Goal: Task Accomplishment & Management: Manage account settings

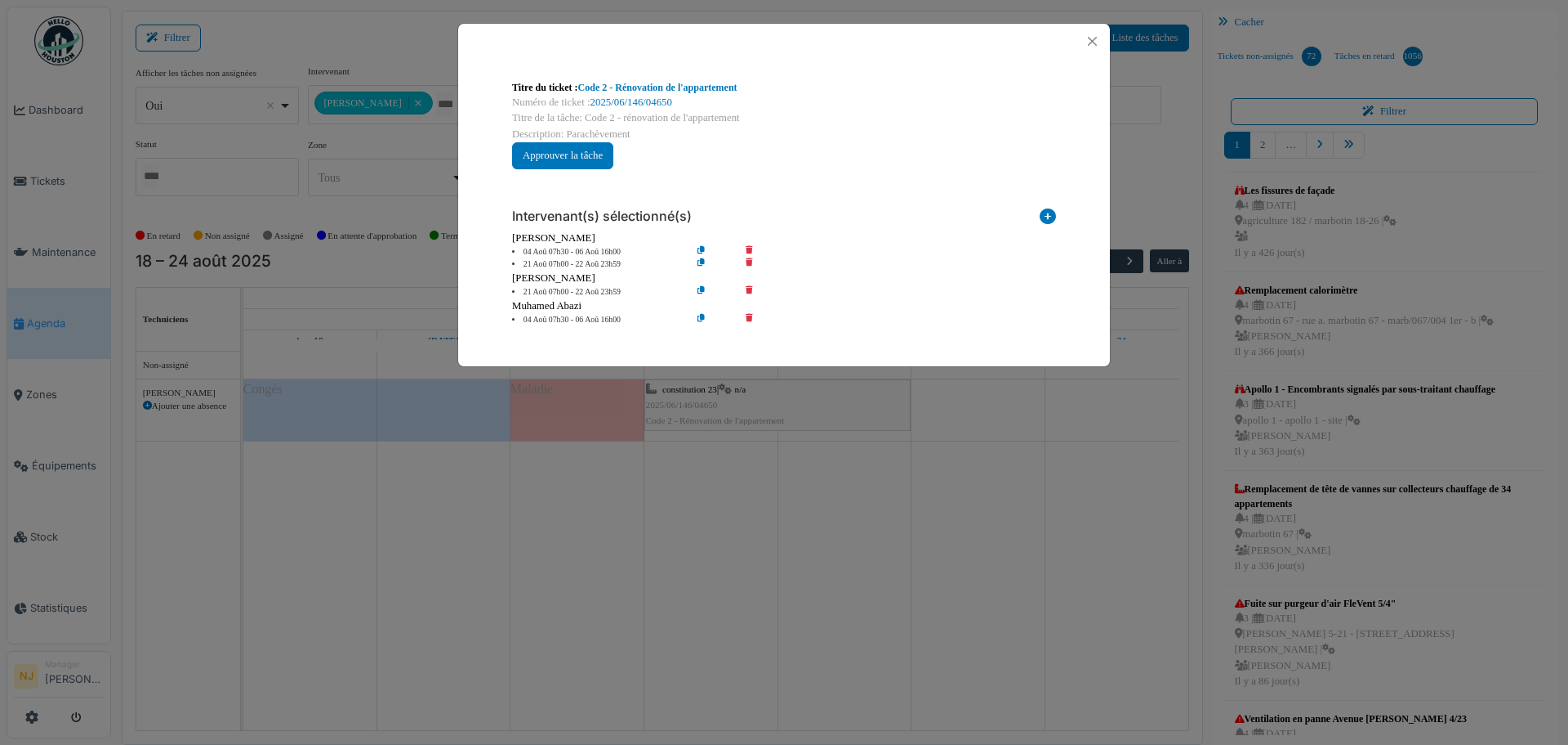
scroll to position [5, 0]
click at [1090, 39] on button "Close" at bounding box center [1092, 41] width 22 height 22
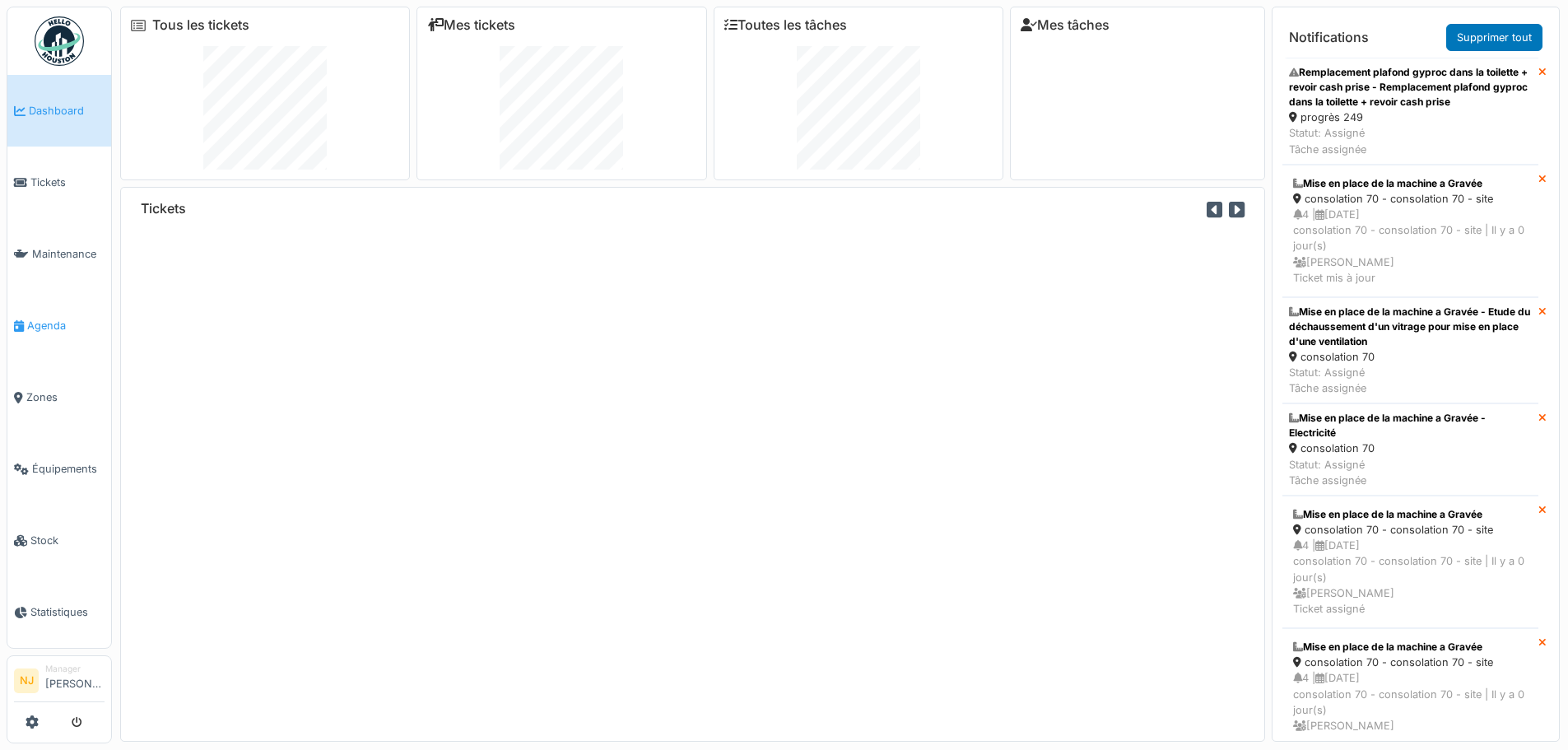
click at [51, 318] on span "Agenda" at bounding box center [66, 325] width 78 height 16
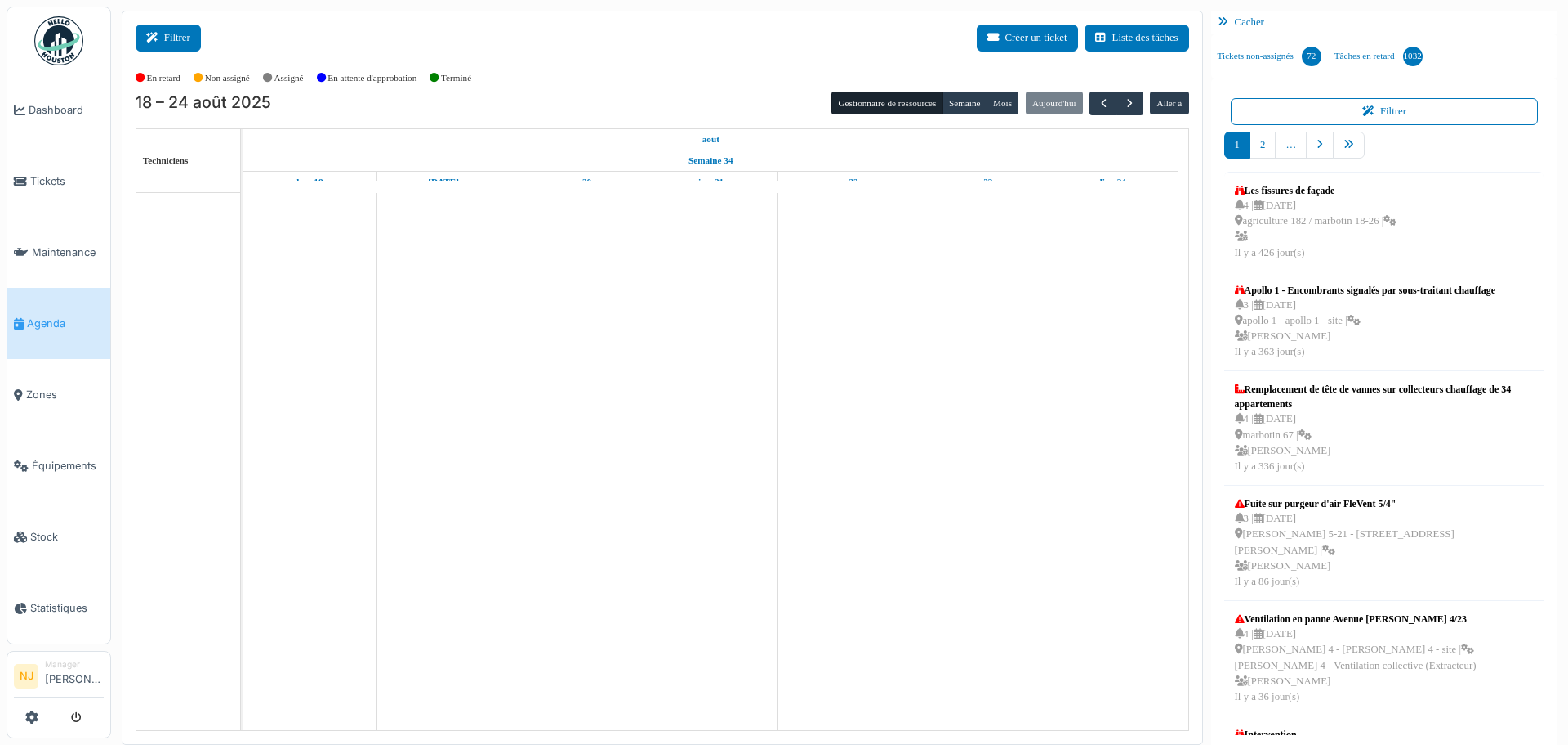
click at [183, 37] on button "Filtrer" at bounding box center [168, 38] width 65 height 27
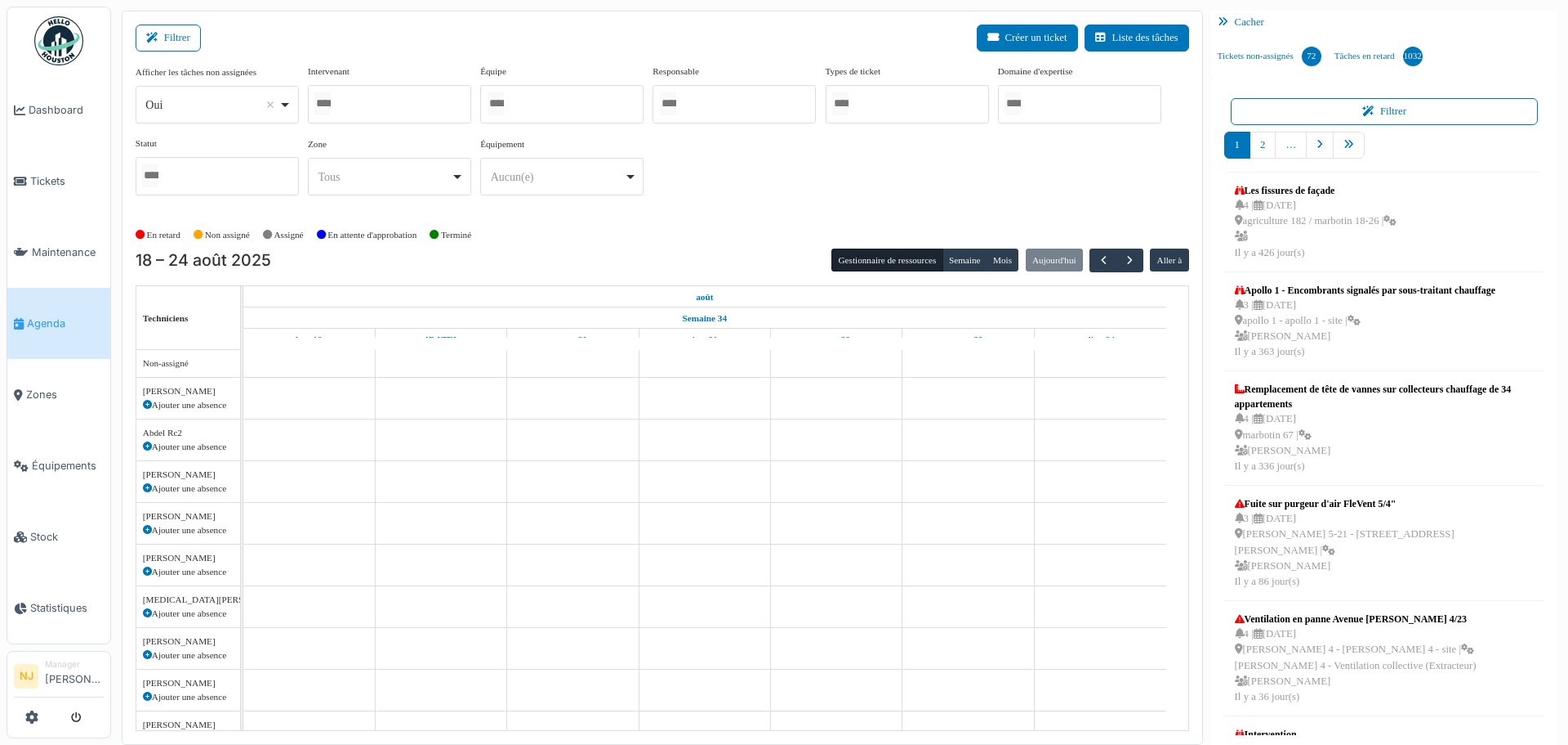
click at [370, 110] on div at bounding box center [390, 104] width 163 height 38
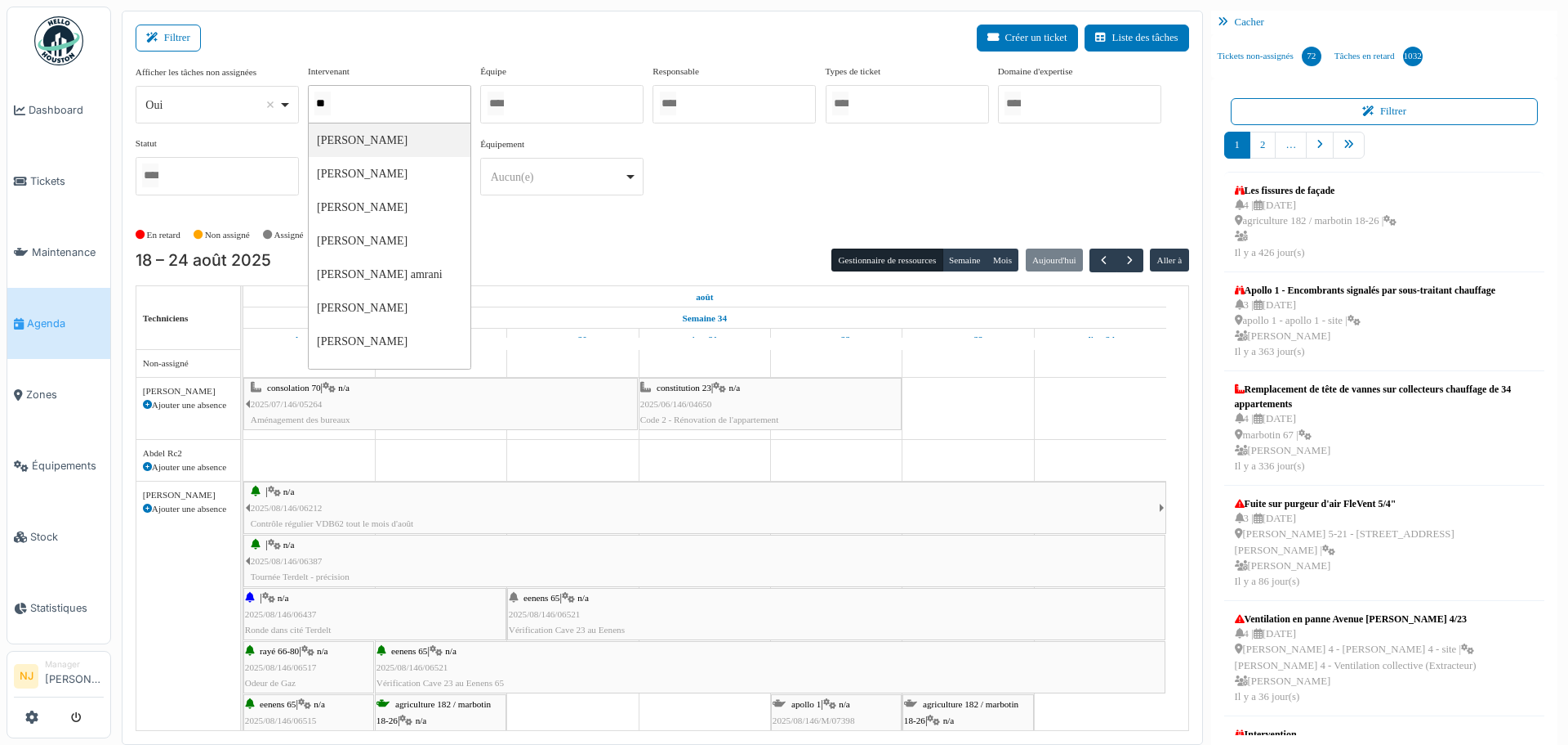
type input "***"
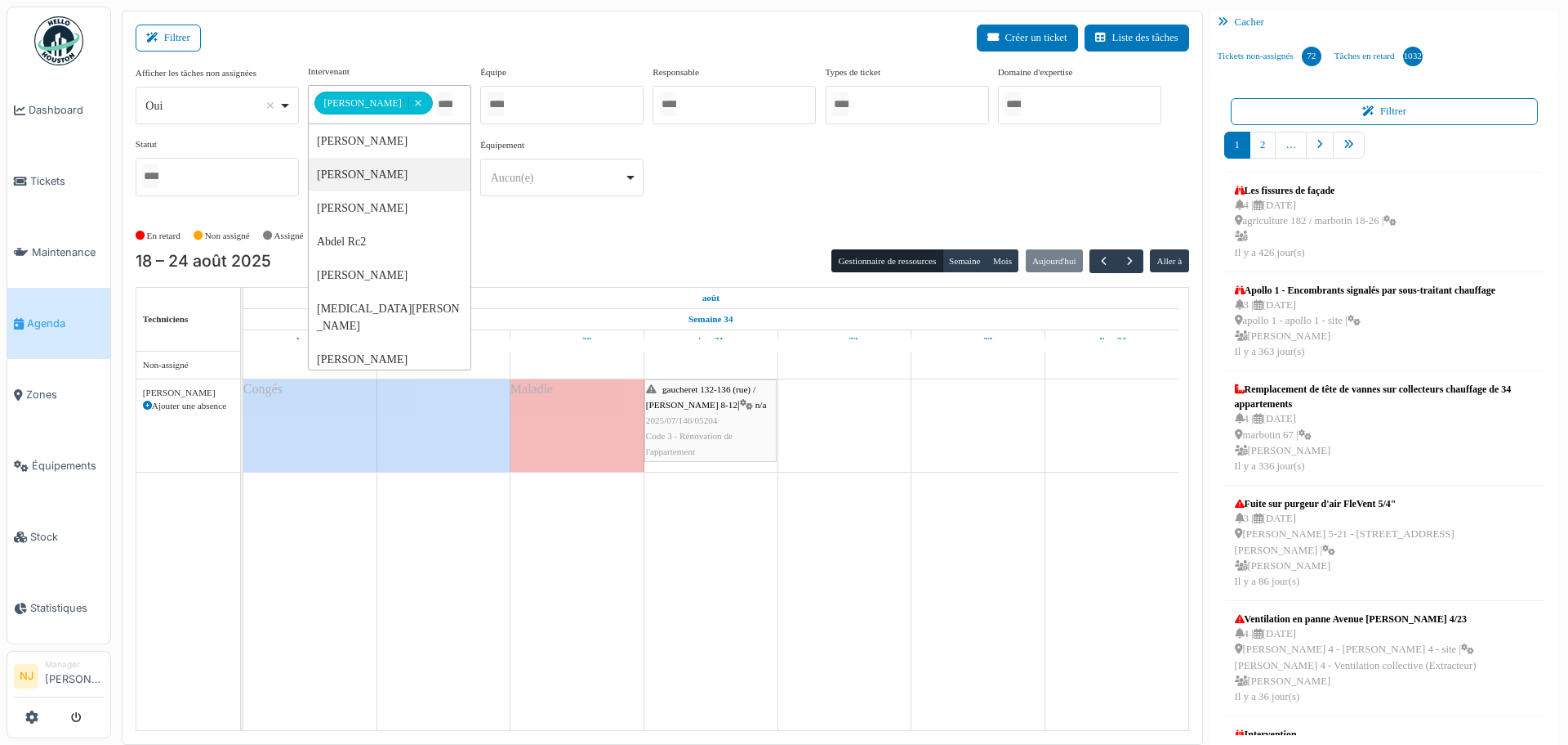
click at [452, 21] on div "**********" at bounding box center [662, 378] width 1082 height 734
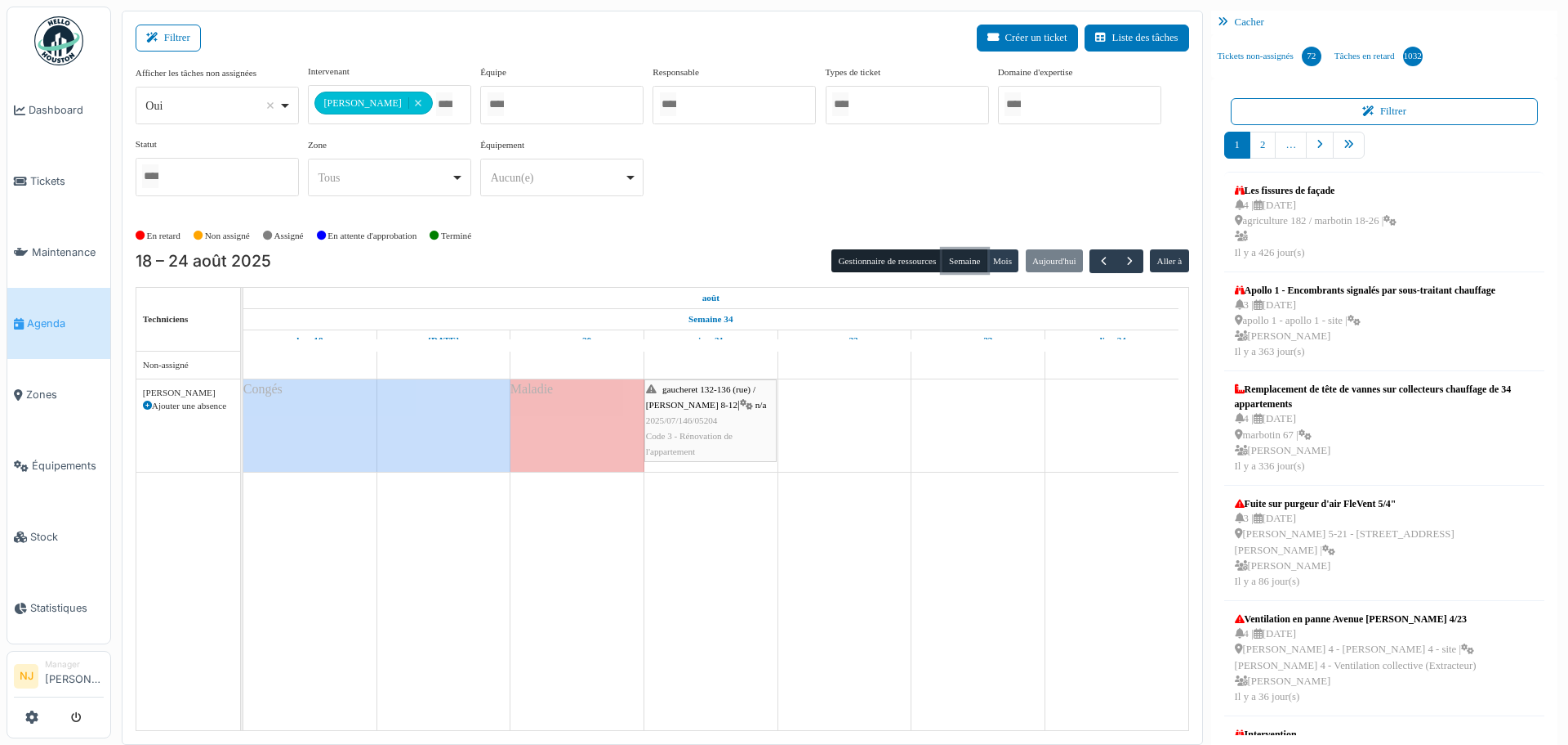
click at [963, 256] on button "Semaine" at bounding box center [966, 260] width 45 height 23
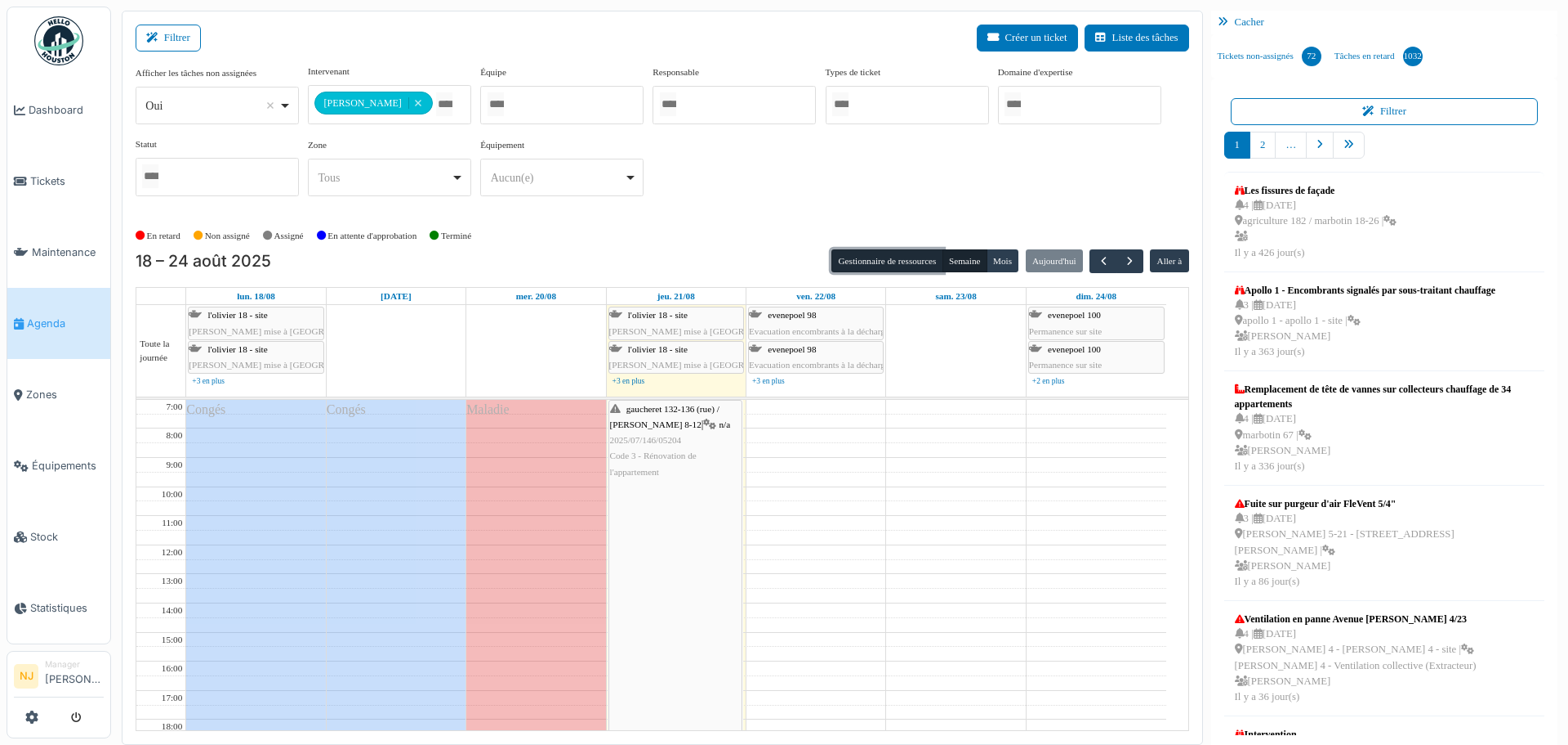
click at [886, 260] on button "Gestionnaire de ressources" at bounding box center [887, 260] width 111 height 23
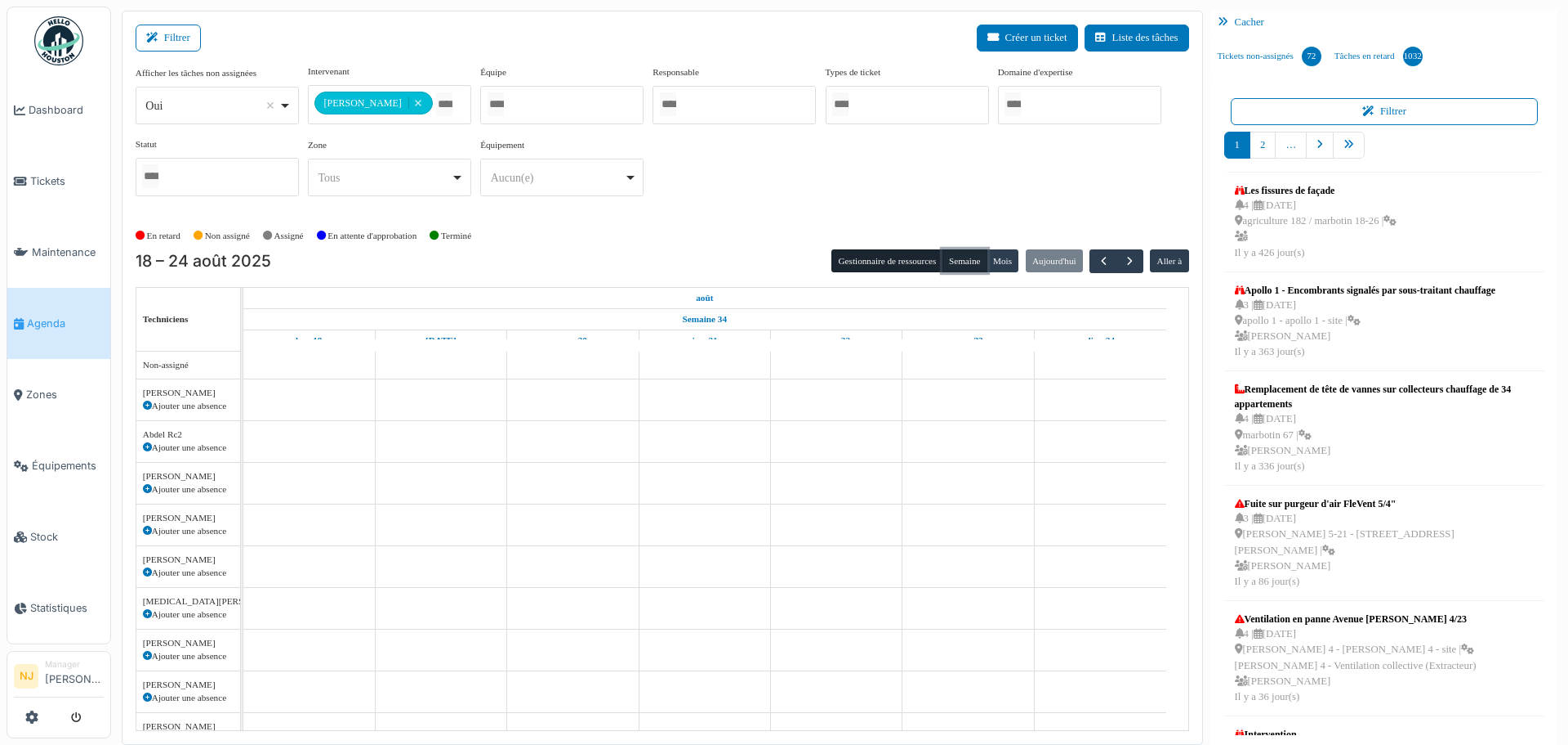
click at [952, 259] on button "Semaine" at bounding box center [966, 260] width 45 height 23
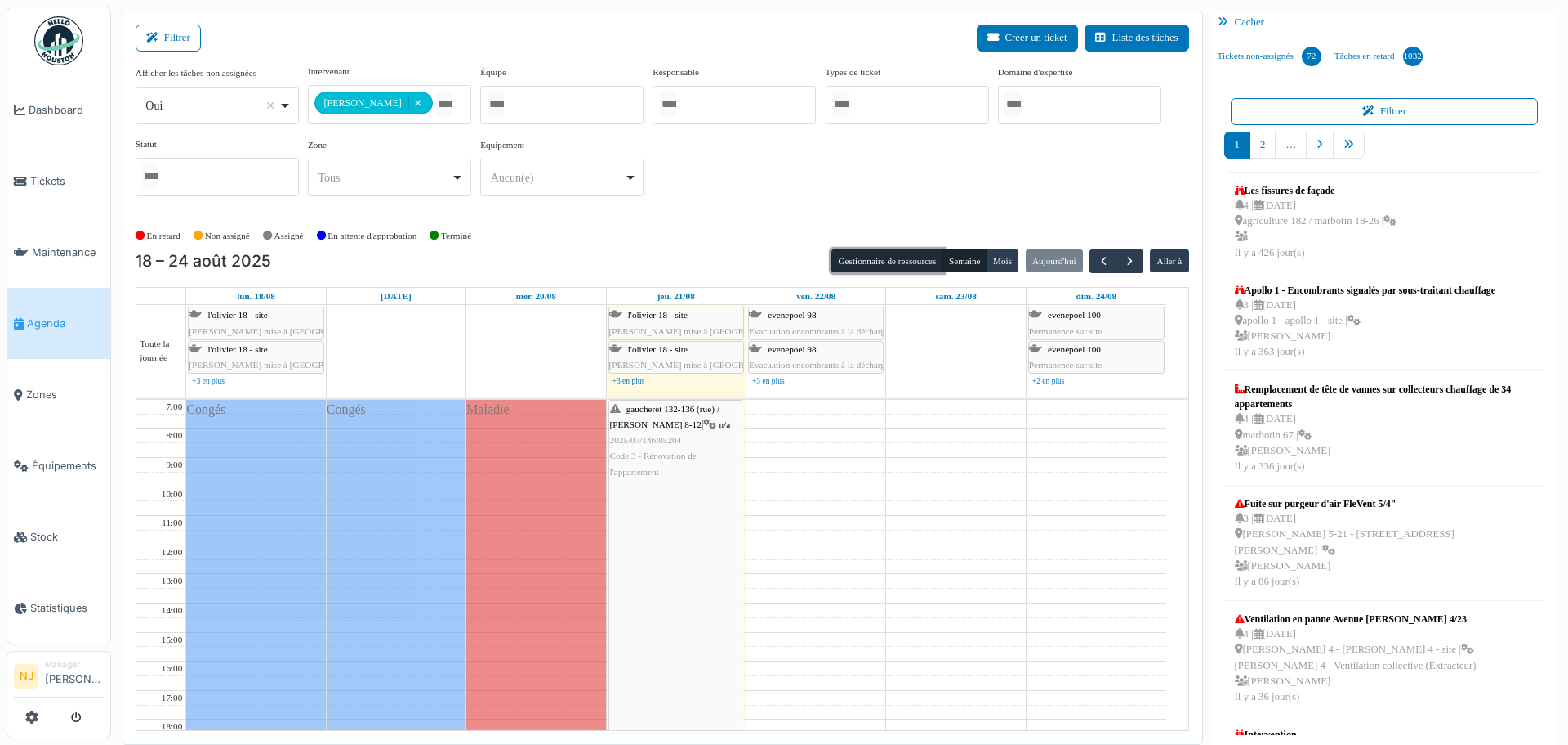
click at [887, 264] on button "Gestionnaire de ressources" at bounding box center [887, 260] width 111 height 23
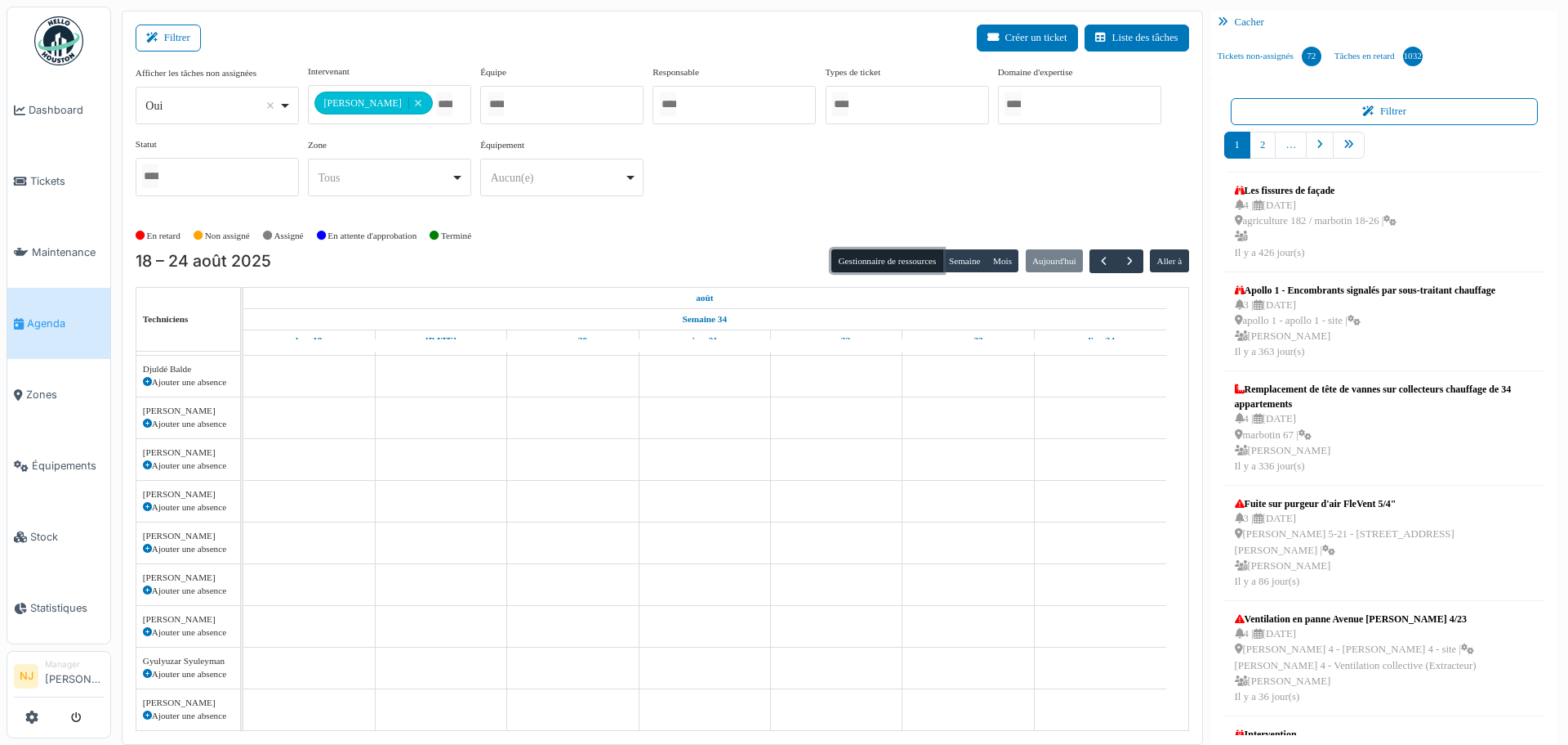
scroll to position [738, 0]
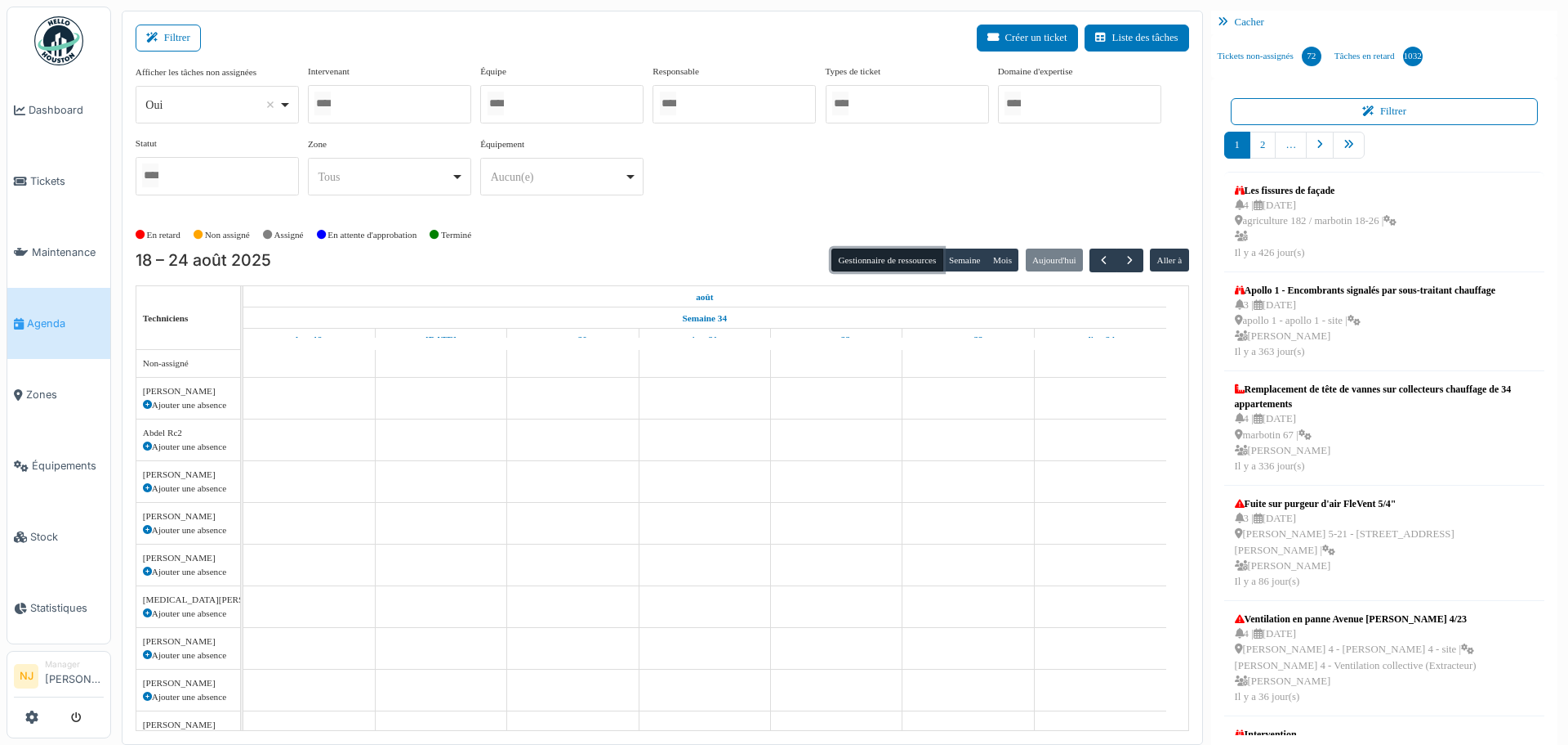
click at [381, 106] on div at bounding box center [390, 104] width 163 height 38
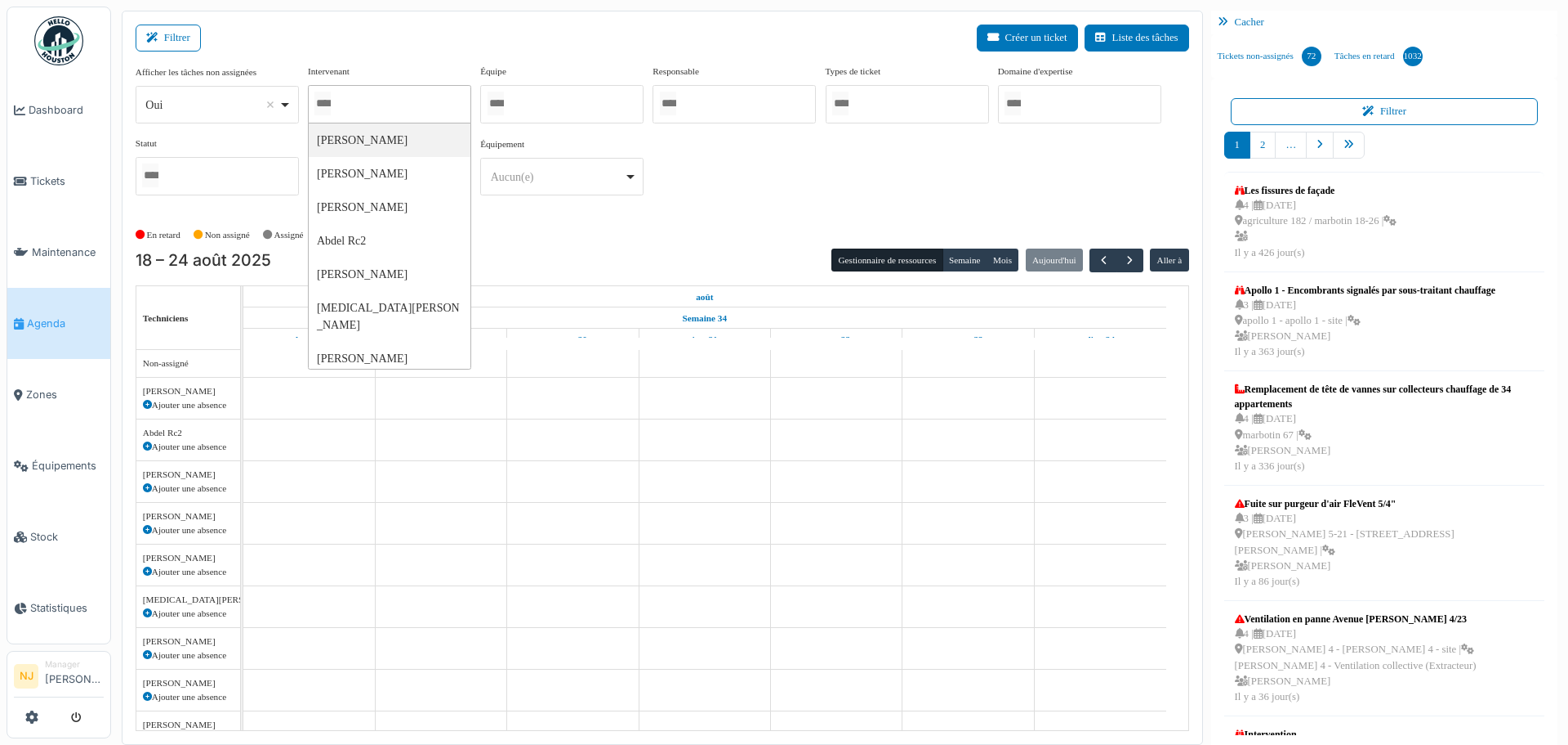
click at [504, 104] on input "Tous" at bounding box center [495, 103] width 16 height 24
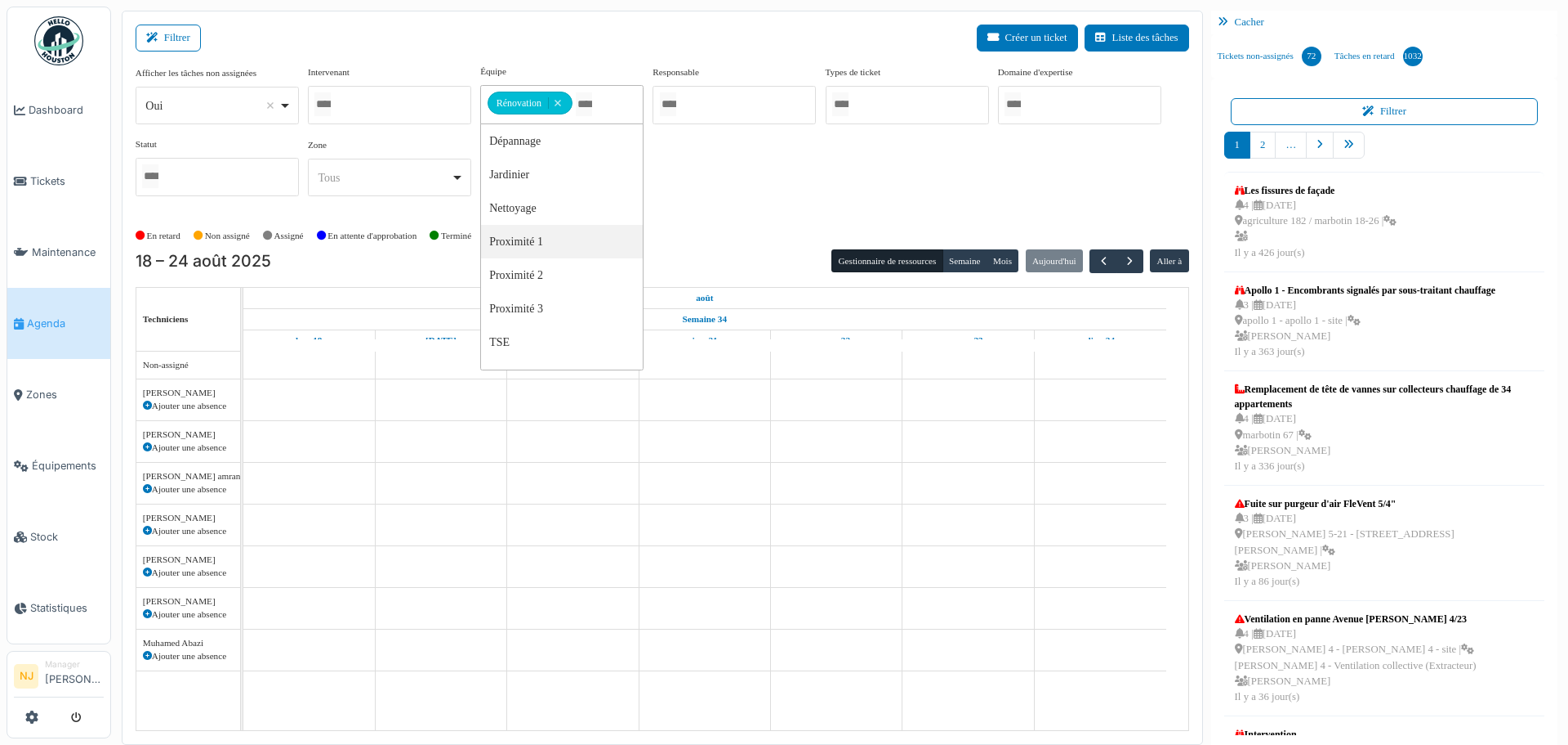
click at [696, 160] on div "Afficher les tâches non assignées *** Oui Remove item Oui Non Intervenant Abdel…" at bounding box center [662, 137] width 1053 height 145
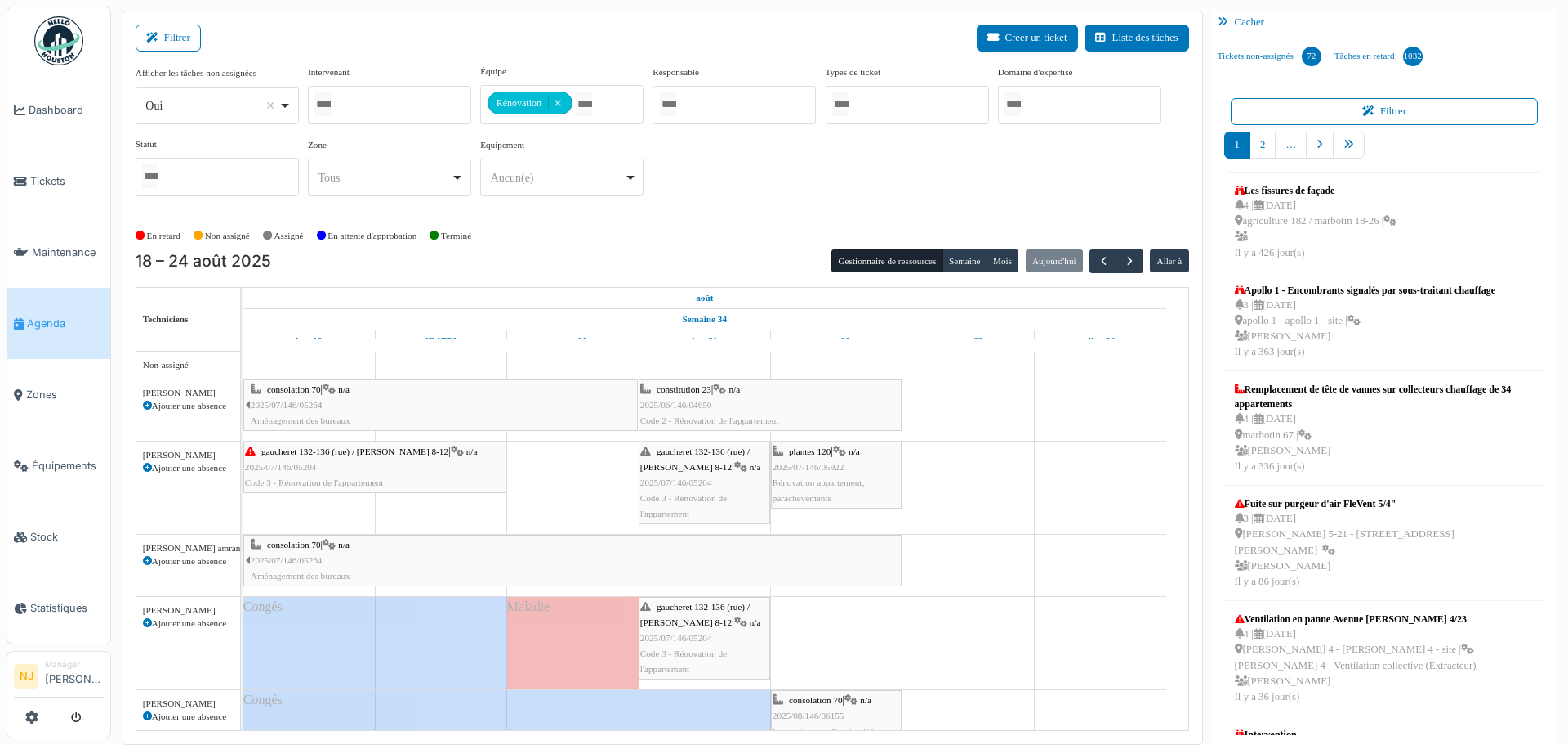
click at [146, 404] on icon at bounding box center [148, 406] width 9 height 9
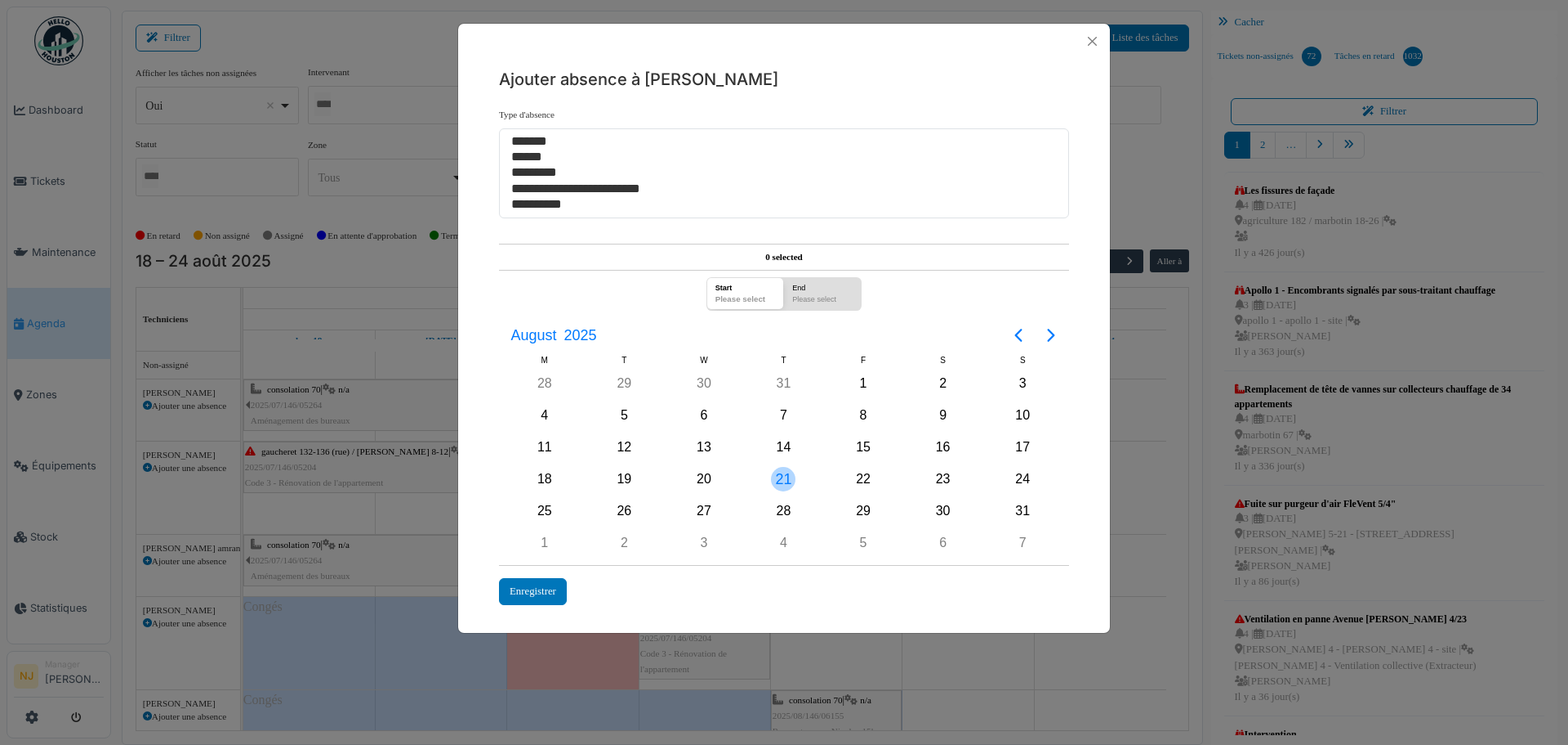
click at [785, 479] on div "21" at bounding box center [783, 479] width 24 height 24
click at [784, 479] on div "21" at bounding box center [783, 479] width 24 height 24
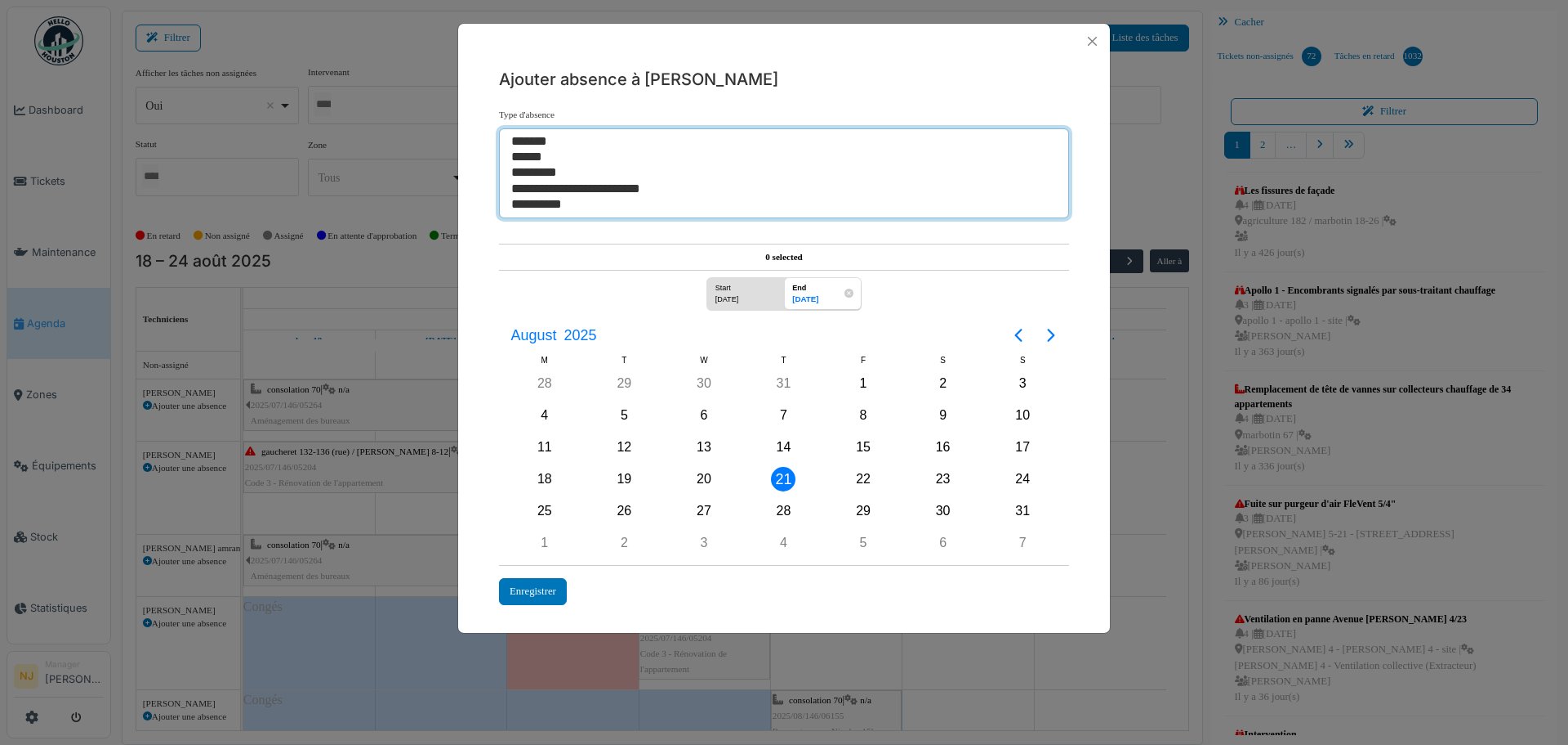
select select "**"
click at [538, 137] on option "*******" at bounding box center [778, 141] width 536 height 15
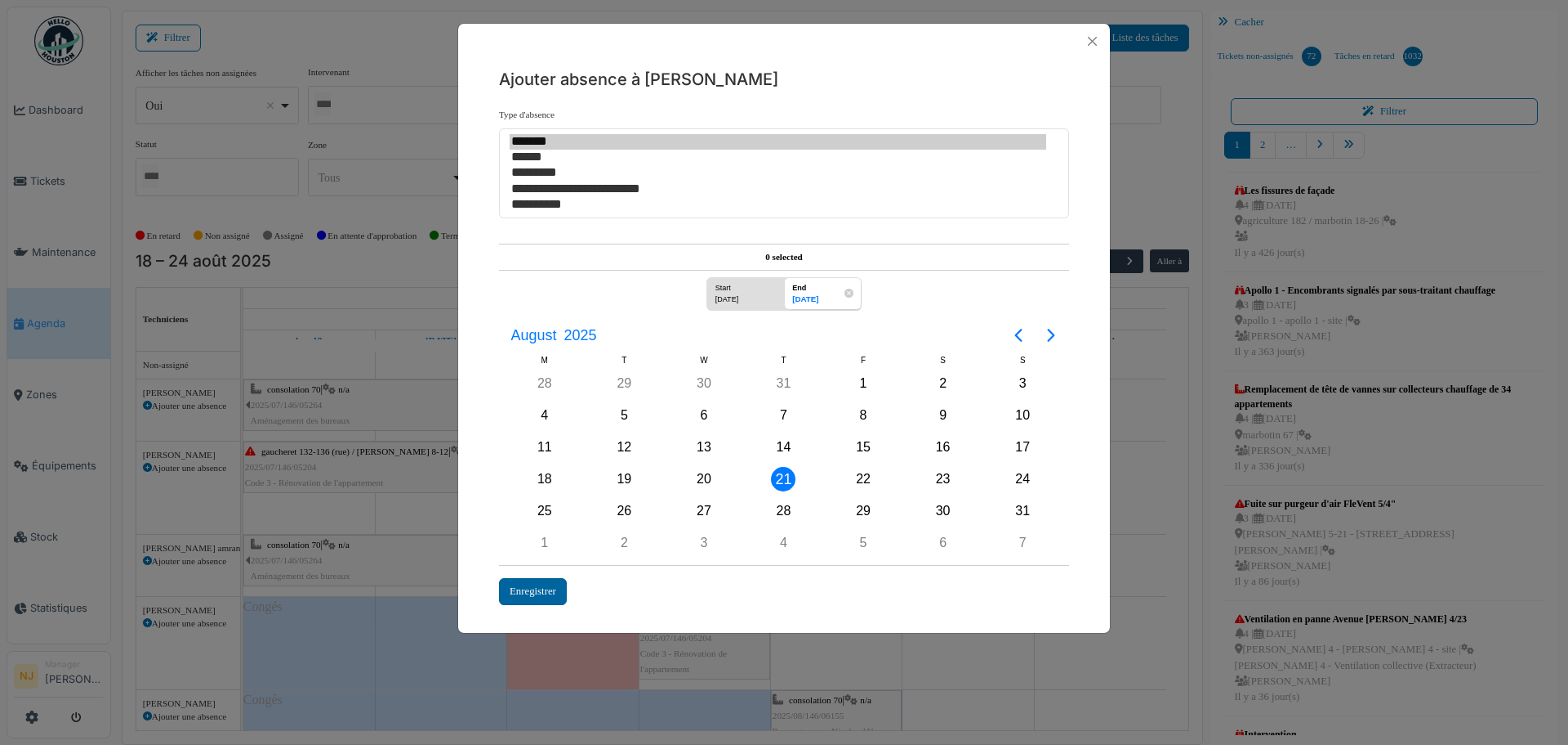
click at [537, 584] on div "Enregistrer" at bounding box center [533, 592] width 68 height 27
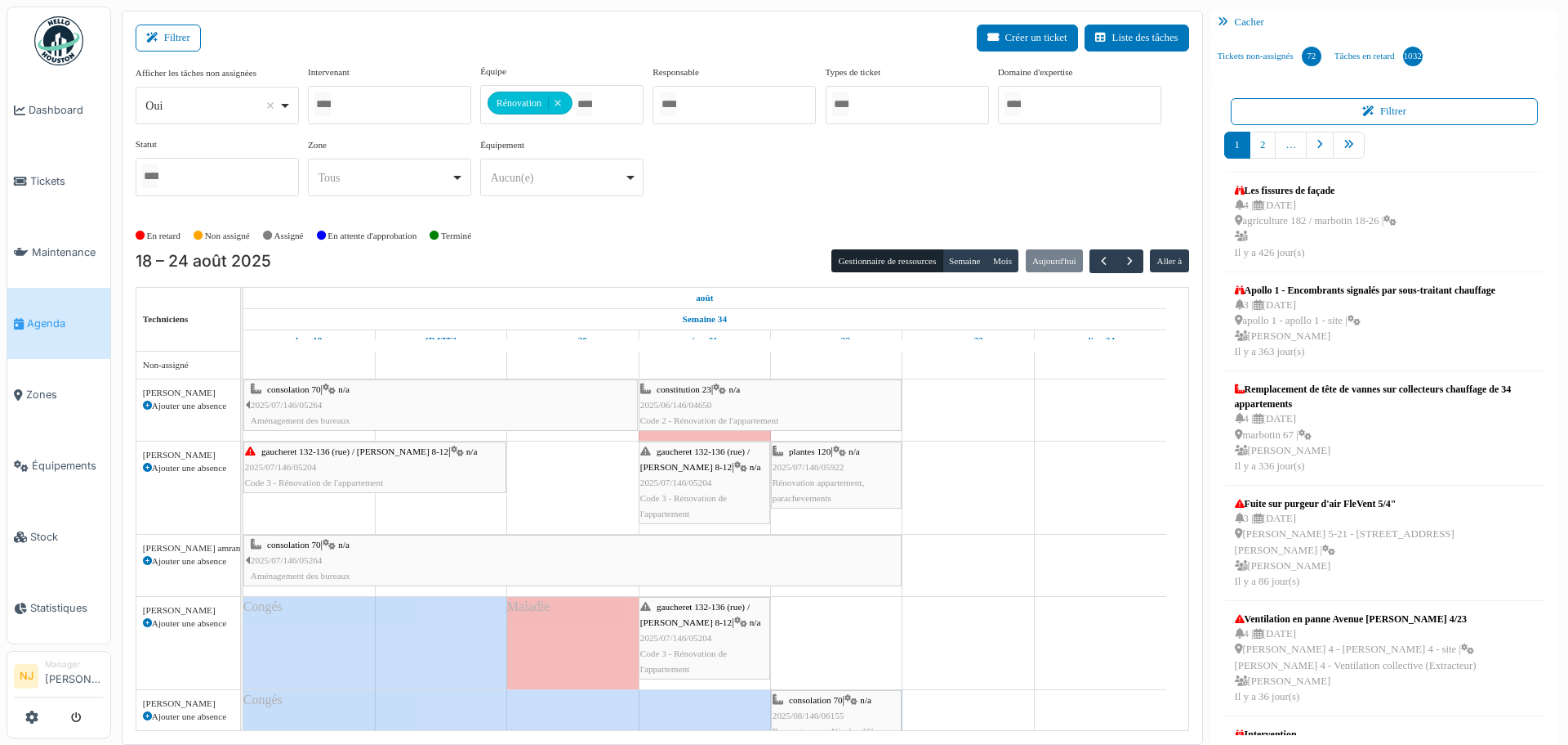
click at [144, 463] on icon at bounding box center [148, 468] width 9 height 9
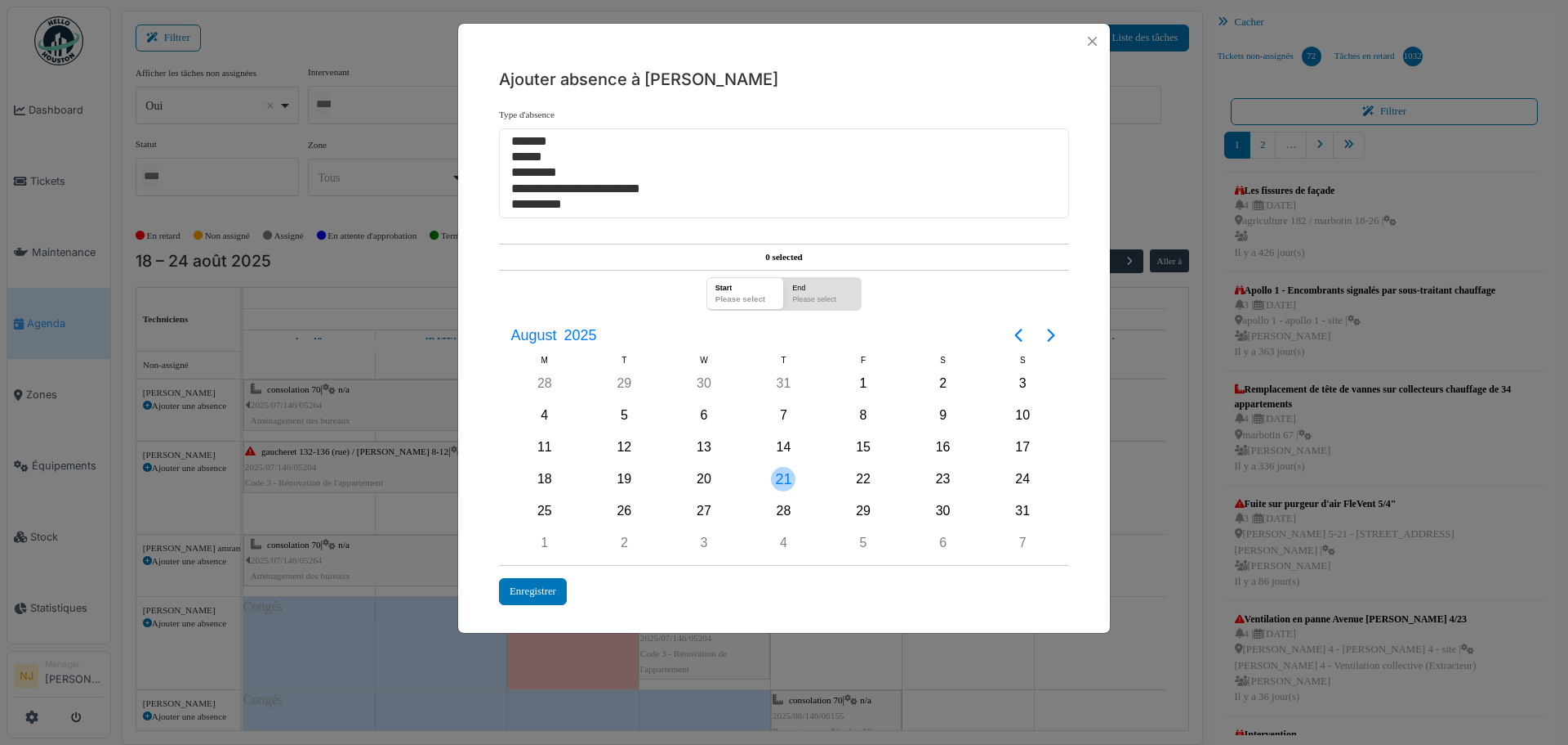
click at [779, 479] on div "21" at bounding box center [783, 479] width 24 height 24
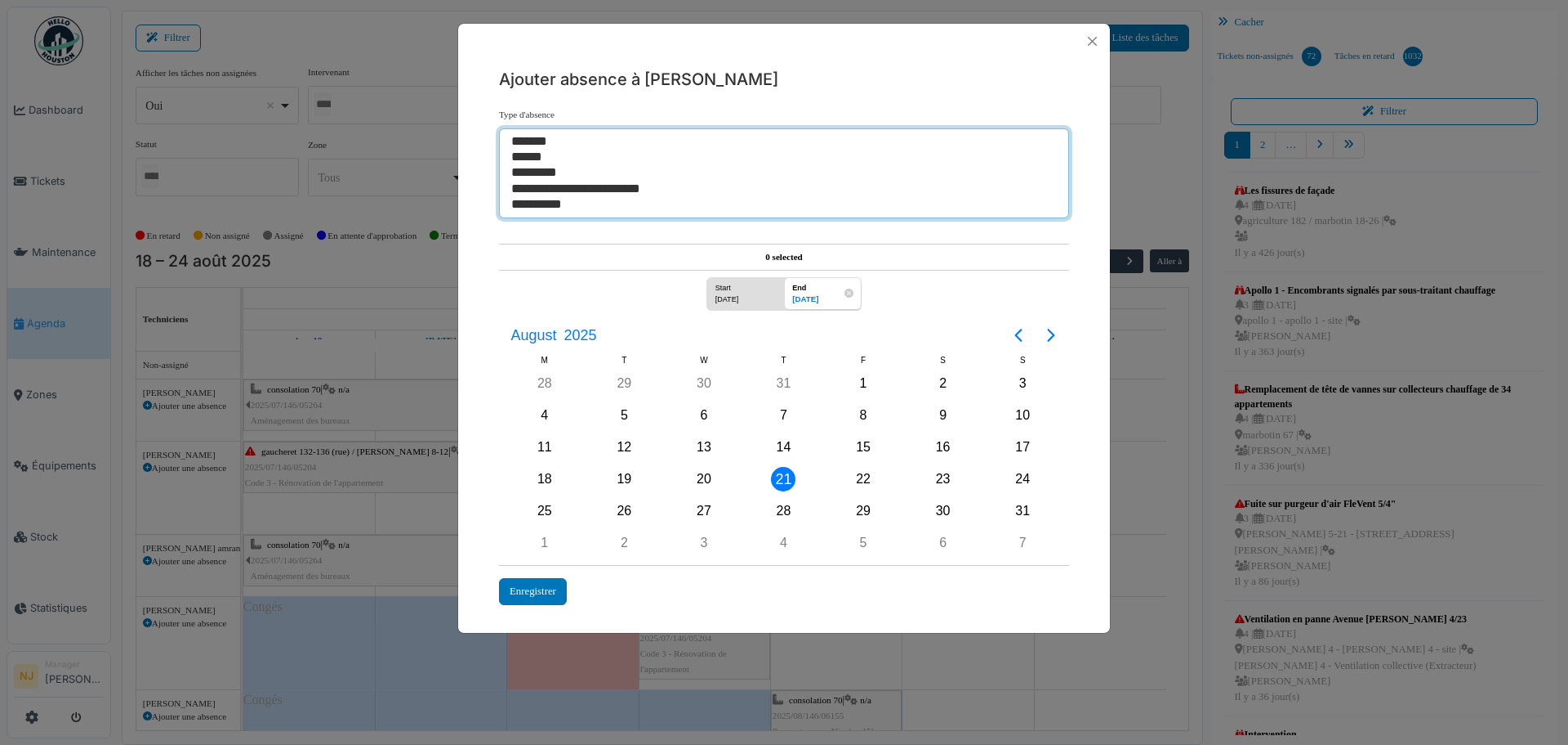
select select "**"
click at [543, 138] on option "*******" at bounding box center [778, 141] width 536 height 15
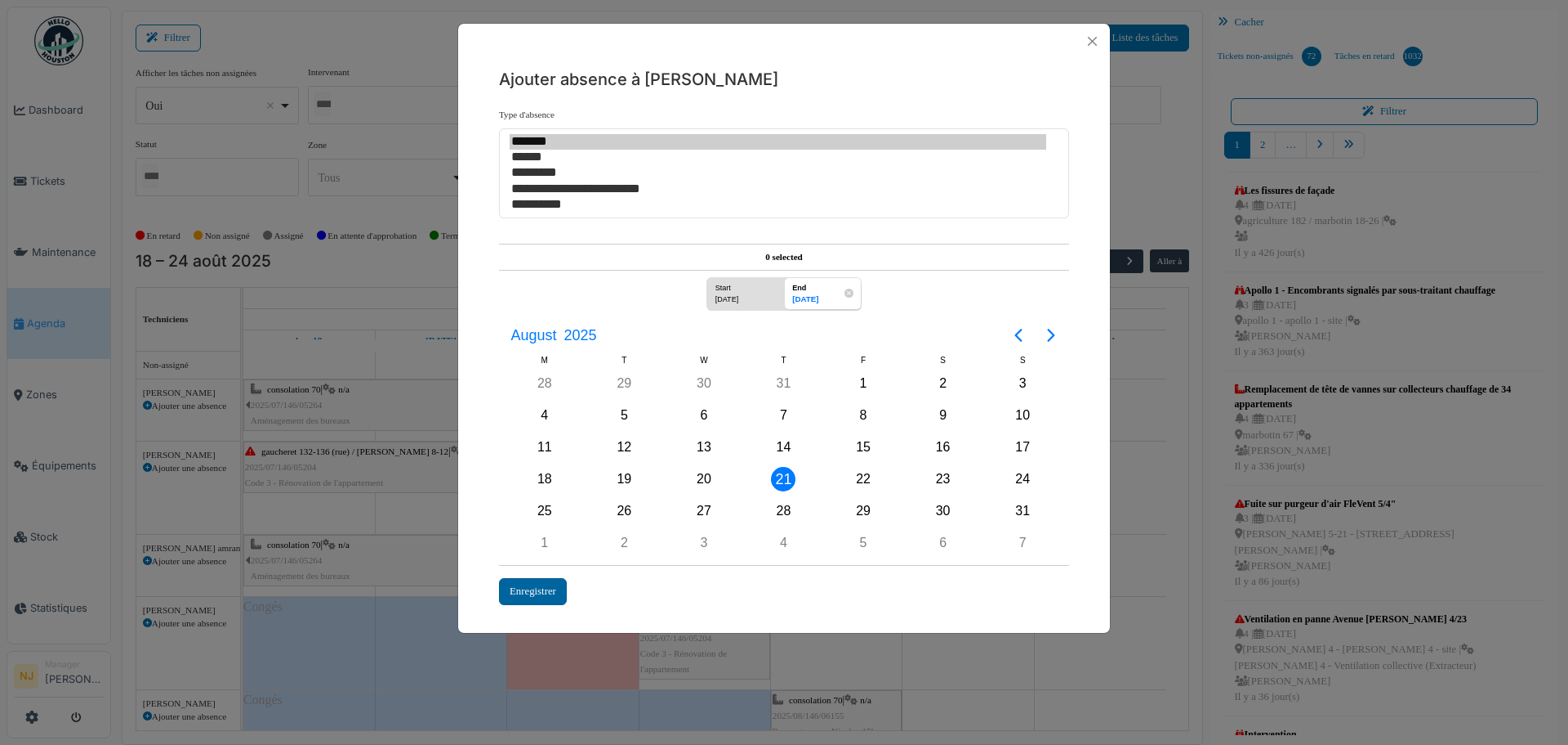
click at [536, 594] on div "Enregistrer" at bounding box center [533, 592] width 68 height 27
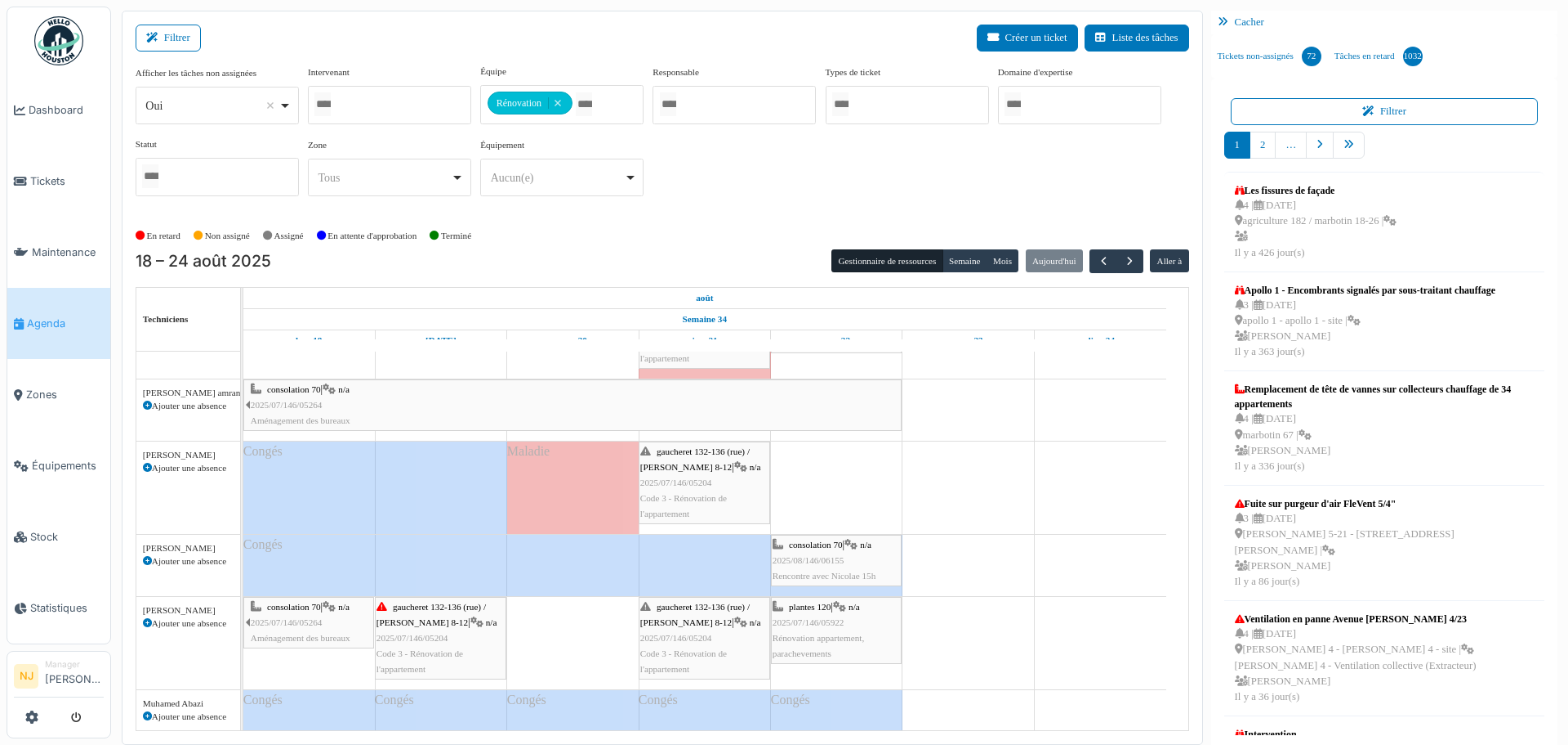
scroll to position [4, 0]
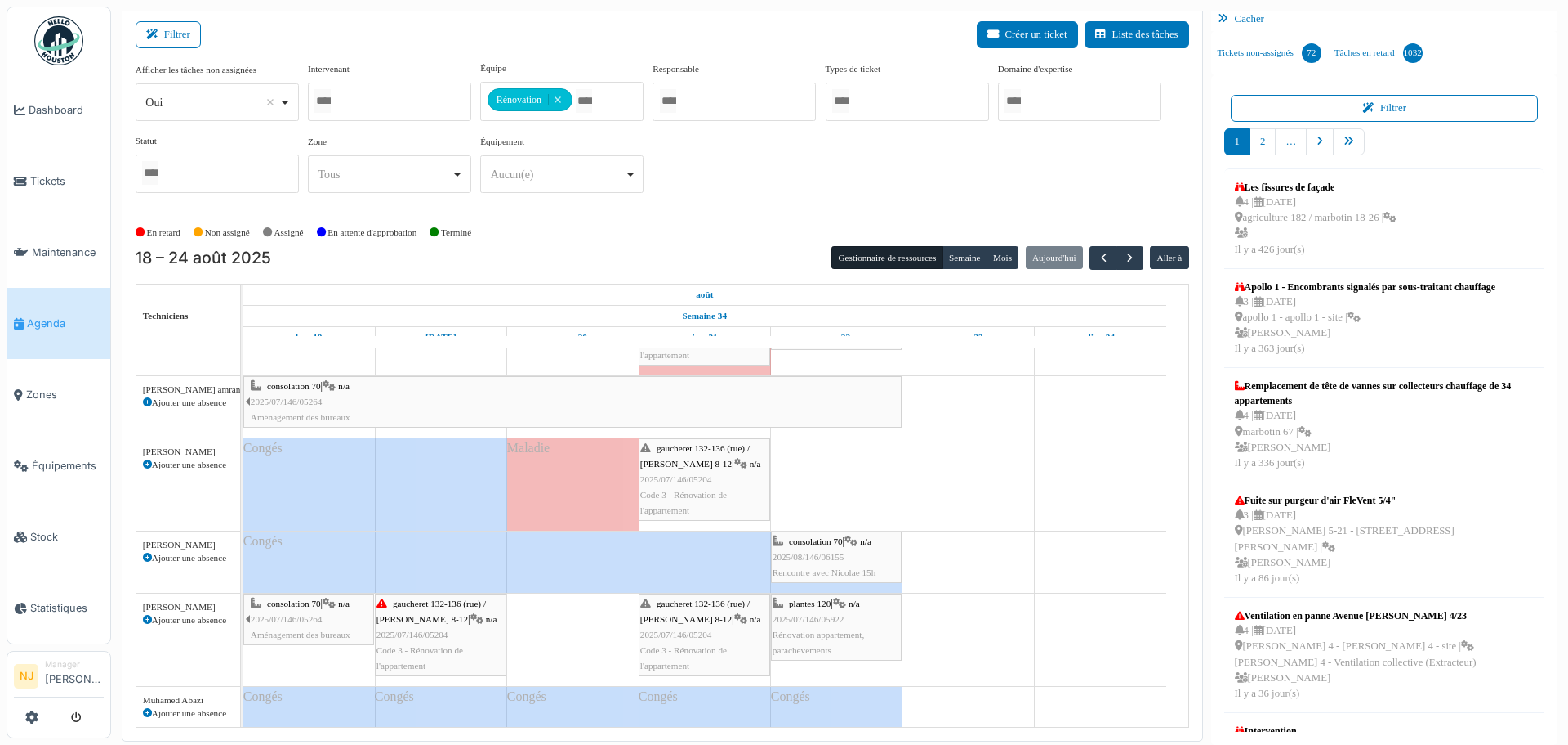
click at [803, 612] on div "plantes 120 | n/a 2025/07/146/05922 Rénovation appartement, parachevements" at bounding box center [836, 626] width 128 height 63
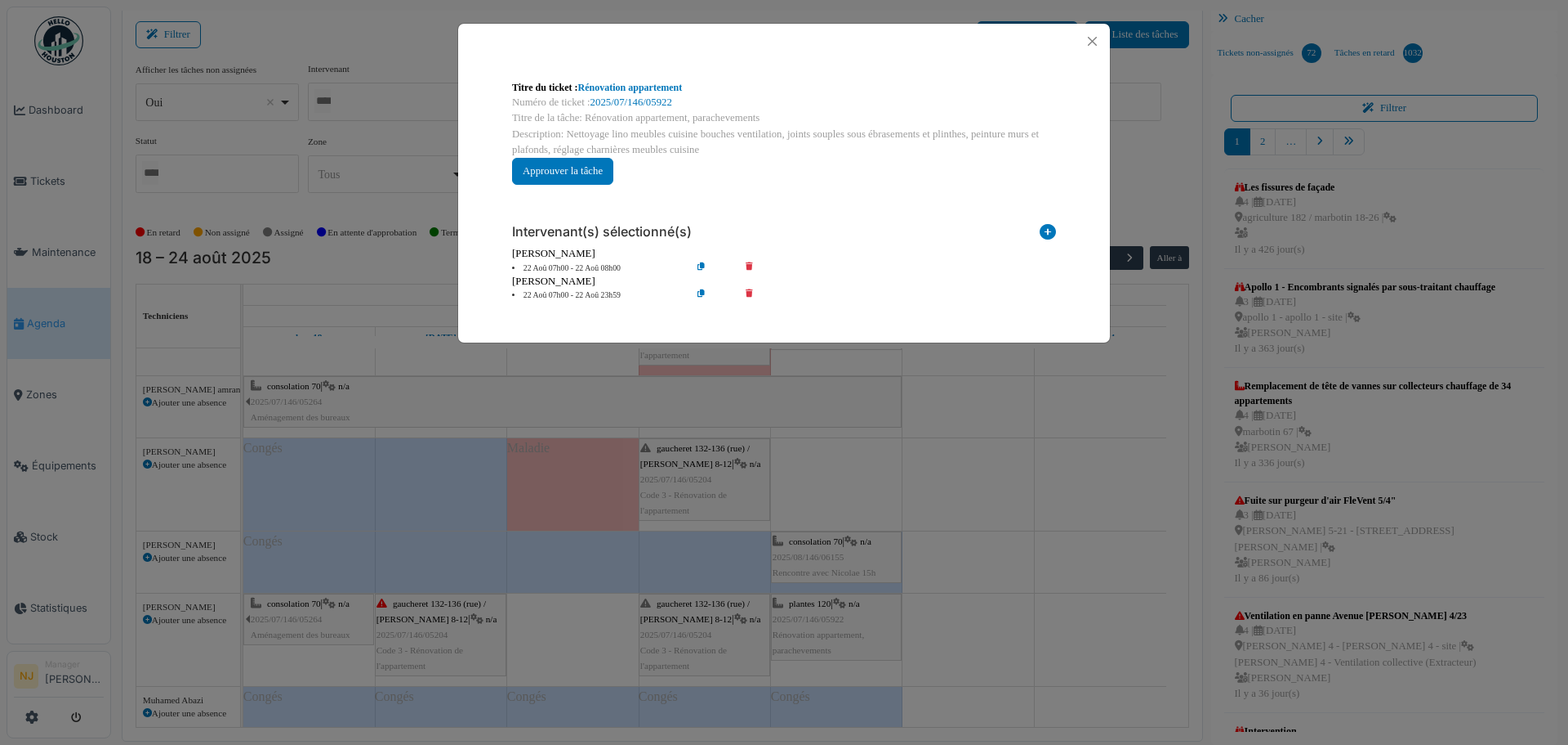
click at [699, 292] on icon at bounding box center [714, 295] width 46 height 13
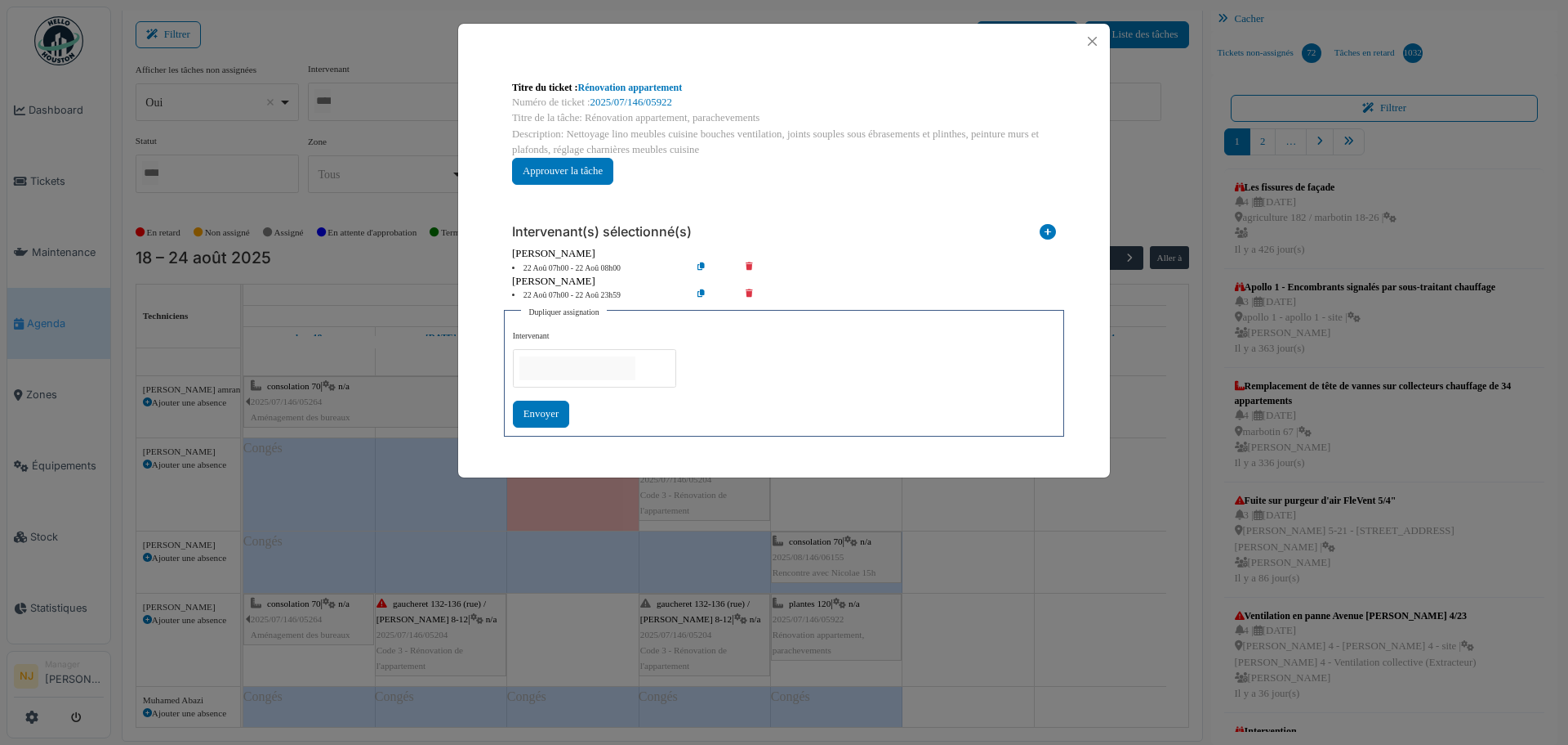
click at [539, 372] on input "null" at bounding box center [578, 368] width 116 height 24
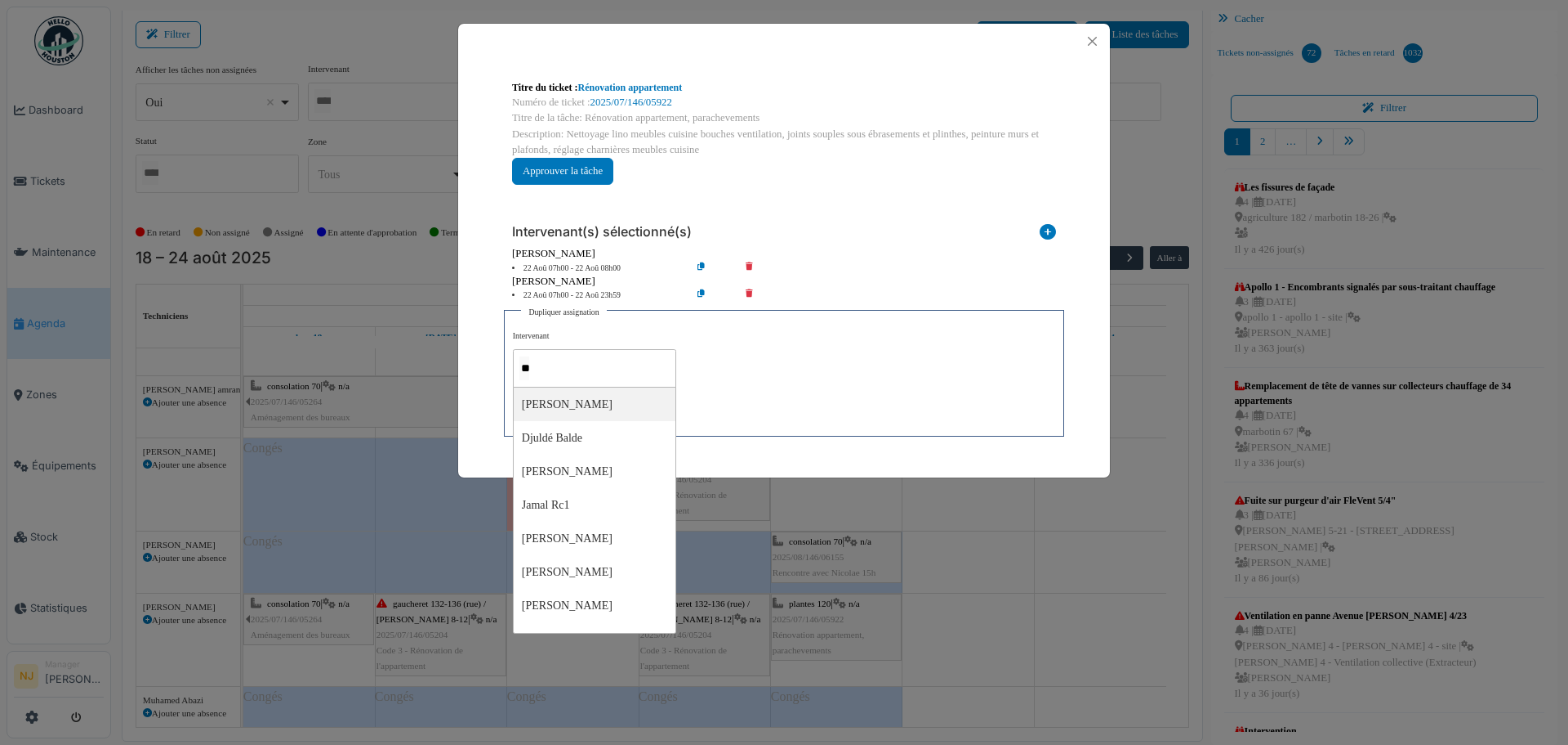
type input "***"
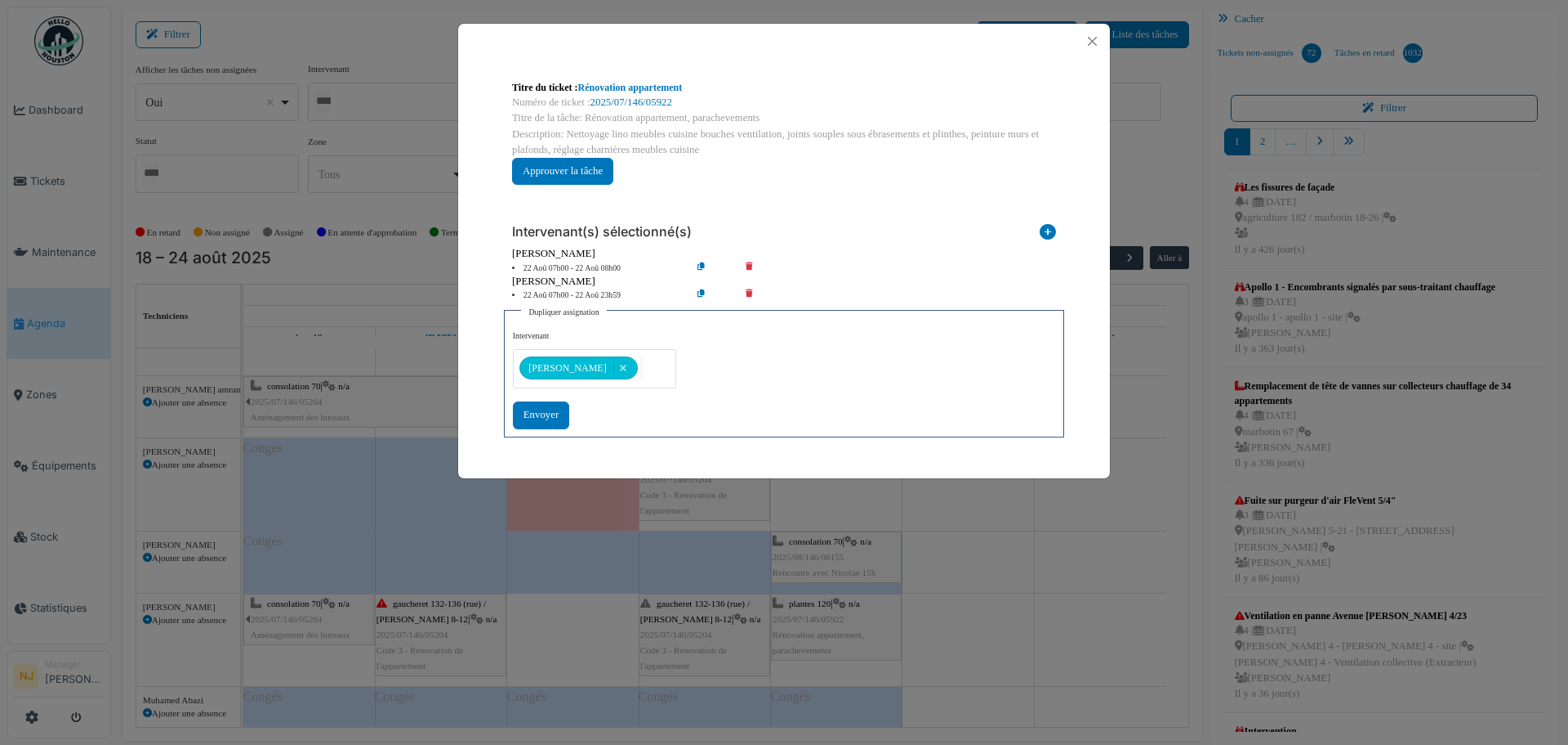
click at [636, 184] on div "Titre du ticket : Rénovation appartement Numéro de ticket : 2025/07/146/05922 T…" at bounding box center [784, 132] width 570 height 131
click at [531, 411] on div "Envoyer" at bounding box center [541, 415] width 56 height 27
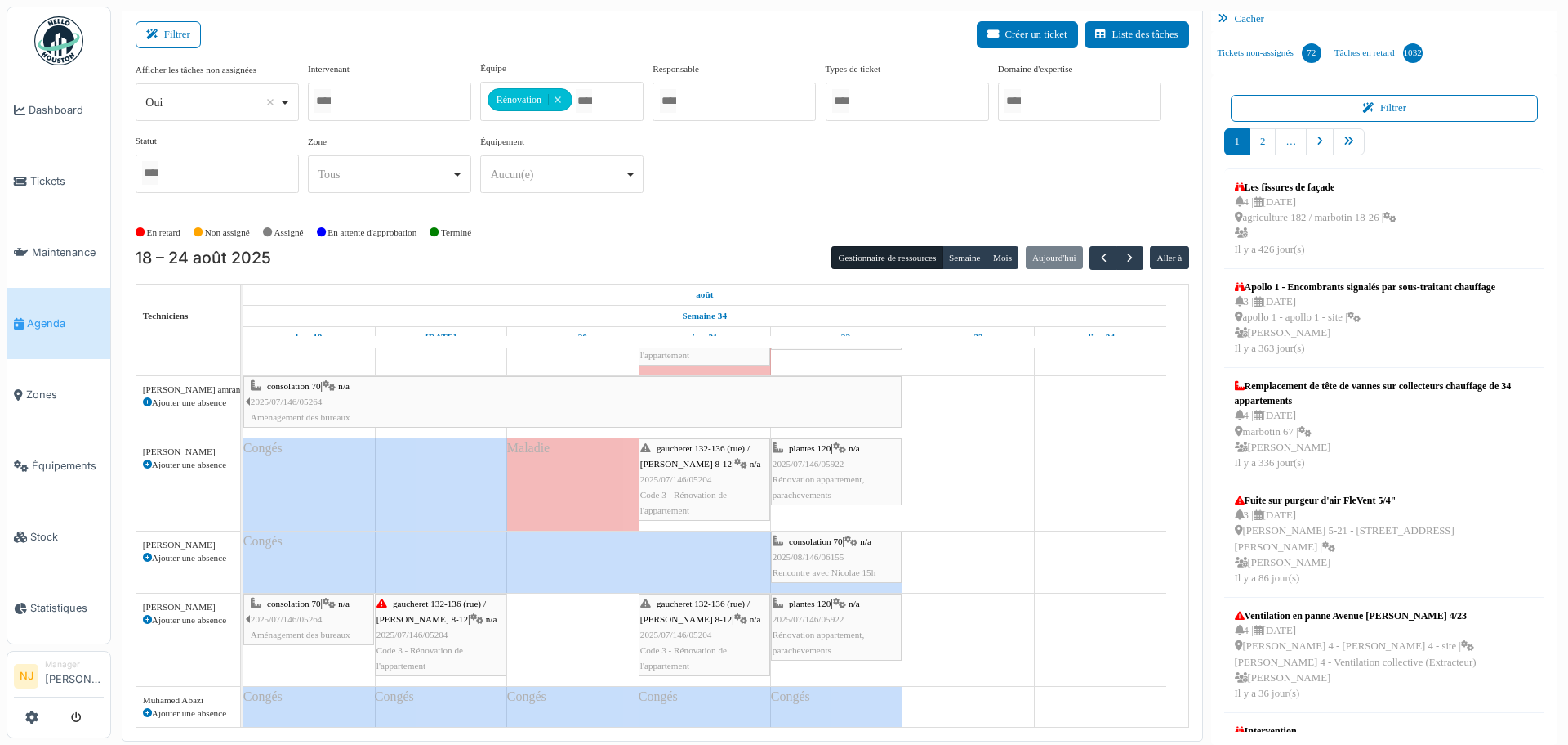
click at [704, 489] on span "Code 3 - Rénovation de l'appartement" at bounding box center [684, 502] width 87 height 25
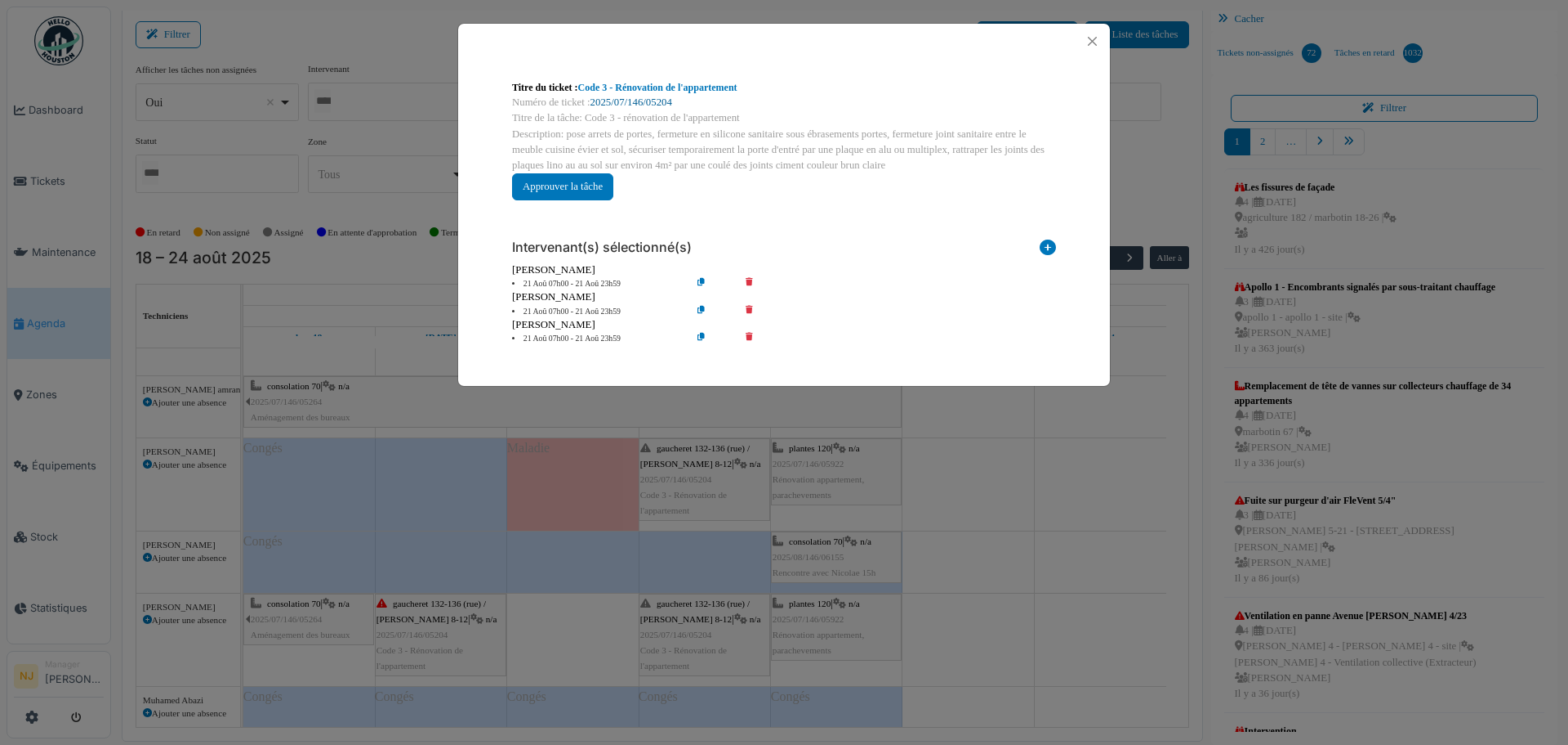
click at [640, 105] on link "2025/07/146/05204" at bounding box center [631, 102] width 82 height 12
click at [1087, 37] on button "Close" at bounding box center [1092, 41] width 22 height 22
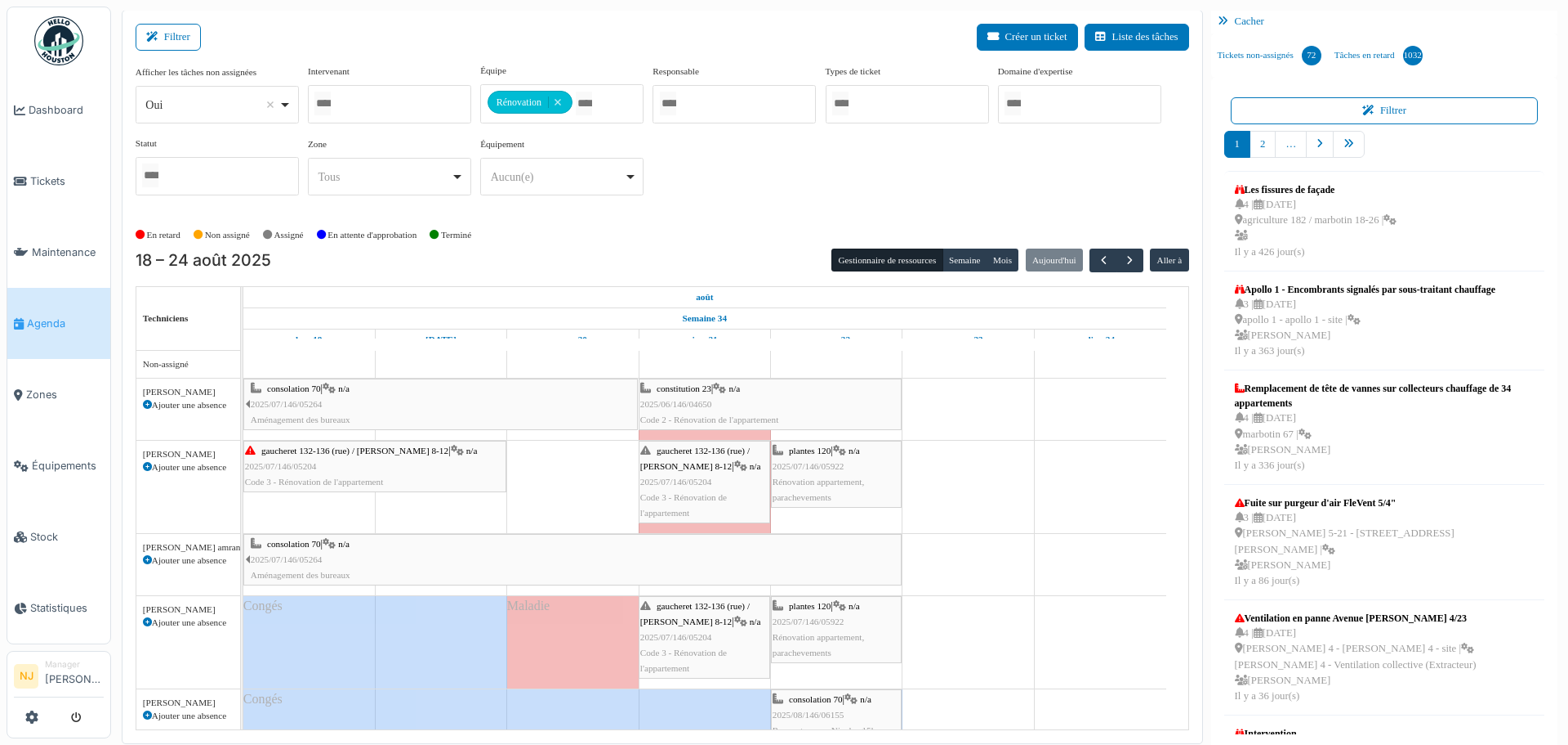
scroll to position [0, 0]
click at [719, 494] on span "Code 3 - Rénovation de l'appartement" at bounding box center [684, 506] width 87 height 25
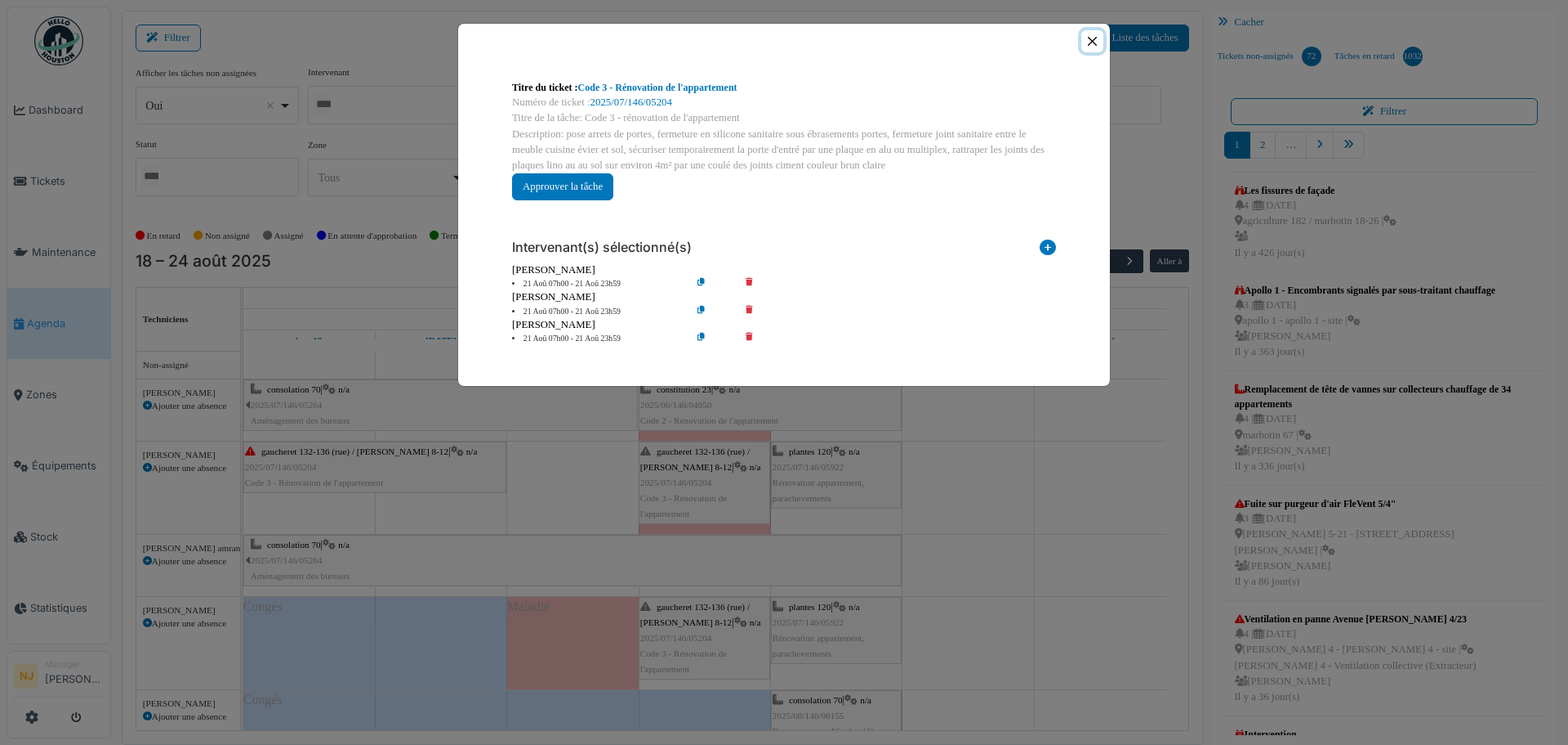
click at [1094, 42] on button "Close" at bounding box center [1092, 41] width 22 height 22
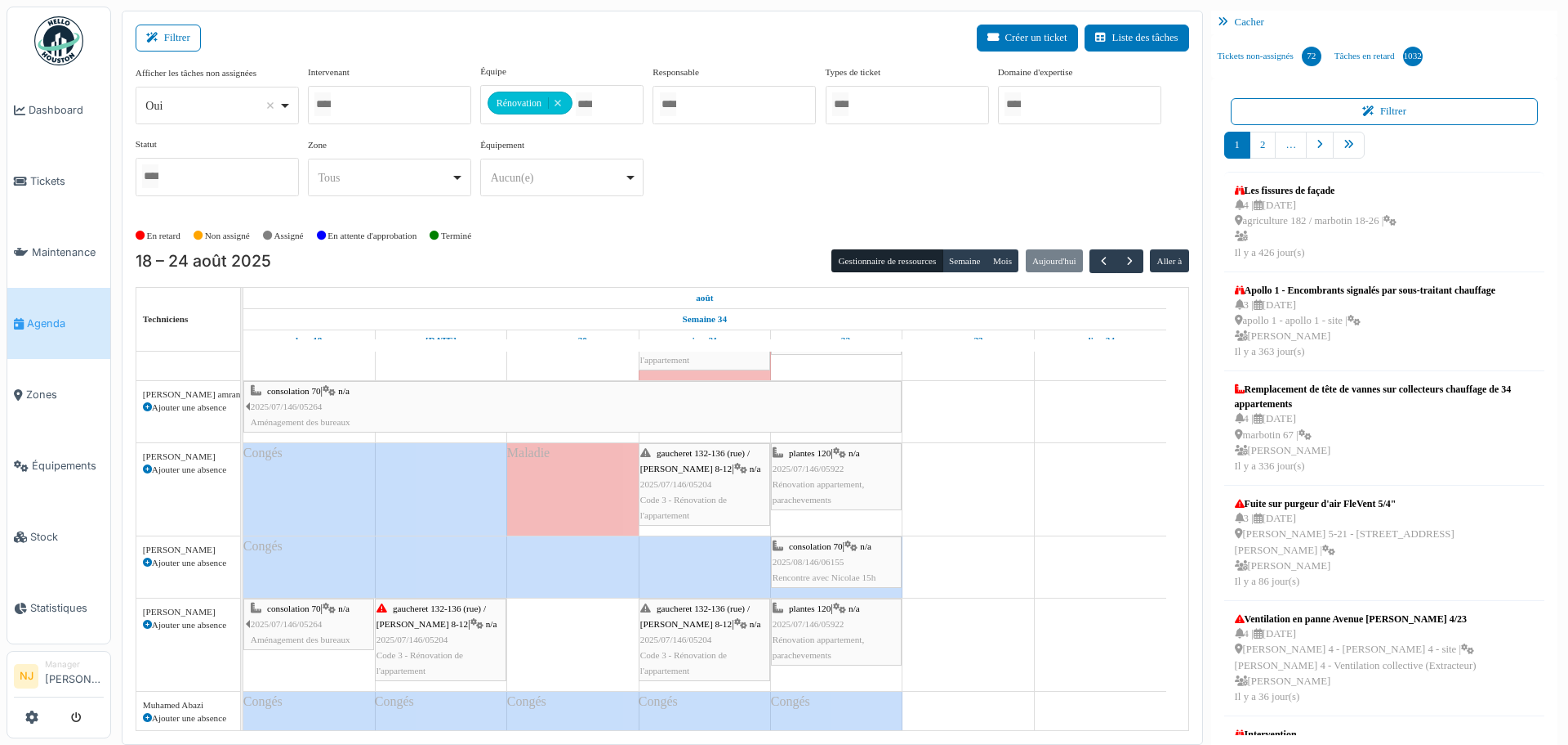
scroll to position [155, 0]
click at [688, 480] on span "2025/07/146/05204" at bounding box center [676, 482] width 72 height 10
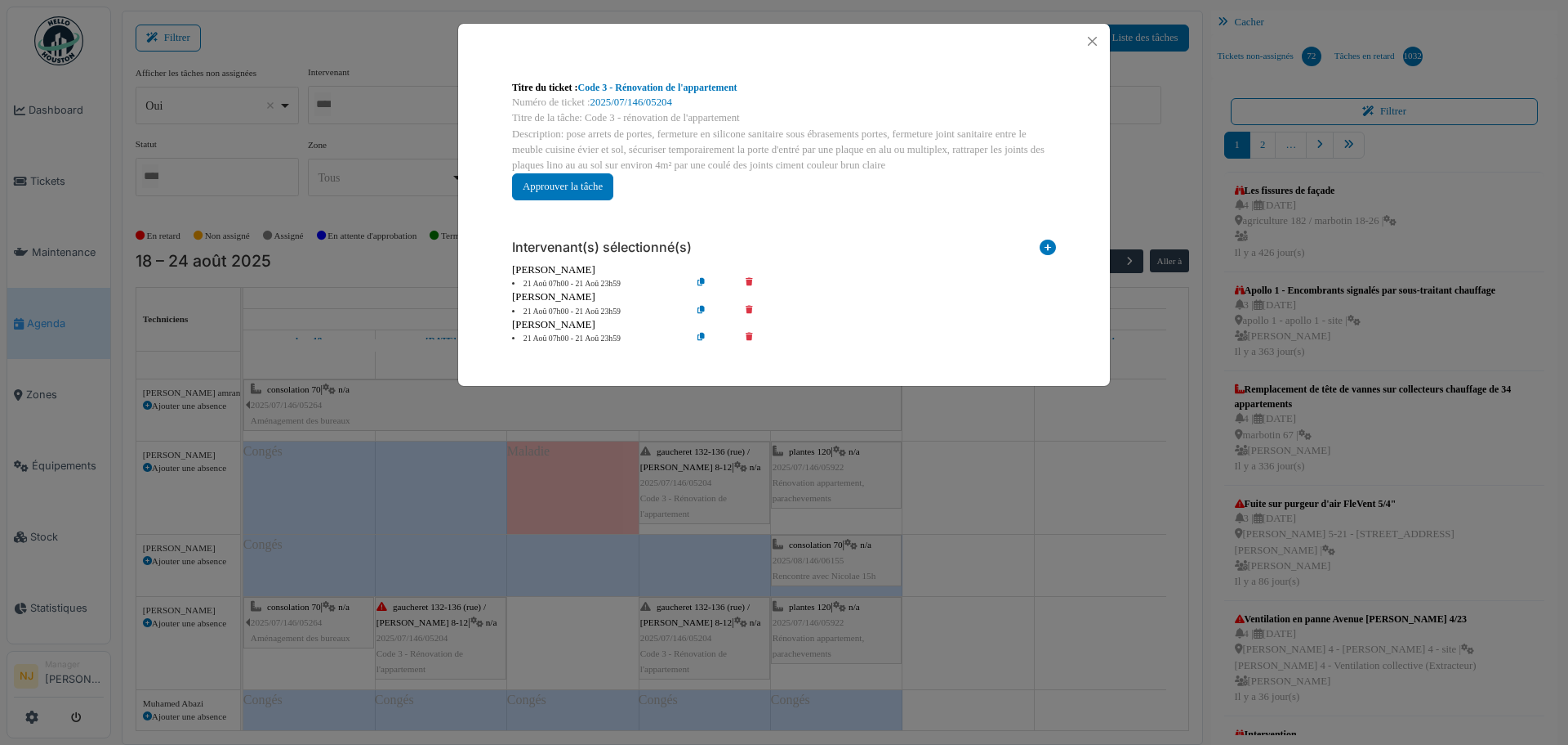
click at [1104, 36] on div at bounding box center [784, 41] width 652 height 35
click at [1096, 40] on button "Close" at bounding box center [1092, 41] width 22 height 22
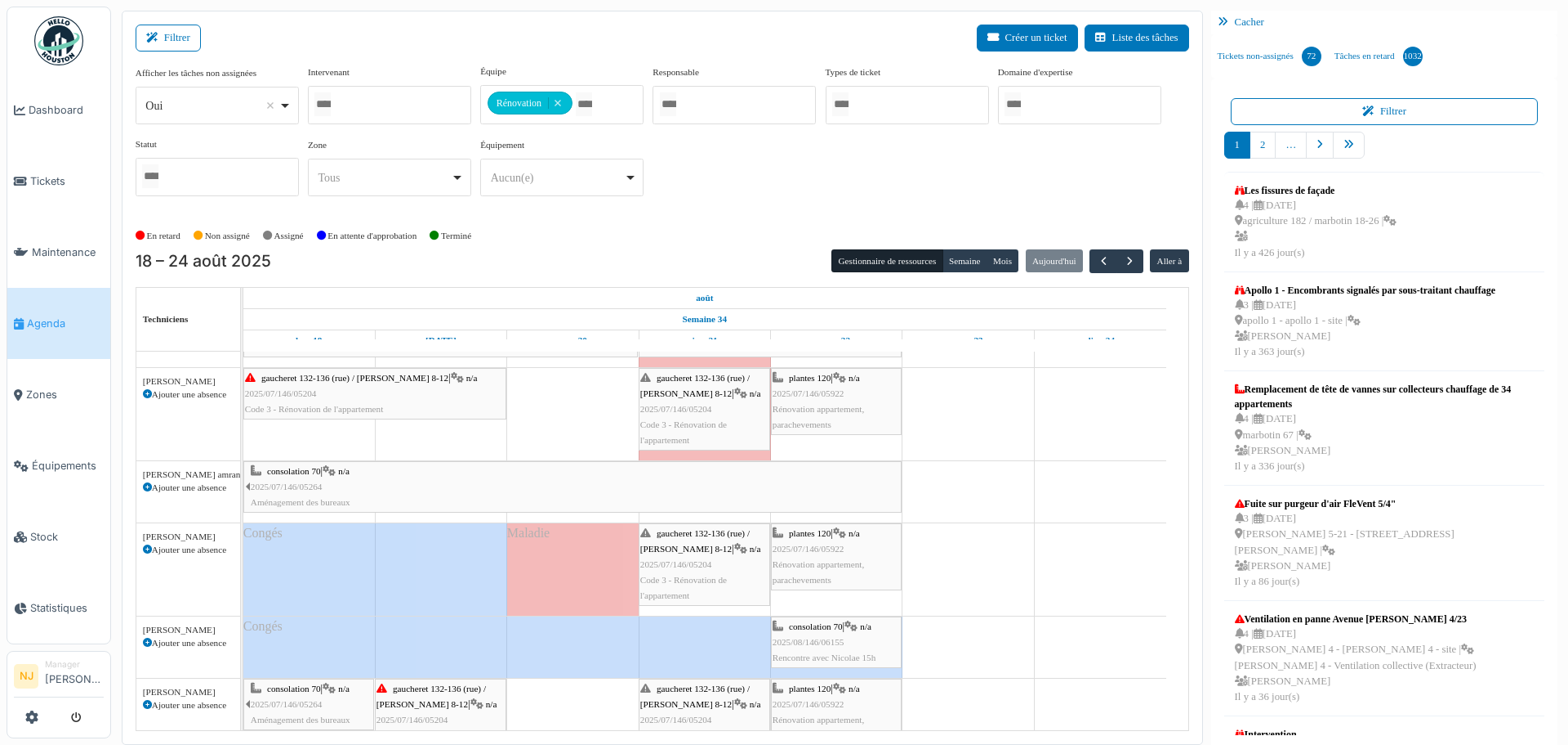
scroll to position [0, 0]
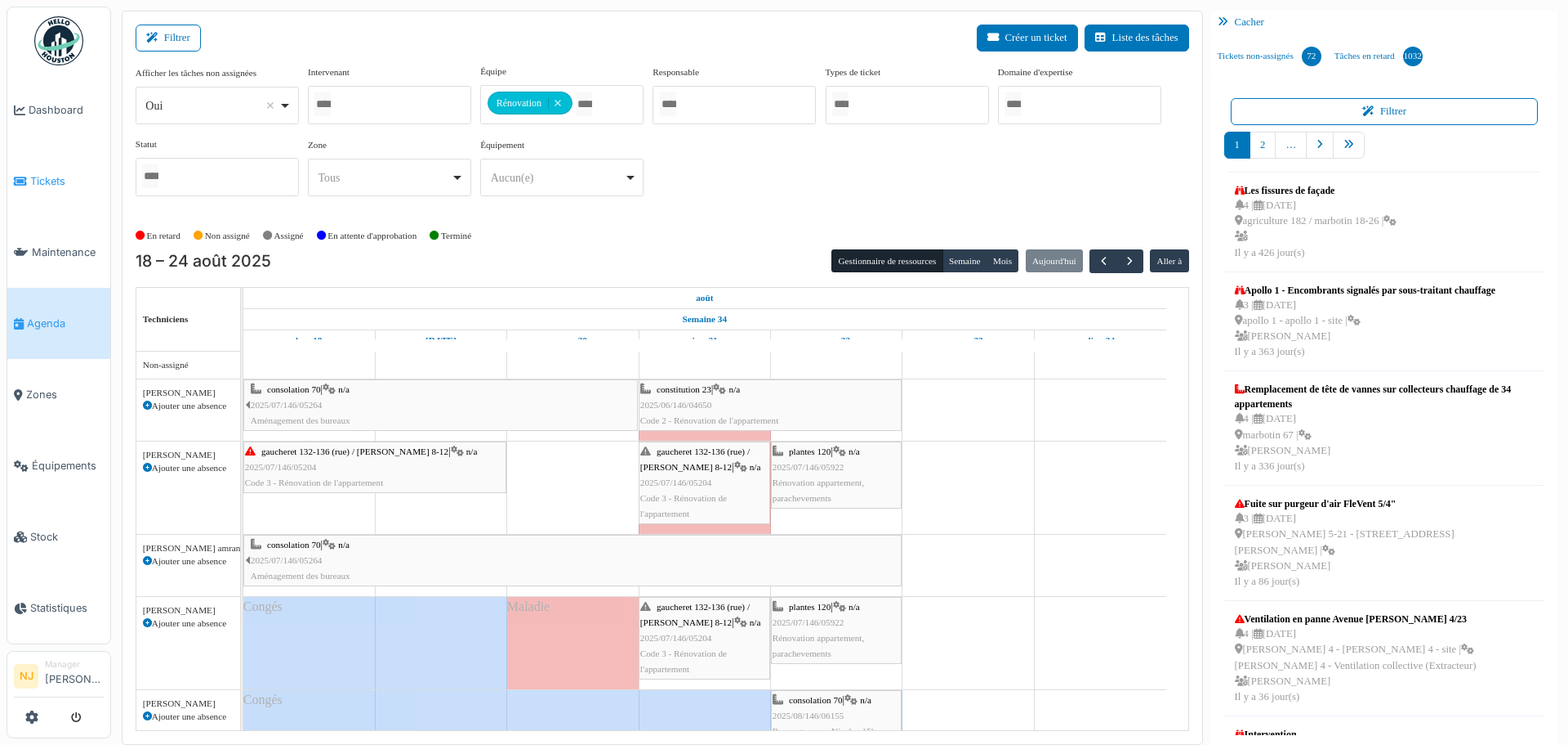
click at [37, 176] on span "Tickets" at bounding box center [66, 180] width 73 height 15
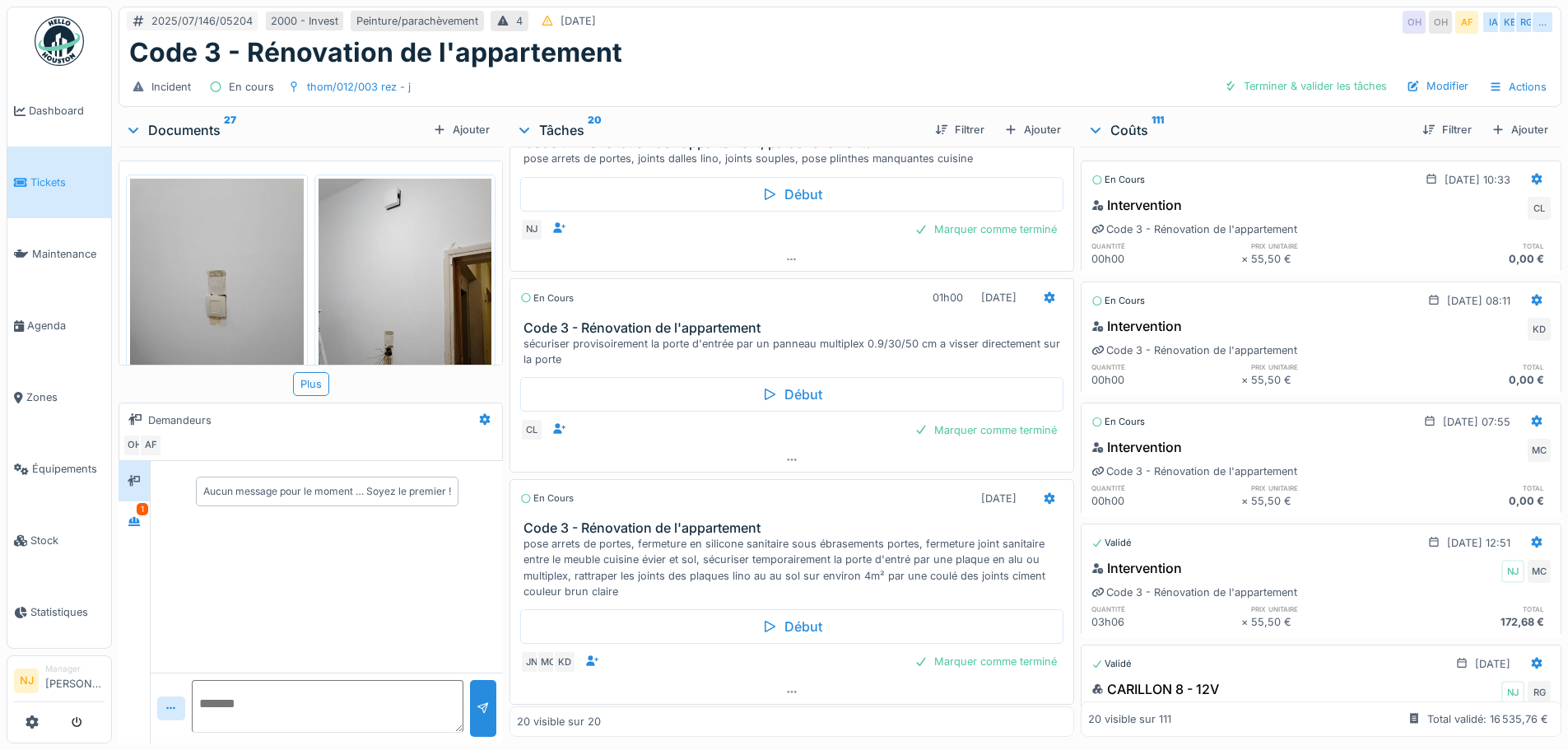
scroll to position [2984, 0]
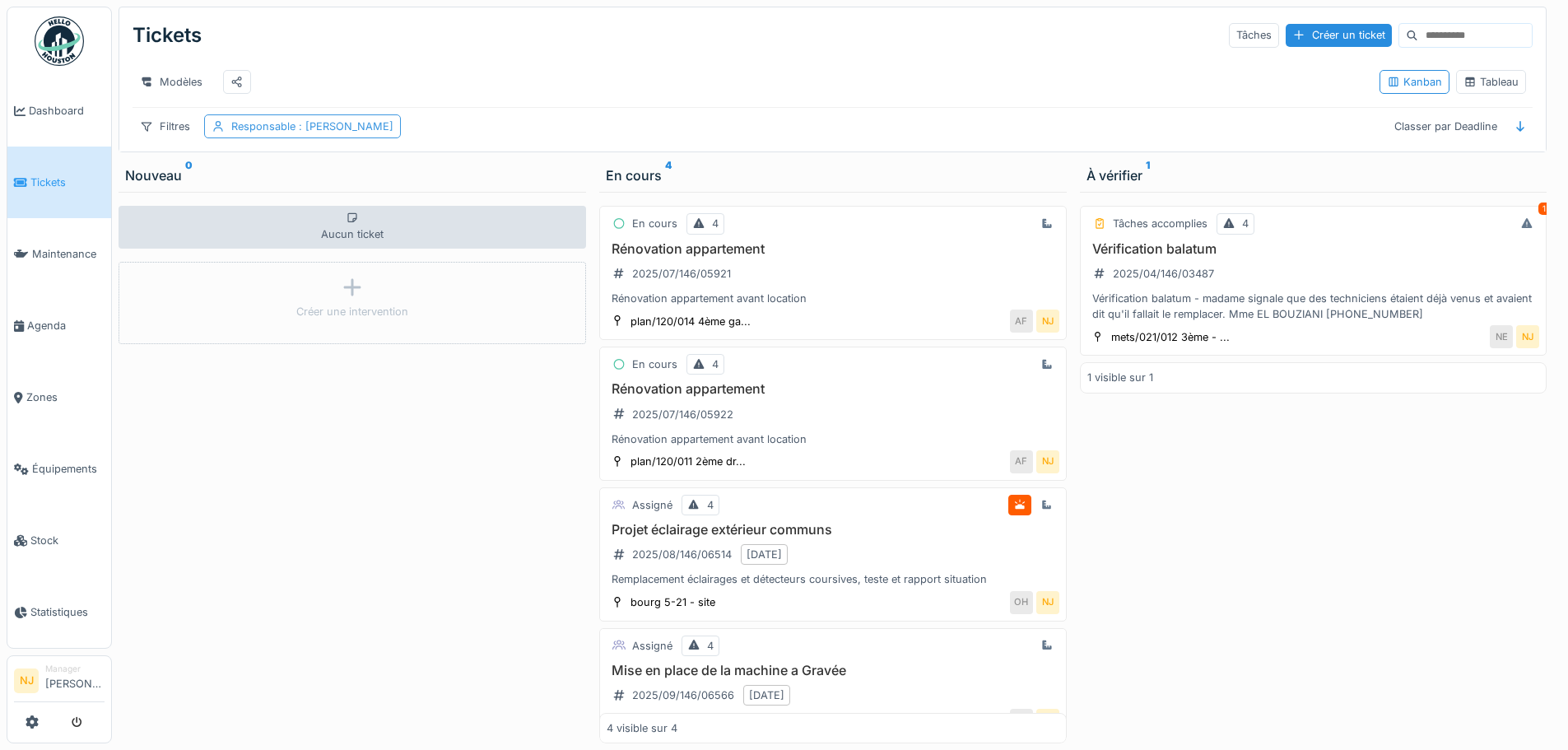
click at [259, 134] on div "Responsable : [PERSON_NAME]" at bounding box center [312, 126] width 162 height 16
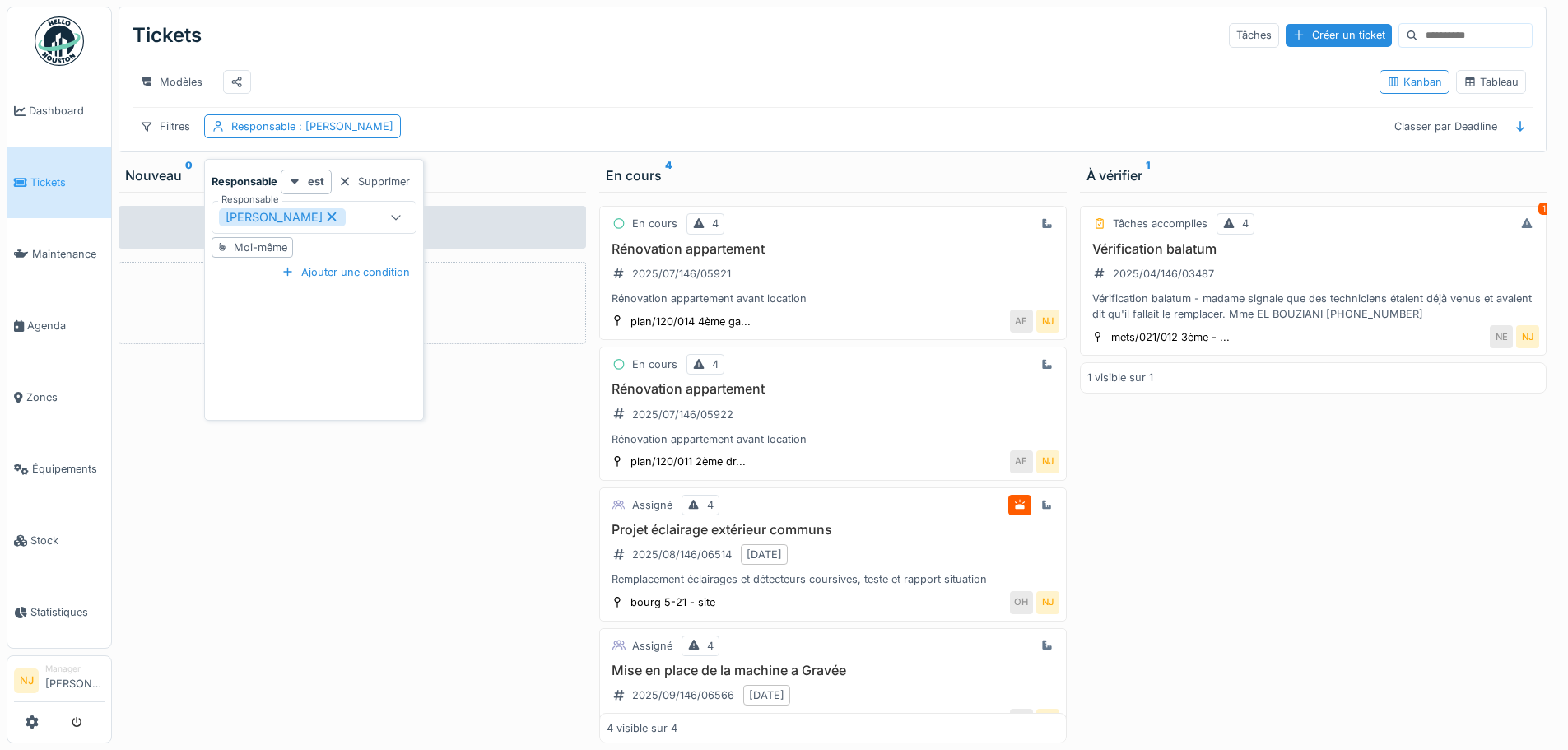
click at [396, 213] on icon at bounding box center [396, 217] width 13 height 11
click at [308, 209] on div "[PERSON_NAME]" at bounding box center [282, 217] width 127 height 18
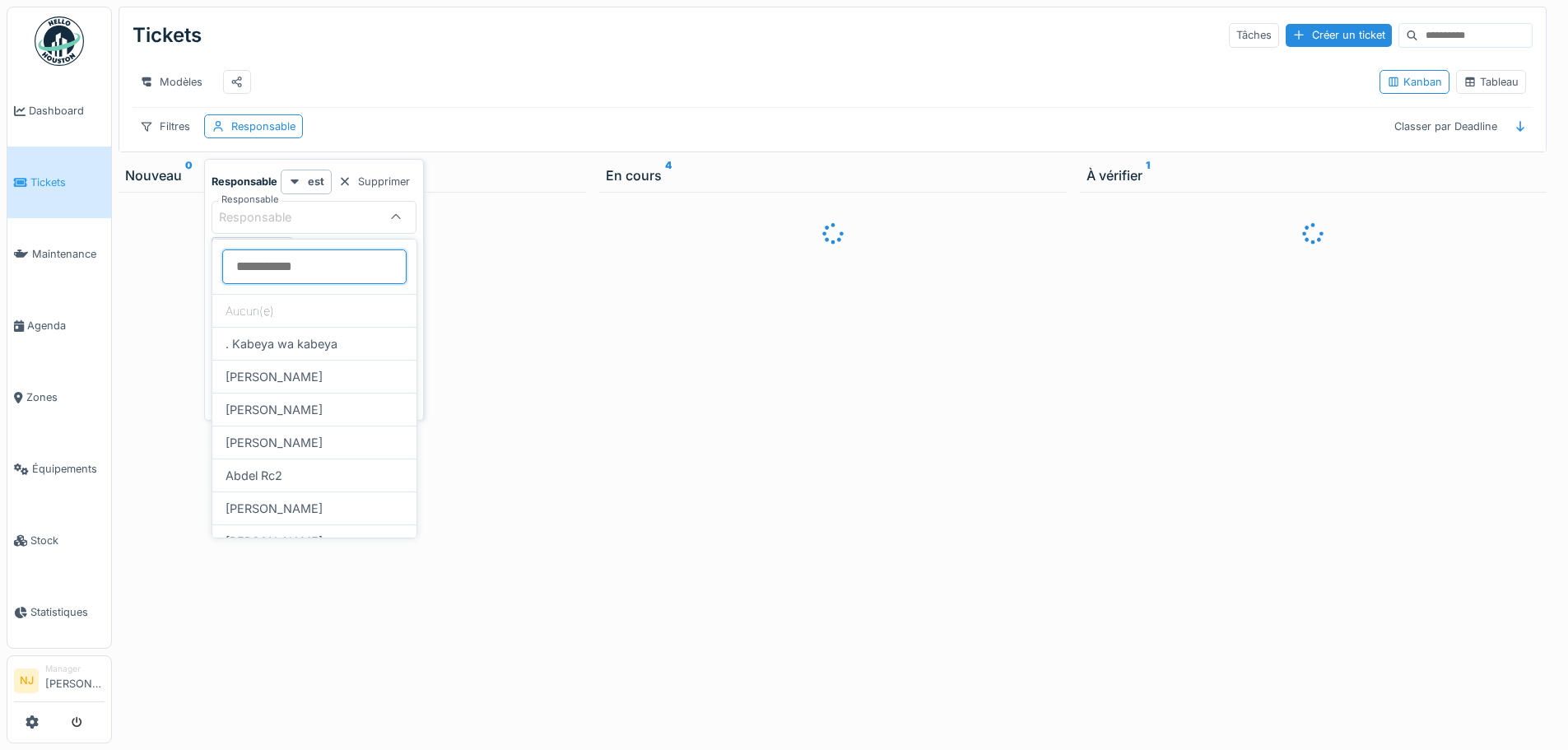
click at [285, 274] on input "Responsable" at bounding box center [314, 266] width 184 height 35
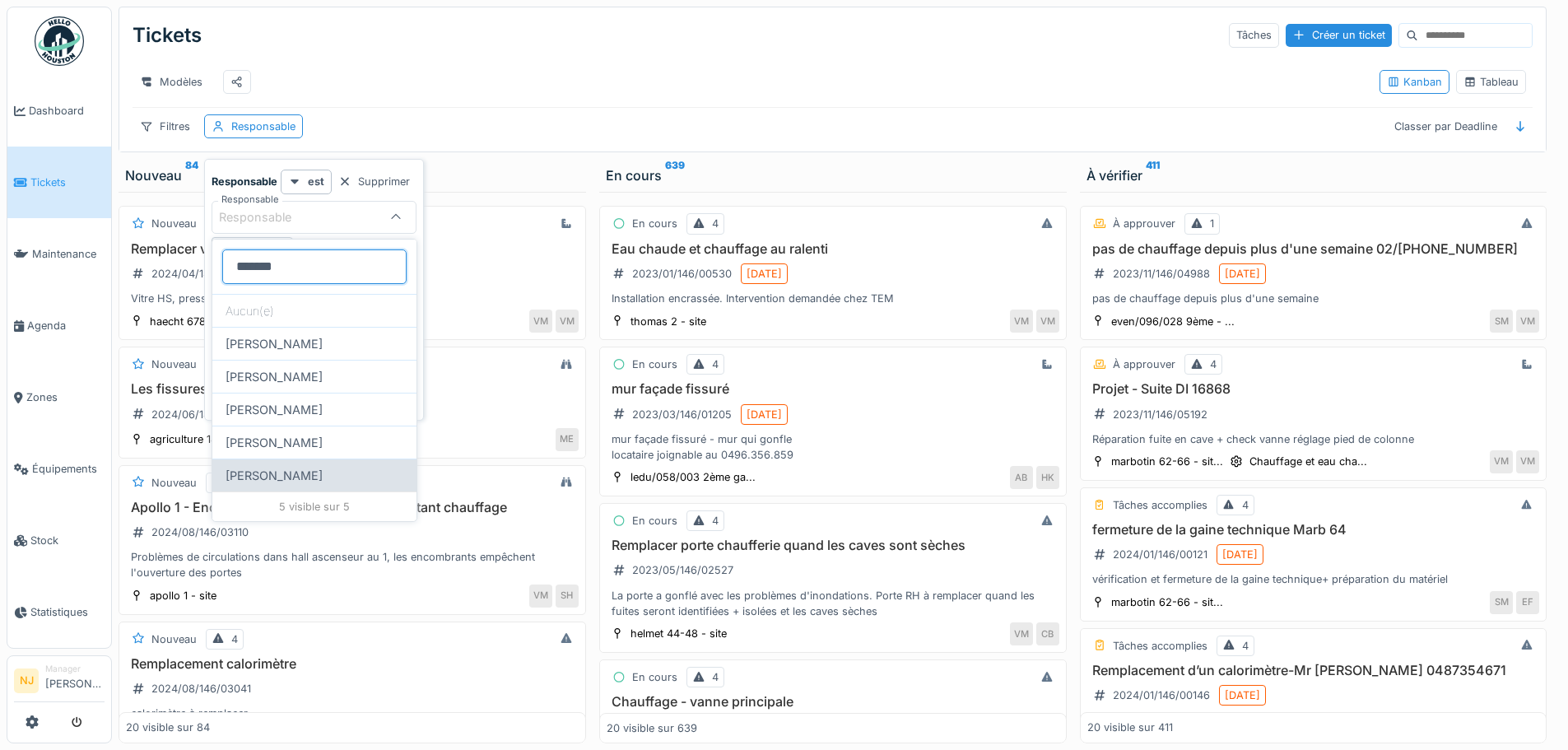
type input "*******"
click at [298, 474] on div "[PERSON_NAME]" at bounding box center [315, 474] width 204 height 33
type input "*****"
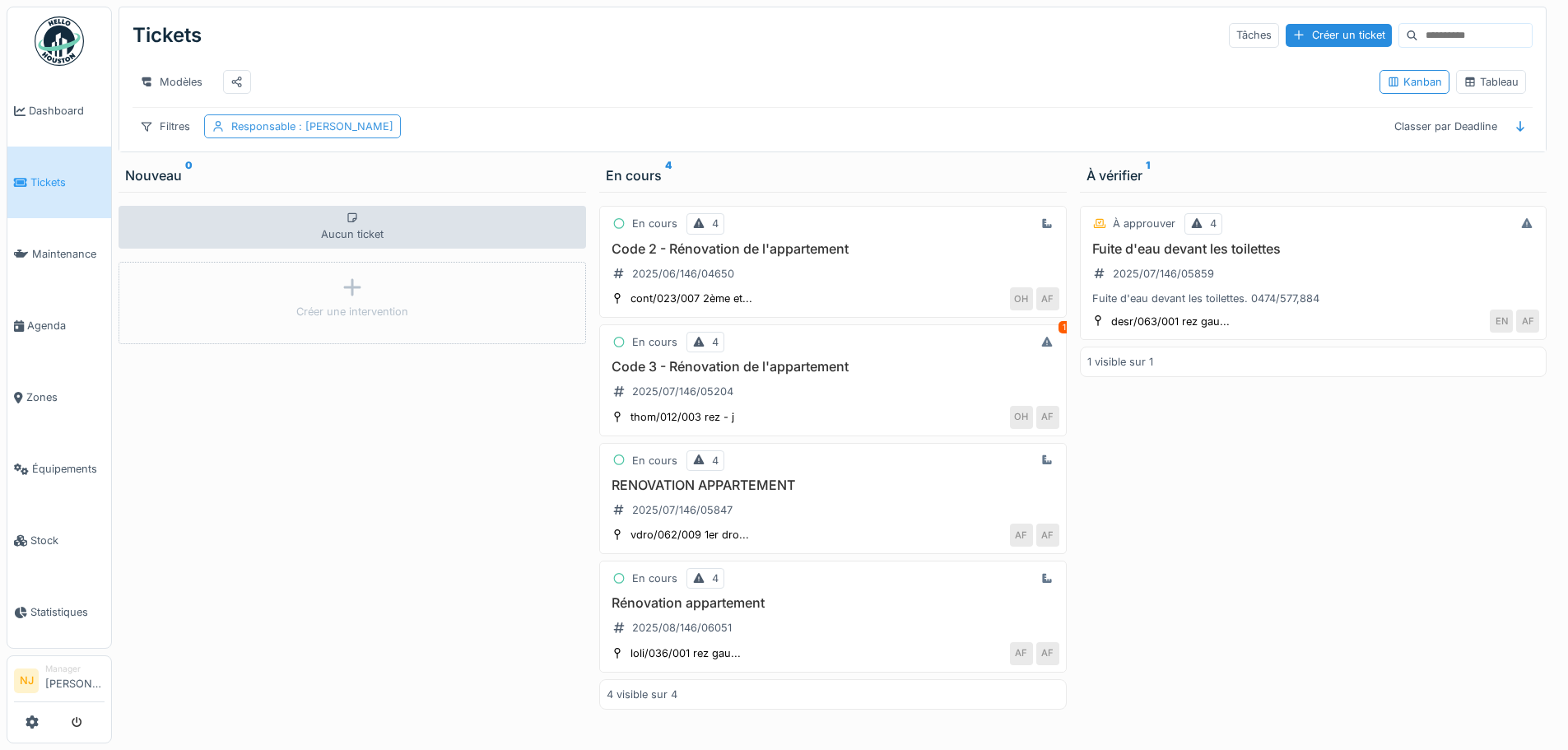
click at [347, 132] on span ": Antonio Fernandez" at bounding box center [344, 127] width 98 height 13
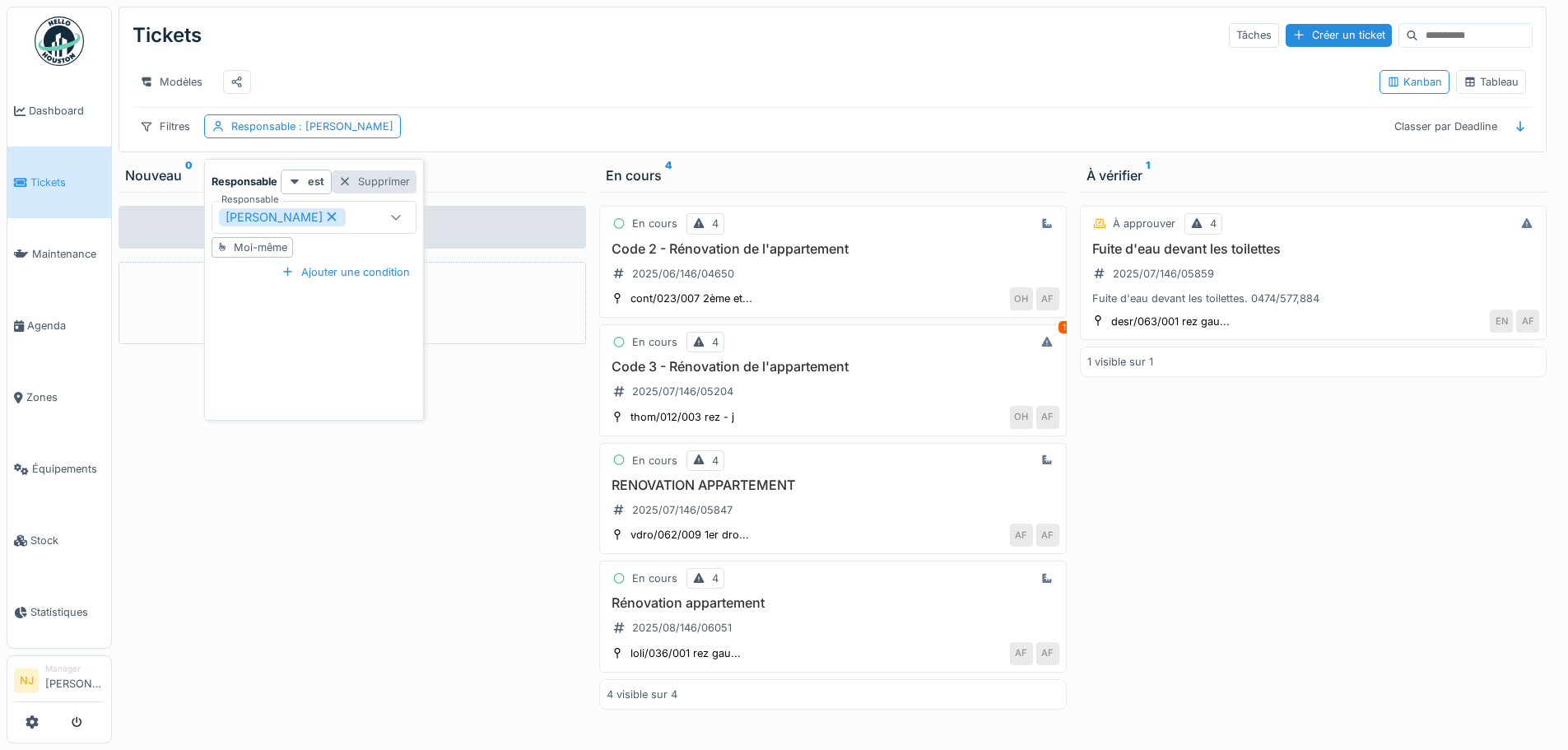
click at [386, 183] on div "Supprimer" at bounding box center [373, 182] width 85 height 22
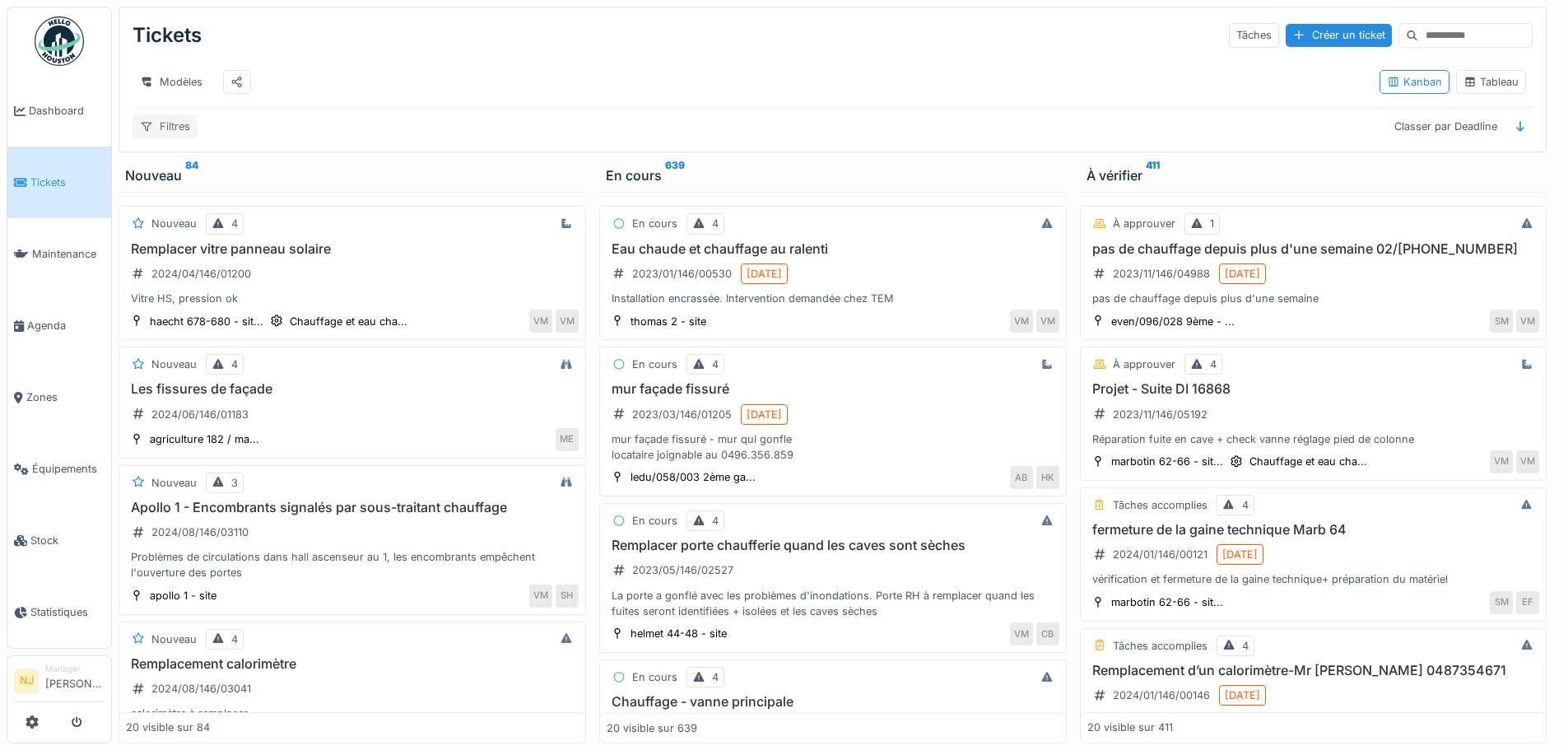
click at [163, 132] on div "Filtres" at bounding box center [164, 126] width 65 height 24
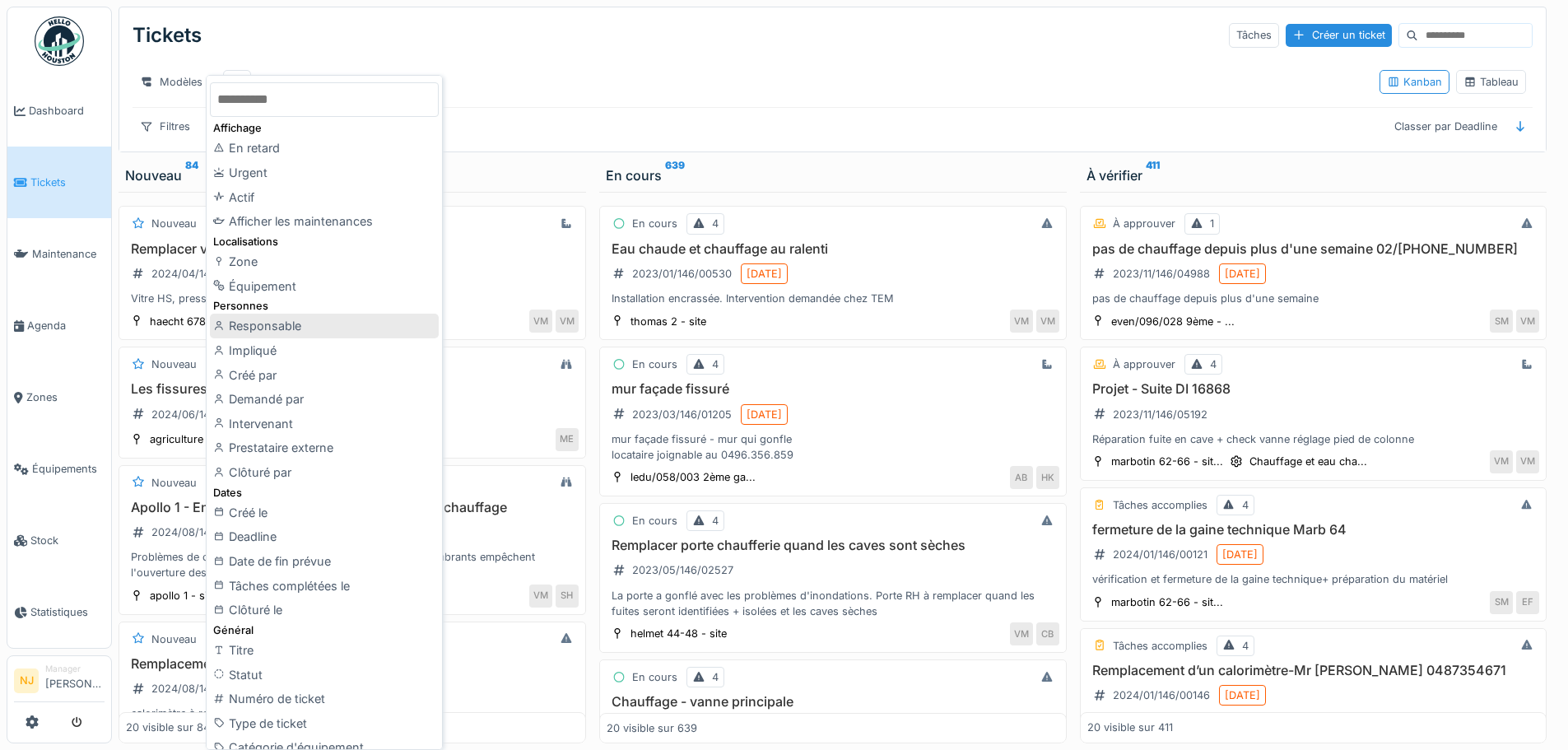
click at [264, 326] on div "Responsable" at bounding box center [324, 326] width 229 height 25
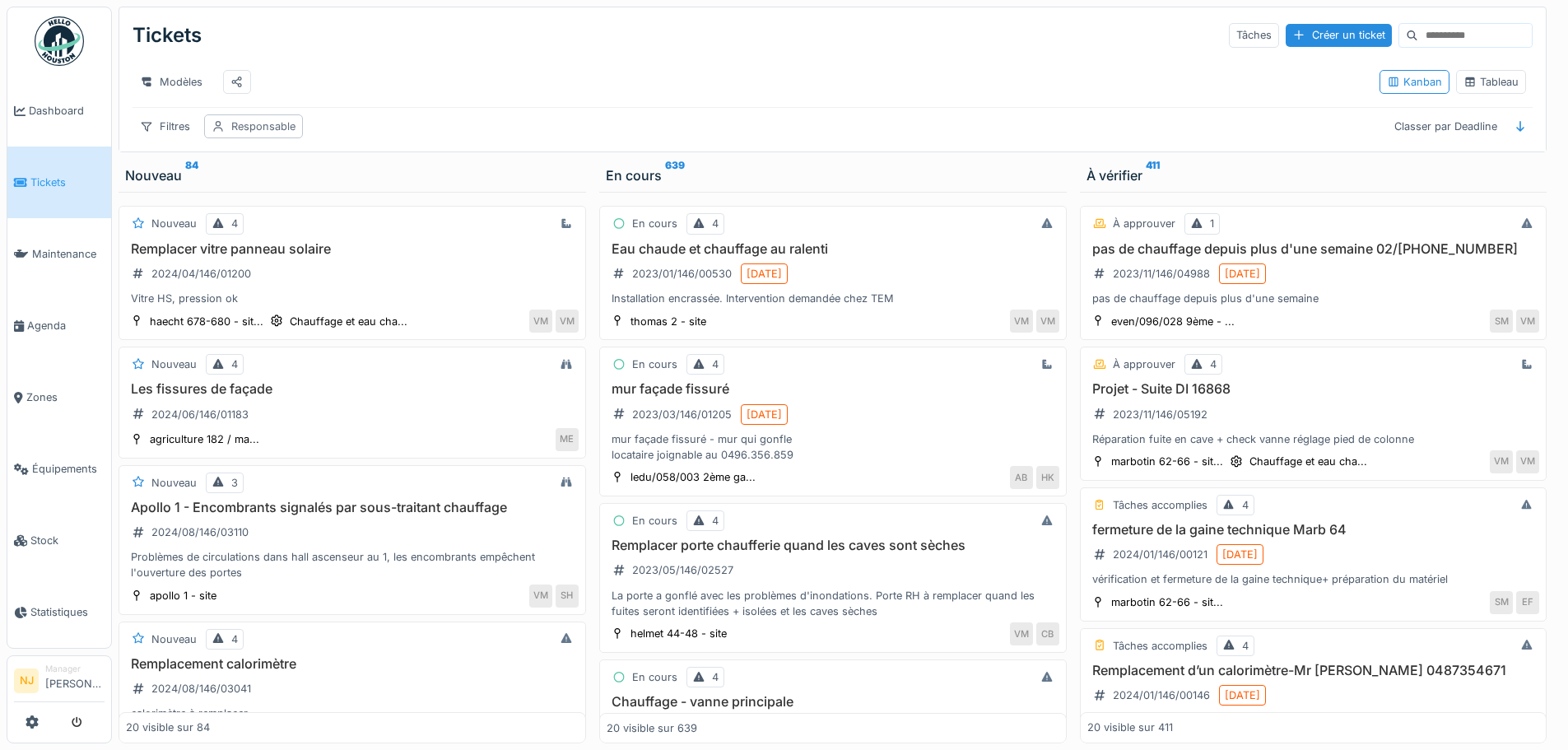
click at [284, 134] on div "Responsable" at bounding box center [263, 126] width 64 height 16
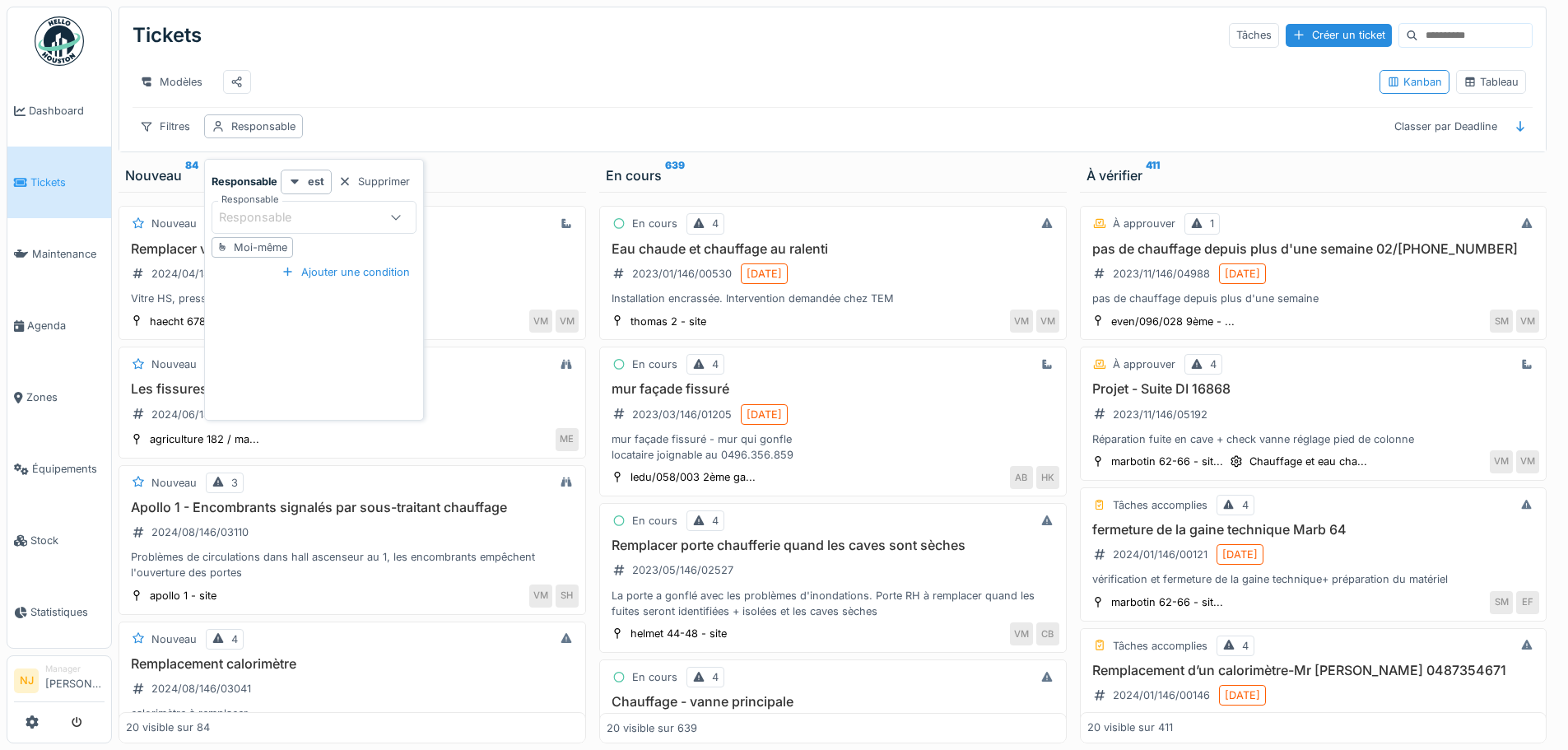
click at [352, 208] on div "Responsable" at bounding box center [298, 217] width 158 height 18
type input "*******"
click at [298, 379] on div "[PERSON_NAME]" at bounding box center [315, 376] width 204 height 33
type input "*****"
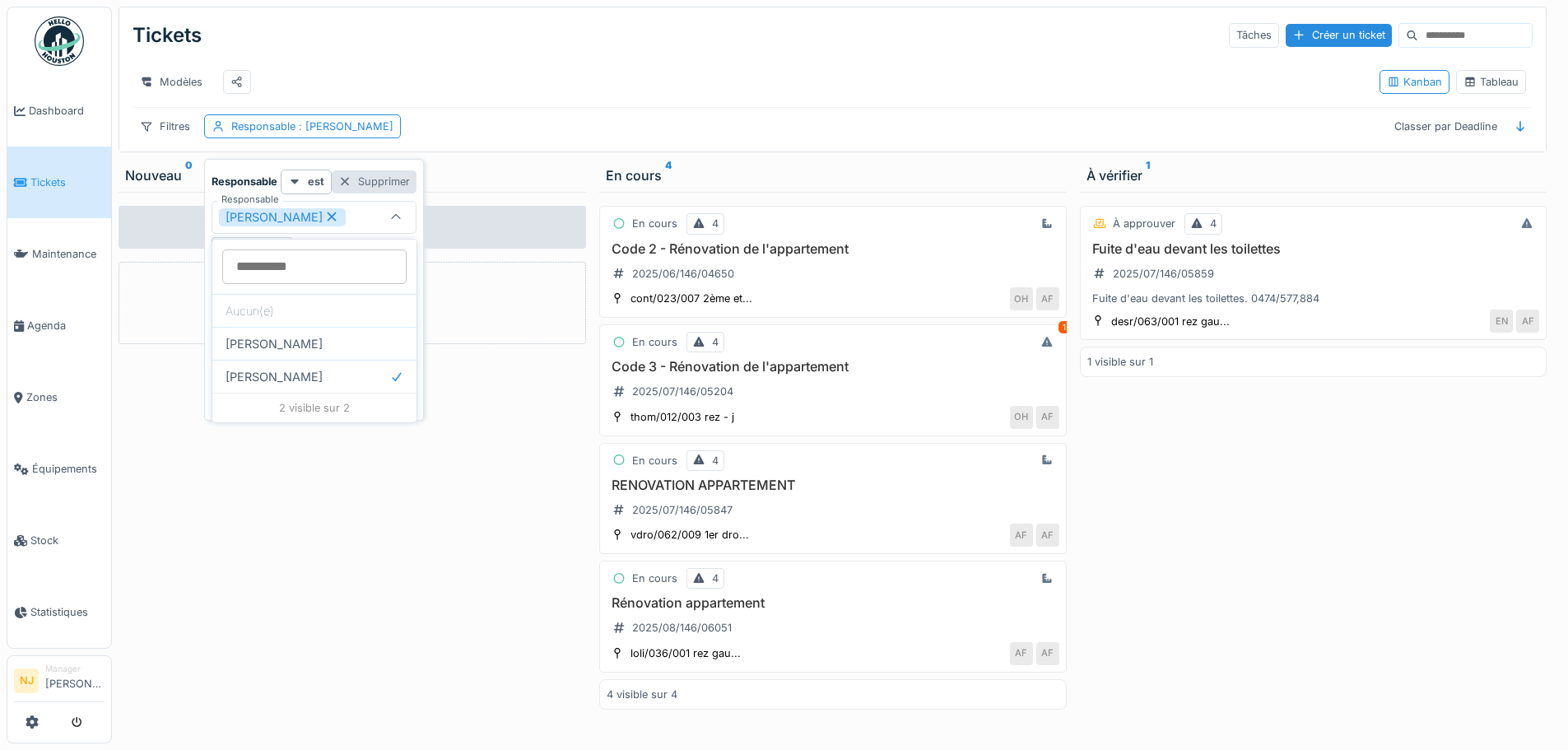
click at [386, 185] on div "Supprimer" at bounding box center [373, 182] width 85 height 22
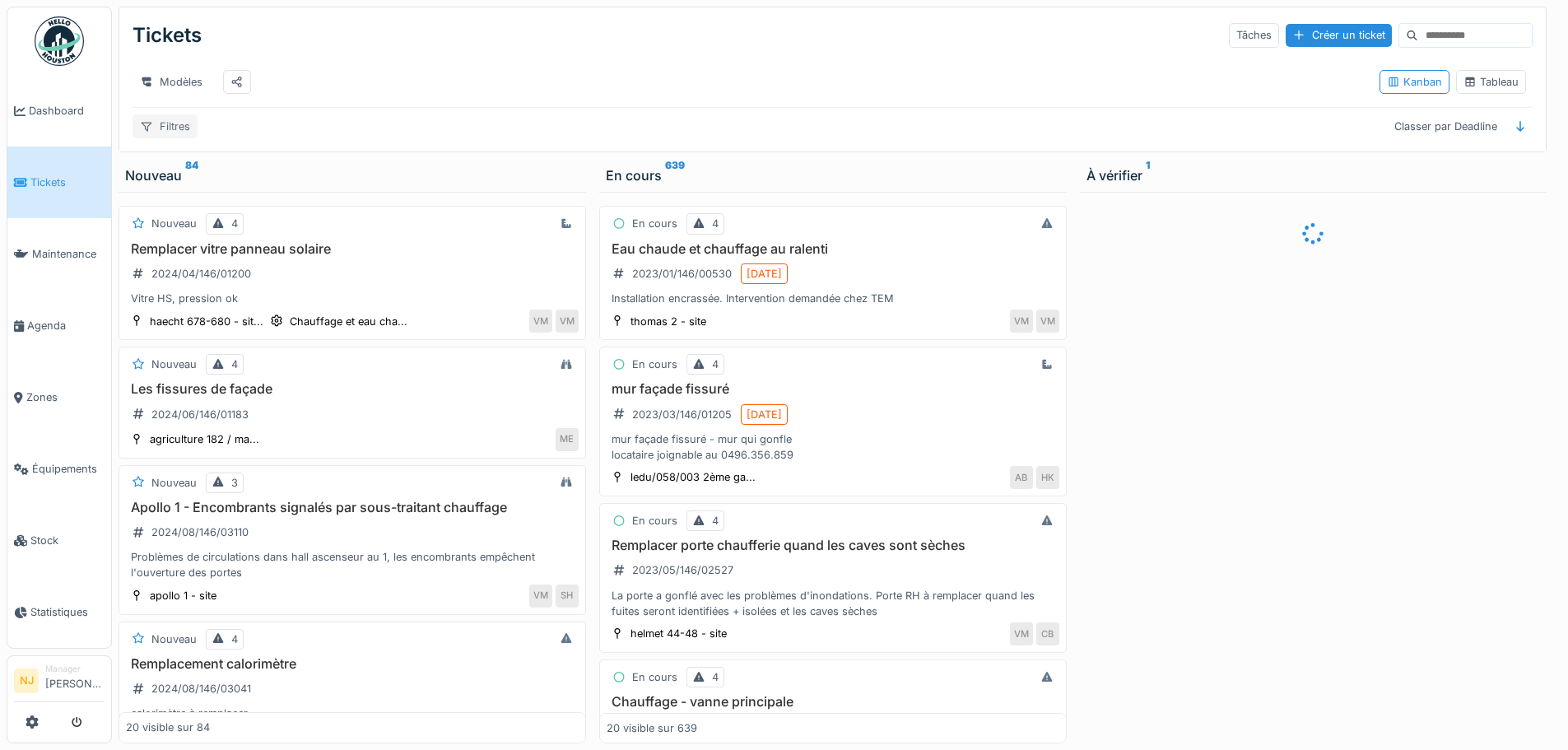
click at [149, 134] on div at bounding box center [146, 126] width 13 height 16
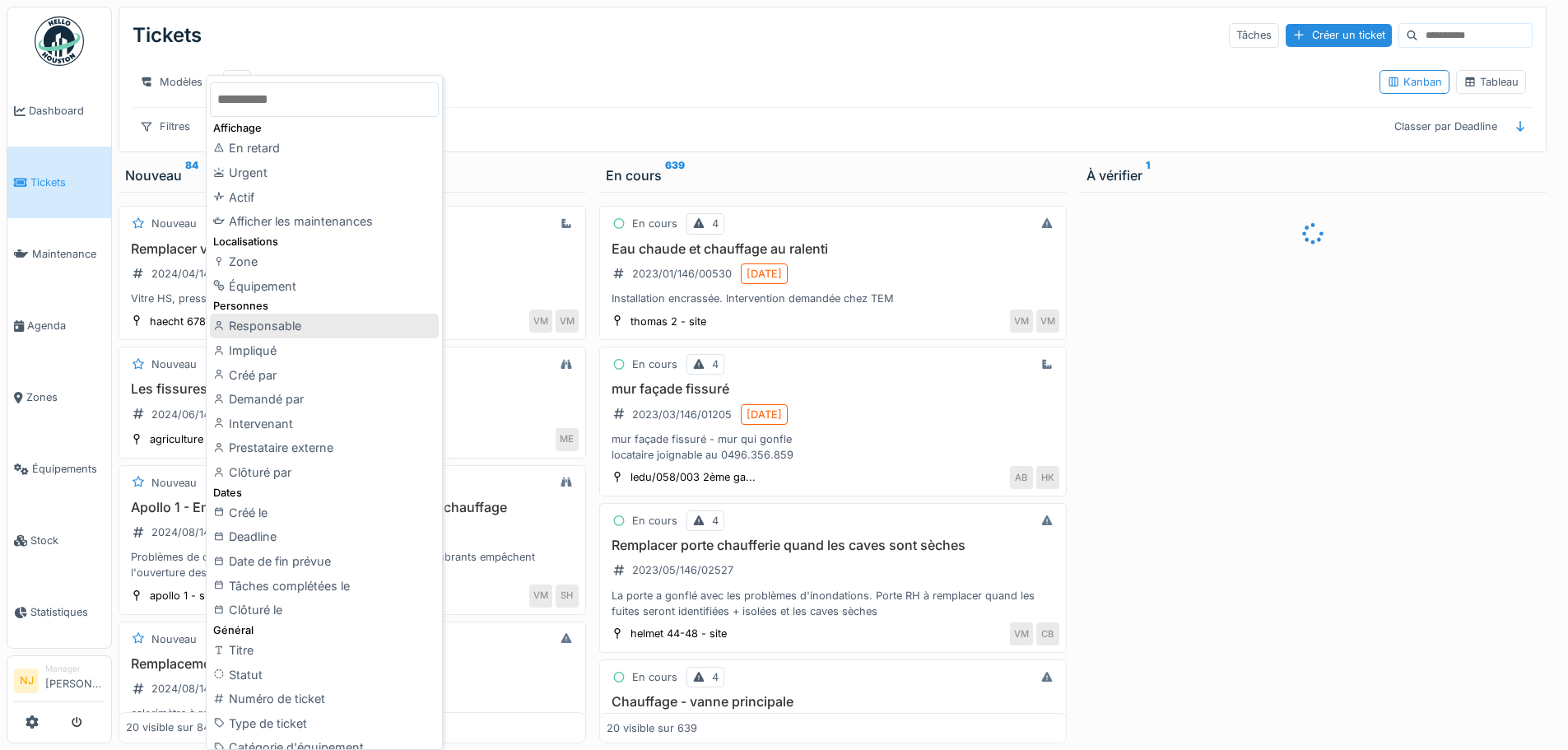
click at [272, 317] on div "Responsable" at bounding box center [324, 326] width 229 height 25
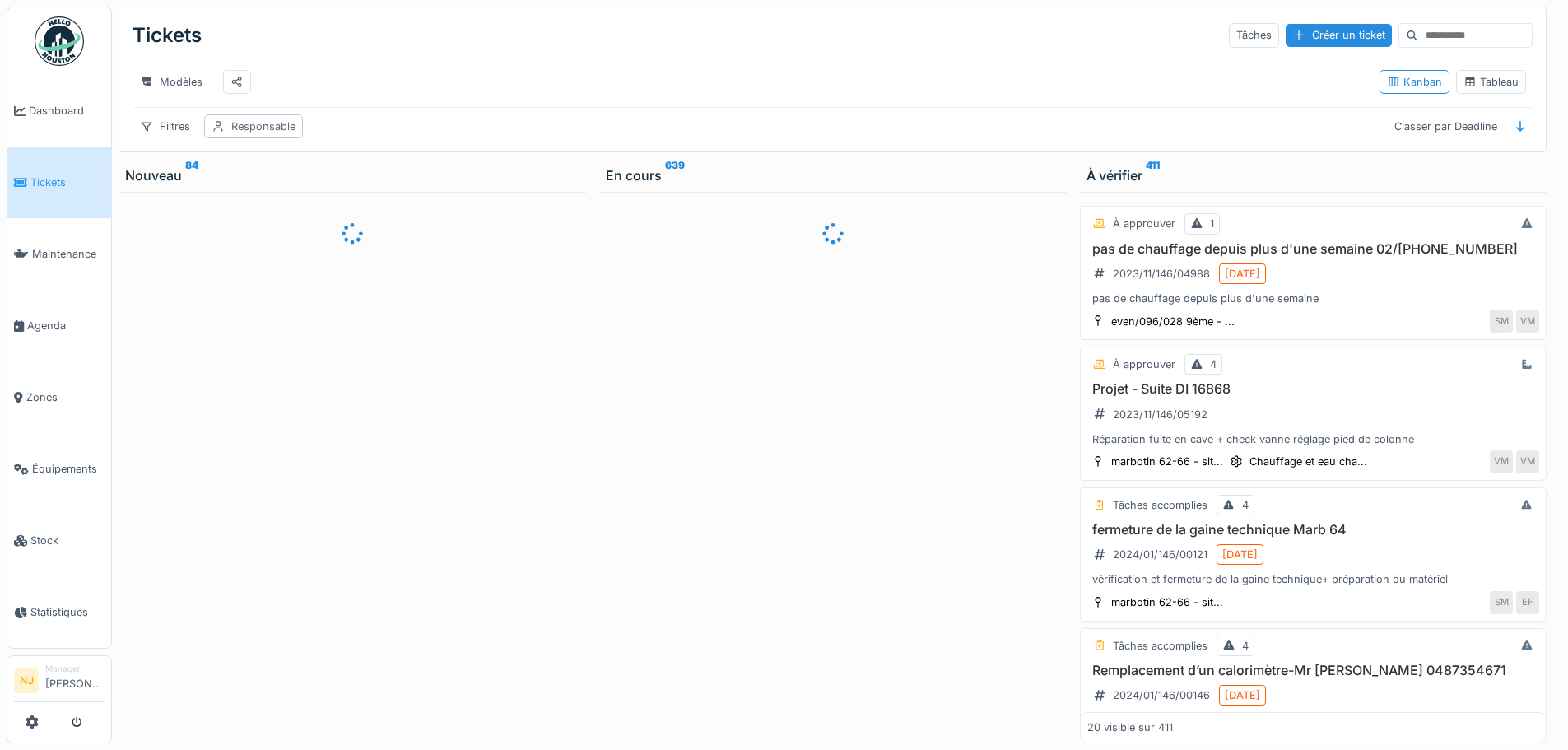
click at [256, 134] on div "Responsable" at bounding box center [263, 126] width 64 height 16
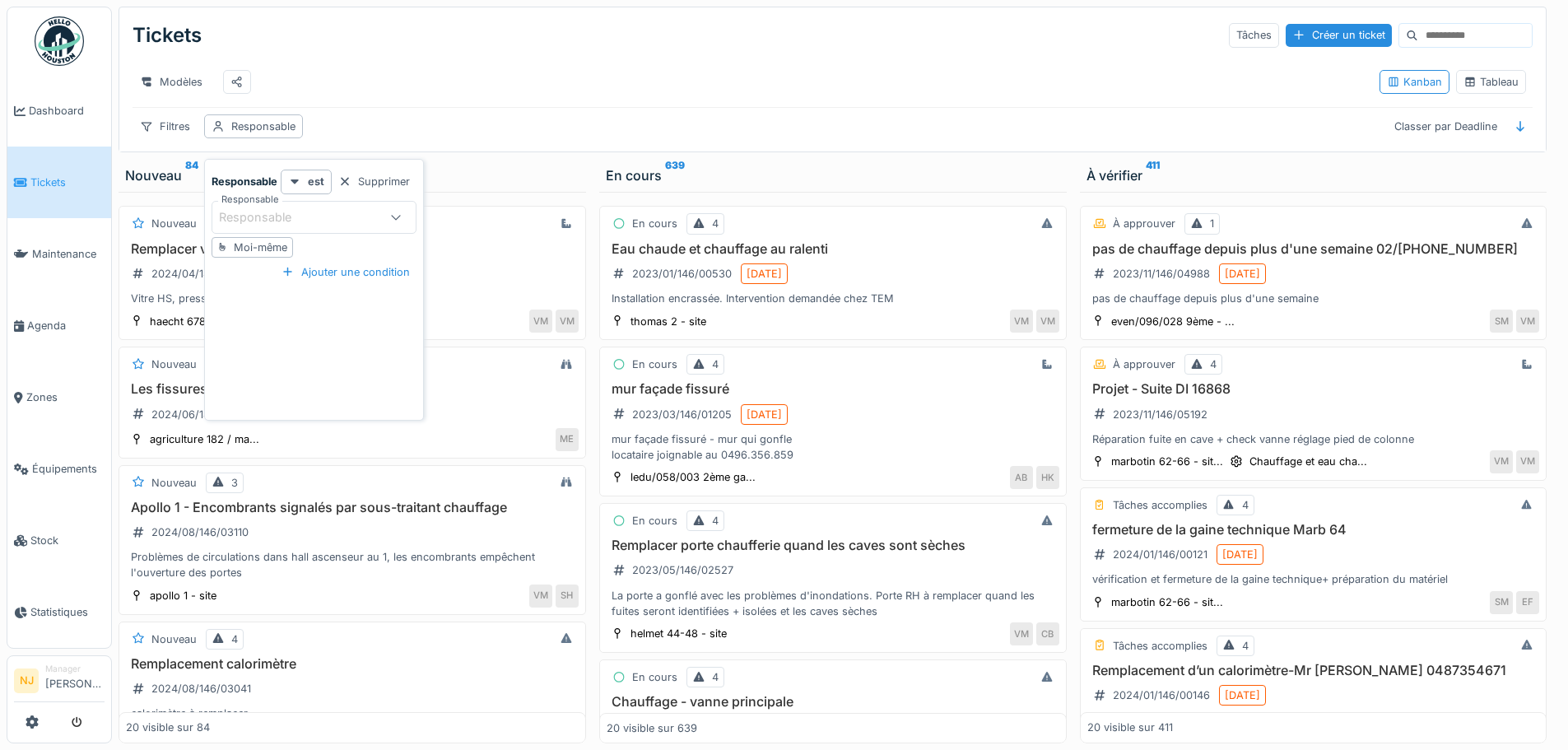
click at [342, 215] on div "Responsable" at bounding box center [298, 217] width 158 height 18
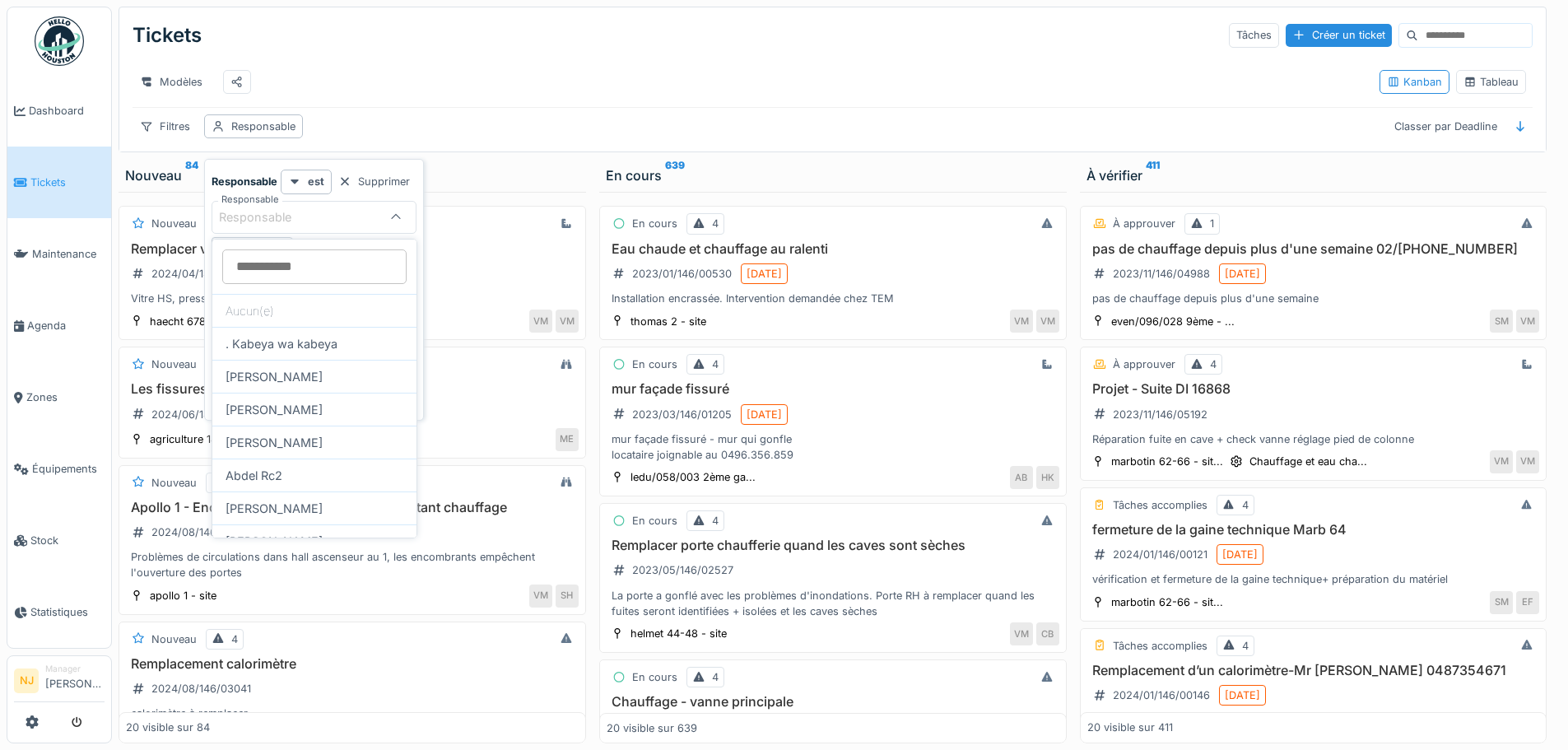
click at [422, 96] on div "Modèles" at bounding box center [749, 81] width 1234 height 37
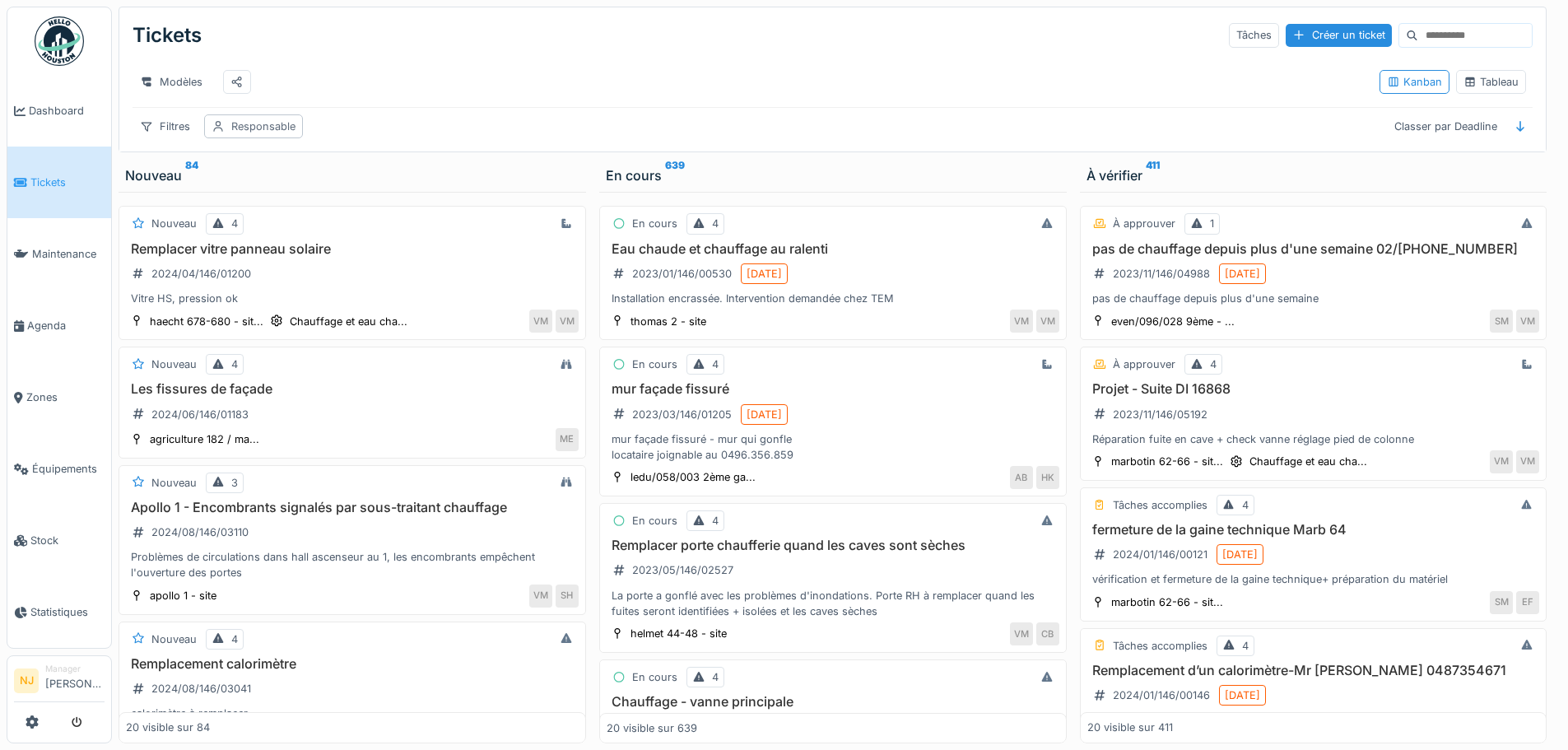
click at [292, 134] on div "Responsable" at bounding box center [263, 126] width 64 height 16
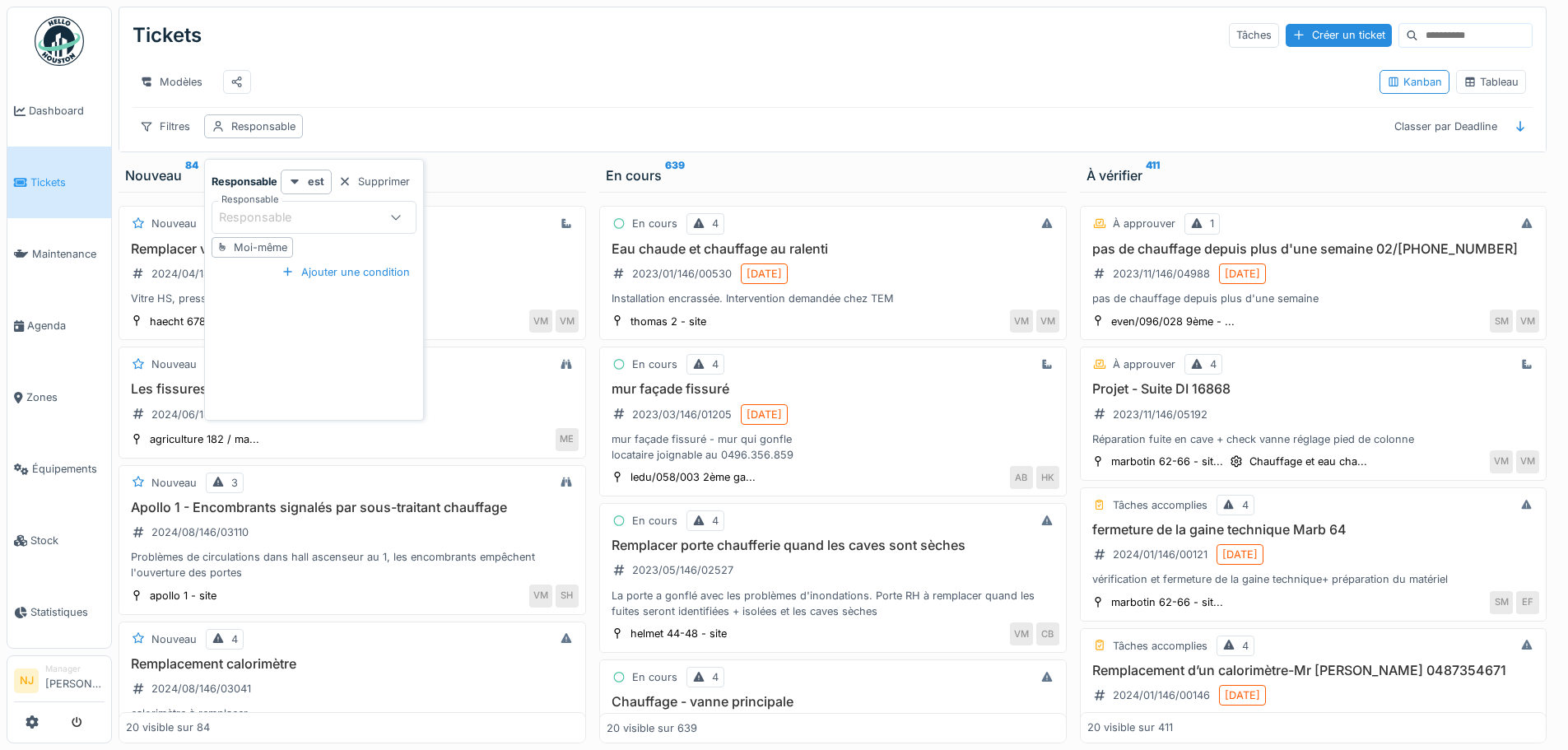
click at [268, 251] on div "Moi-même" at bounding box center [260, 246] width 54 height 16
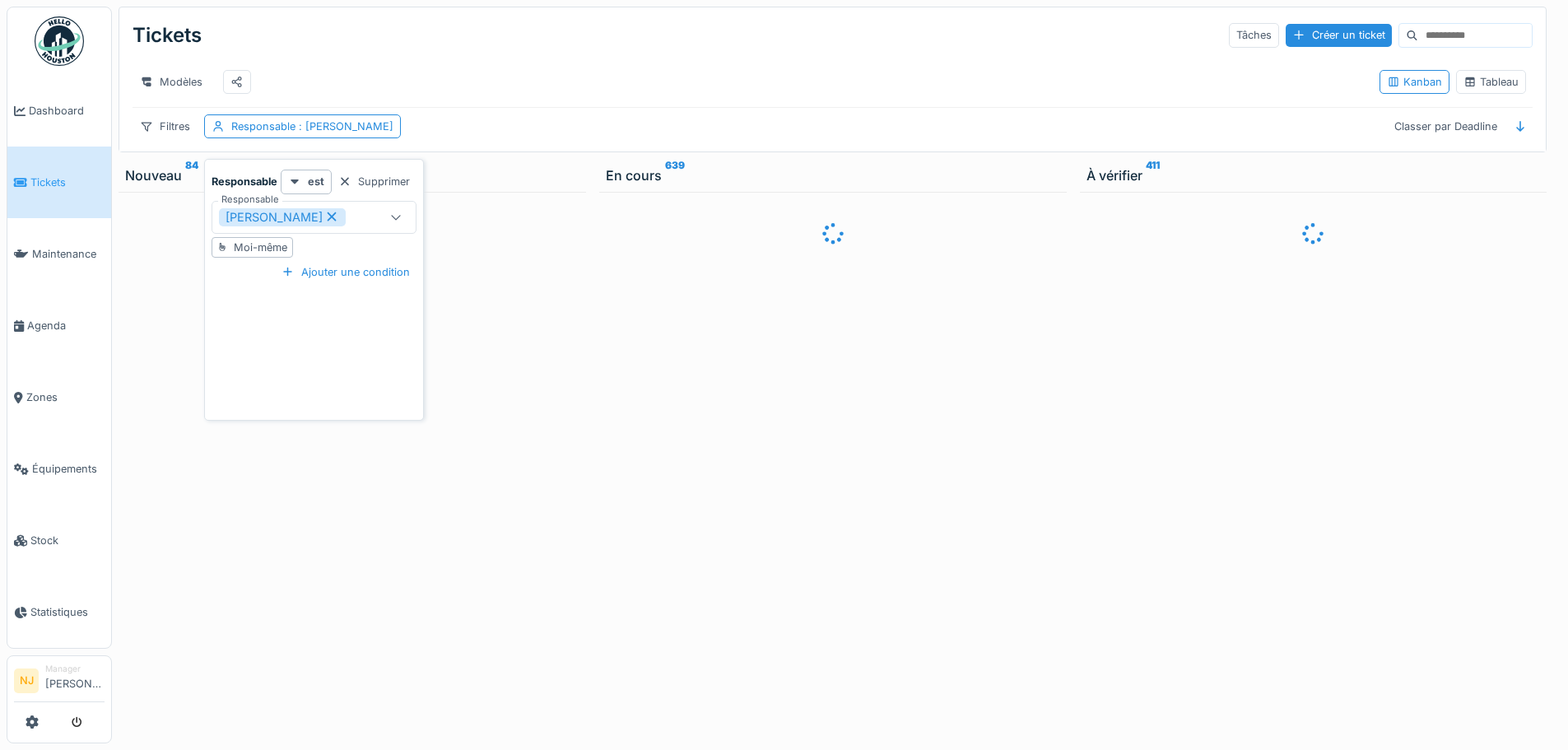
type input "*****"
click at [632, 47] on div "Tickets Tâches Créer un ticket" at bounding box center [832, 35] width 1400 height 43
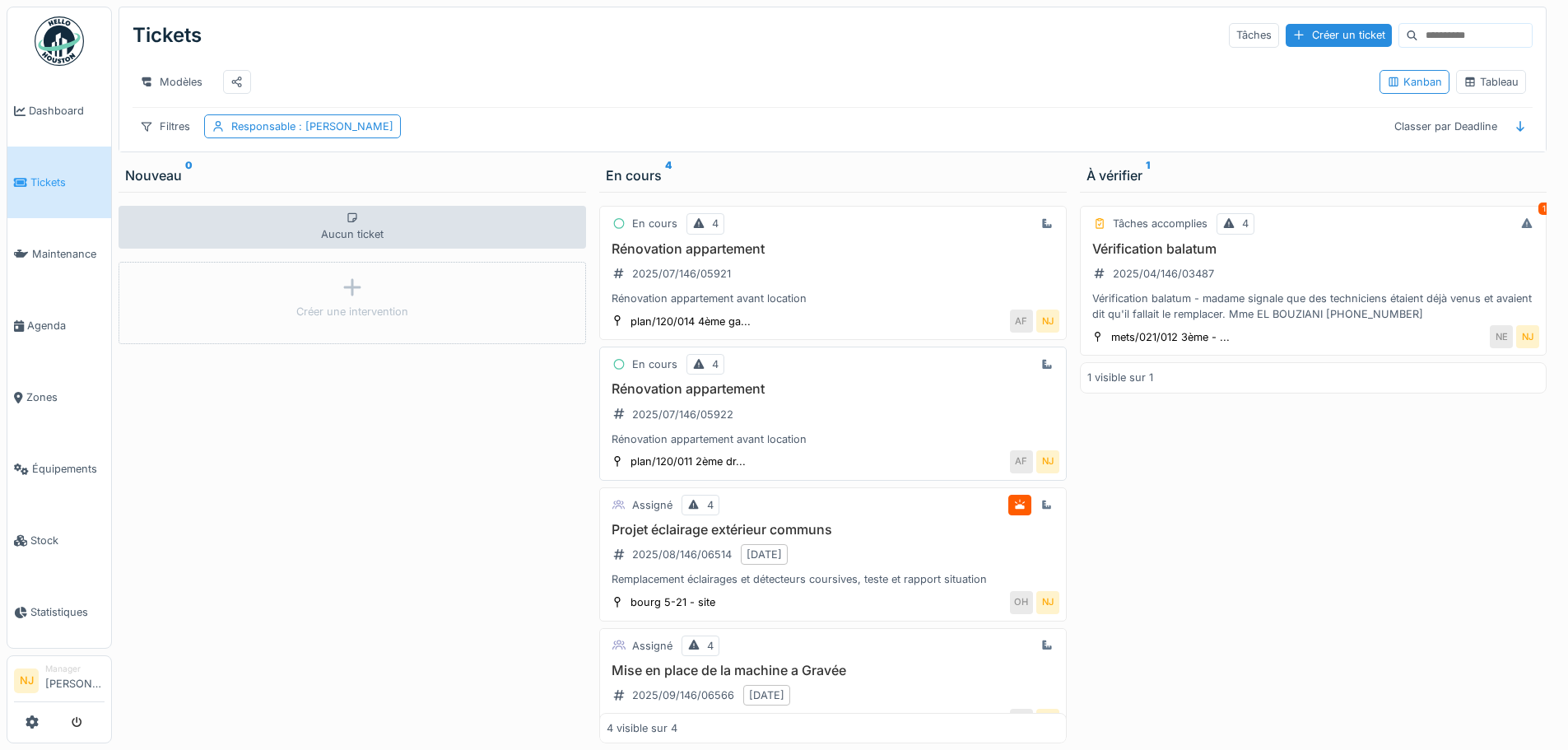
scroll to position [46, 0]
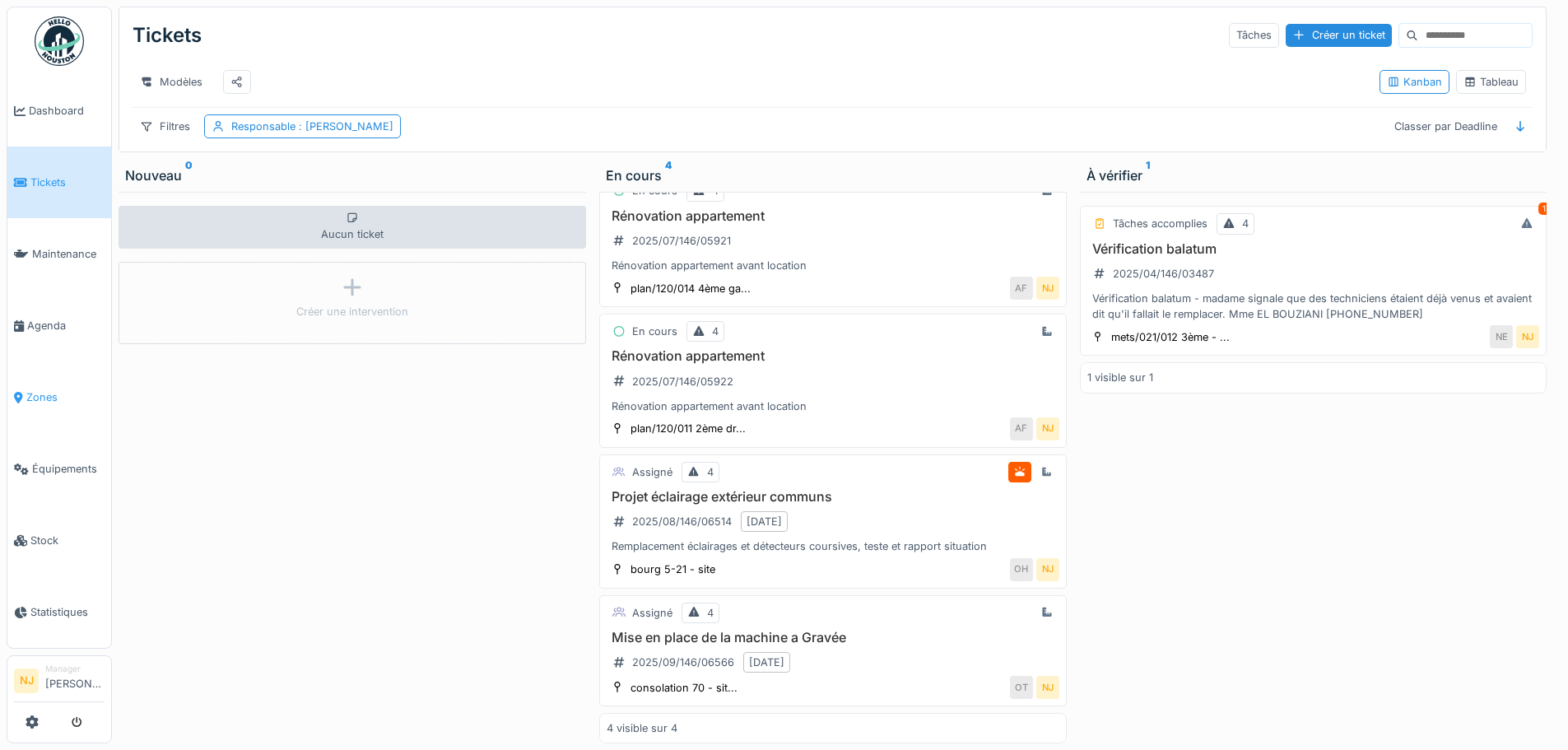
click at [37, 395] on span "Zones" at bounding box center [66, 397] width 78 height 16
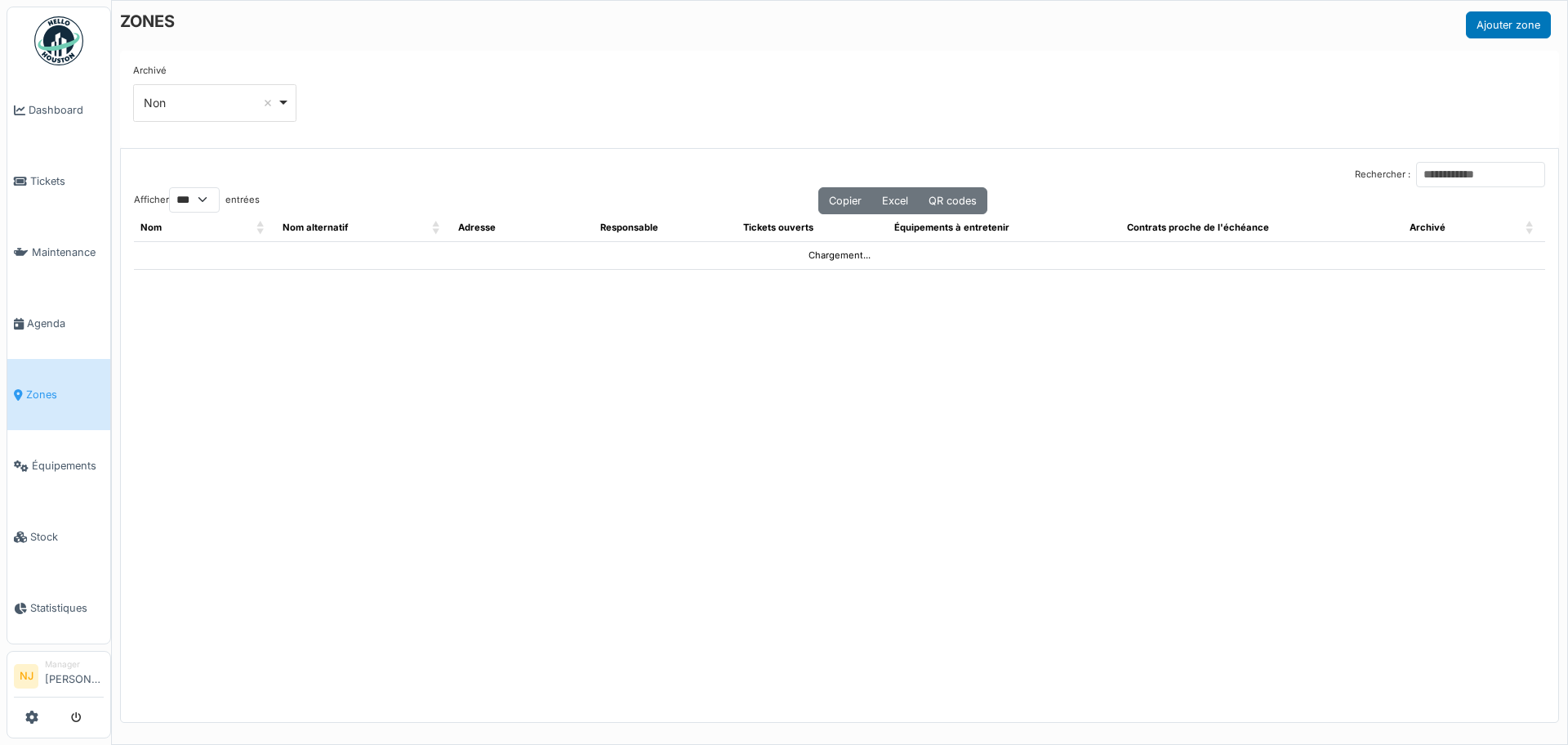
select select "***"
click at [1417, 171] on input "Rechercher :" at bounding box center [1481, 175] width 129 height 25
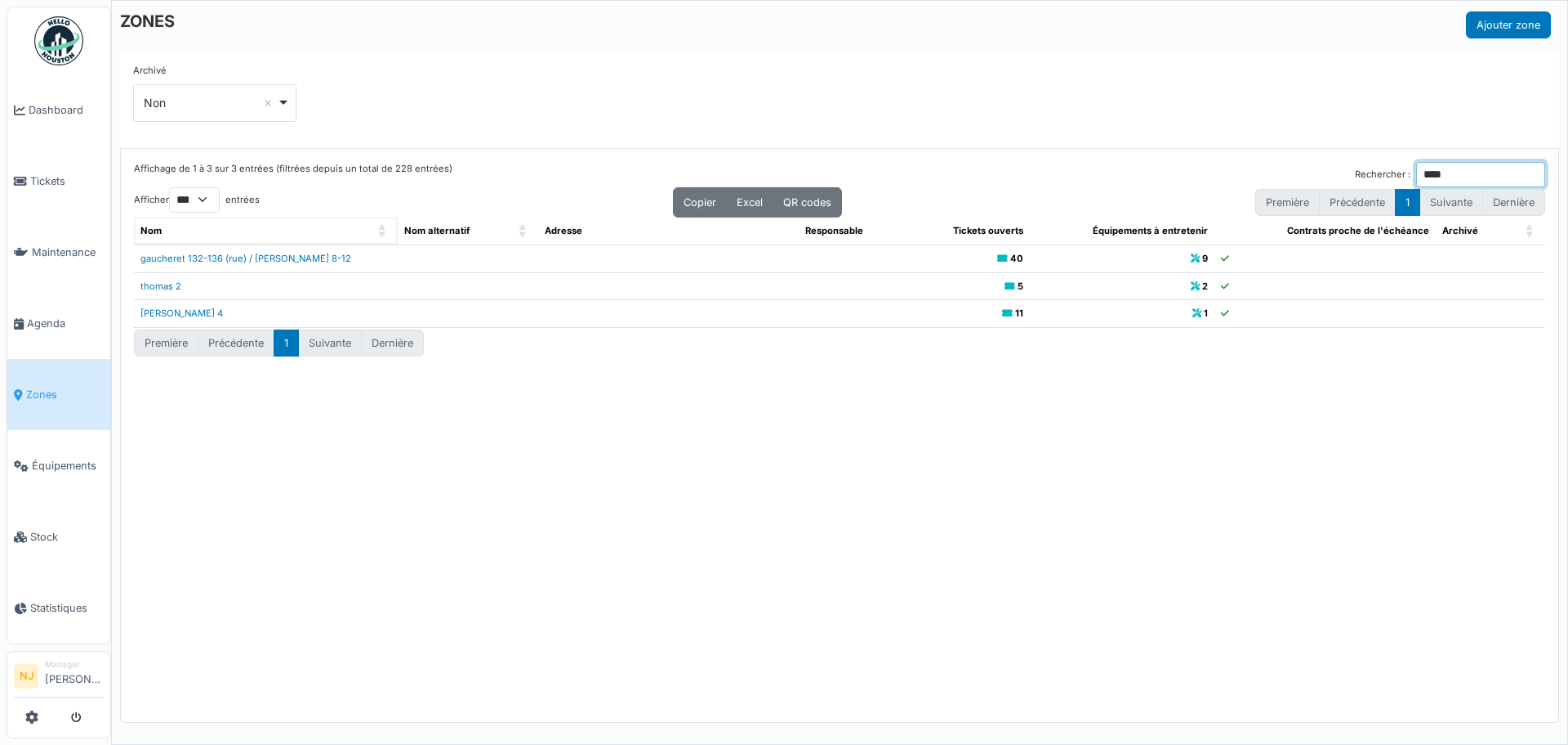
type input "****"
click at [277, 245] on th "Nom" at bounding box center [265, 231] width 264 height 27
click at [274, 261] on link "gaucheret 132-136 (rue) / [PERSON_NAME] 8-12" at bounding box center [245, 258] width 211 height 12
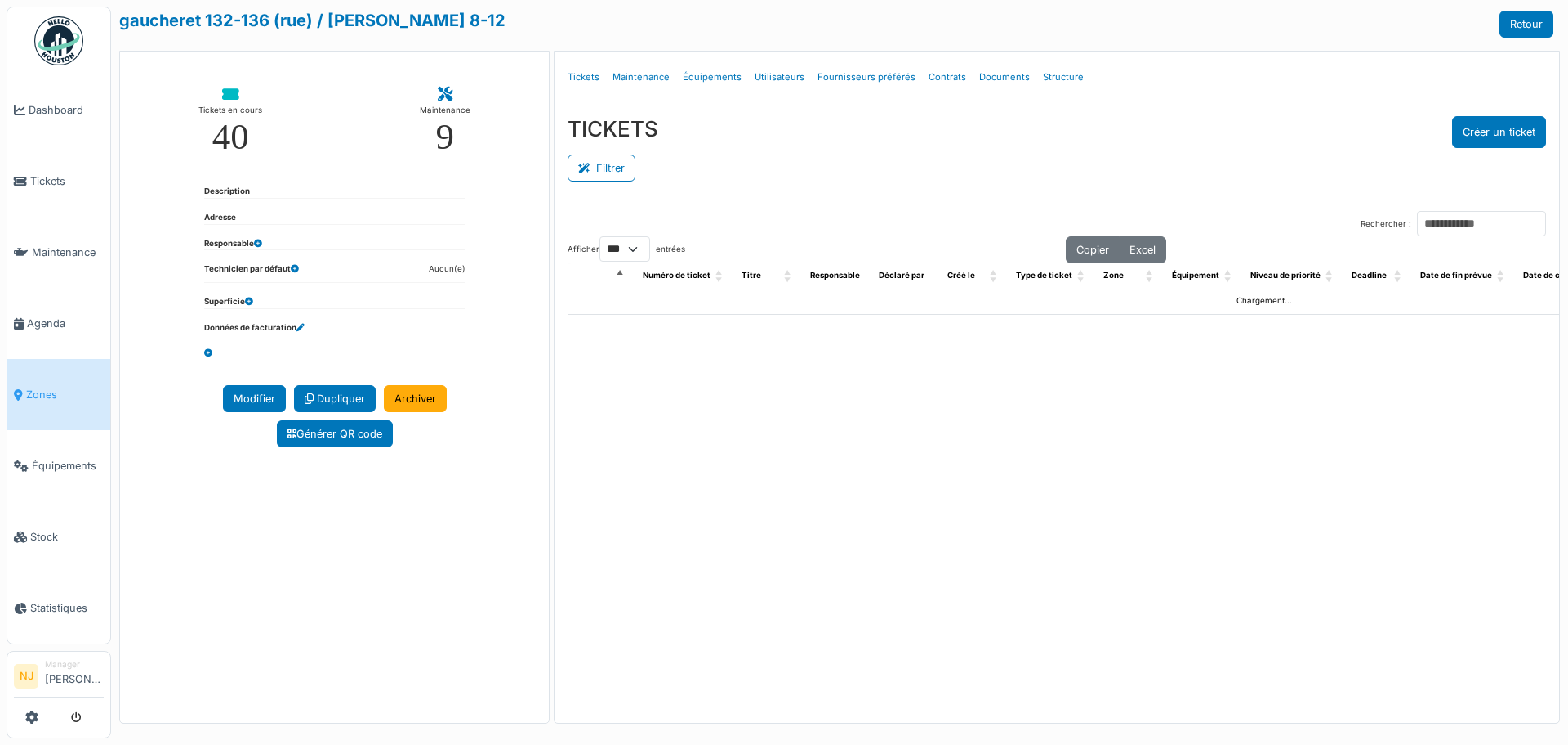
select select "***"
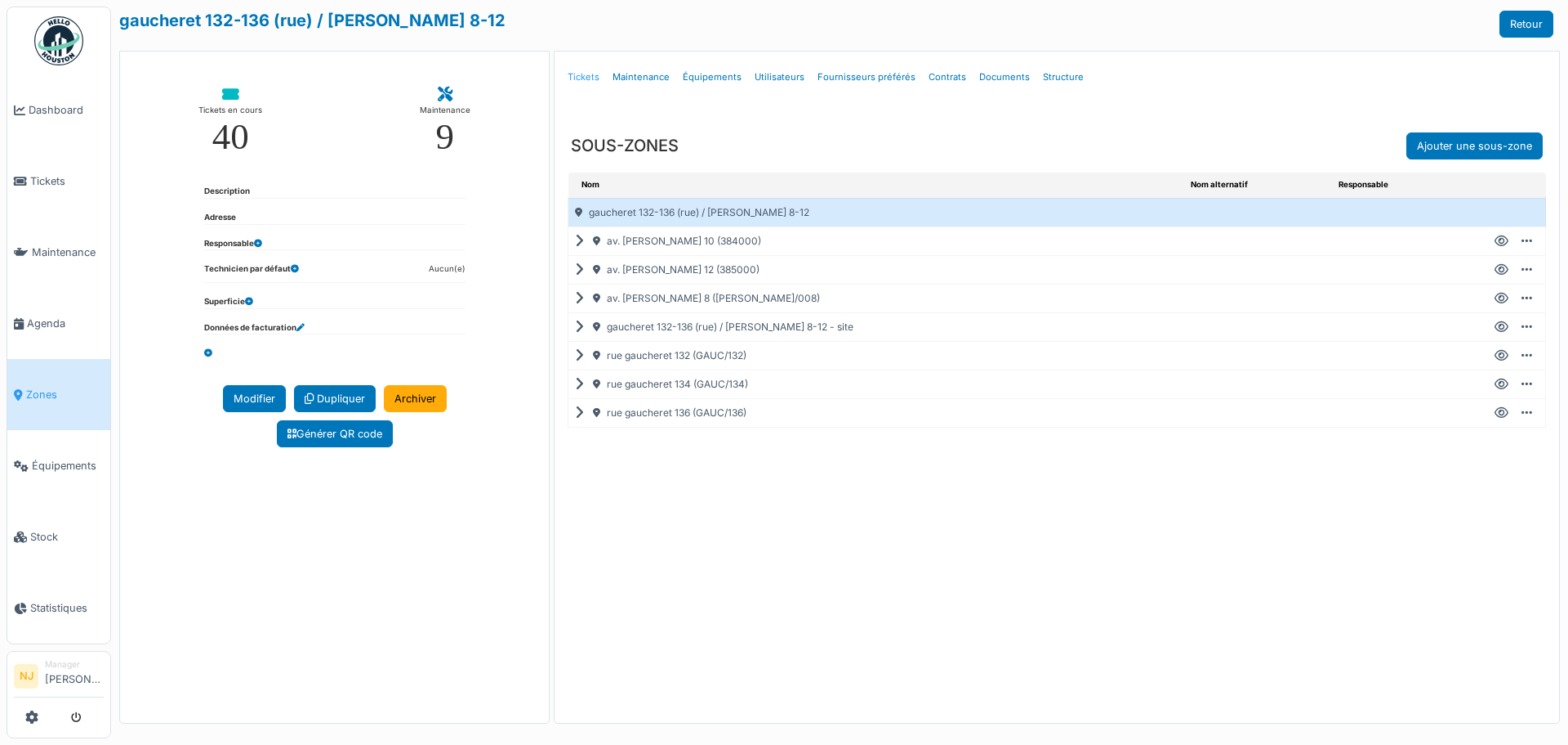
click at [573, 73] on link "Tickets" at bounding box center [584, 77] width 45 height 38
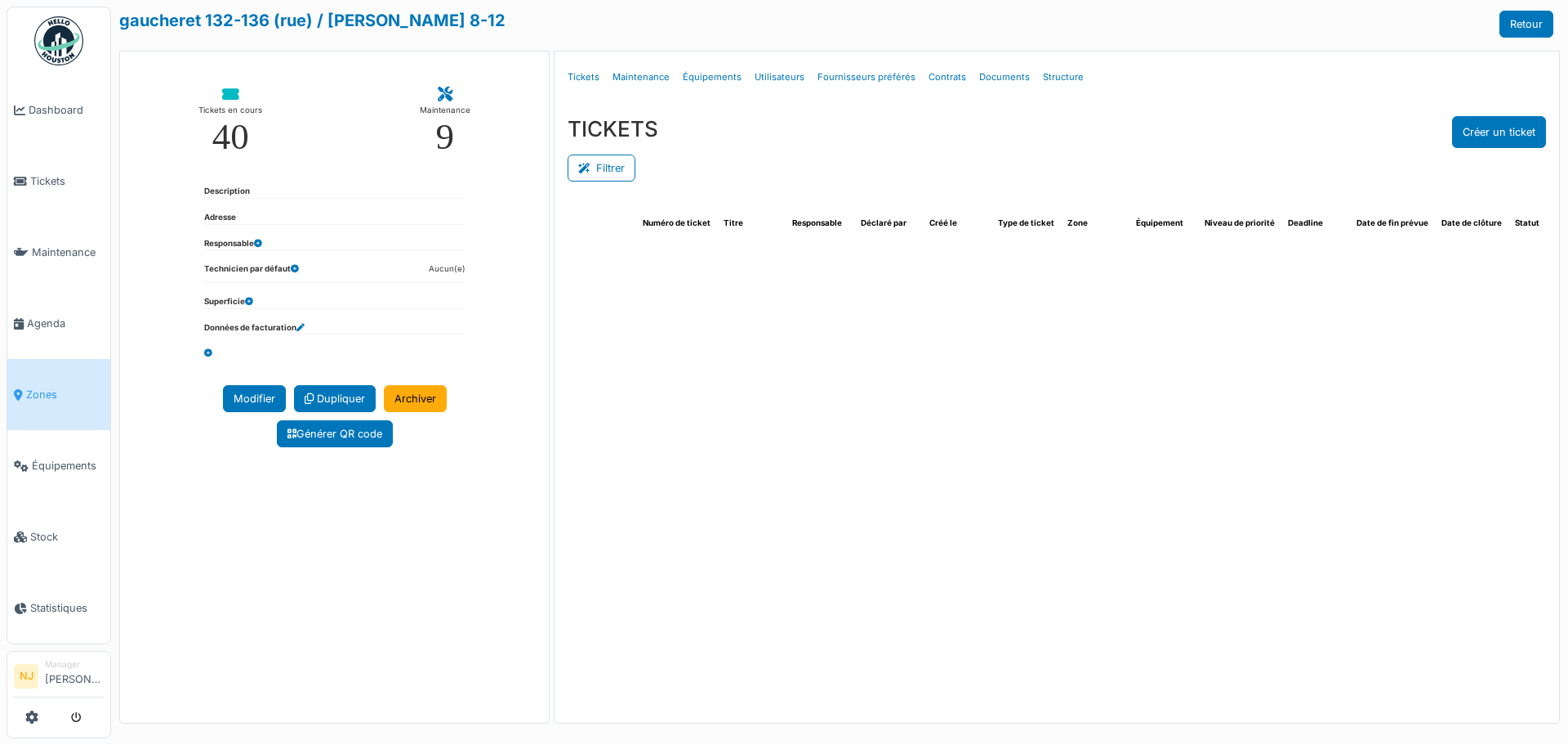
select select "***"
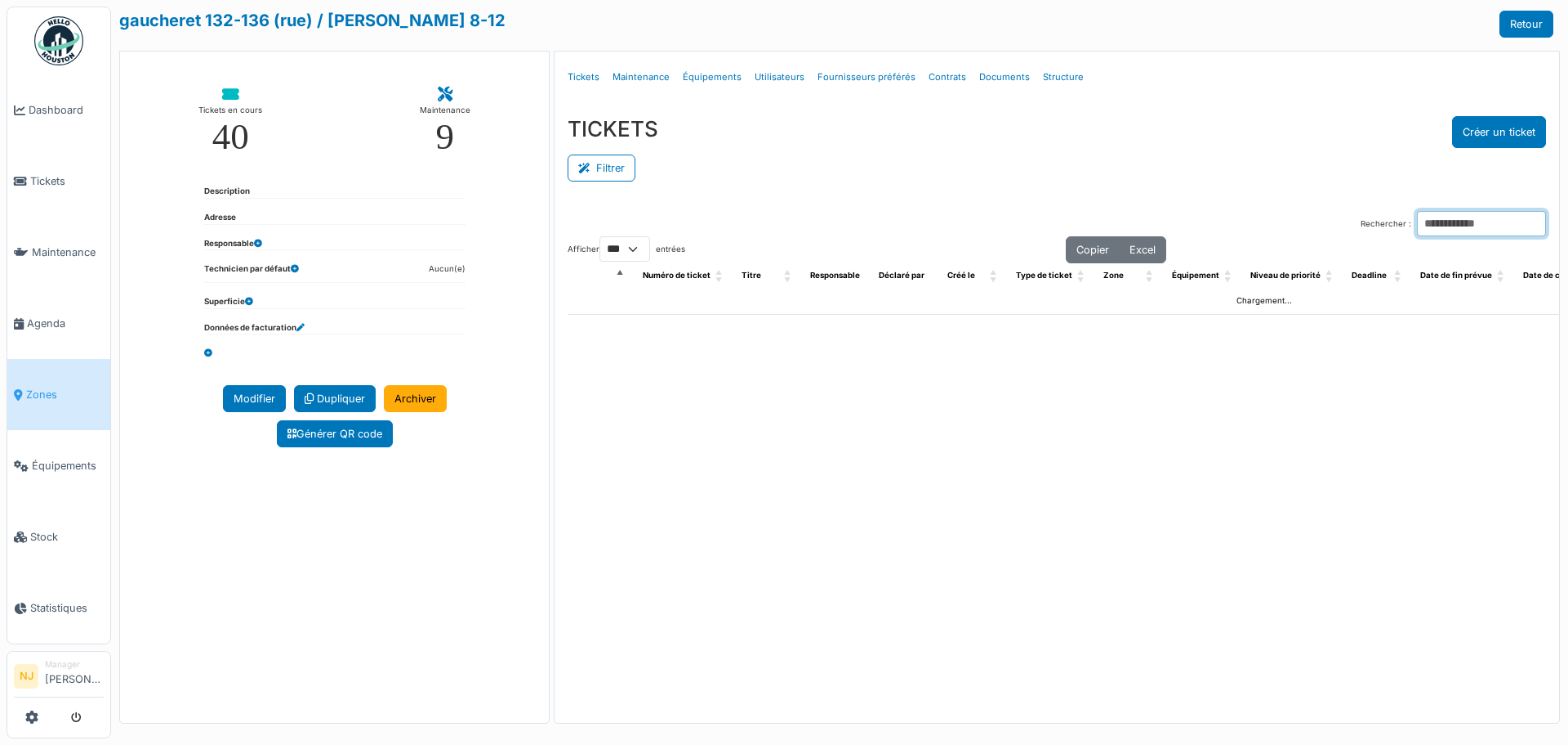
click at [1479, 218] on input "Rechercher :" at bounding box center [1482, 224] width 129 height 25
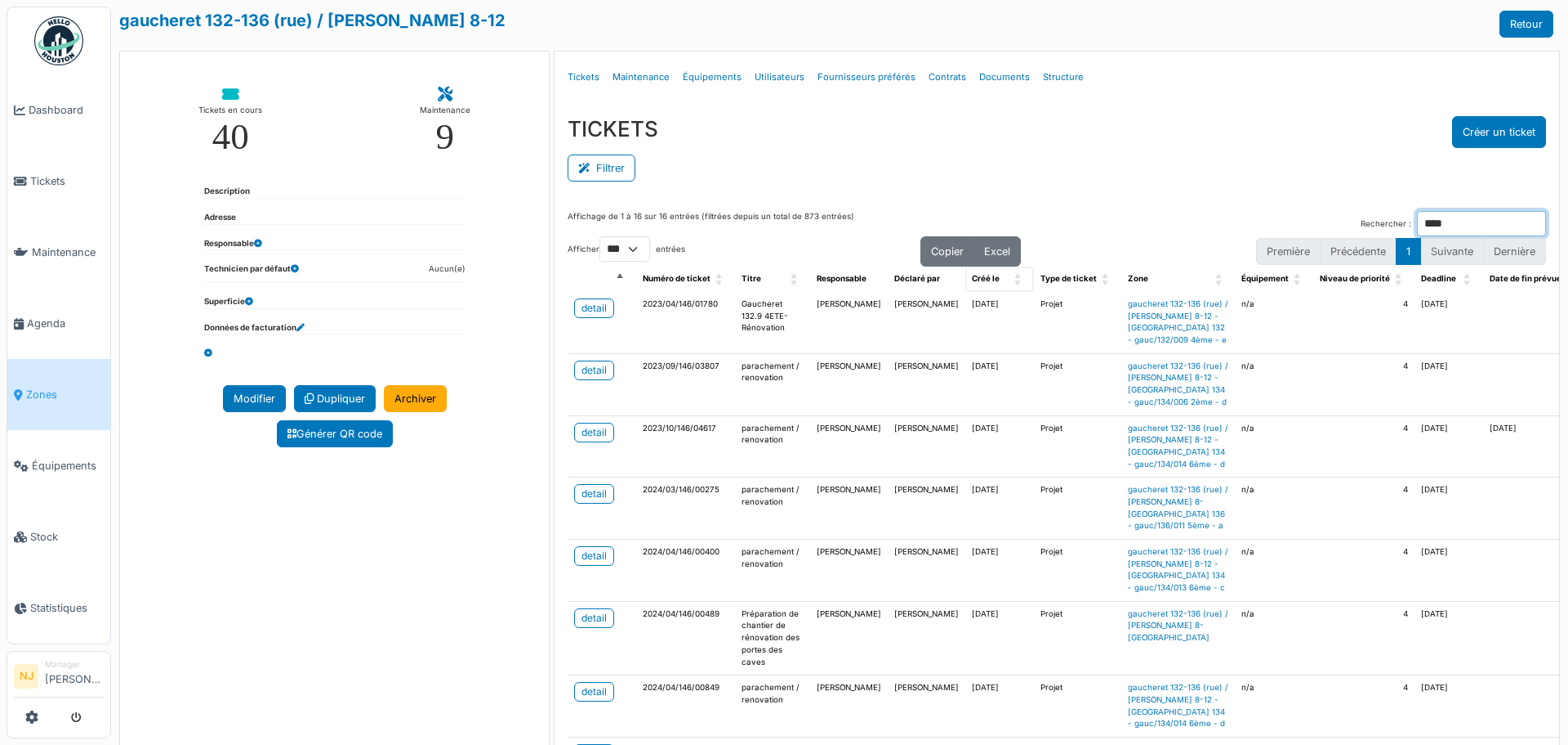
type input "****"
click at [1015, 282] on span "Créé le: Activate to sort" at bounding box center [1019, 279] width 10 height 25
click at [1015, 281] on span "Créé le: Activate to invert sorting" at bounding box center [1019, 279] width 10 height 25
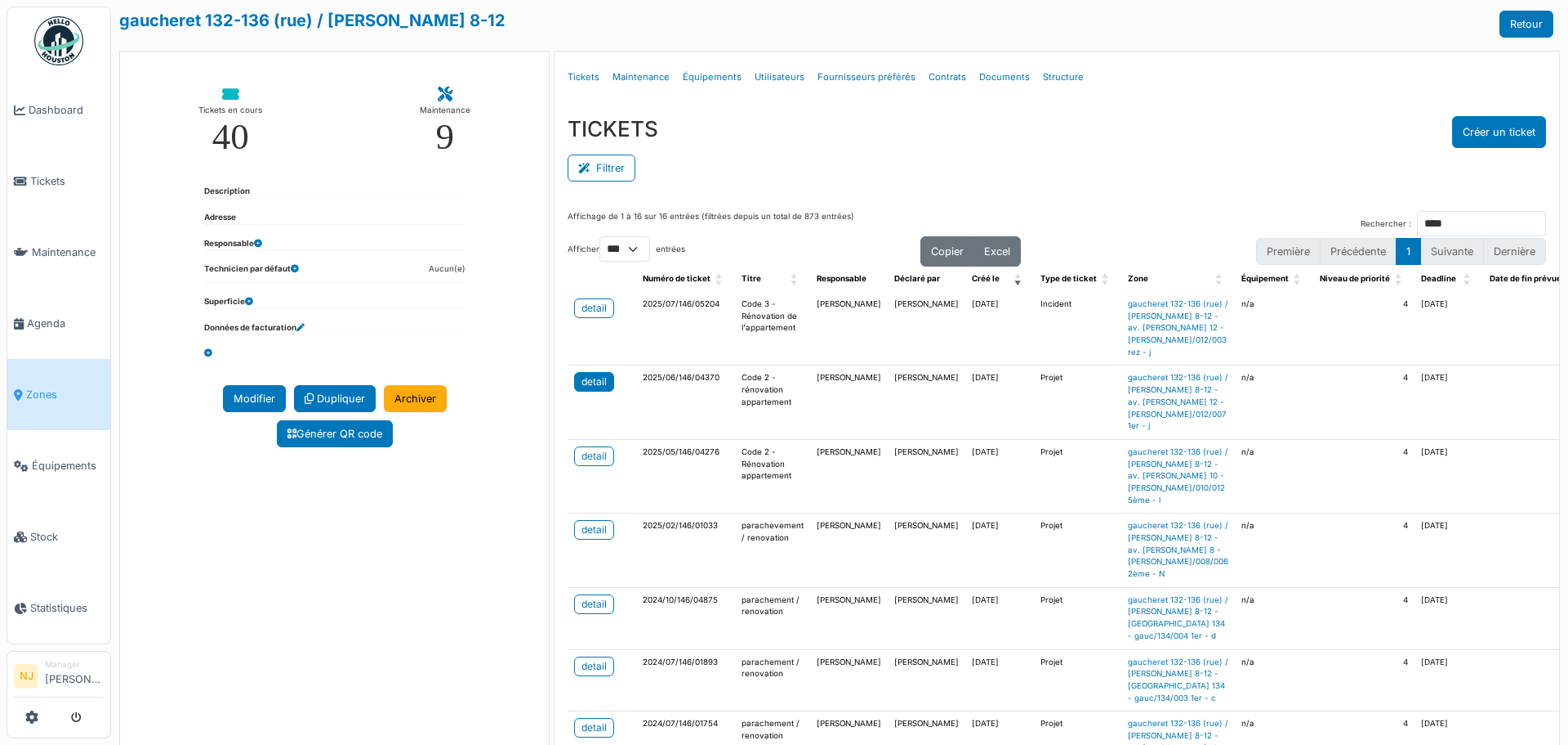
click at [598, 389] on div "detail" at bounding box center [594, 382] width 25 height 15
click at [582, 463] on div "detail" at bounding box center [594, 456] width 25 height 15
click at [43, 315] on span "Agenda" at bounding box center [65, 323] width 77 height 15
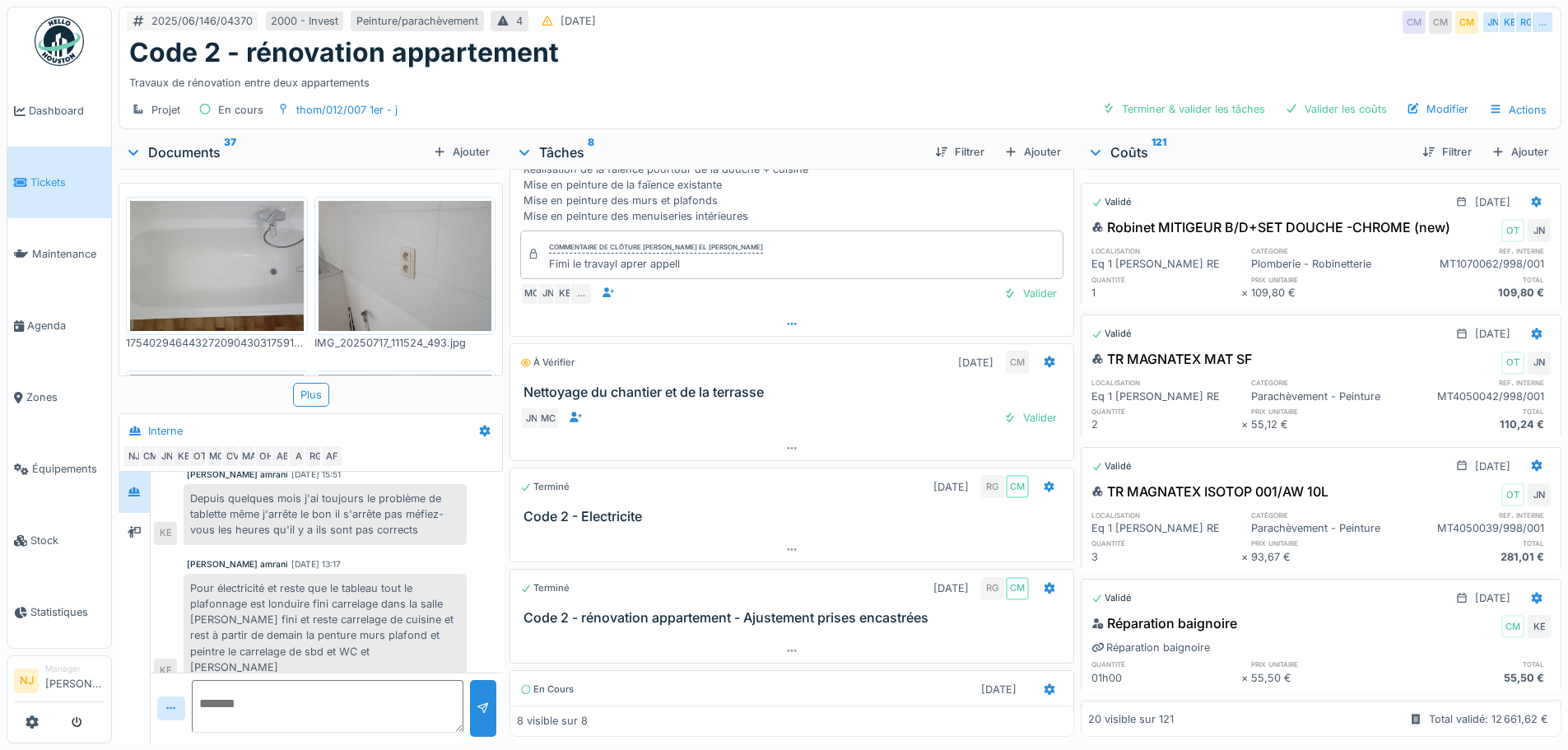
scroll to position [897, 0]
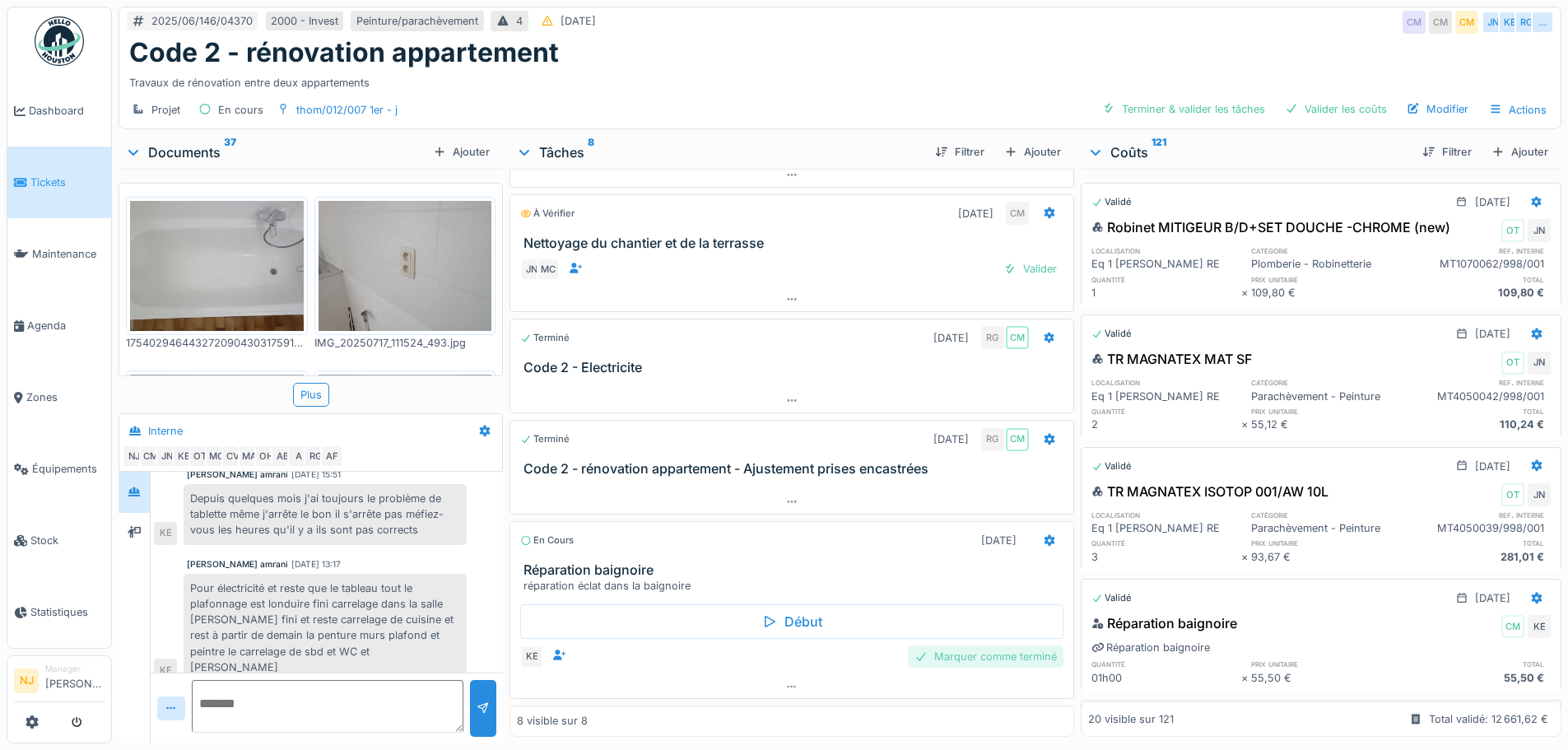
click at [942, 660] on div "Marquer comme terminé" at bounding box center [986, 656] width 155 height 22
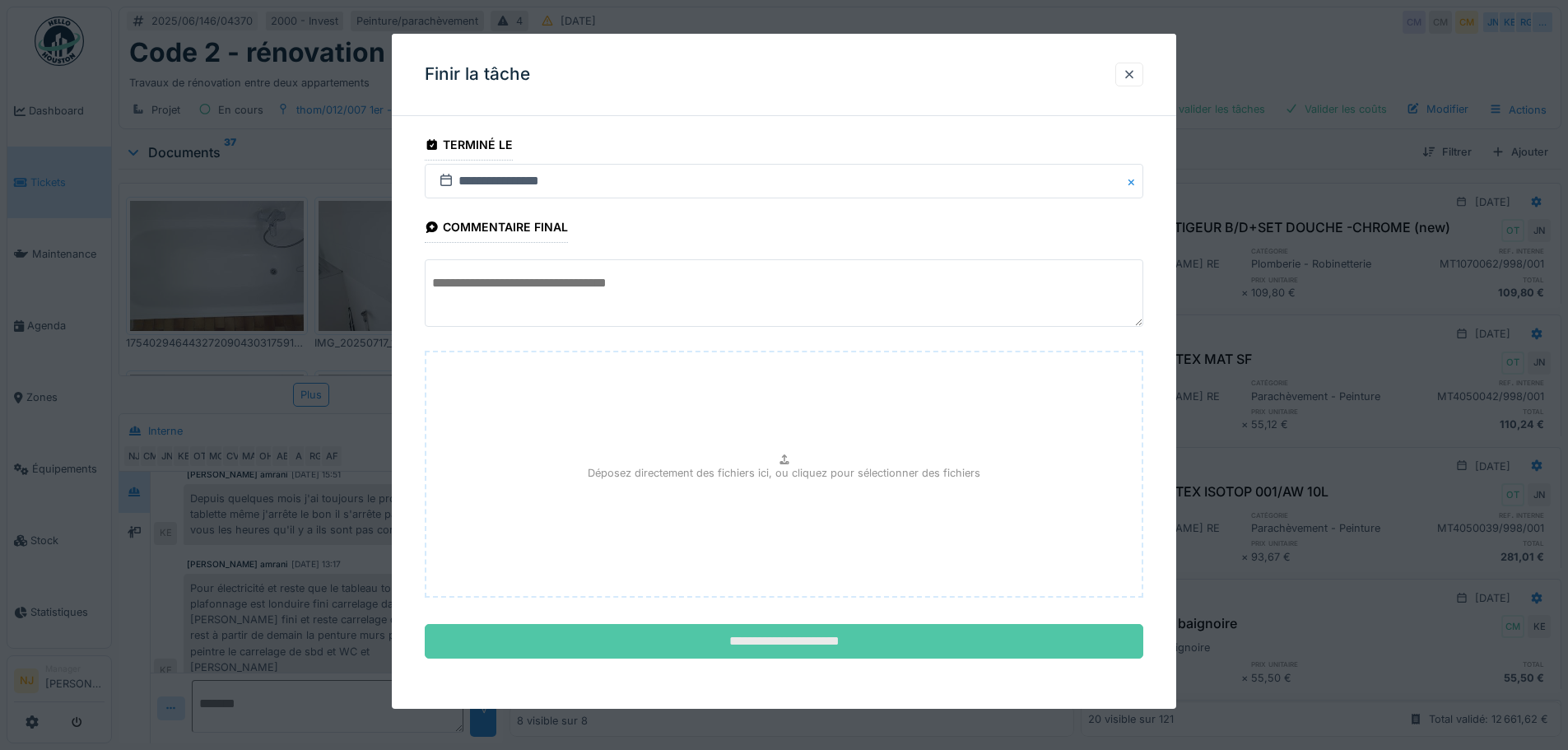
click at [758, 640] on input "**********" at bounding box center [783, 641] width 718 height 35
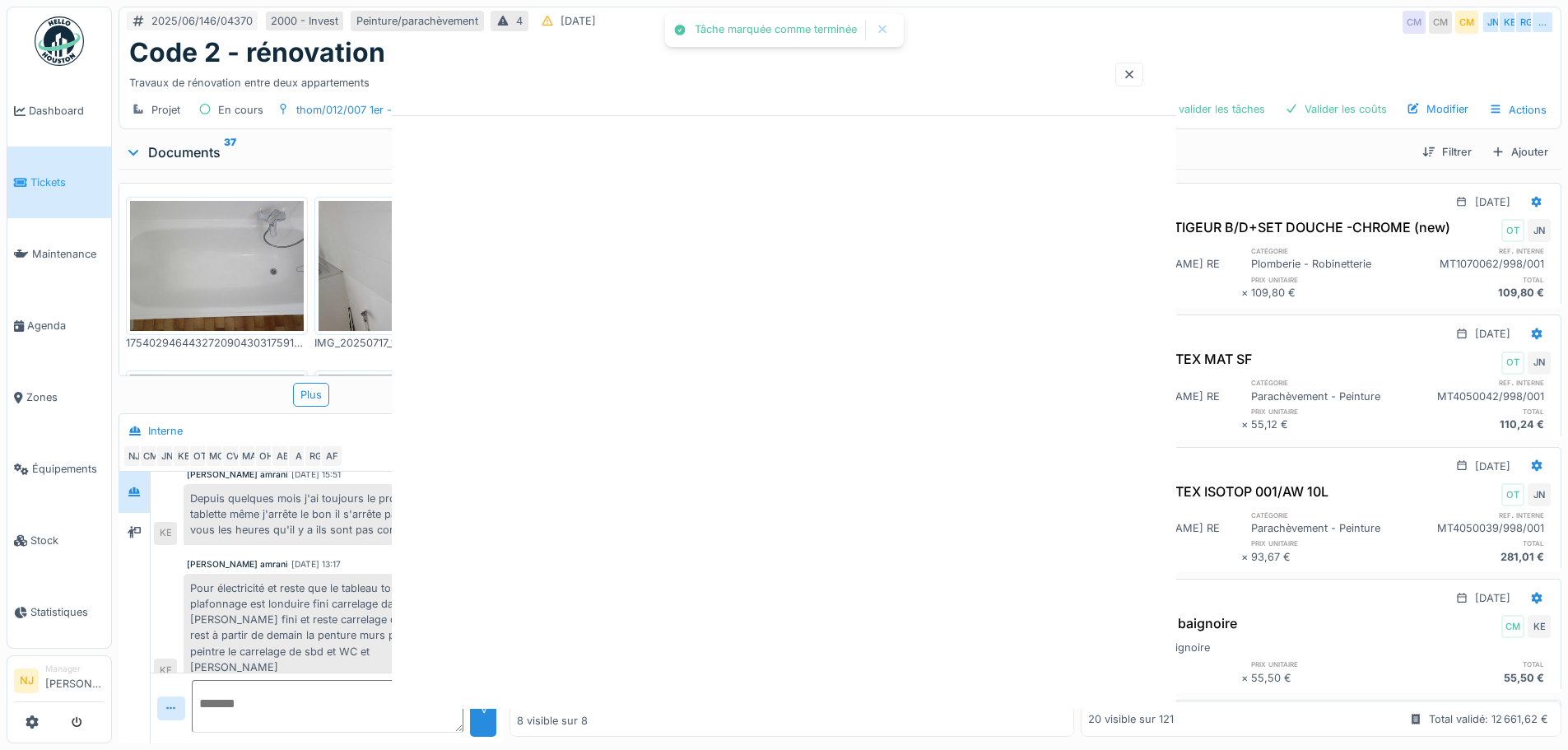
scroll to position [852, 0]
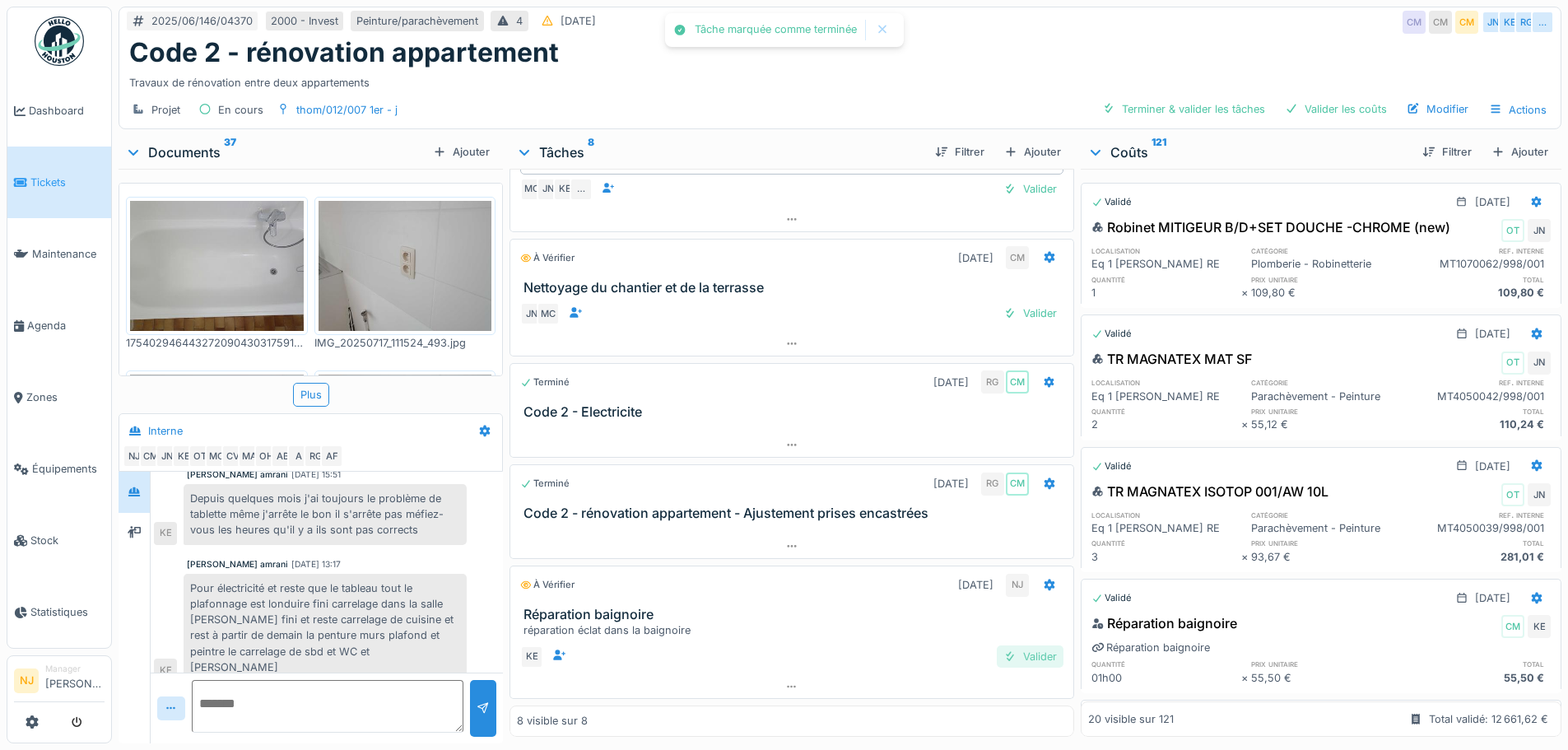
click at [1003, 655] on div at bounding box center [1009, 656] width 13 height 16
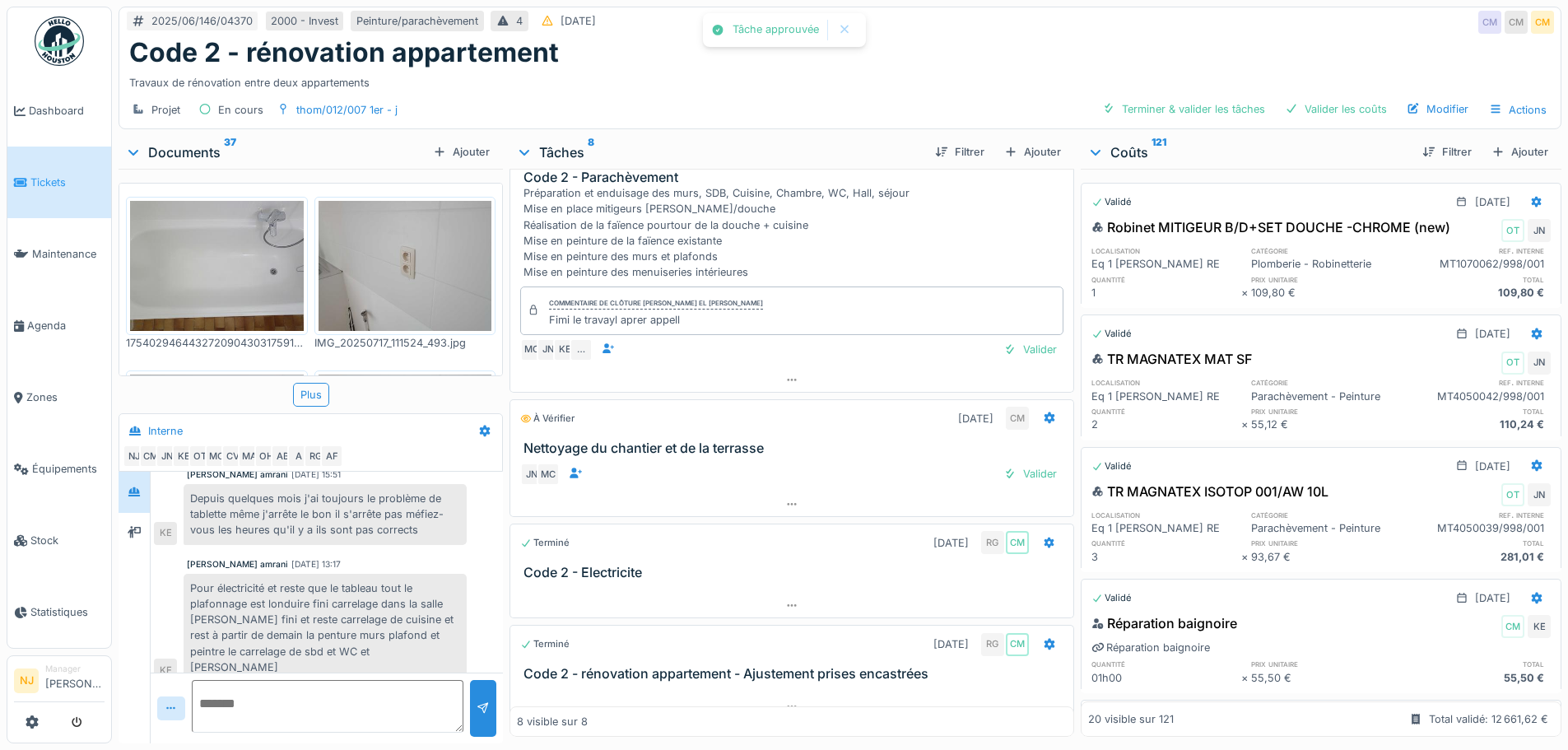
scroll to position [650, 0]
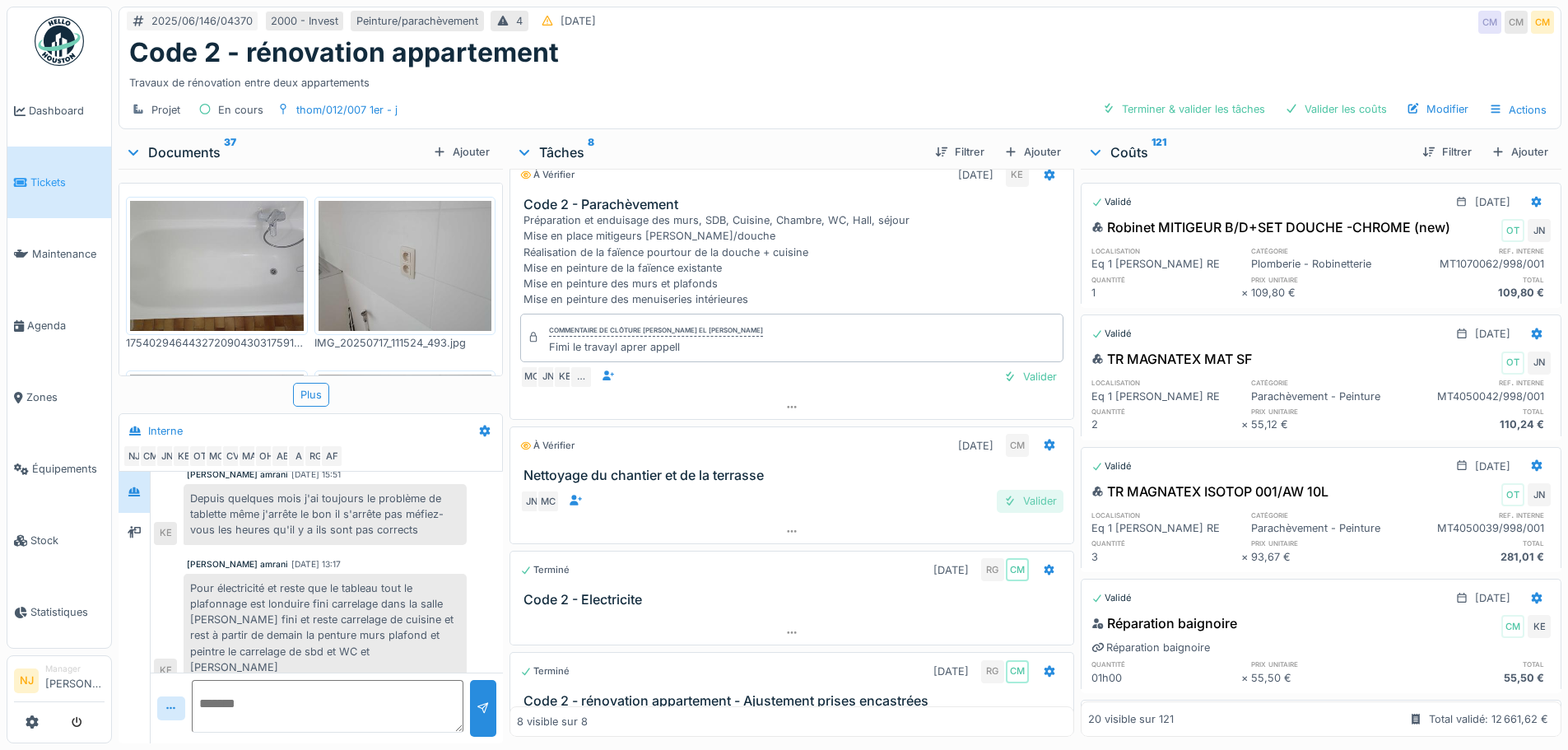
click at [1019, 512] on div "Valider" at bounding box center [1030, 501] width 67 height 22
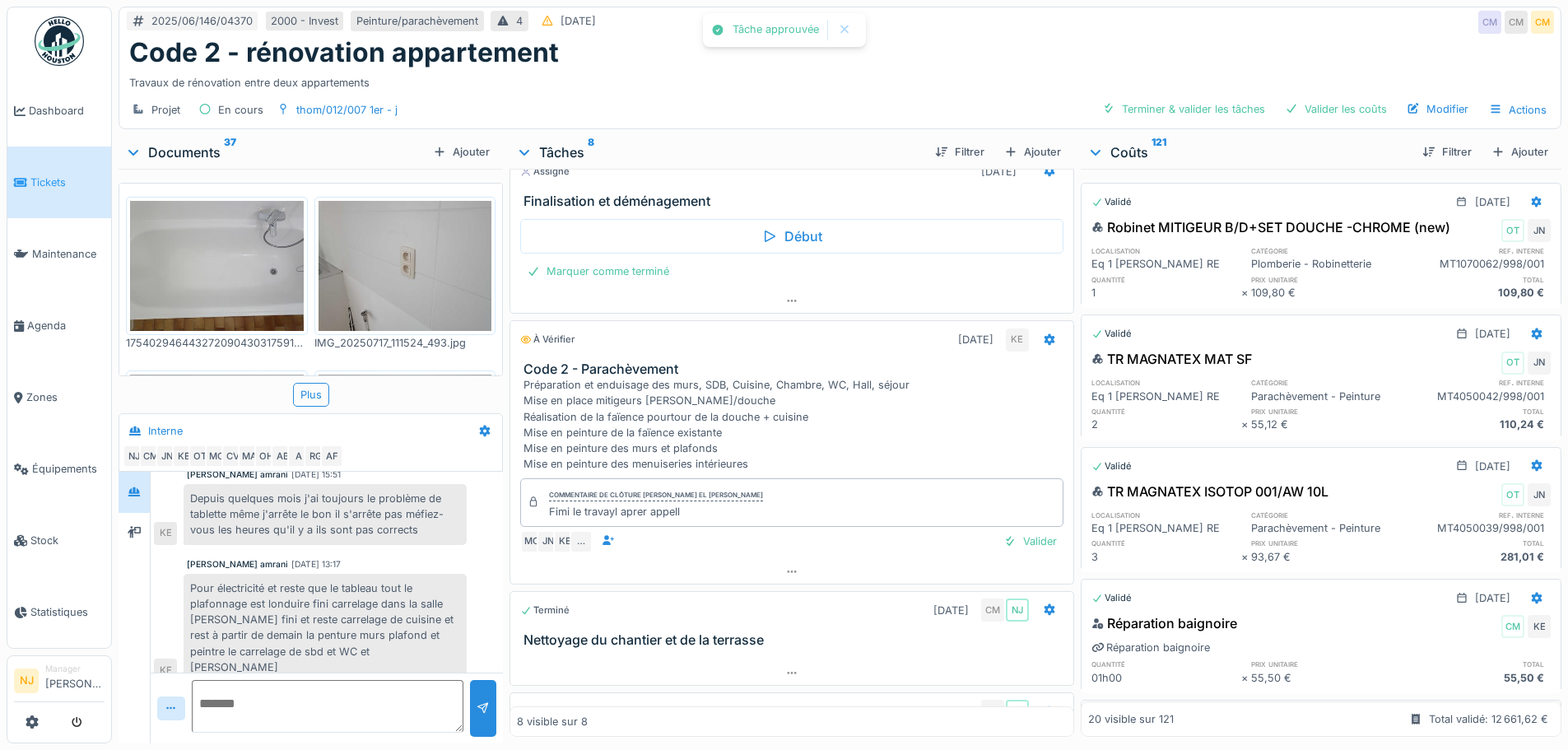
scroll to position [402, 0]
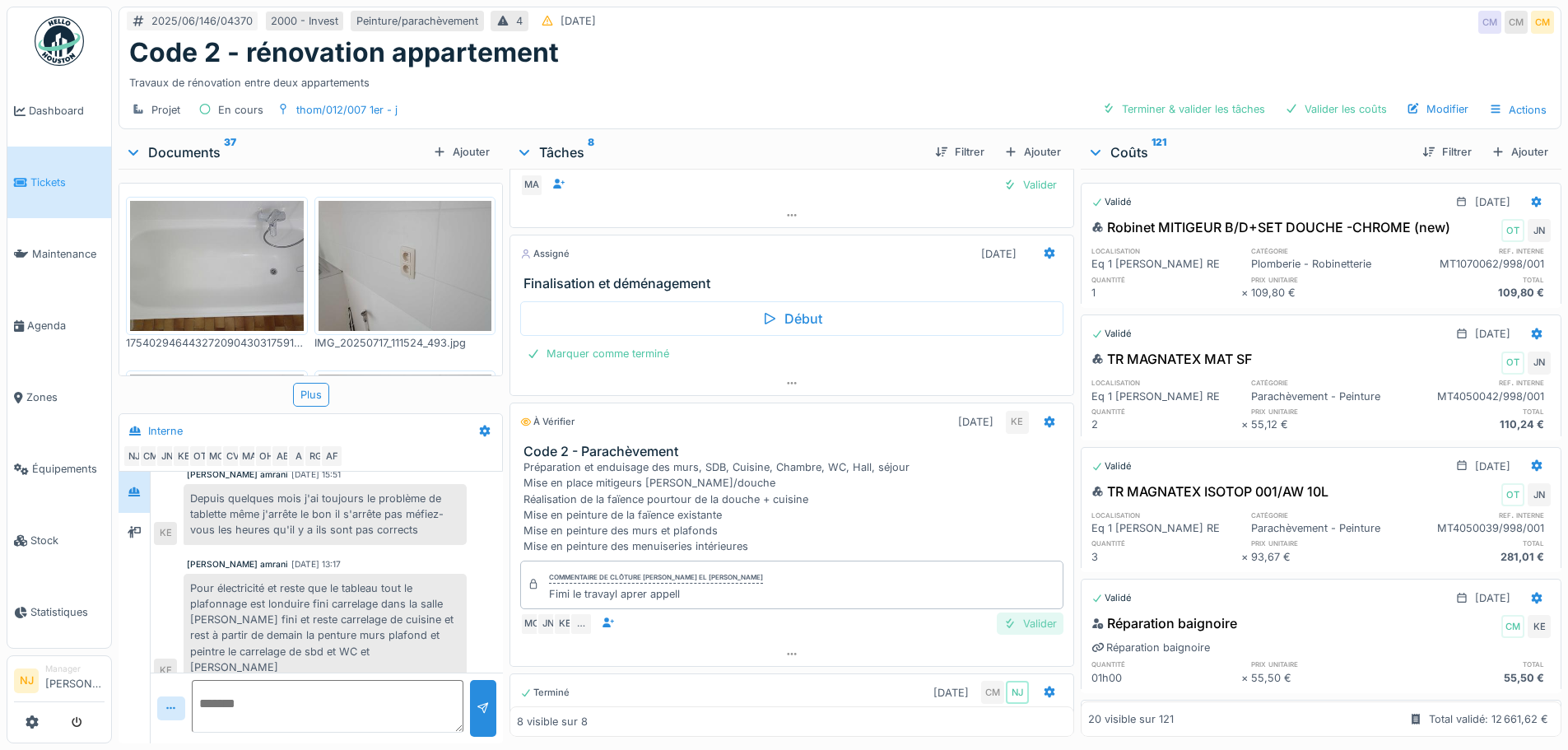
click at [1023, 634] on div "Valider" at bounding box center [1030, 623] width 67 height 22
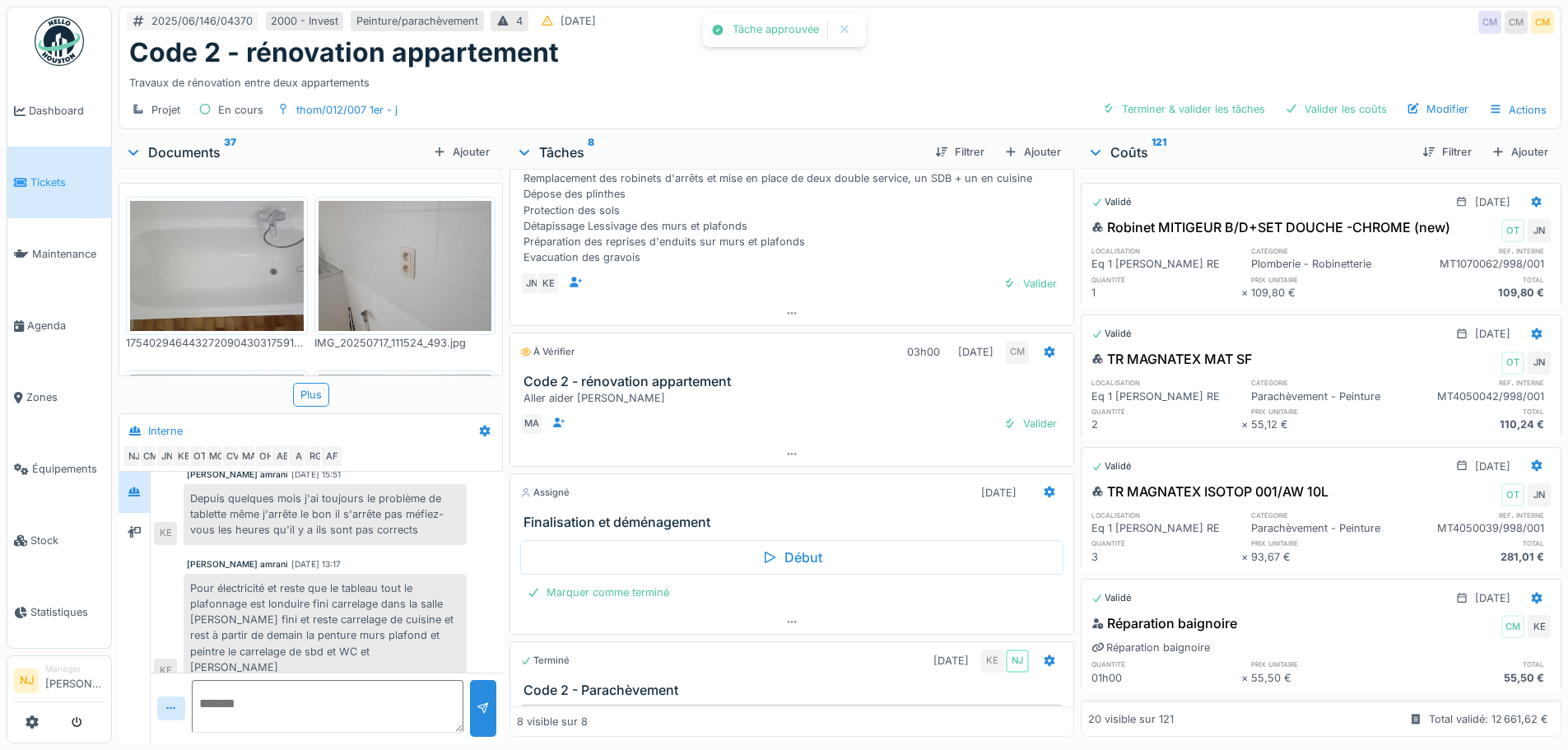
scroll to position [155, 0]
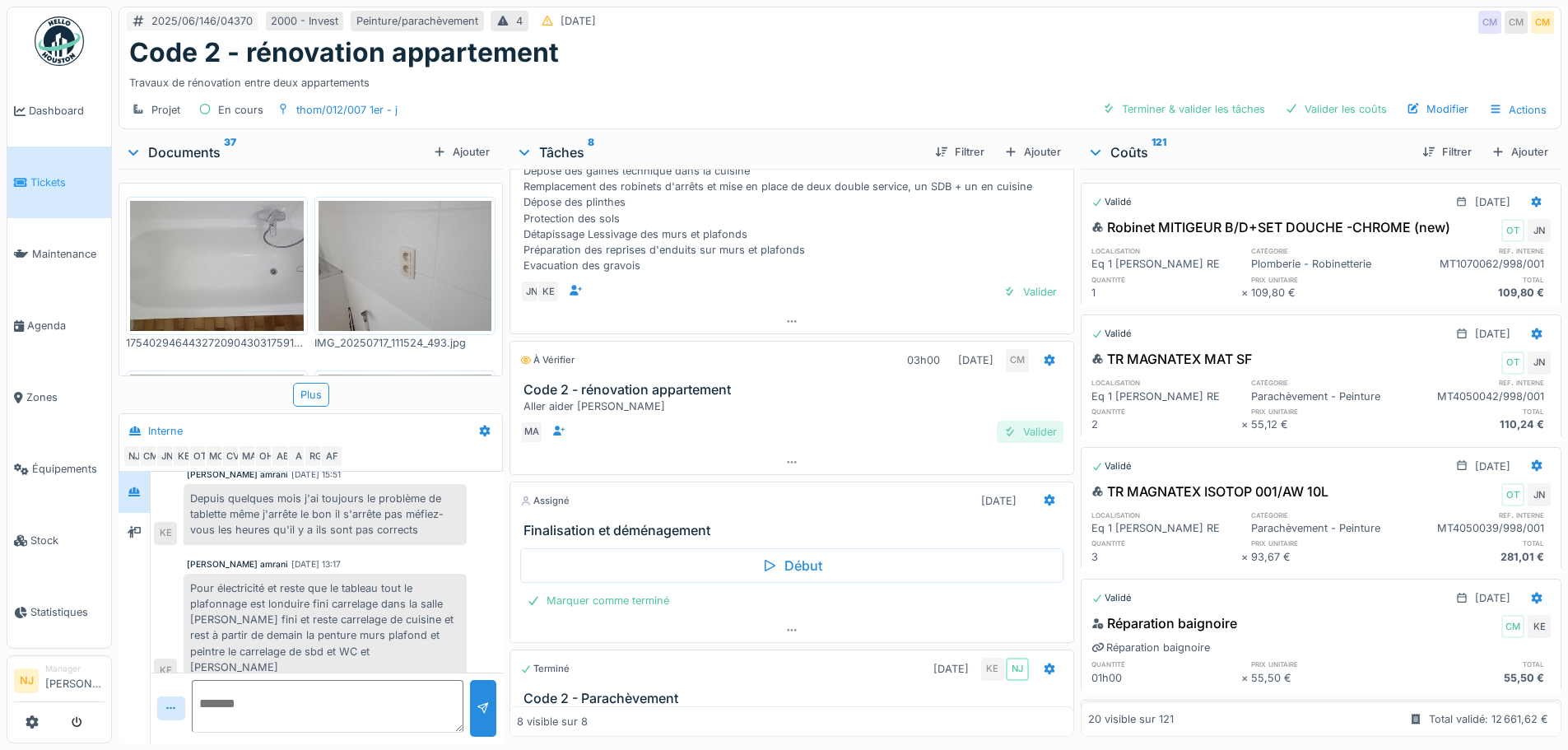
click at [1012, 432] on div "Valider" at bounding box center [1030, 432] width 67 height 22
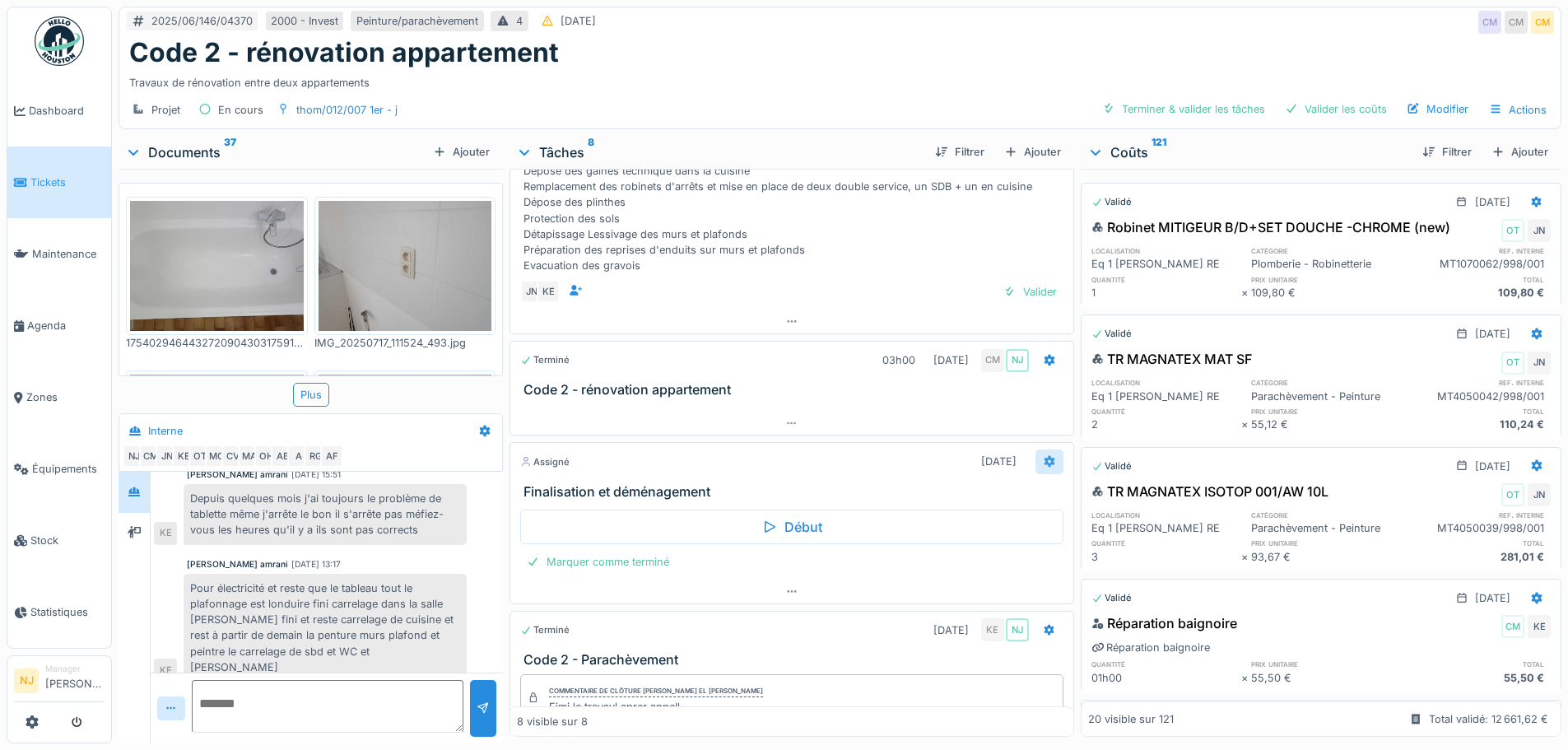
click at [1043, 468] on div at bounding box center [1050, 461] width 13 height 16
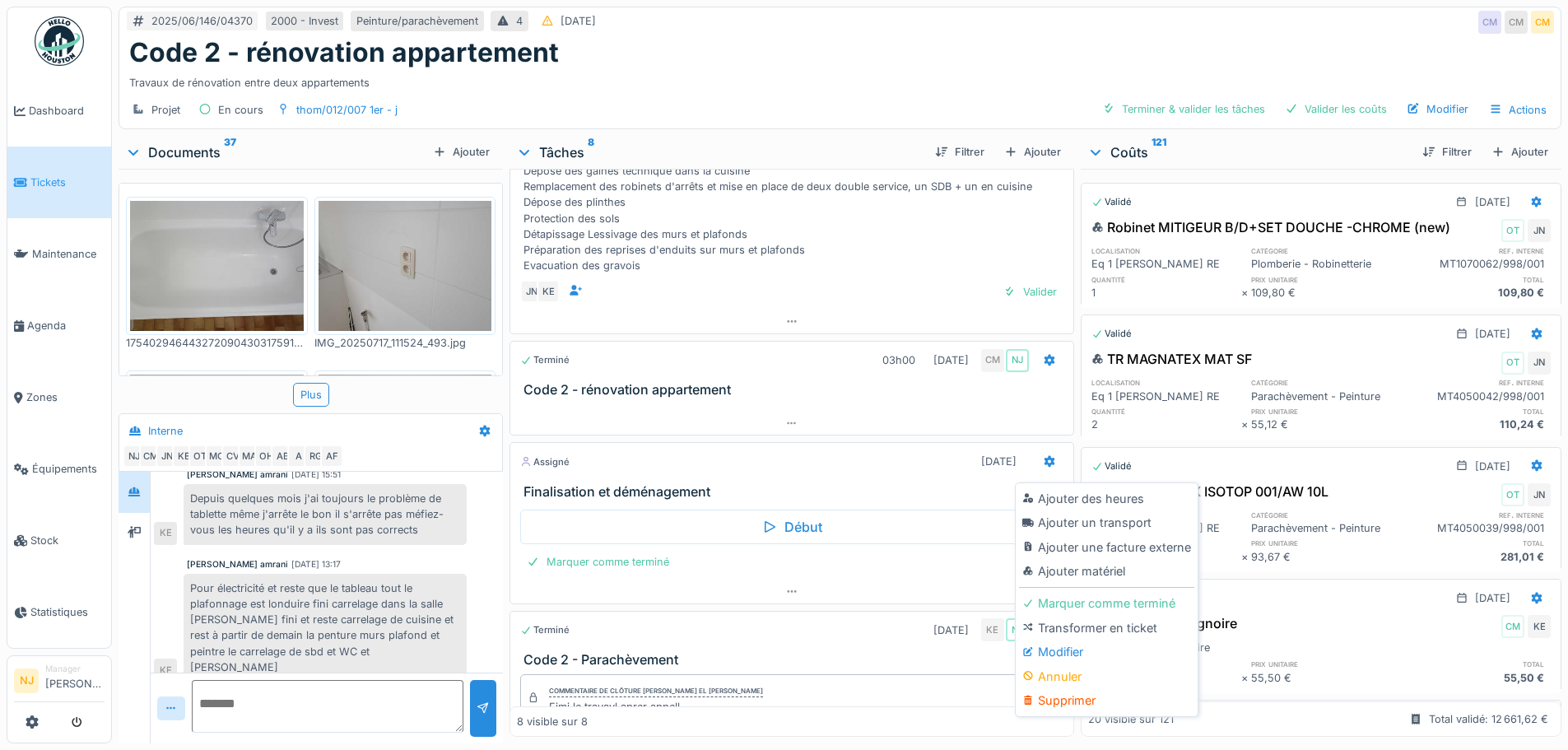
drag, startPoint x: 1100, startPoint y: 651, endPoint x: 1092, endPoint y: 642, distance: 12.0
click at [1099, 651] on div "Modifier" at bounding box center [1106, 651] width 175 height 25
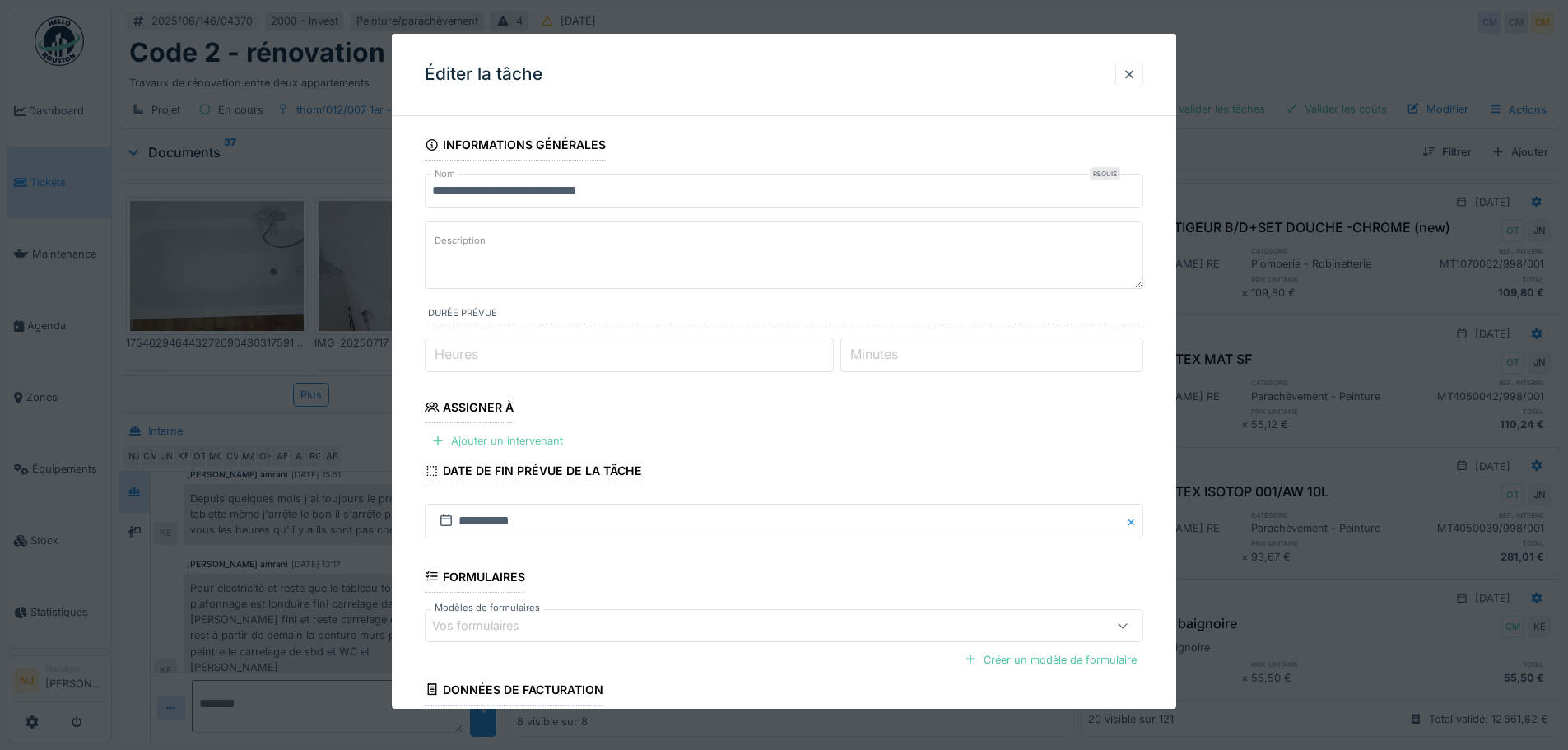
click at [522, 437] on div "Ajouter un intervenant" at bounding box center [497, 441] width 145 height 22
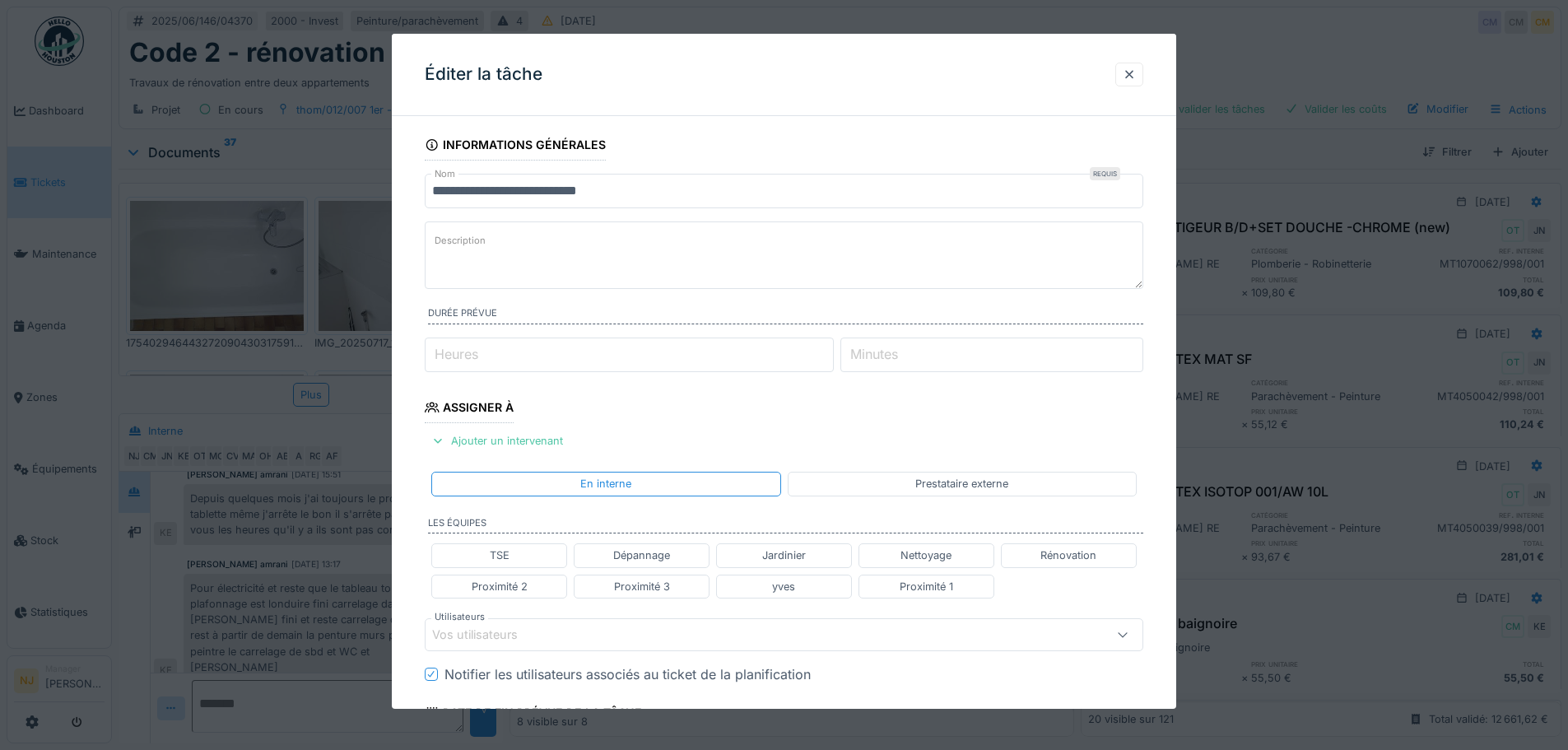
click at [467, 637] on div "Vos utilisateurs" at bounding box center [486, 634] width 109 height 18
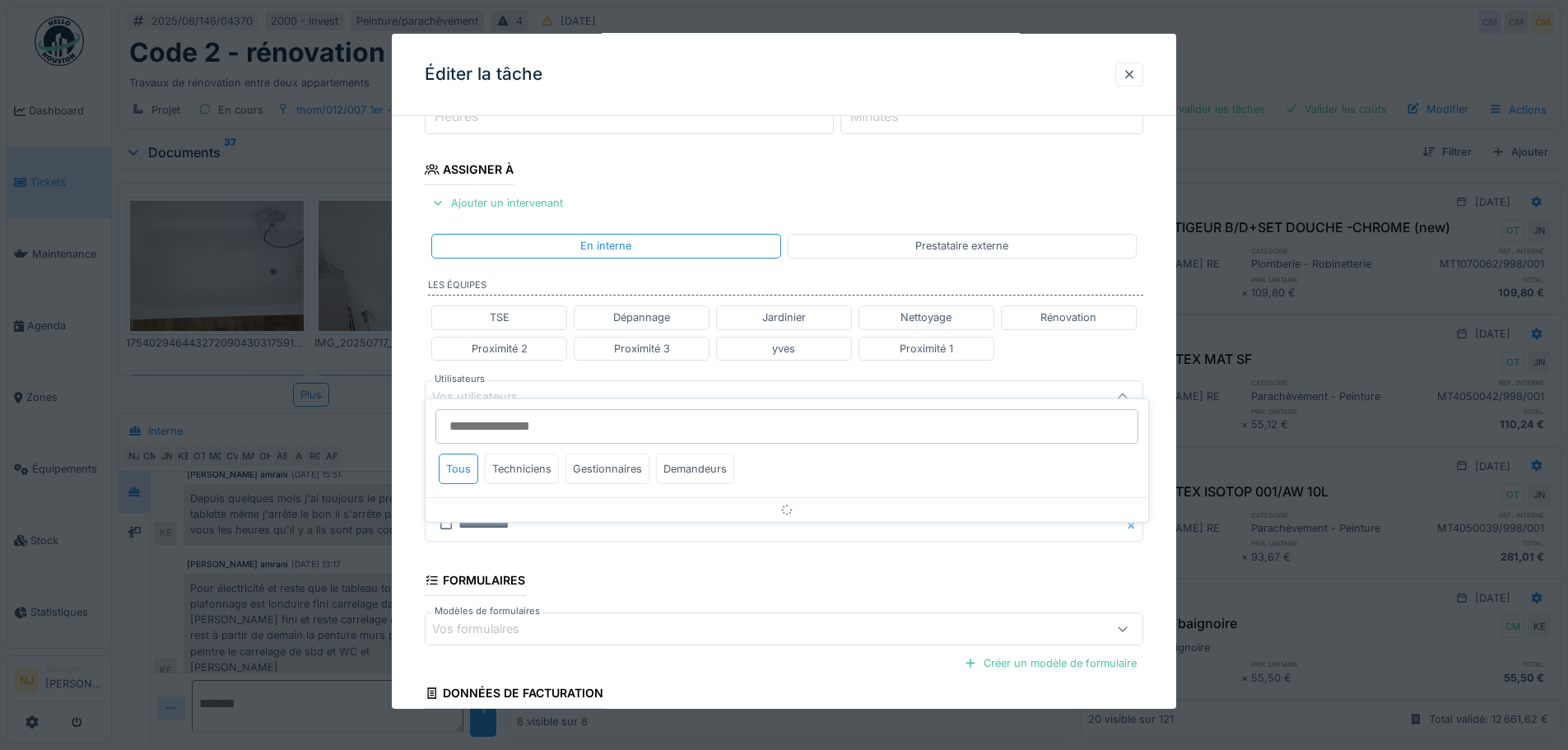
scroll to position [264, 0]
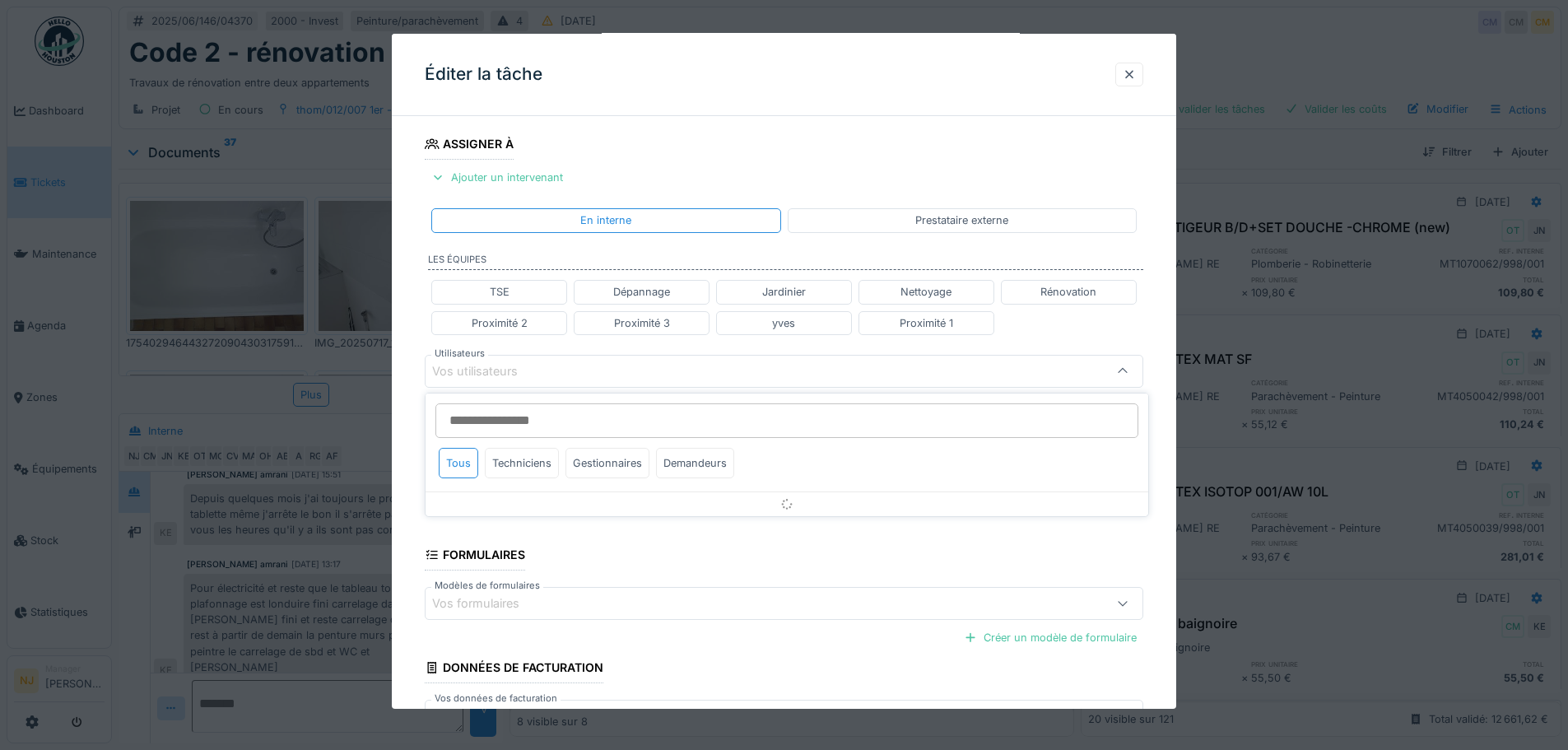
click at [558, 415] on input "Utilisateurs" at bounding box center [787, 421] width 703 height 35
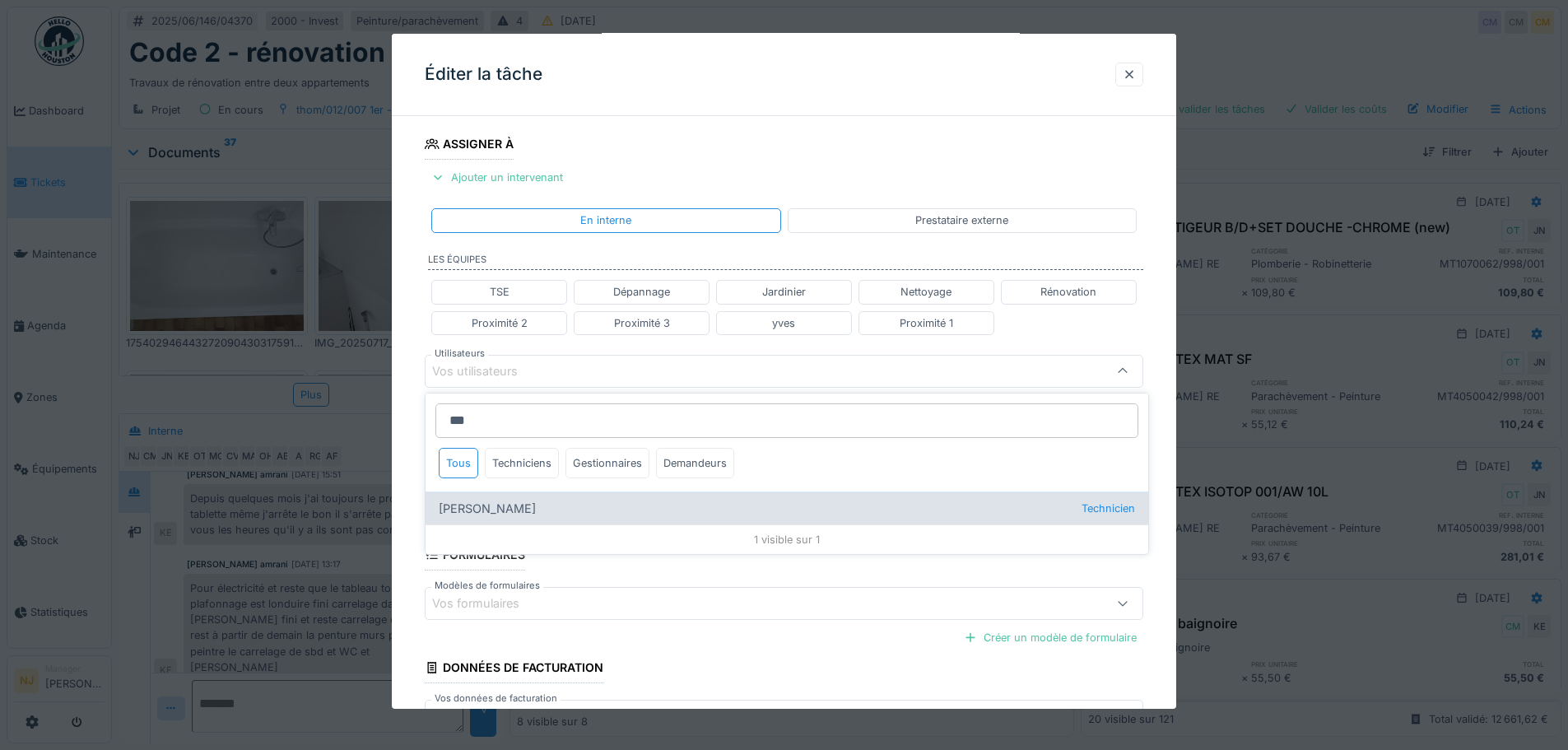
type input "***"
click at [529, 501] on div "[PERSON_NAME] Technicien" at bounding box center [787, 507] width 723 height 33
type input "****"
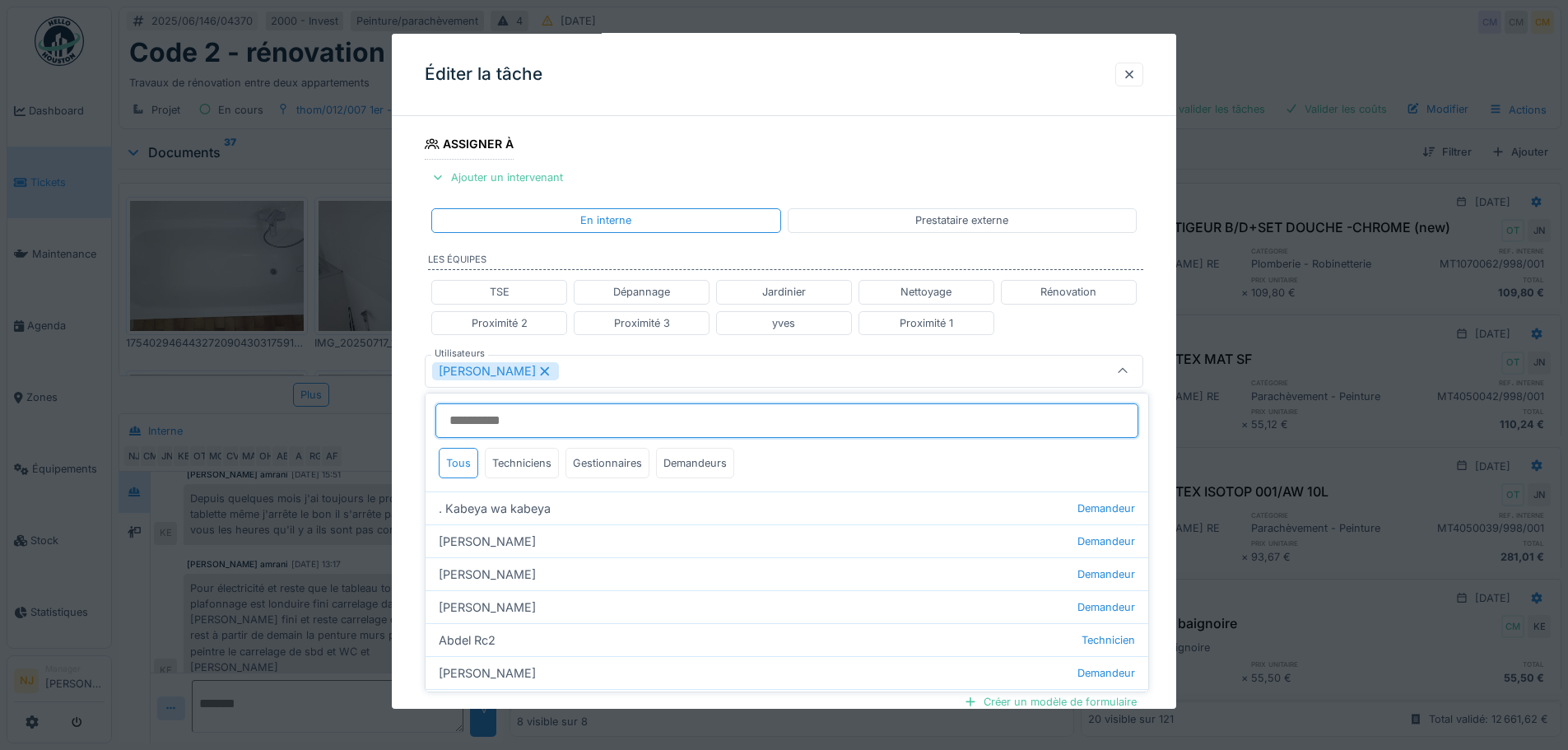
click at [600, 424] on input "Utilisateurs" at bounding box center [787, 421] width 703 height 35
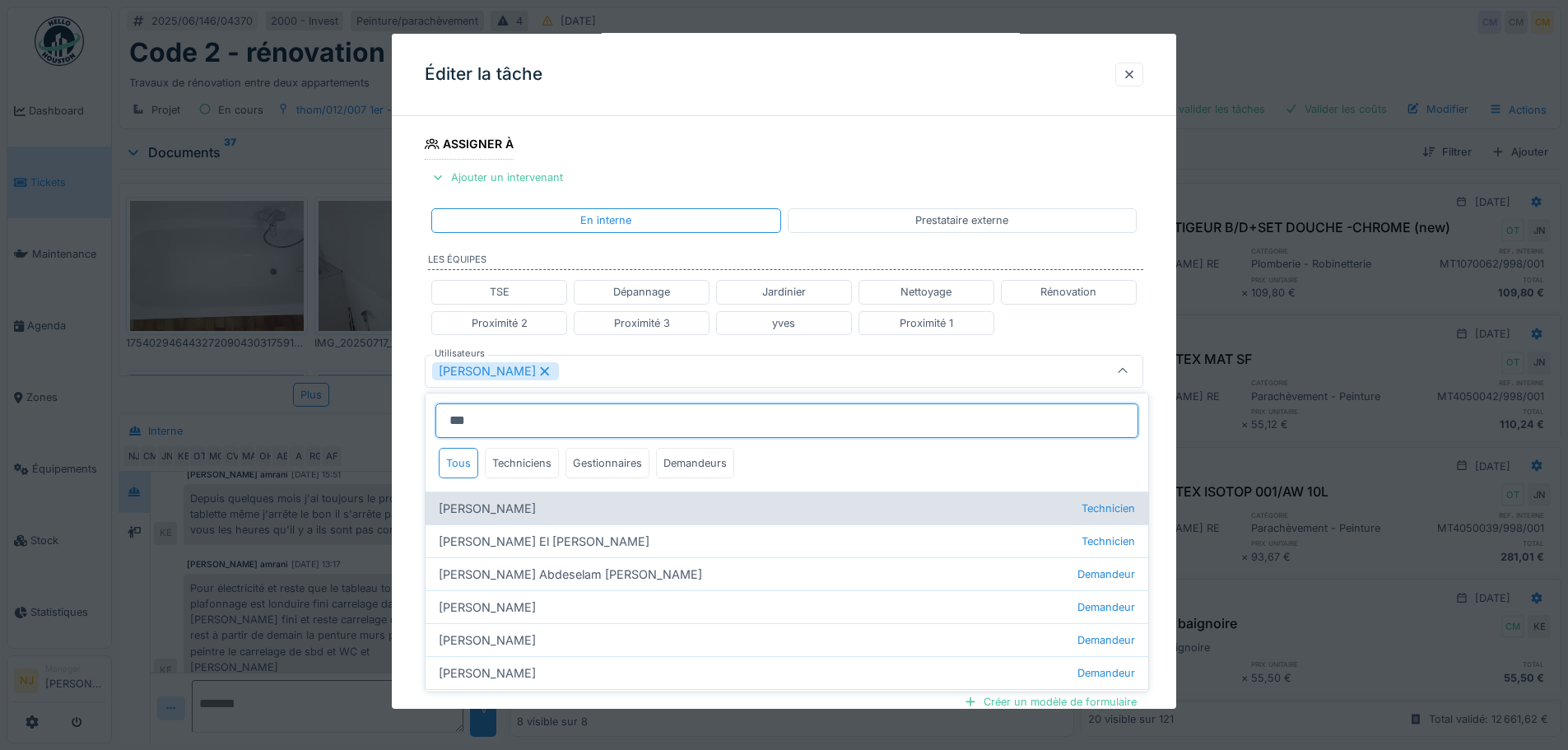
type input "***"
click at [521, 511] on div "[PERSON_NAME] Technicien" at bounding box center [787, 507] width 723 height 33
type input "*********"
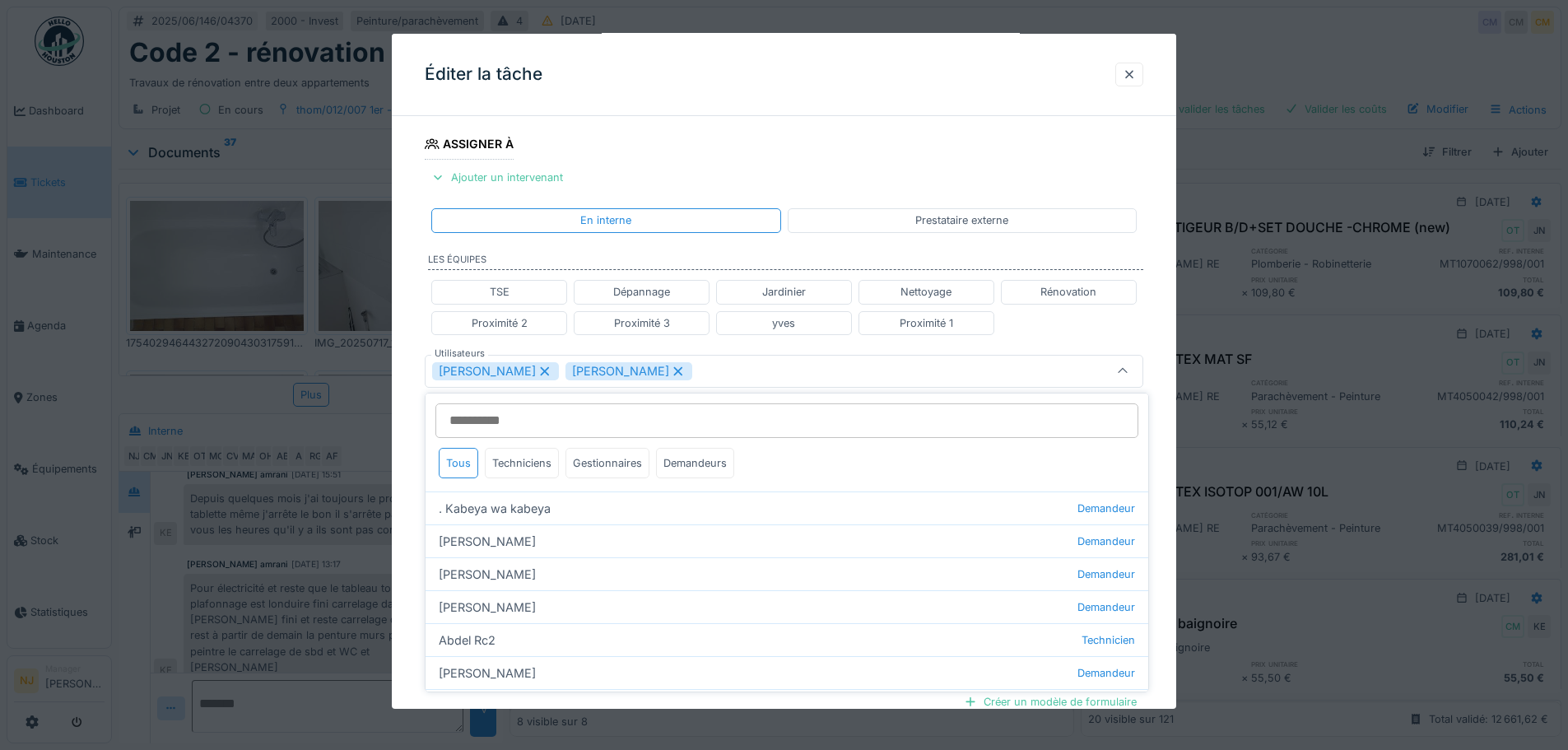
click at [890, 360] on div "Kjezmedin Demir Mohamed Camara" at bounding box center [783, 371] width 718 height 33
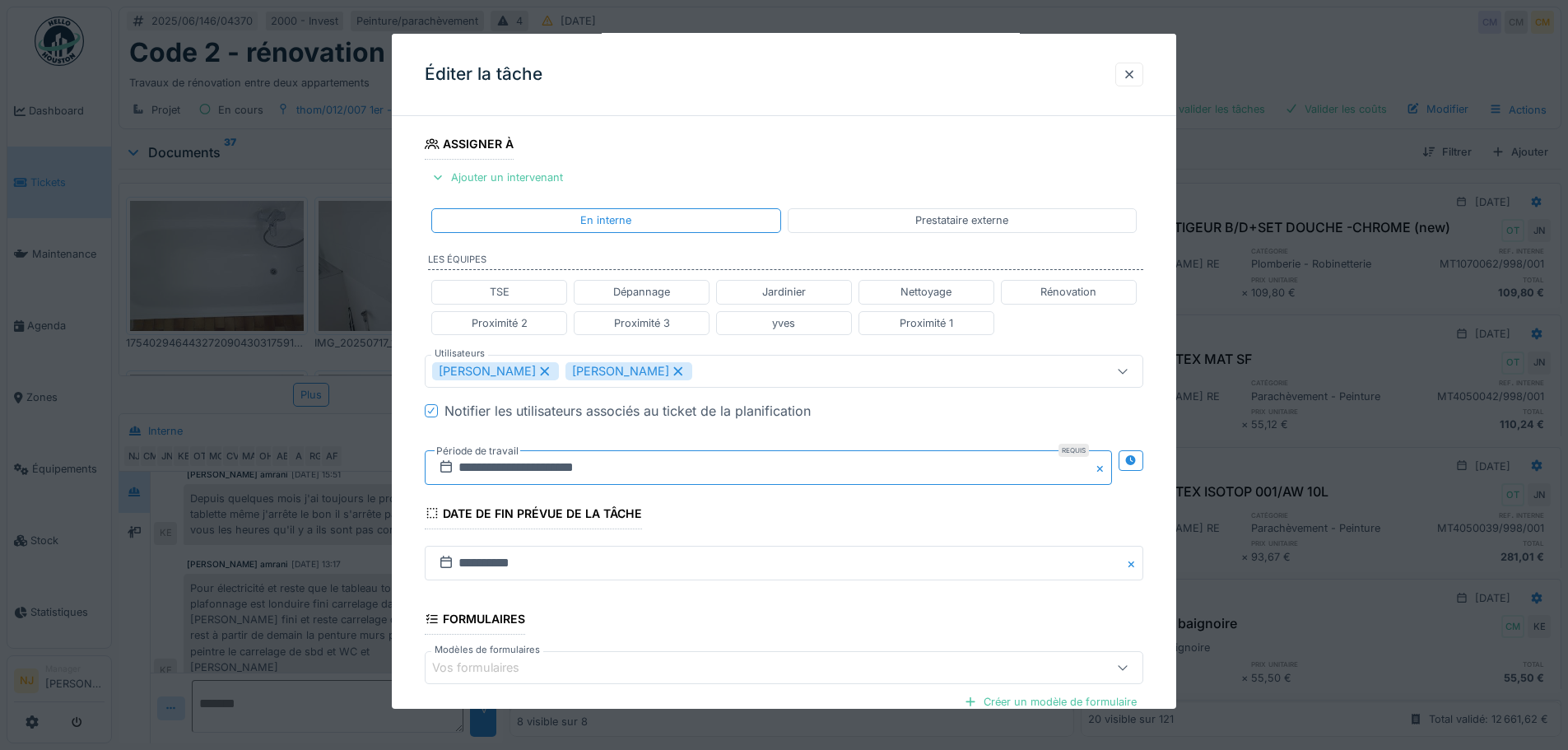
click at [845, 474] on input "**********" at bounding box center [768, 467] width 687 height 35
click at [853, 221] on span "Next Month" at bounding box center [853, 223] width 0 height 20
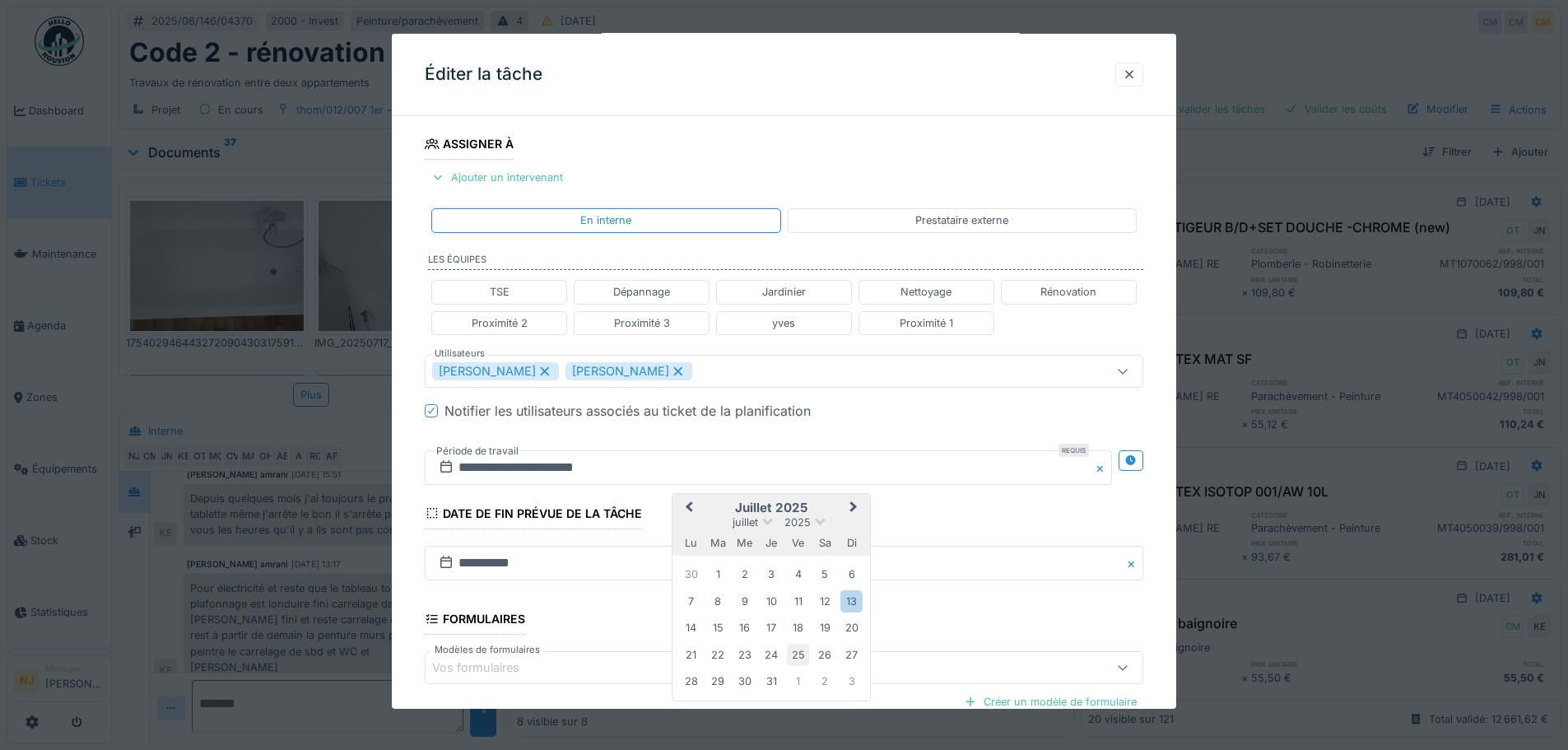
click at [799, 653] on div "25" at bounding box center [798, 654] width 22 height 22
click at [769, 658] on div "24" at bounding box center [771, 654] width 22 height 22
click at [770, 658] on div "24" at bounding box center [771, 654] width 22 height 22
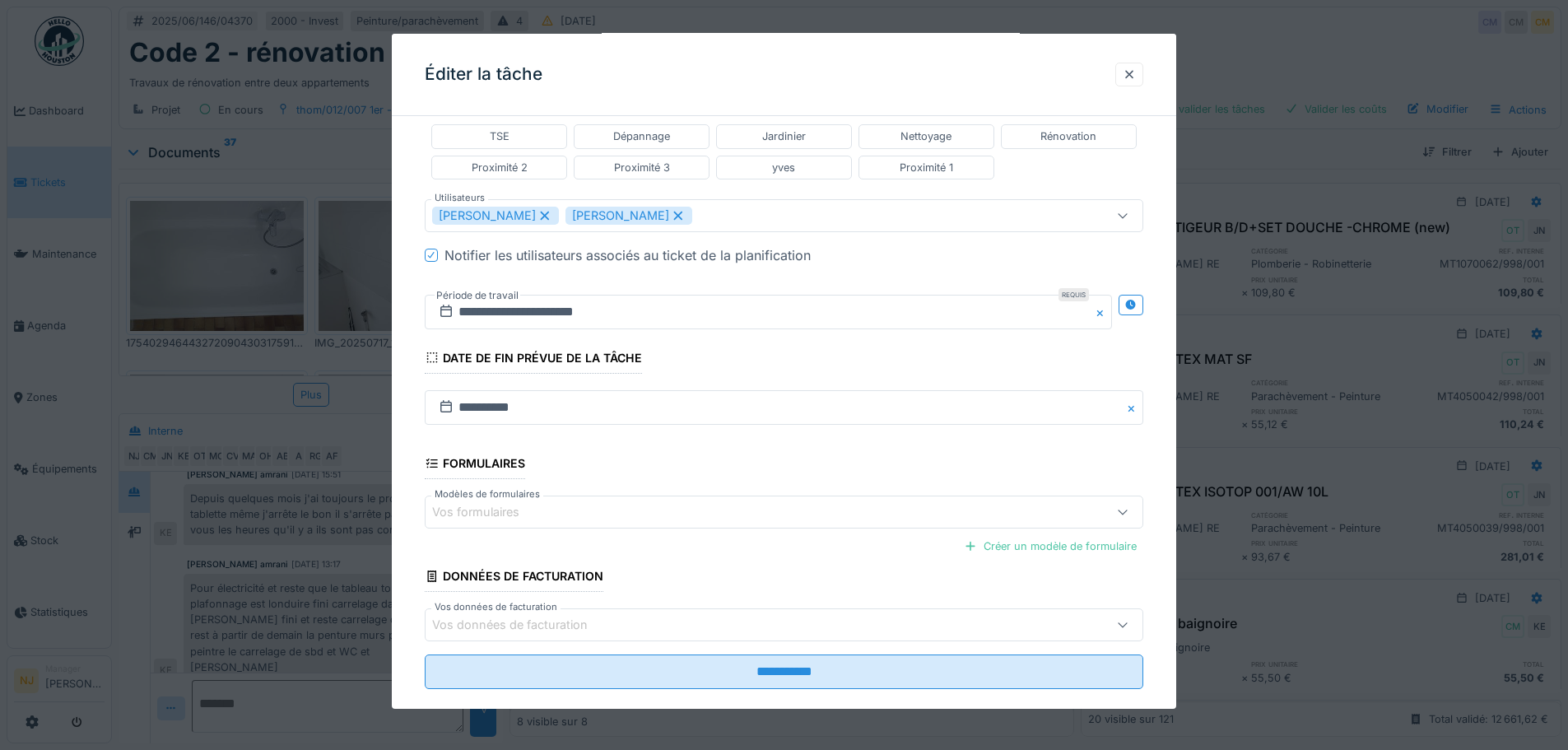
scroll to position [445, 0]
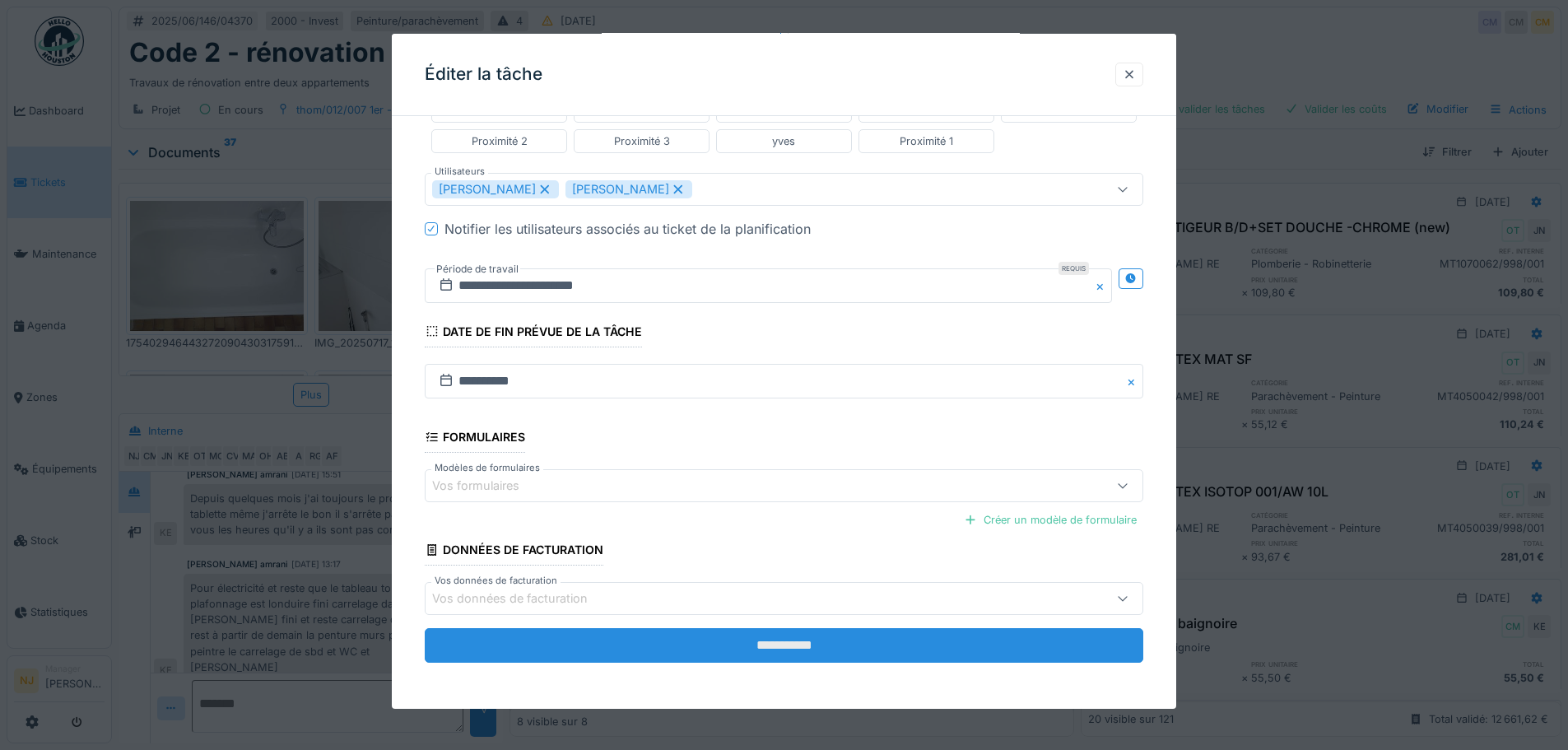
click at [738, 650] on input "**********" at bounding box center [783, 645] width 718 height 35
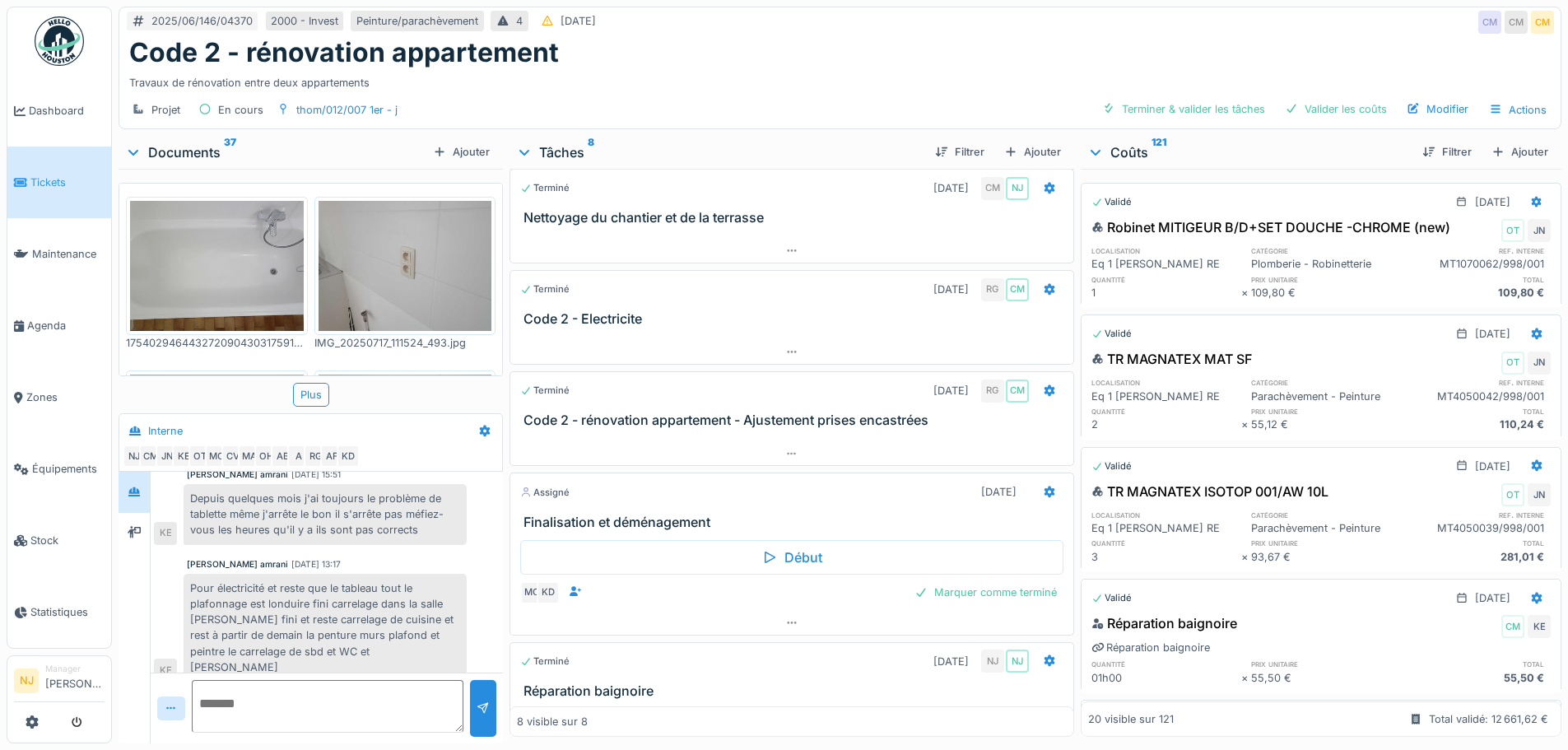
scroll to position [619, 0]
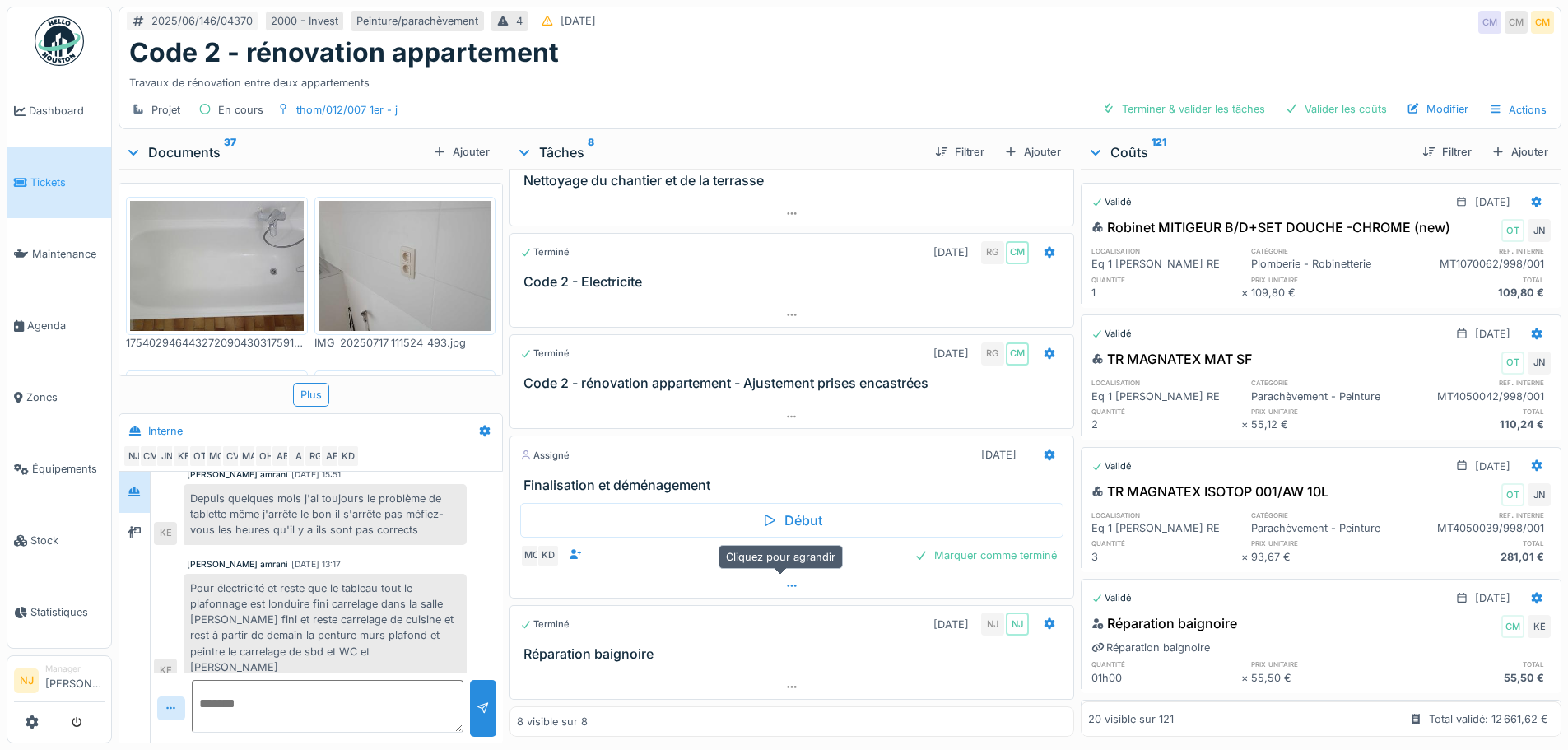
click at [785, 589] on icon at bounding box center [791, 586] width 13 height 11
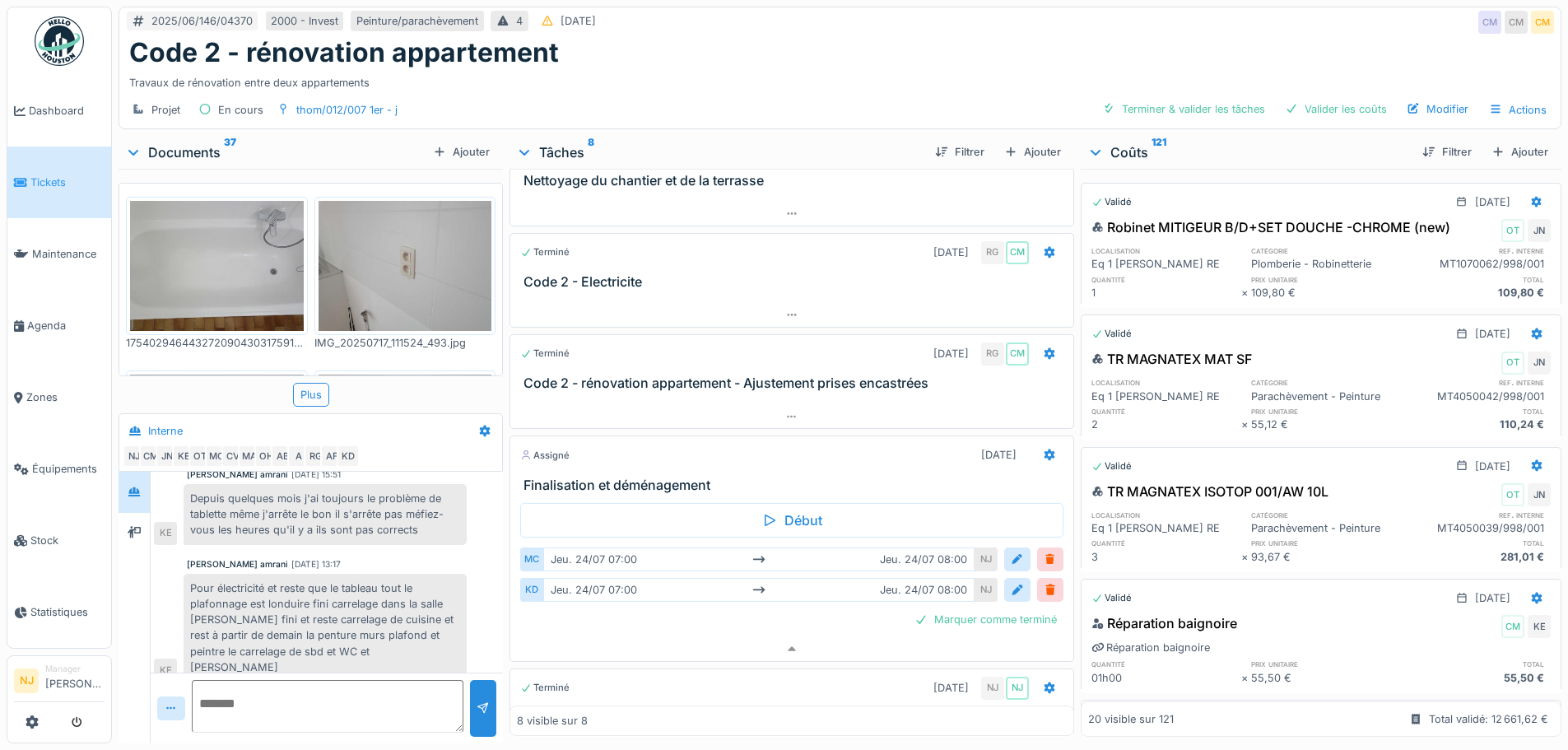
scroll to position [13, 0]
click at [1010, 551] on div at bounding box center [1017, 558] width 13 height 16
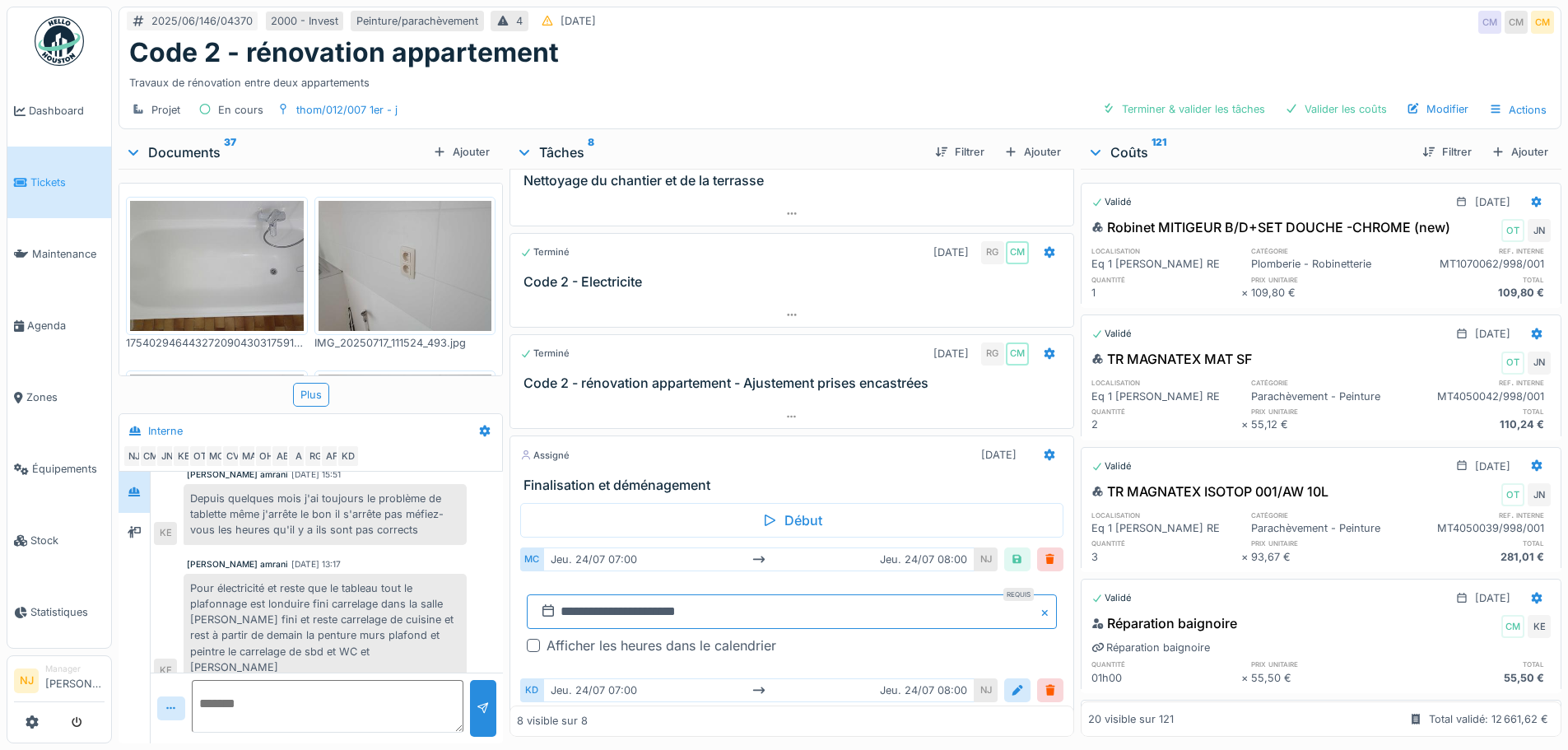
click at [632, 595] on input "**********" at bounding box center [791, 611] width 529 height 35
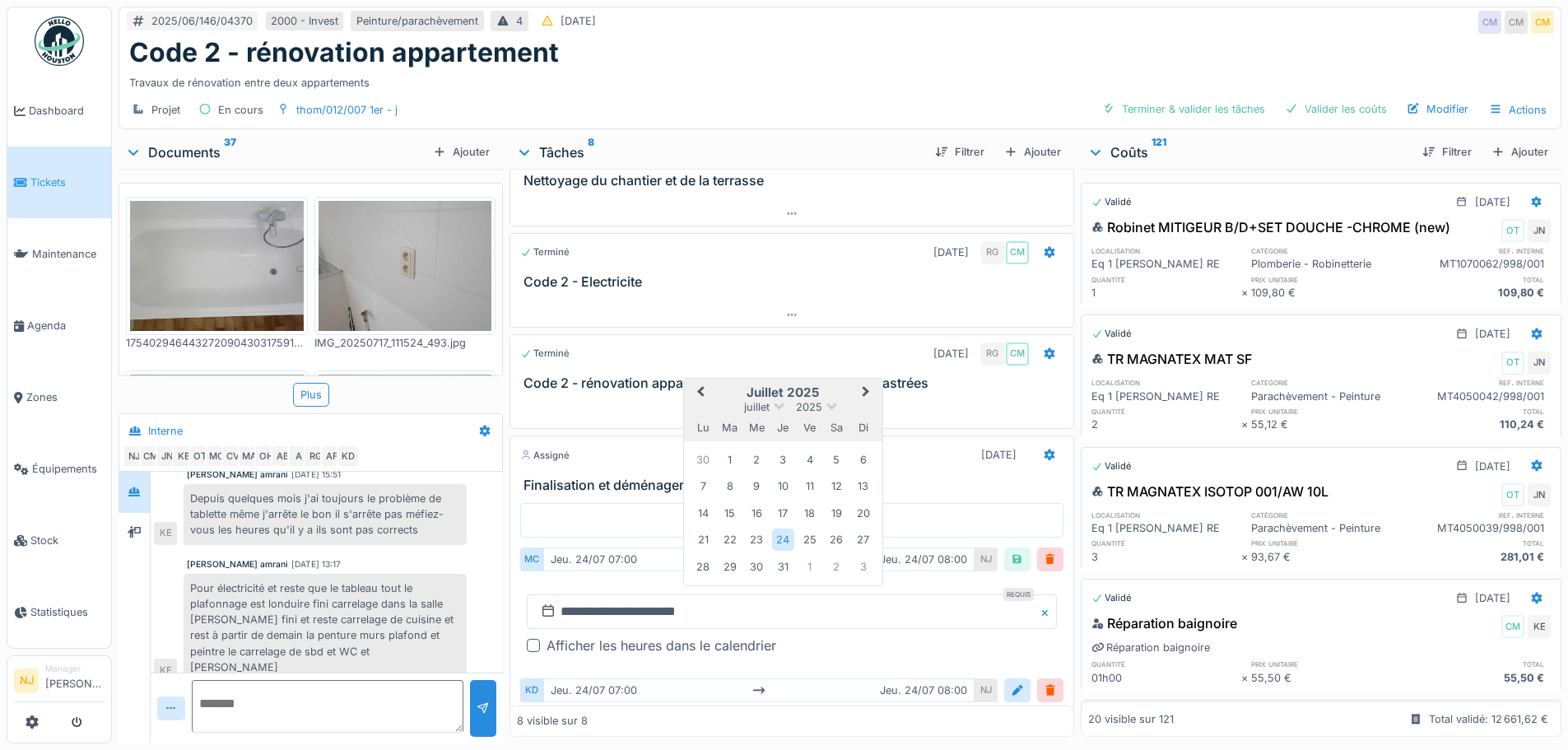
click at [858, 380] on button "Next Month" at bounding box center [867, 393] width 26 height 26
click at [780, 529] on div "21" at bounding box center [783, 538] width 22 height 24
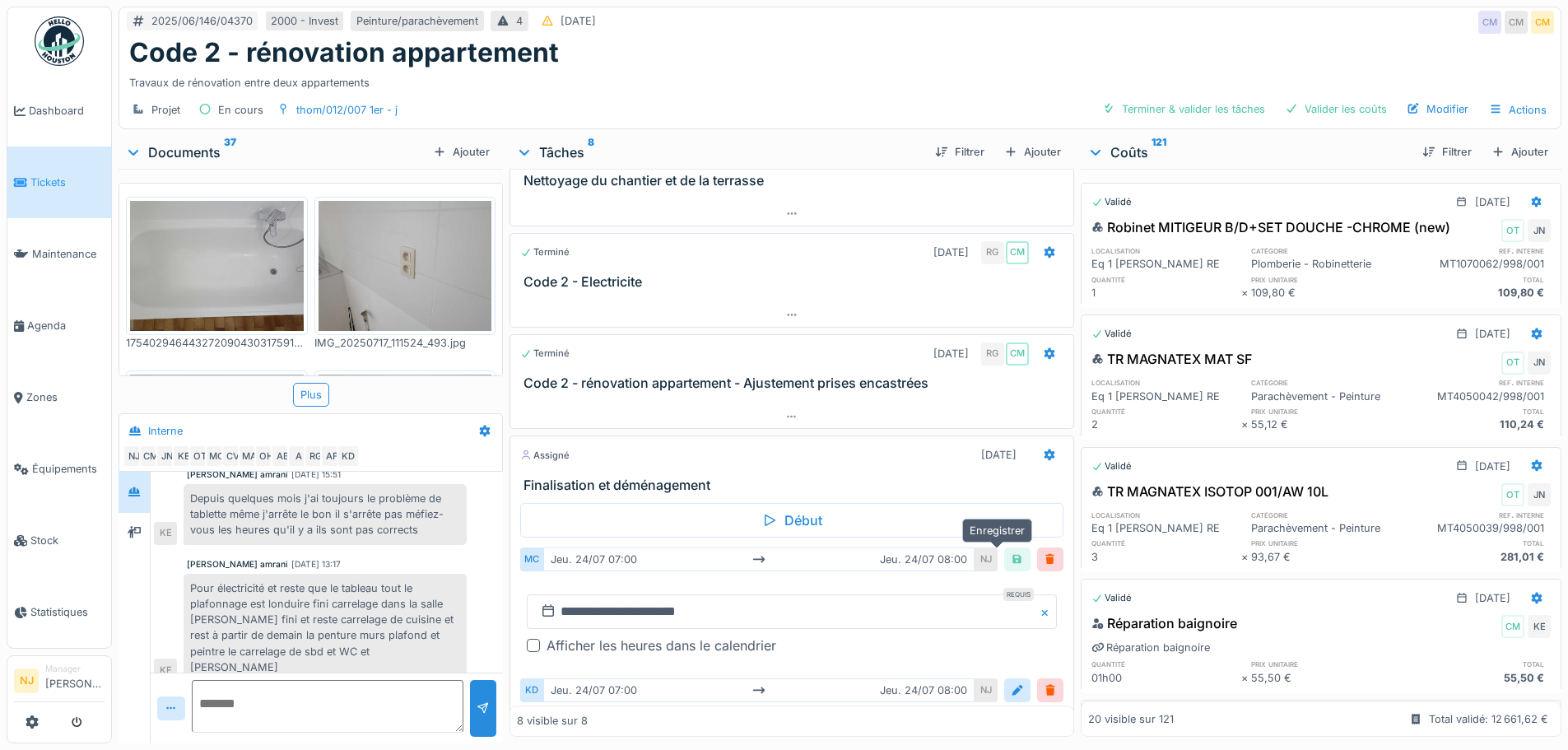
click at [1010, 551] on div at bounding box center [1017, 558] width 13 height 16
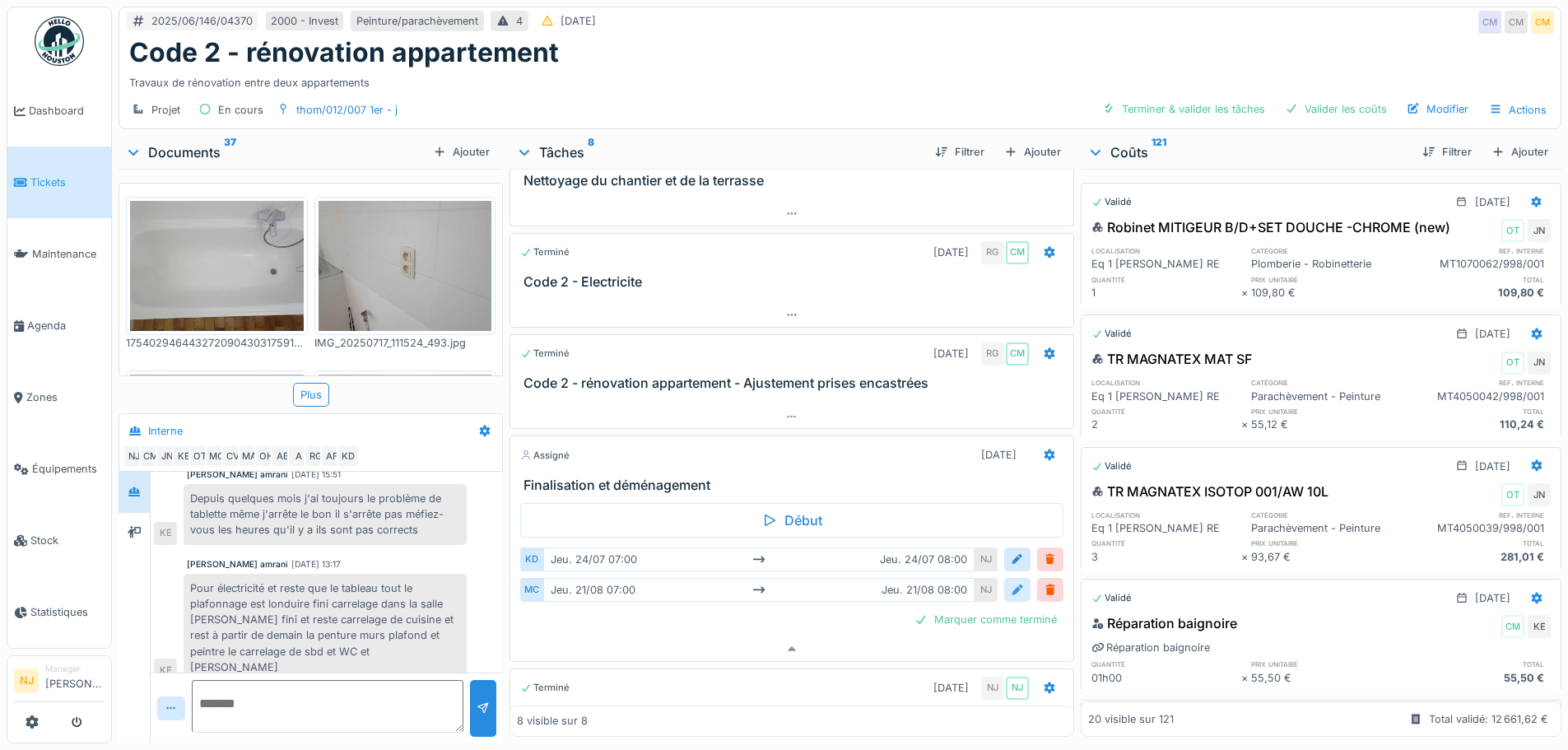
click at [1010, 582] on div at bounding box center [1017, 589] width 13 height 16
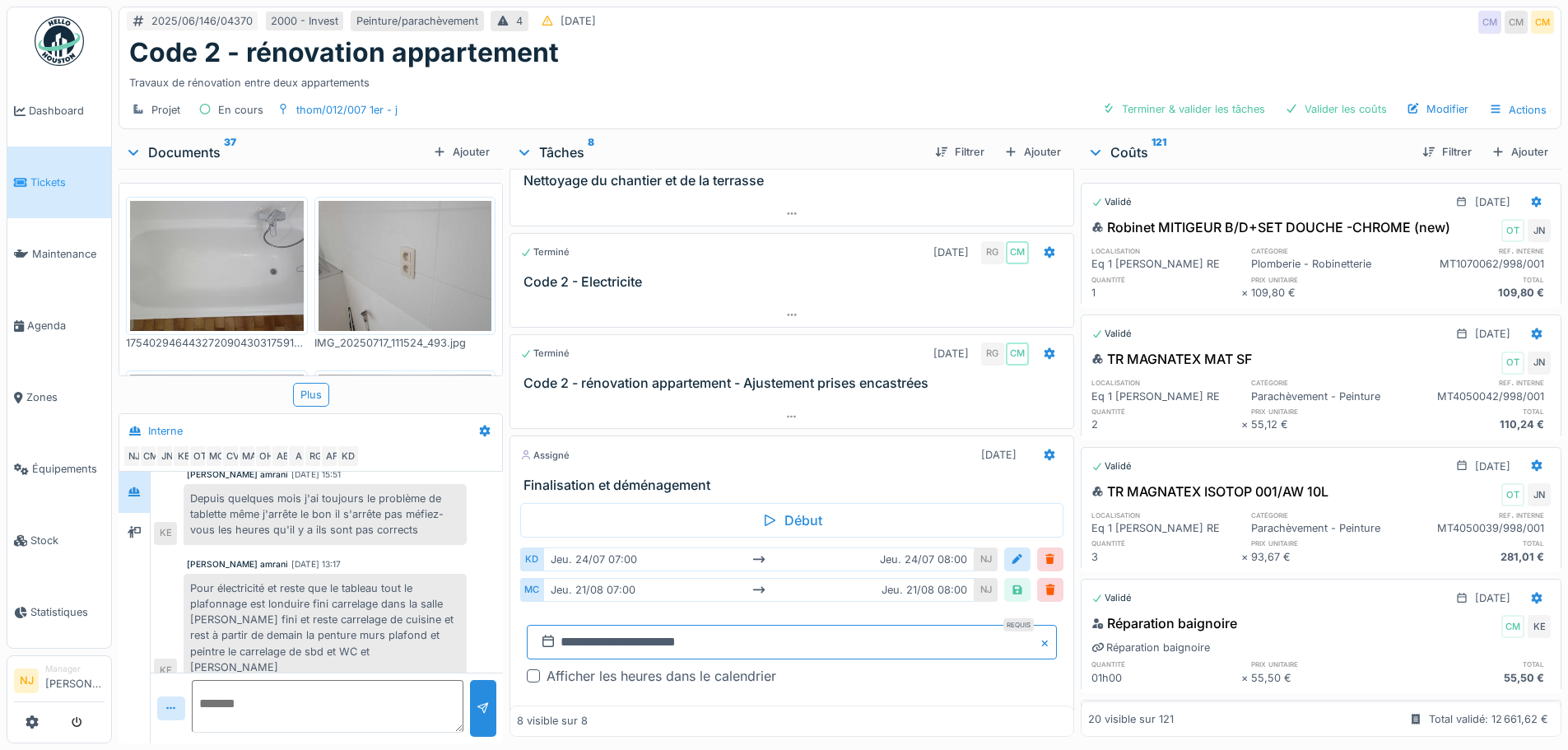
click at [705, 624] on input "**********" at bounding box center [791, 641] width 529 height 35
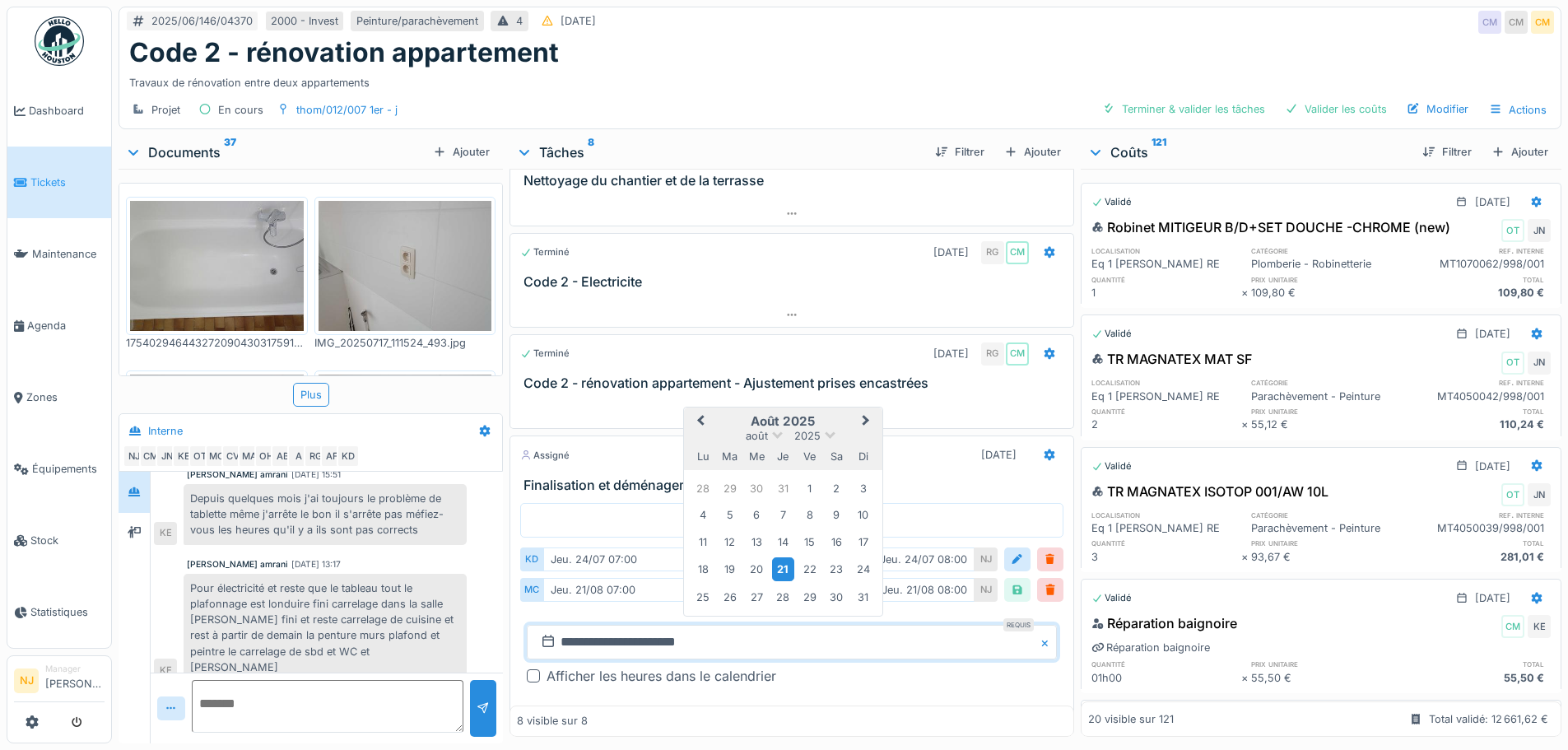
click at [779, 560] on div "21" at bounding box center [783, 569] width 22 height 24
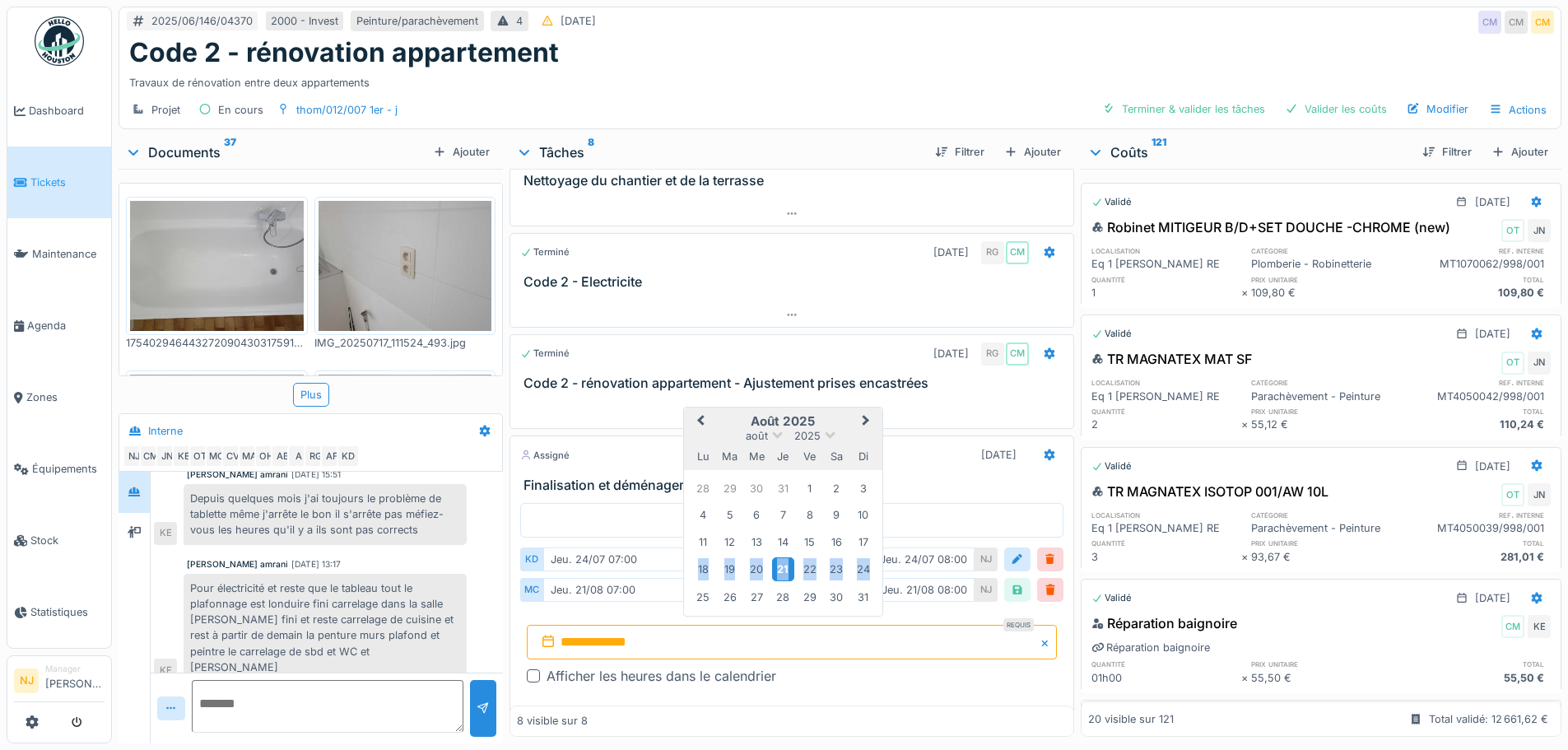
click at [779, 560] on div "21" at bounding box center [783, 569] width 22 height 24
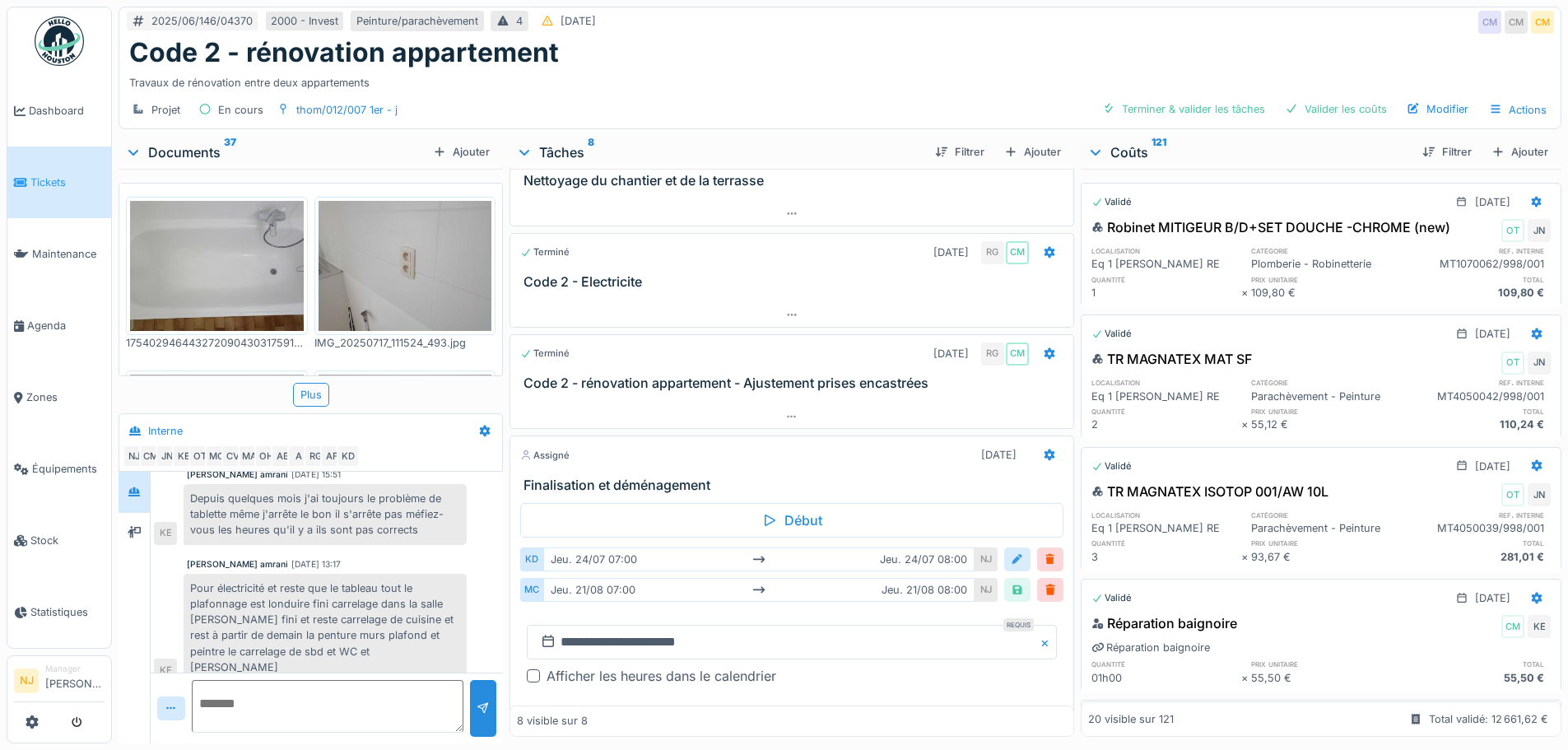
click at [1010, 552] on div at bounding box center [1017, 558] width 13 height 16
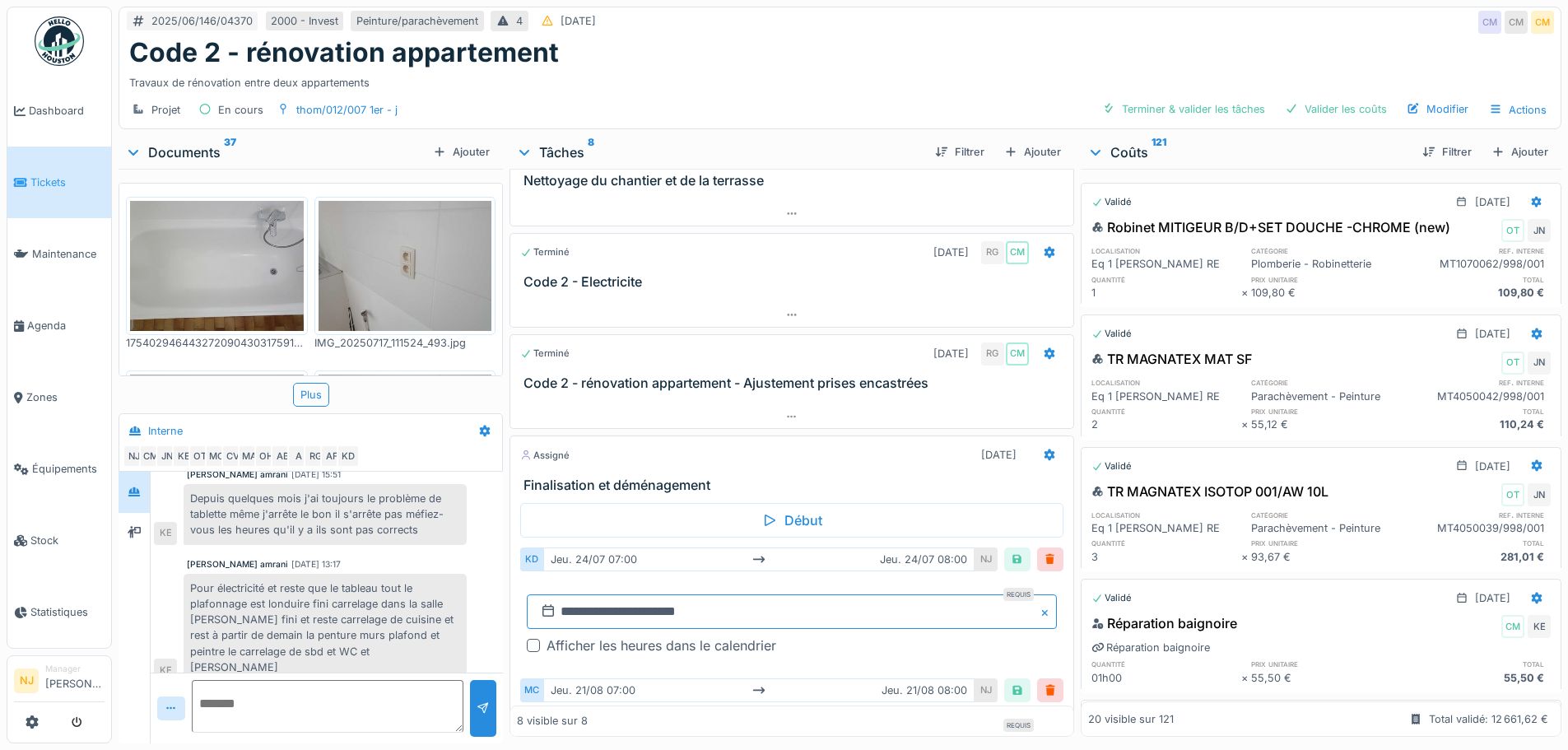
click at [624, 594] on input "**********" at bounding box center [791, 611] width 529 height 35
click at [867, 380] on button "Next Month" at bounding box center [867, 393] width 26 height 26
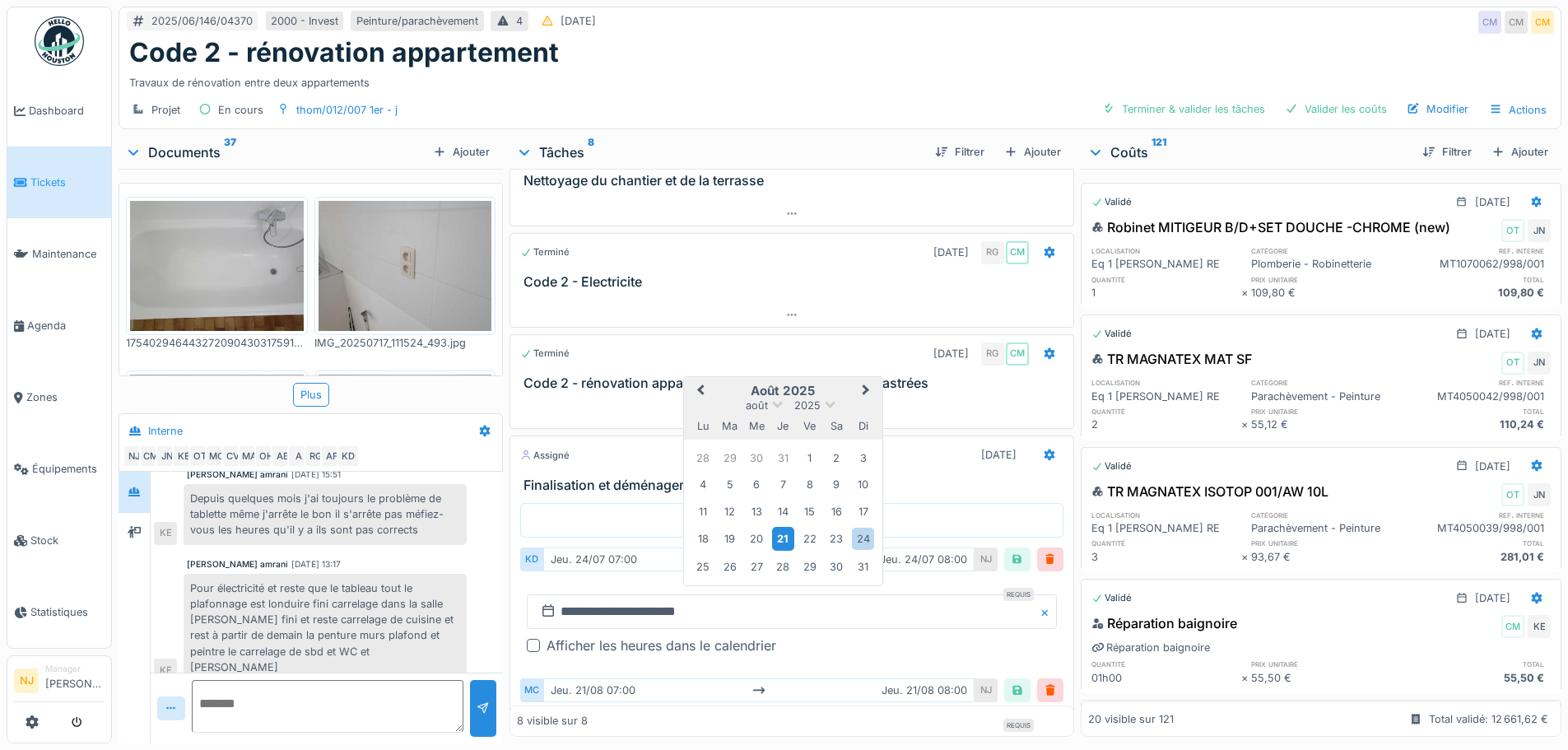
click at [775, 526] on div "21" at bounding box center [783, 538] width 22 height 24
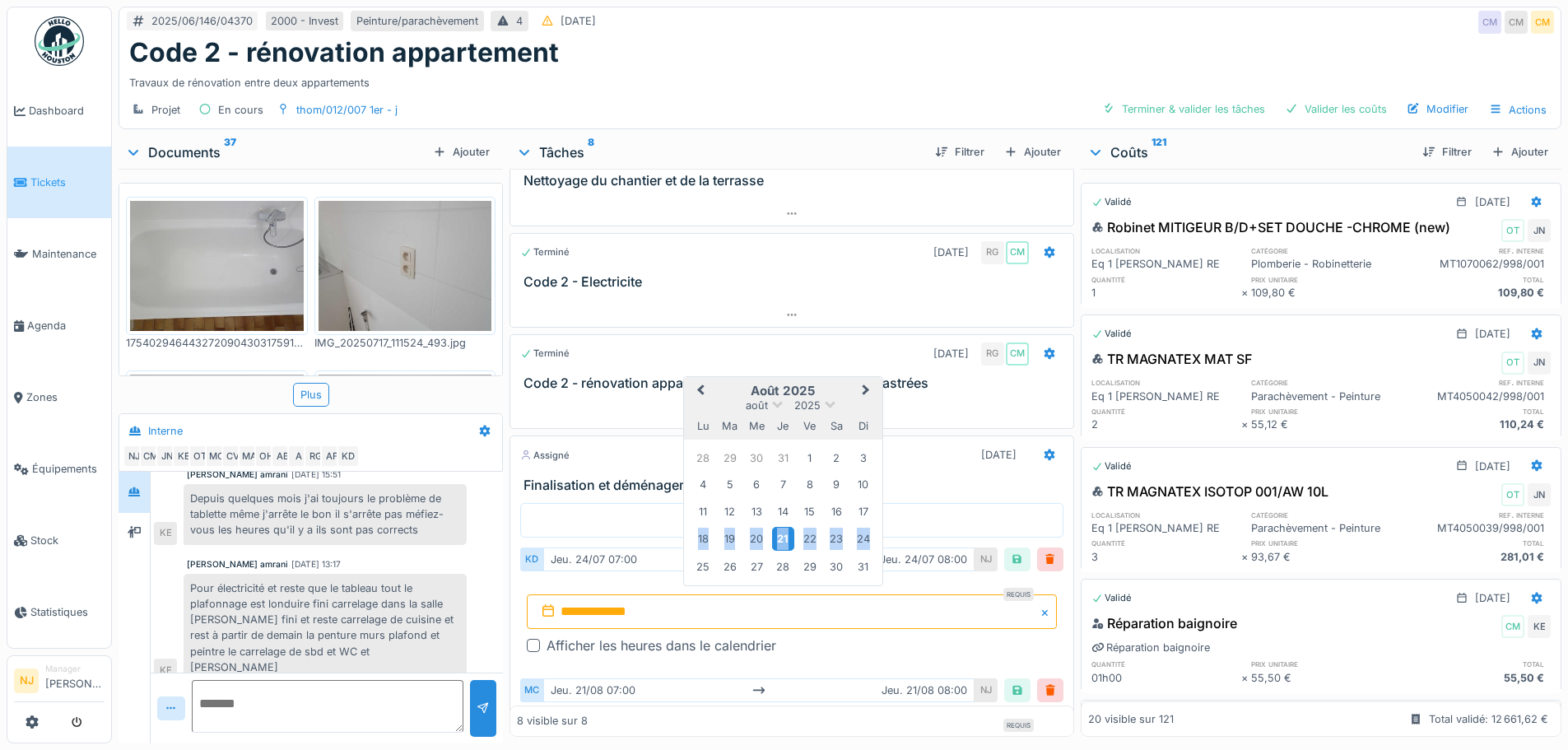
click at [775, 526] on div "21" at bounding box center [783, 538] width 22 height 24
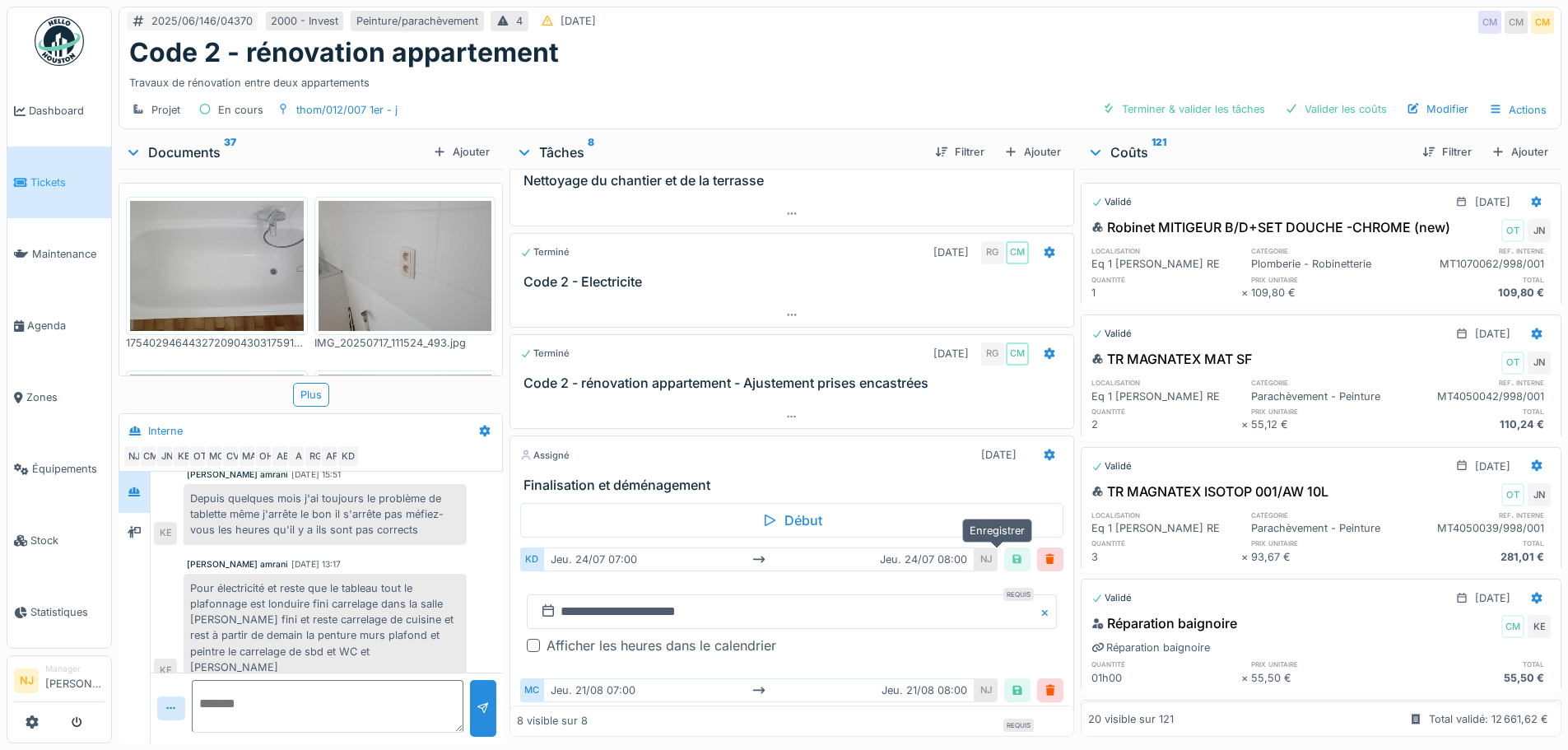
click at [1010, 551] on div at bounding box center [1017, 558] width 13 height 16
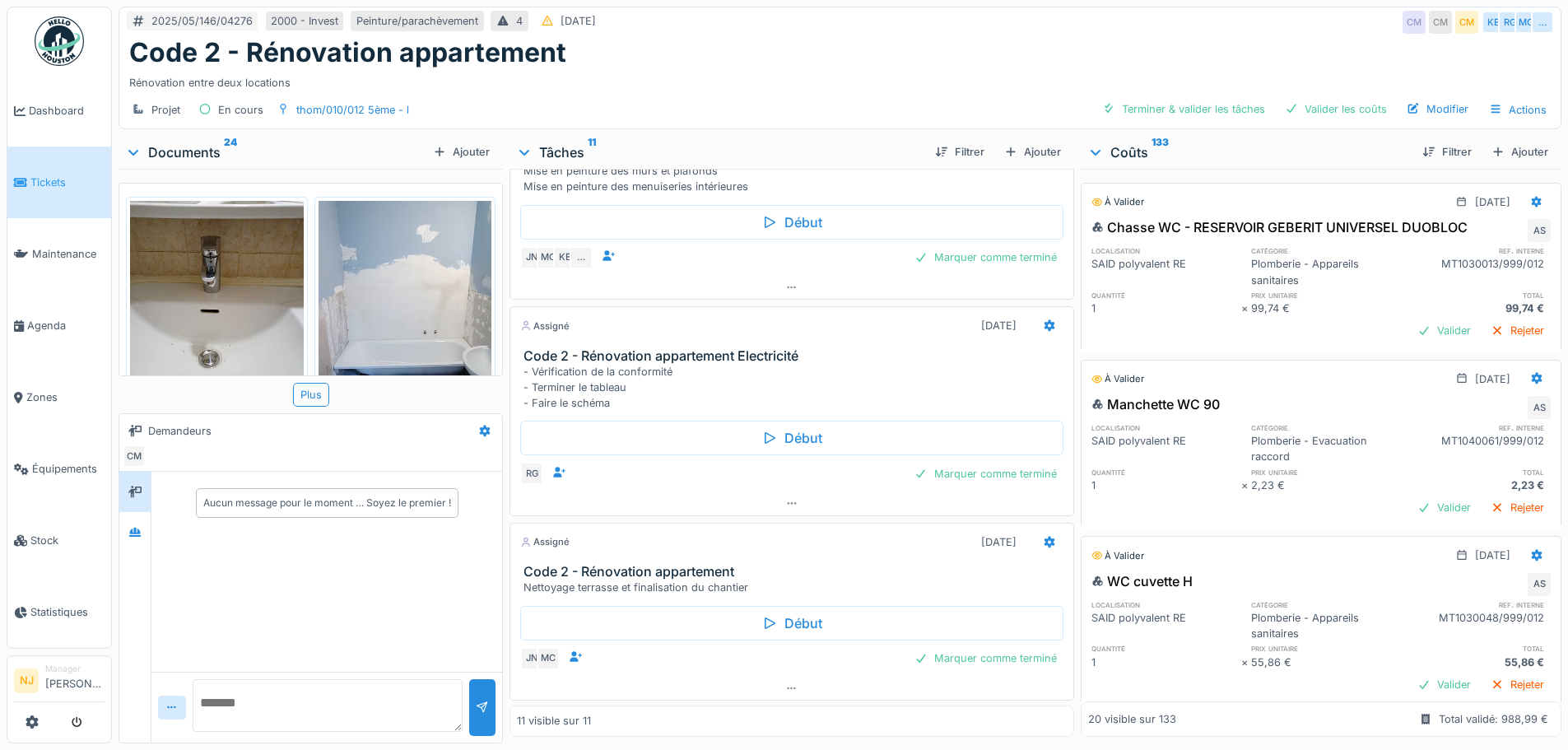
scroll to position [1977, 0]
click at [943, 658] on div "Marquer comme terminé" at bounding box center [986, 656] width 155 height 22
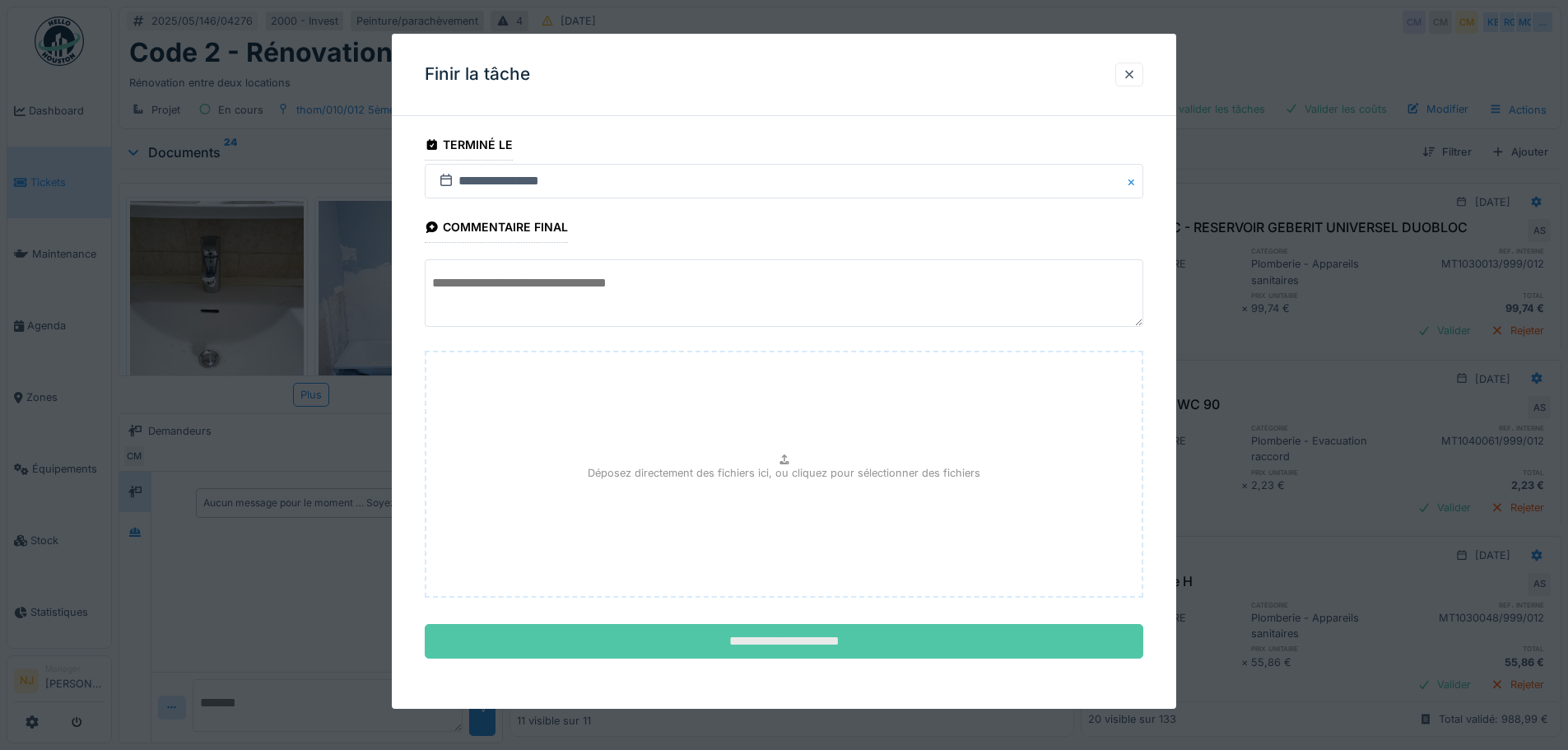
click at [767, 650] on input "**********" at bounding box center [783, 641] width 718 height 35
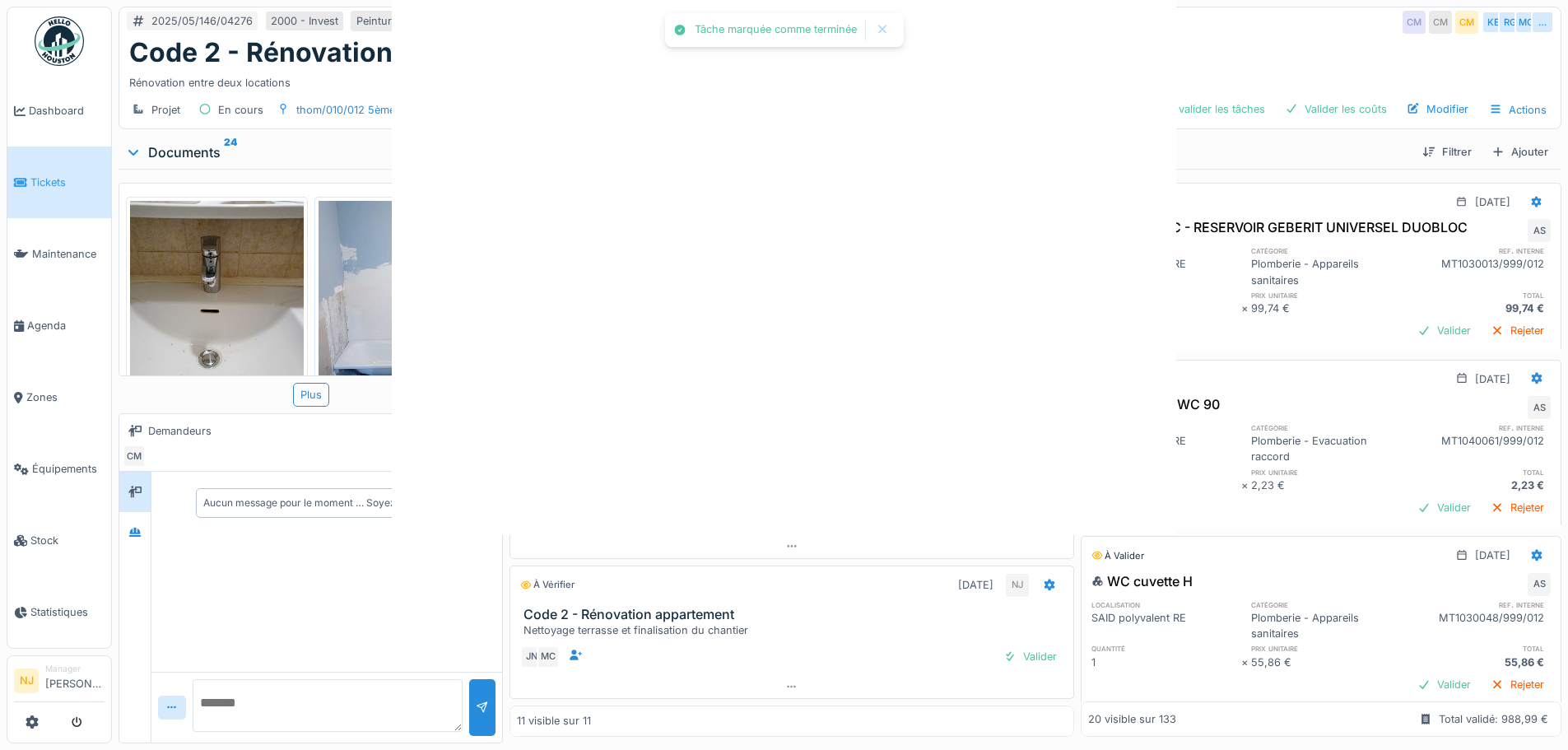
scroll to position [1932, 0]
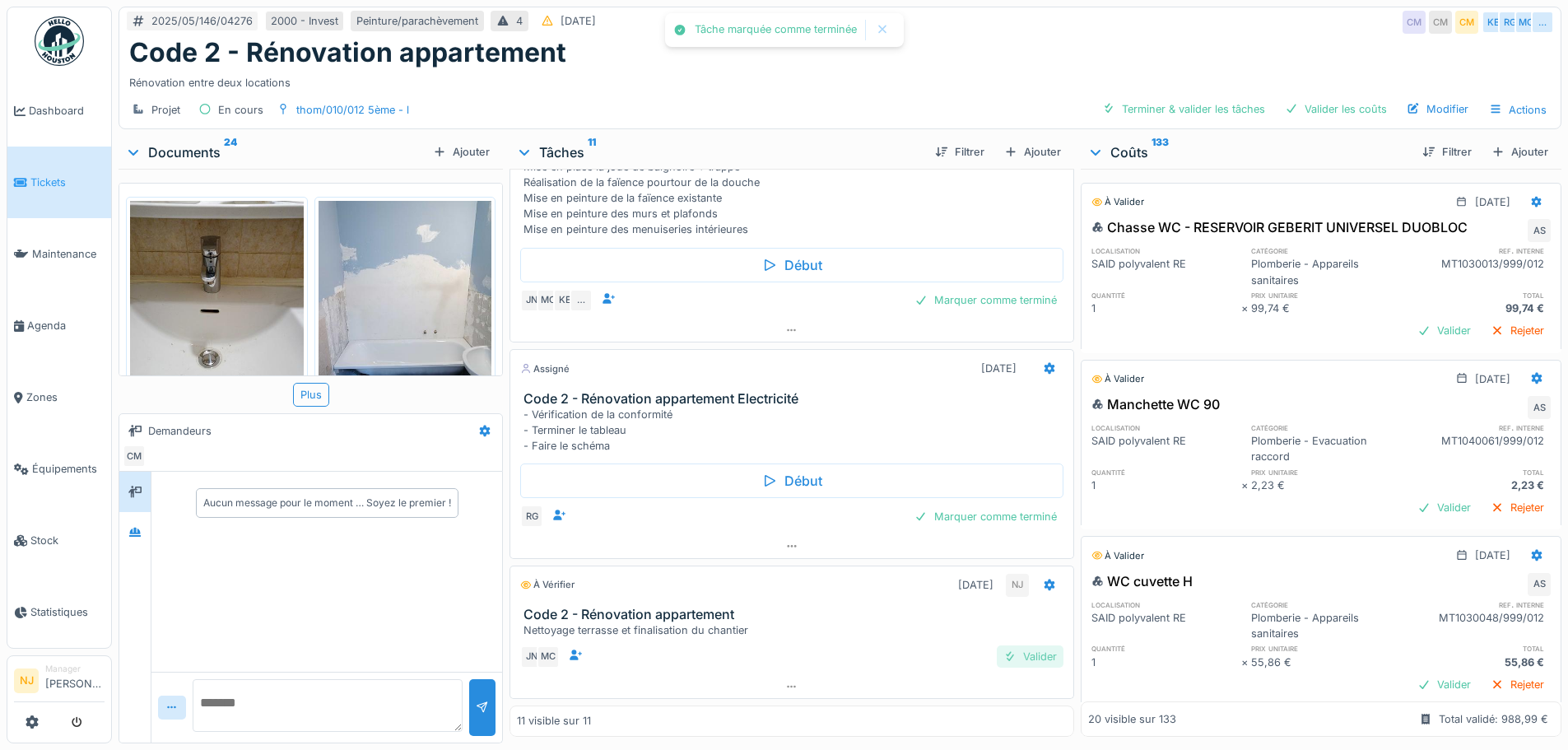
click at [1012, 650] on div "Valider" at bounding box center [1030, 656] width 67 height 22
click at [945, 512] on div "Marquer comme terminé" at bounding box center [986, 516] width 155 height 22
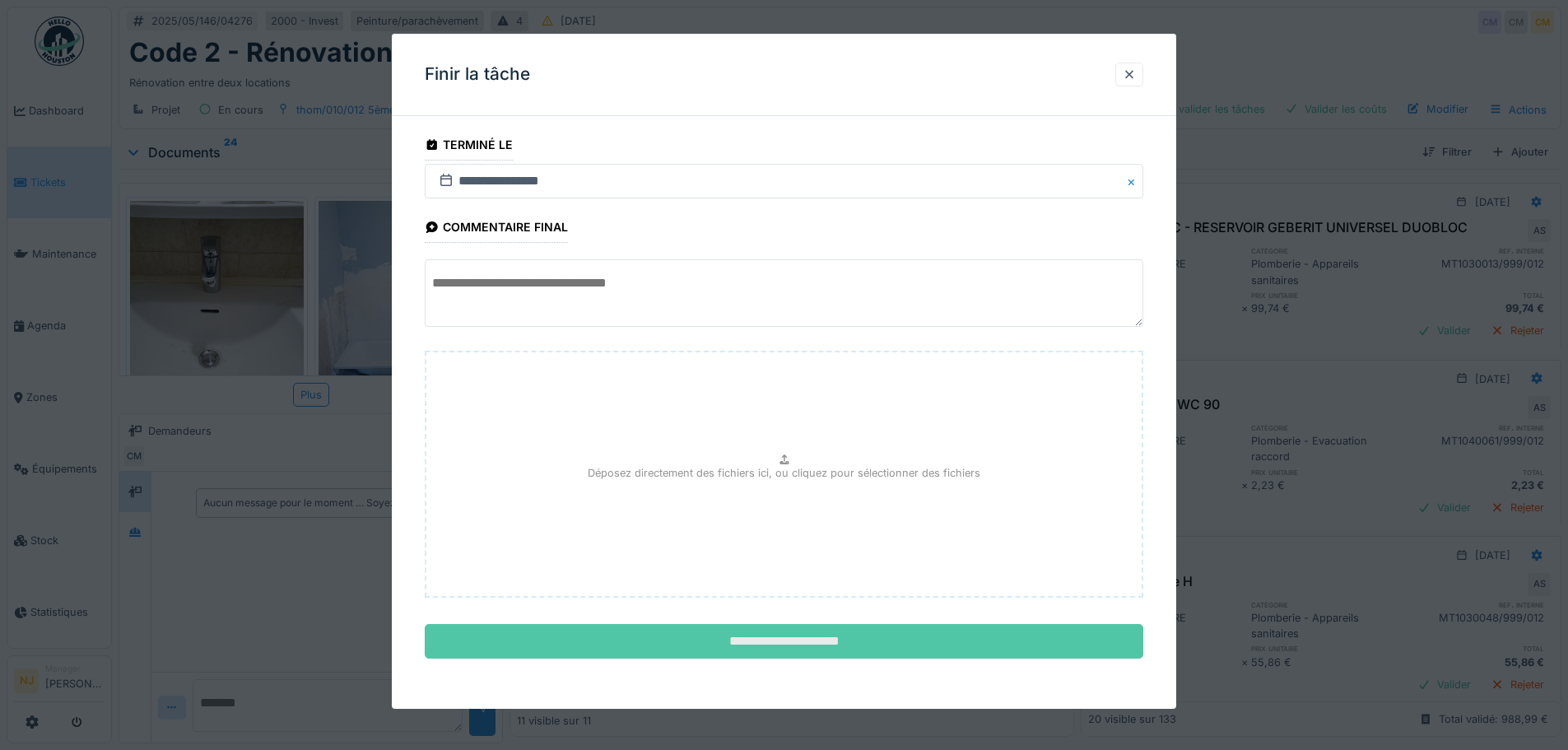
click at [682, 639] on input "**********" at bounding box center [783, 641] width 718 height 35
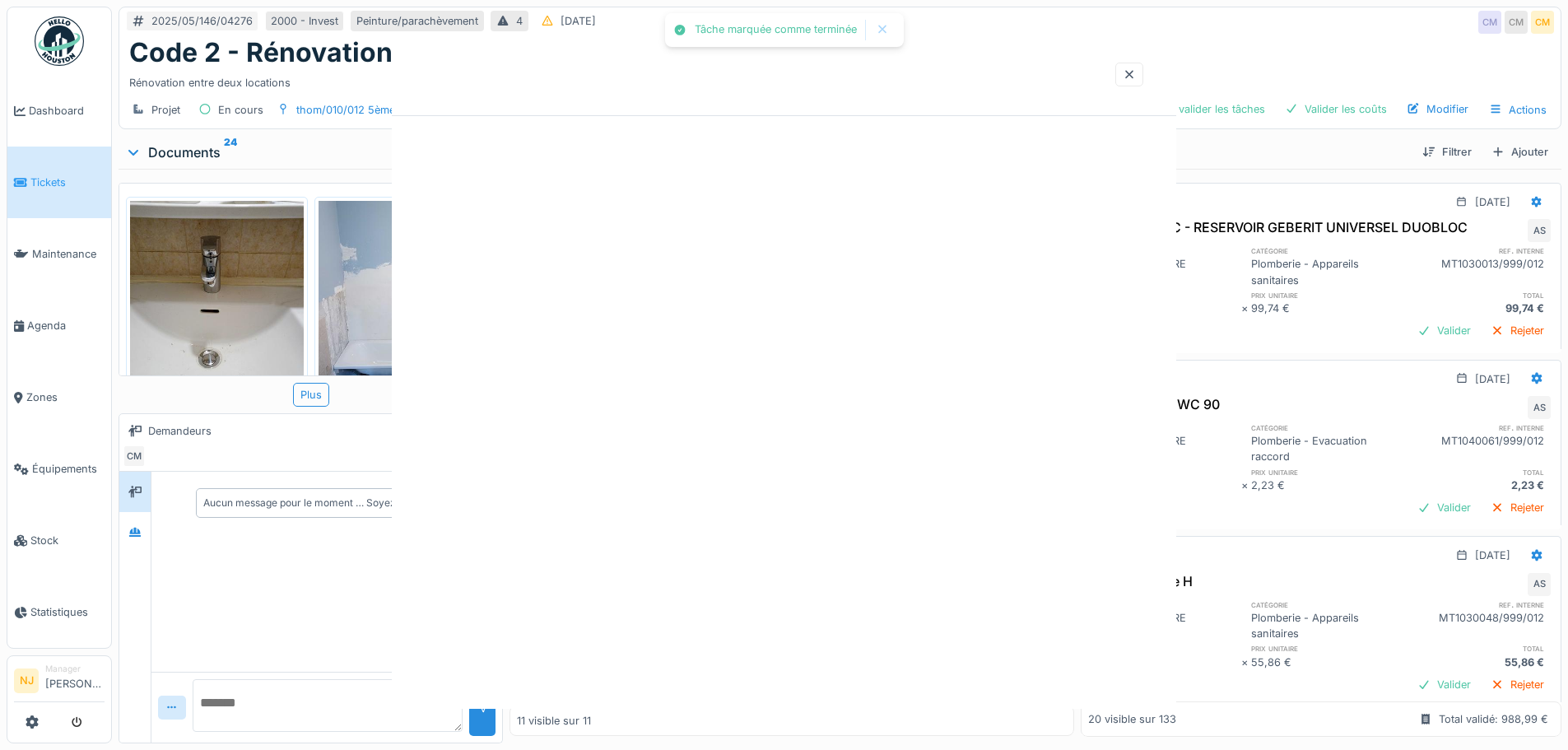
scroll to position [1849, 0]
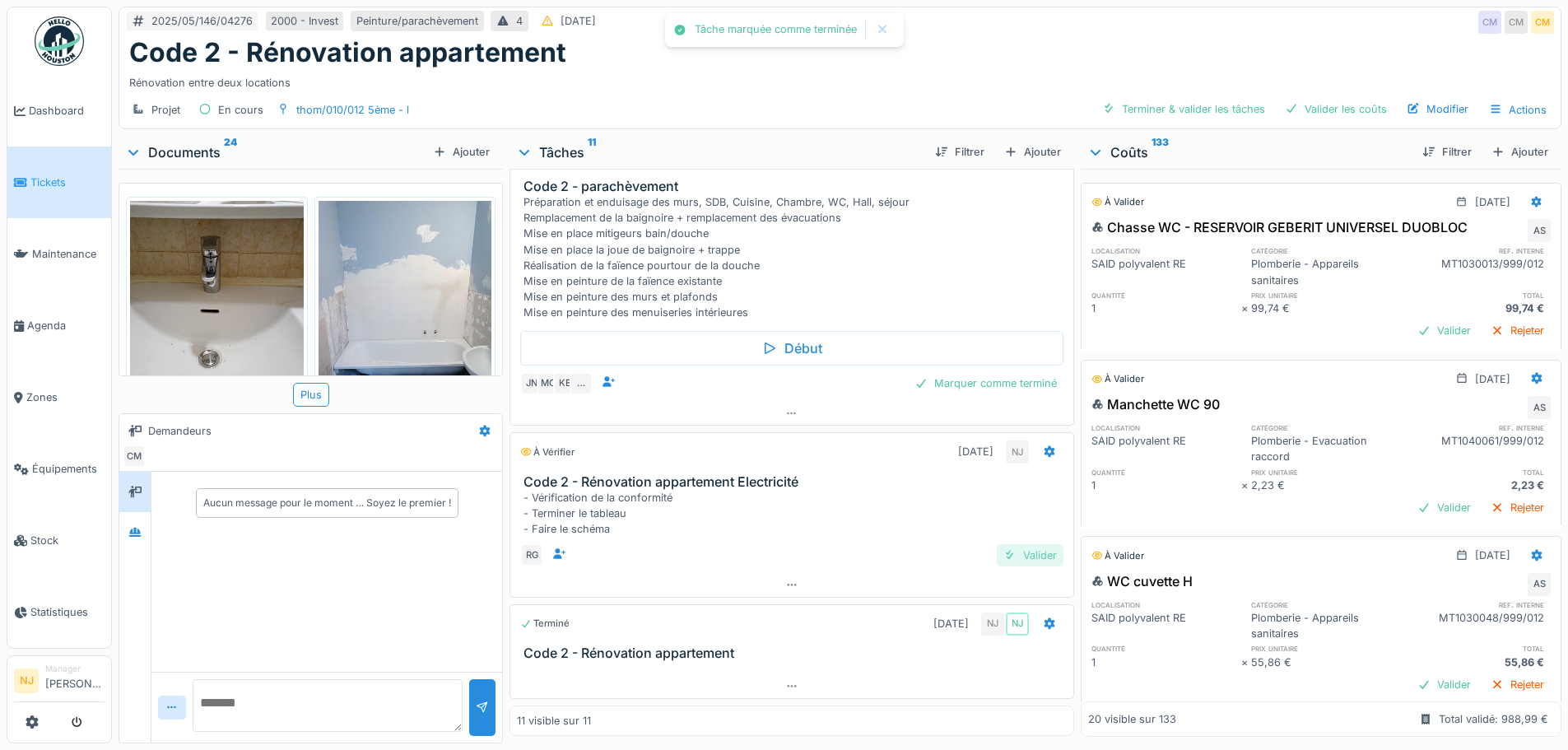
click at [1007, 551] on div "Valider" at bounding box center [1030, 555] width 67 height 22
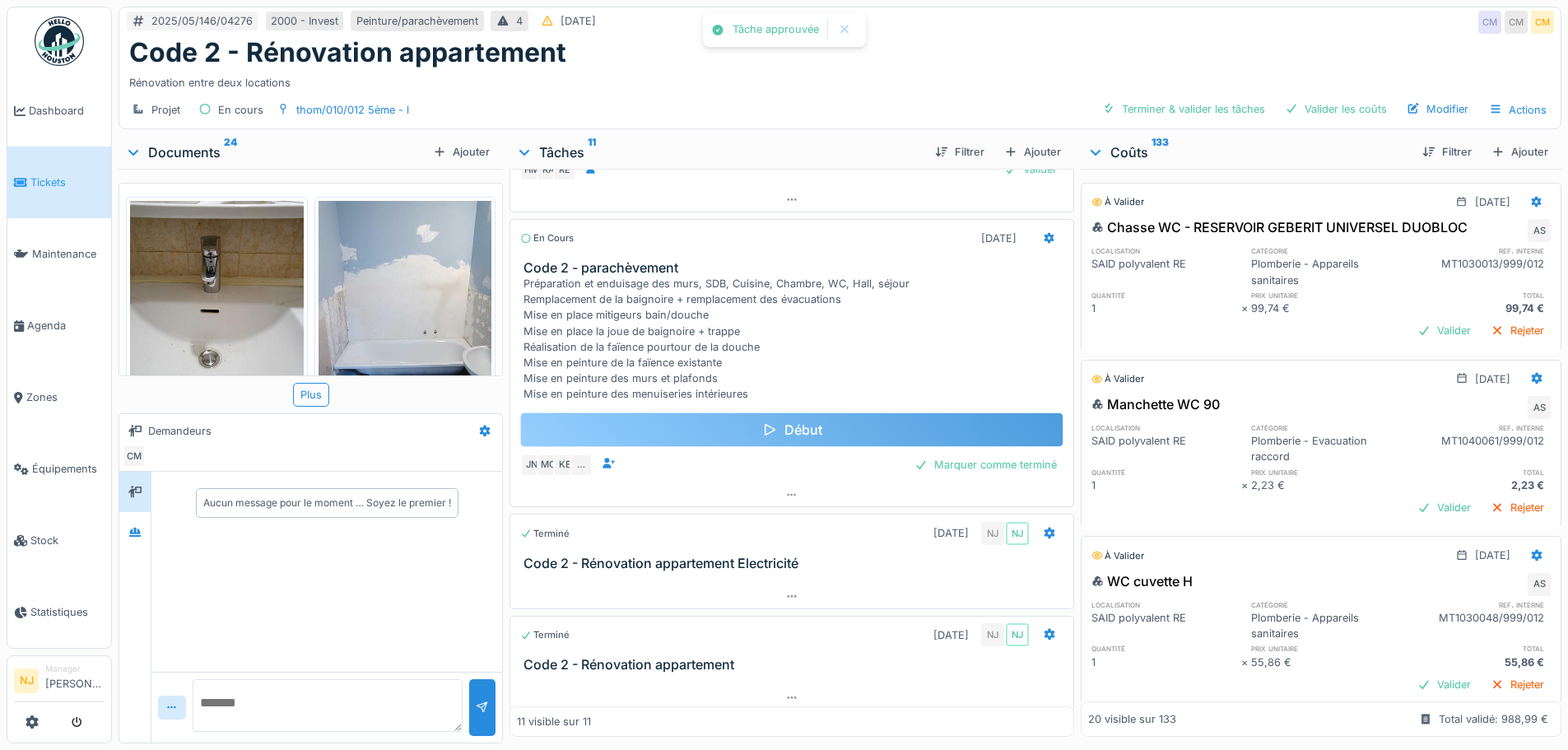
scroll to position [1697, 0]
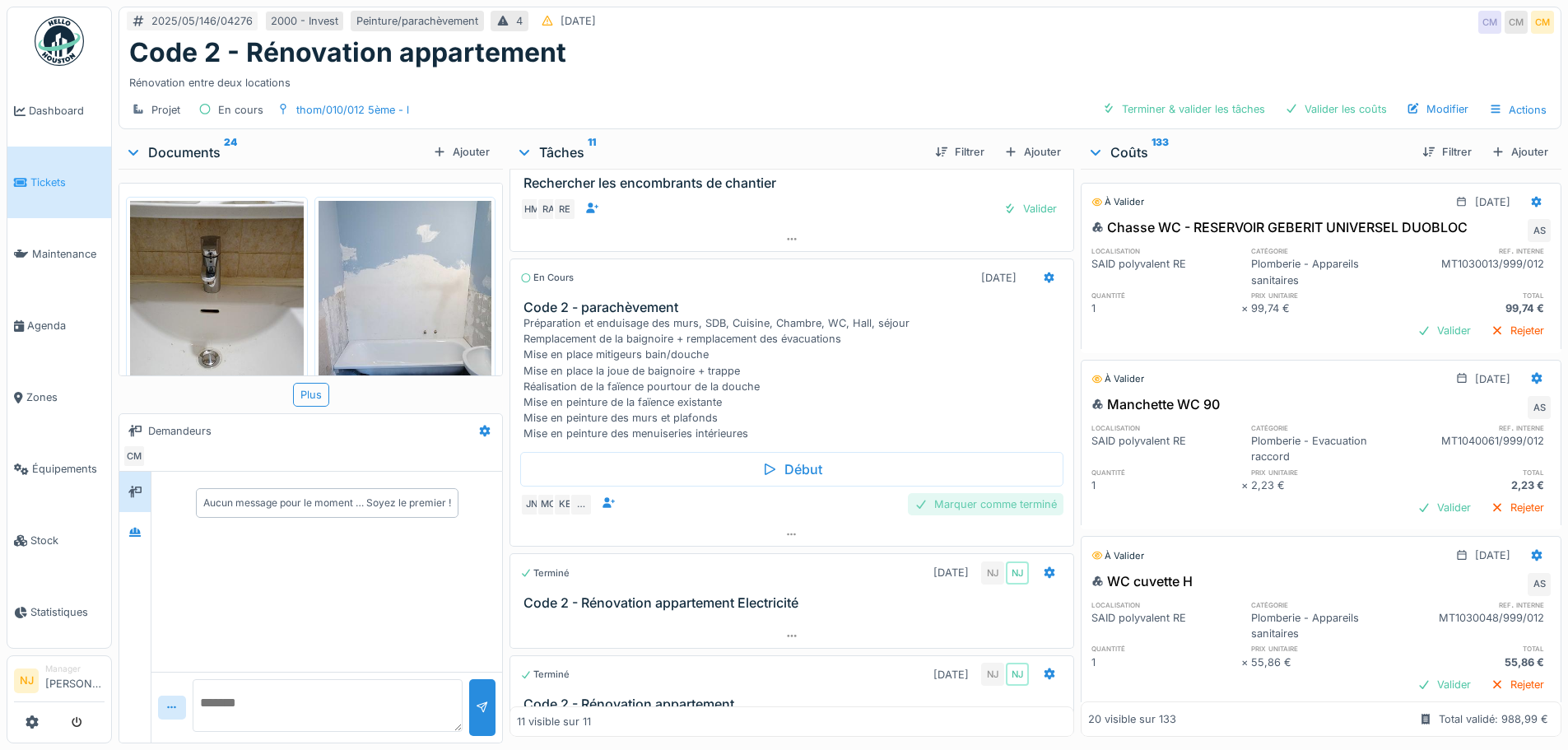
click at [994, 516] on div "Marquer comme terminé" at bounding box center [986, 504] width 155 height 22
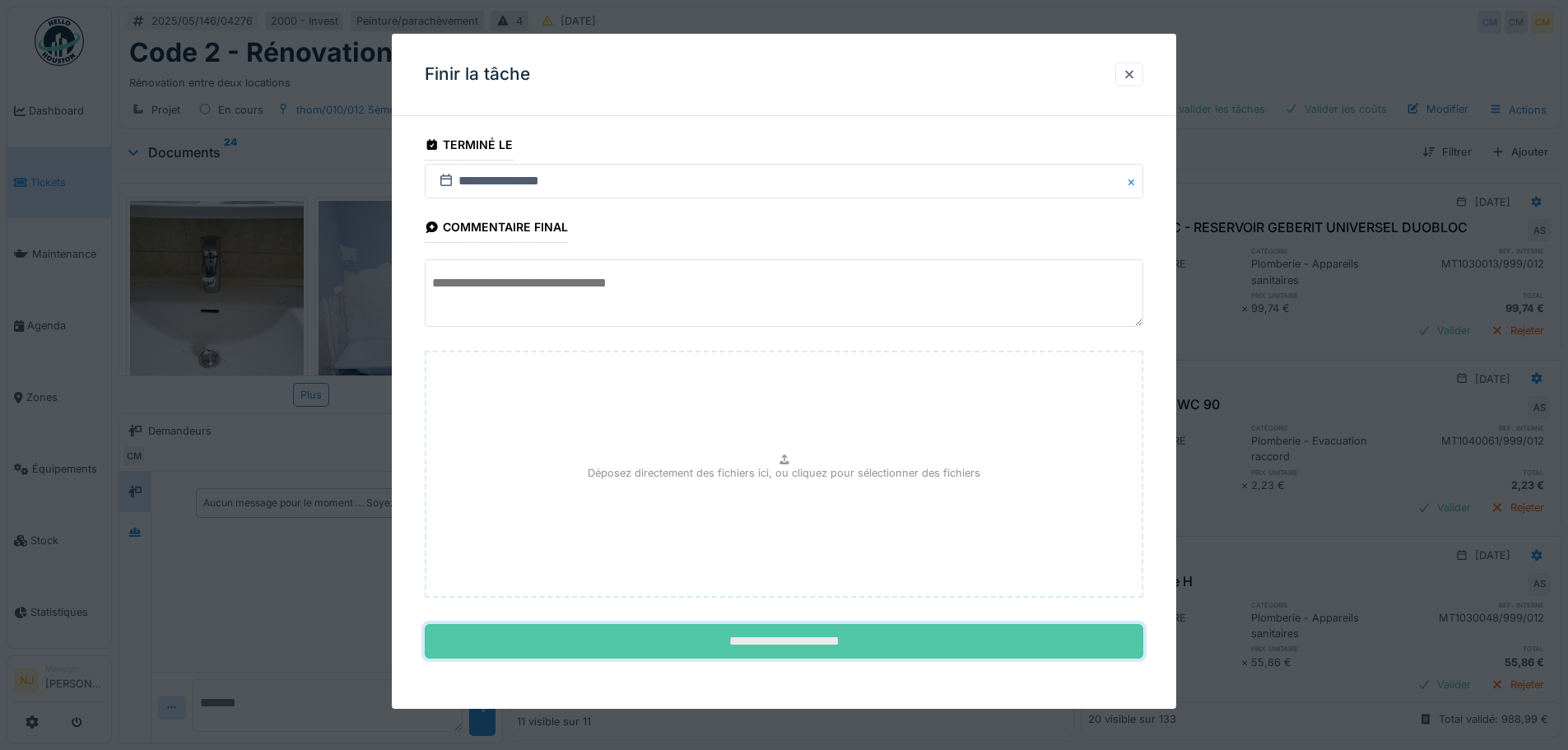
click at [666, 634] on input "**********" at bounding box center [783, 641] width 718 height 35
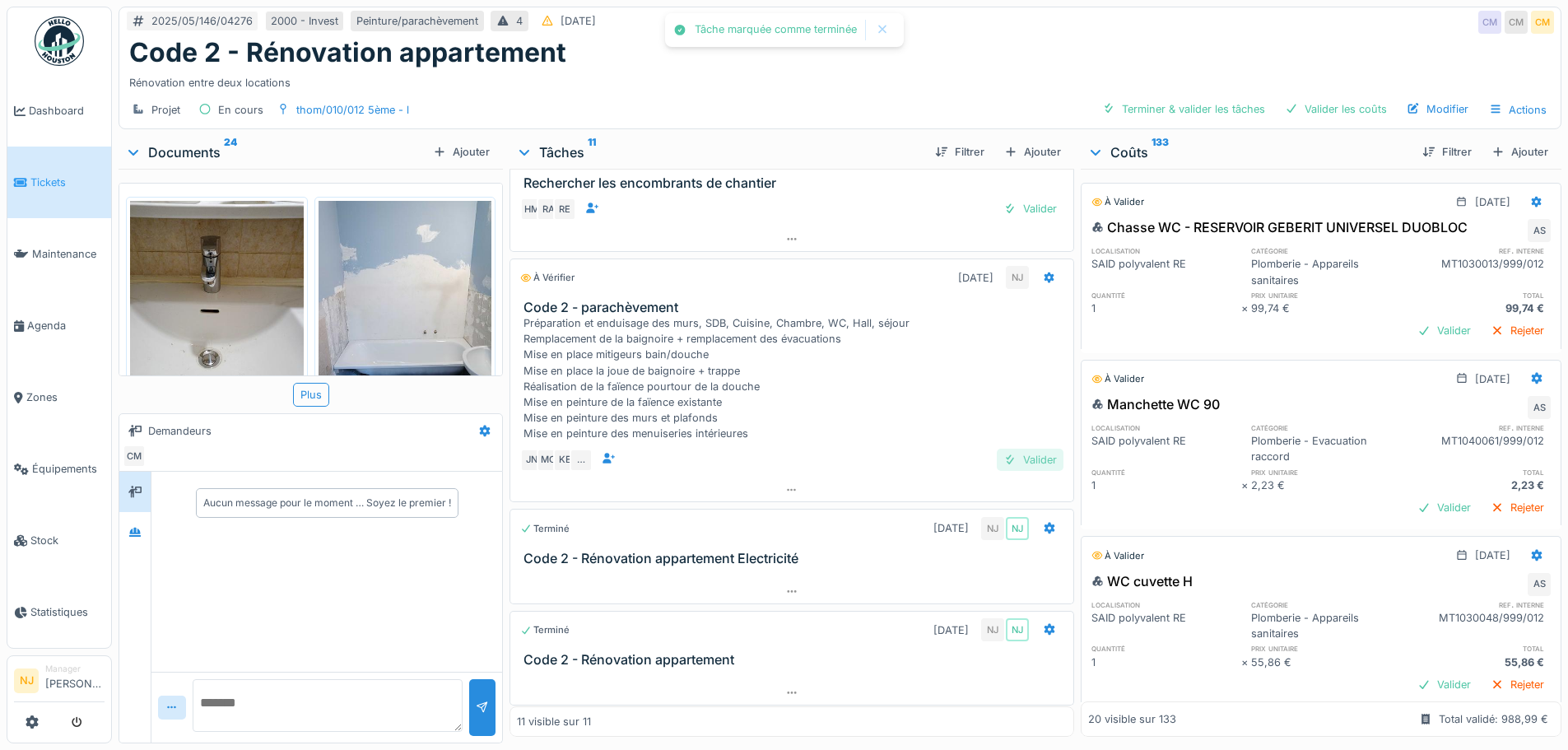
click at [1005, 471] on div "Valider" at bounding box center [1030, 459] width 67 height 22
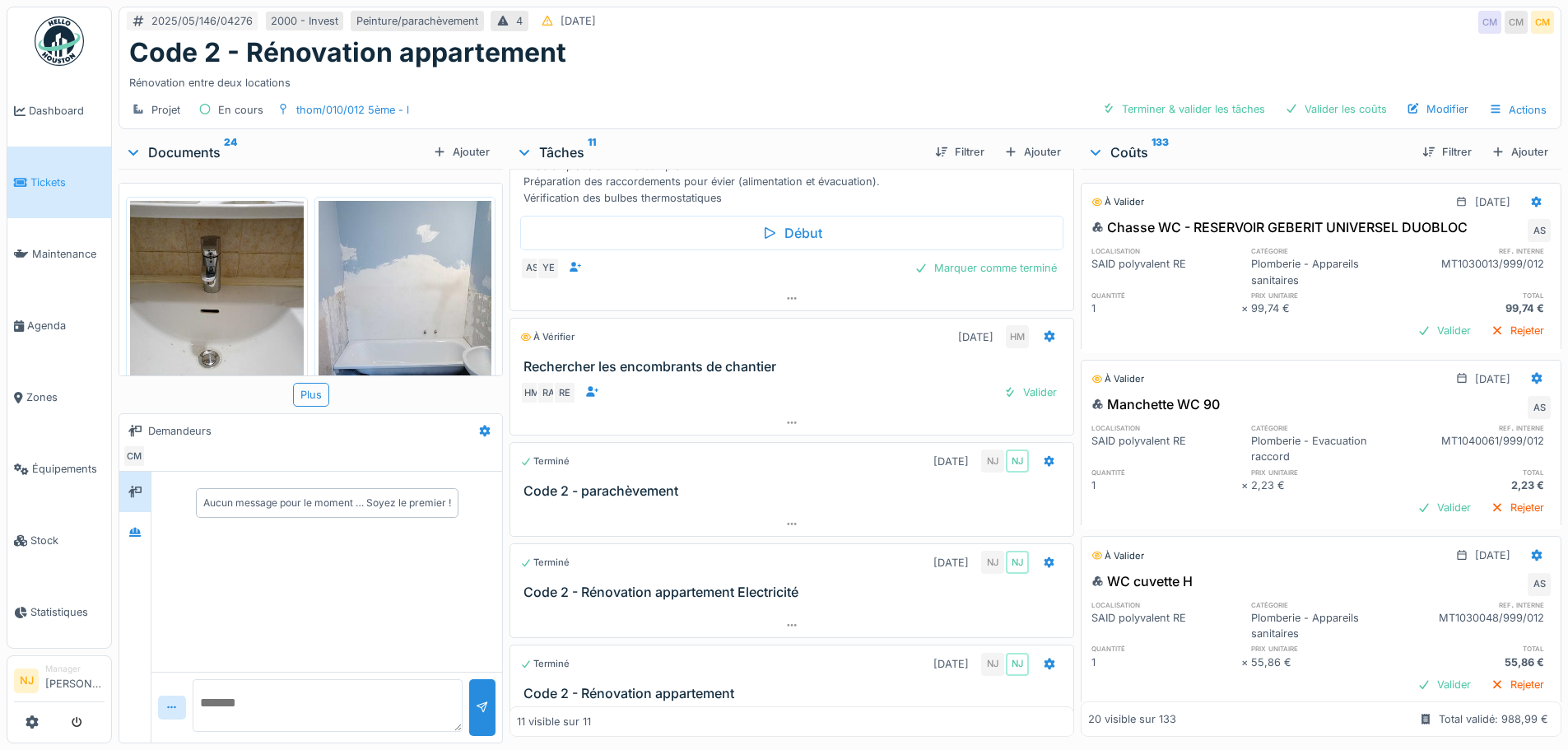
scroll to position [1487, 0]
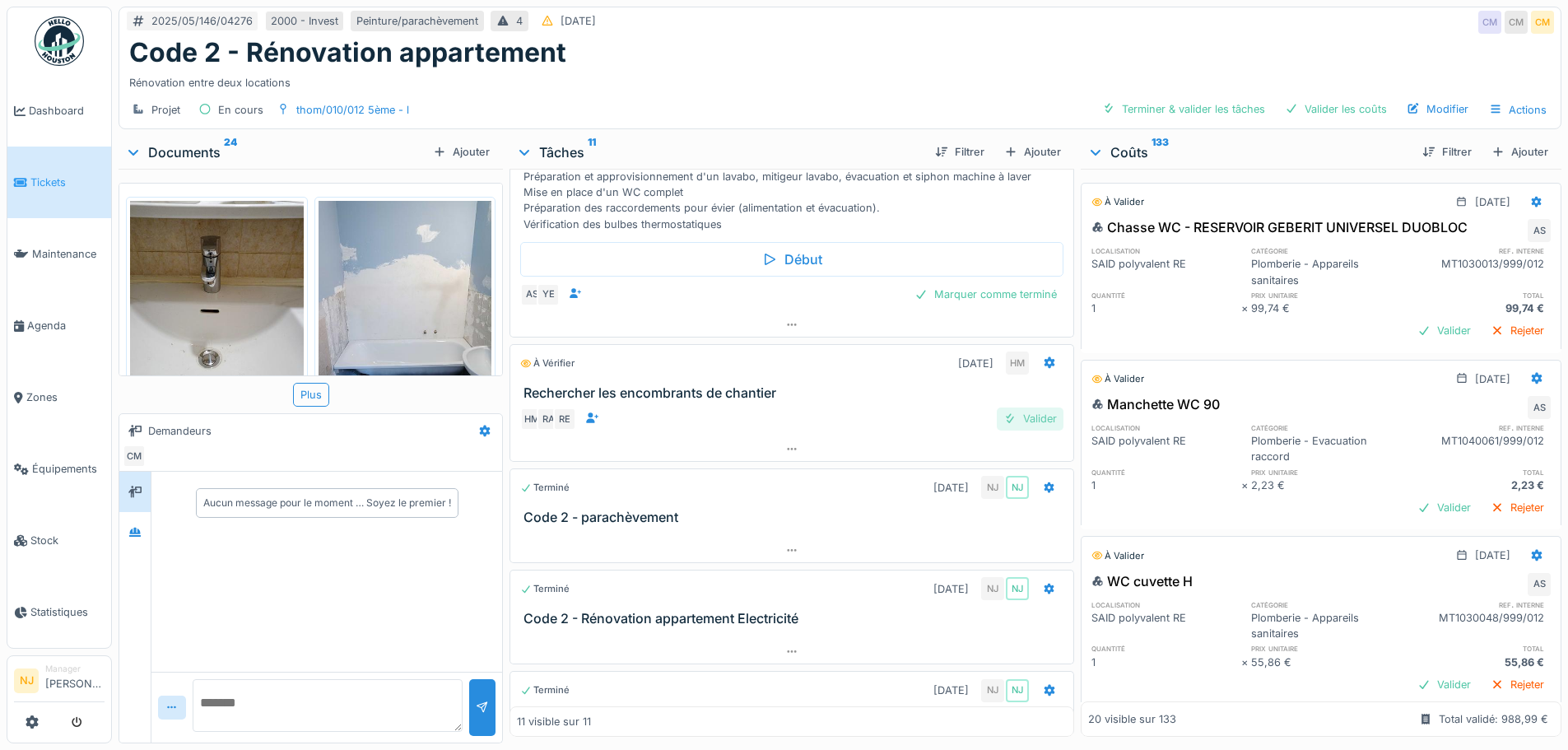
click at [1026, 430] on div "Valider" at bounding box center [1030, 418] width 67 height 22
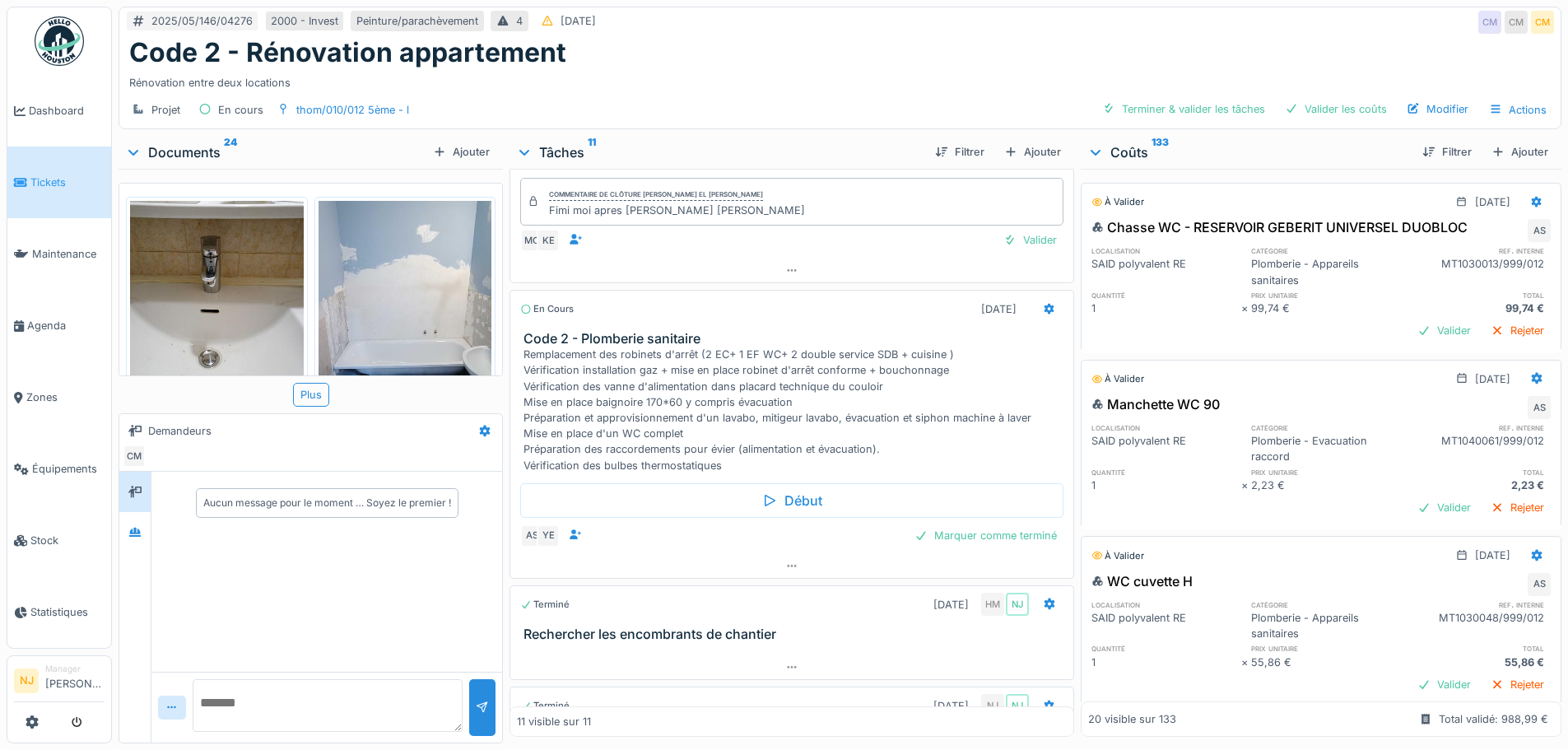
scroll to position [1218, 0]
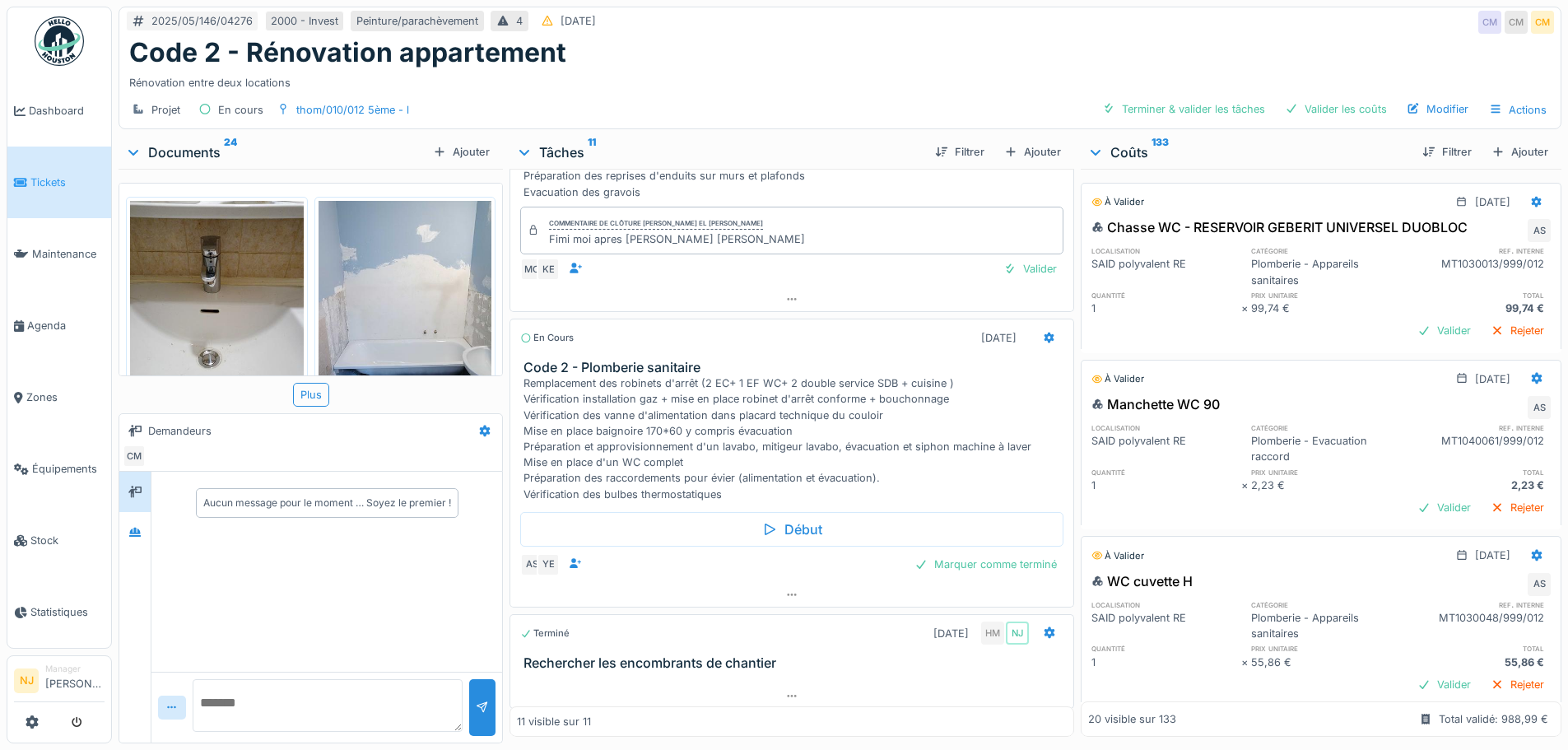
click at [976, 567] on div "Début AS YE Marquer comme terminé" at bounding box center [791, 542] width 564 height 80
click at [968, 575] on div "Marquer comme terminé" at bounding box center [986, 564] width 155 height 22
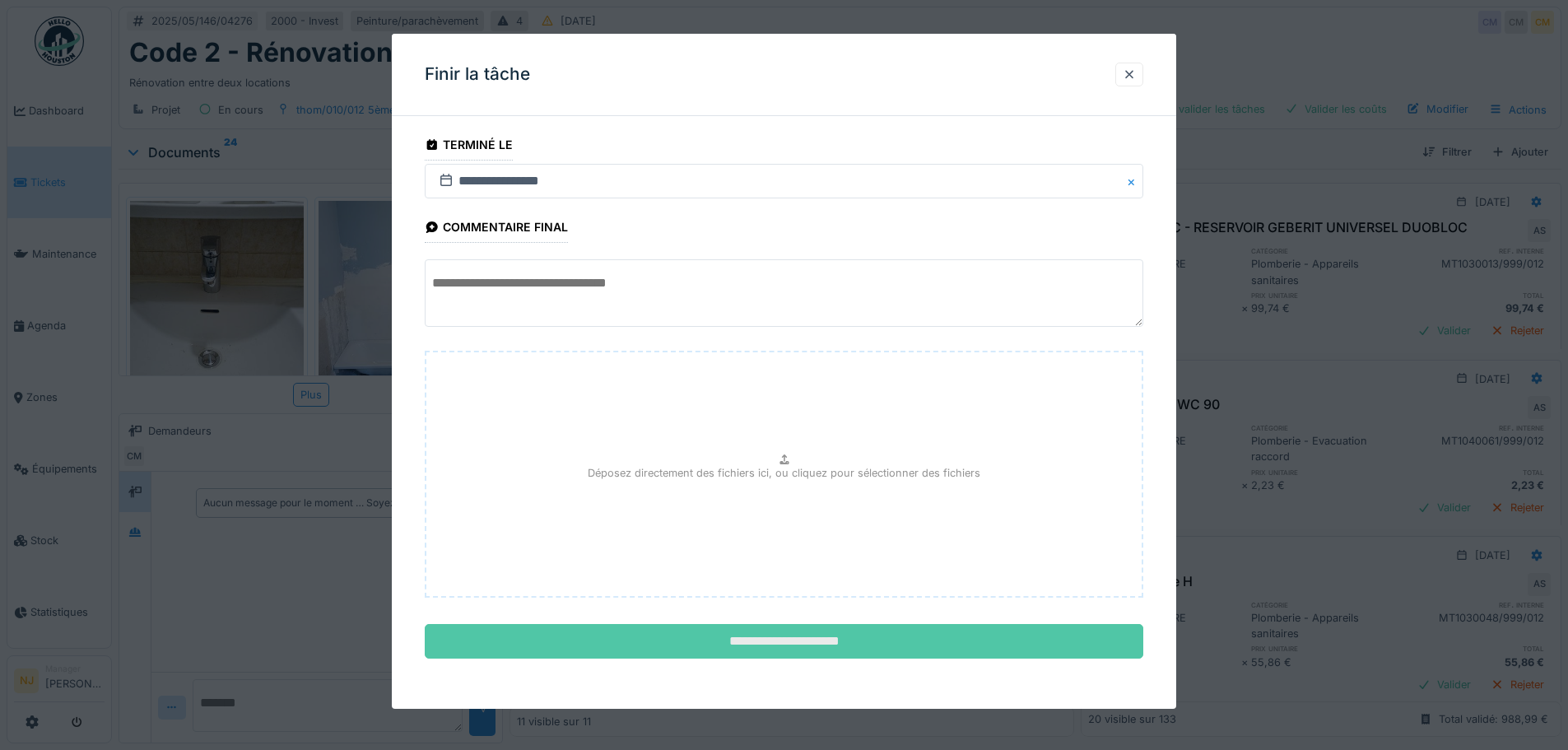
click at [769, 638] on input "**********" at bounding box center [783, 641] width 718 height 35
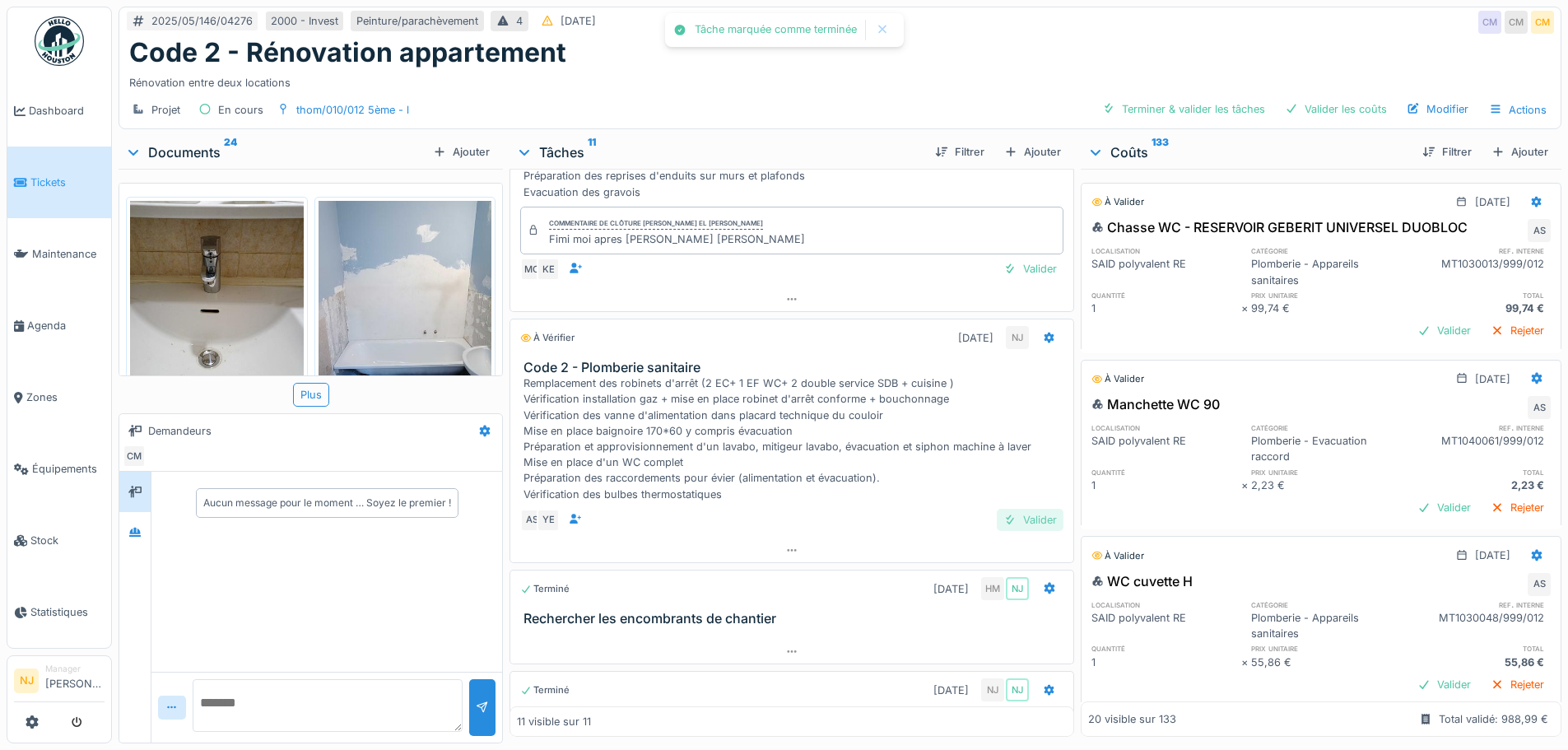
click at [1024, 531] on div "Valider" at bounding box center [1030, 519] width 67 height 22
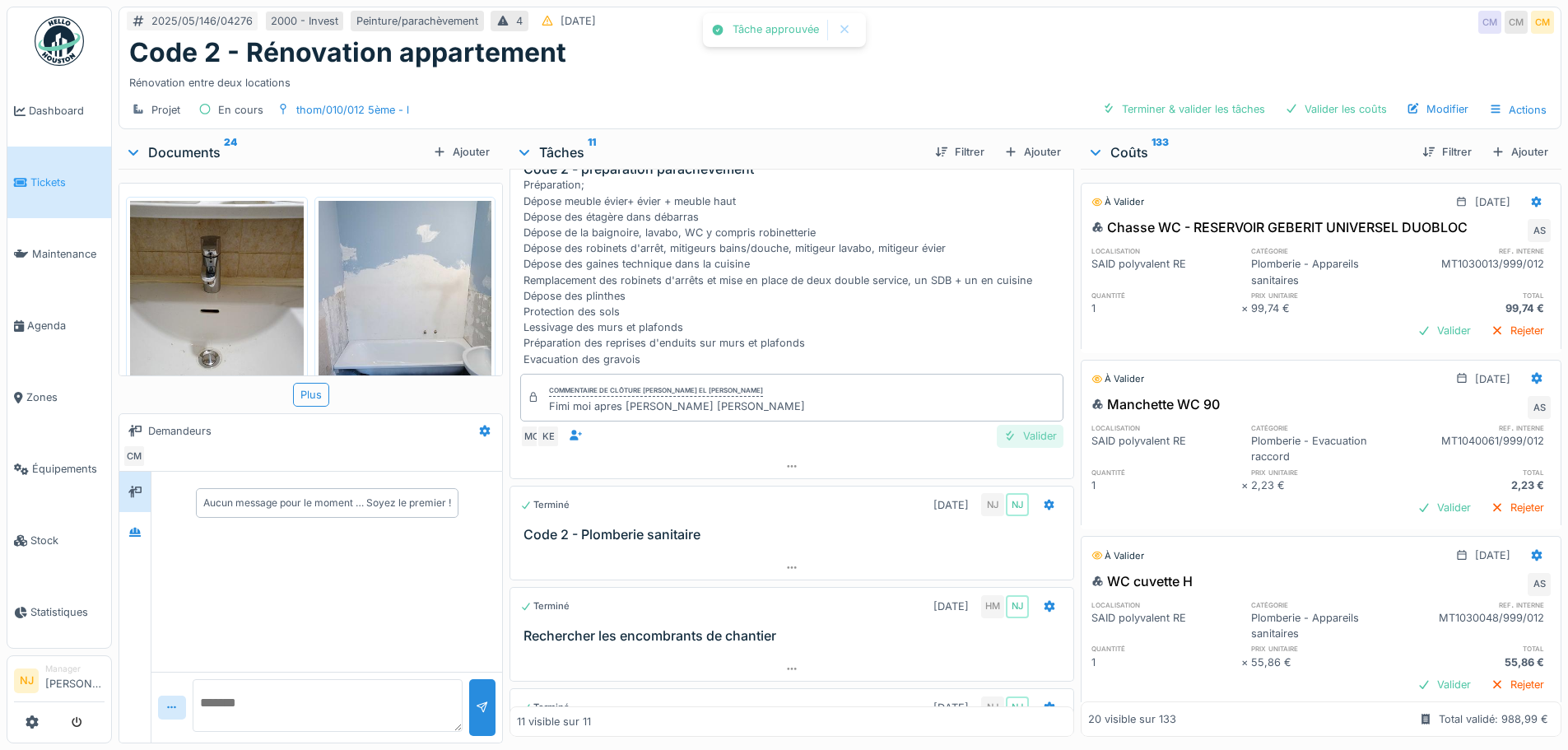
scroll to position [971, 0]
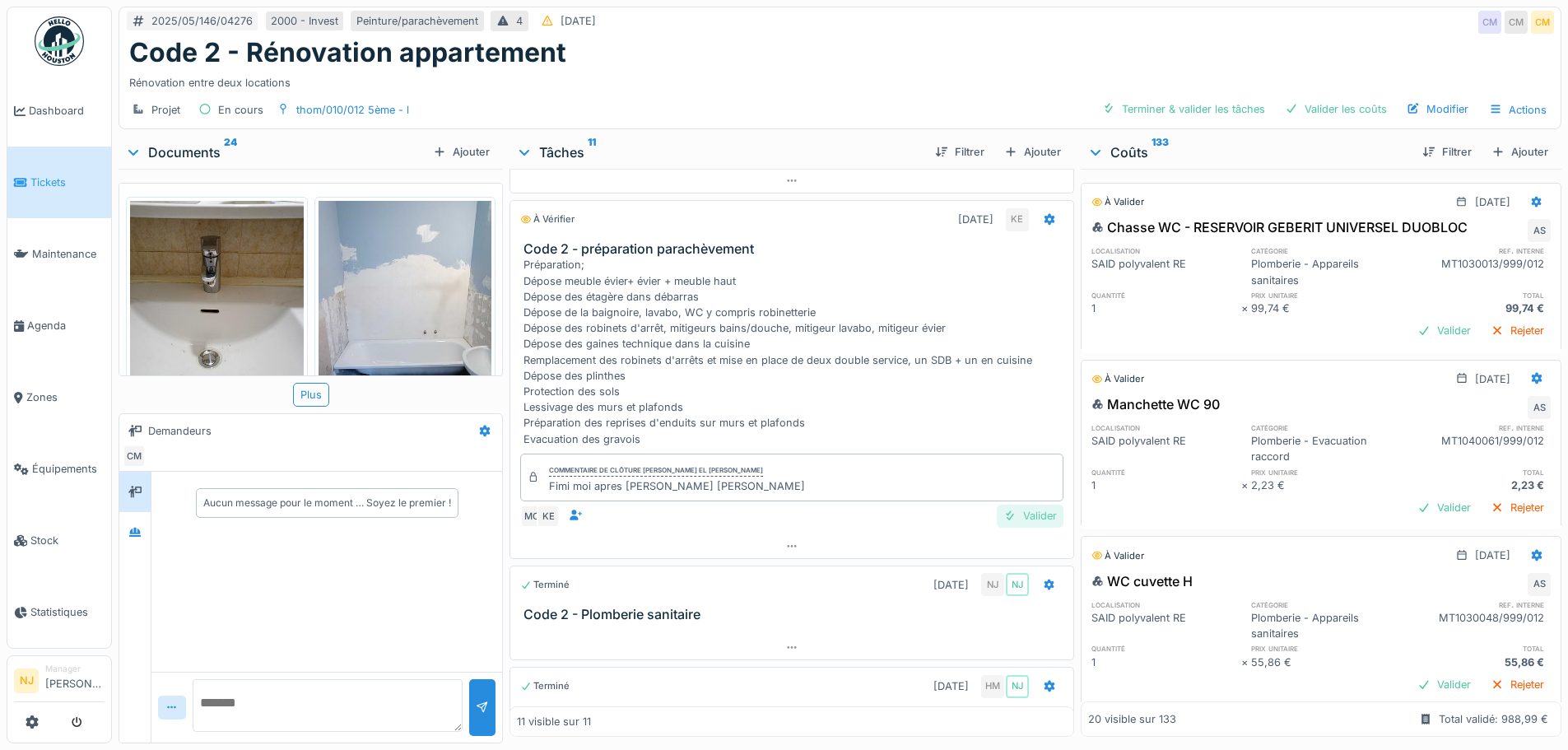
click at [1021, 512] on div "Valider" at bounding box center [1030, 516] width 67 height 22
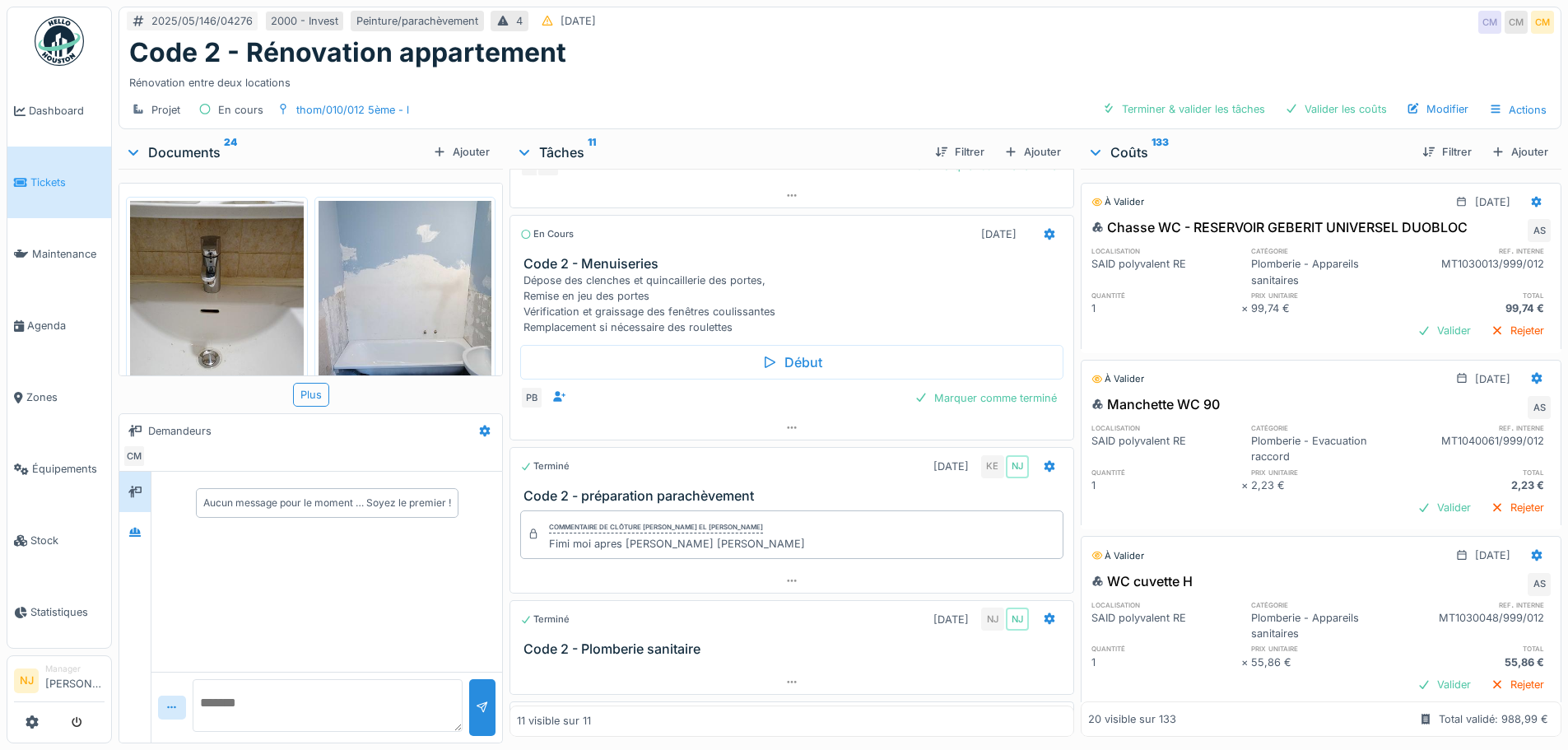
scroll to position [641, 0]
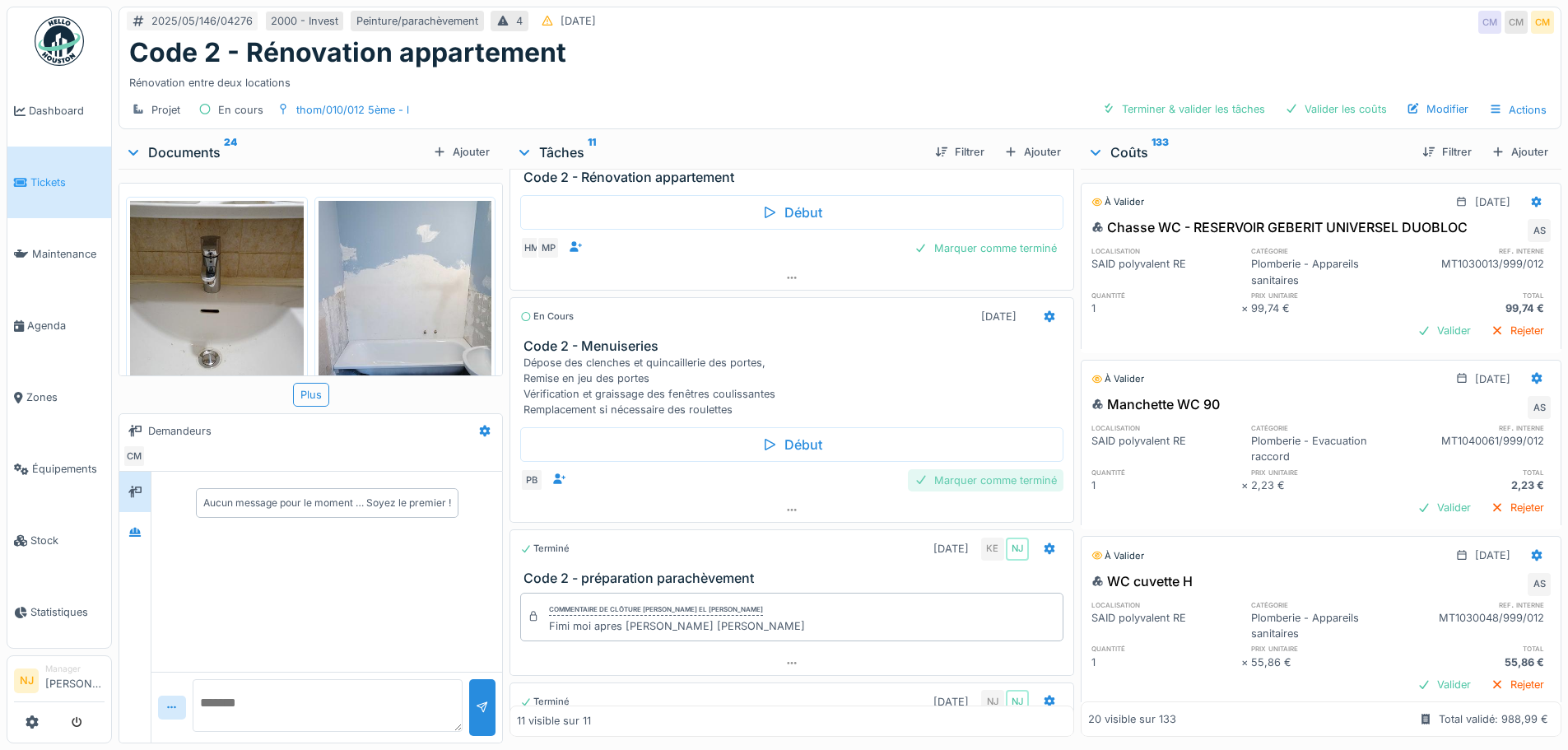
click at [941, 477] on div "Marquer comme terminé" at bounding box center [986, 480] width 155 height 22
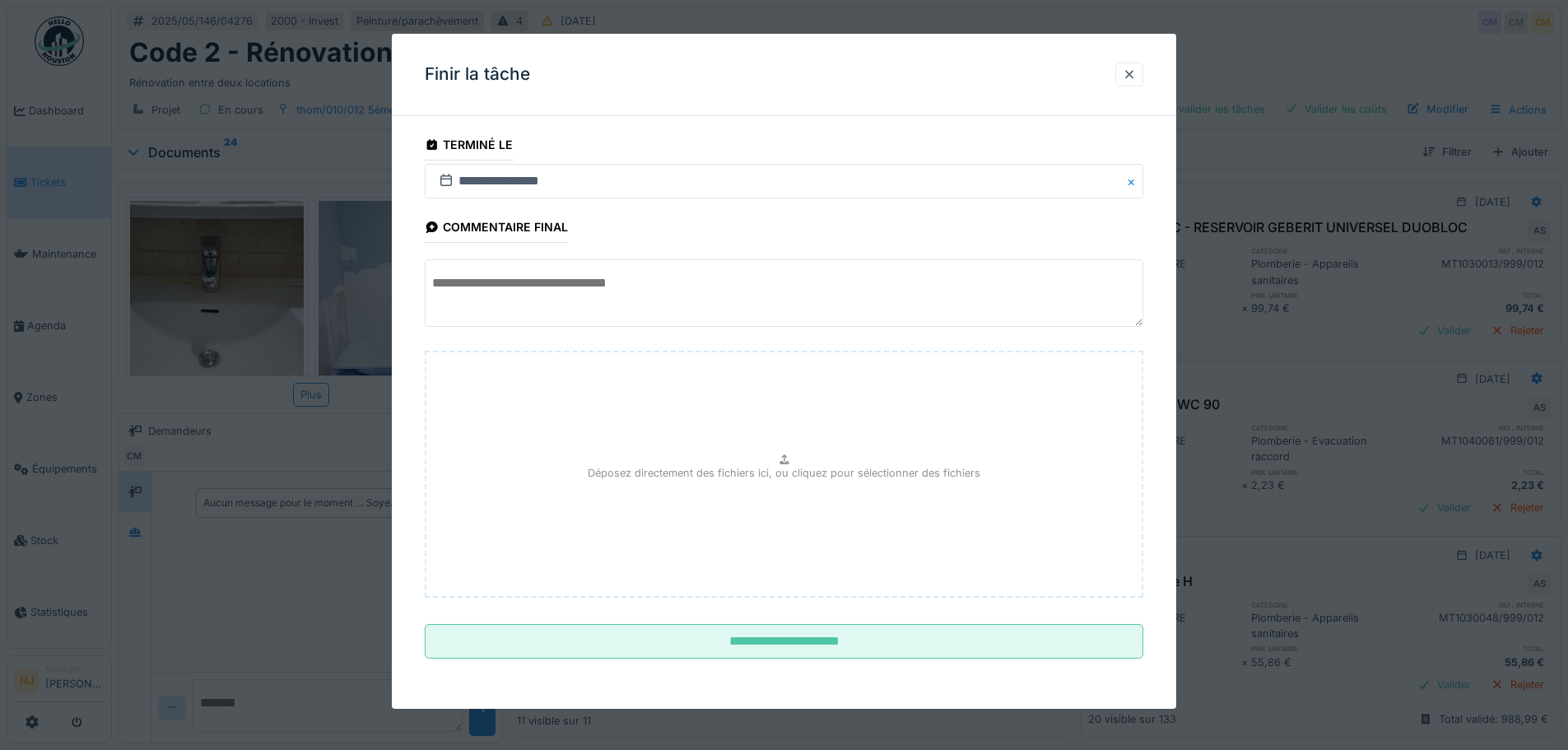
click at [1149, 63] on div "Finir la tâche" at bounding box center [783, 75] width 784 height 82
click at [1135, 71] on div at bounding box center [1129, 74] width 13 height 16
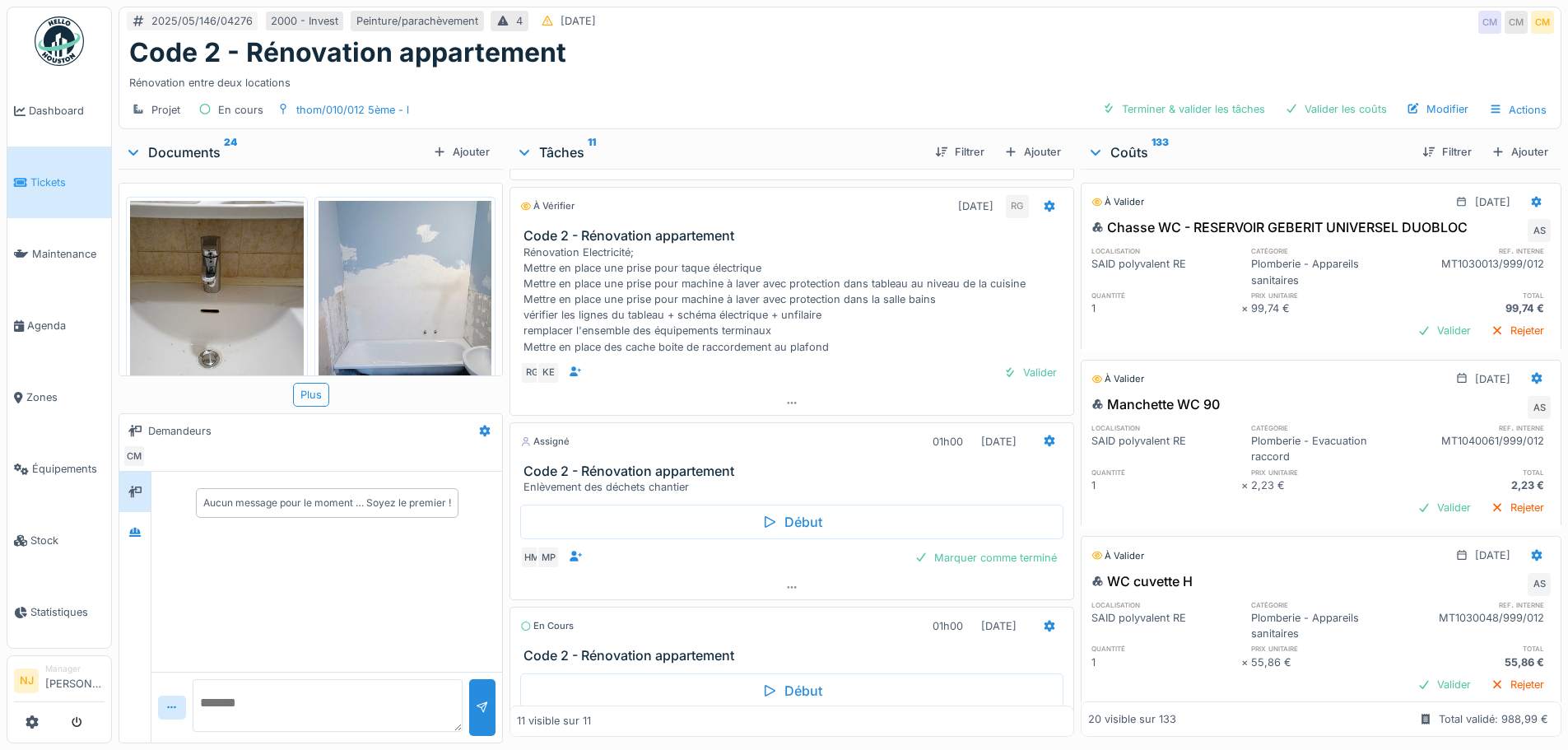
scroll to position [0, 0]
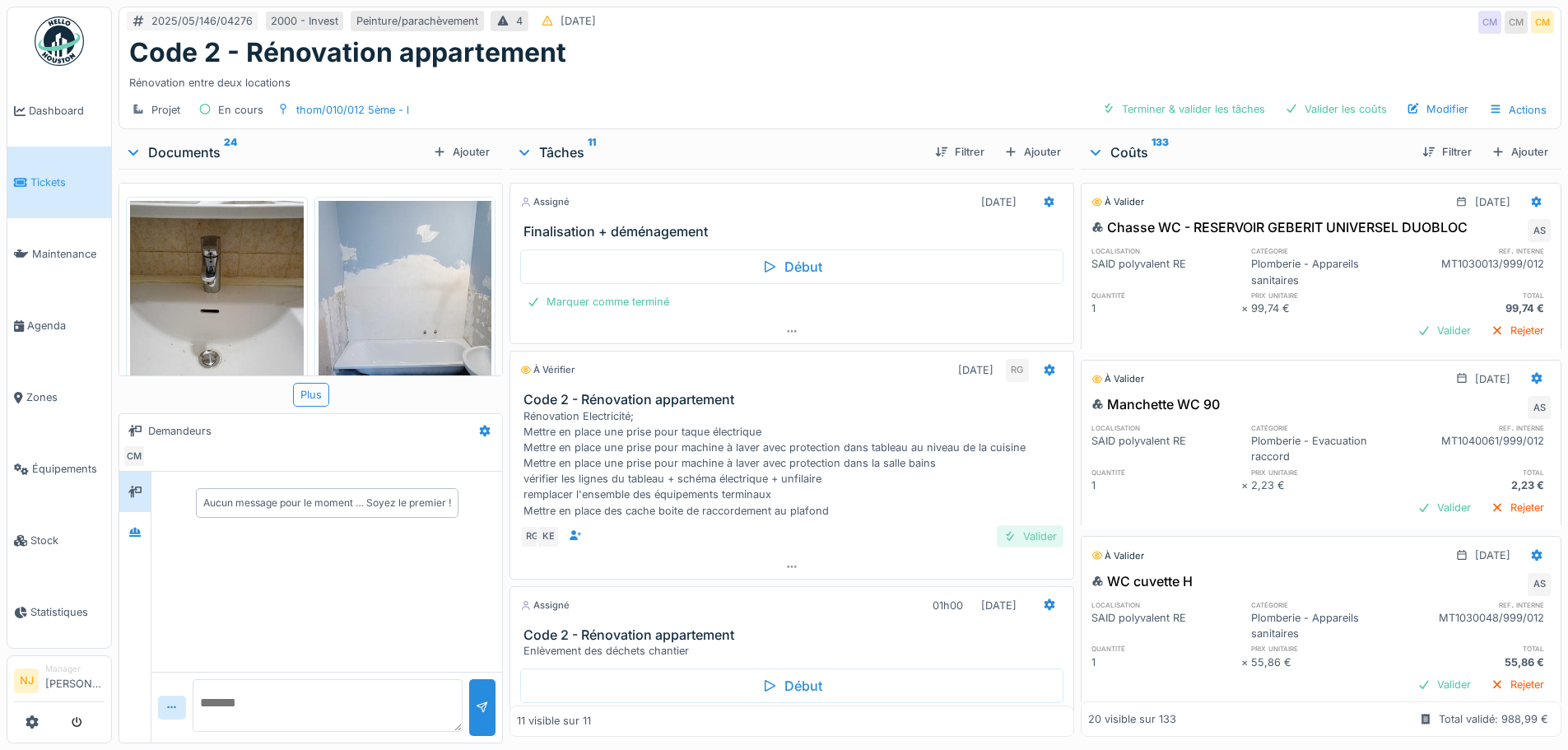
click at [1020, 529] on div "Valider" at bounding box center [1030, 536] width 67 height 22
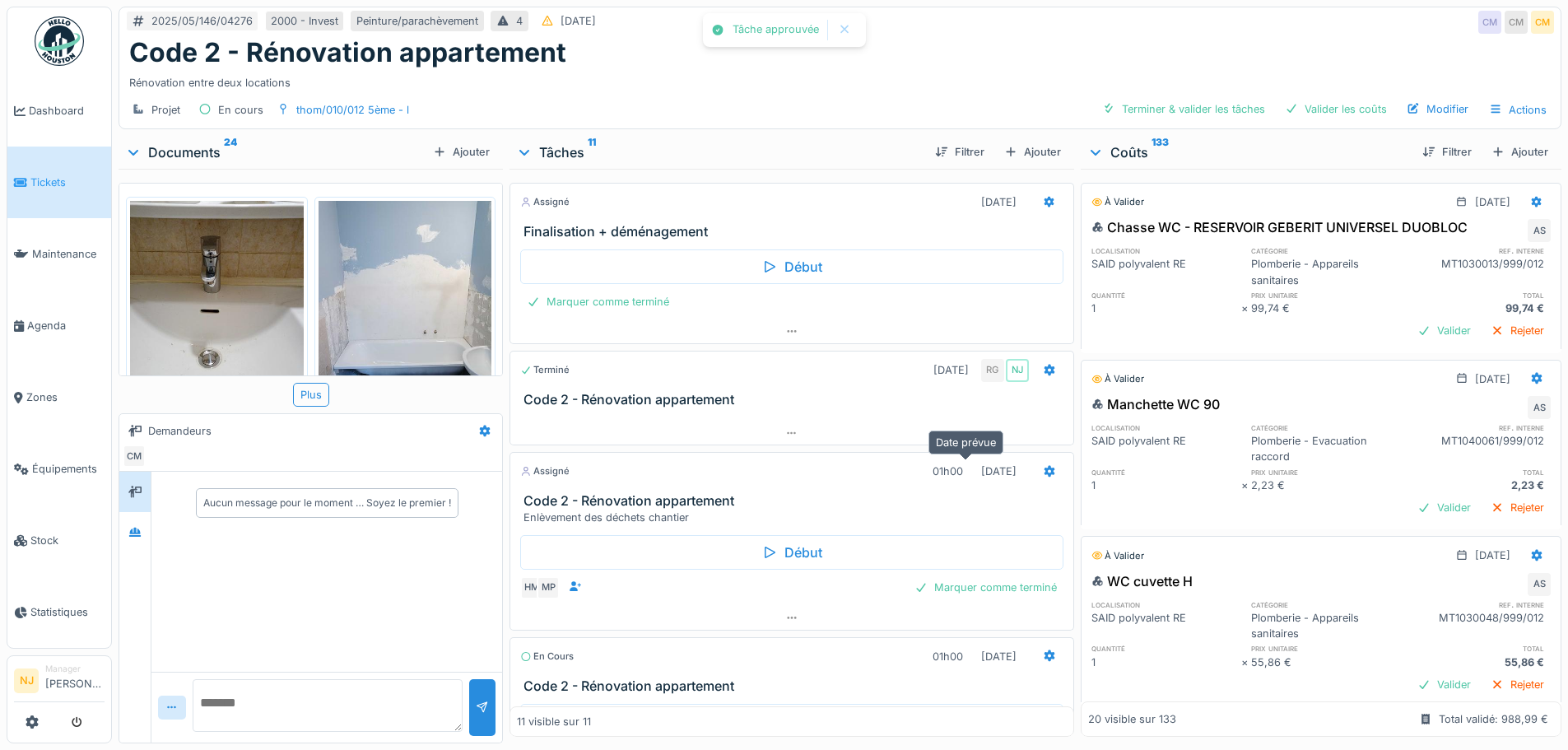
scroll to position [82, 0]
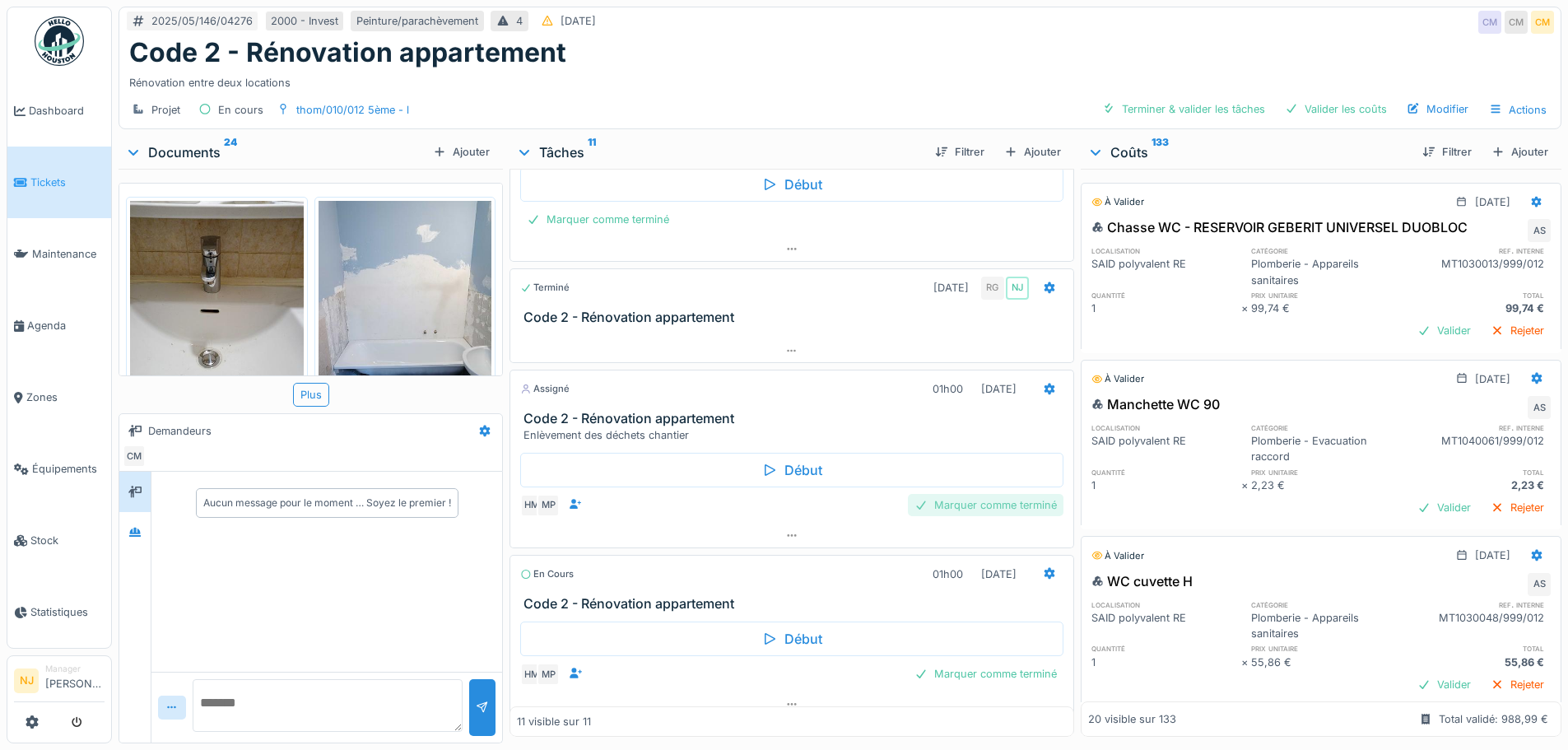
click at [938, 505] on div "Marquer comme terminé" at bounding box center [986, 505] width 155 height 22
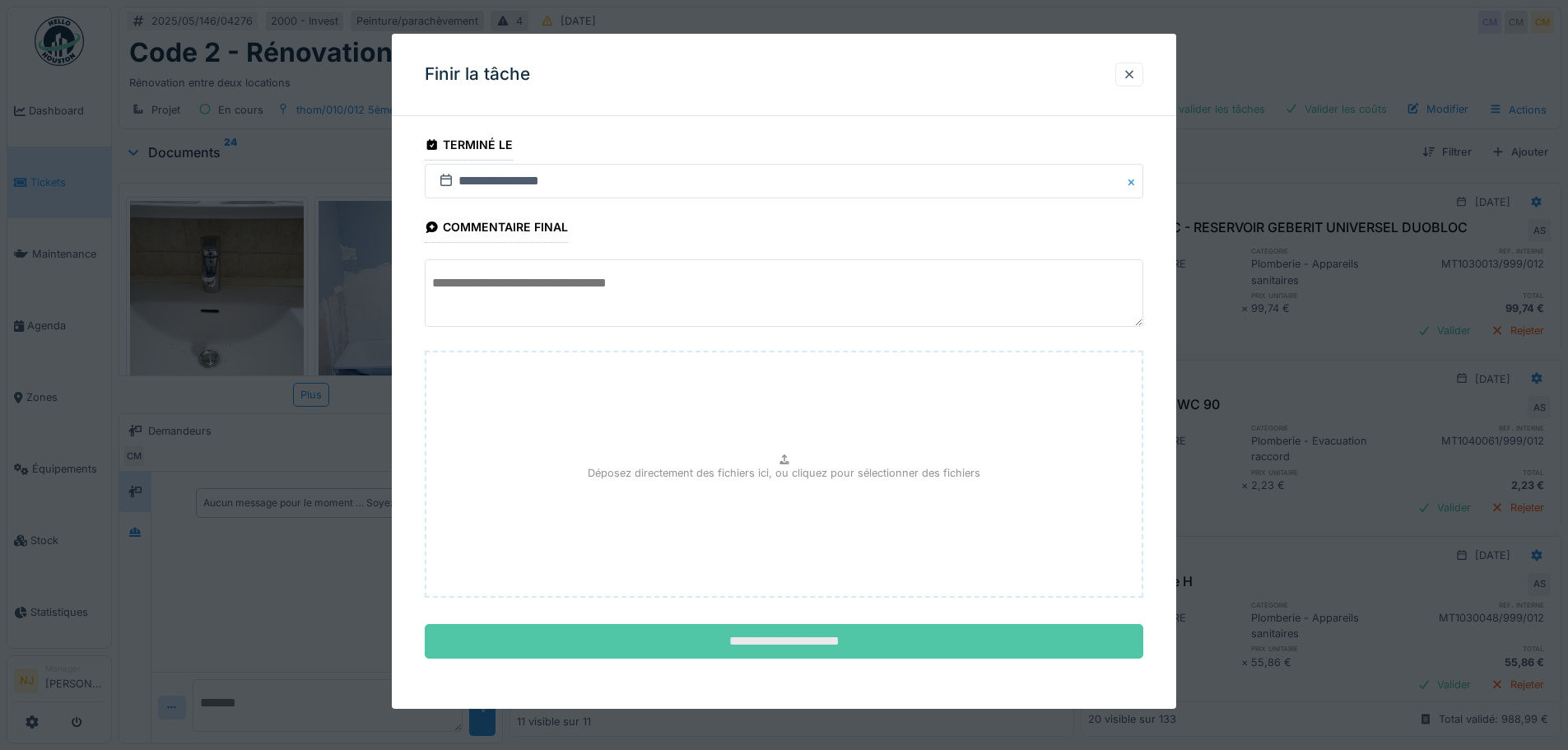
click at [754, 641] on input "**********" at bounding box center [783, 641] width 718 height 35
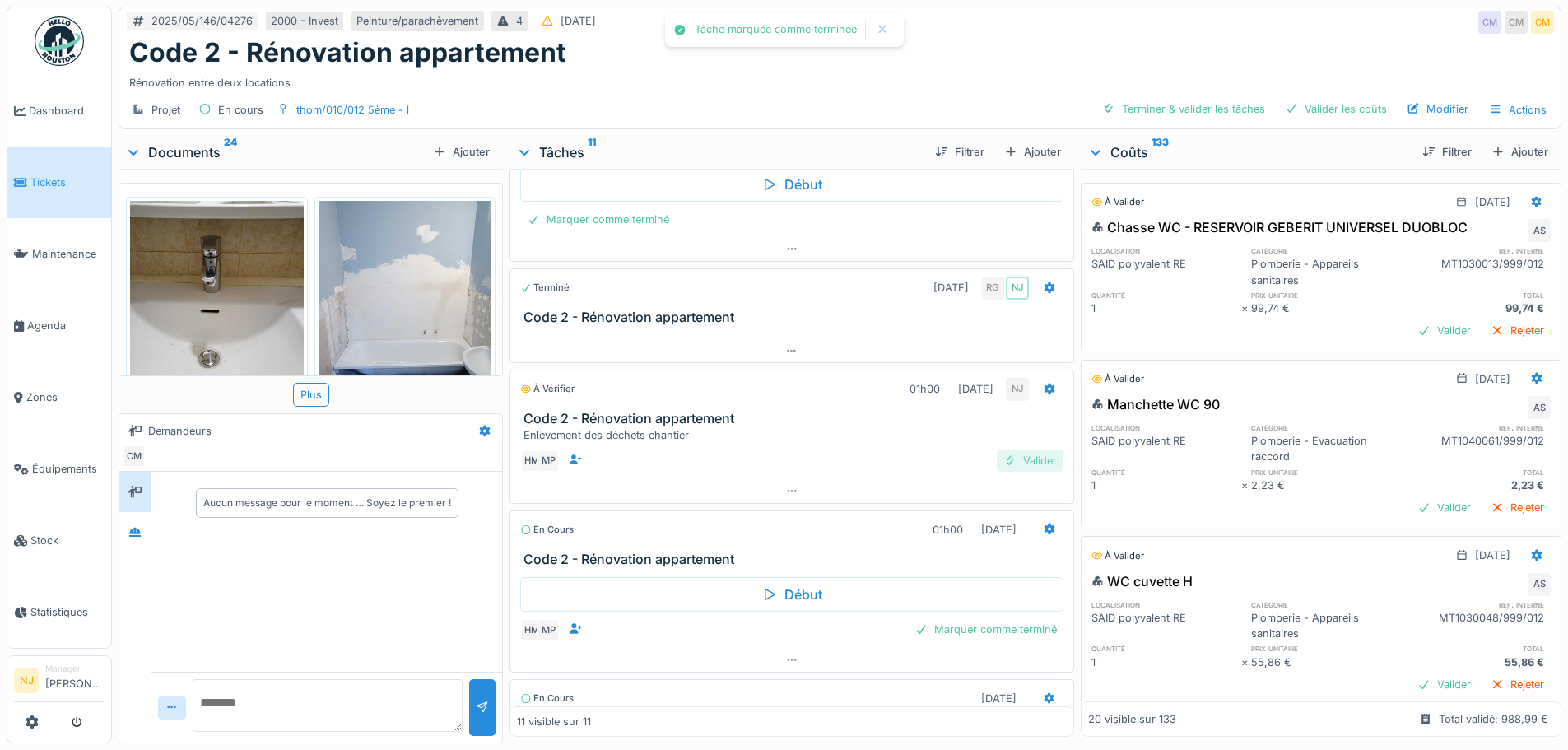
click at [998, 463] on div "Valider" at bounding box center [1030, 460] width 67 height 22
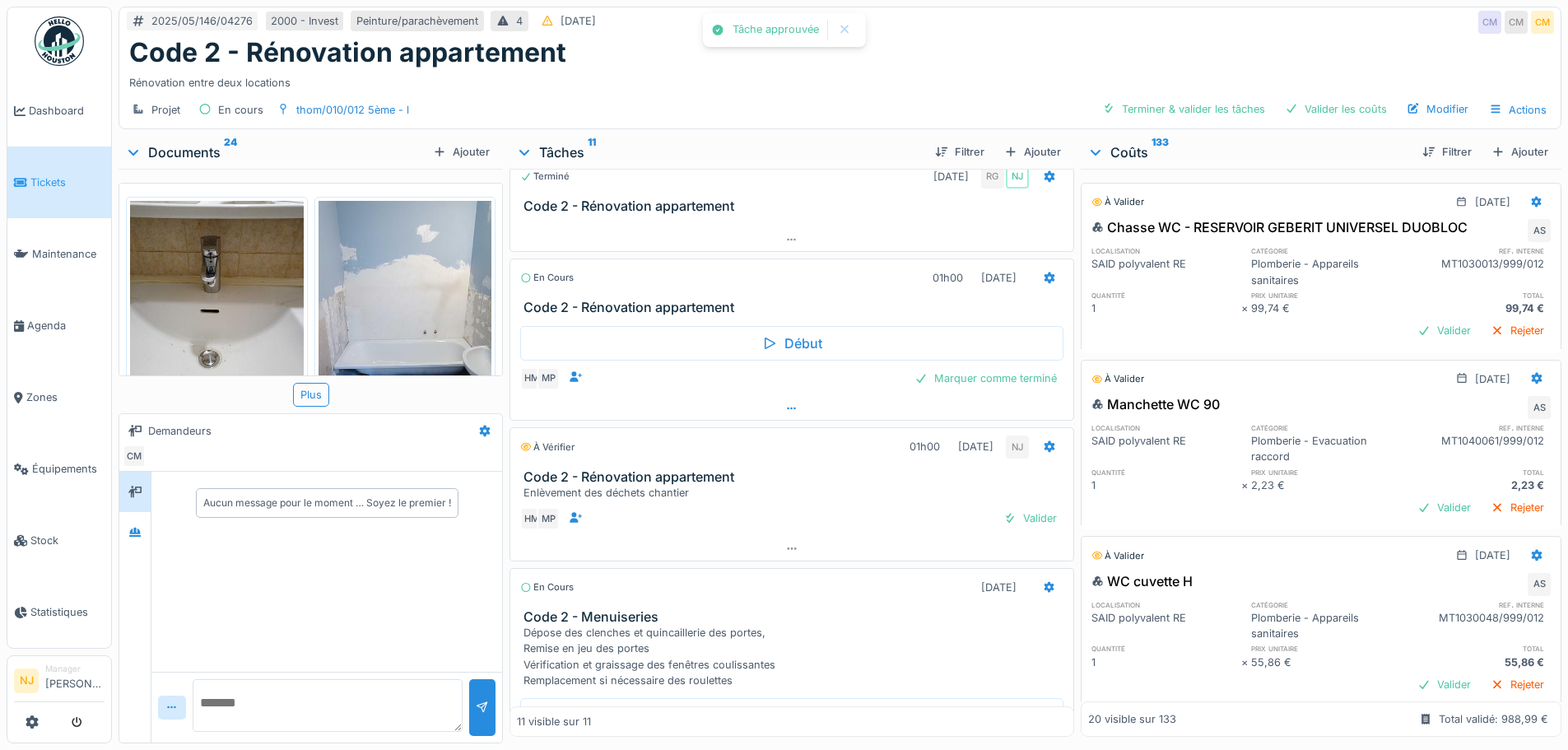
scroll to position [164, 0]
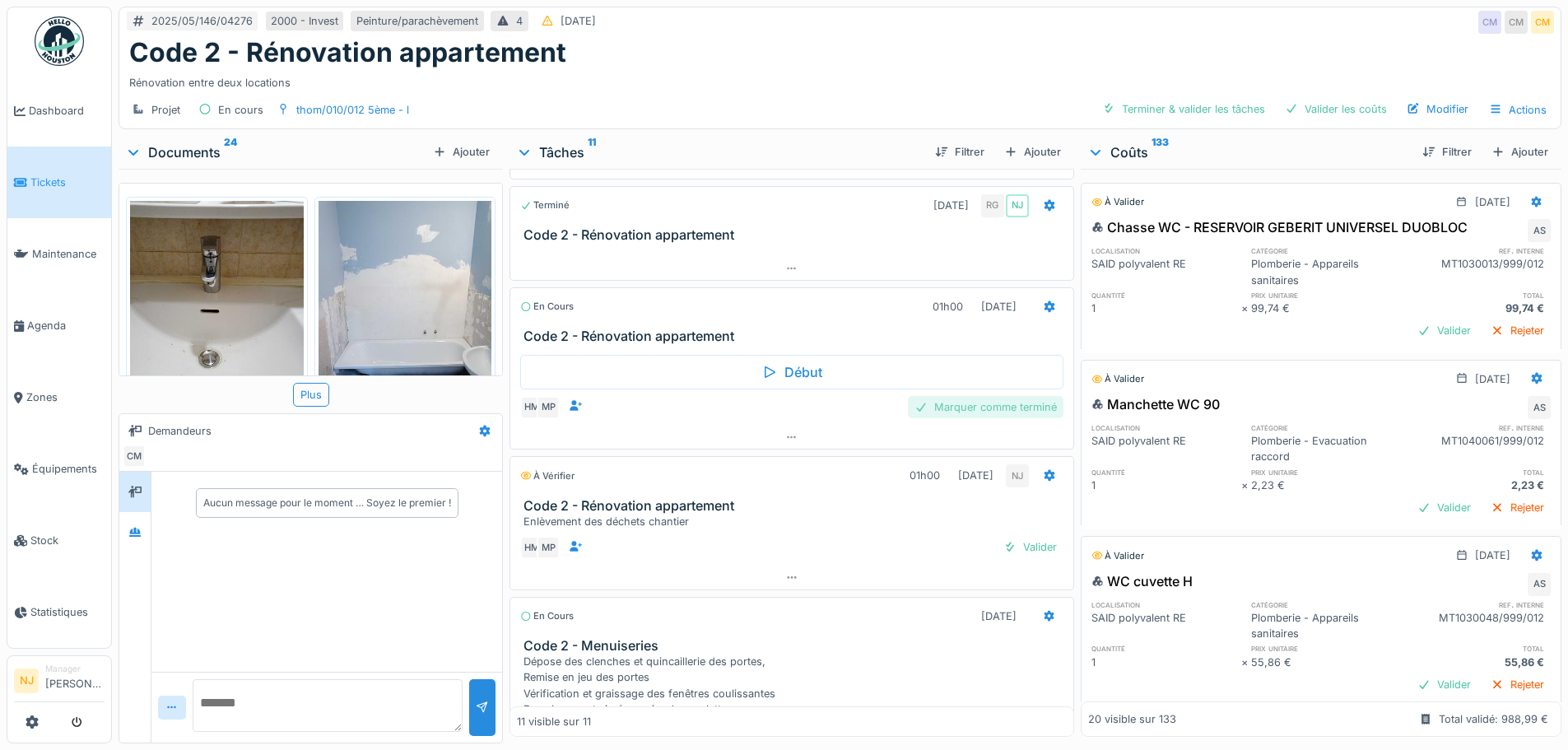
click at [993, 414] on div "Marquer comme terminé" at bounding box center [986, 407] width 155 height 22
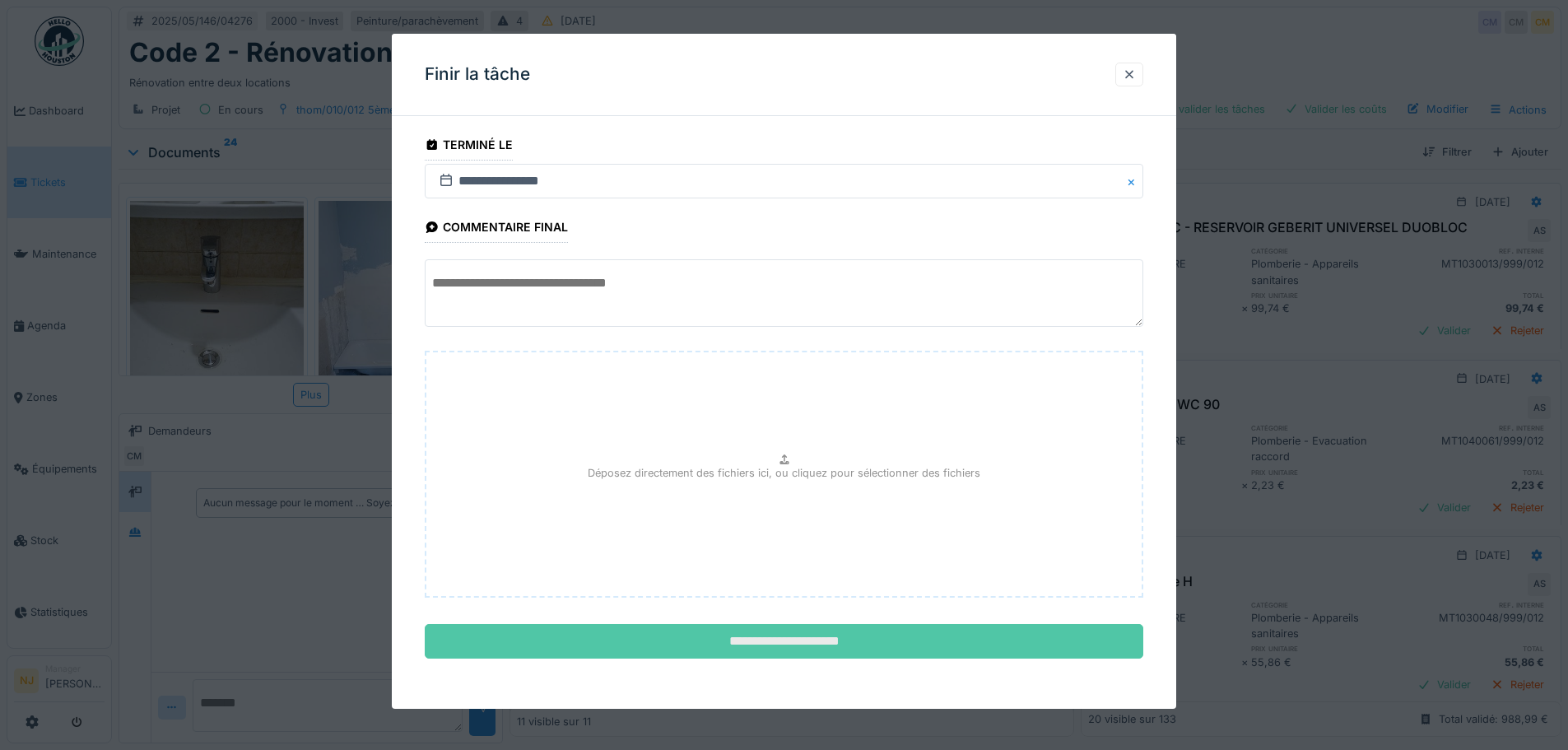
click at [747, 628] on input "**********" at bounding box center [783, 641] width 718 height 35
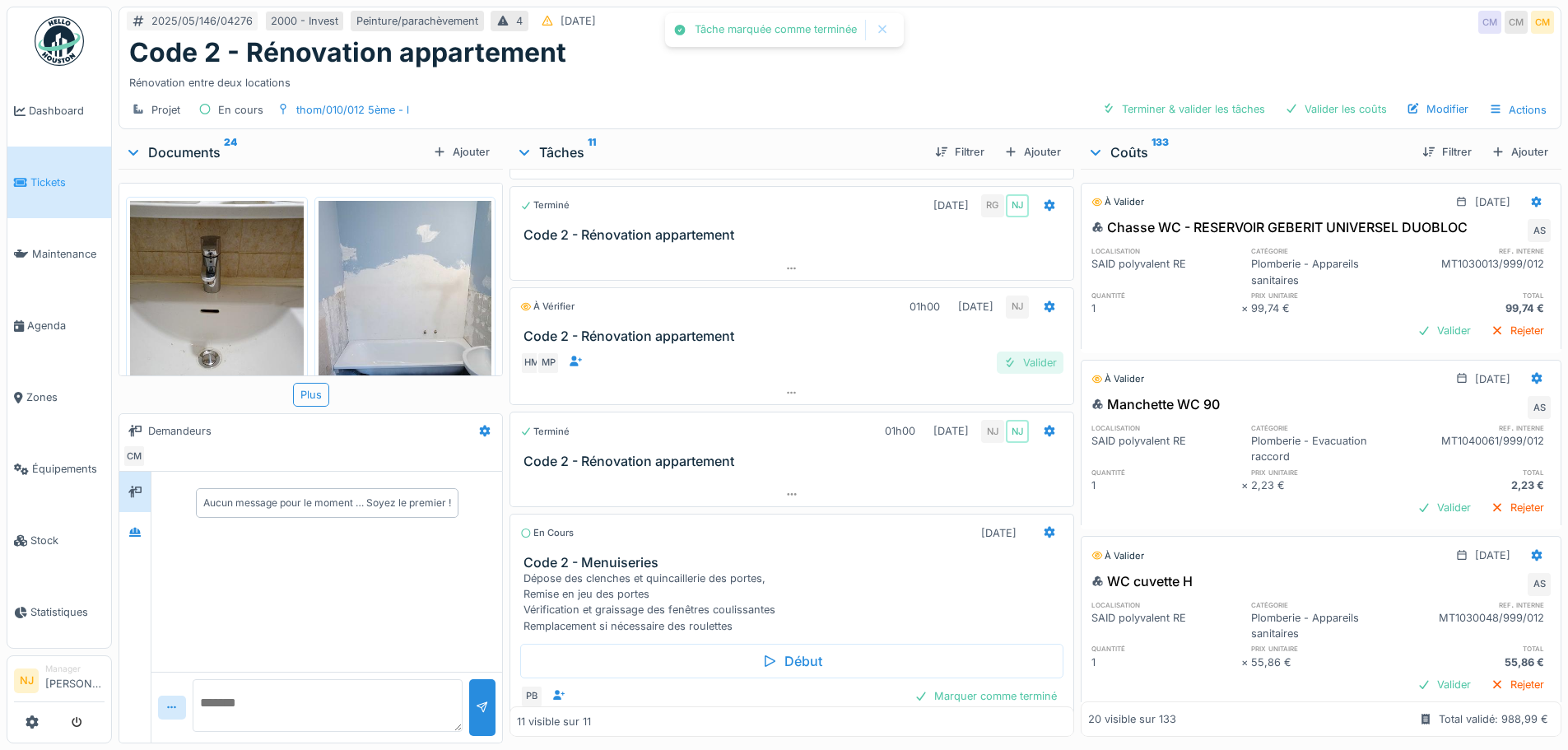
click at [998, 357] on div "Valider" at bounding box center [1030, 362] width 67 height 22
click at [1027, 361] on div "Valider" at bounding box center [1030, 362] width 67 height 22
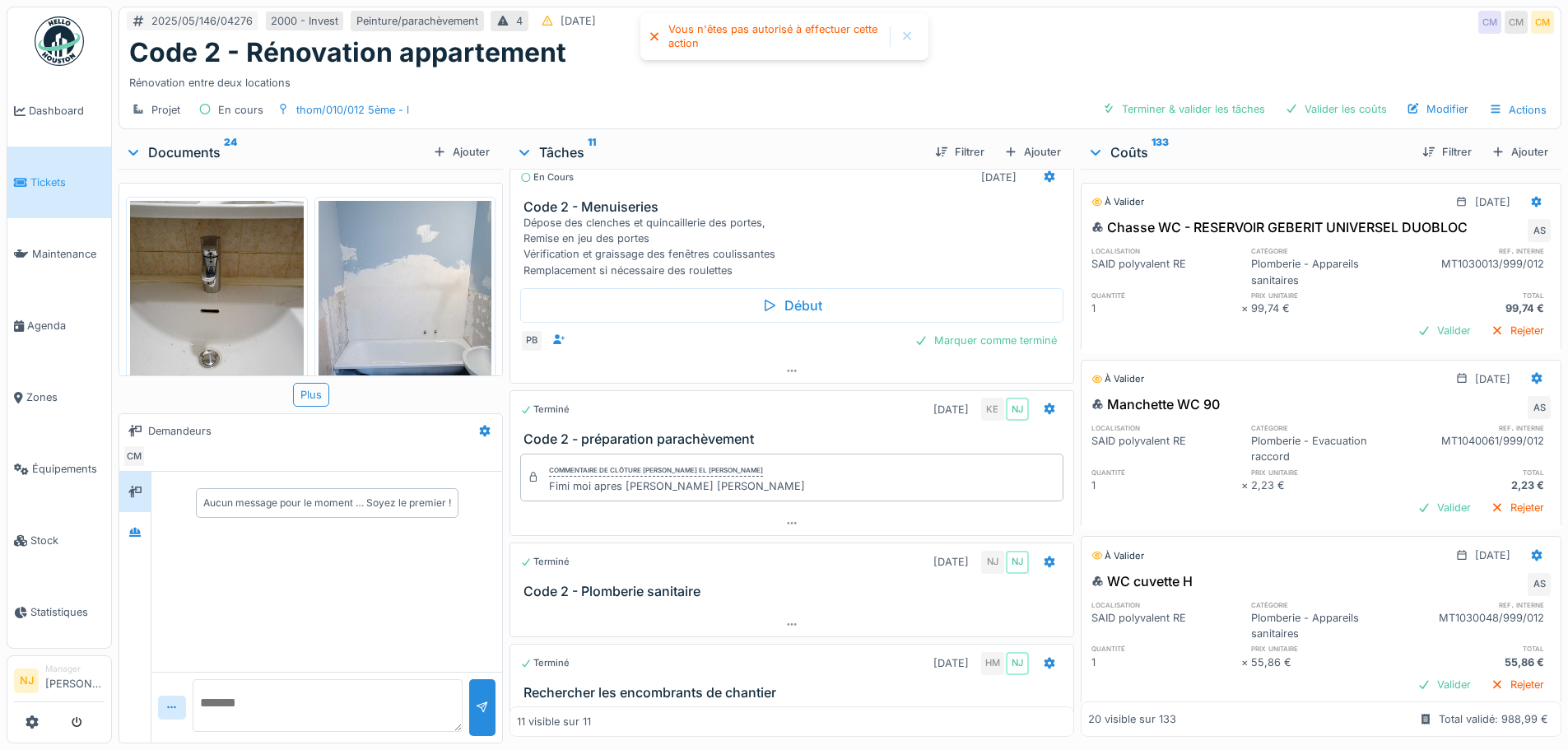
scroll to position [494, 0]
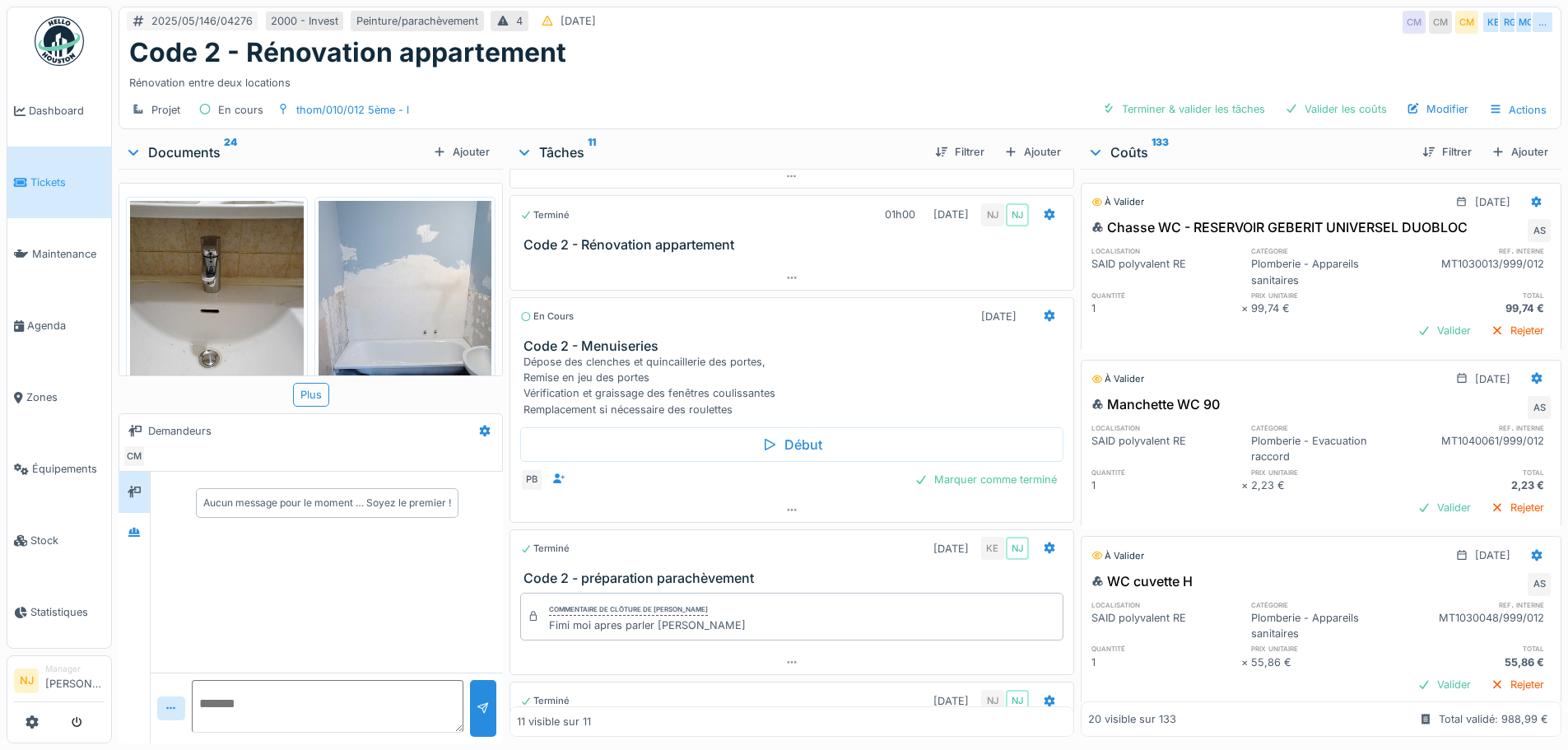
scroll to position [329, 0]
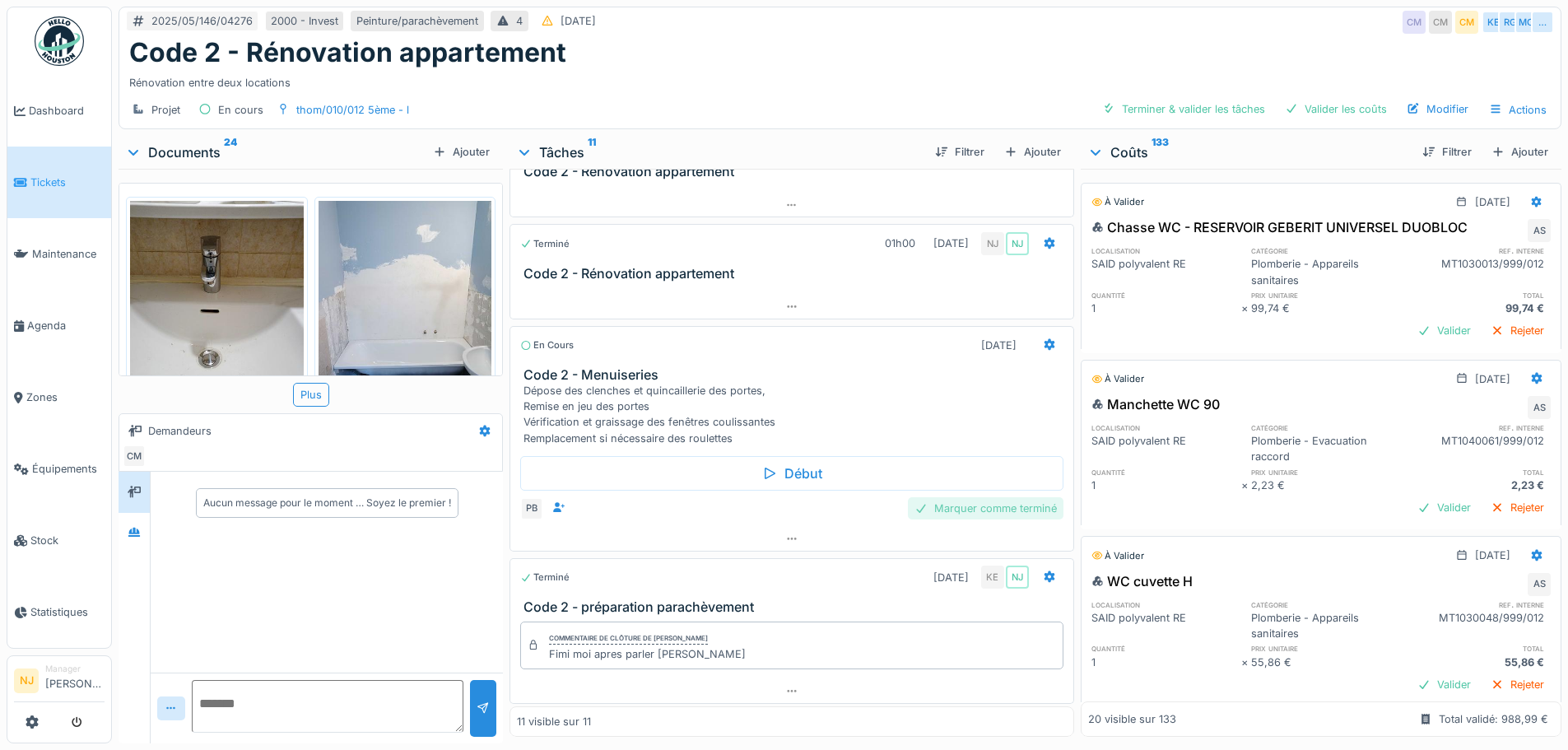
click at [958, 516] on div "Marquer comme terminé" at bounding box center [986, 508] width 155 height 22
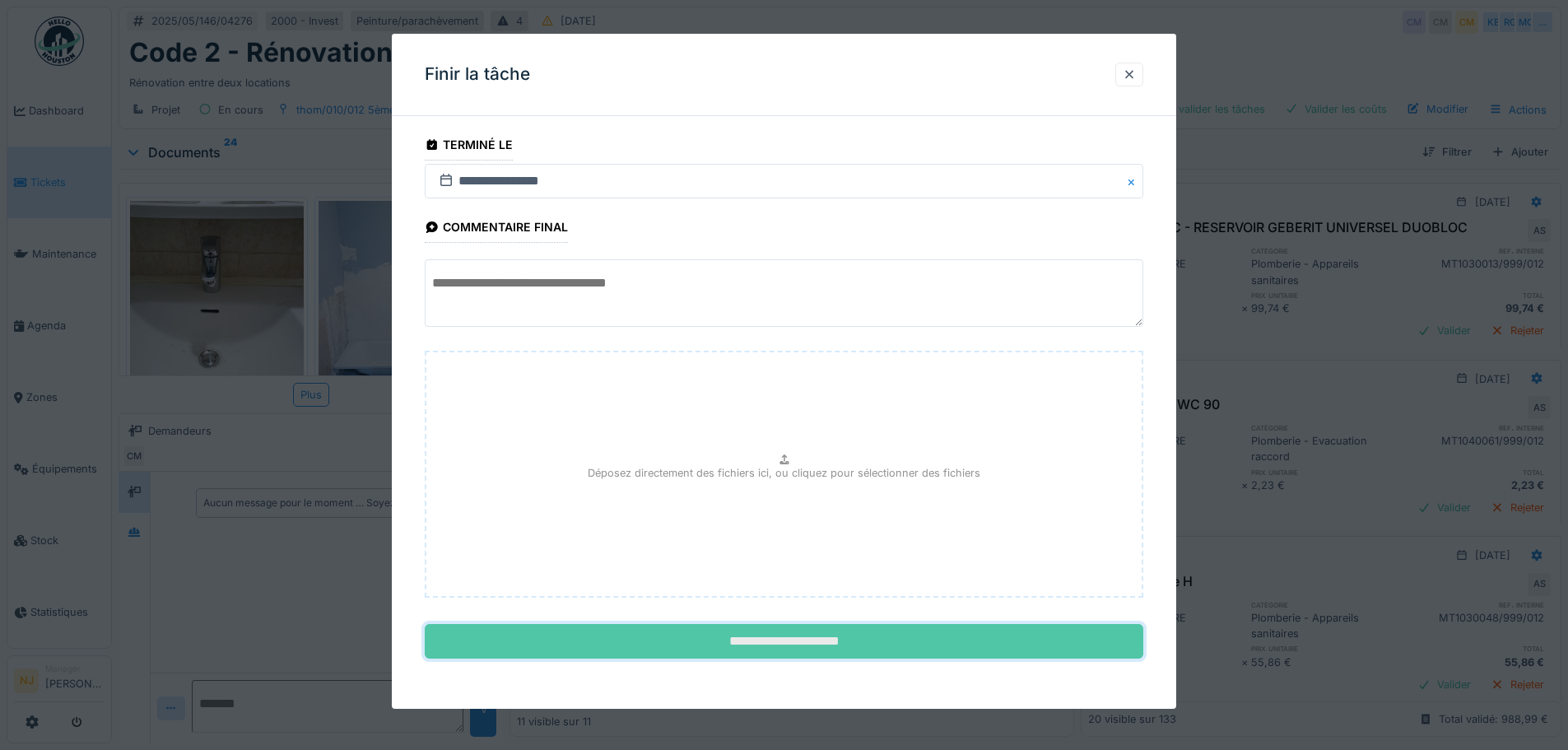
click at [751, 642] on input "**********" at bounding box center [783, 641] width 718 height 35
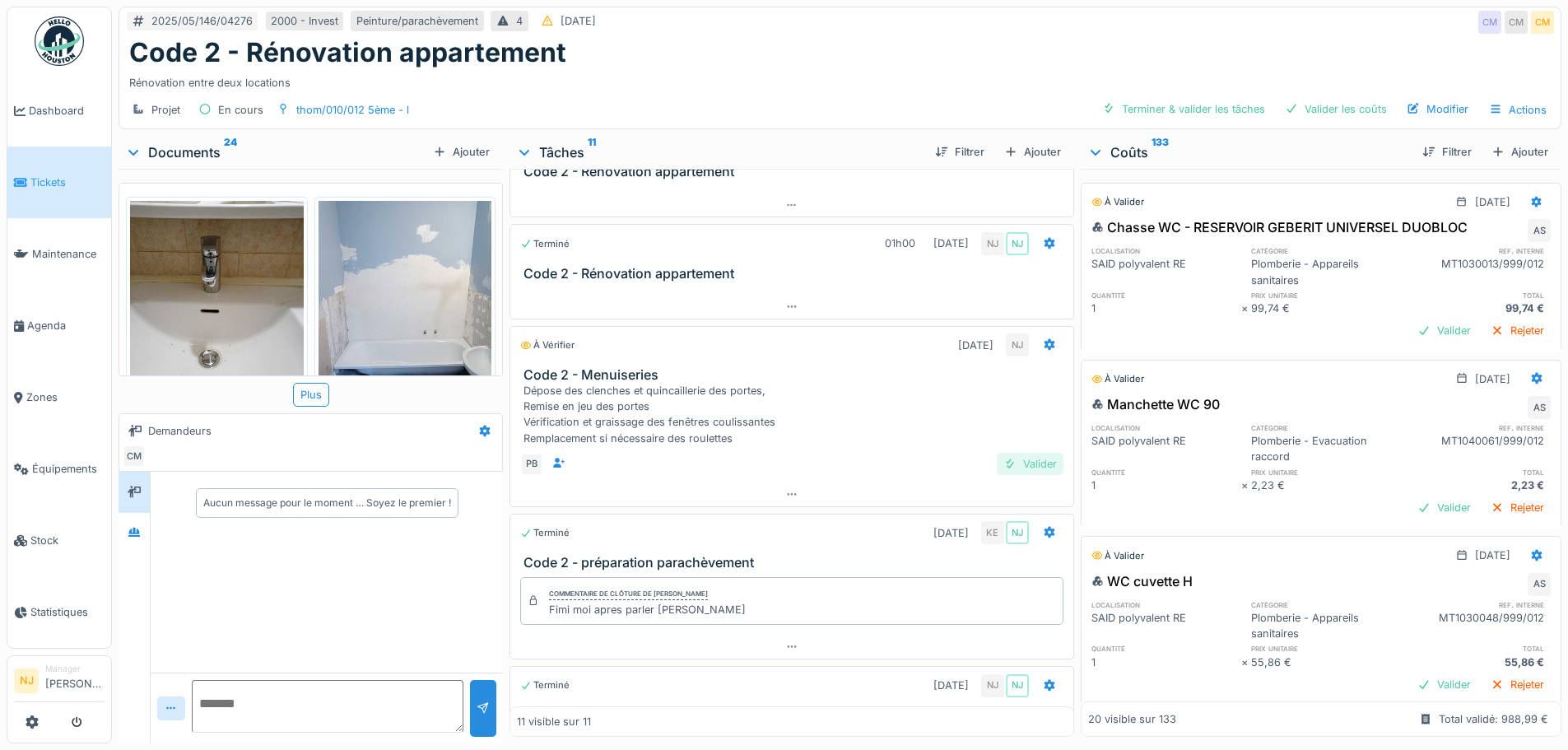
click at [1011, 468] on div "Valider" at bounding box center [1030, 464] width 67 height 22
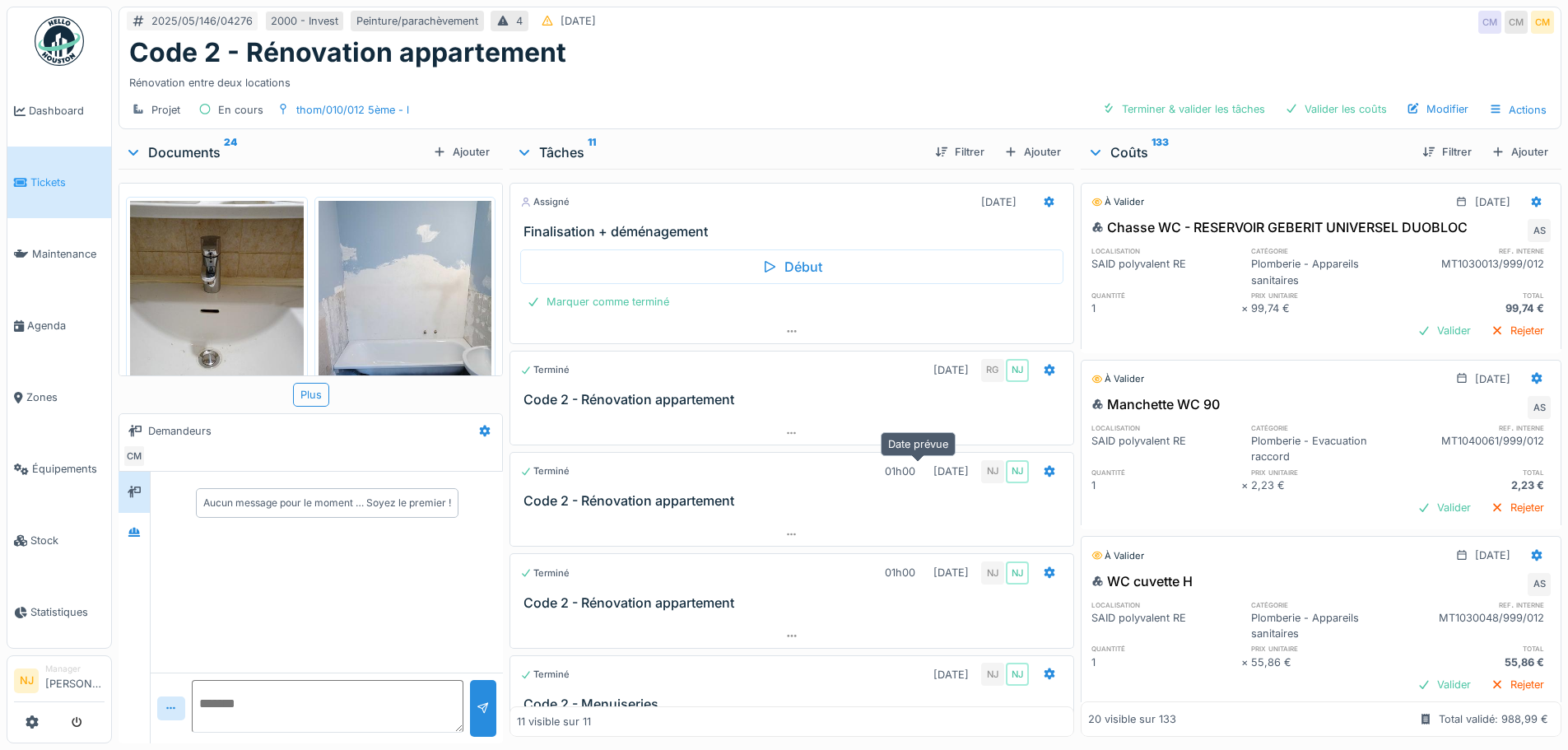
scroll to position [0, 0]
click at [1043, 194] on div at bounding box center [1050, 202] width 13 height 16
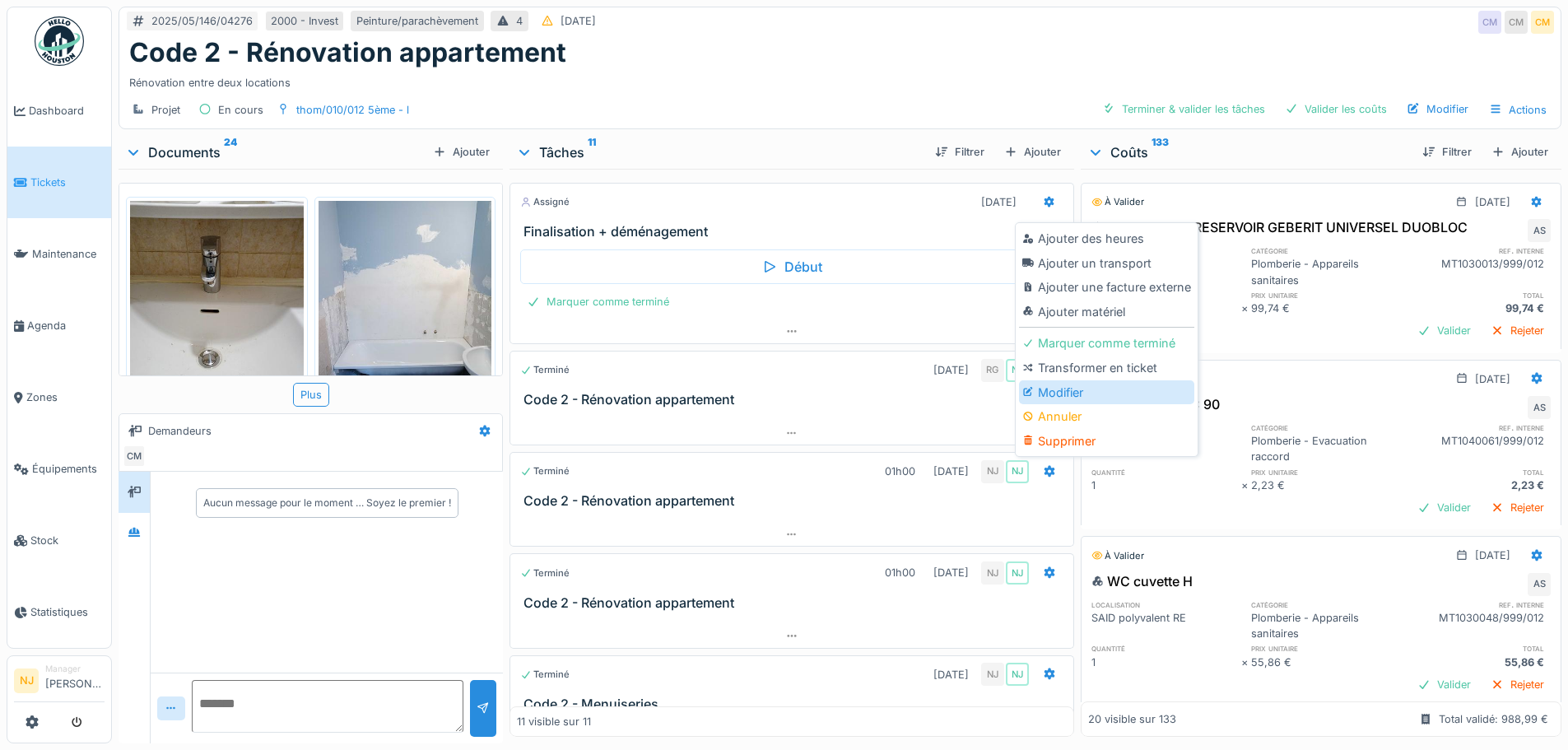
click at [1044, 396] on div "Modifier" at bounding box center [1106, 392] width 175 height 25
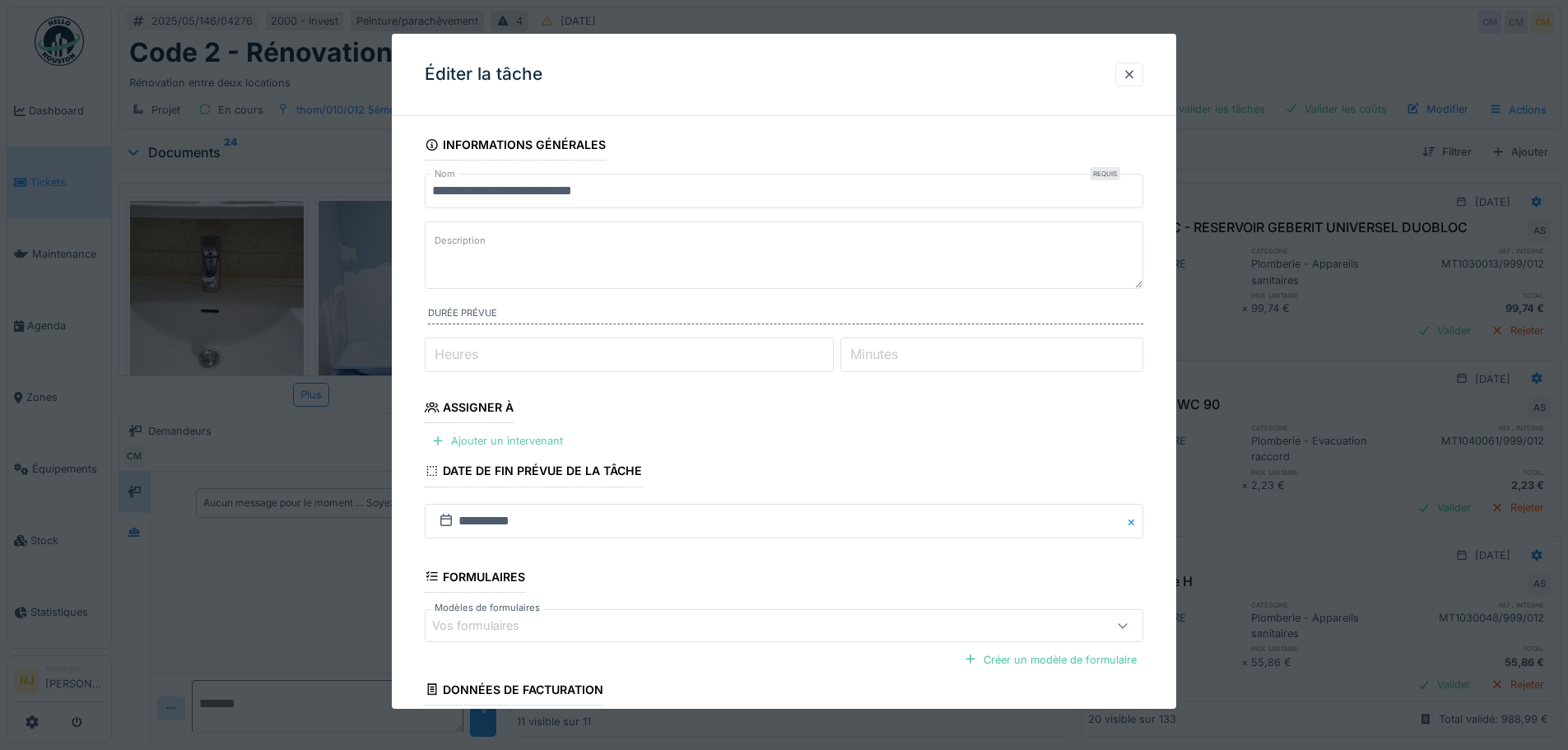
click at [474, 441] on div "Ajouter un intervenant" at bounding box center [497, 441] width 145 height 22
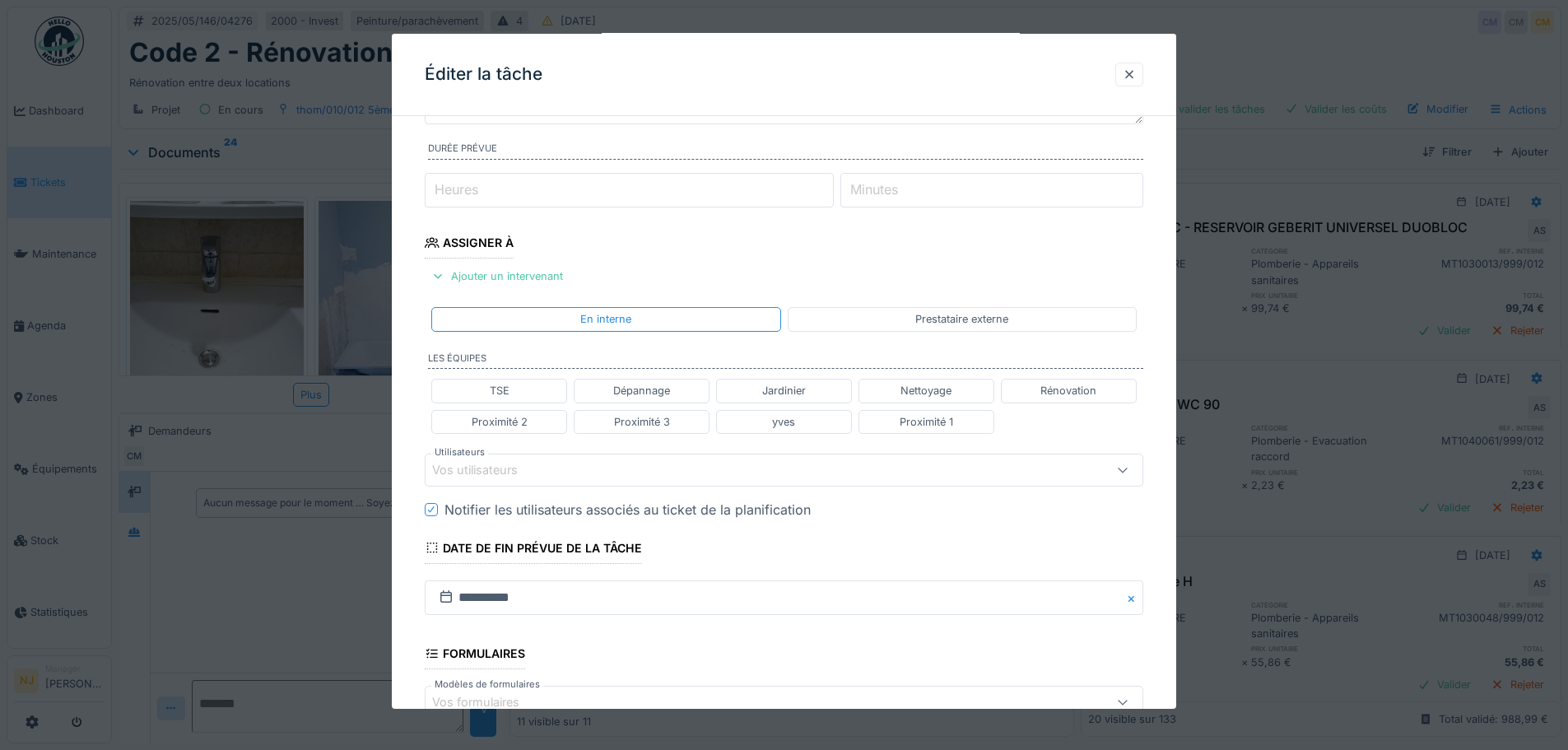
click at [557, 474] on div "Vos utilisateurs" at bounding box center [741, 470] width 620 height 18
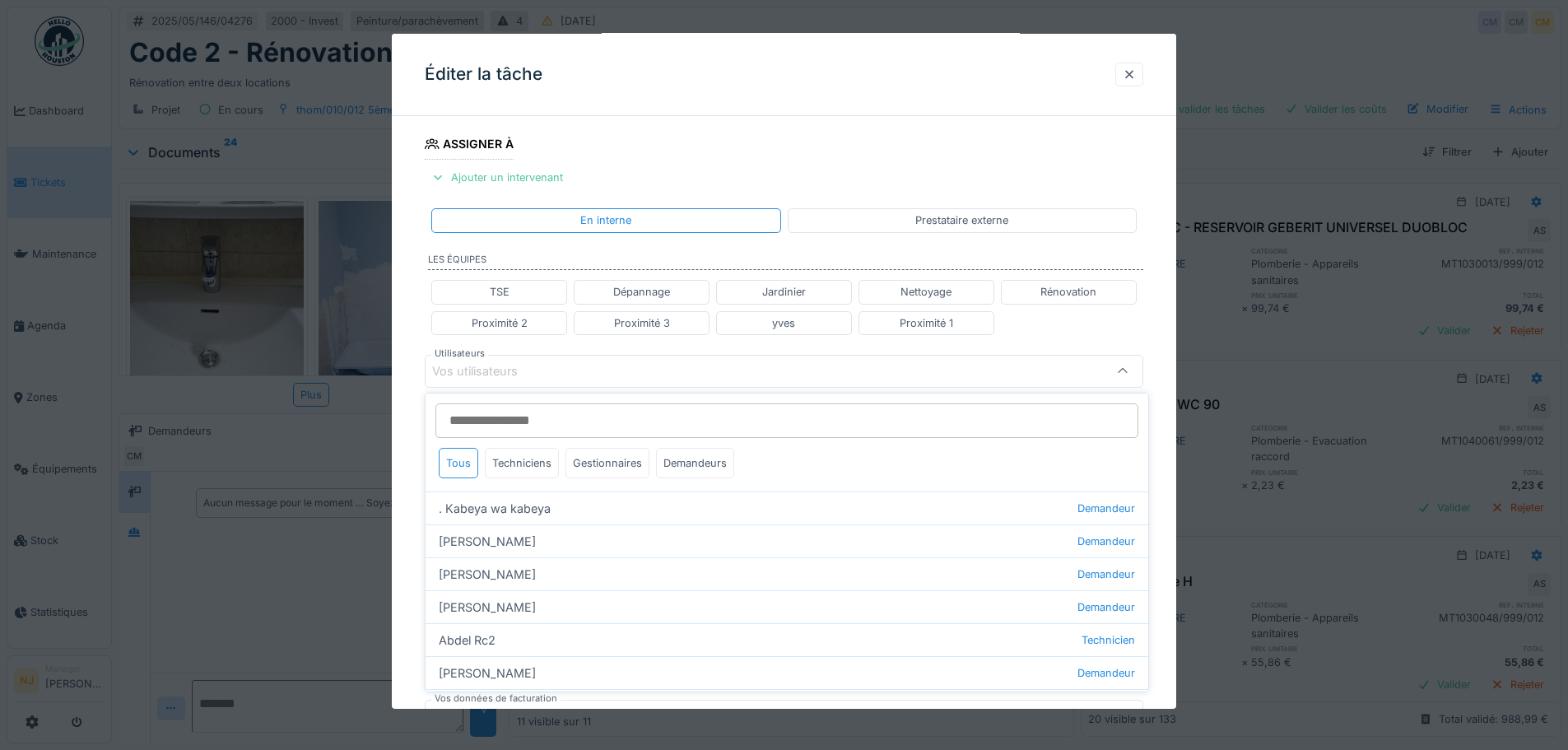
click at [600, 410] on input "Utilisateurs" at bounding box center [787, 421] width 703 height 35
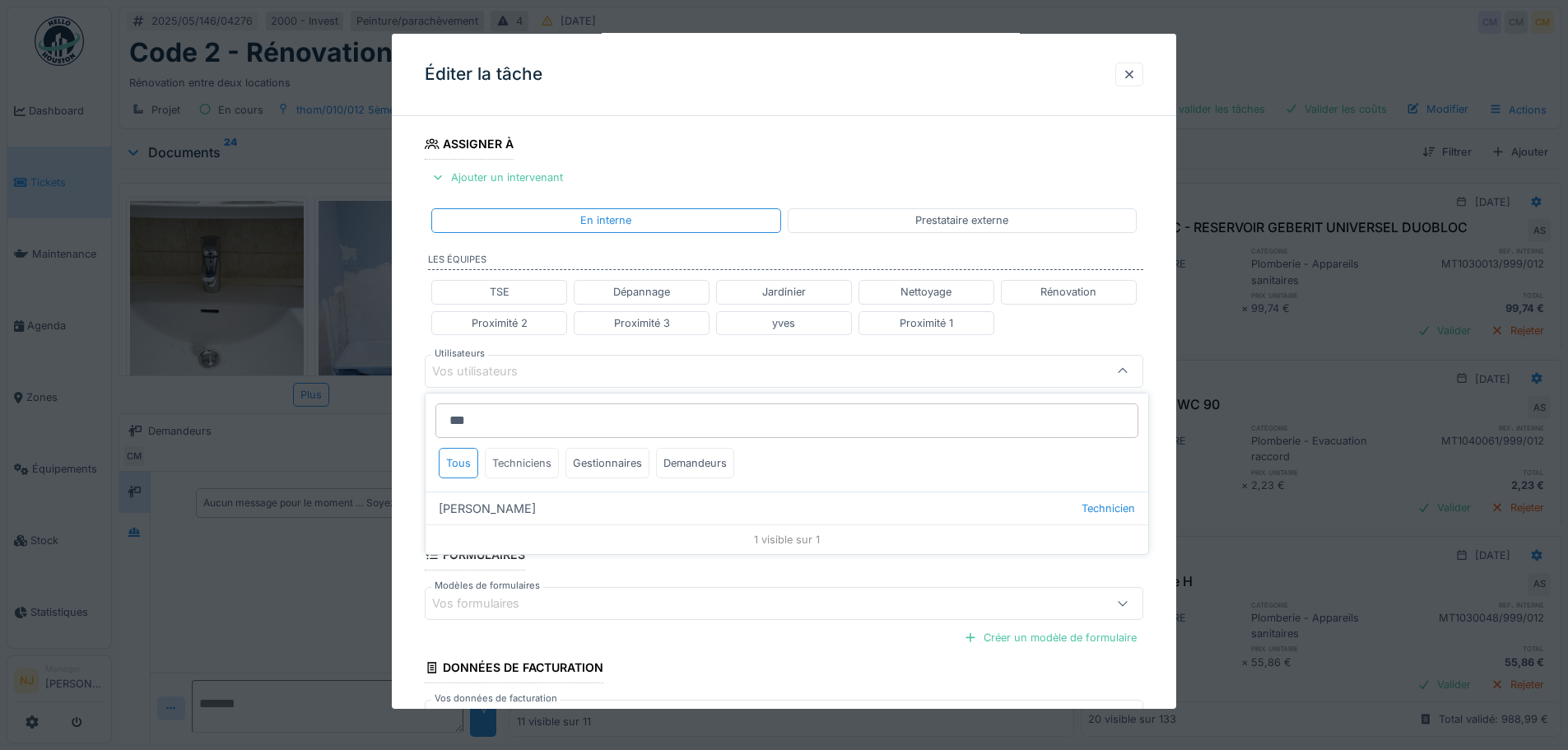
type input "***"
click at [540, 464] on div "Techniciens" at bounding box center [521, 463] width 74 height 30
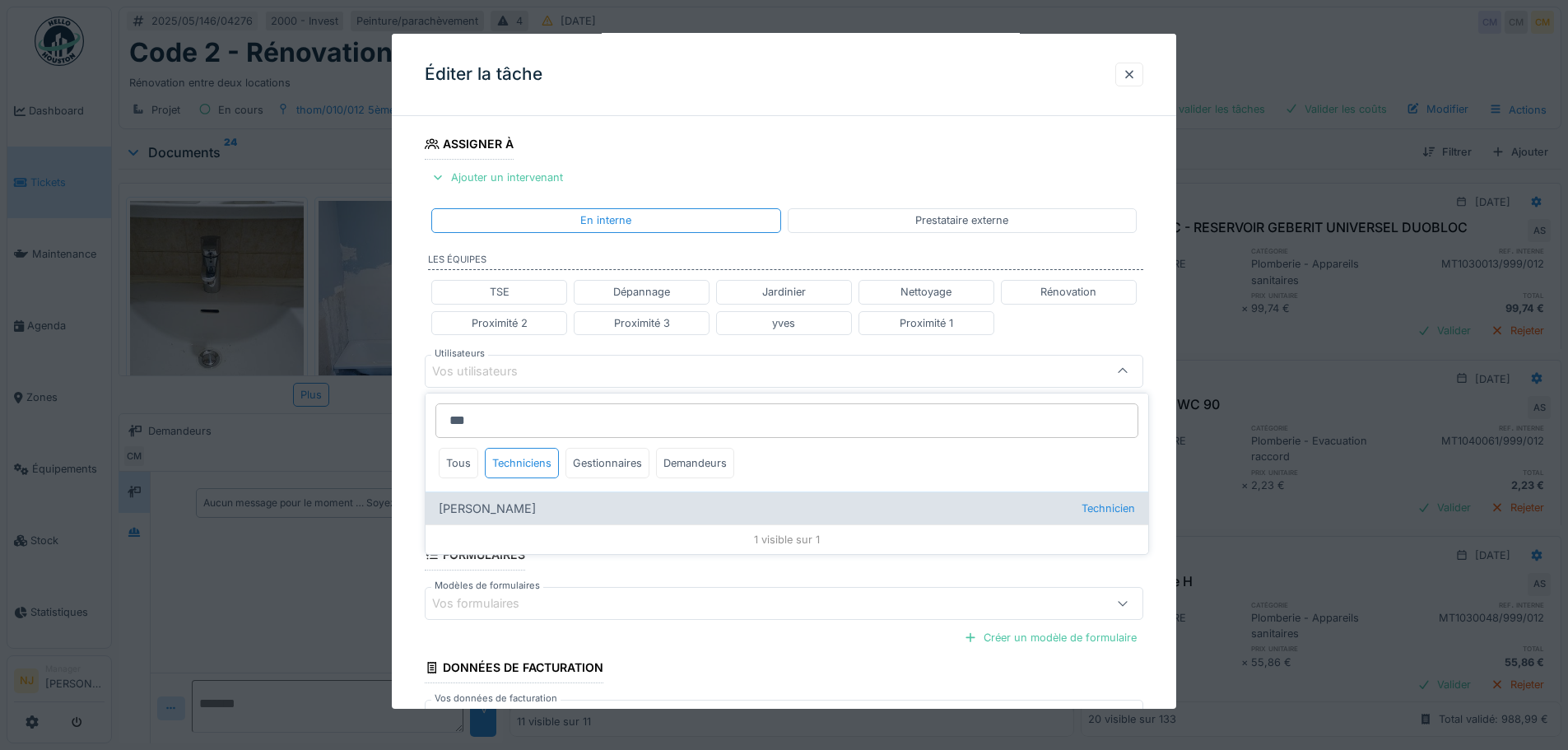
click at [518, 510] on div "[PERSON_NAME] Technicien" at bounding box center [787, 507] width 723 height 33
type input "****"
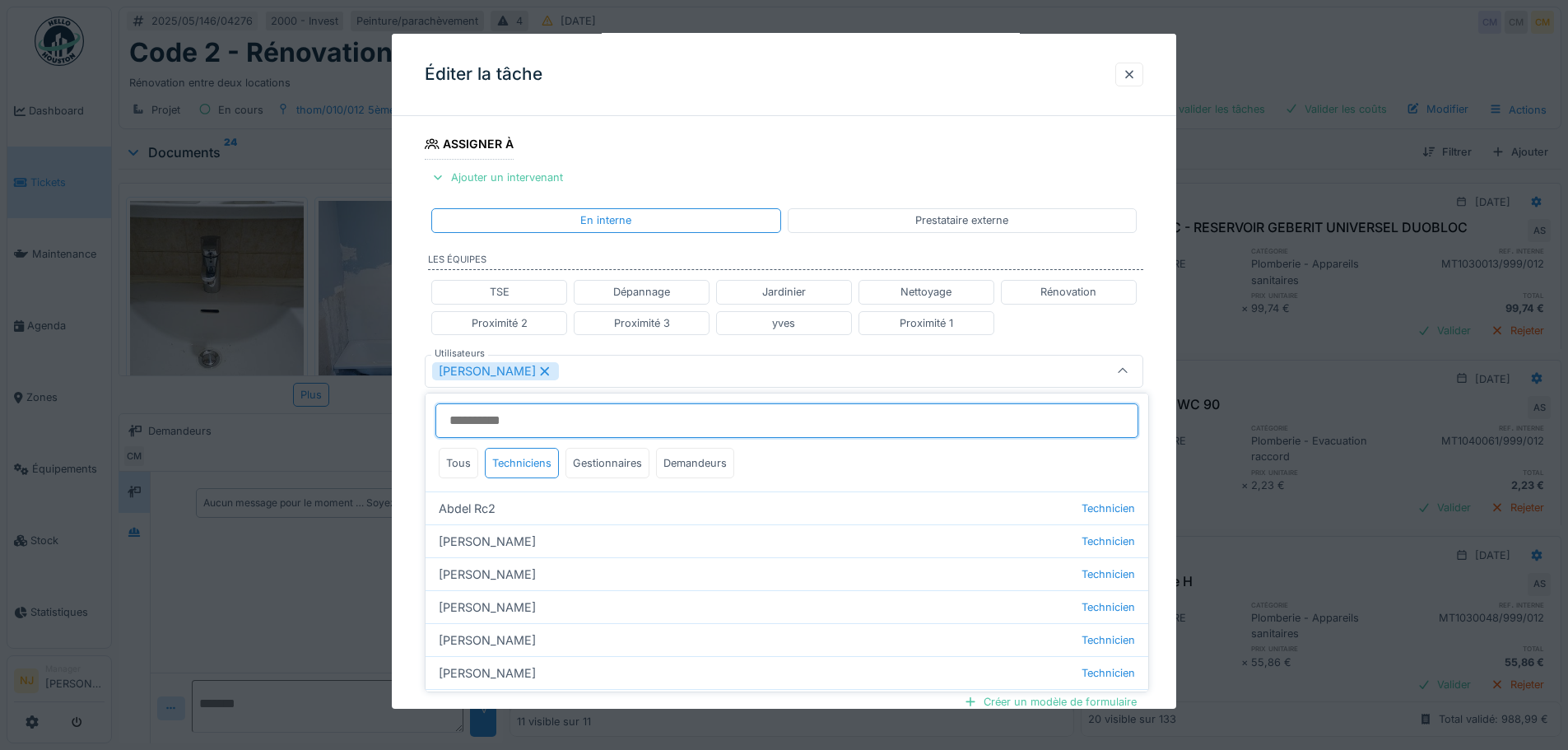
click at [550, 434] on input "Utilisateurs" at bounding box center [787, 421] width 703 height 35
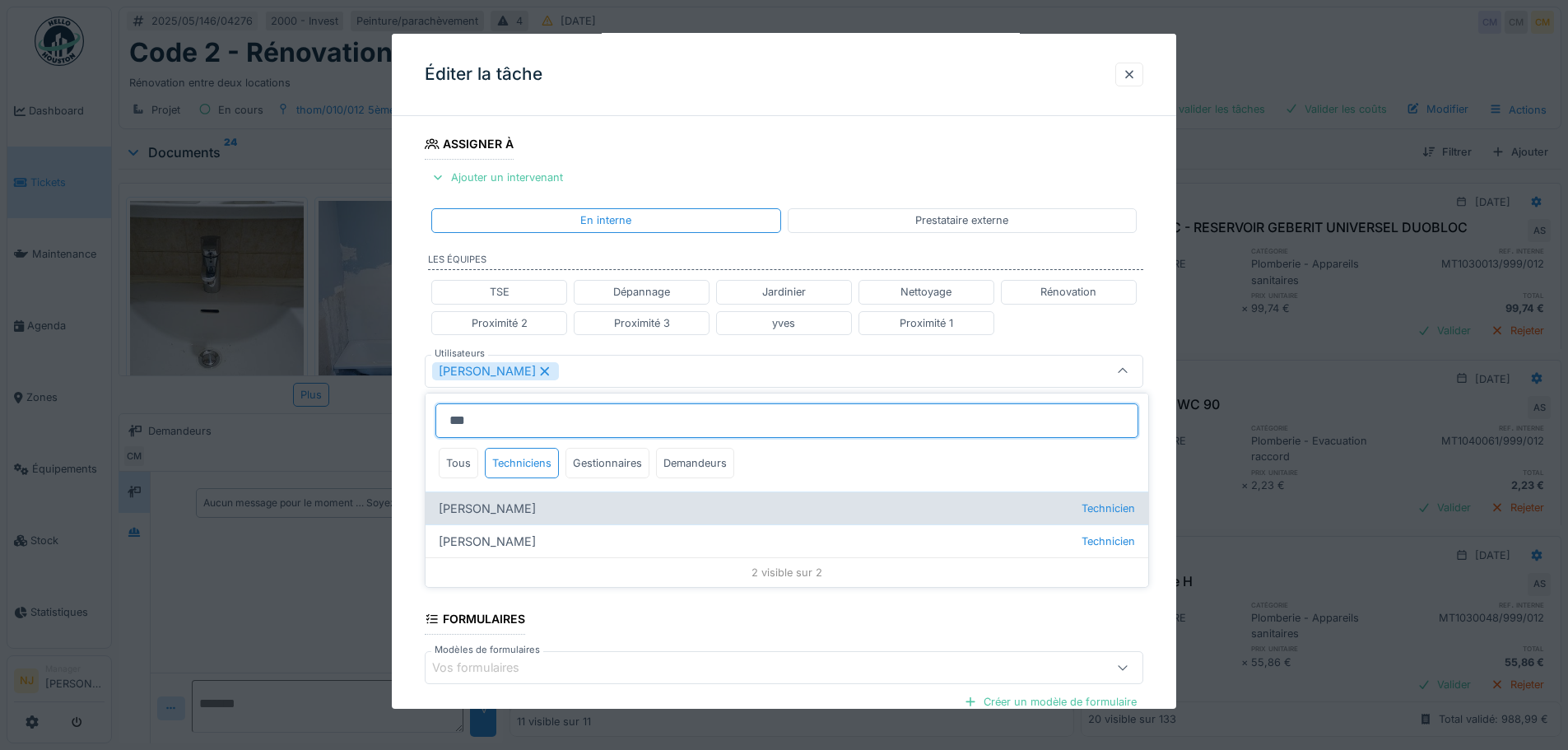
type input "***"
click at [524, 511] on div "[PERSON_NAME] Technicien" at bounding box center [787, 507] width 723 height 33
type input "*********"
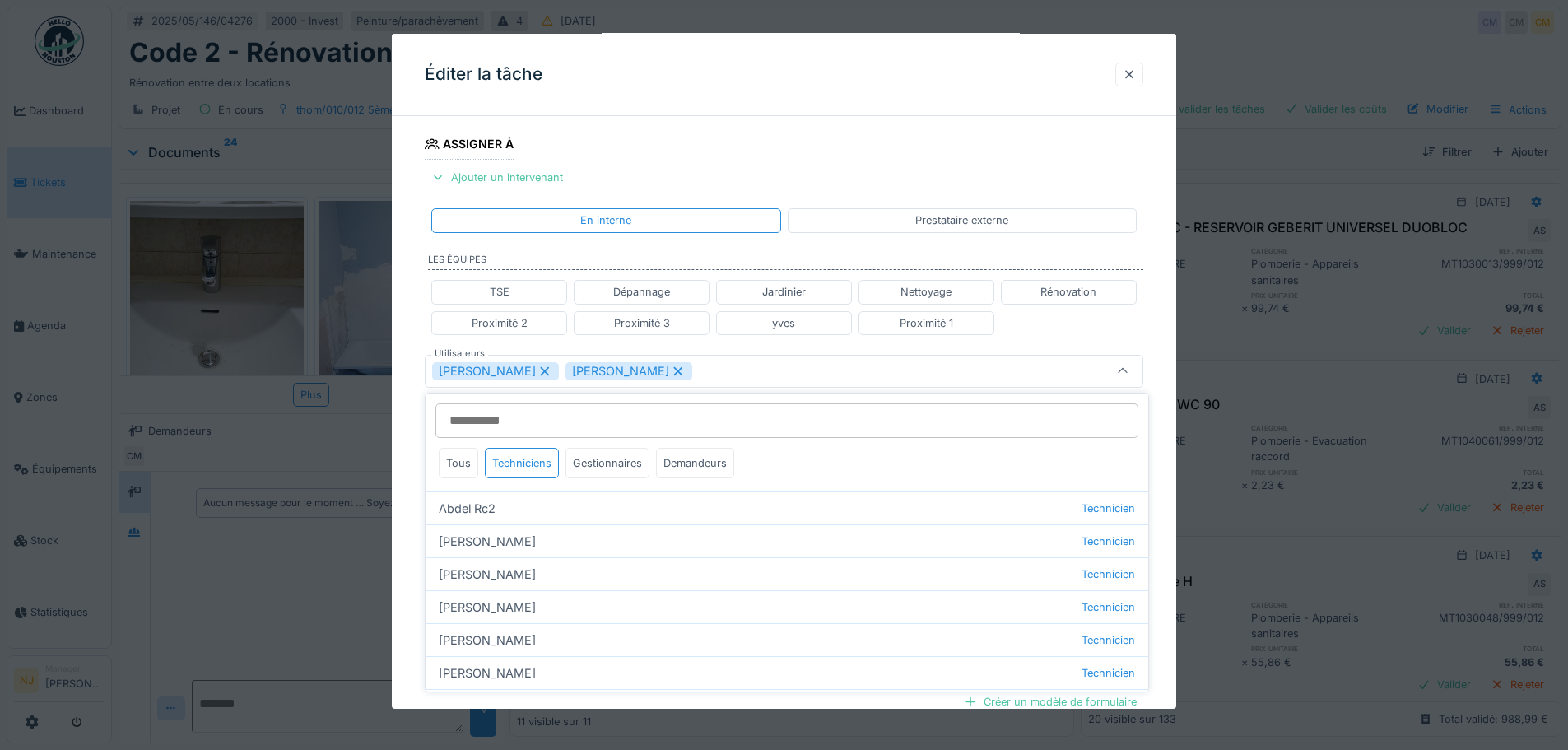
click at [1040, 152] on fieldset "**********" at bounding box center [783, 361] width 718 height 992
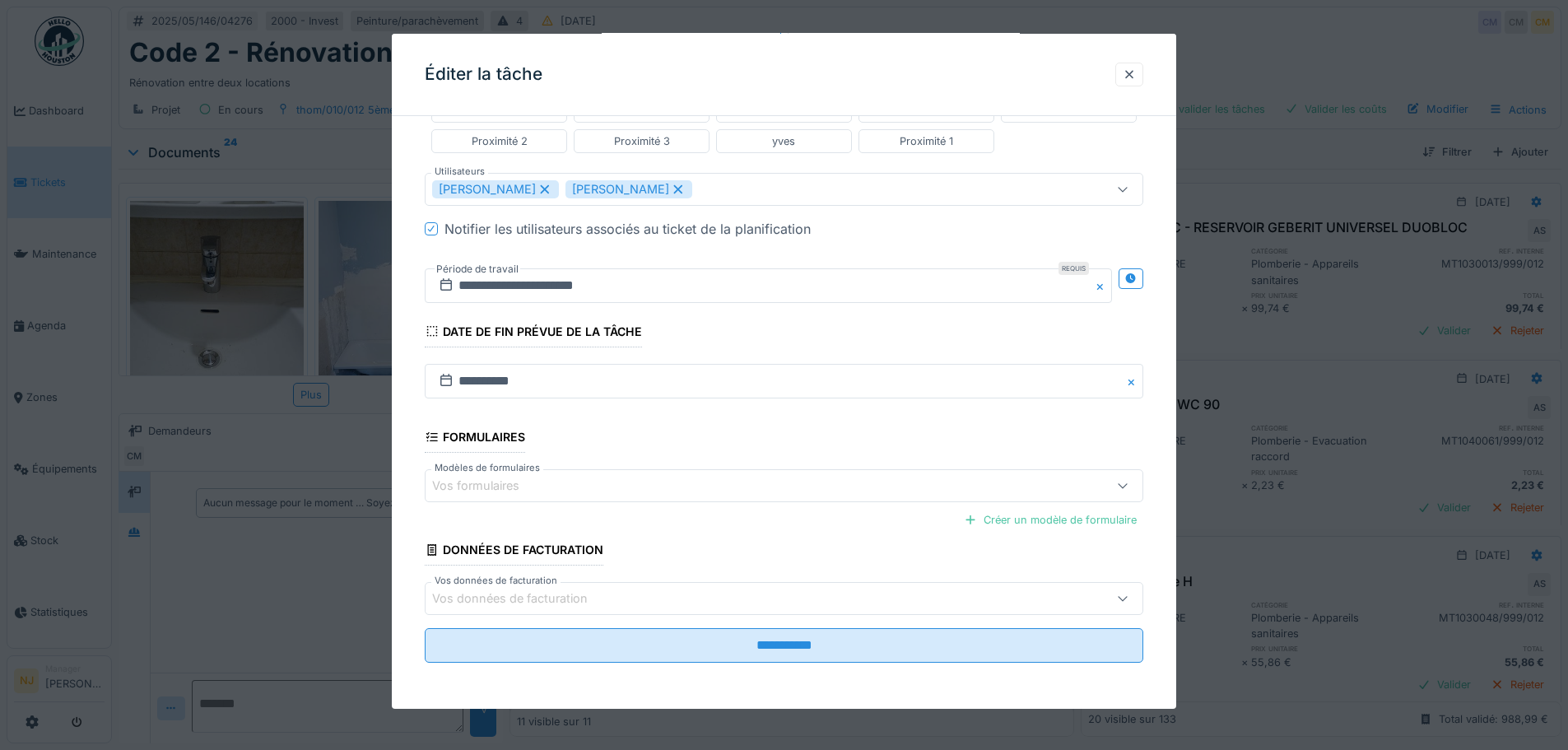
scroll to position [13, 0]
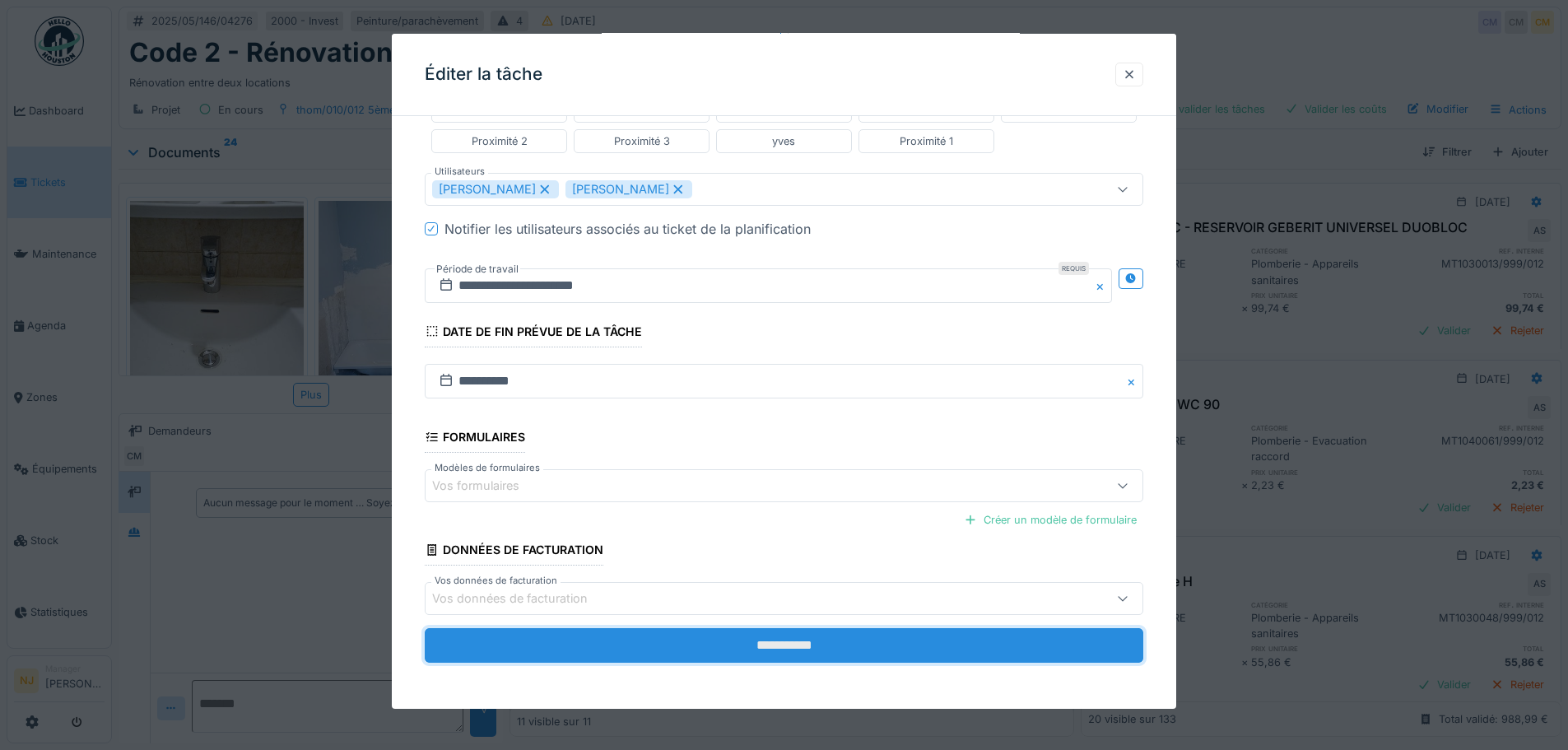
click at [769, 661] on input "**********" at bounding box center [783, 645] width 718 height 35
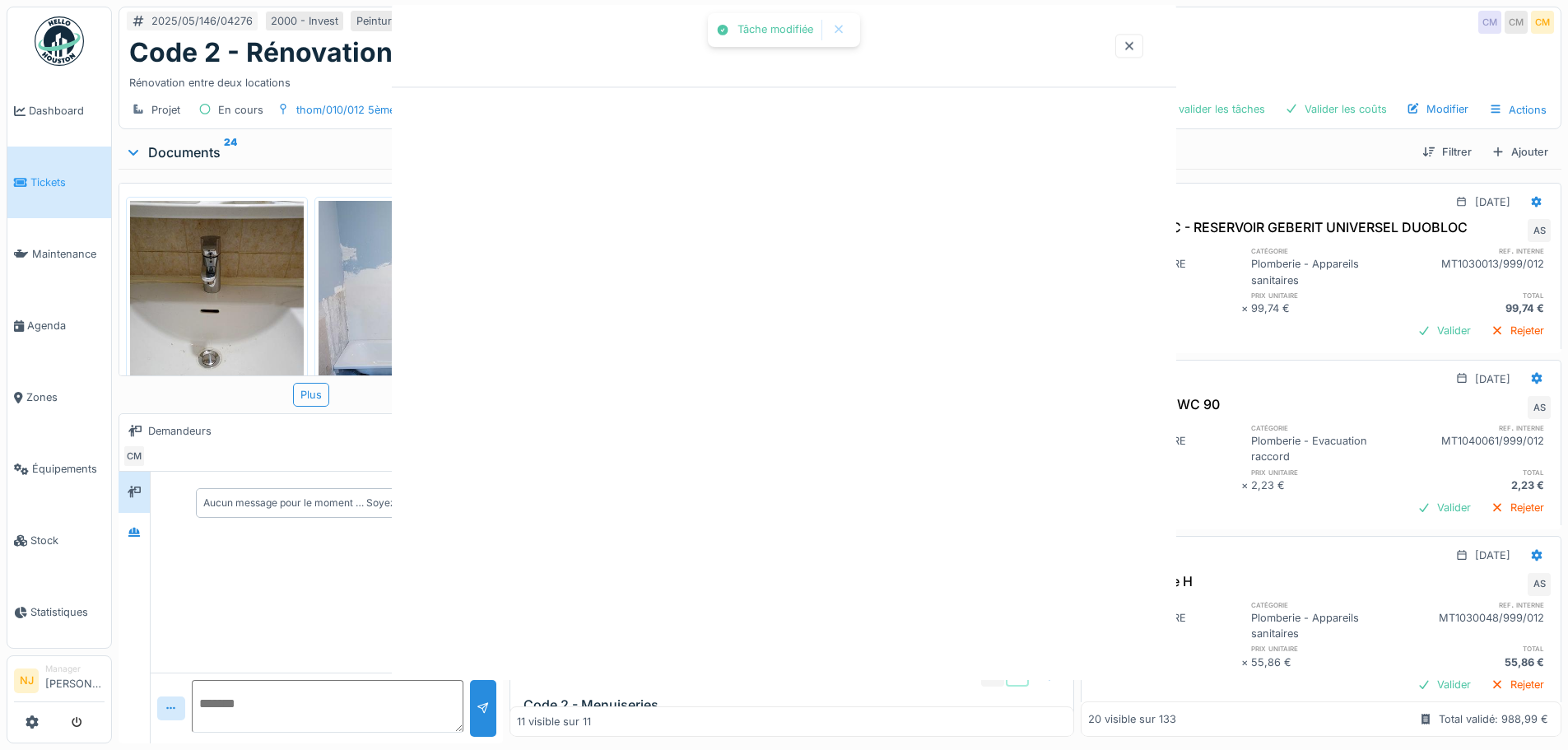
scroll to position [0, 0]
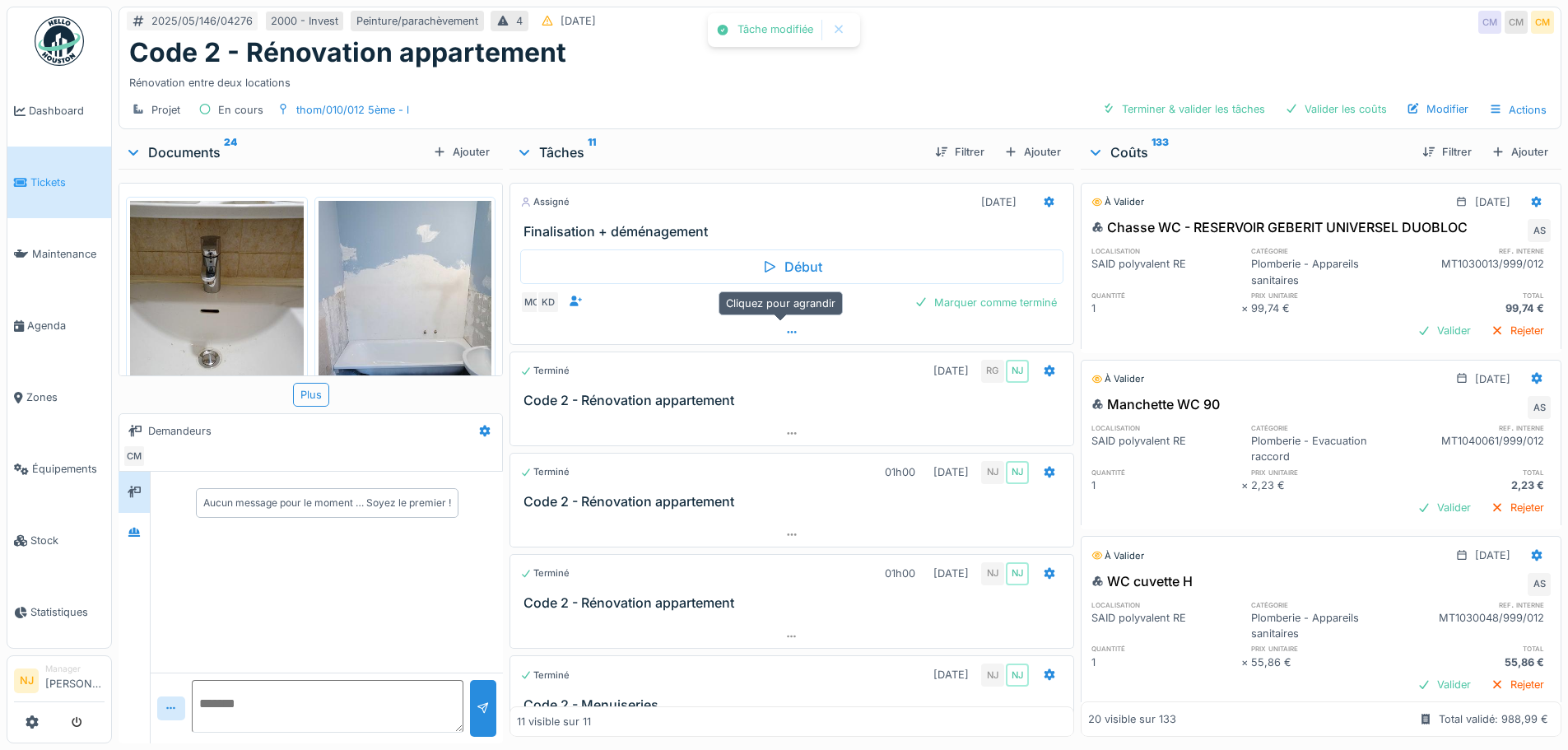
click at [785, 327] on icon at bounding box center [791, 332] width 13 height 11
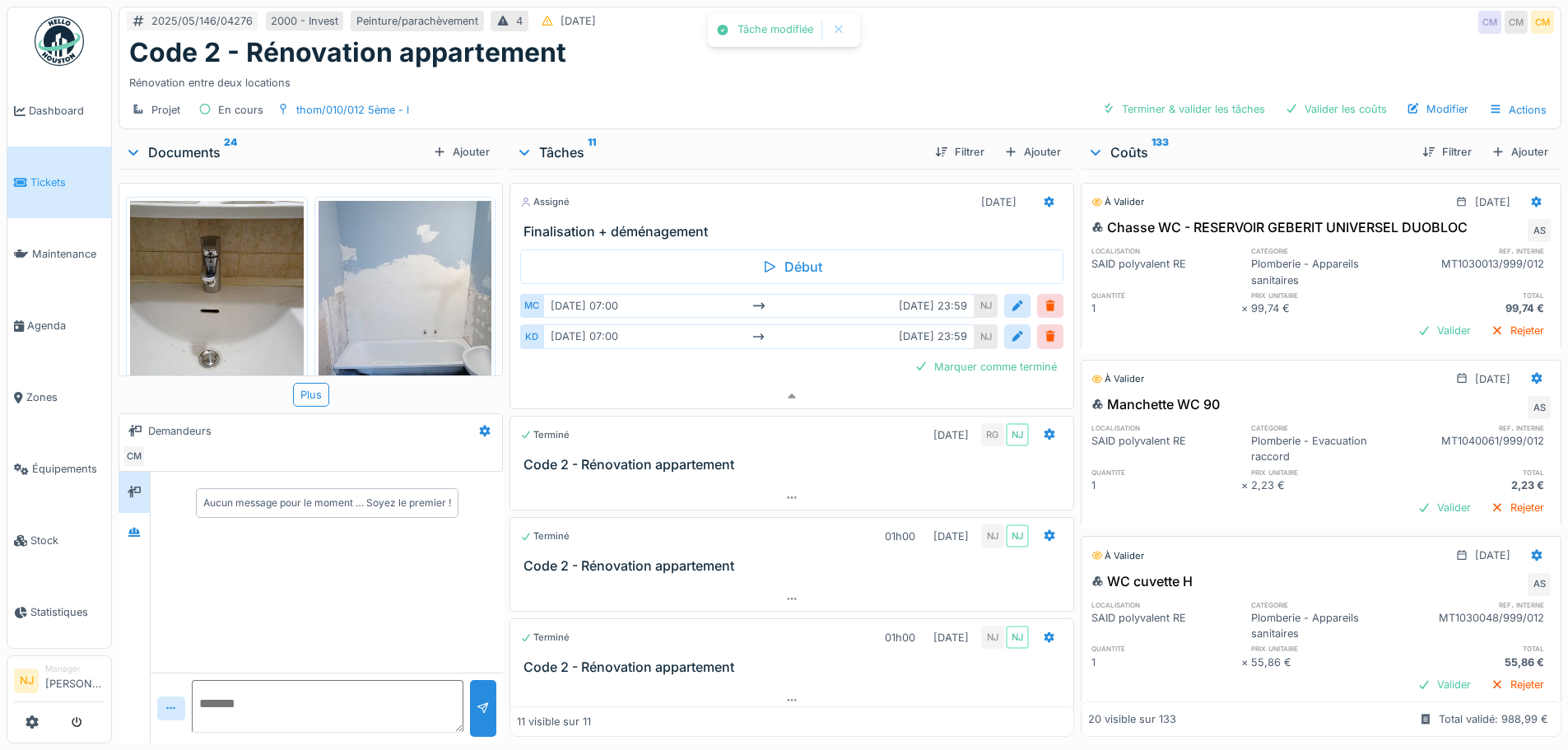
scroll to position [13, 0]
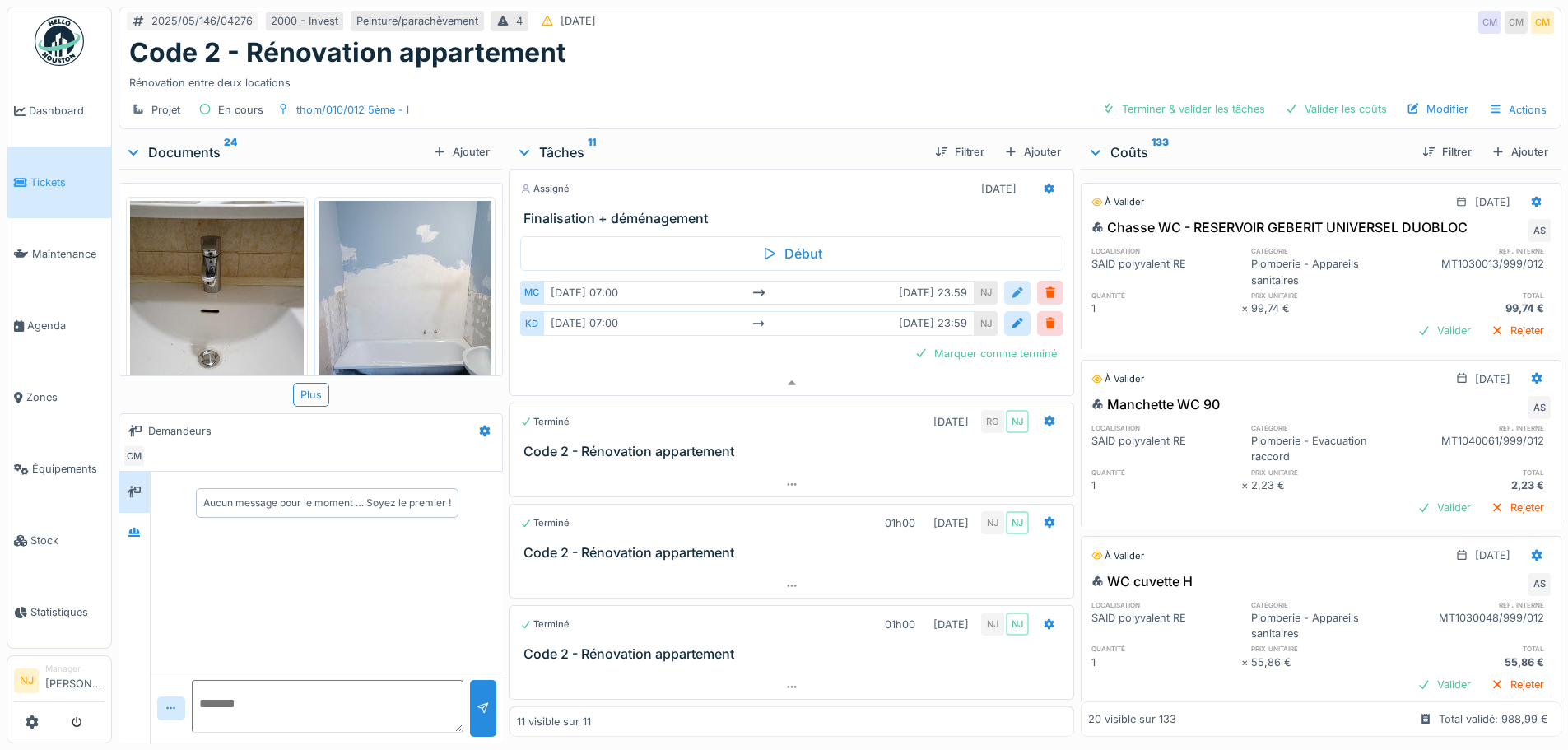
click at [1010, 285] on div at bounding box center [1017, 292] width 13 height 16
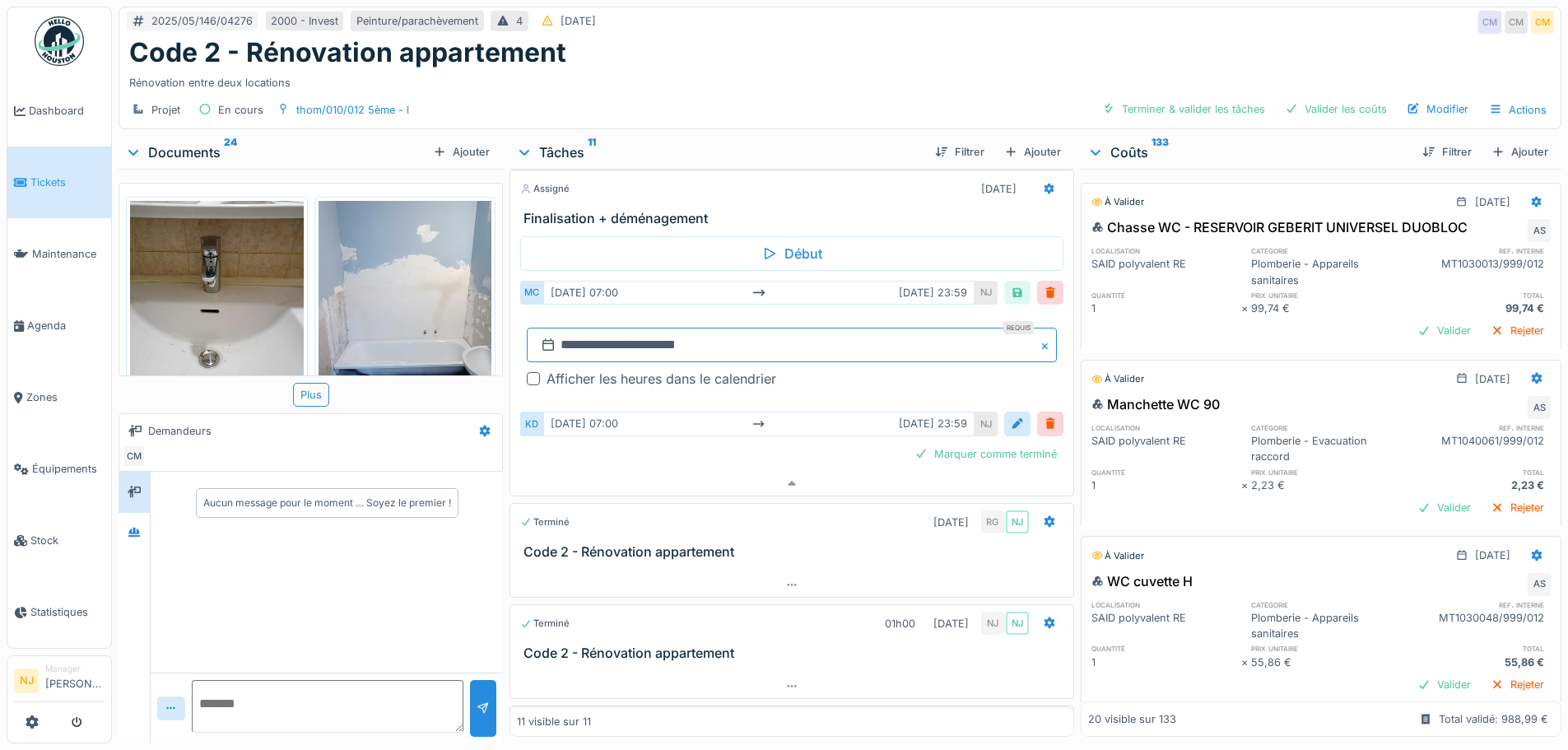
click at [625, 329] on input "**********" at bounding box center [791, 345] width 529 height 35
click at [865, 373] on button "Next Month" at bounding box center [867, 386] width 26 height 26
click at [866, 373] on button "Next Month" at bounding box center [867, 386] width 26 height 26
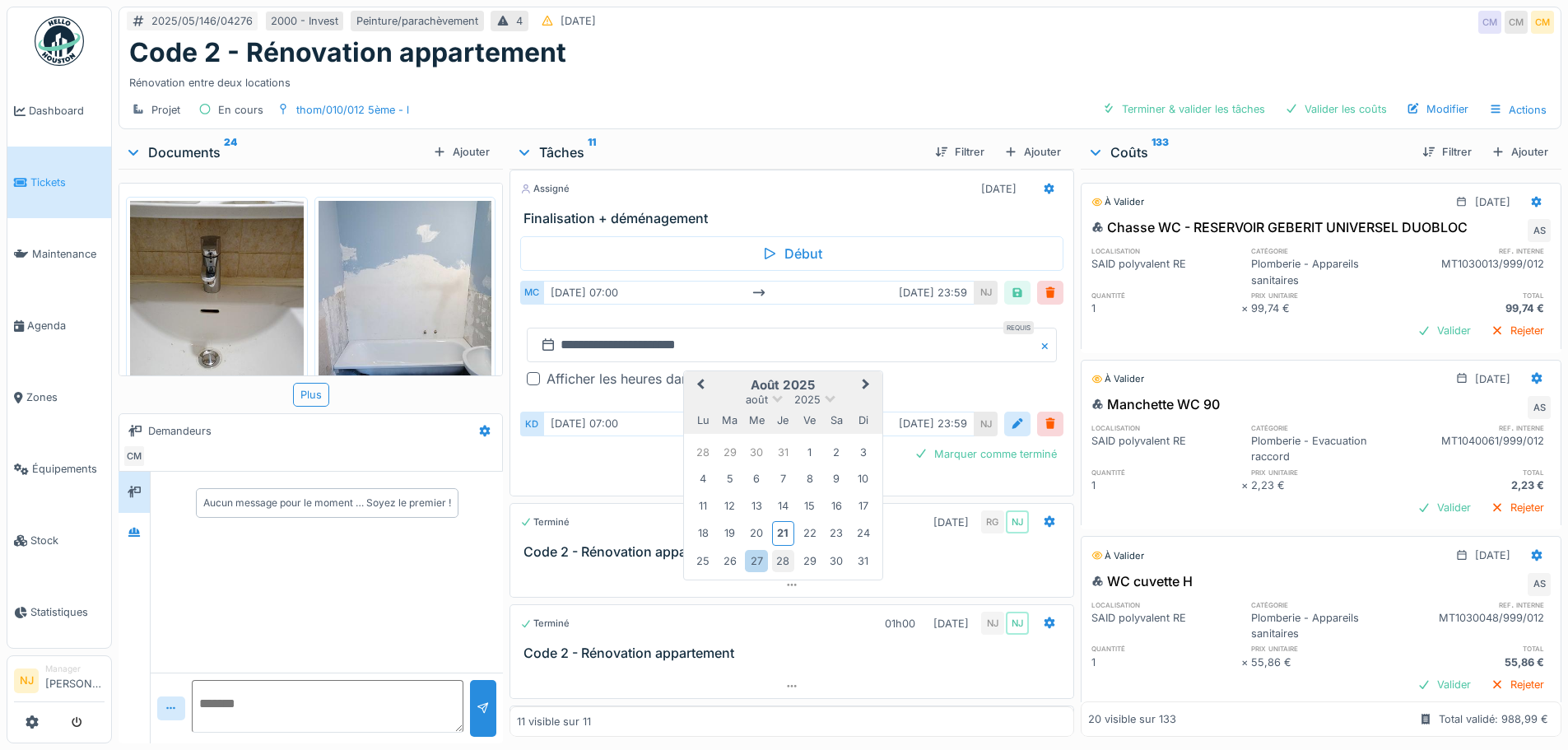
click at [780, 549] on div "28" at bounding box center [783, 560] width 22 height 22
click at [758, 550] on div "27" at bounding box center [756, 560] width 22 height 22
click at [777, 549] on div "28" at bounding box center [783, 560] width 22 height 22
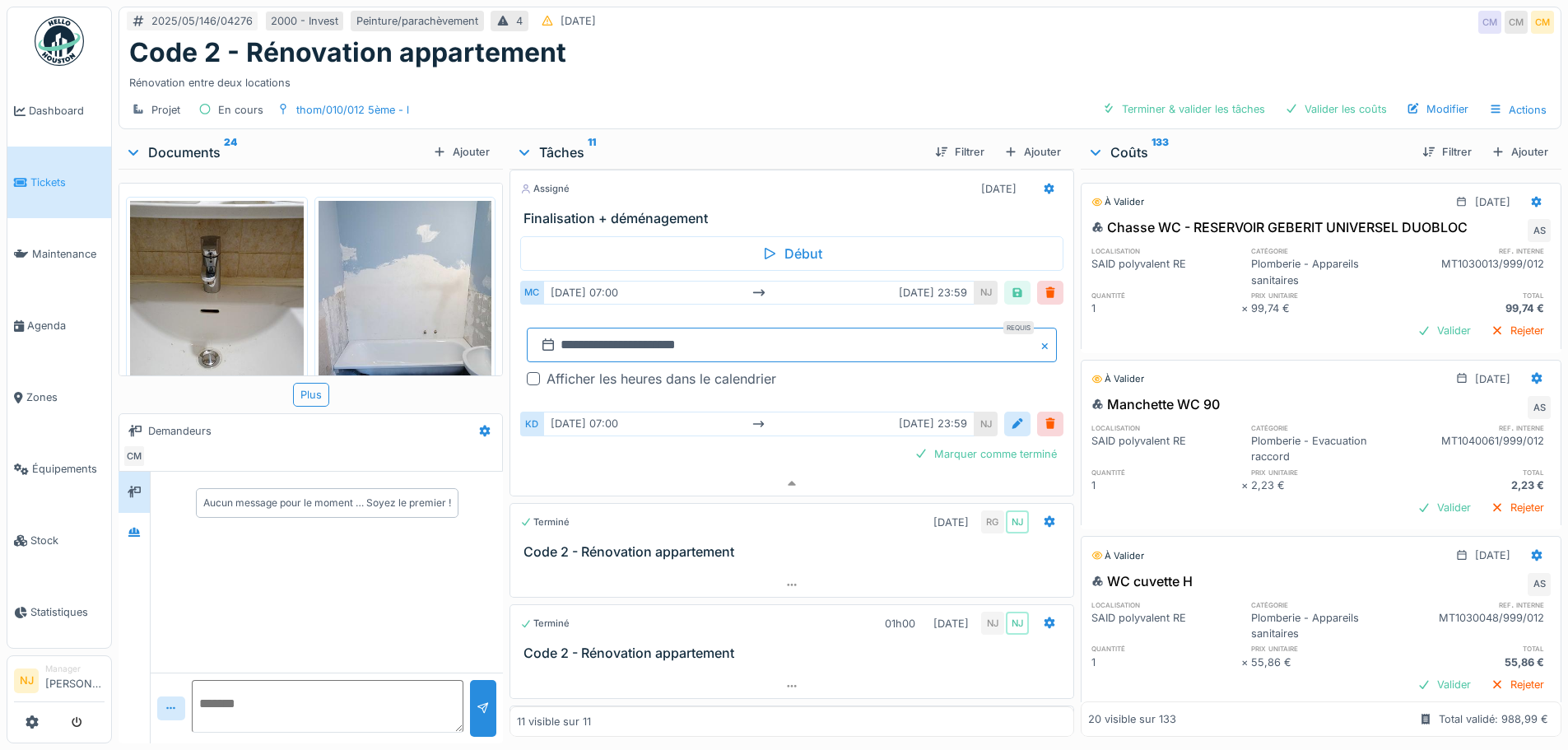
click at [859, 346] on input "**********" at bounding box center [791, 345] width 529 height 35
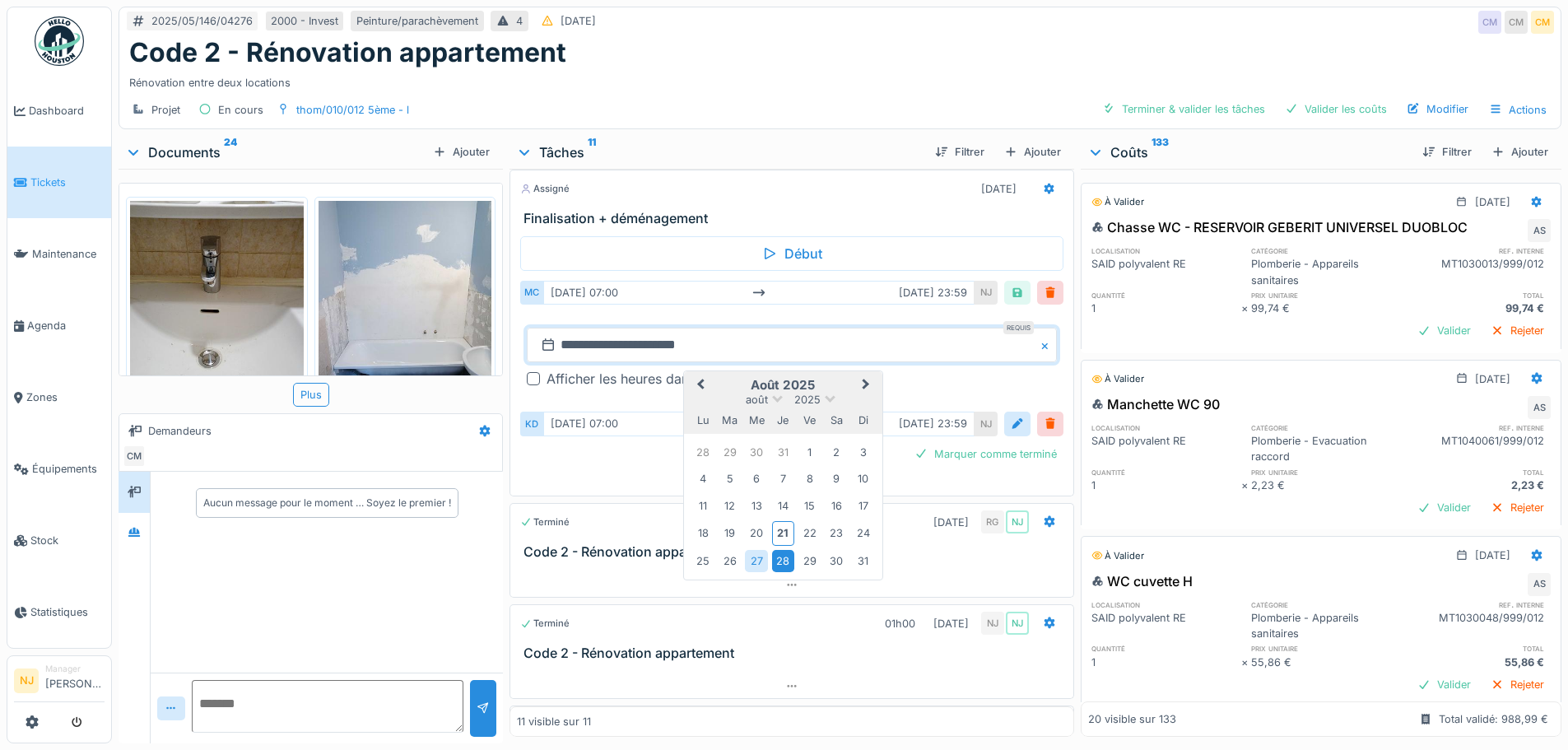
click at [775, 549] on div "28" at bounding box center [783, 560] width 22 height 22
click at [778, 552] on div "28" at bounding box center [783, 560] width 22 height 22
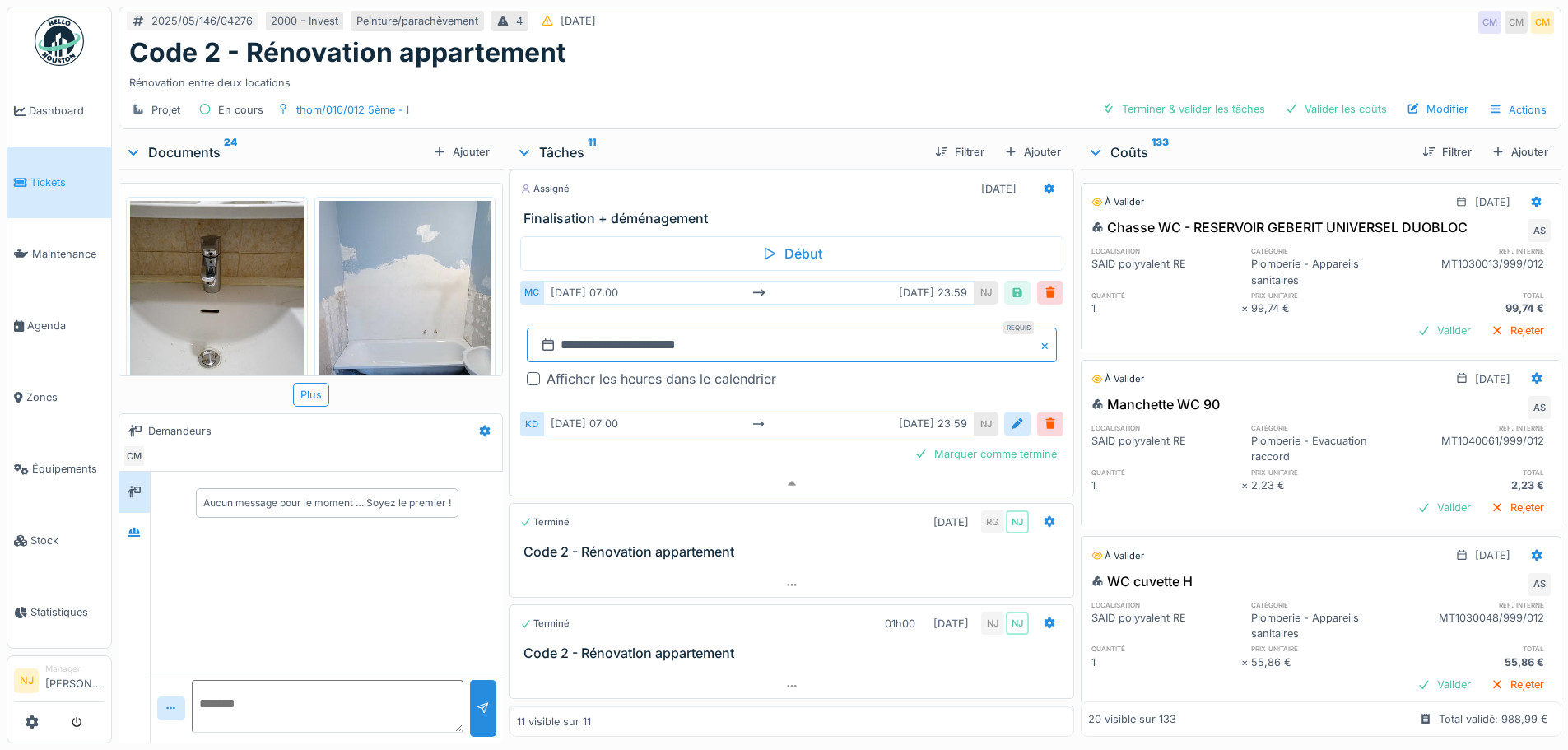
click at [730, 328] on input "**********" at bounding box center [791, 345] width 529 height 35
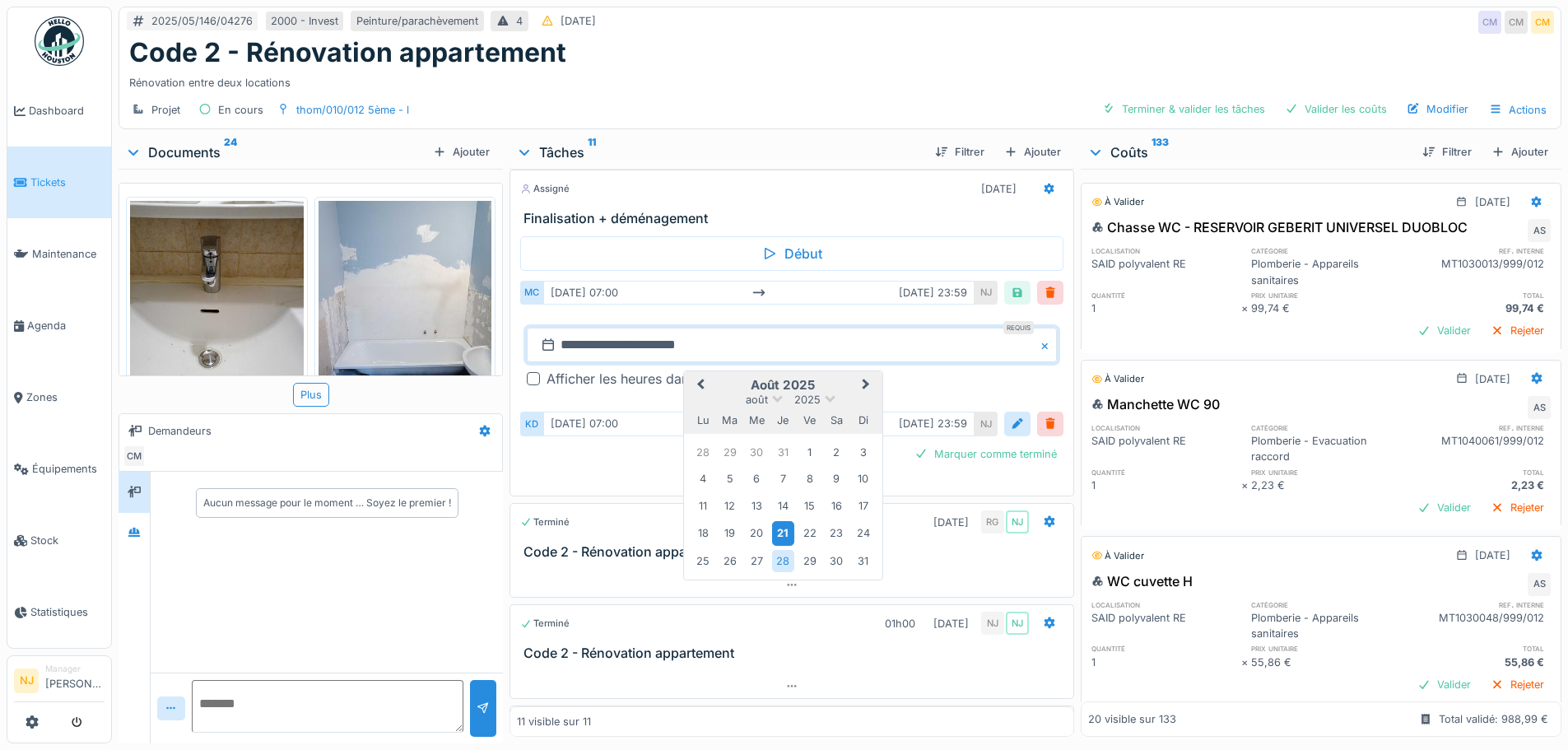
click at [775, 521] on div "21" at bounding box center [783, 533] width 22 height 24
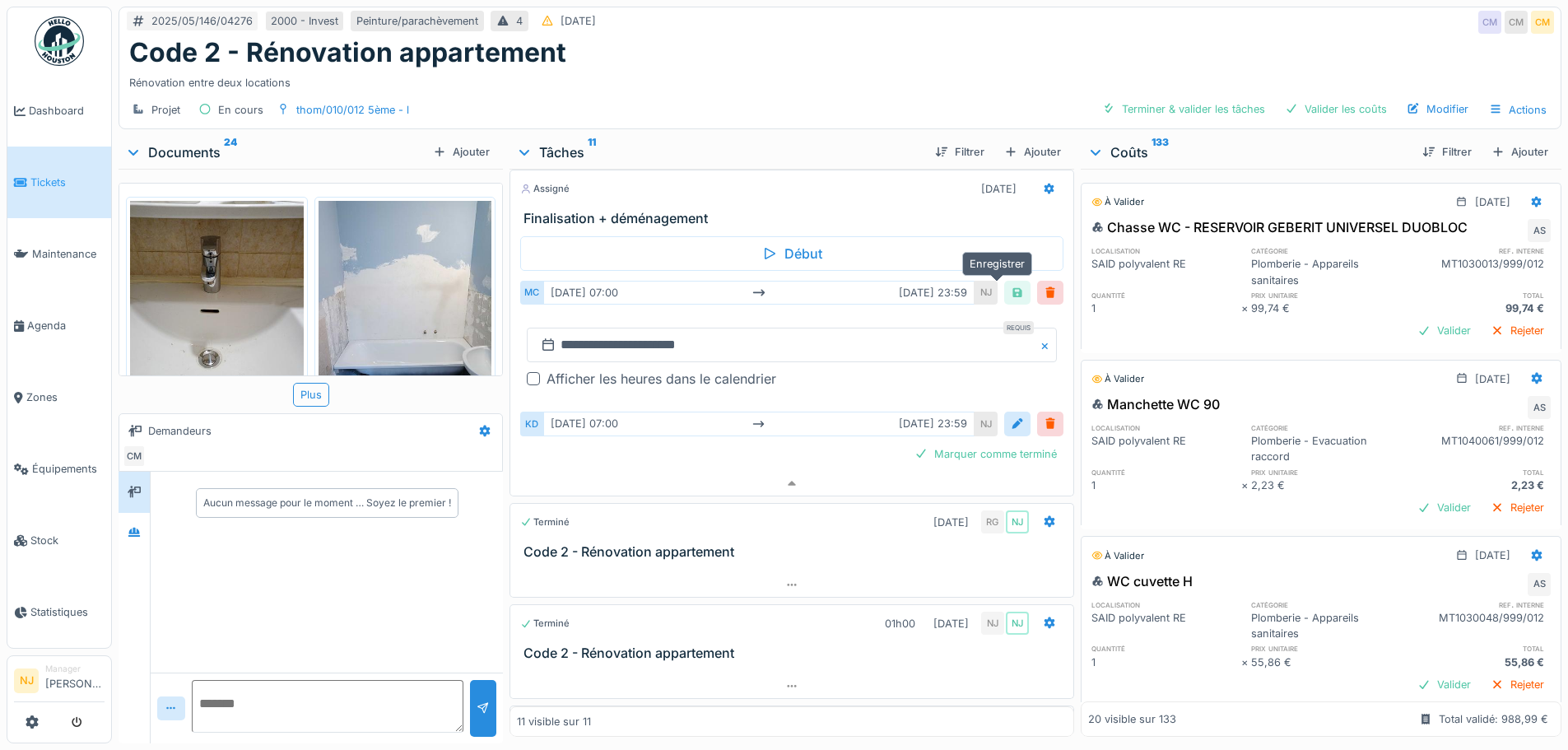
click at [1010, 285] on div at bounding box center [1017, 292] width 13 height 16
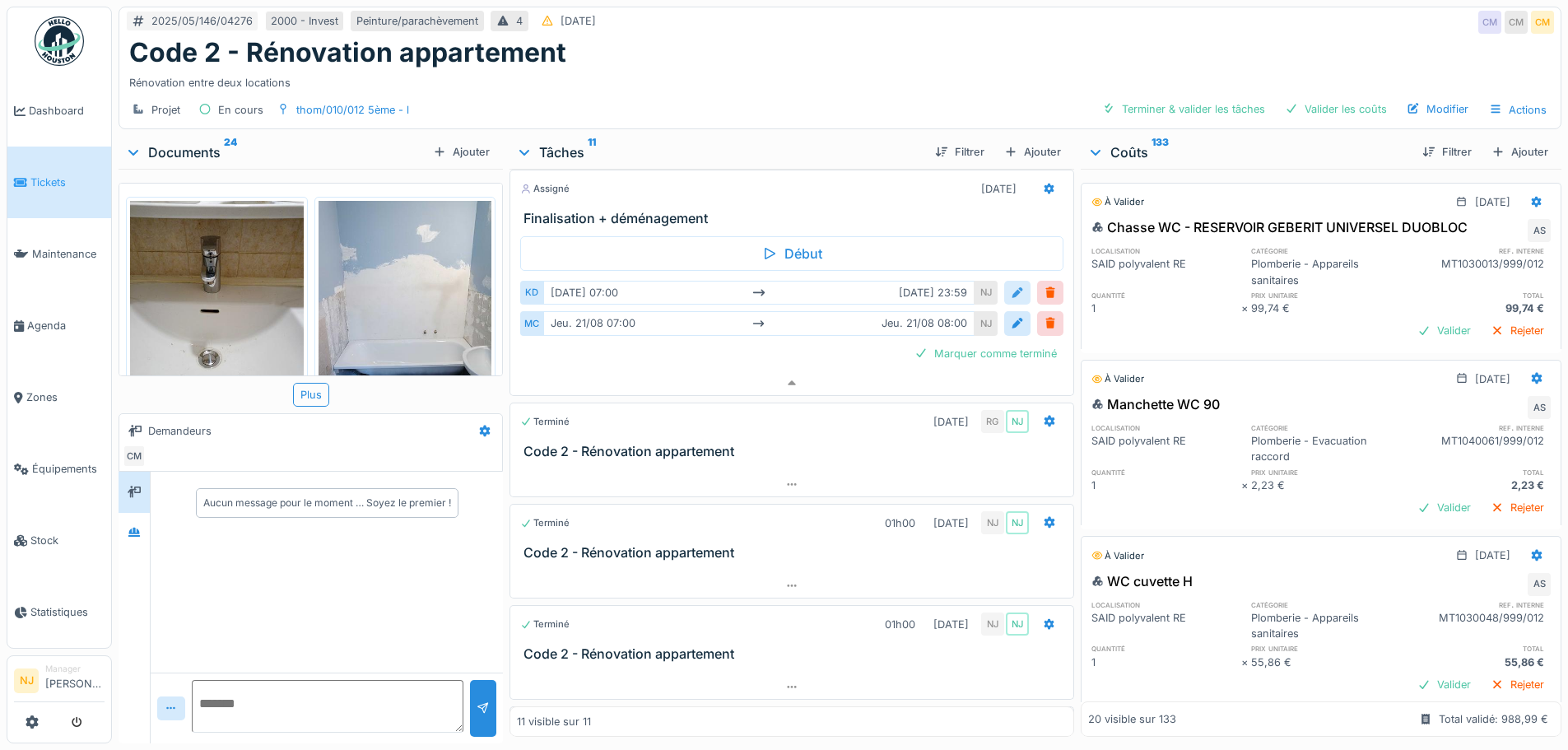
click at [1010, 285] on div at bounding box center [1017, 292] width 13 height 16
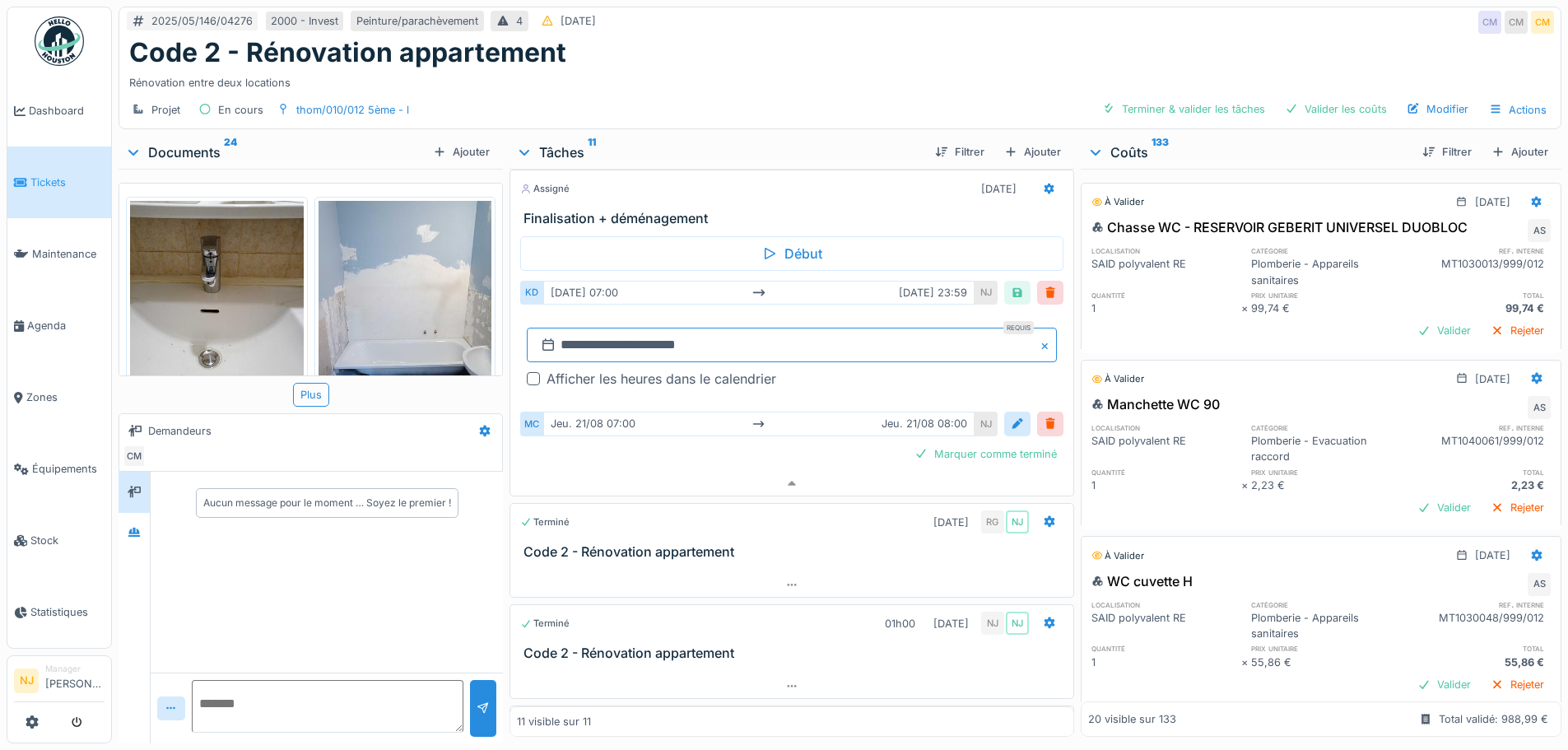
click at [653, 328] on input "**********" at bounding box center [791, 345] width 529 height 35
click at [866, 375] on span "Next Month" at bounding box center [866, 385] width 0 height 20
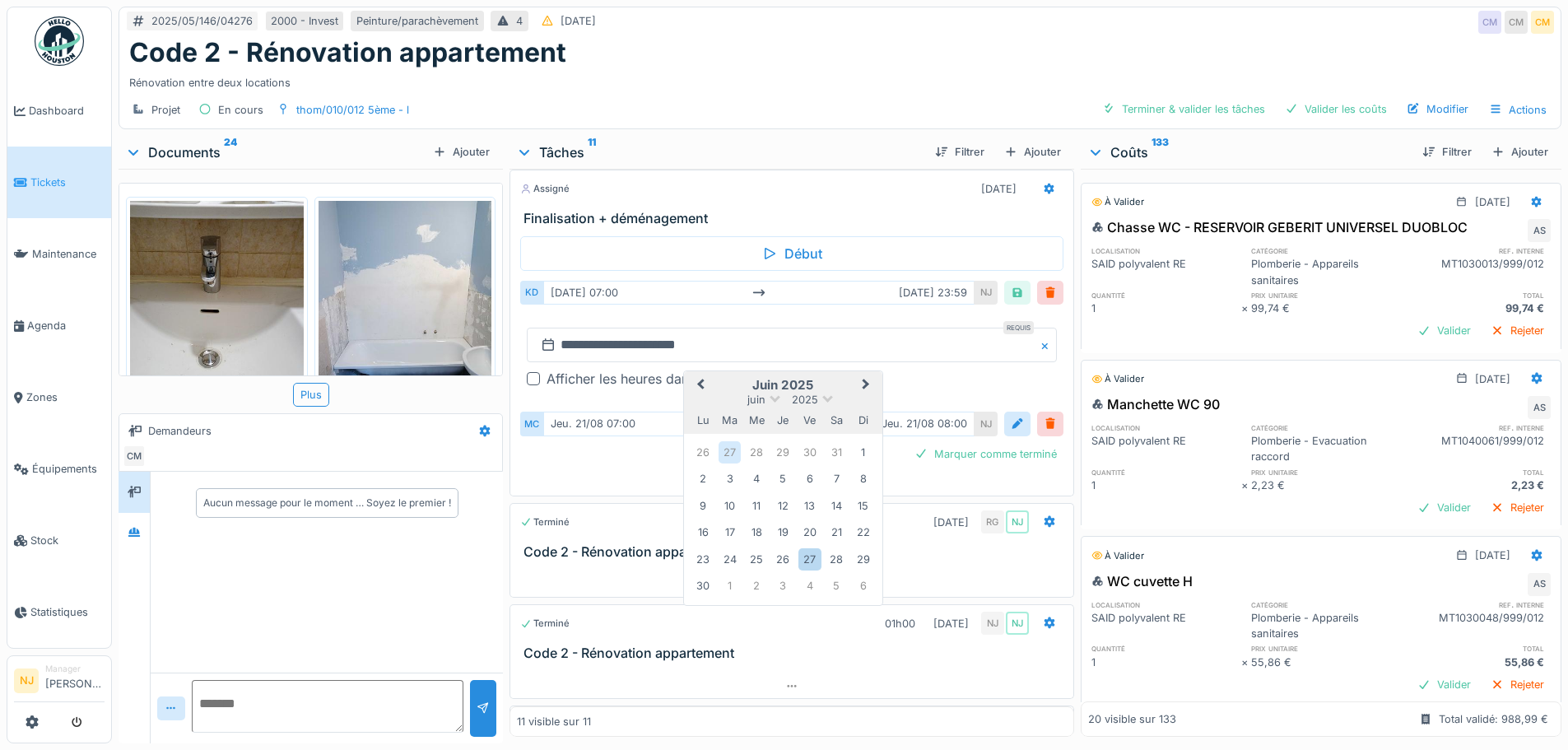
click at [866, 375] on span "Next Month" at bounding box center [866, 385] width 0 height 20
click at [783, 523] on div "21" at bounding box center [783, 533] width 22 height 24
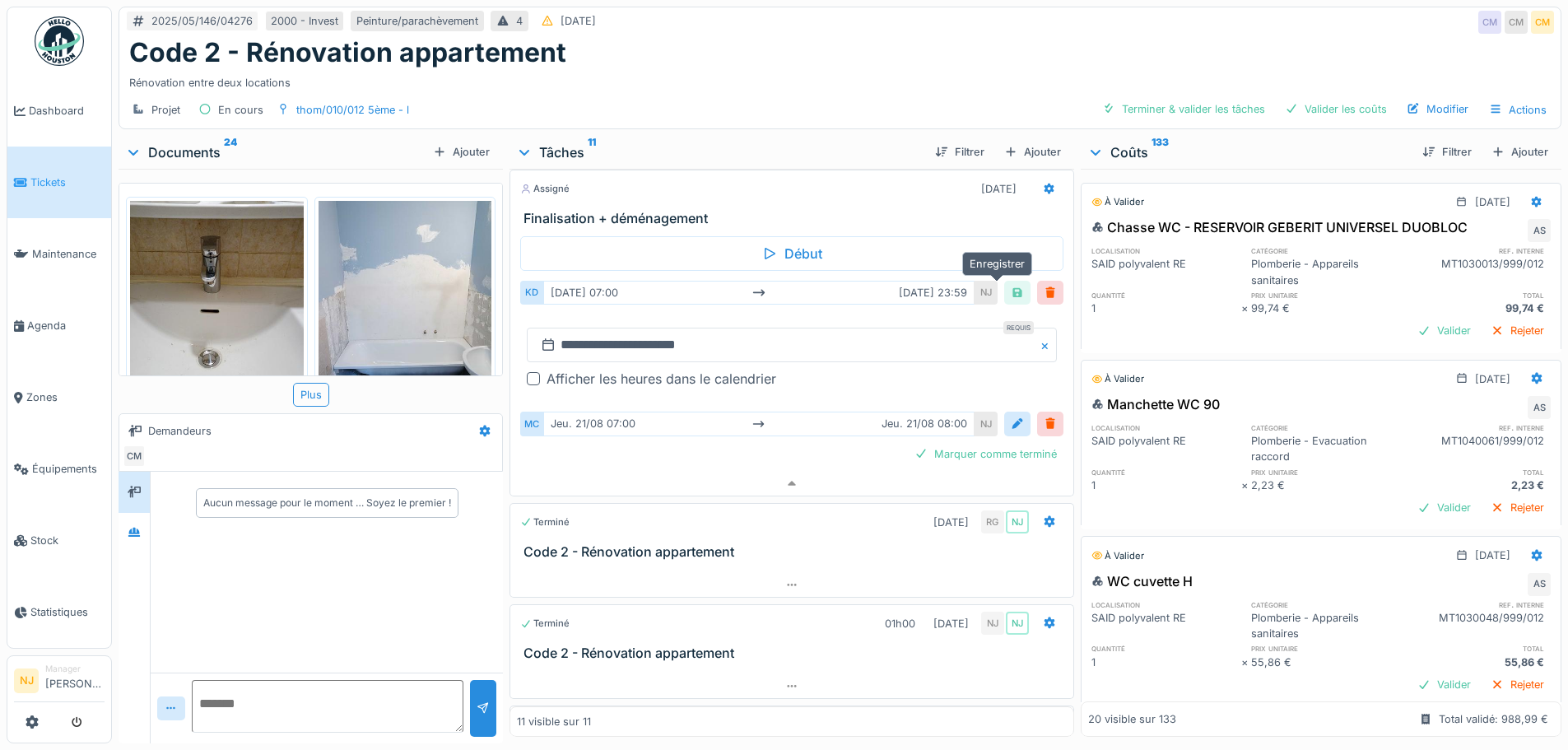
click at [1010, 285] on div at bounding box center [1017, 292] width 13 height 16
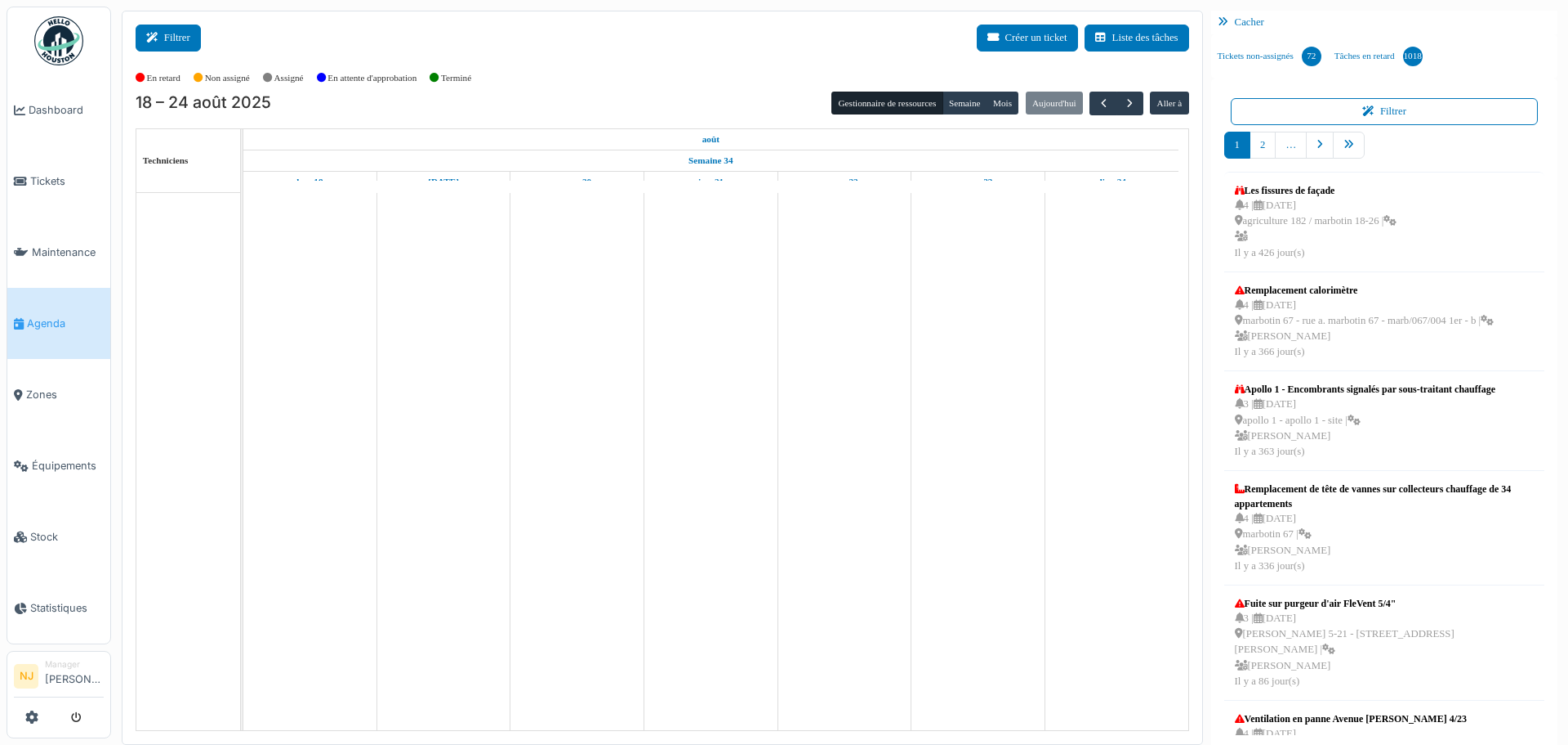
click at [158, 35] on icon at bounding box center [155, 38] width 18 height 11
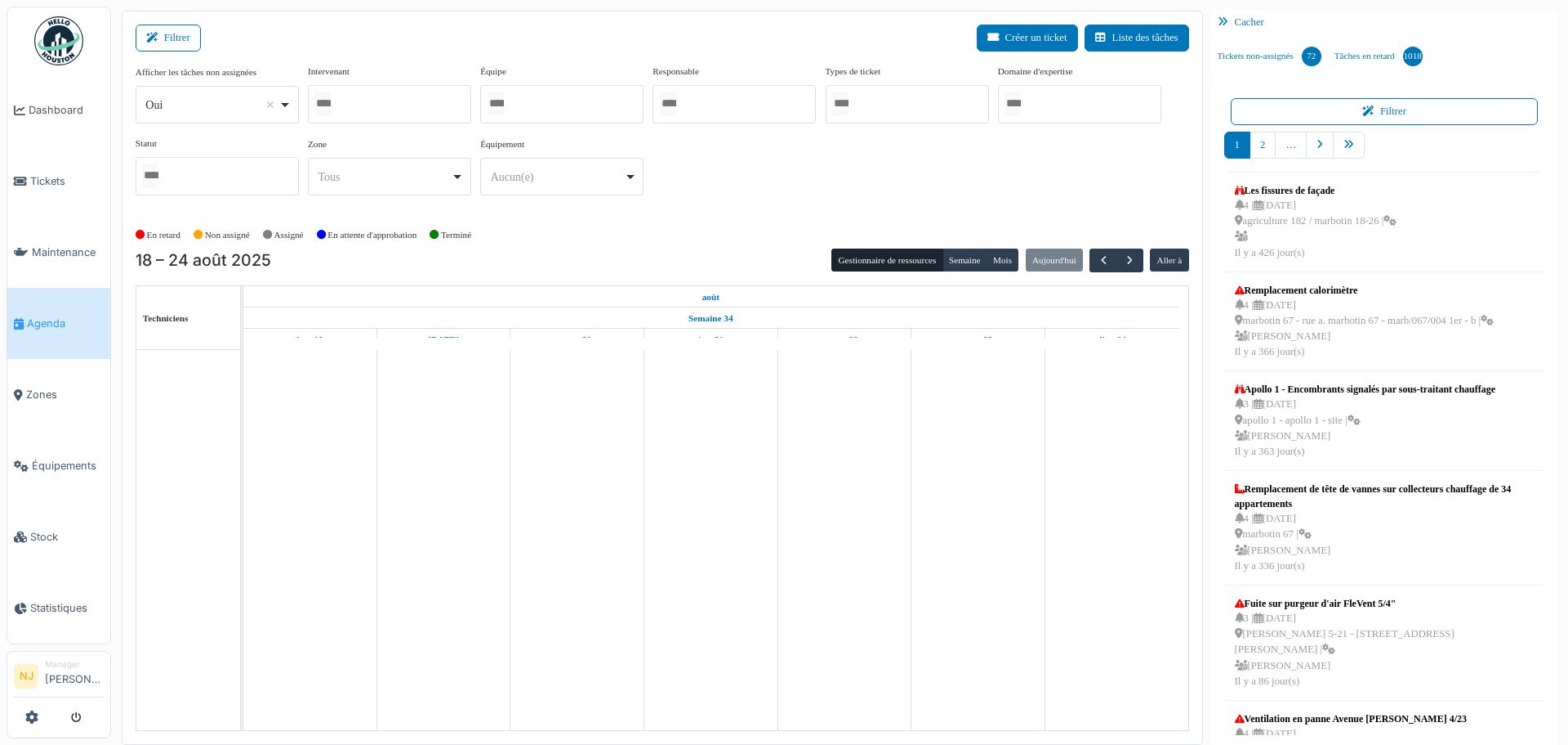
click at [357, 118] on div at bounding box center [390, 104] width 163 height 38
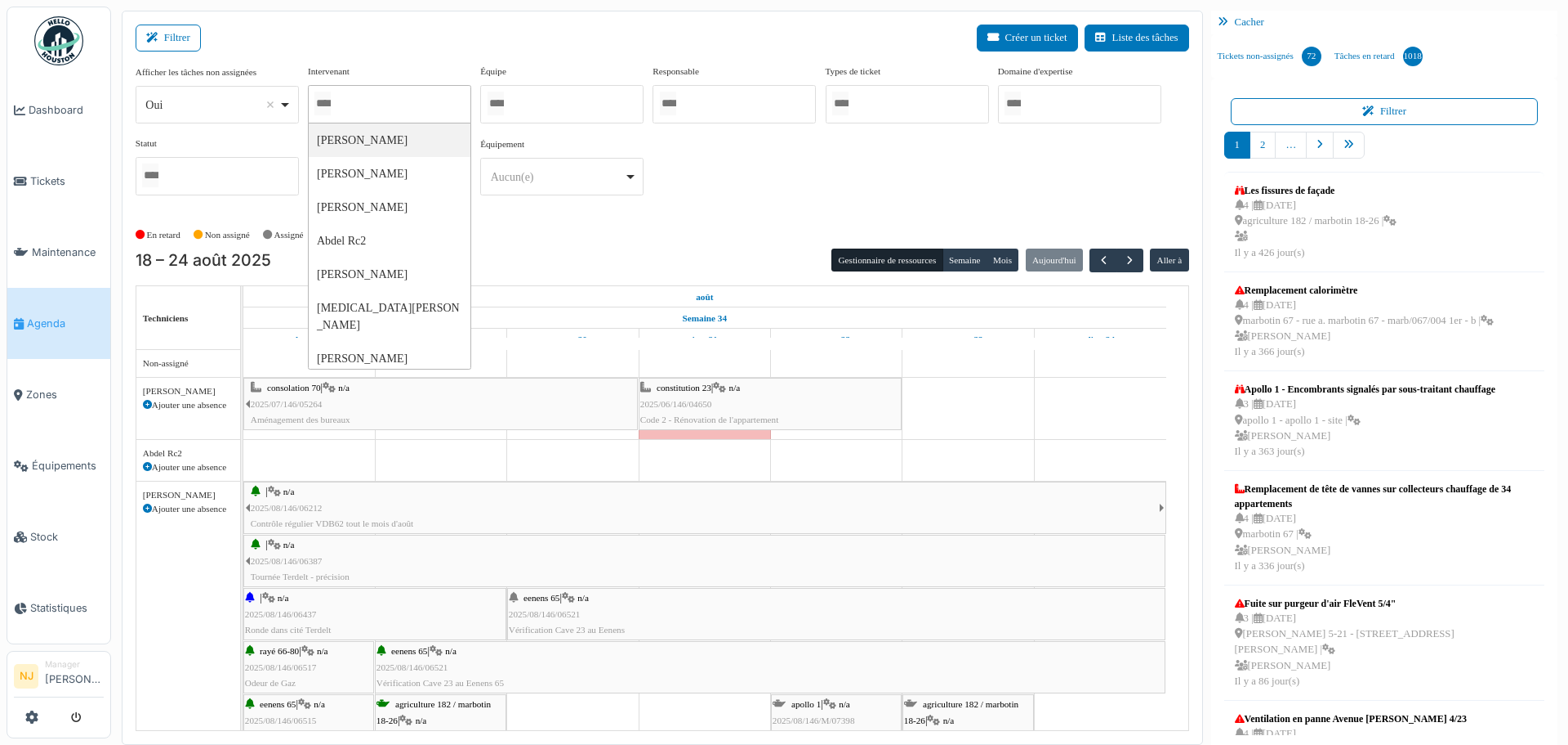
click at [710, 202] on div "Afficher les tâches non assignées *** Oui Remove item Oui Non Intervenant Abdel…" at bounding box center [662, 136] width 1053 height 144
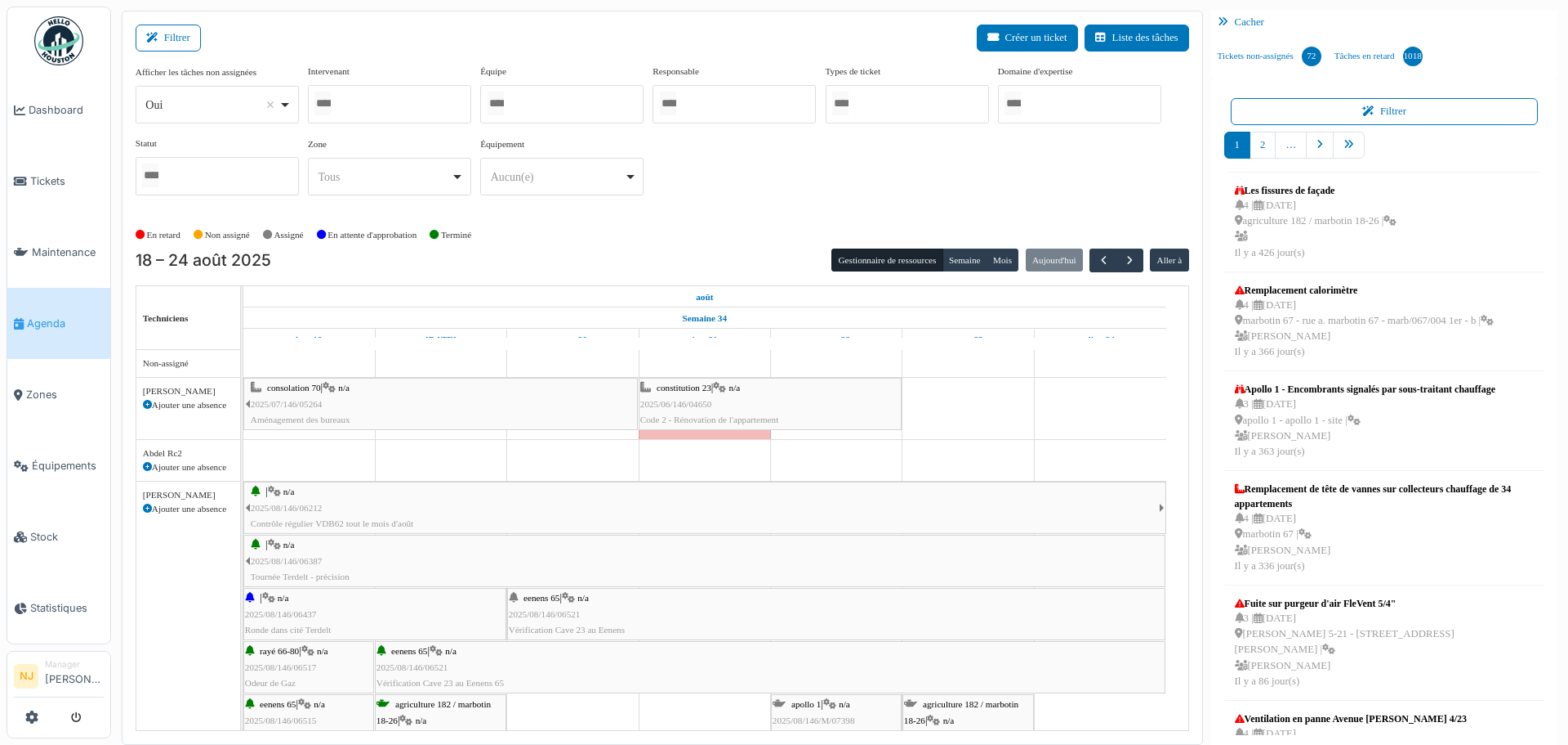
click at [504, 102] on input "Tous" at bounding box center [495, 103] width 16 height 24
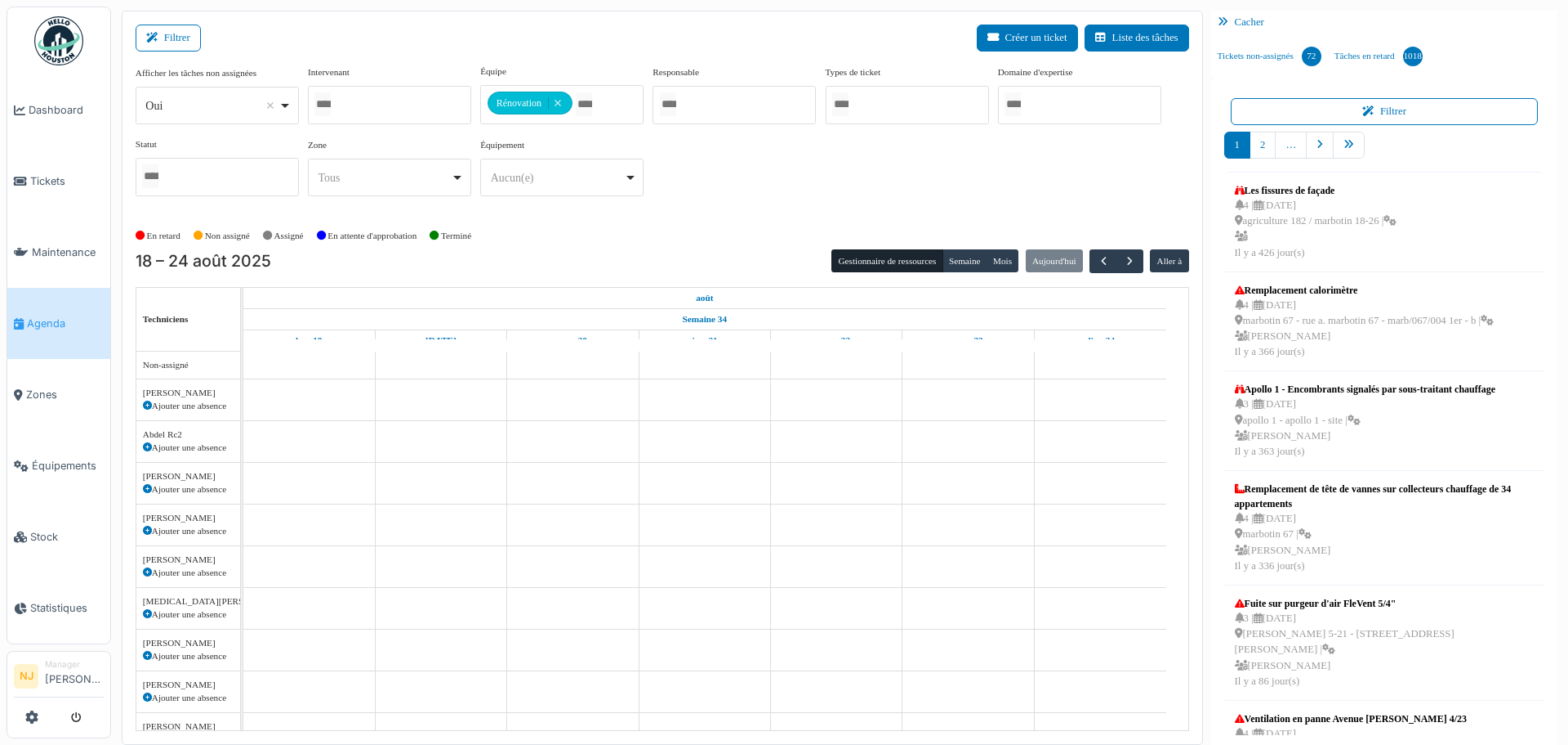
click at [803, 169] on div "Afficher les tâches non assignées *** Oui Remove item Oui Non Intervenant Abdel…" at bounding box center [662, 137] width 1053 height 145
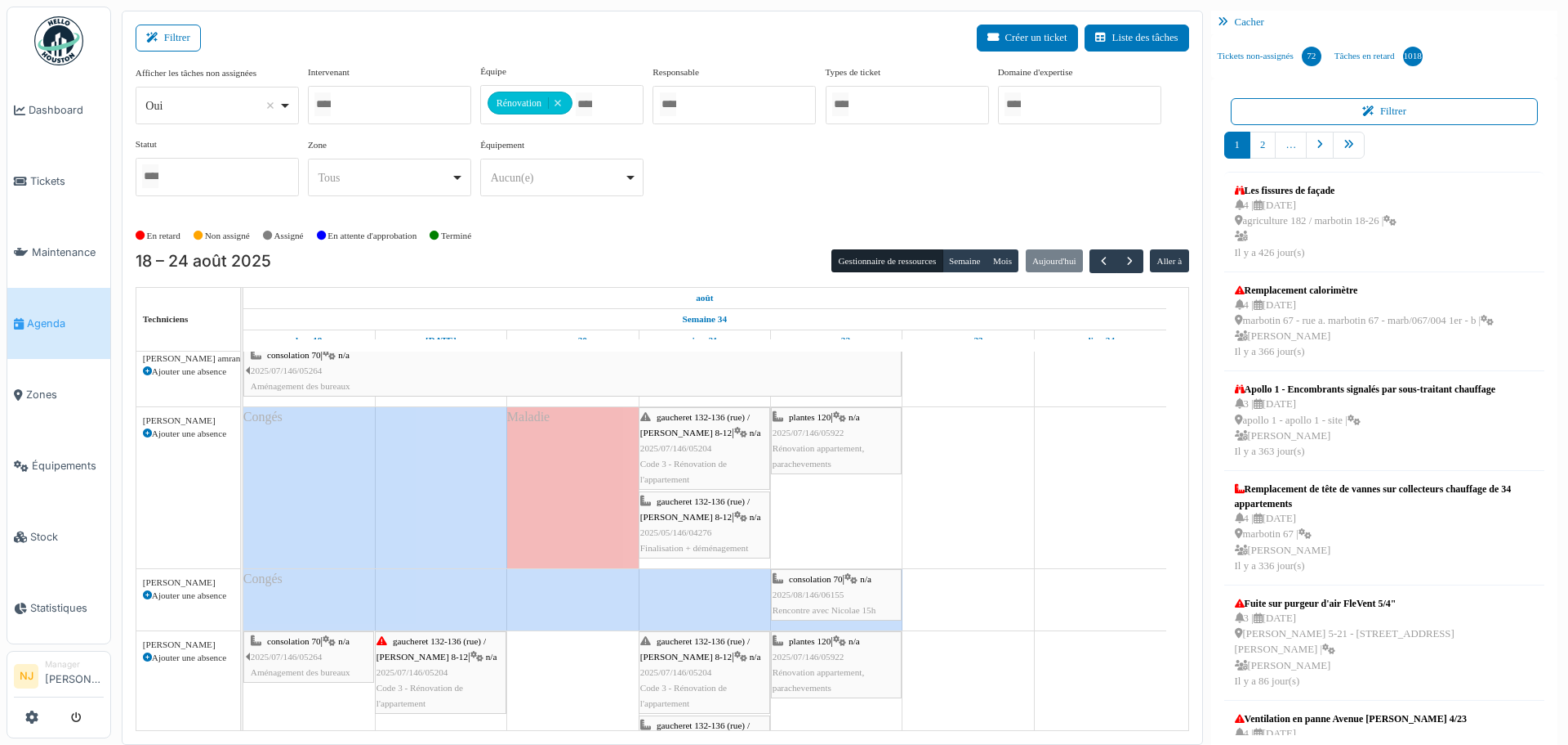
scroll to position [163, 0]
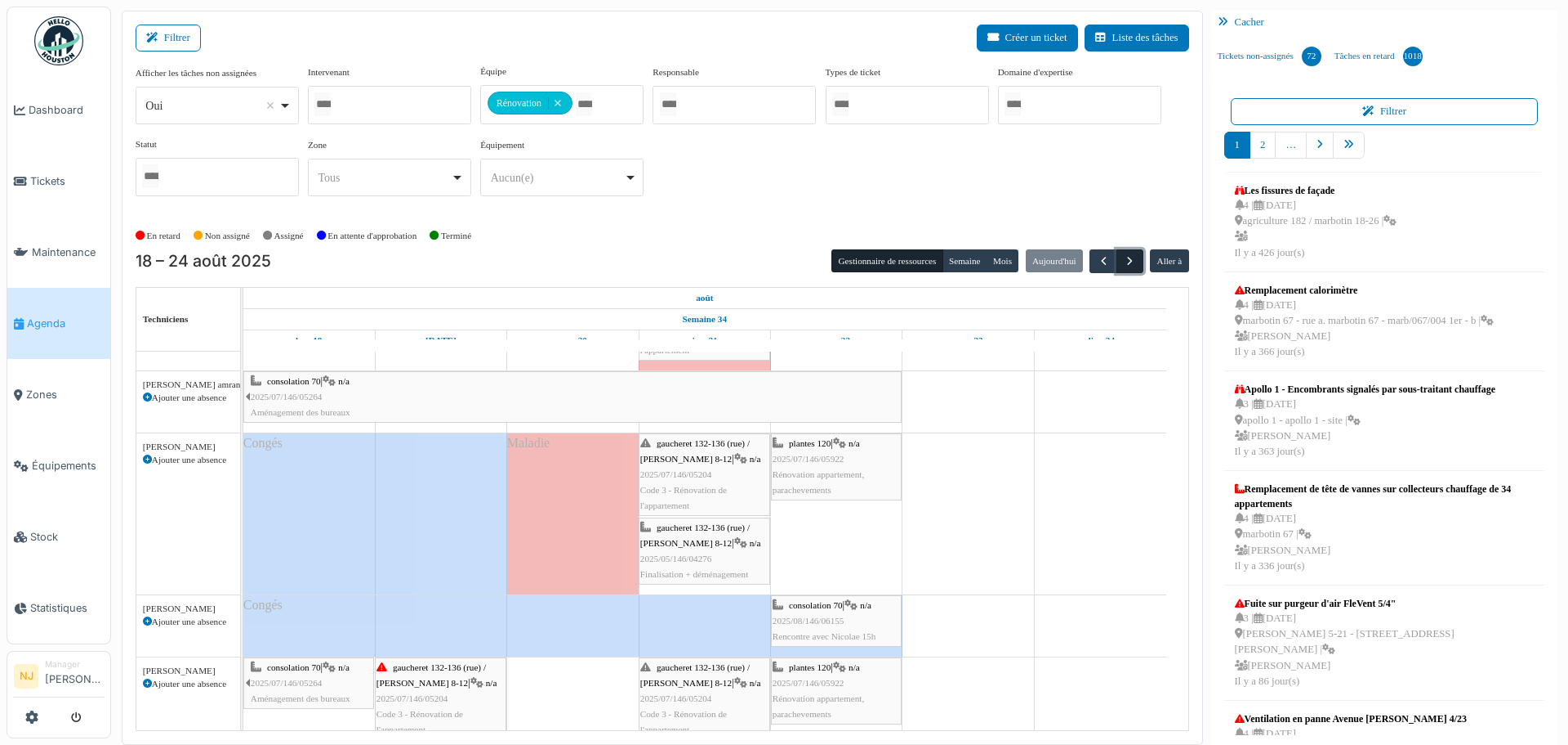
click at [1133, 257] on button "button" at bounding box center [1130, 261] width 27 height 24
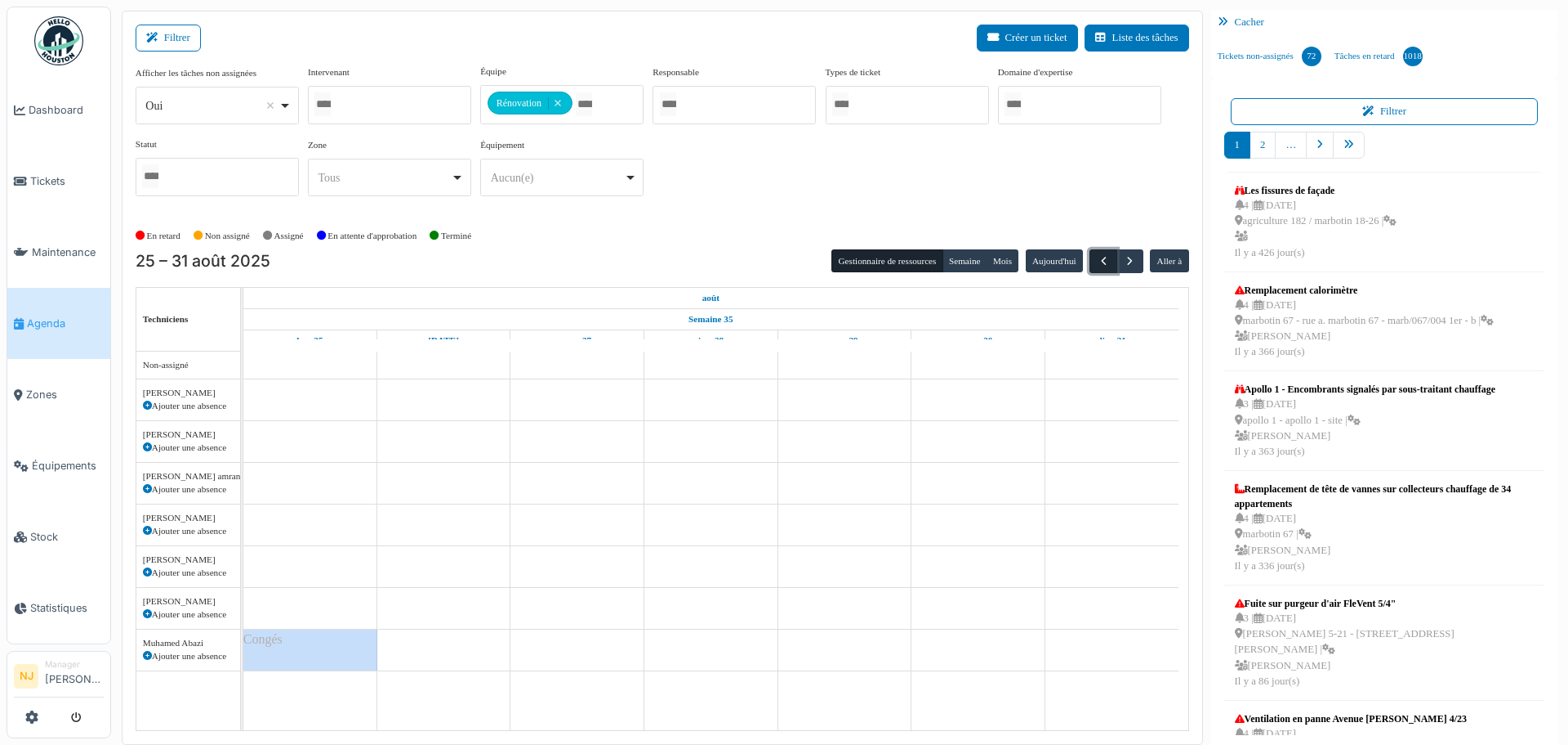
click at [1097, 258] on span "button" at bounding box center [1103, 260] width 14 height 14
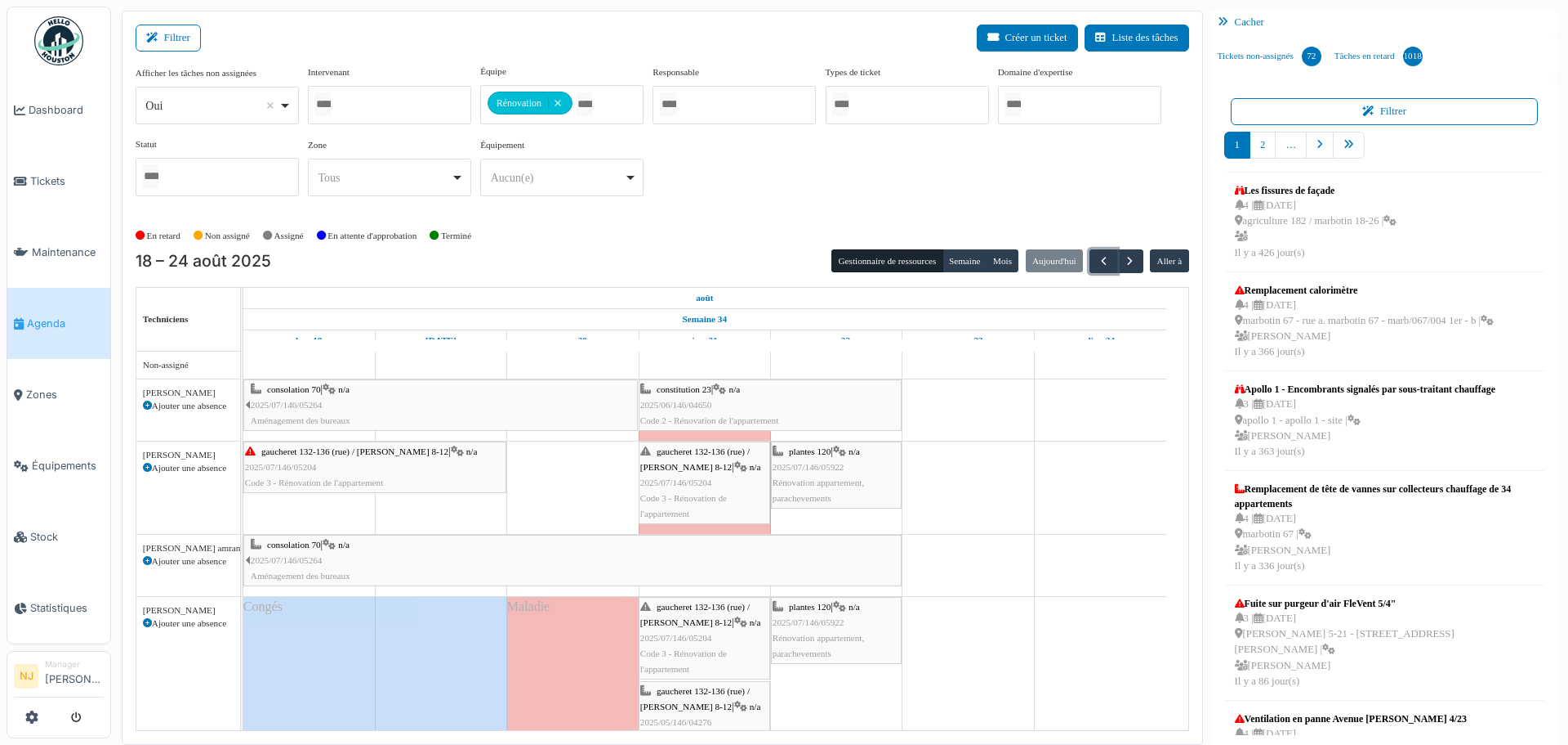
click at [717, 497] on span "Code 3 - Rénovation de l'appartement" at bounding box center [684, 506] width 87 height 25
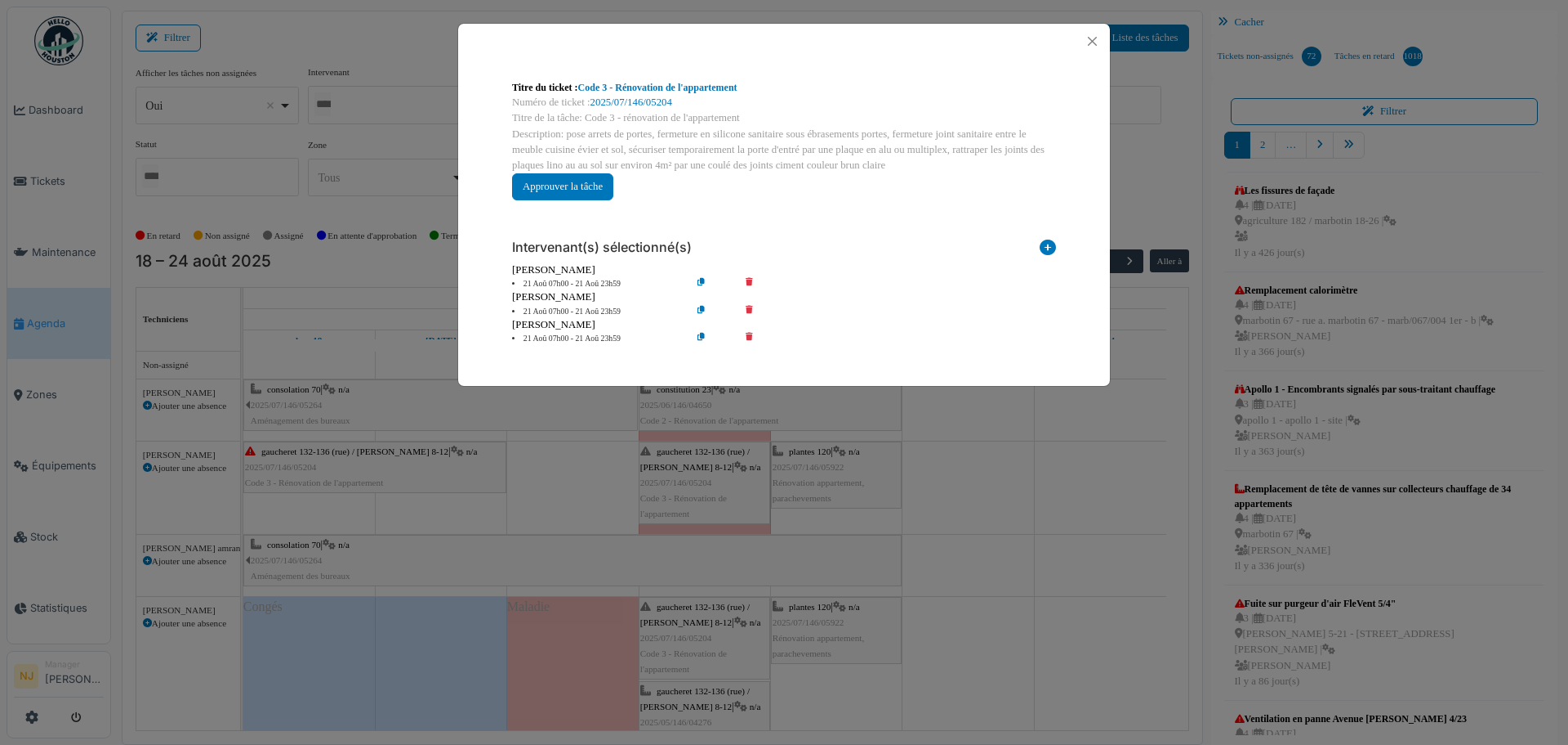
click at [748, 278] on icon at bounding box center [760, 285] width 46 height 13
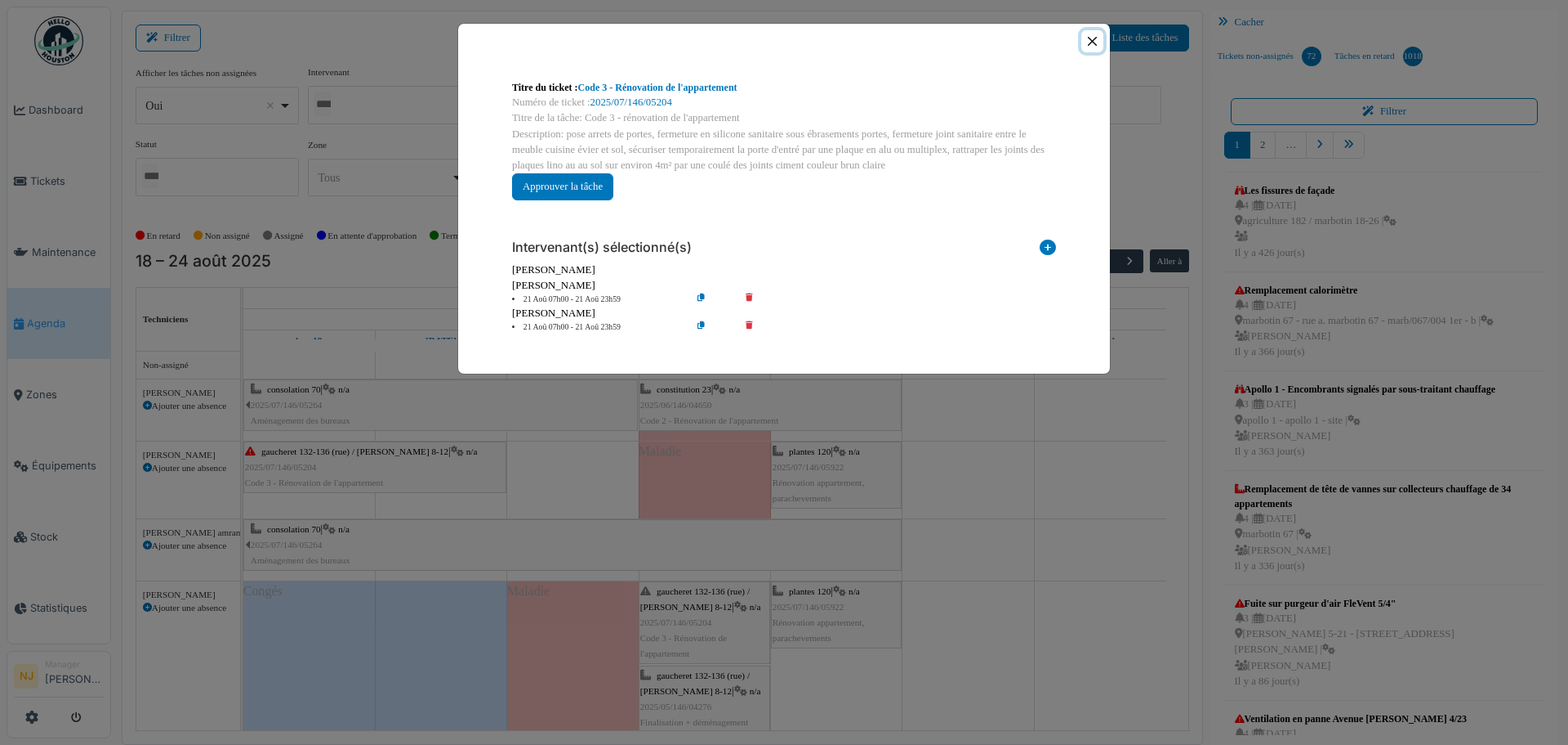
click at [1085, 41] on button "Close" at bounding box center [1092, 41] width 22 height 22
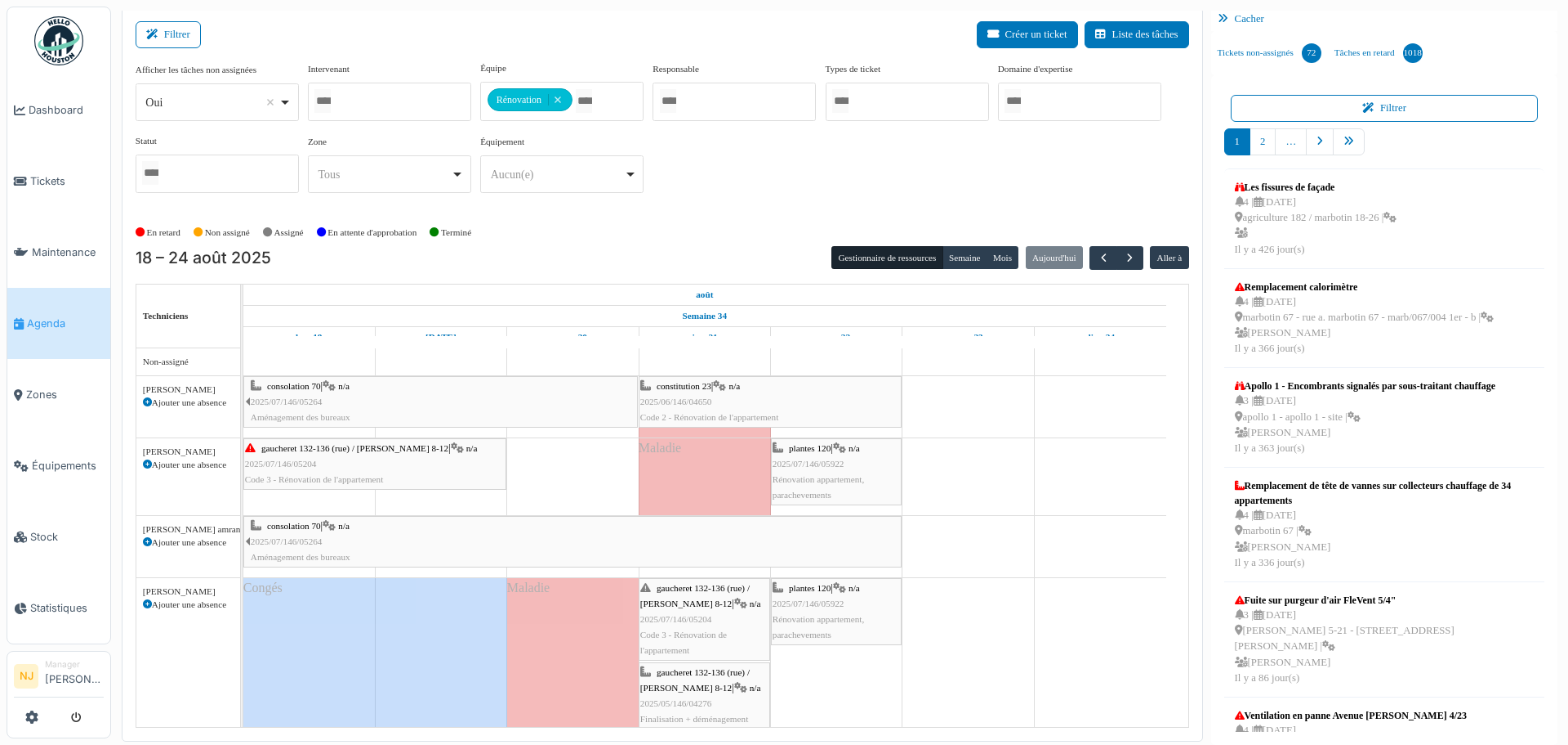
drag, startPoint x: 558, startPoint y: 100, endPoint x: 559, endPoint y: 90, distance: 10.0
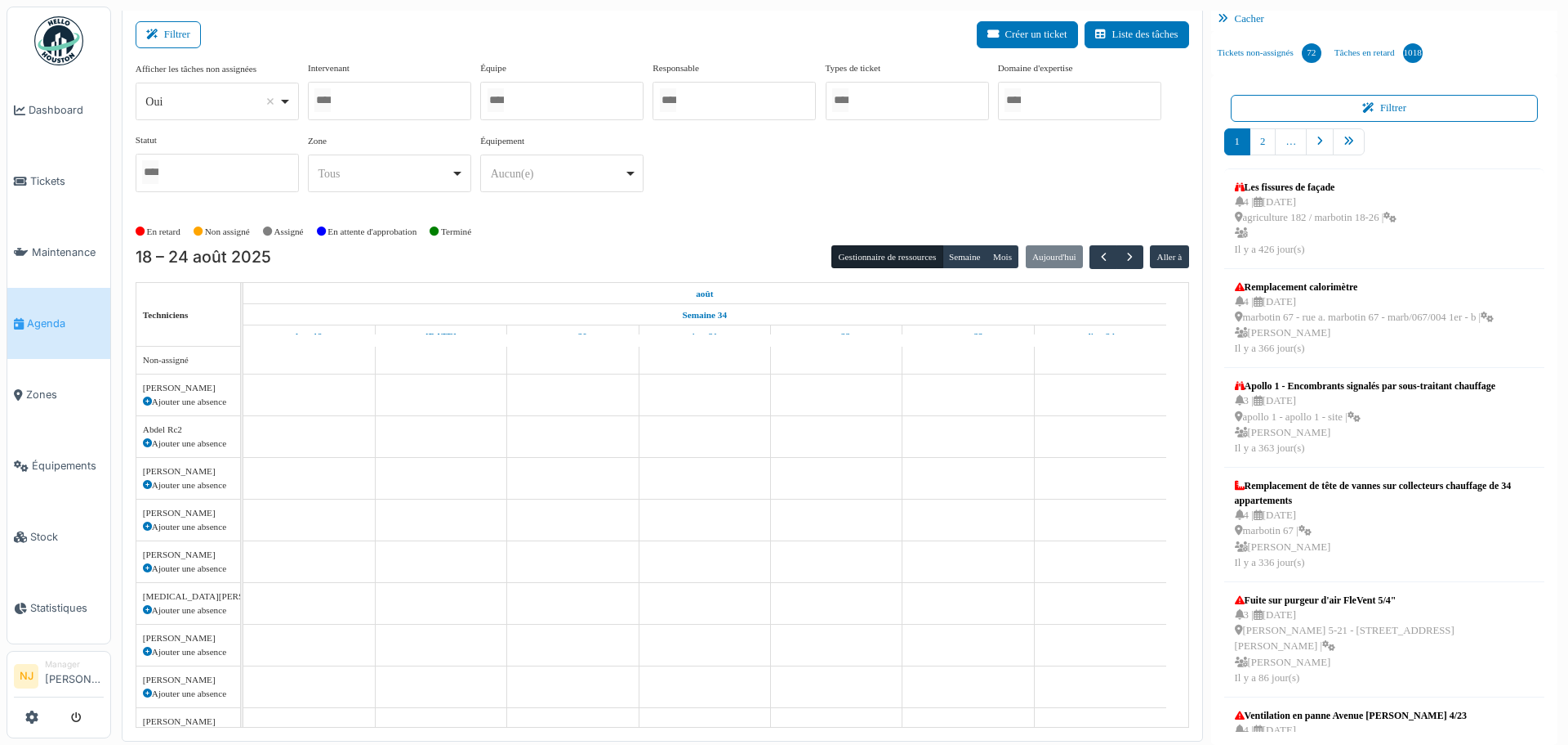
click at [347, 104] on div at bounding box center [390, 101] width 163 height 38
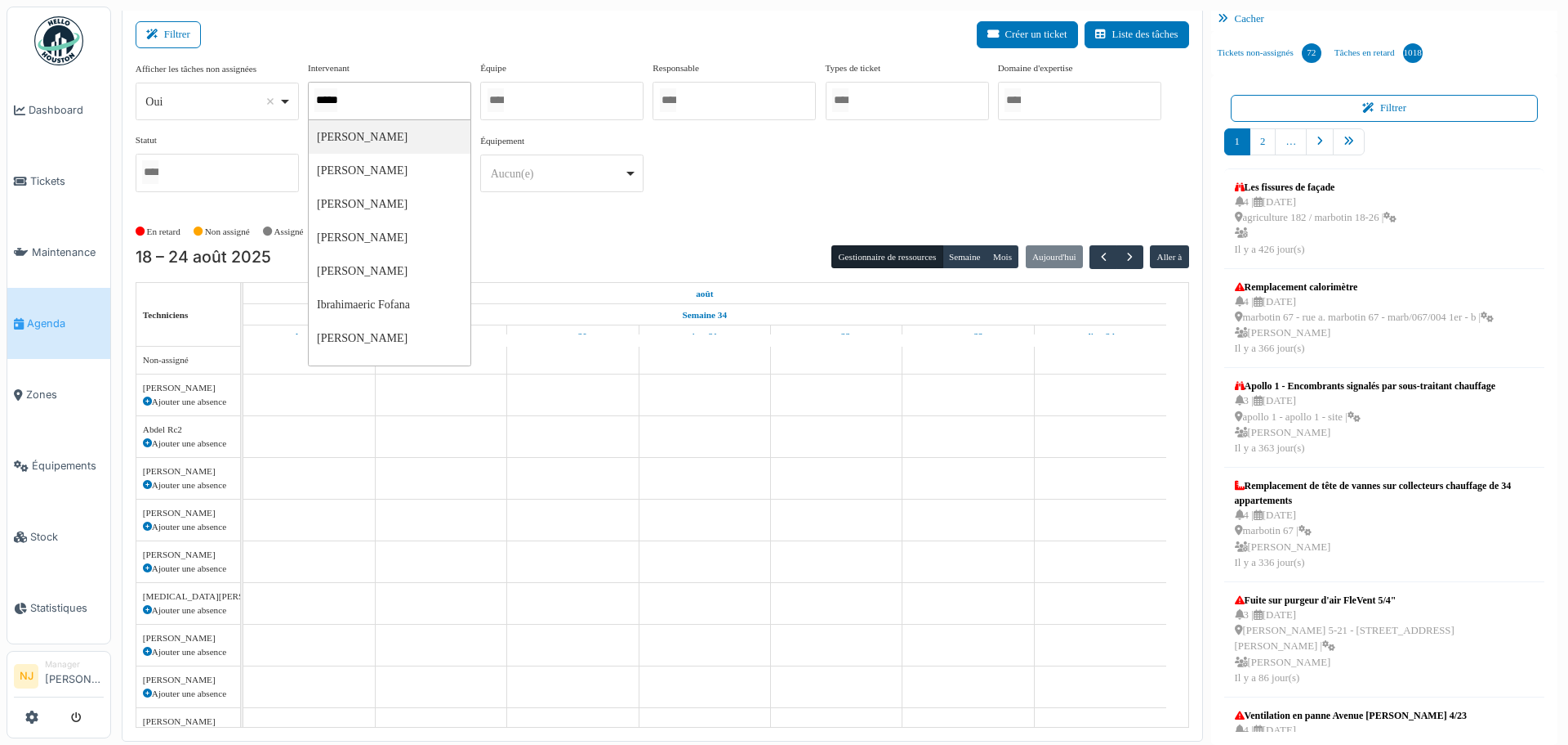
type input "******"
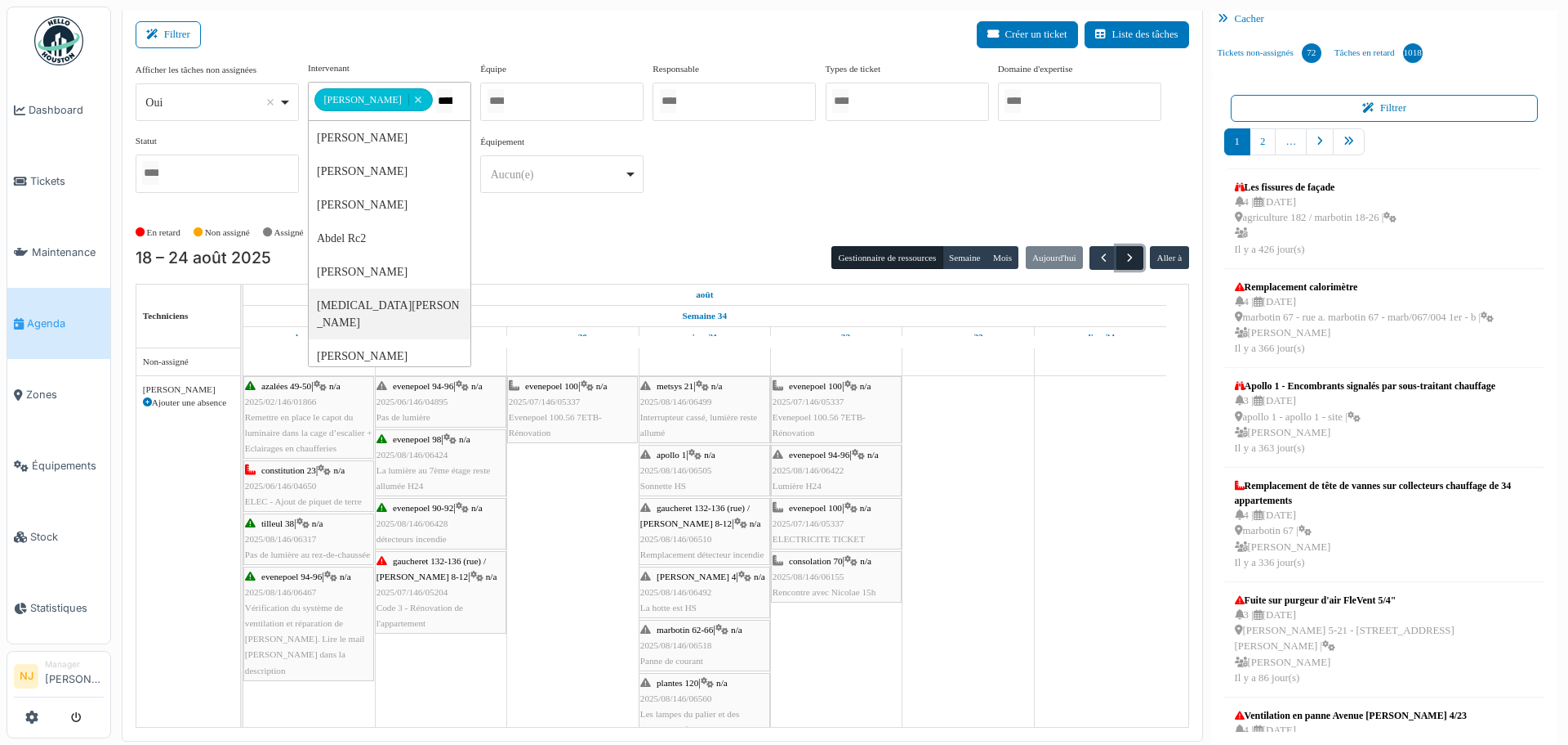
click at [1123, 255] on span "button" at bounding box center [1130, 257] width 14 height 14
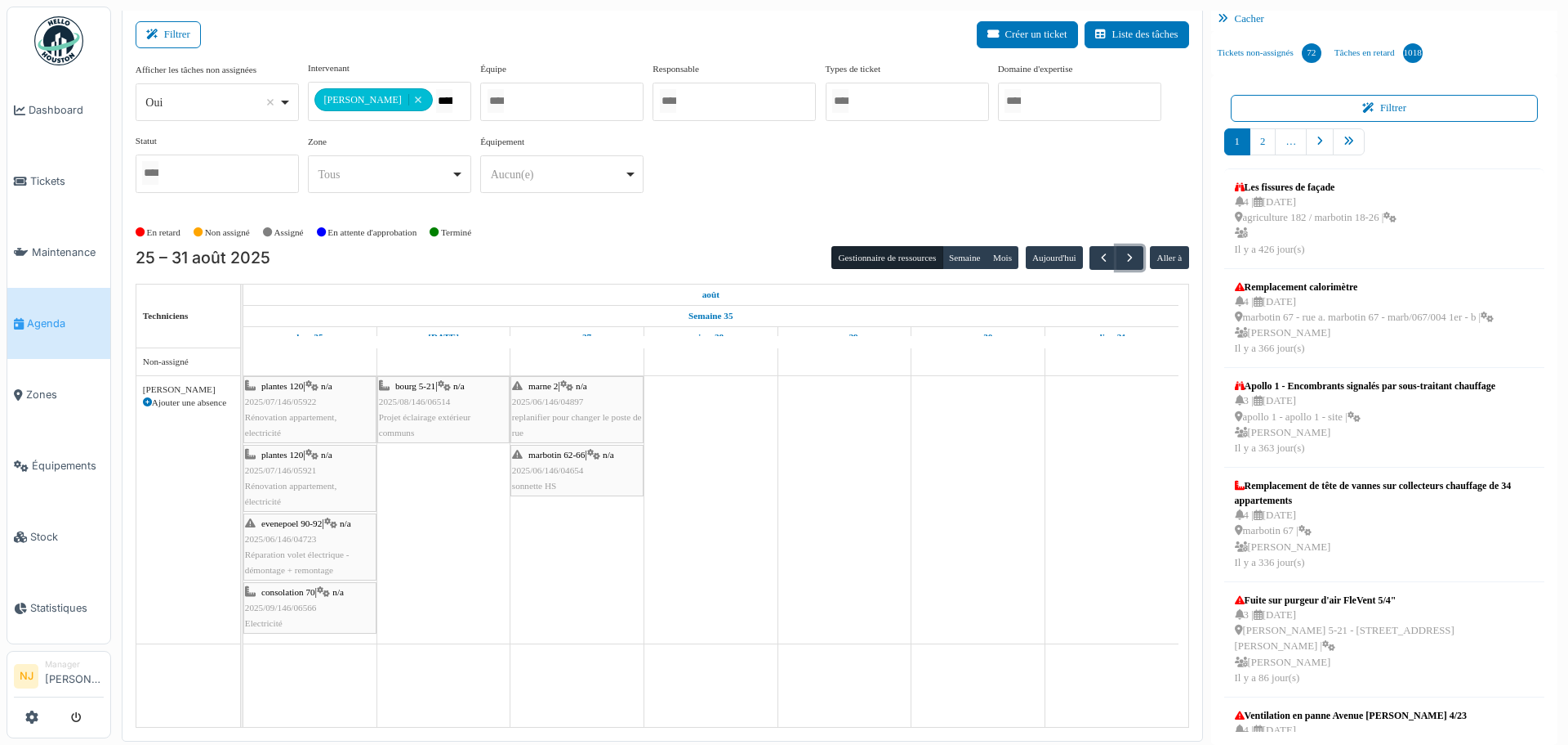
click at [291, 396] on span "2025/07/146/05922" at bounding box center [281, 401] width 72 height 10
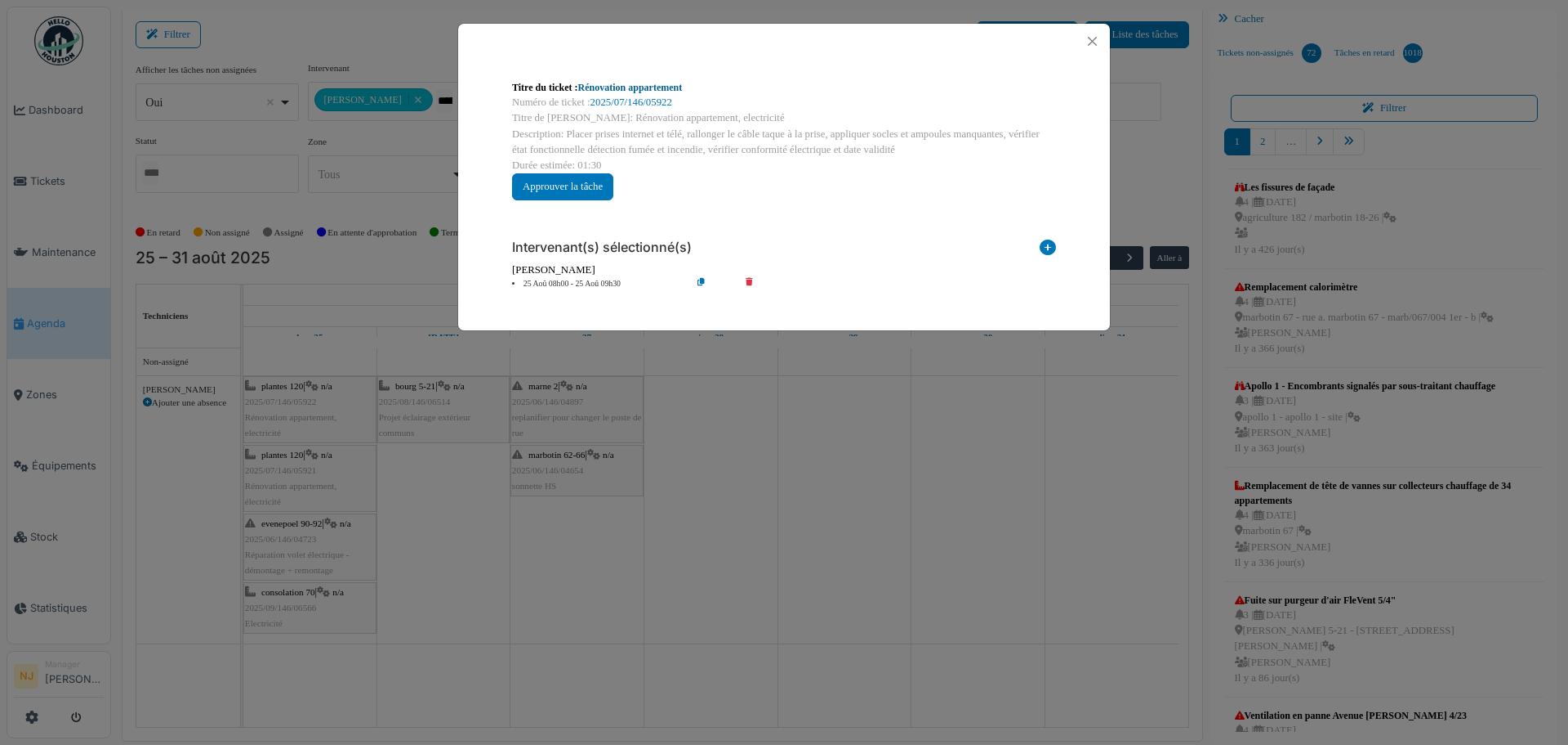
click at [622, 92] on link "Rénovation appartement" at bounding box center [630, 87] width 104 height 12
click at [1094, 42] on button "Close" at bounding box center [1092, 41] width 22 height 22
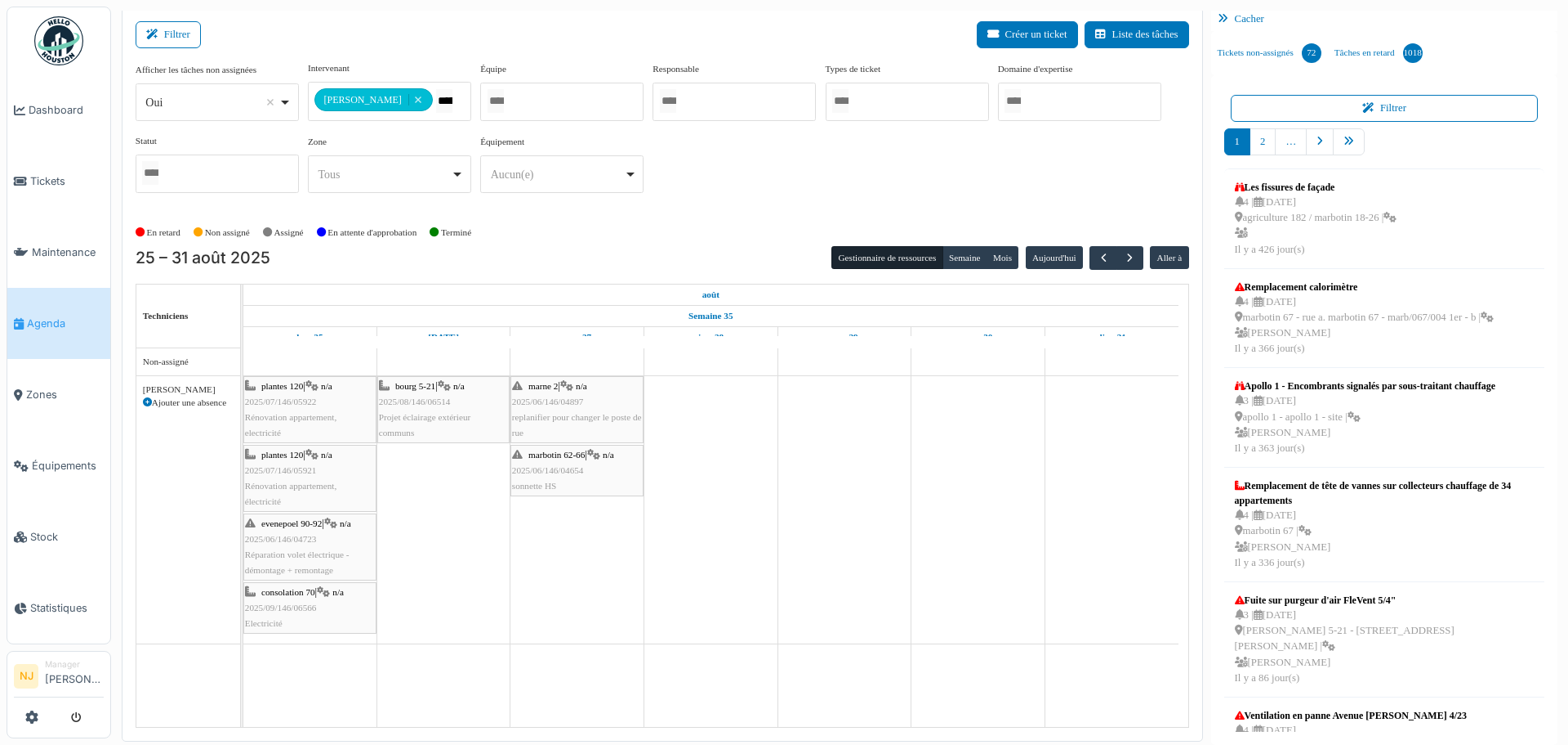
click at [295, 407] on div "plantes 120 | n/a 2025/07/146/05922 Rénovation appartement, electricité" at bounding box center [310, 410] width 130 height 63
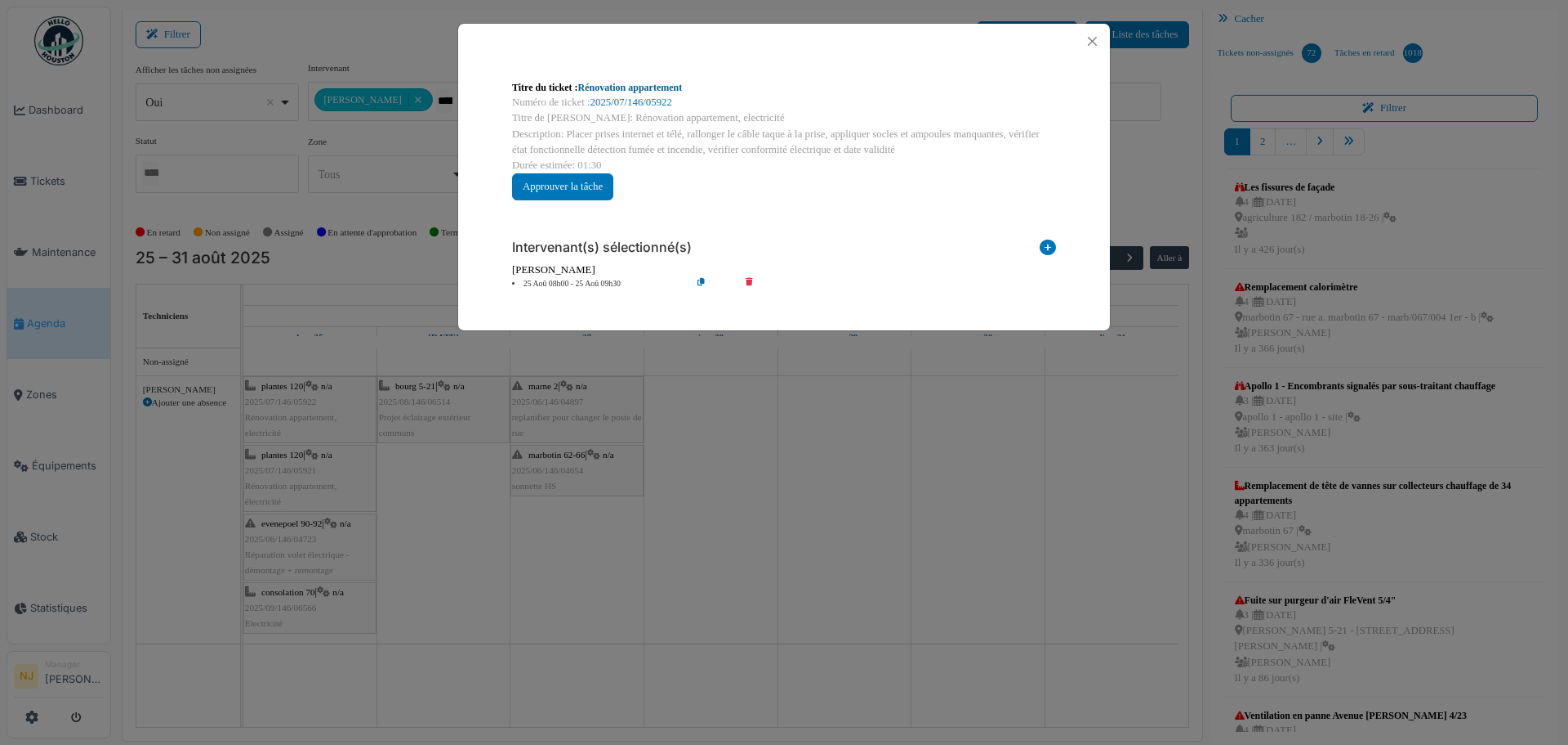
click at [619, 88] on link "Rénovation appartement" at bounding box center [630, 87] width 104 height 12
click at [1092, 37] on button "Close" at bounding box center [1092, 41] width 22 height 22
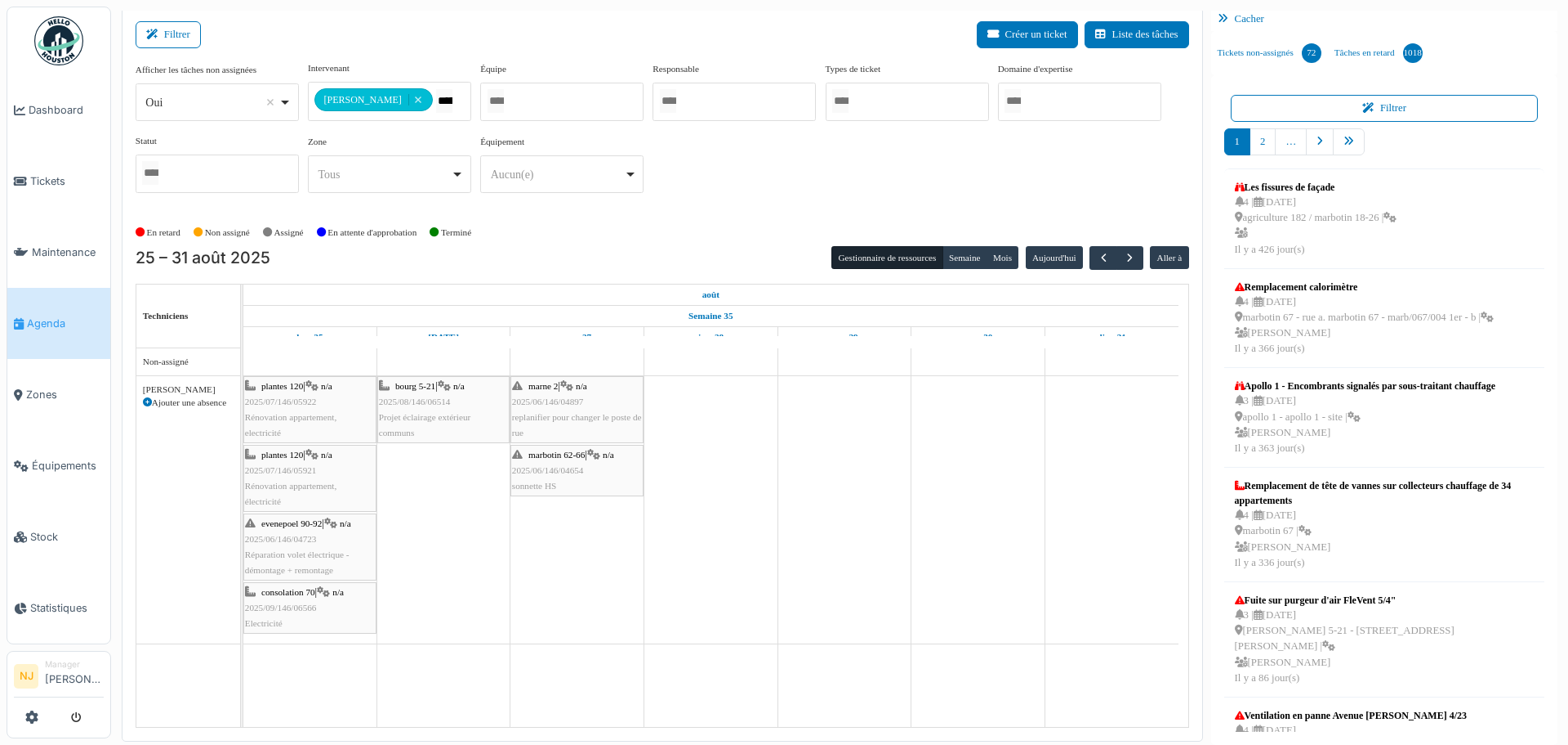
click at [295, 469] on span "2025/07/146/05921" at bounding box center [281, 469] width 72 height 10
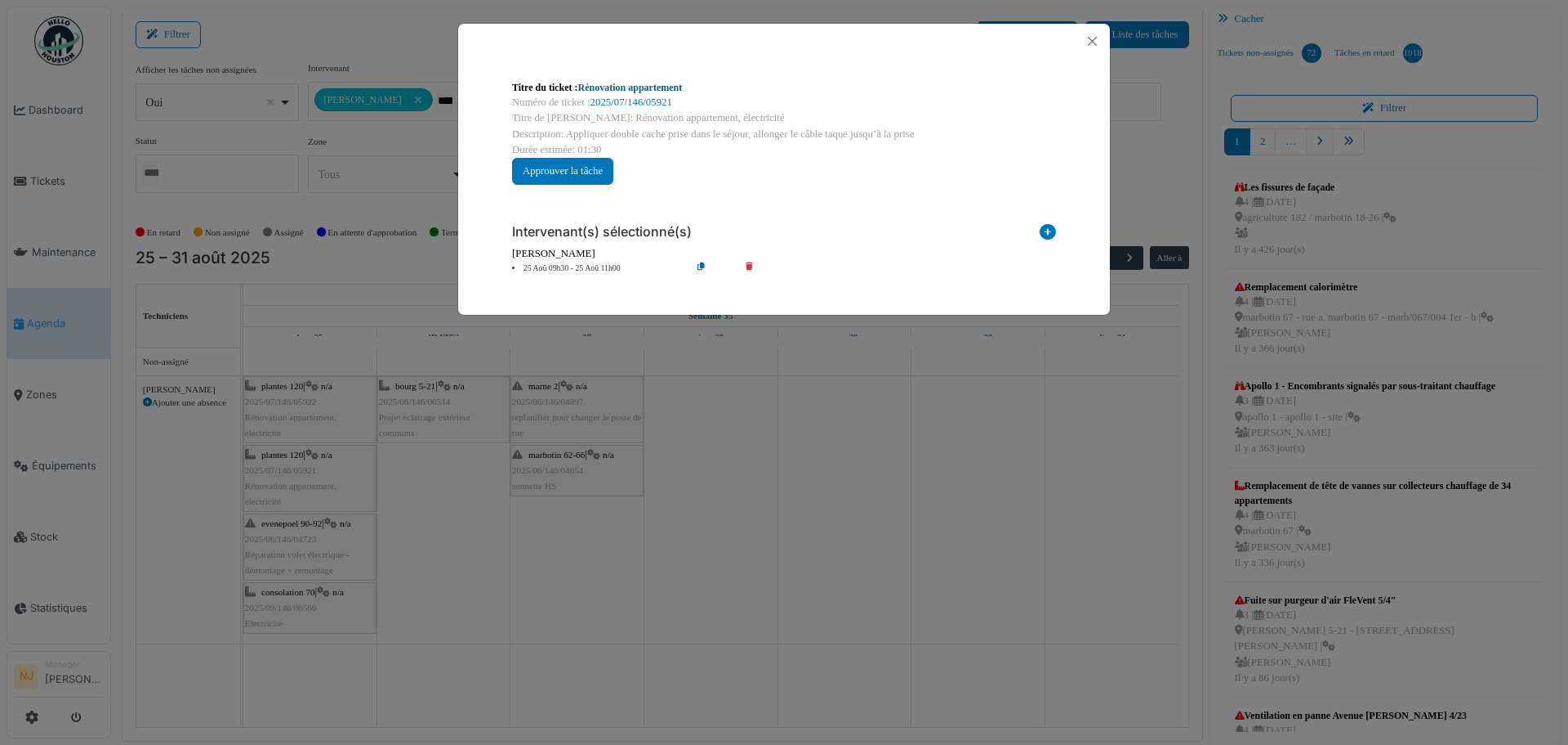
click at [627, 87] on link "Rénovation appartement" at bounding box center [630, 87] width 104 height 12
click at [1089, 36] on button "Close" at bounding box center [1092, 41] width 22 height 22
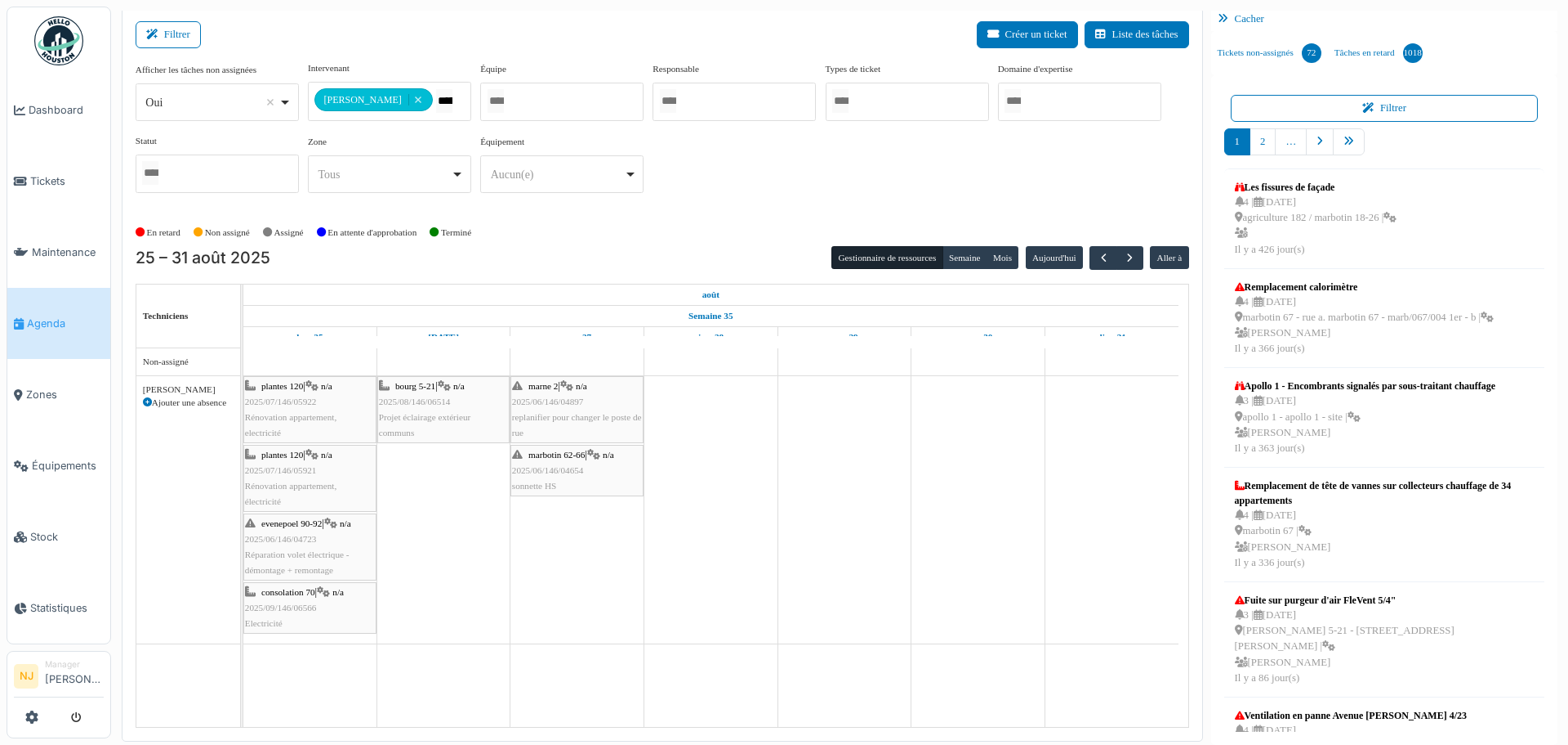
click at [425, 402] on span "2025/08/146/06514" at bounding box center [414, 401] width 72 height 10
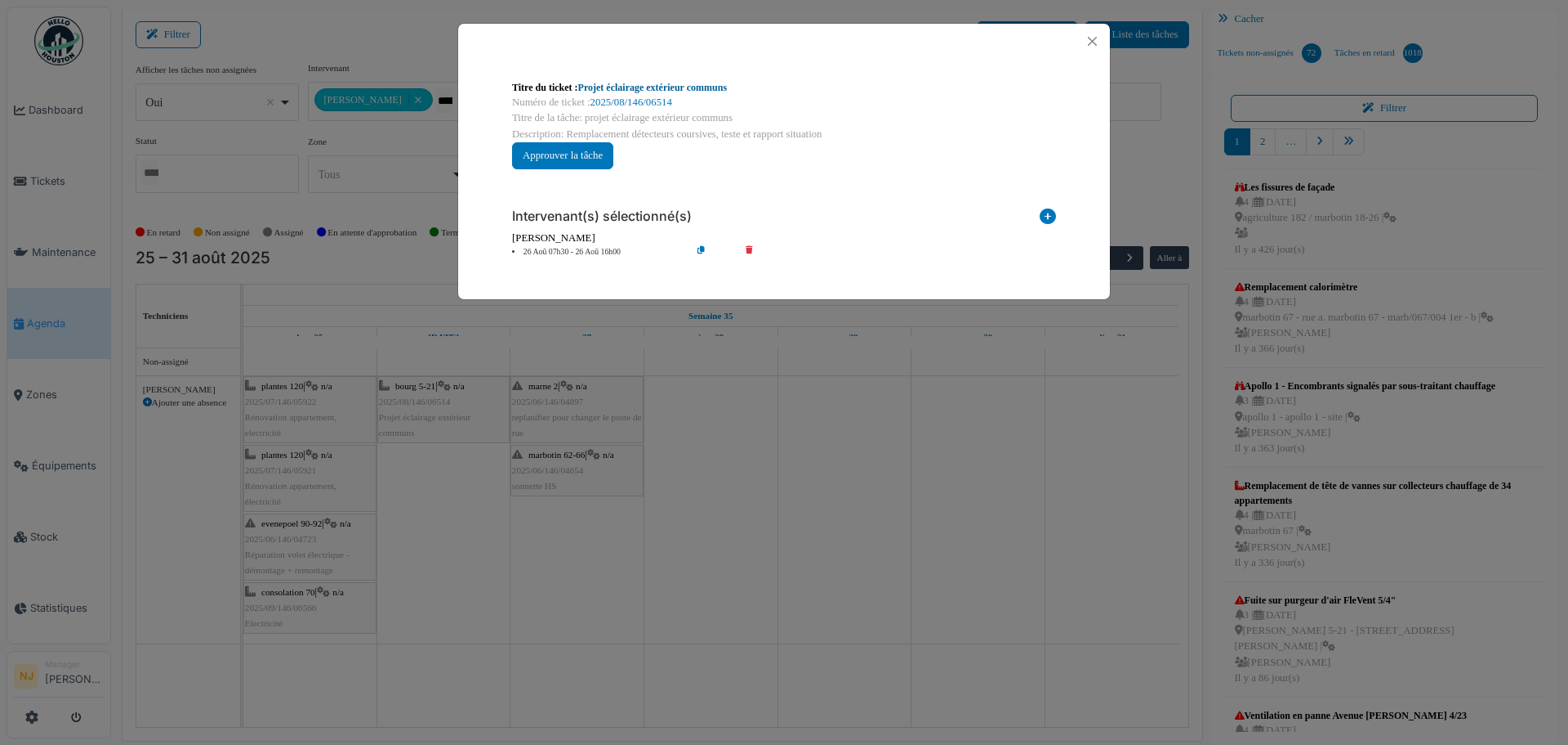
click at [633, 87] on link "Projet éclairage extérieur communs" at bounding box center [652, 87] width 149 height 12
click at [1092, 44] on button "Close" at bounding box center [1092, 41] width 22 height 22
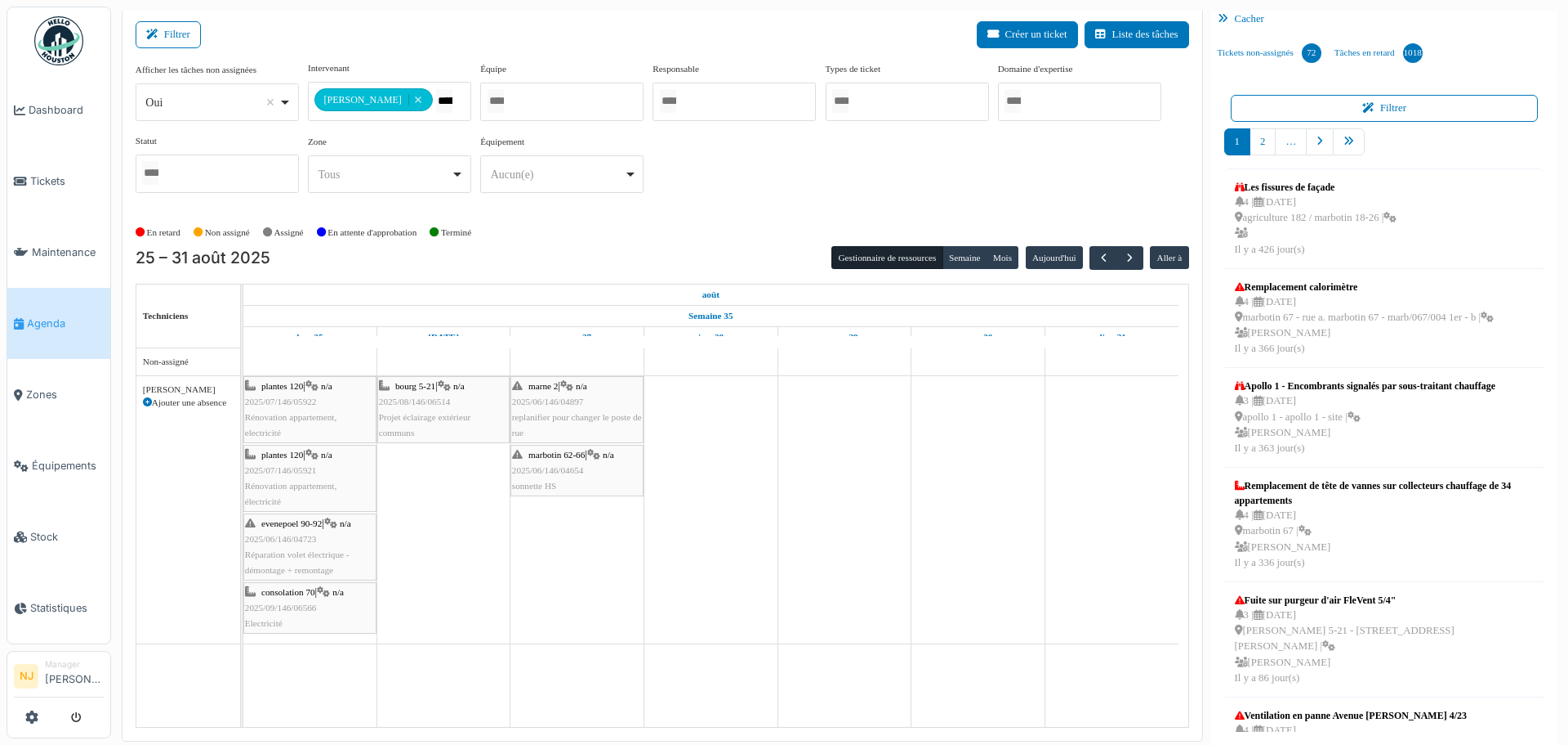
click at [401, 580] on td at bounding box center [444, 537] width 134 height 379
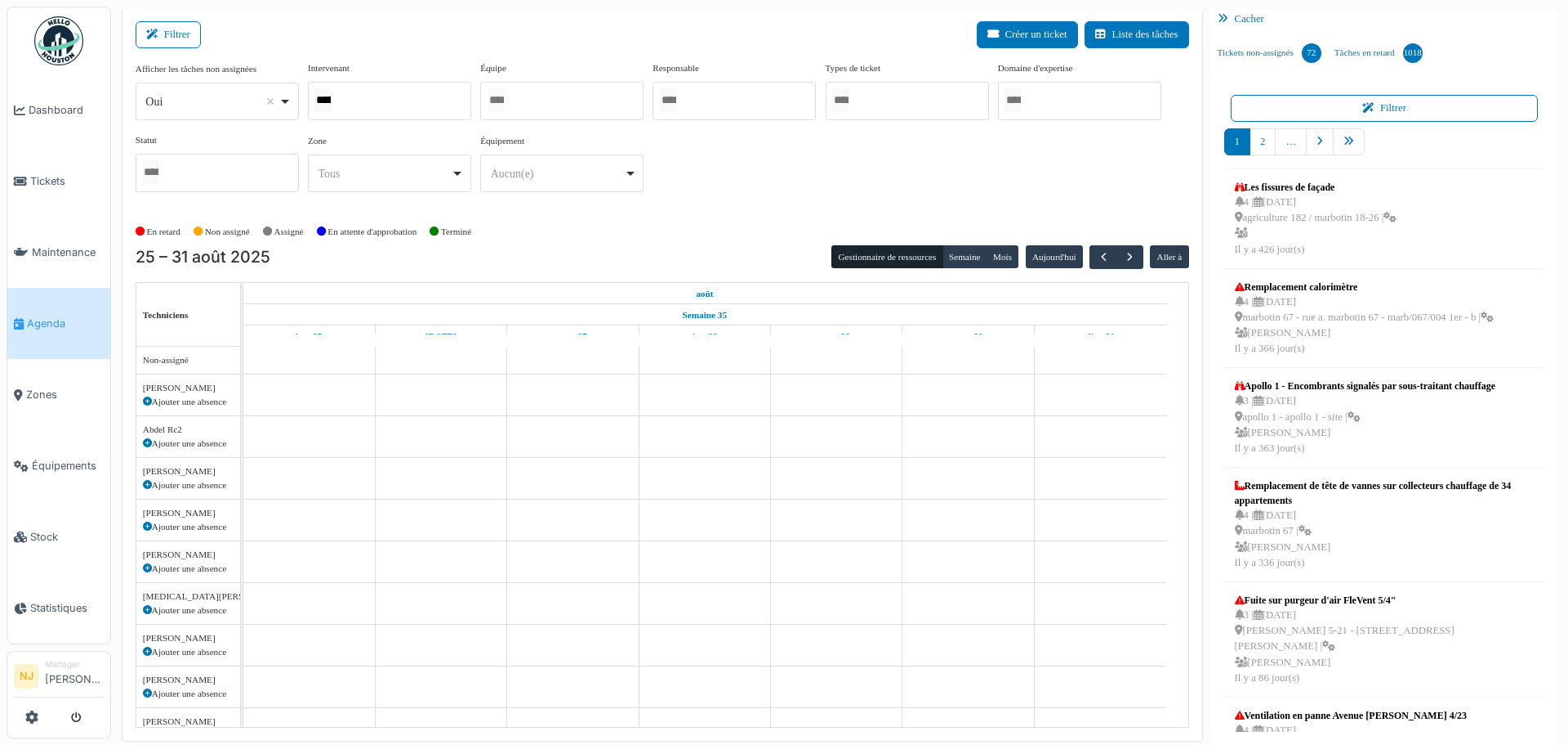
click at [363, 98] on div "******" at bounding box center [390, 101] width 163 height 38
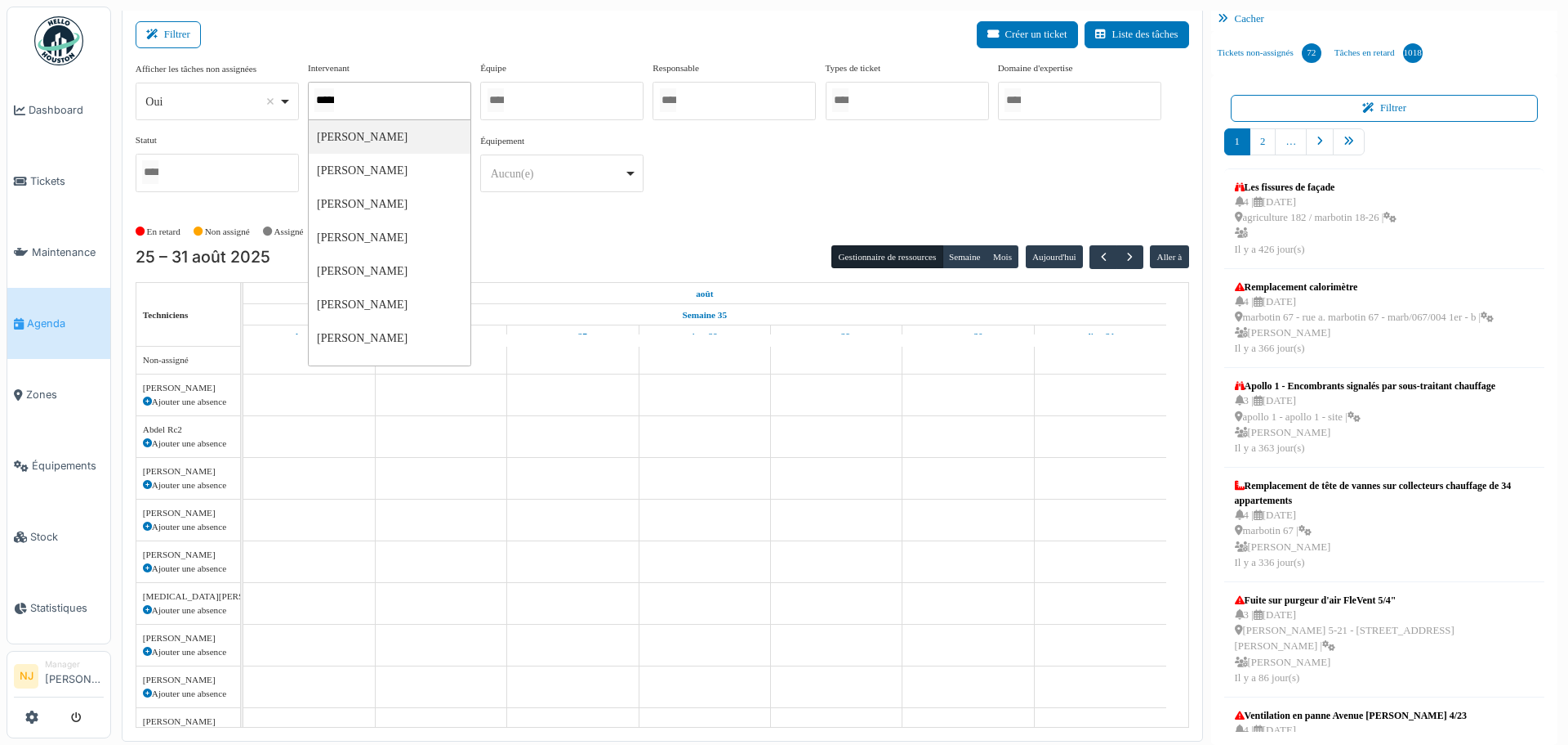
type input "******"
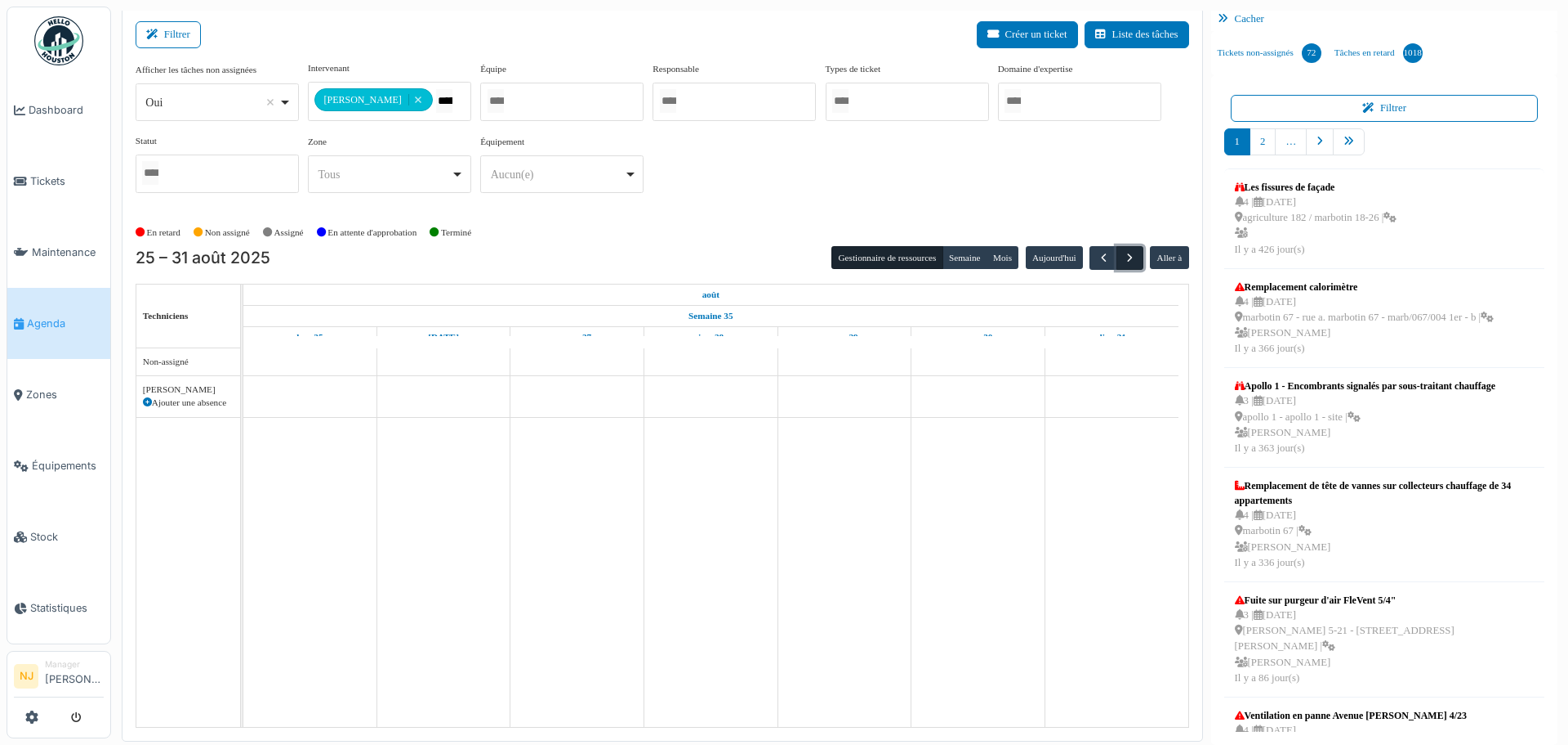
click at [1123, 252] on span "button" at bounding box center [1130, 257] width 14 height 14
click at [1097, 257] on span "button" at bounding box center [1103, 257] width 14 height 14
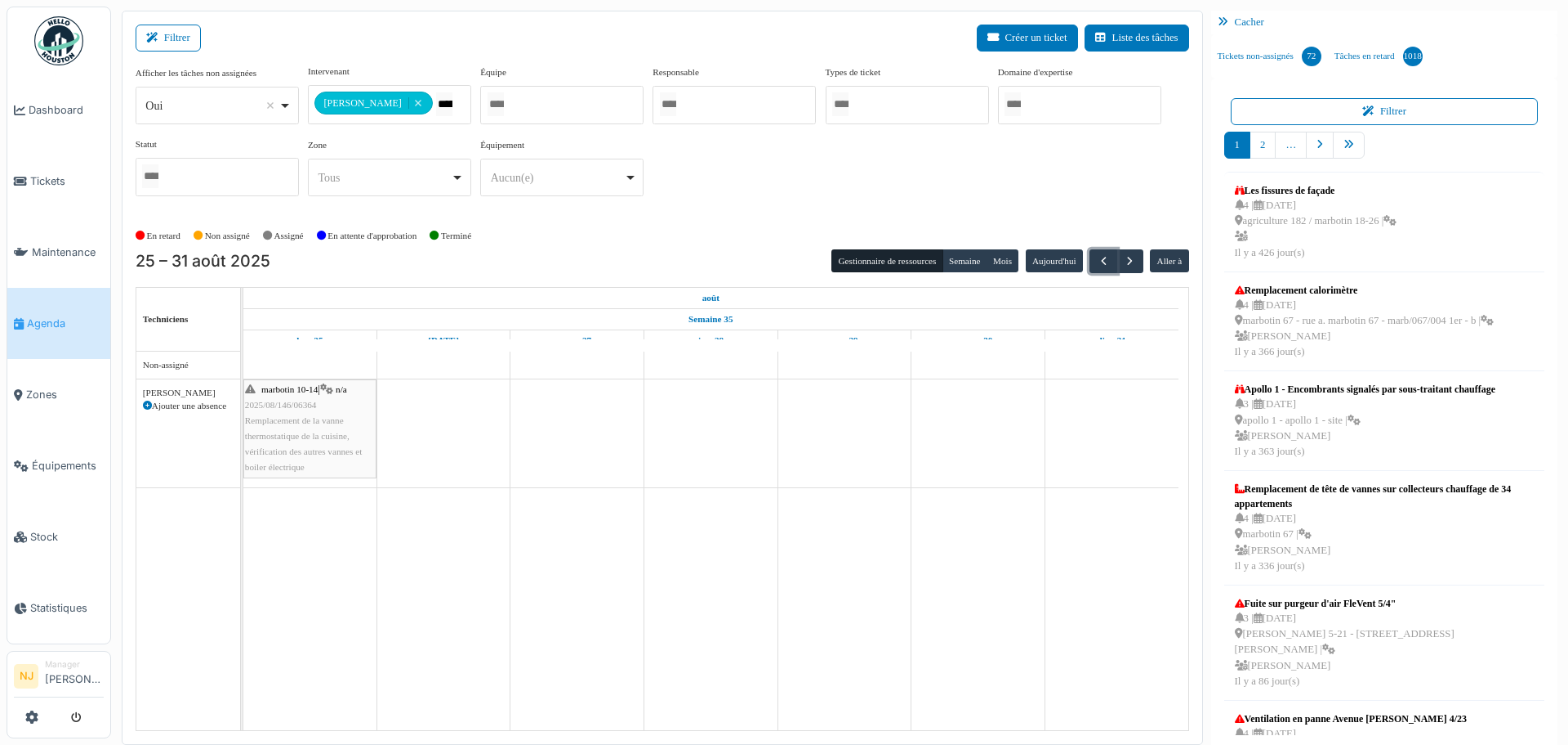
scroll to position [4, 0]
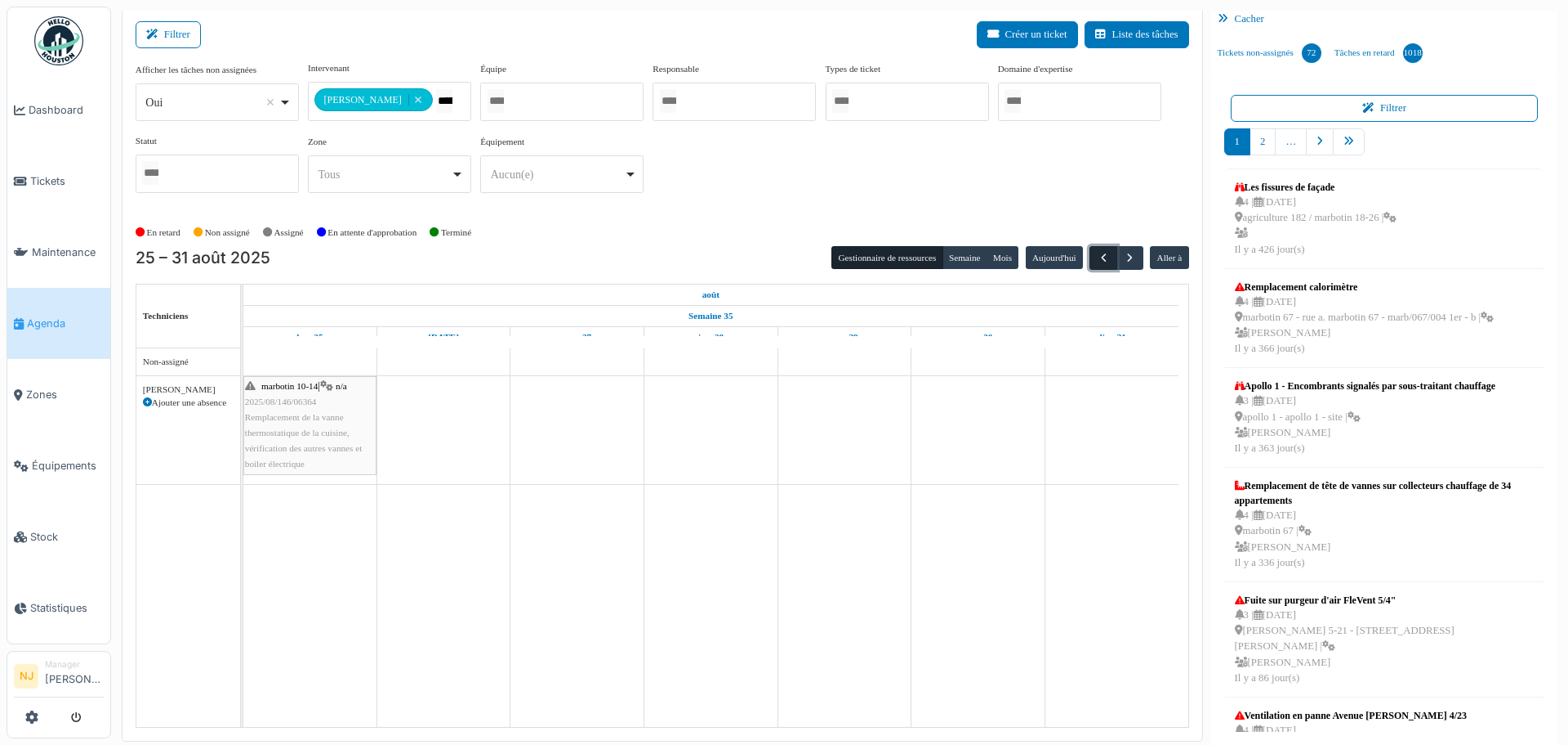
click at [1097, 257] on span "button" at bounding box center [1103, 257] width 14 height 14
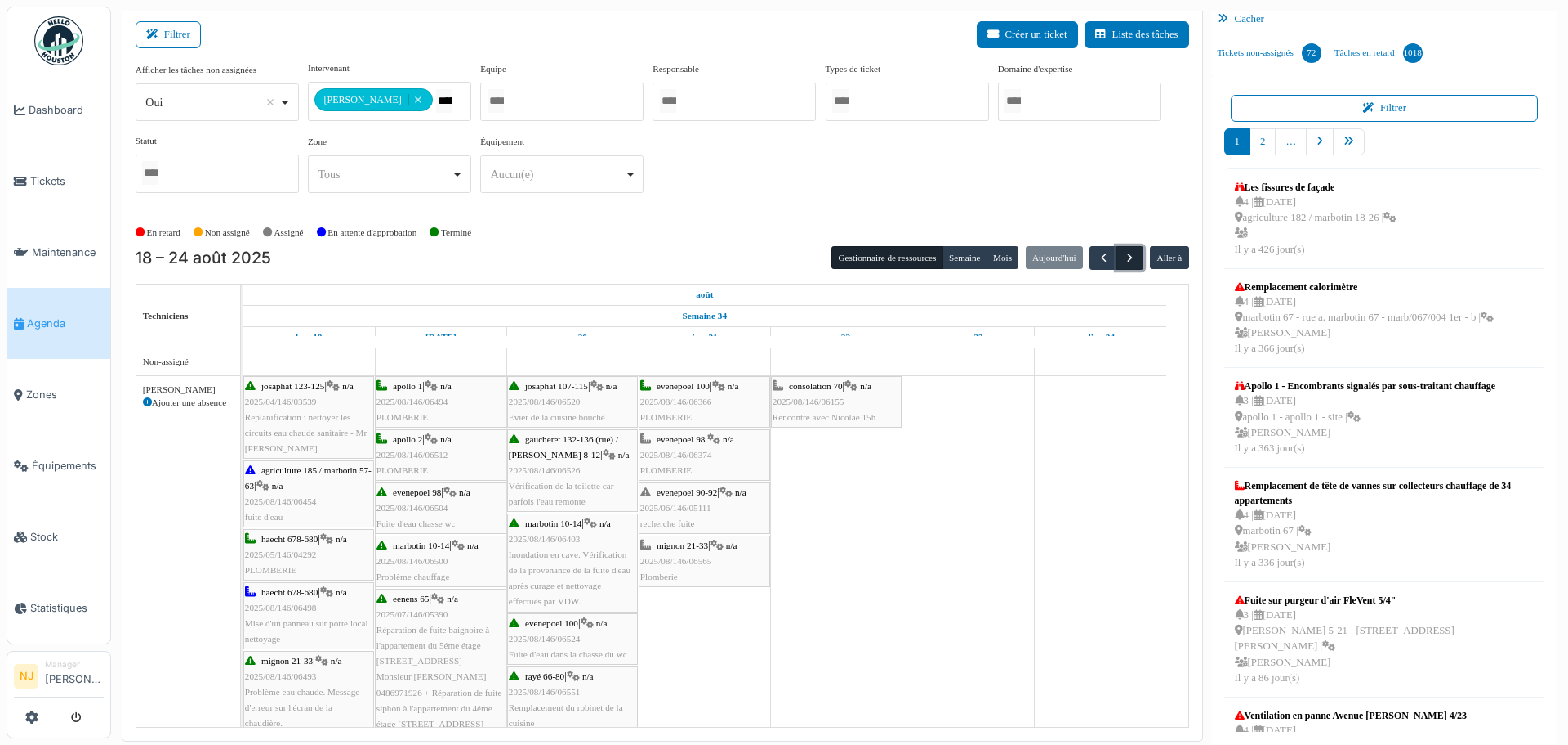
click at [1123, 256] on span "button" at bounding box center [1130, 257] width 14 height 14
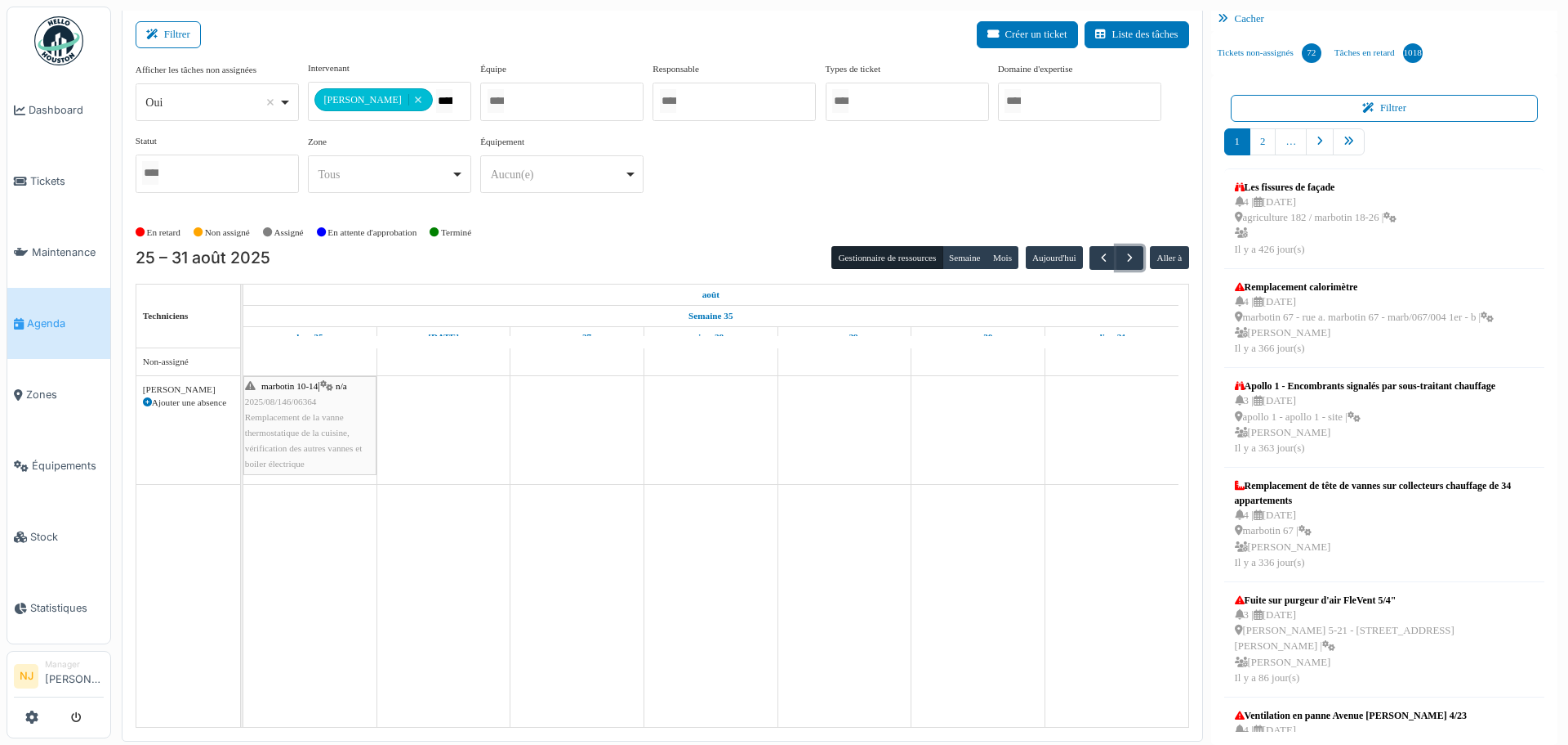
scroll to position [0, 0]
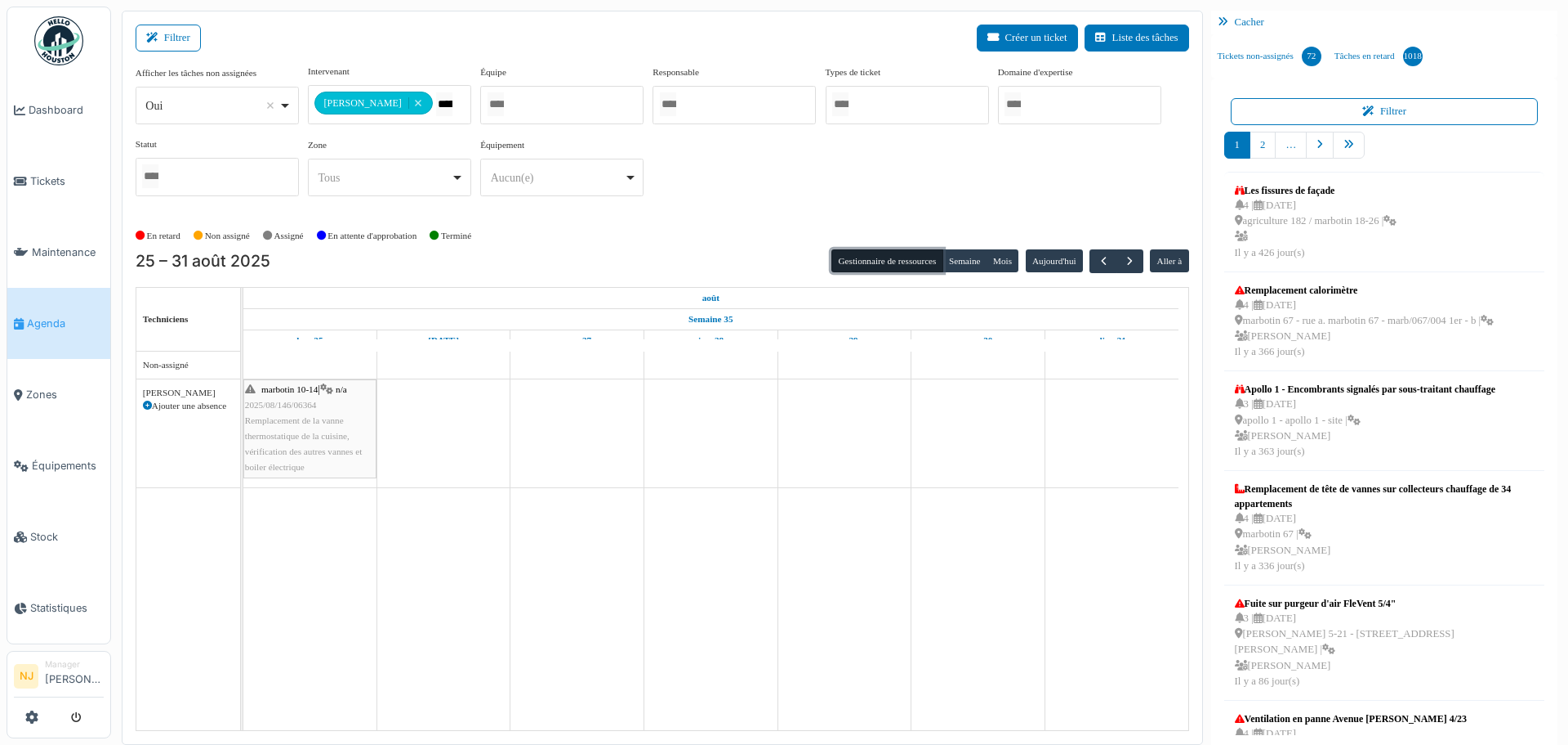
click at [890, 260] on button "Gestionnaire de ressources" at bounding box center [887, 260] width 111 height 23
click at [949, 258] on button "Semaine" at bounding box center [966, 260] width 45 height 23
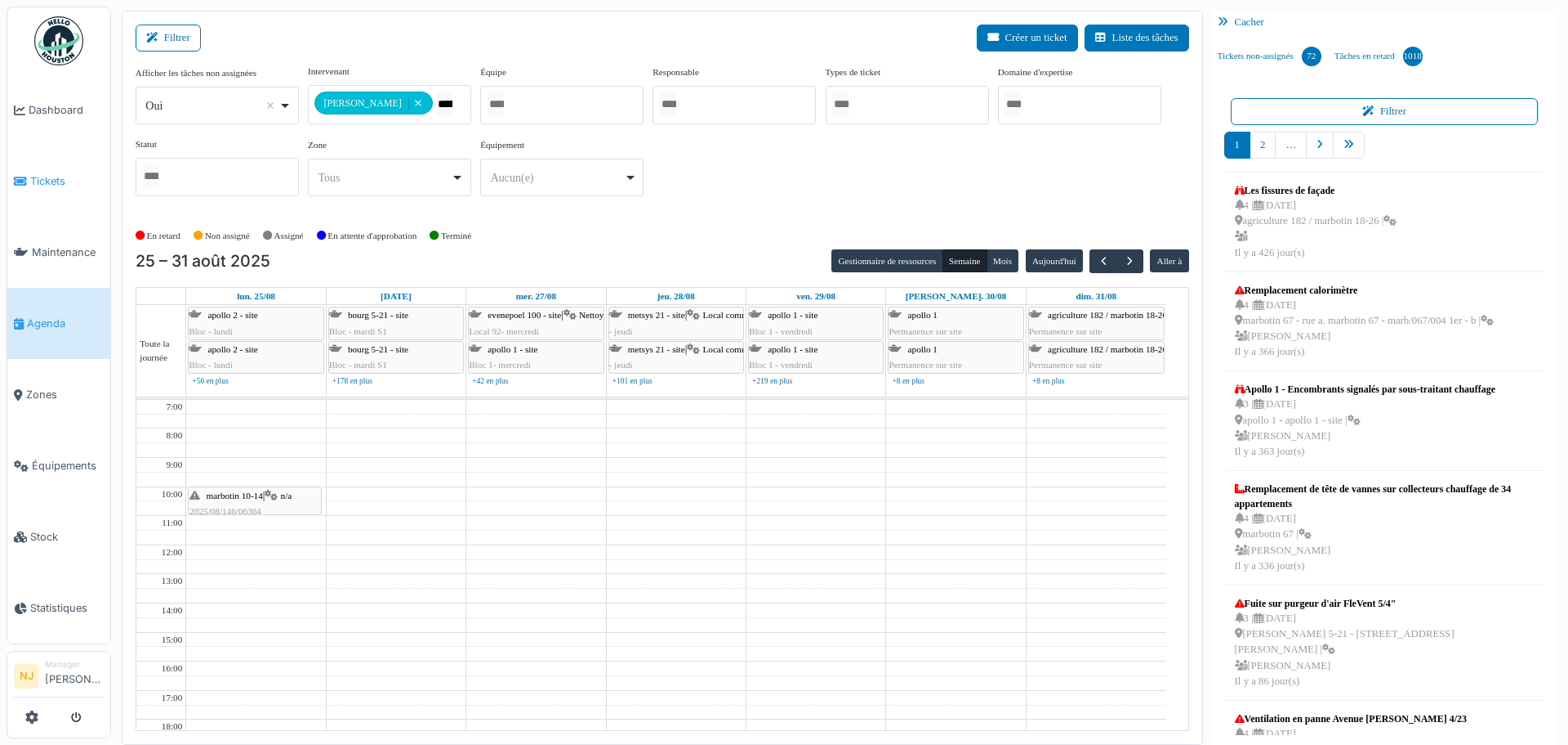
click at [48, 180] on span "Tickets" at bounding box center [66, 180] width 73 height 15
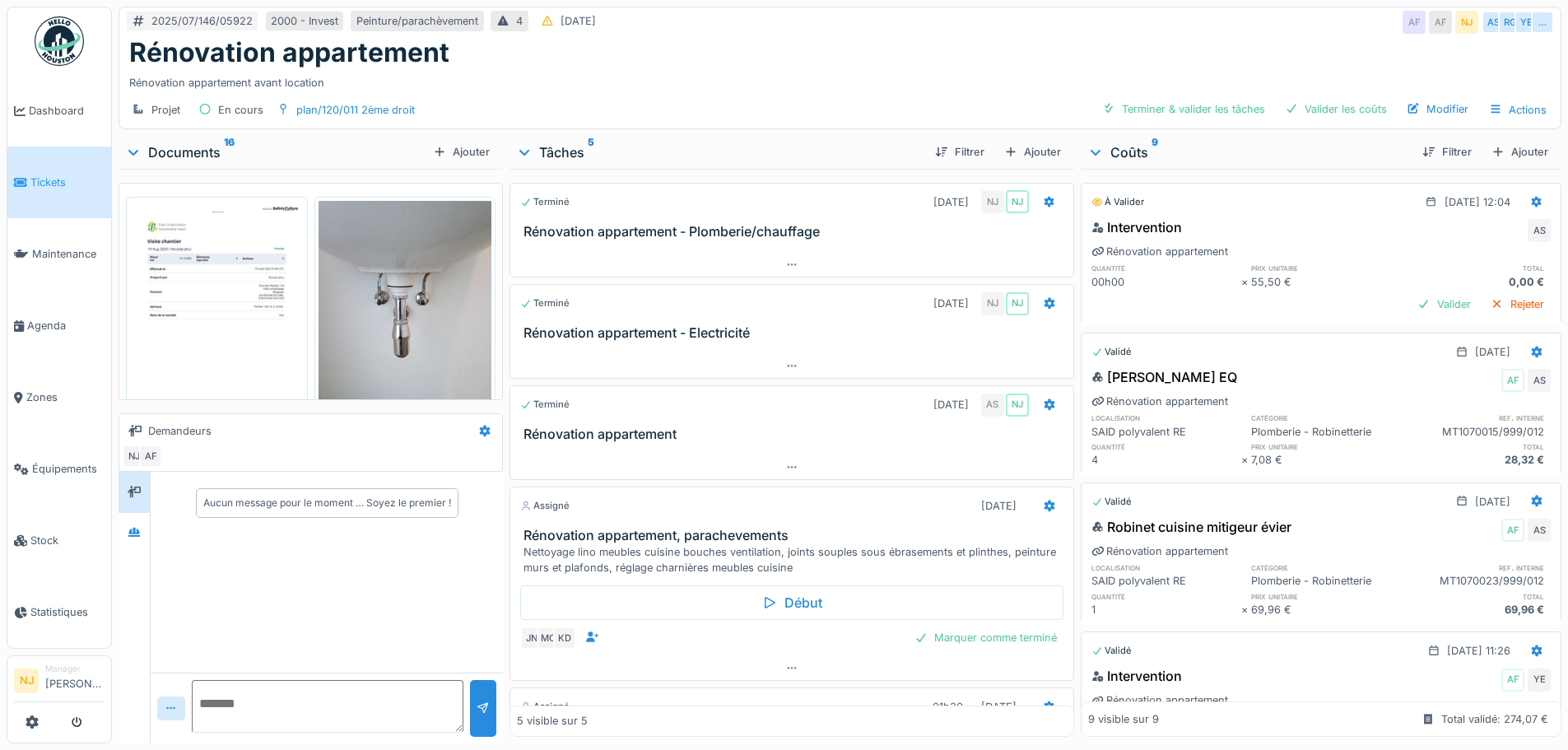
click at [614, 330] on h3 "Rénovation appartement - Electricité" at bounding box center [795, 332] width 542 height 16
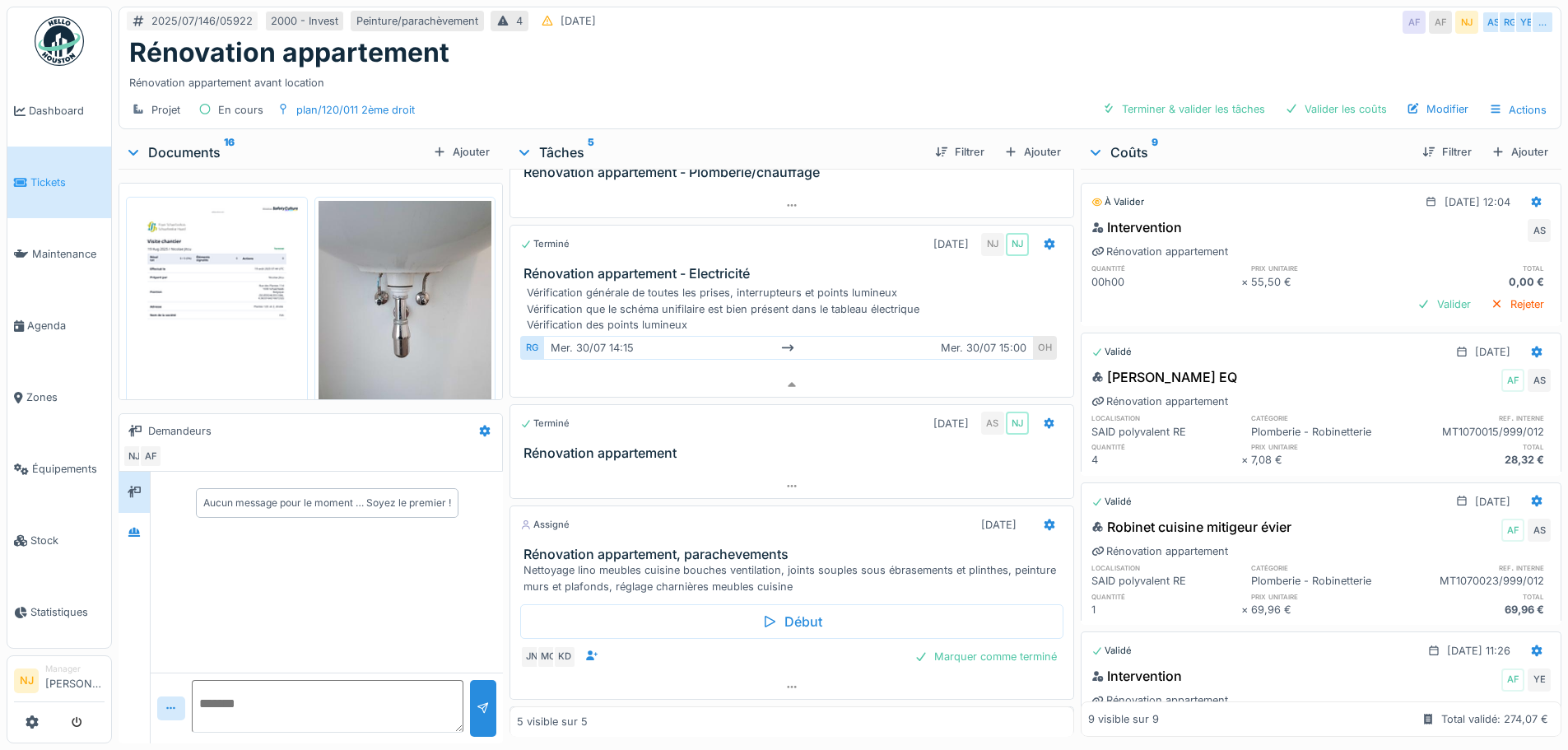
click at [614, 330] on div "Terminé [DATE] NJ NJ Rénovation appartement - Electricité Vérification générale…" at bounding box center [791, 310] width 564 height 172
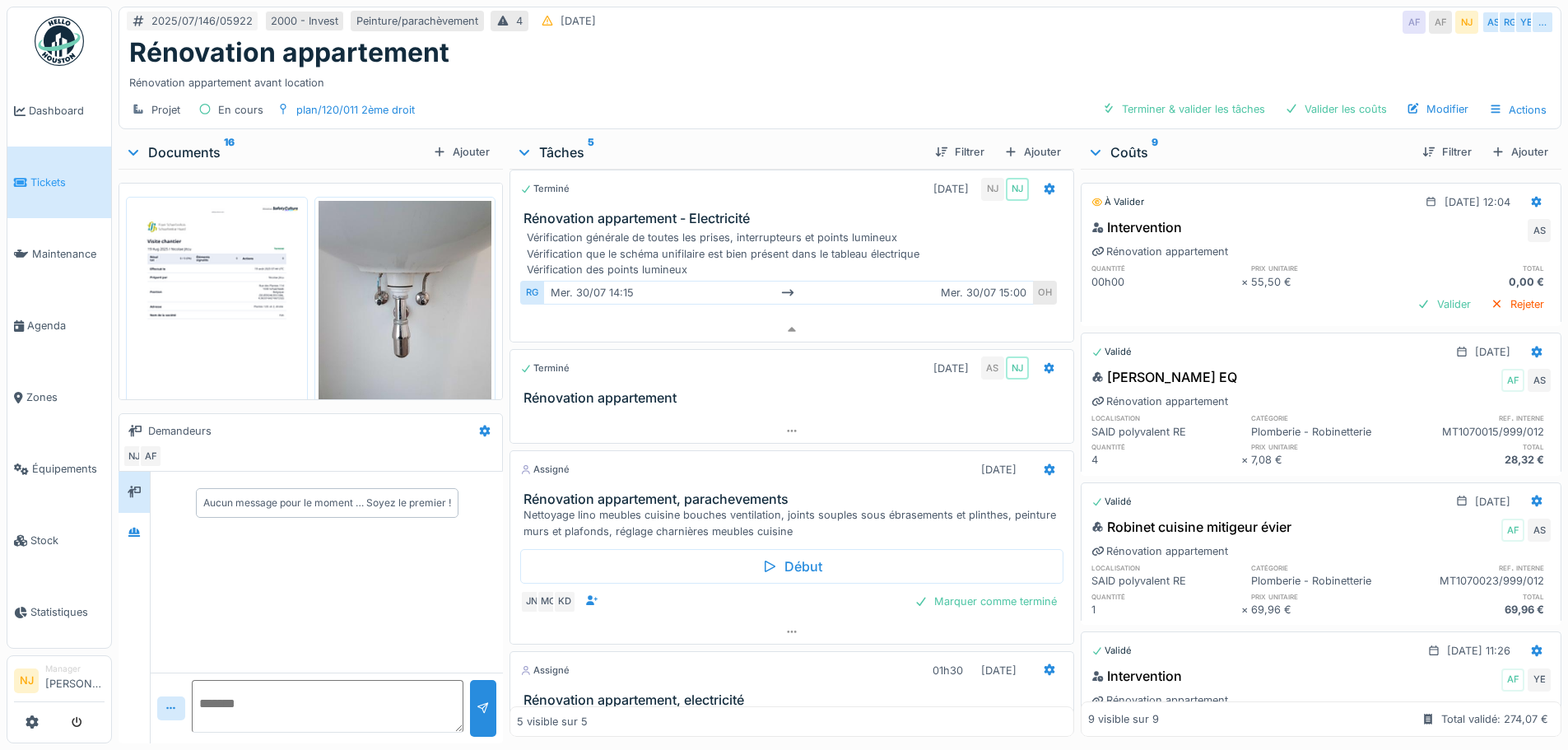
click at [705, 281] on div "mer. 30/07 14:15 mer. 30/07 15:00" at bounding box center [788, 293] width 490 height 24
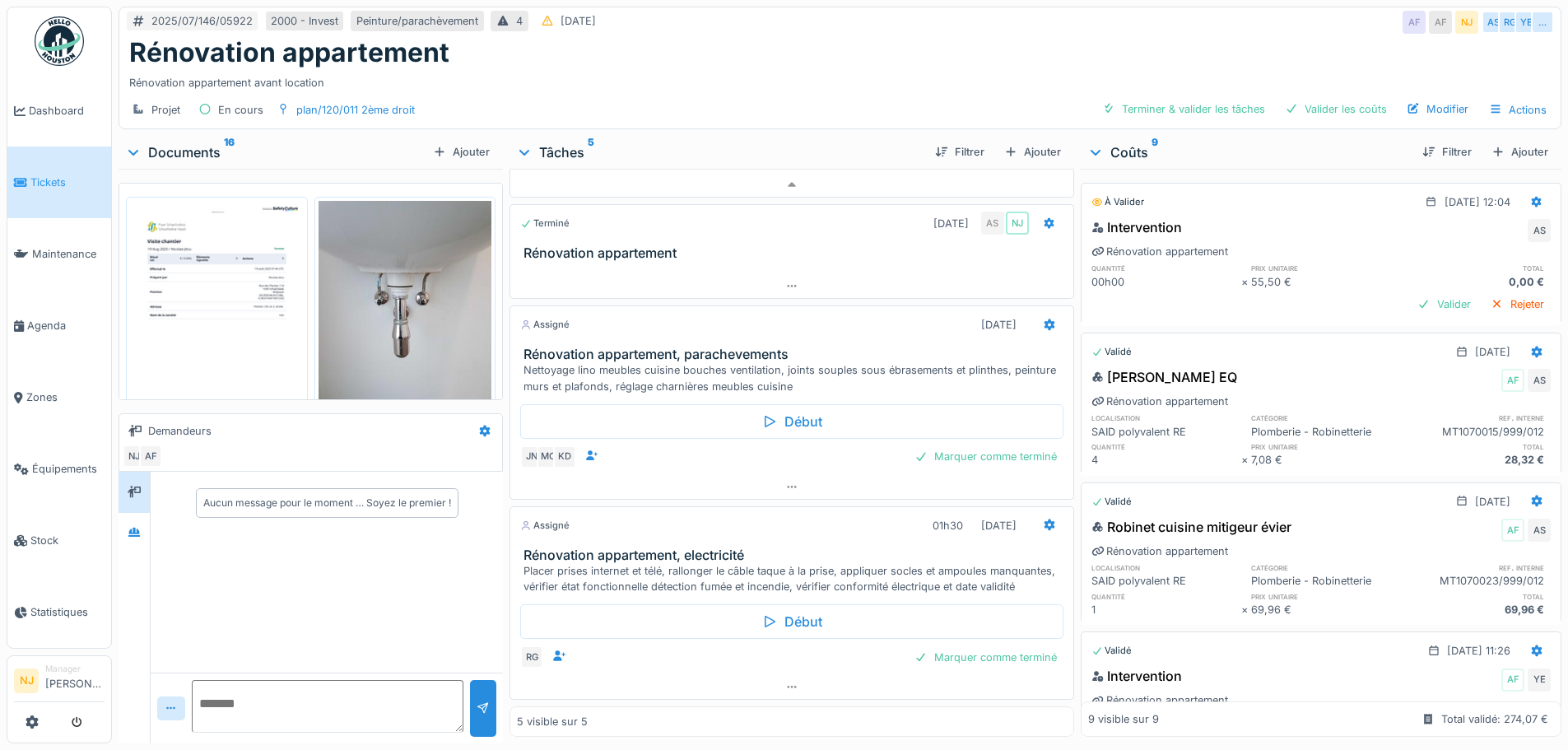
scroll to position [276, 0]
click at [643, 547] on h3 "Rénovation appartement, electricité" at bounding box center [795, 554] width 542 height 16
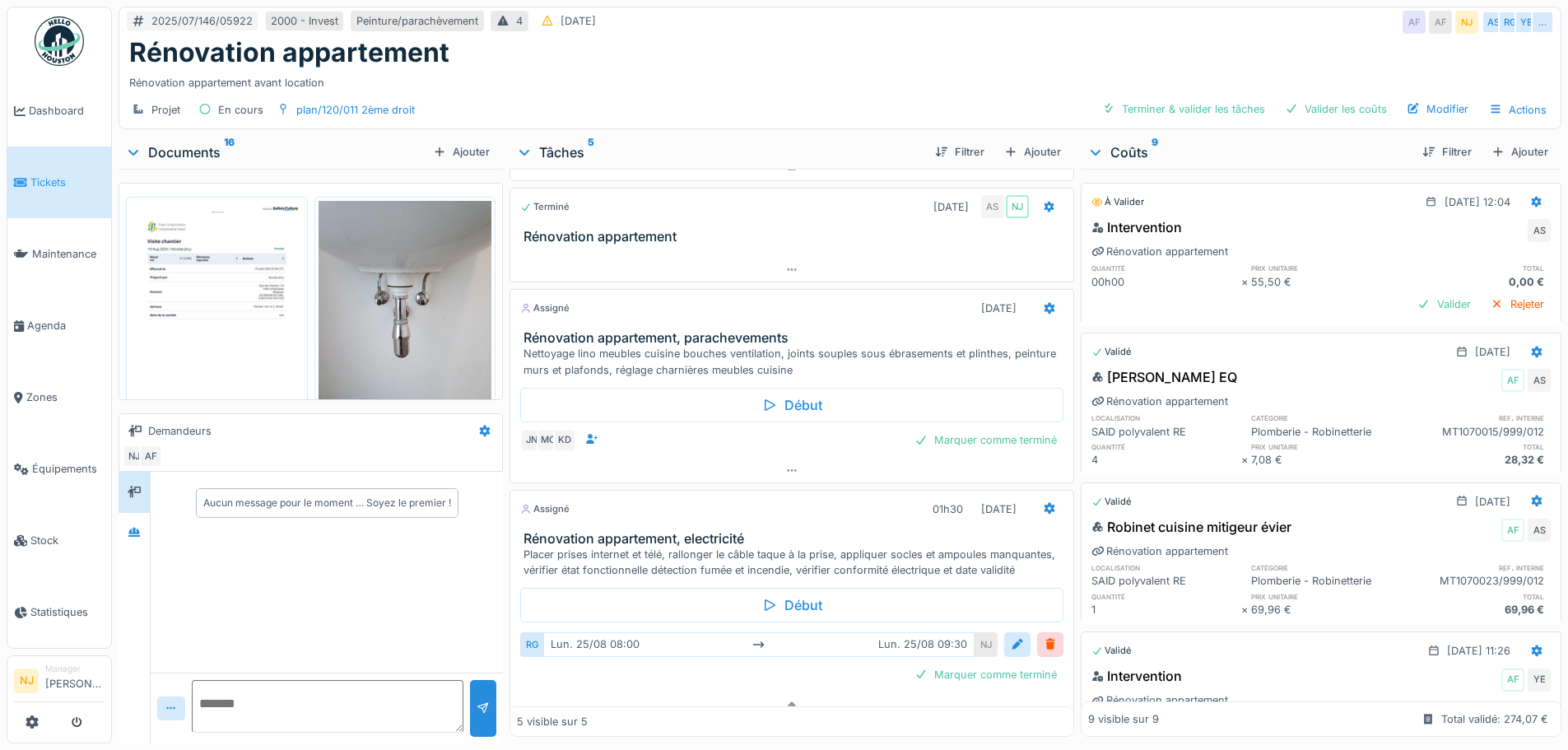
click at [643, 531] on h3 "Rénovation appartement, electricité" at bounding box center [795, 538] width 542 height 16
click at [700, 547] on div "Placer prises internet et télé, rallonger le câble taque à la prise, appliquer …" at bounding box center [795, 562] width 542 height 31
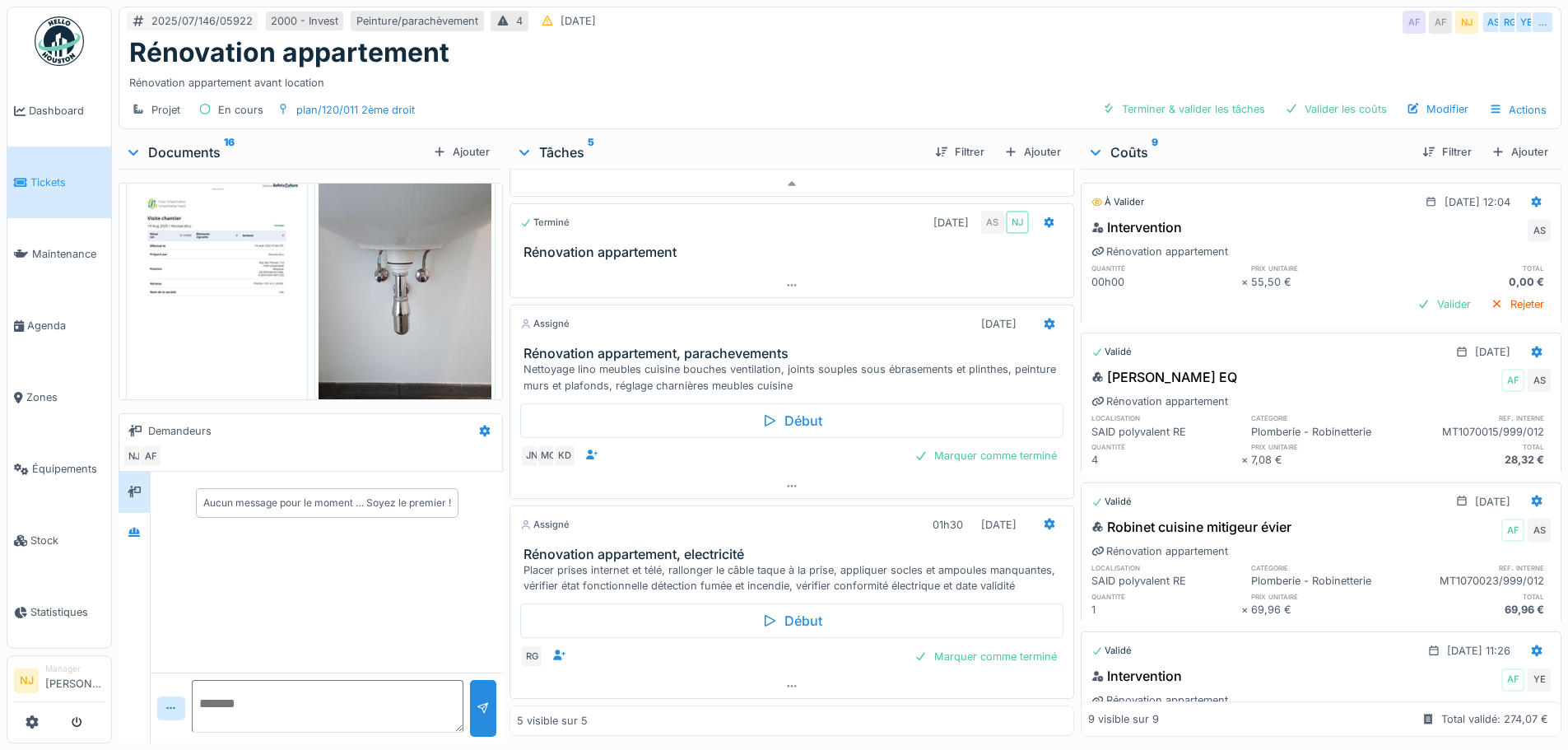
scroll to position [0, 0]
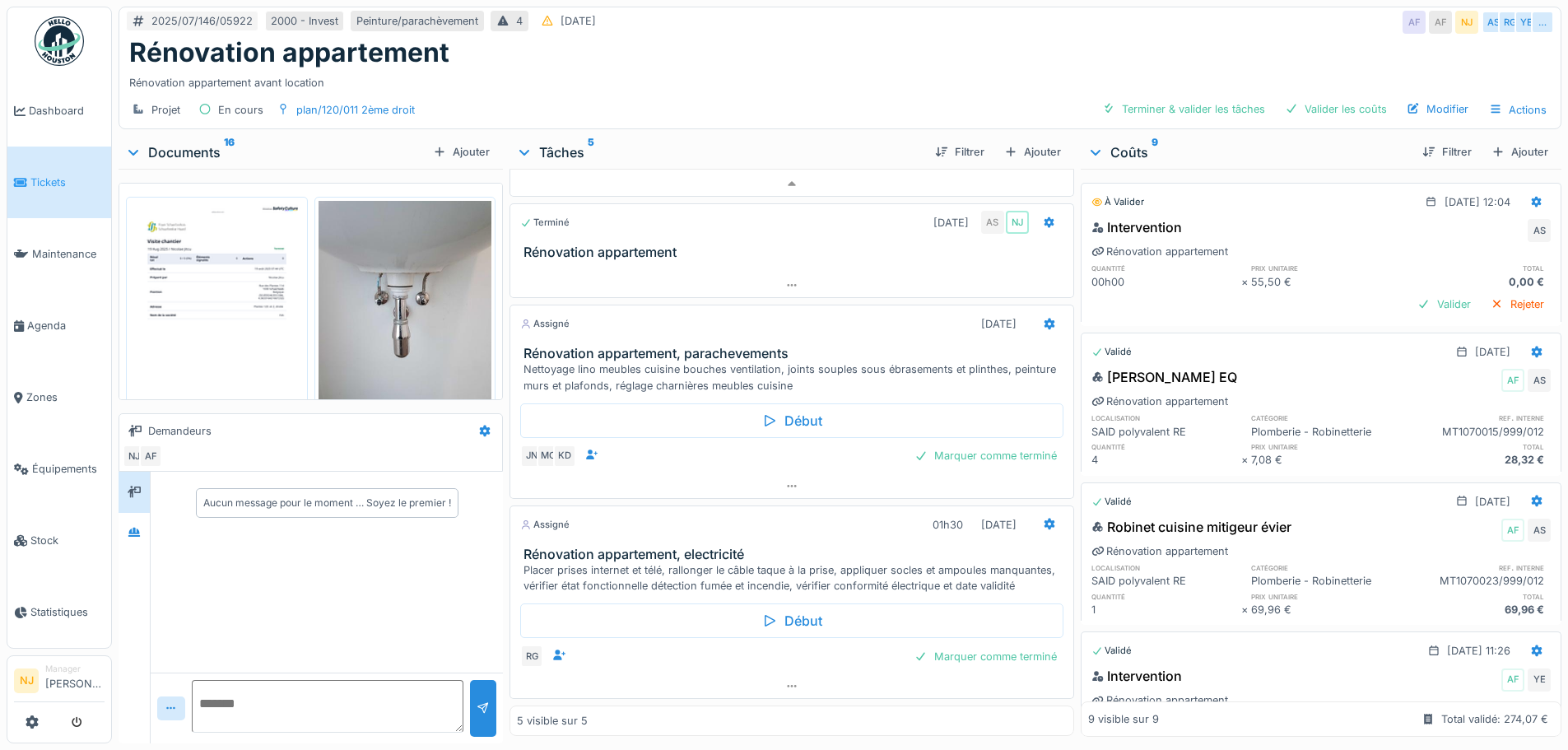
click at [132, 152] on icon at bounding box center [133, 152] width 13 height 16
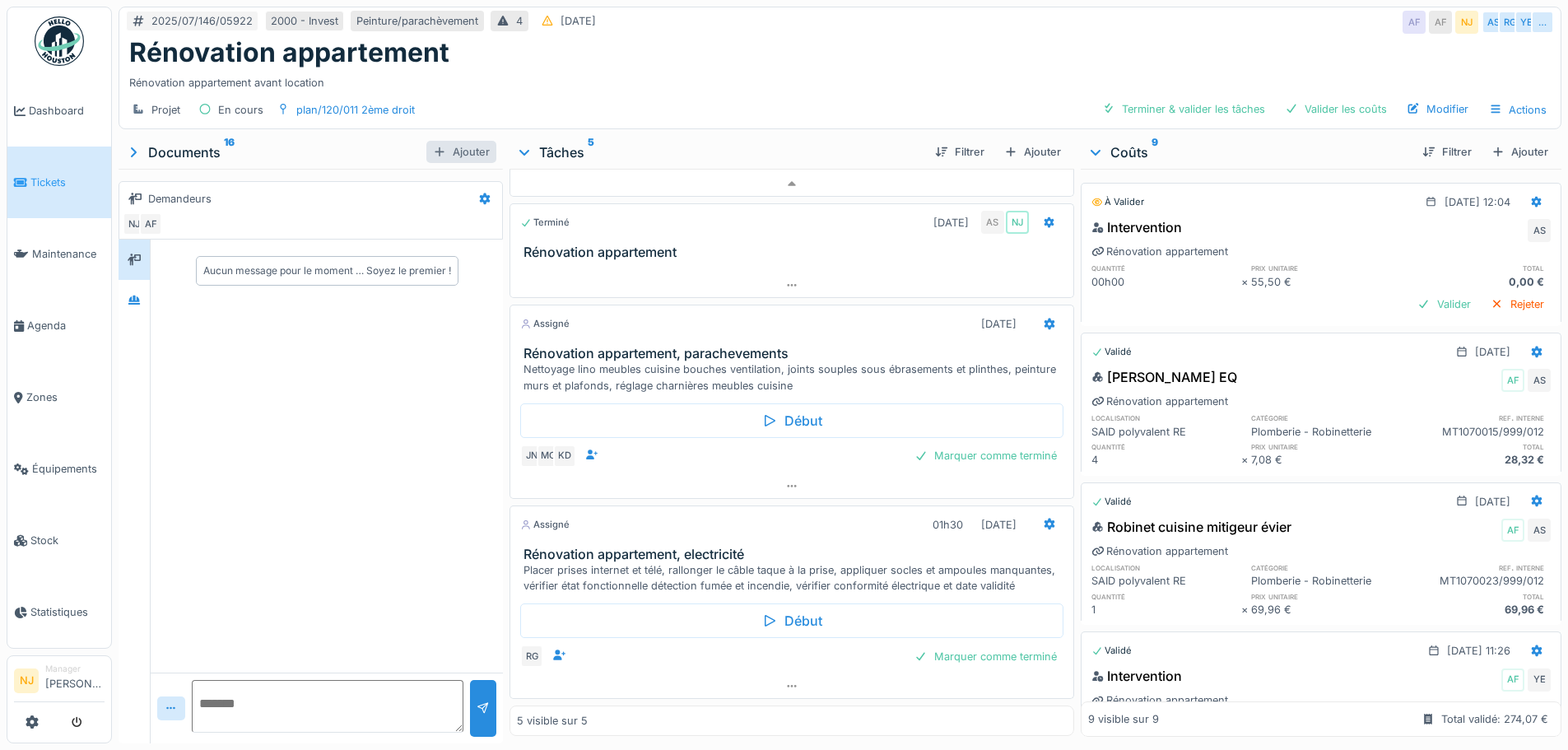
click at [448, 149] on div "Ajouter" at bounding box center [461, 151] width 70 height 22
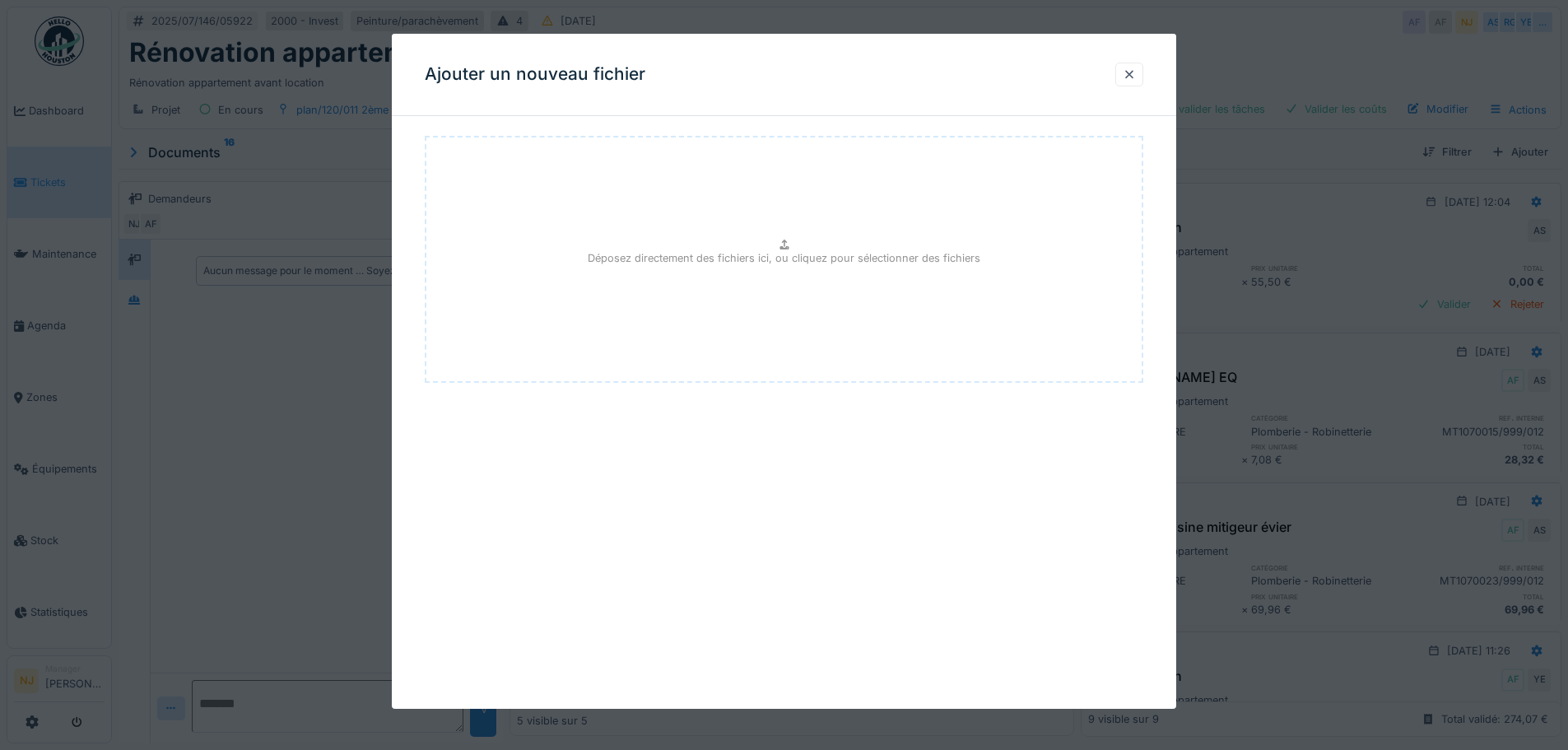
click at [684, 257] on p "Déposez directement des fichiers ici, ou cliquez pour sélectionner des fichiers" at bounding box center [784, 257] width 392 height 16
click at [686, 255] on p "Déposez directement des fichiers ici, ou cliquez pour sélectionner des fichiers" at bounding box center [784, 257] width 392 height 16
type input "**********"
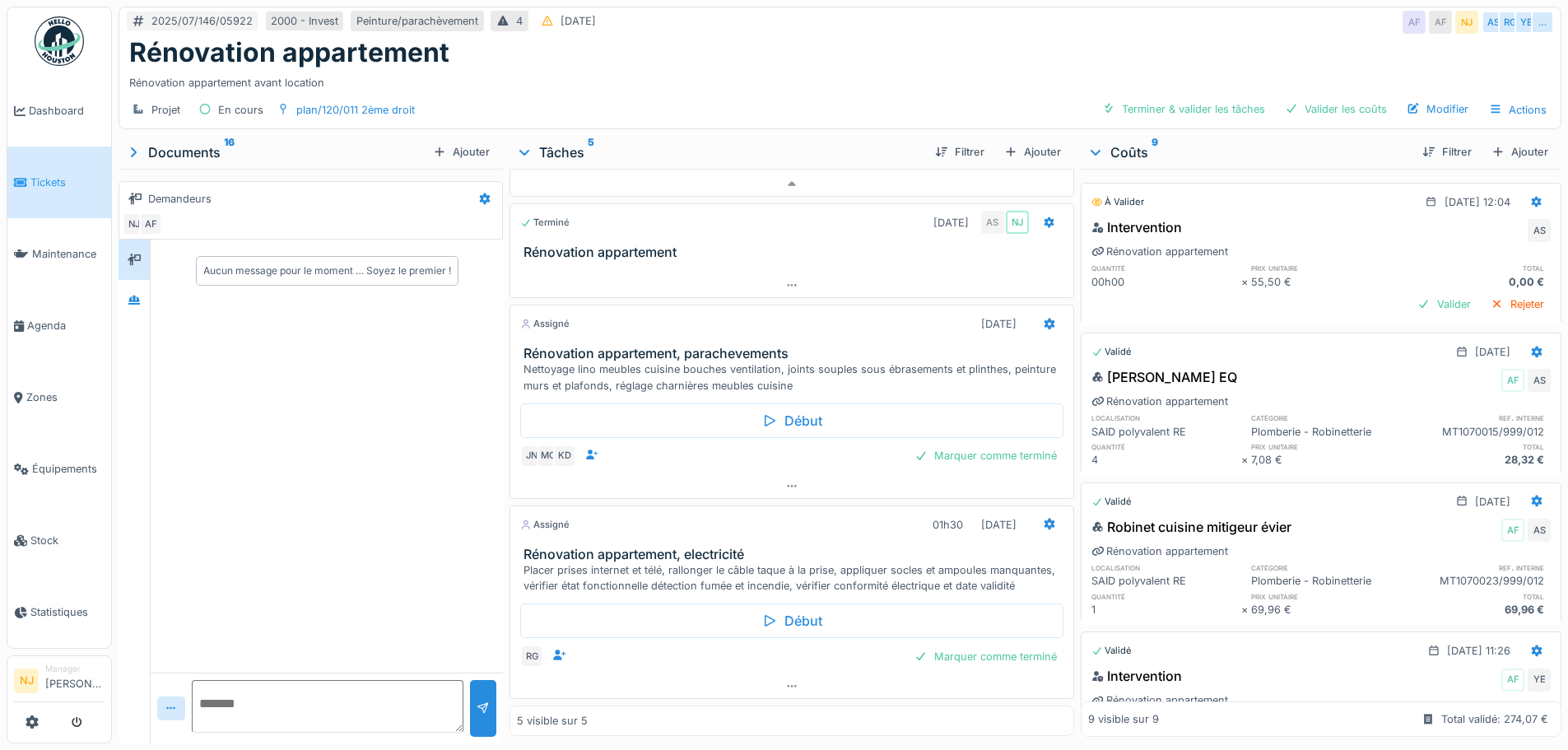
scroll to position [13, 0]
click at [636, 547] on h3 "Rénovation appartement, electricité" at bounding box center [795, 554] width 542 height 16
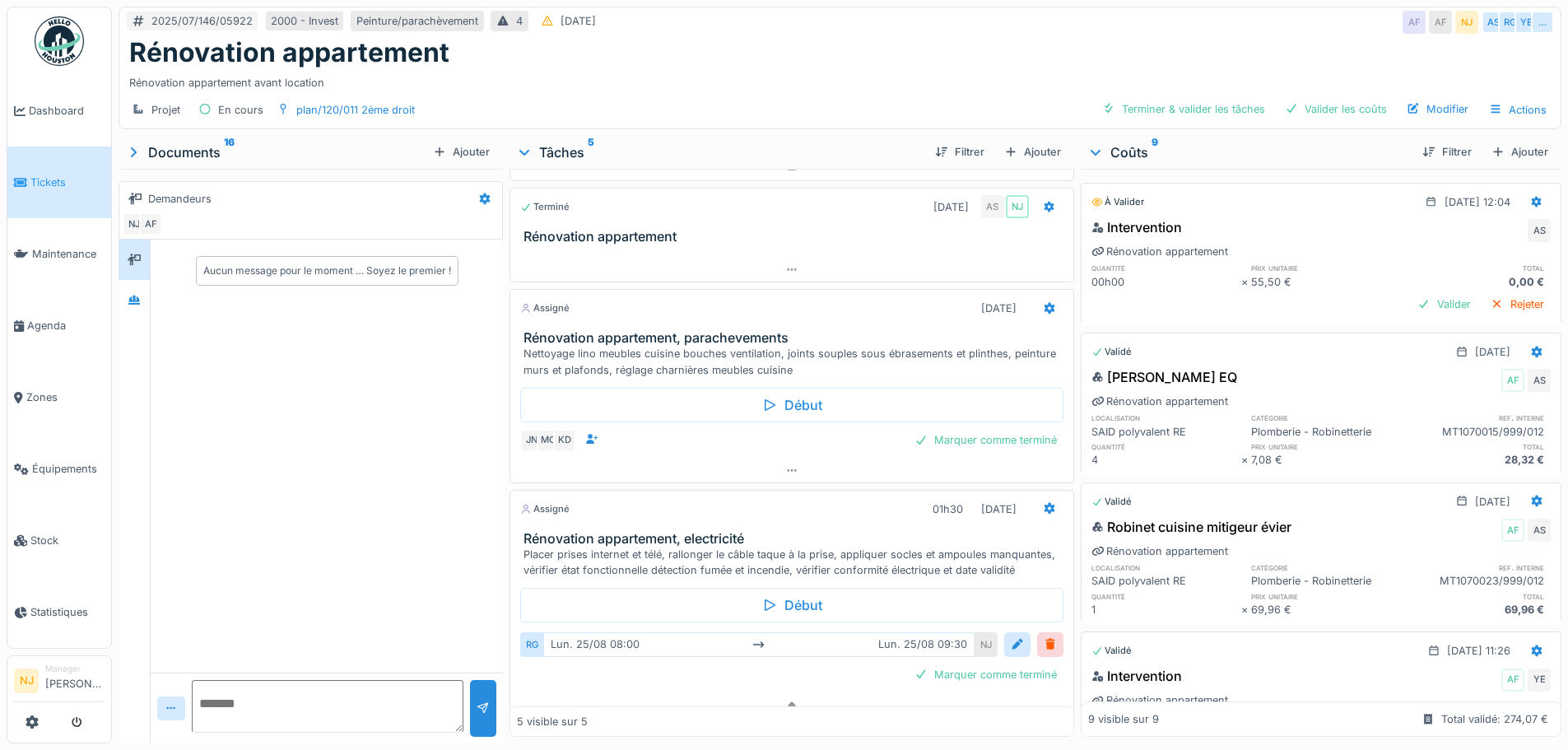
scroll to position [308, 0]
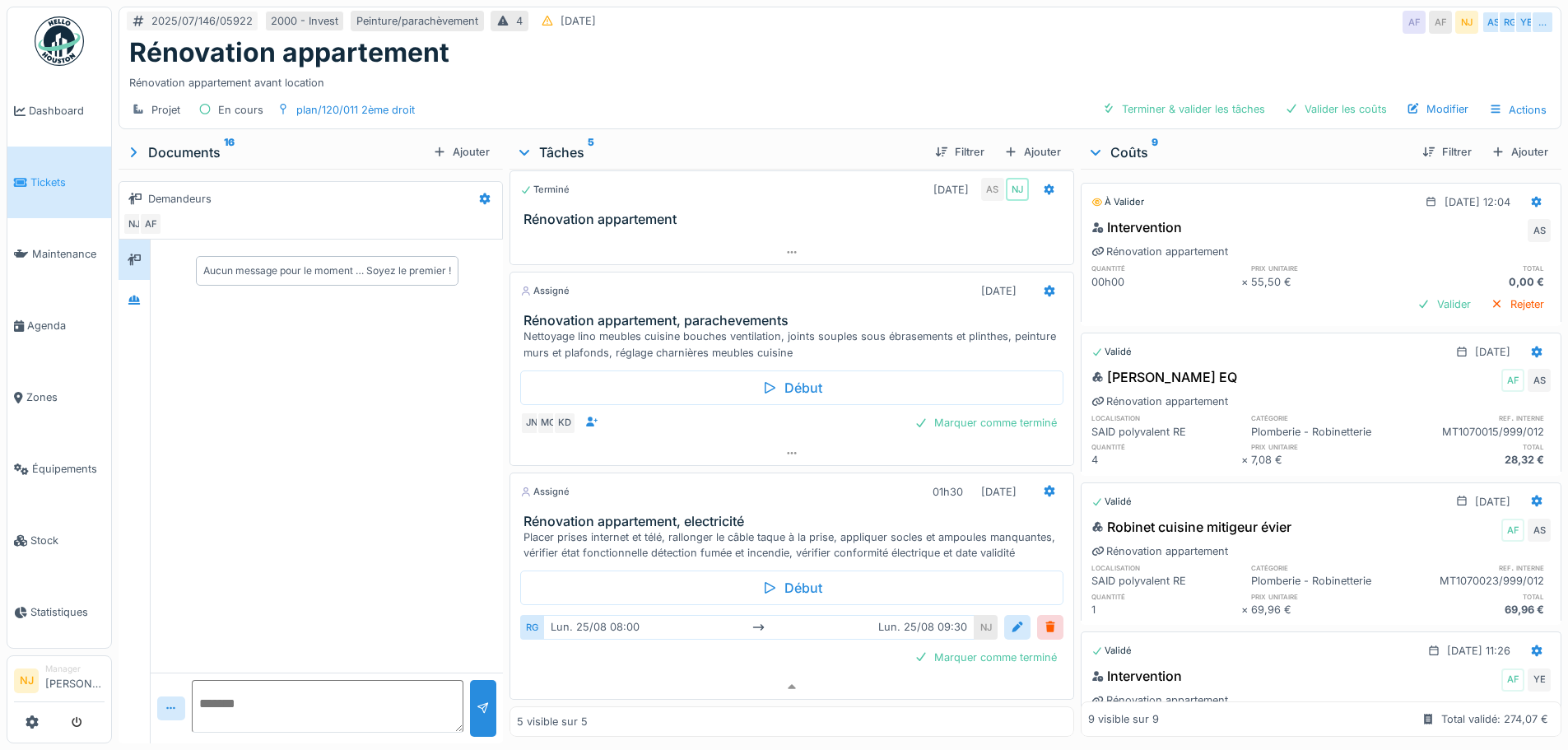
click at [648, 514] on h3 "Rénovation appartement, electricité" at bounding box center [795, 521] width 542 height 16
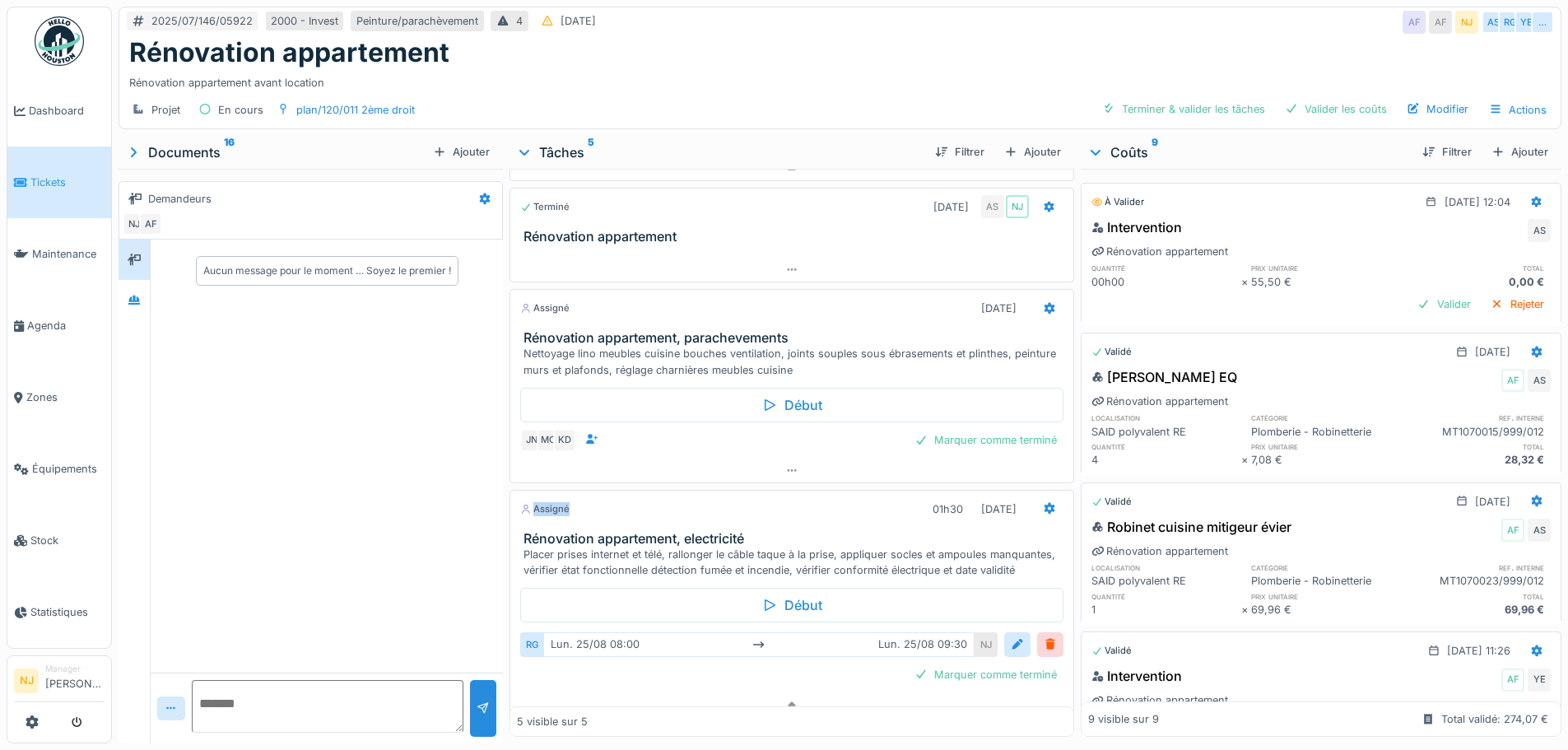
click at [648, 497] on div "Assigné 01h30 25/08/2025" at bounding box center [791, 509] width 542 height 24
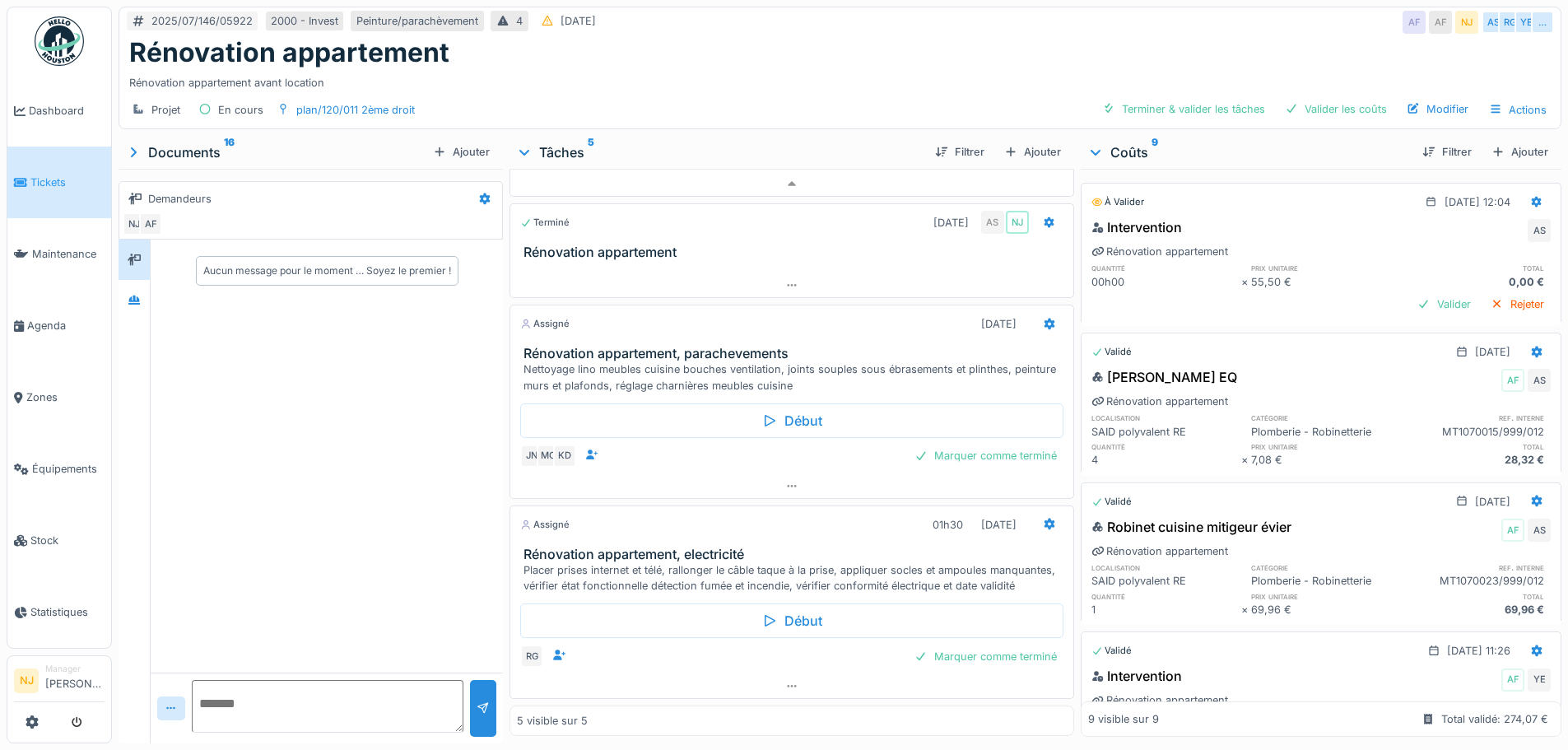
click at [658, 547] on h3 "Rénovation appartement, electricité" at bounding box center [795, 554] width 542 height 16
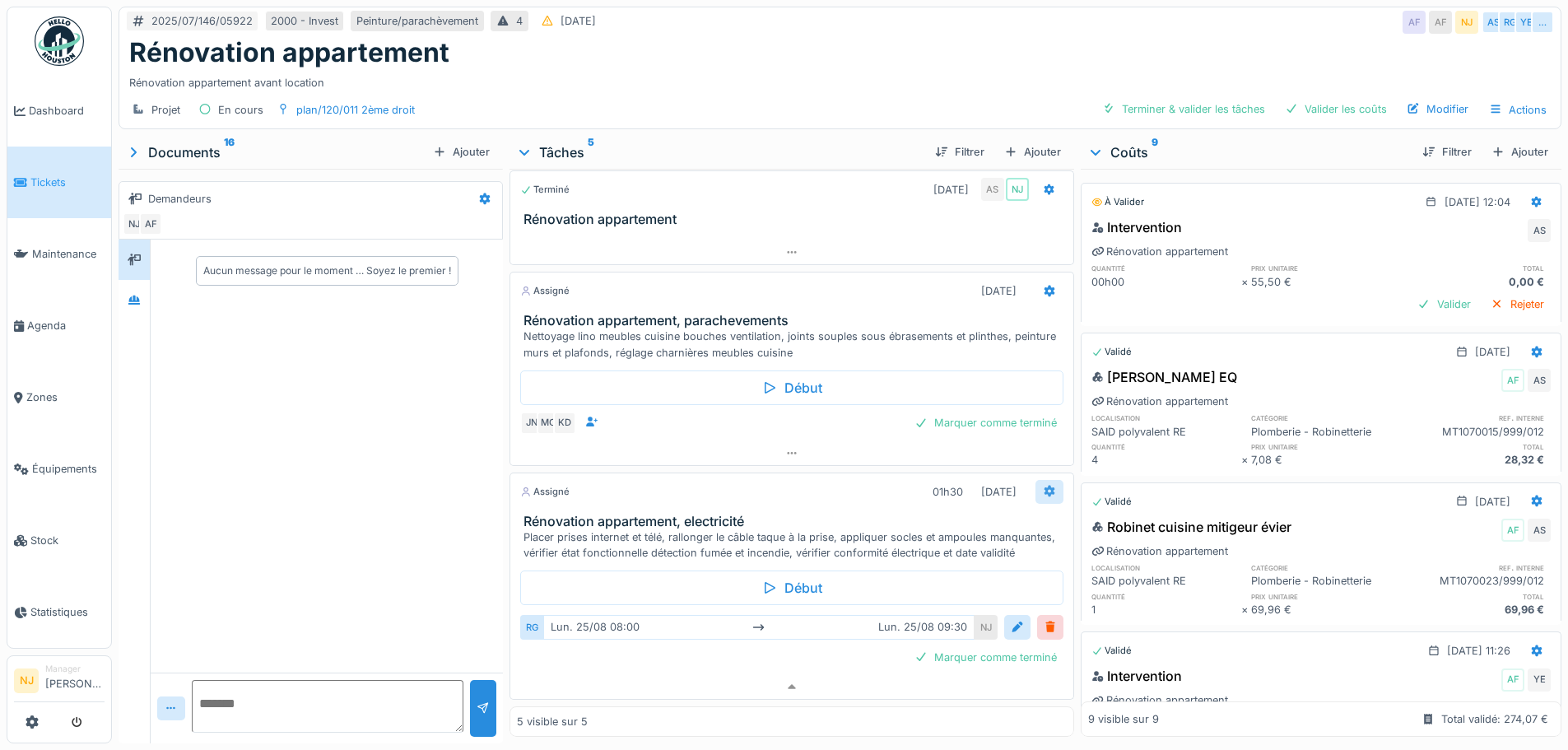
click at [1043, 485] on icon at bounding box center [1050, 491] width 13 height 11
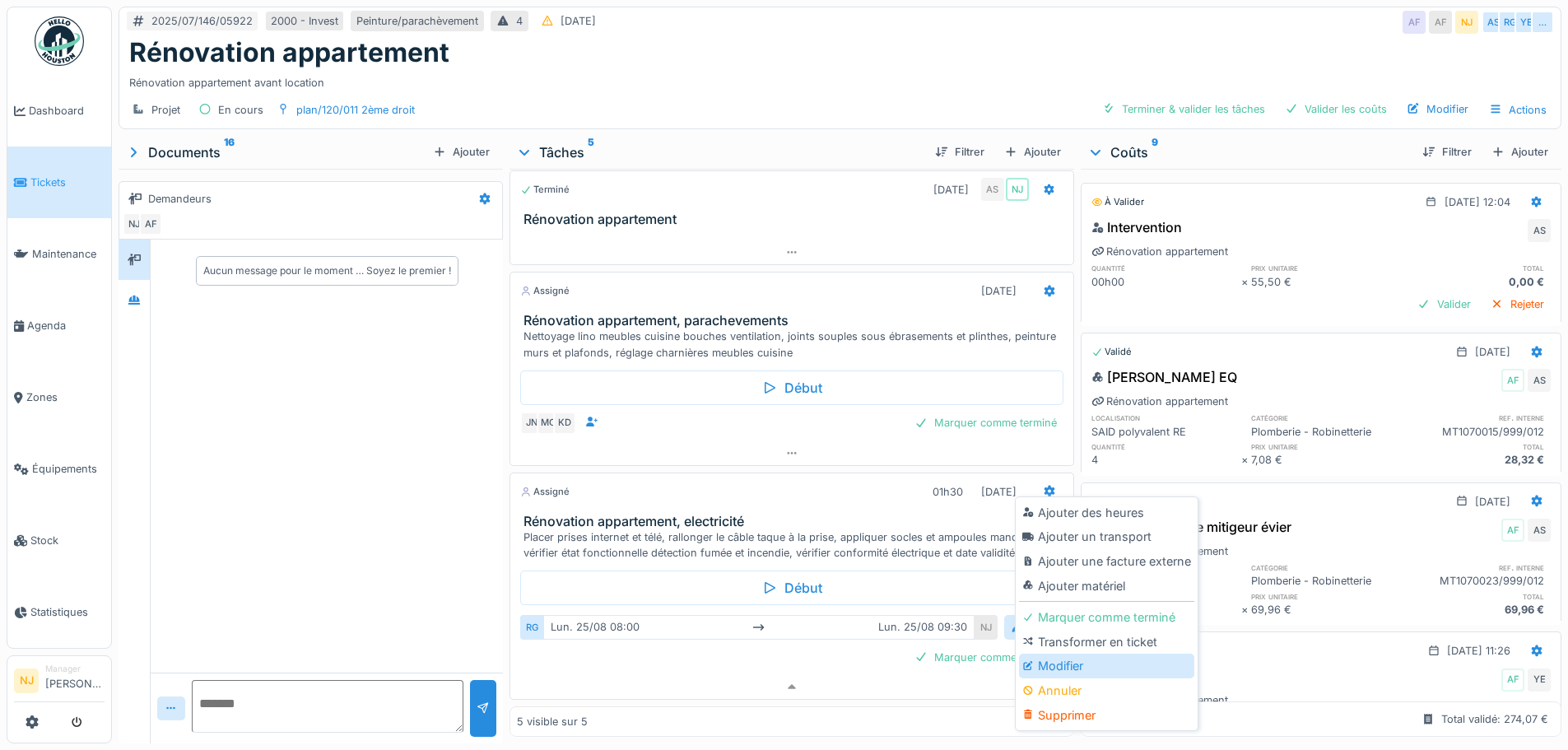
click div "Modifier"
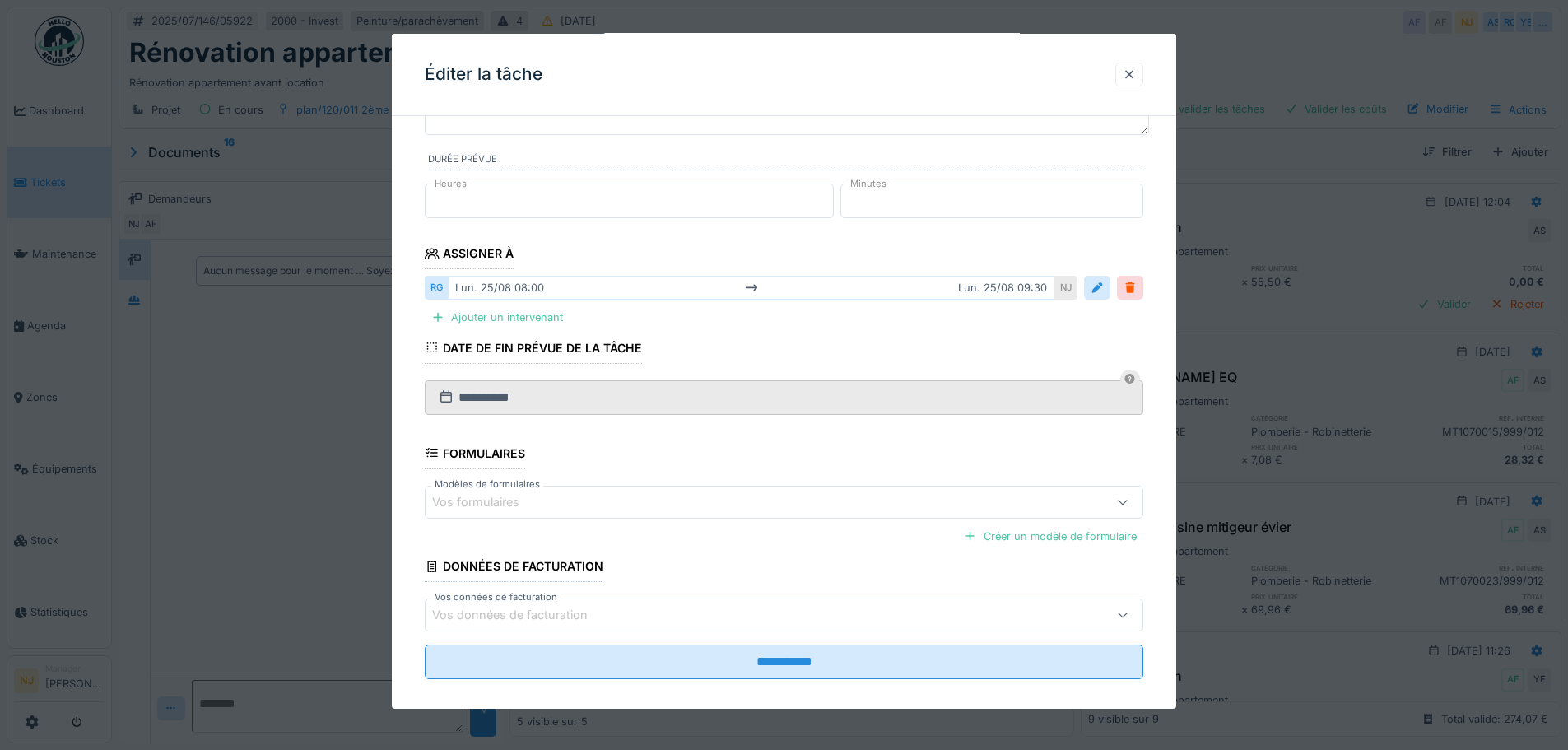
scroll to position [171, 0]
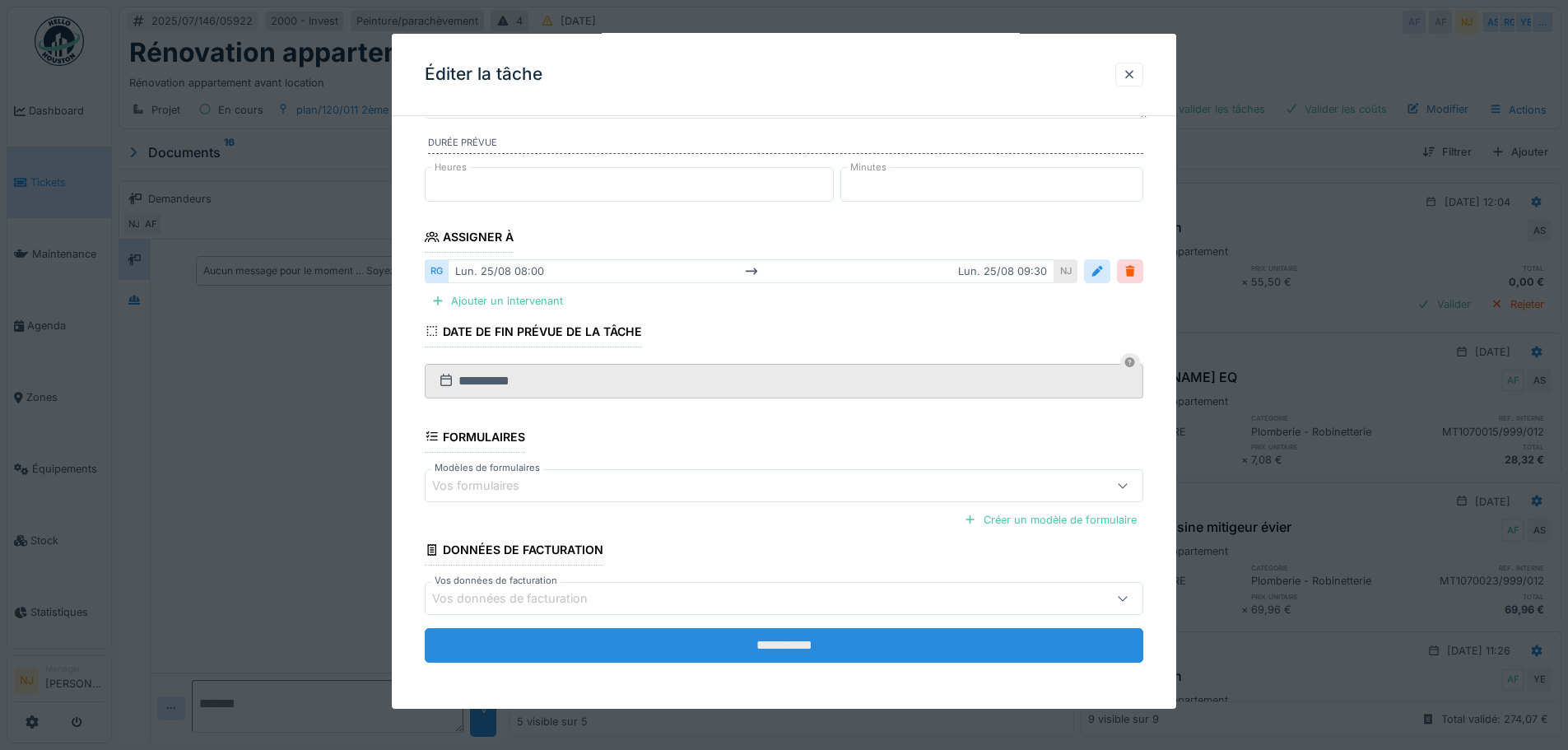
click input "**********"
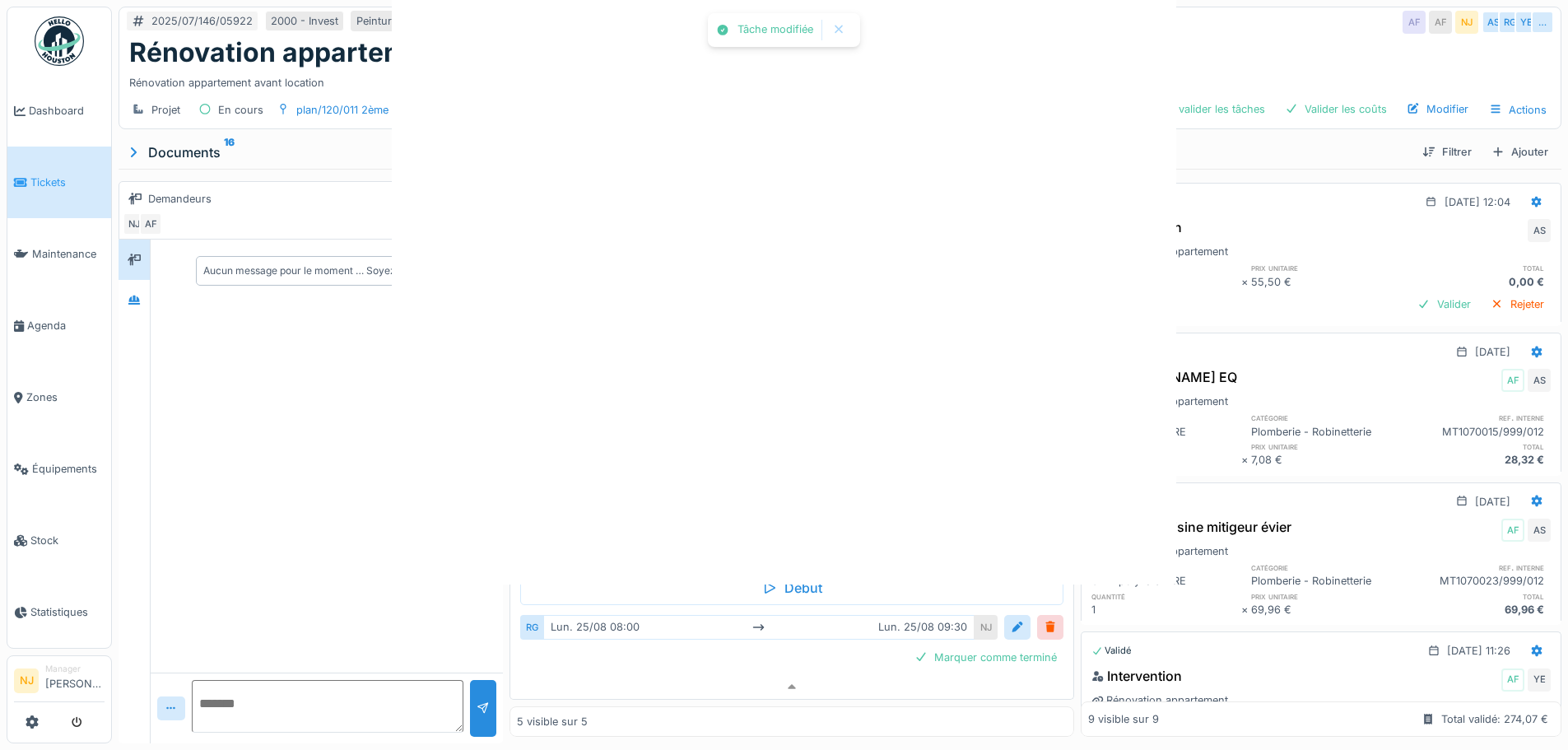
scroll to position [0, 0]
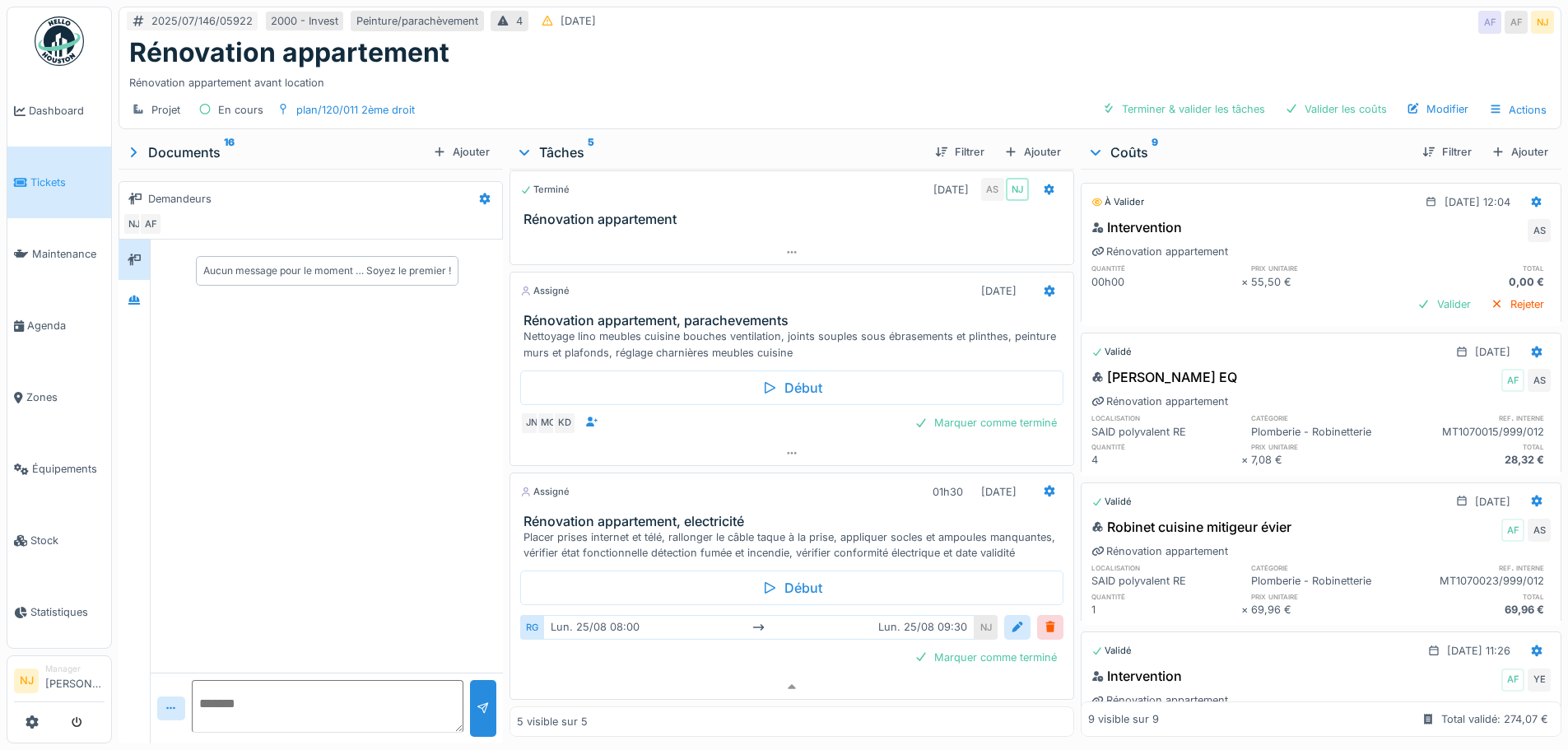
click div "Documents 16"
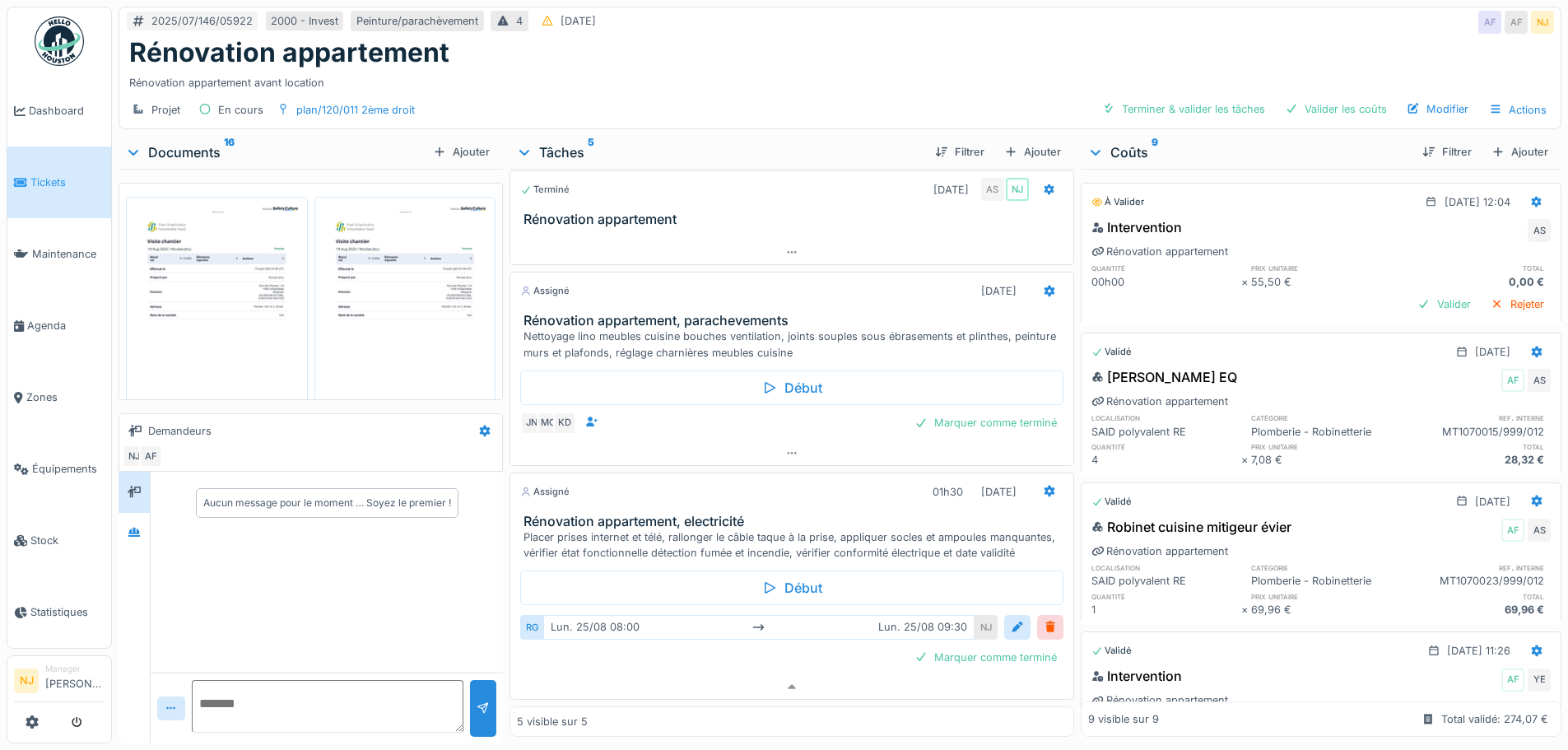
click img
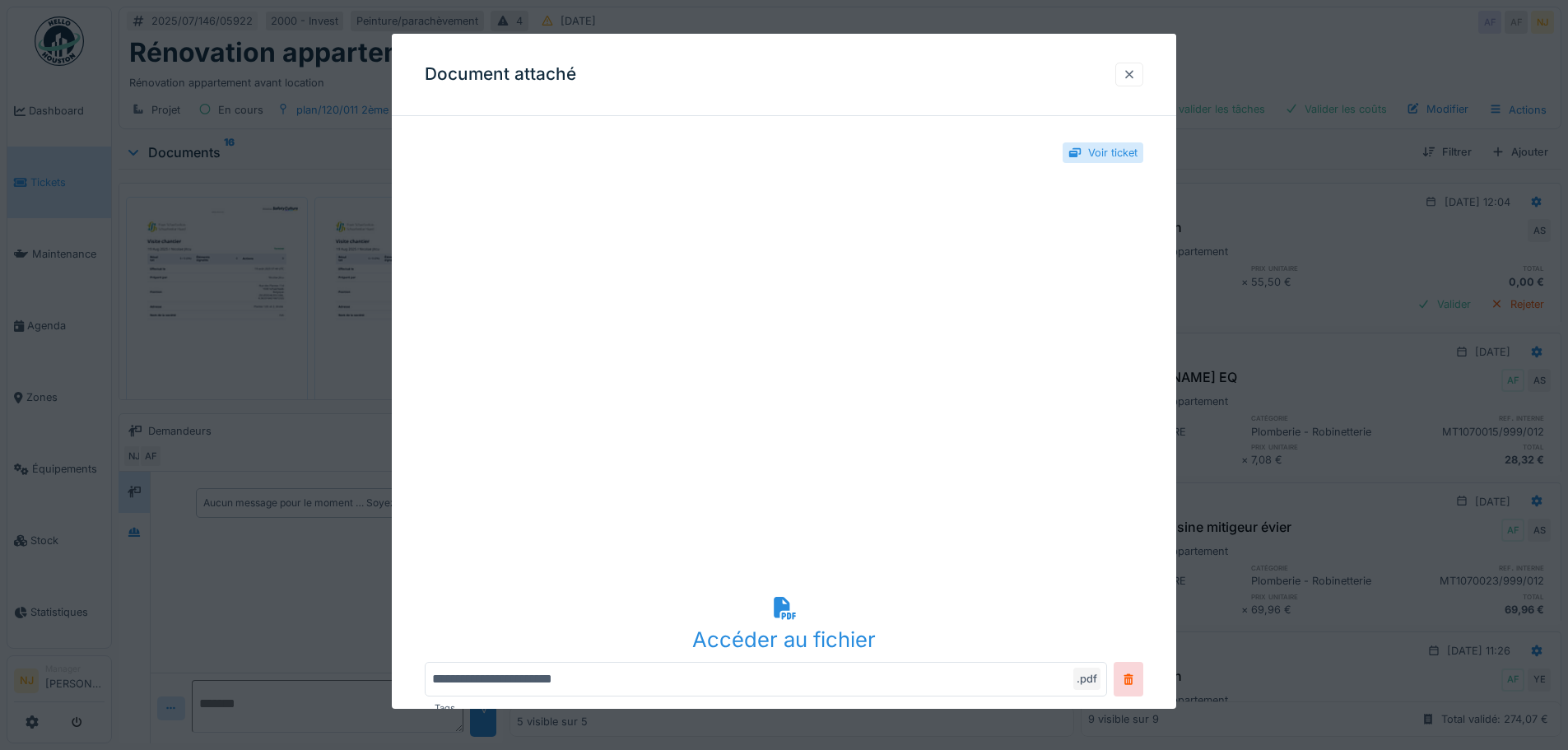
click div
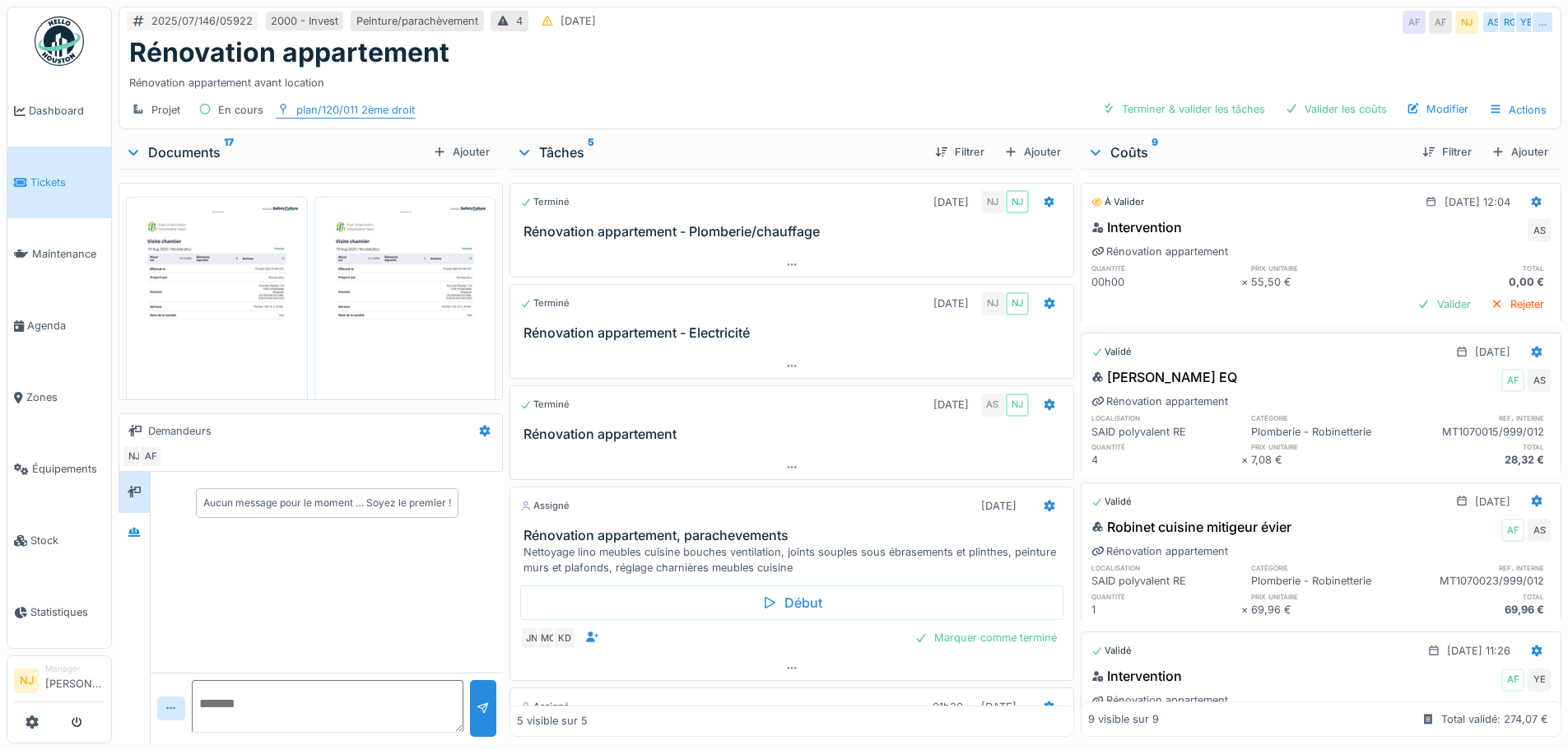
click at [357, 102] on div "plan/120/011 2ème droit" at bounding box center [356, 109] width 119 height 16
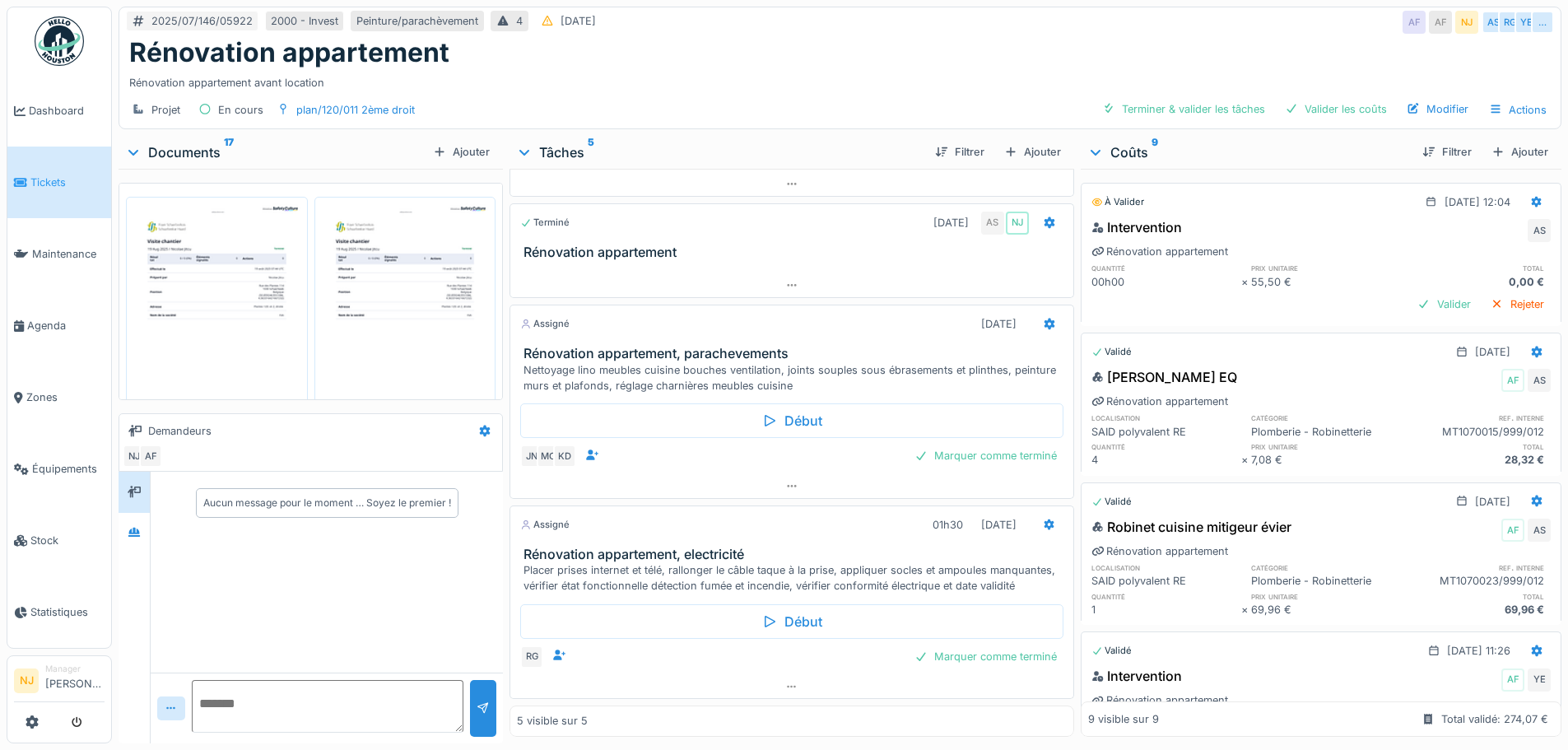
scroll to position [13, 0]
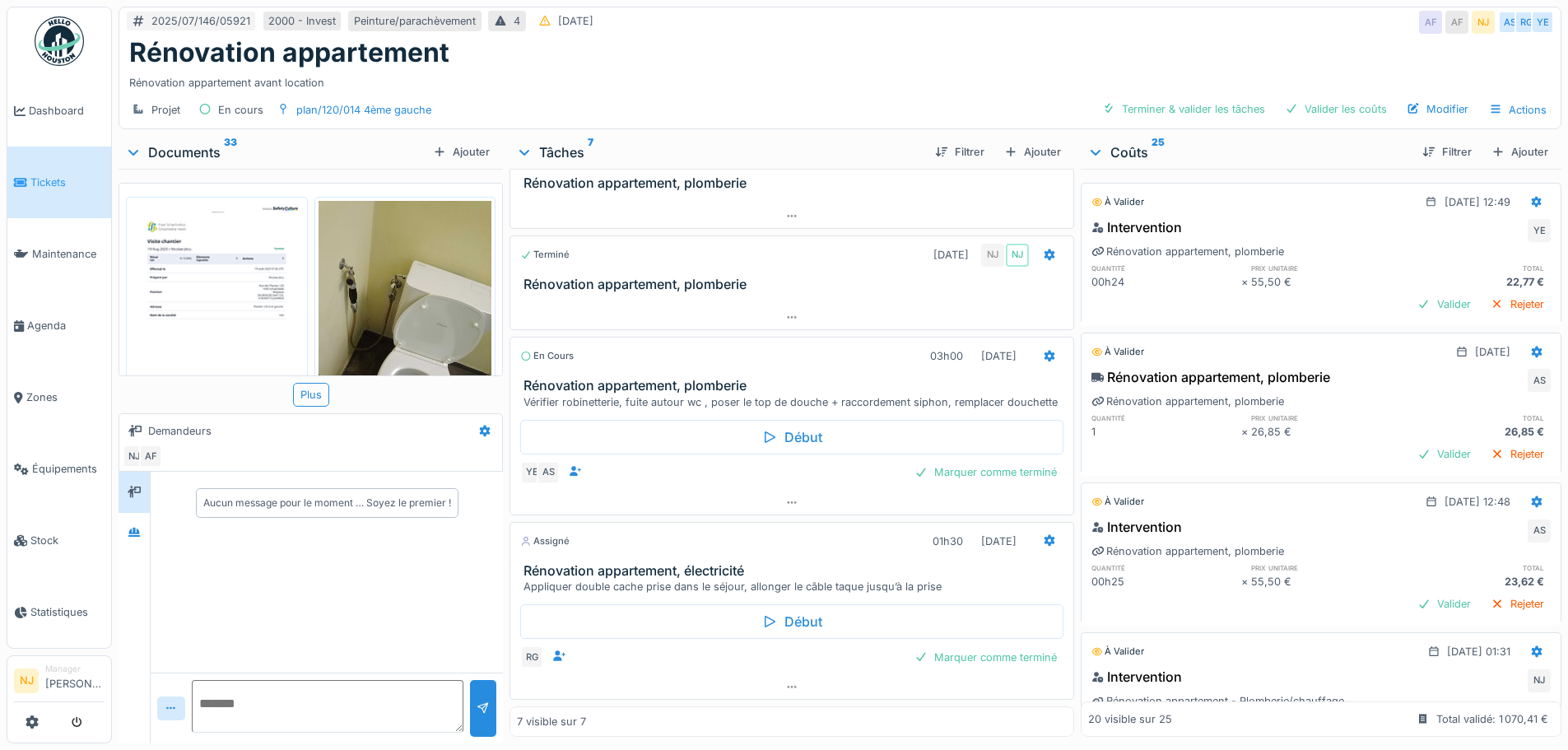
scroll to position [13, 0]
click at [203, 255] on img at bounding box center [216, 323] width 173 height 245
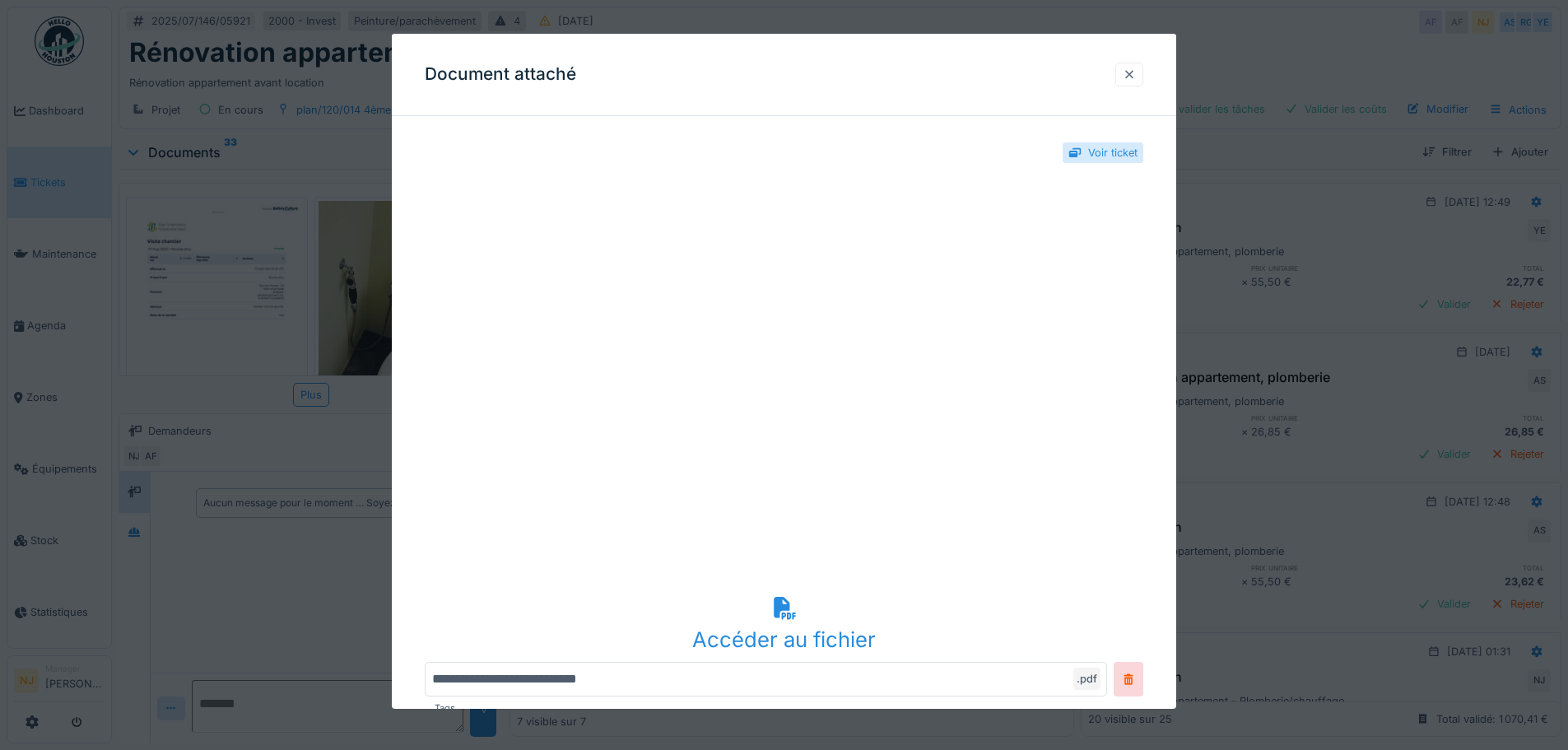
click at [1135, 75] on div at bounding box center [1129, 74] width 13 height 16
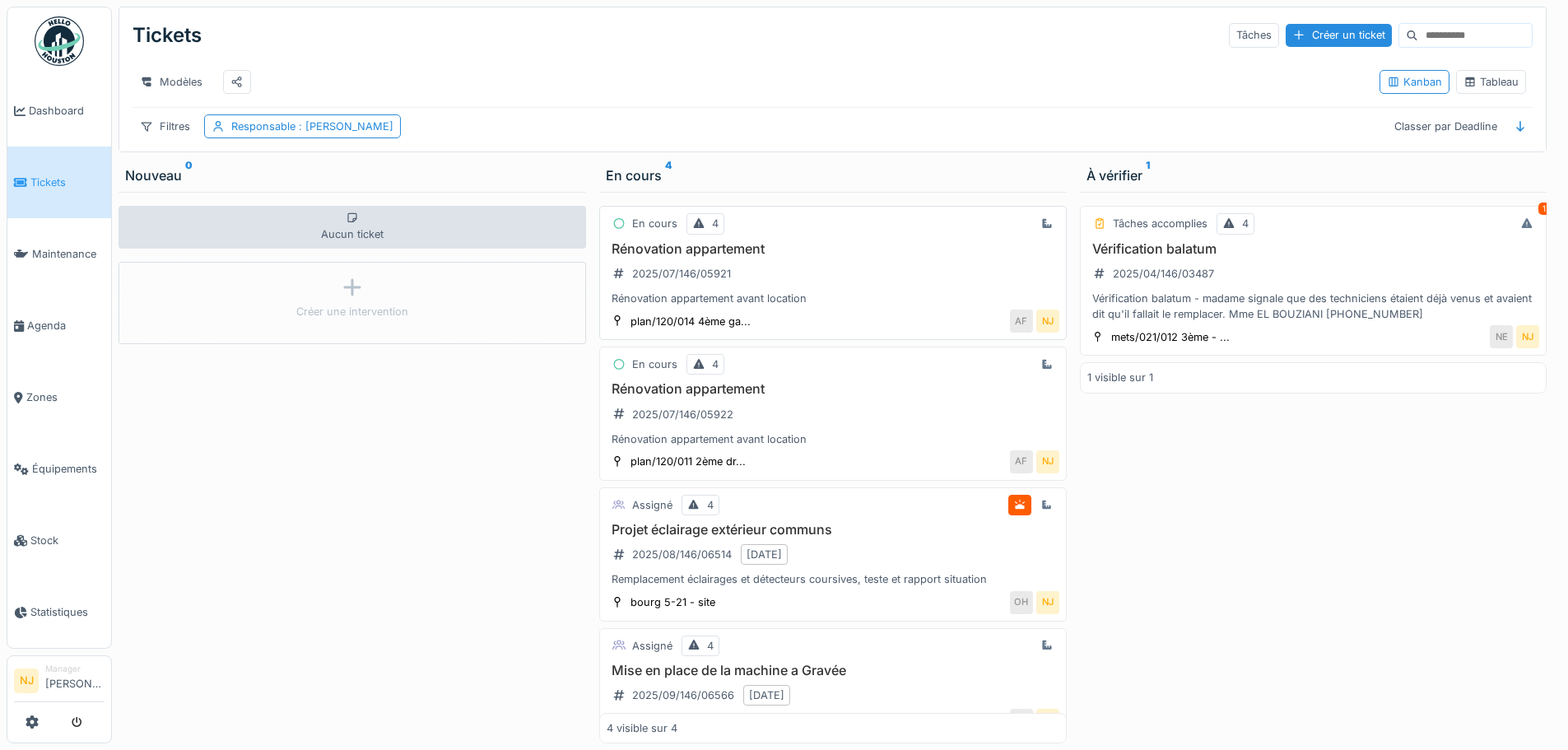
click at [737, 256] on h3 "Rénovation appartement" at bounding box center [833, 248] width 453 height 16
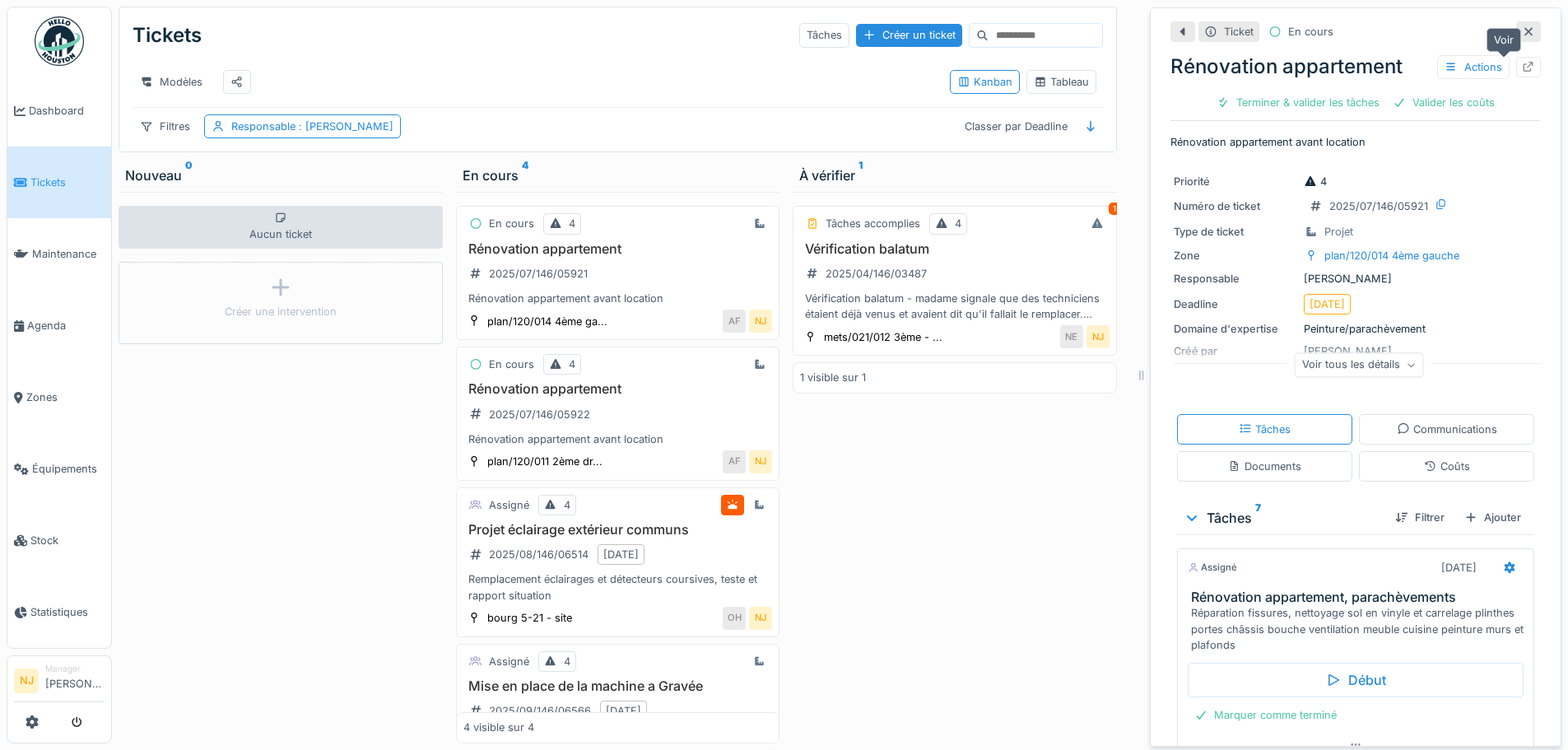
click at [1521, 66] on icon at bounding box center [1528, 68] width 13 height 11
click at [41, 318] on span "Agenda" at bounding box center [66, 325] width 78 height 16
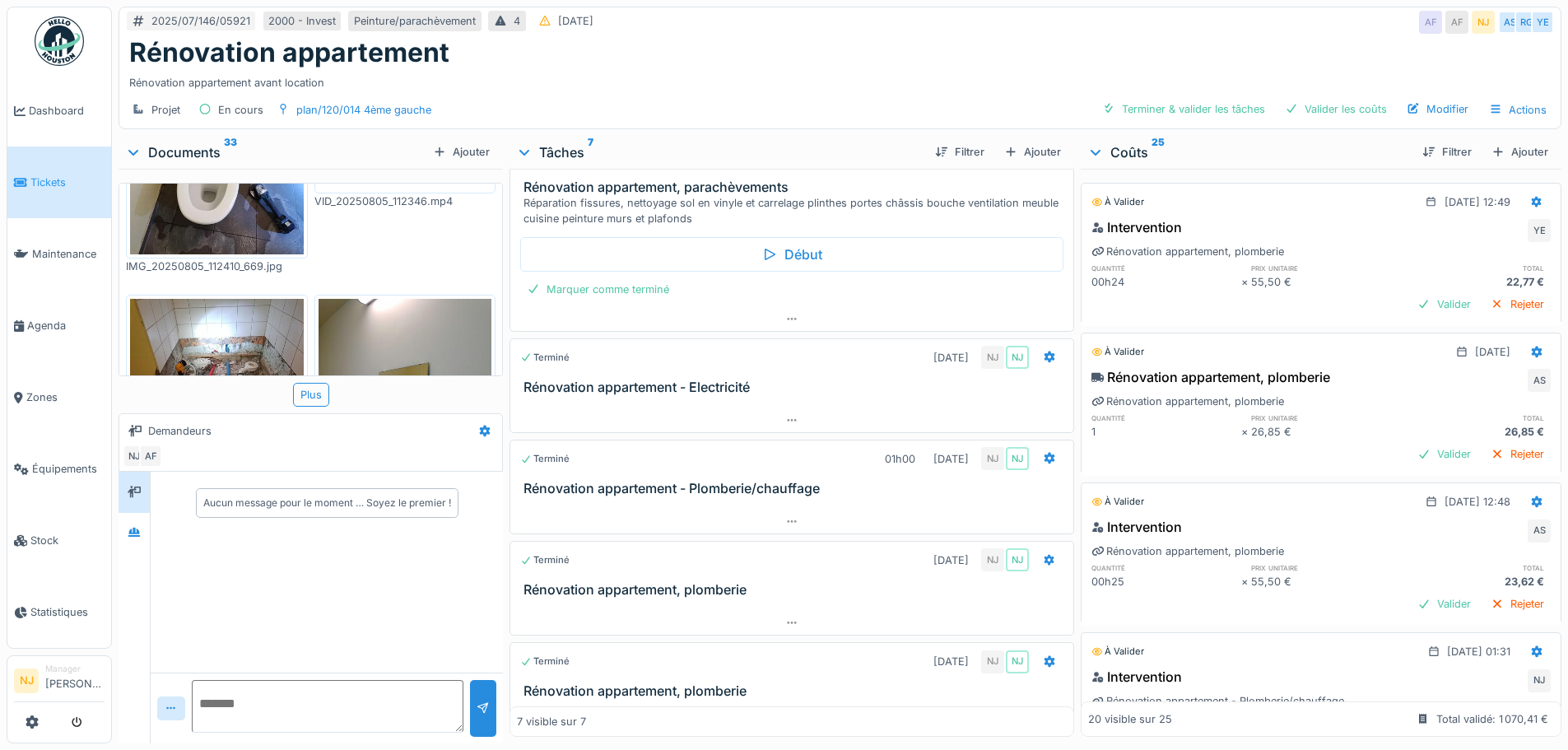
scroll to position [82, 0]
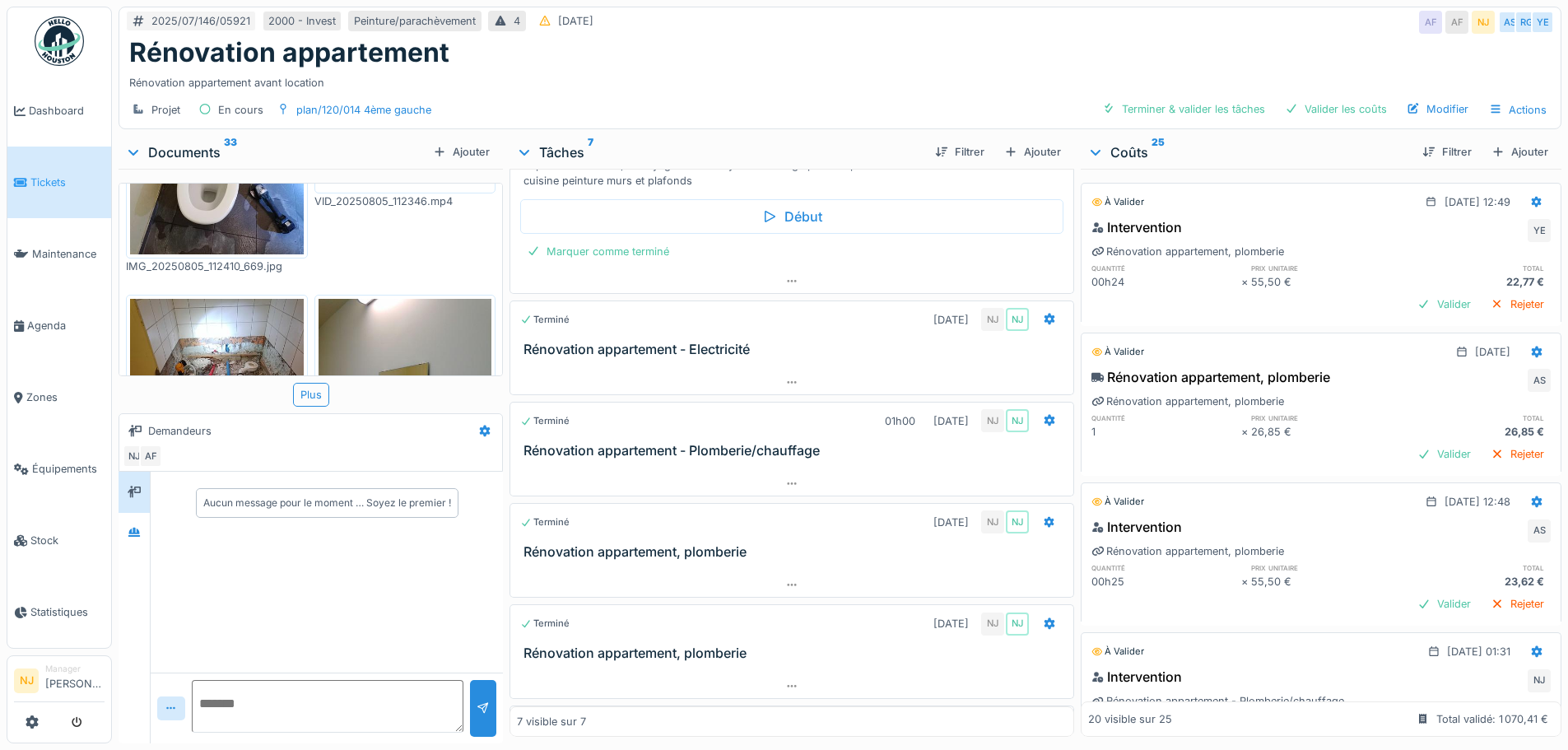
click at [742, 449] on h3 "Rénovation appartement - Plomberie/chauffage" at bounding box center [795, 450] width 542 height 16
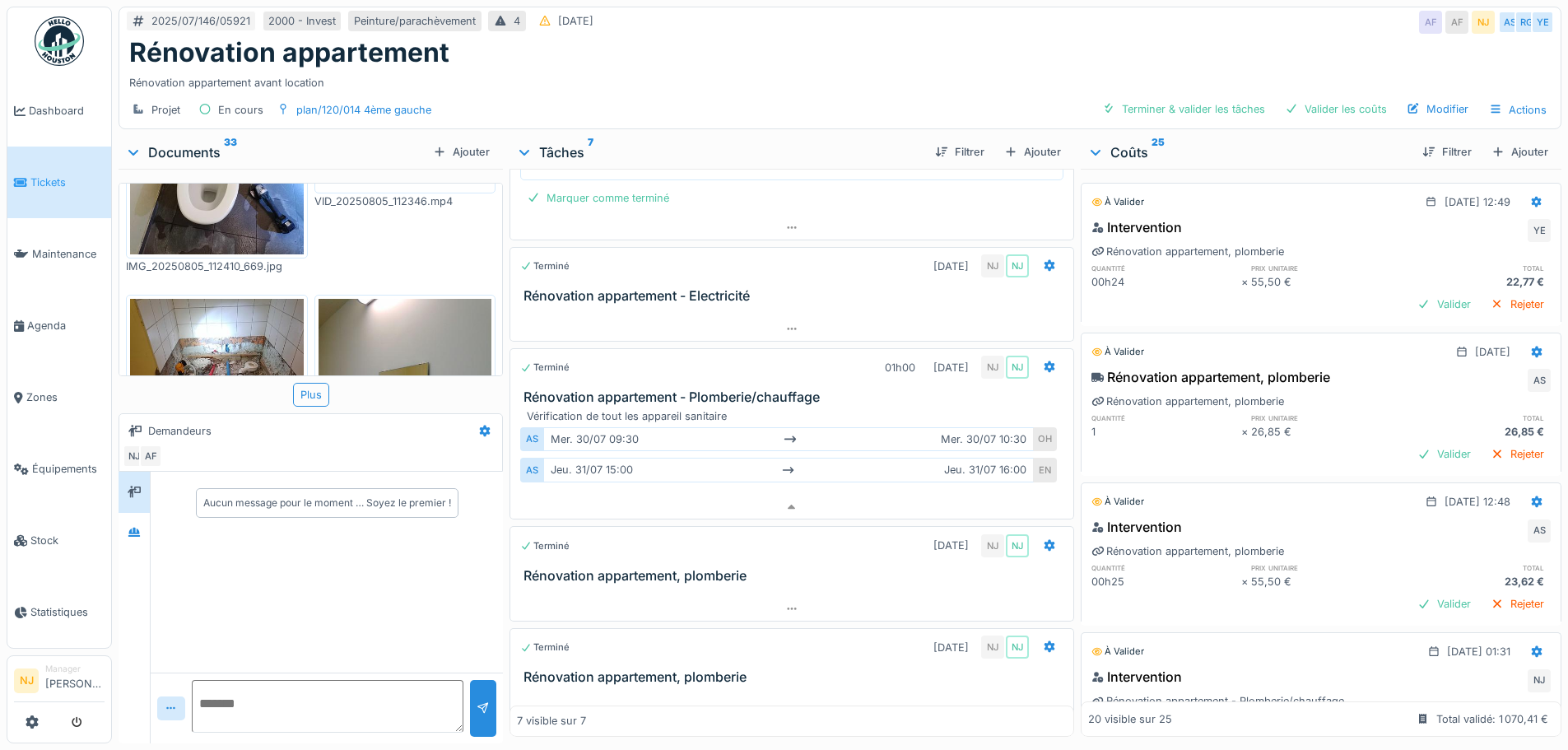
scroll to position [164, 0]
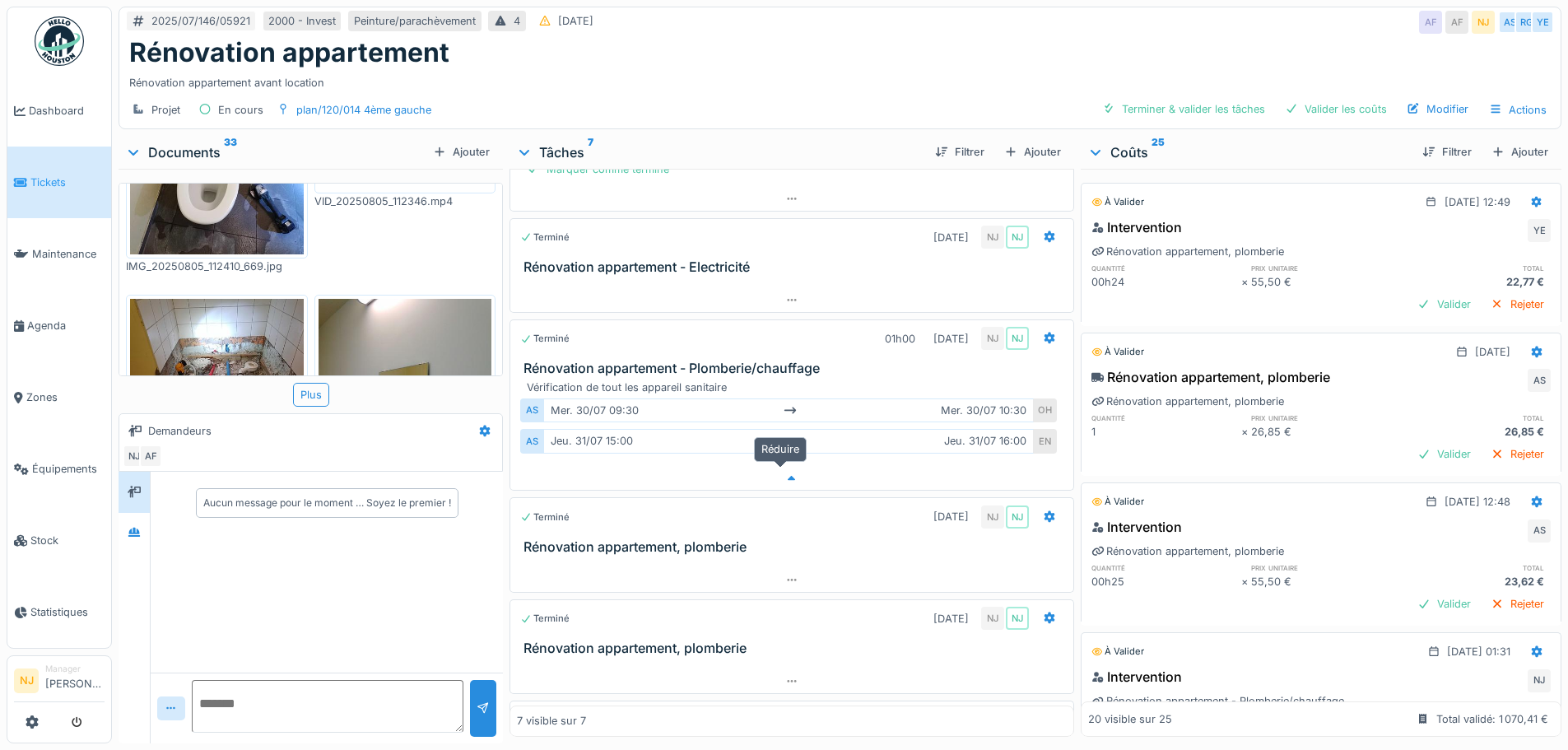
click at [785, 474] on icon at bounding box center [791, 479] width 13 height 11
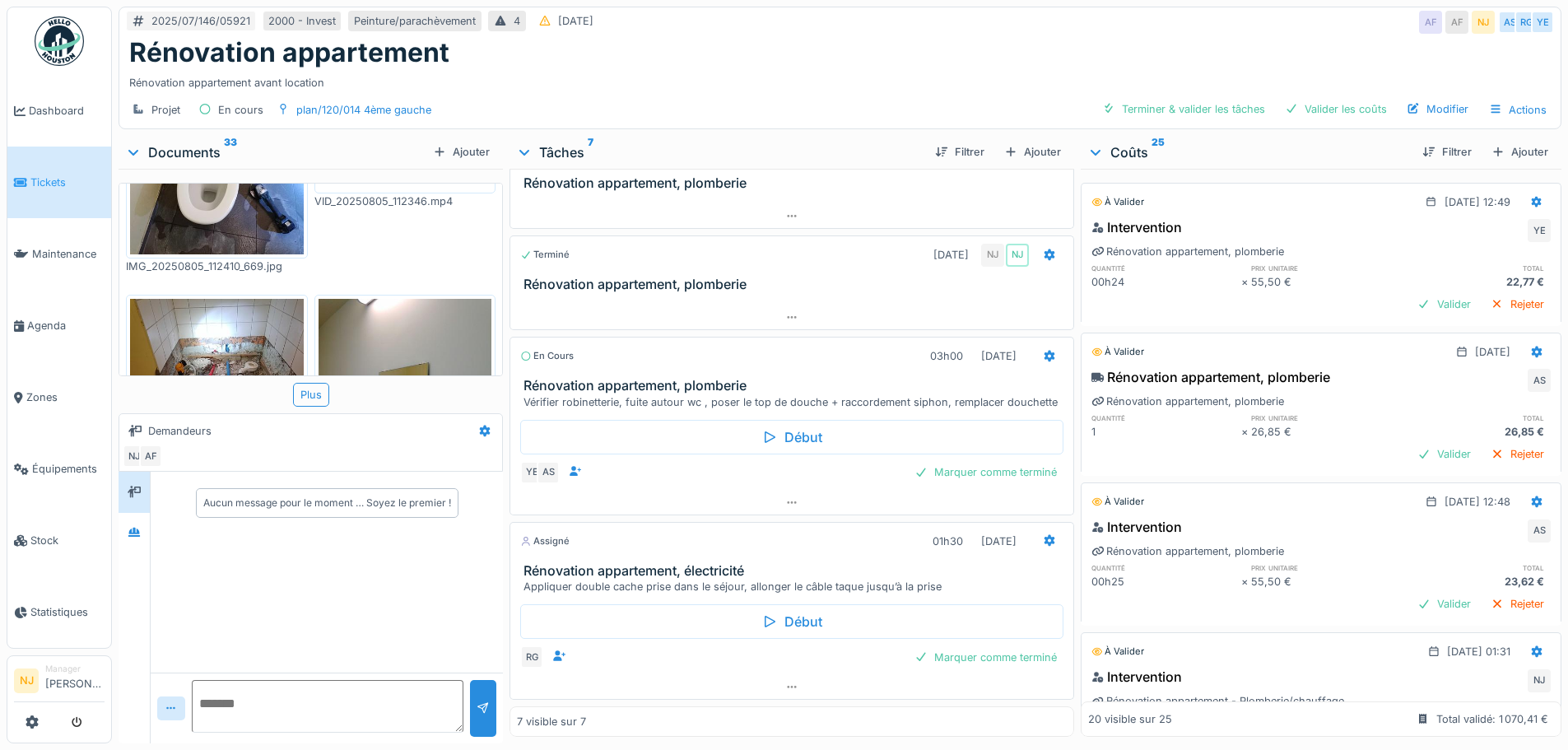
scroll to position [13, 0]
click at [707, 378] on h3 "Rénovation appartement, plomberie" at bounding box center [795, 385] width 542 height 16
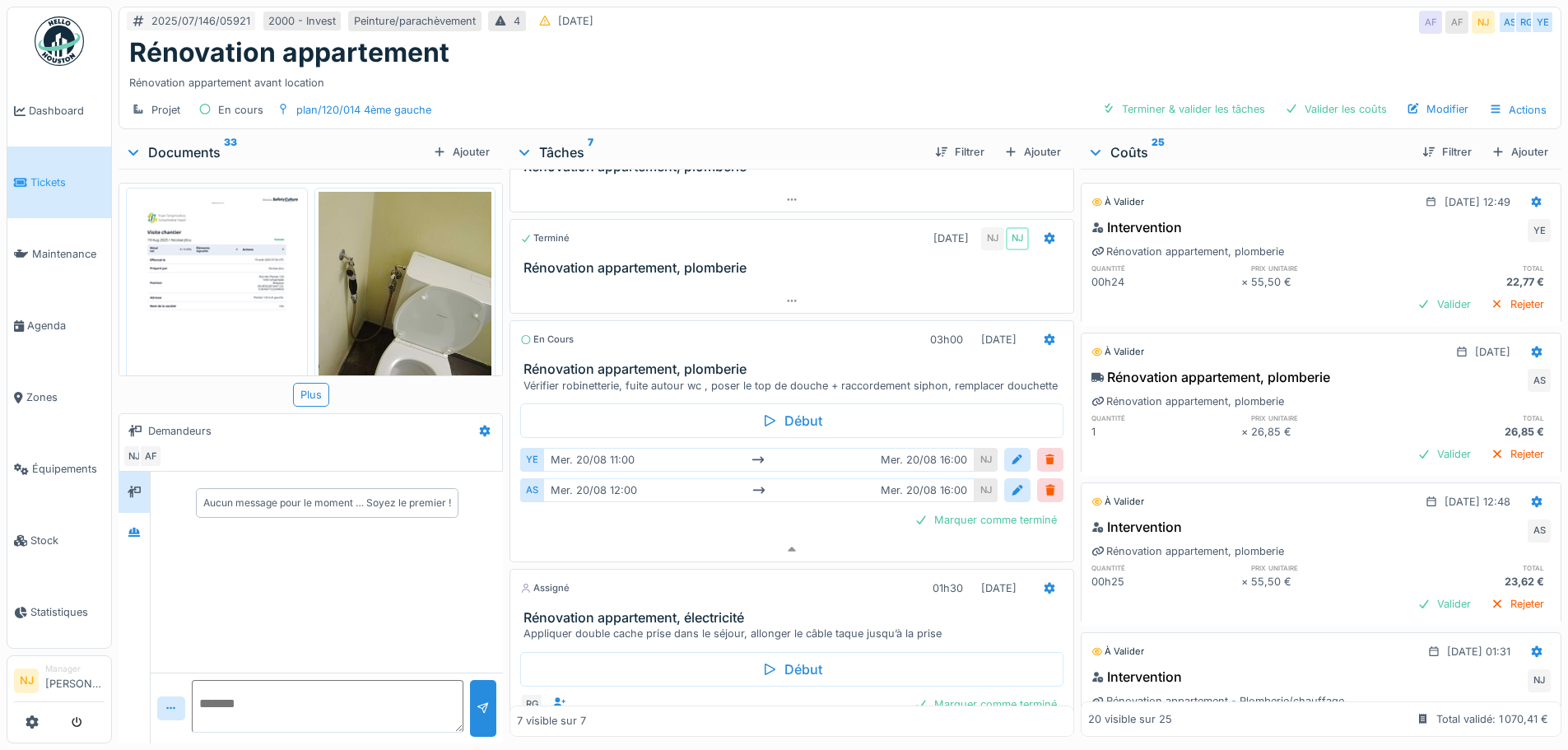
scroll to position [0, 0]
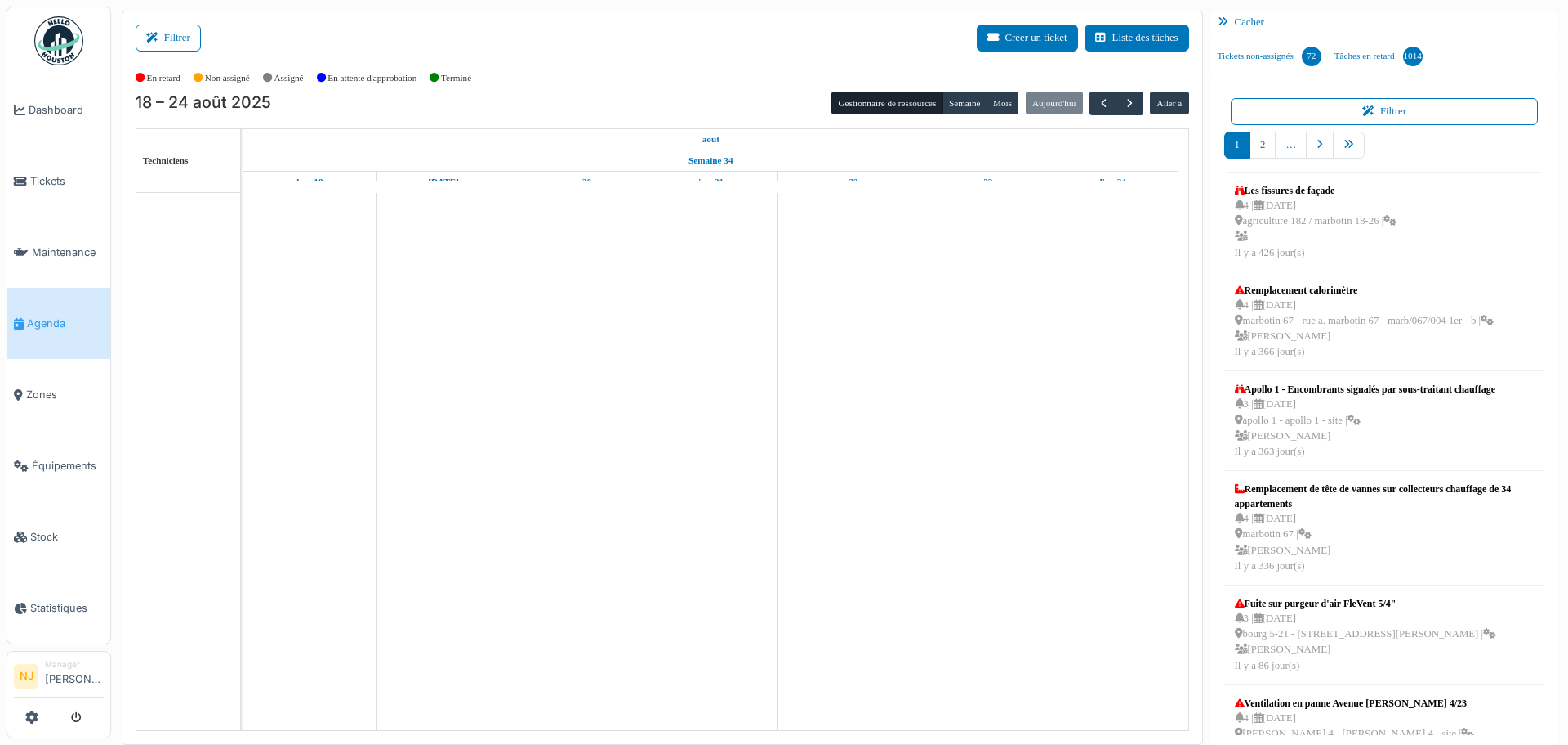
click at [166, 38] on button "Filtrer" at bounding box center [168, 38] width 65 height 27
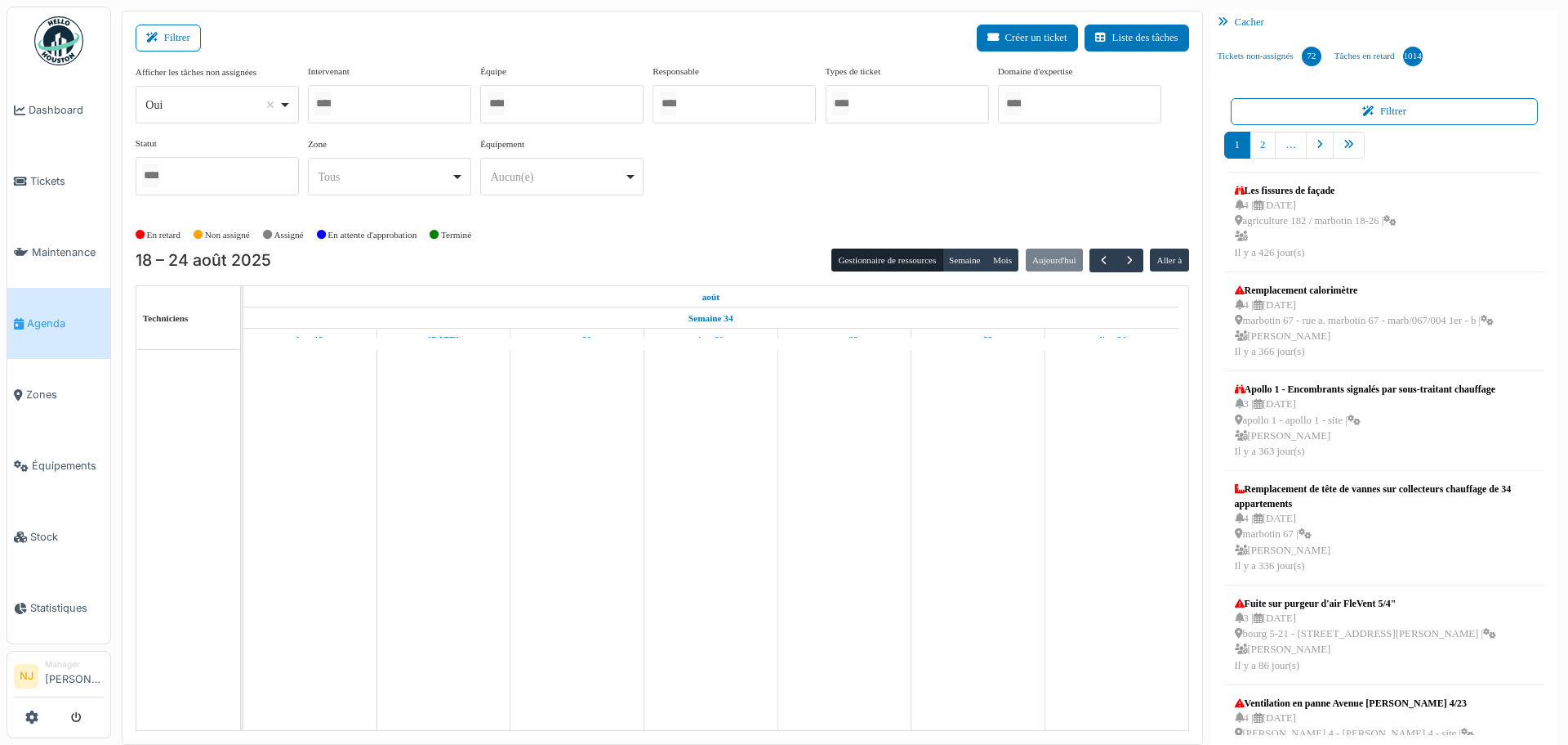
click at [353, 98] on div at bounding box center [390, 104] width 163 height 38
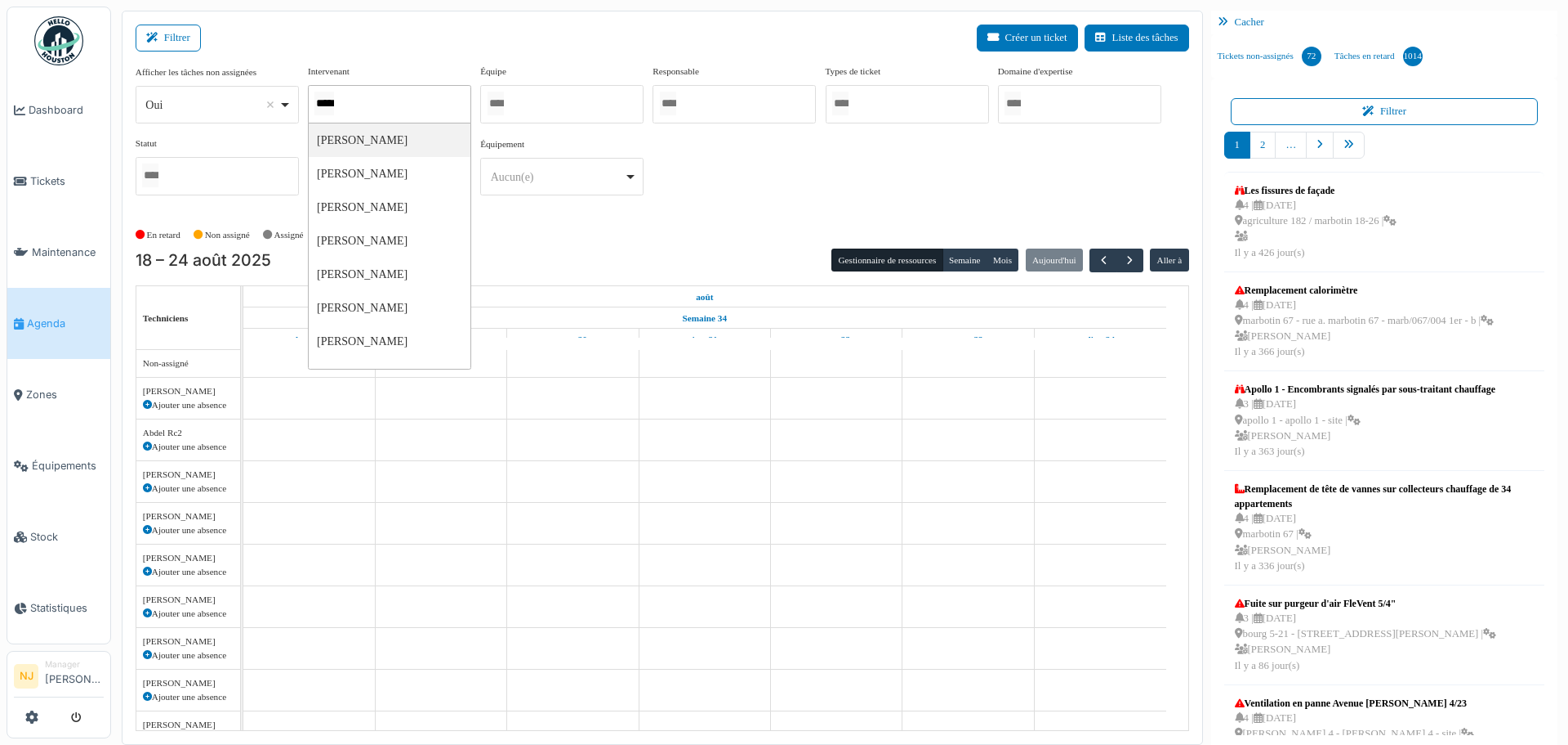
type input "******"
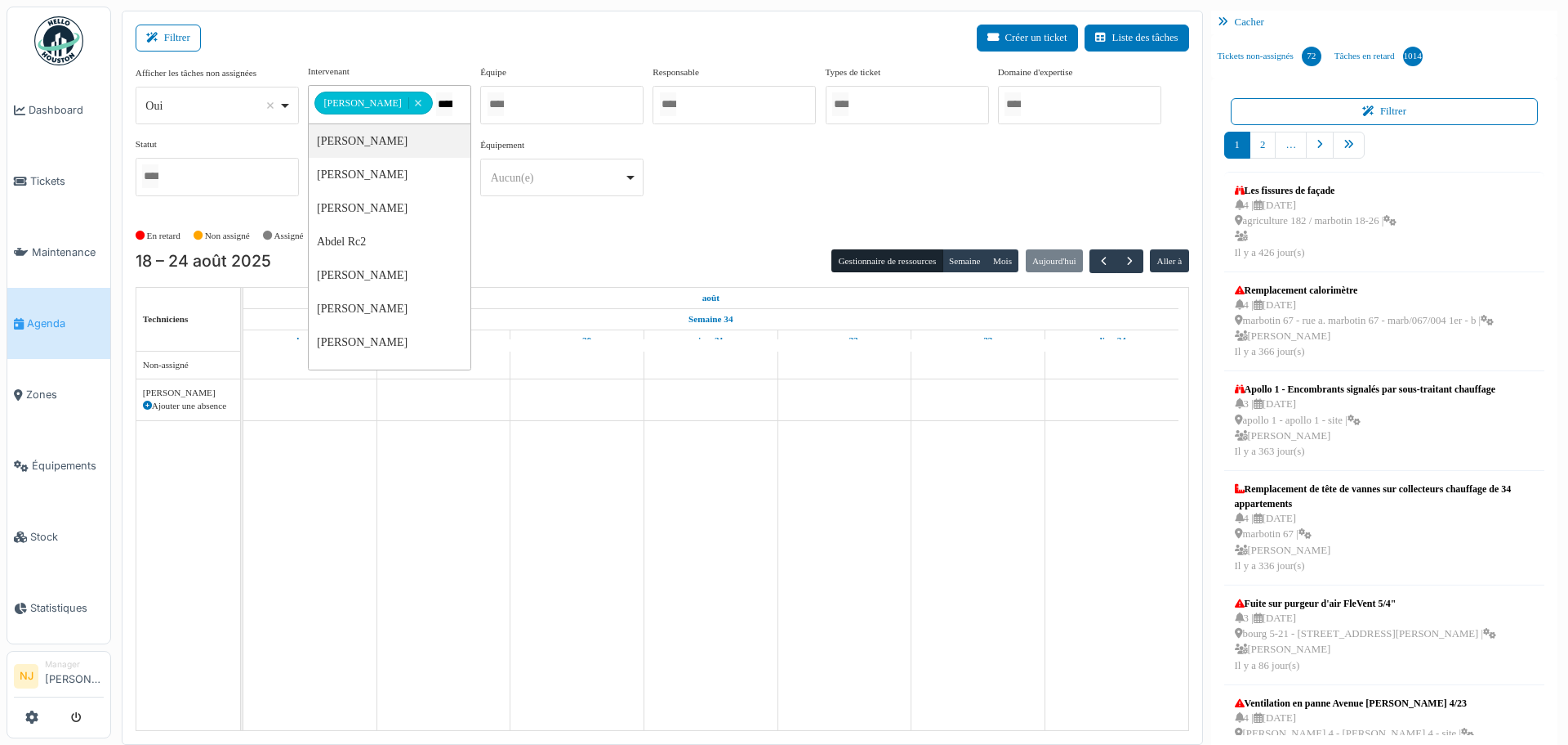
drag, startPoint x: 346, startPoint y: 145, endPoint x: 345, endPoint y: 134, distance: 11.0
click at [497, 24] on div "Filtrer Créer un ticket Liste des tâches" at bounding box center [662, 44] width 1053 height 40
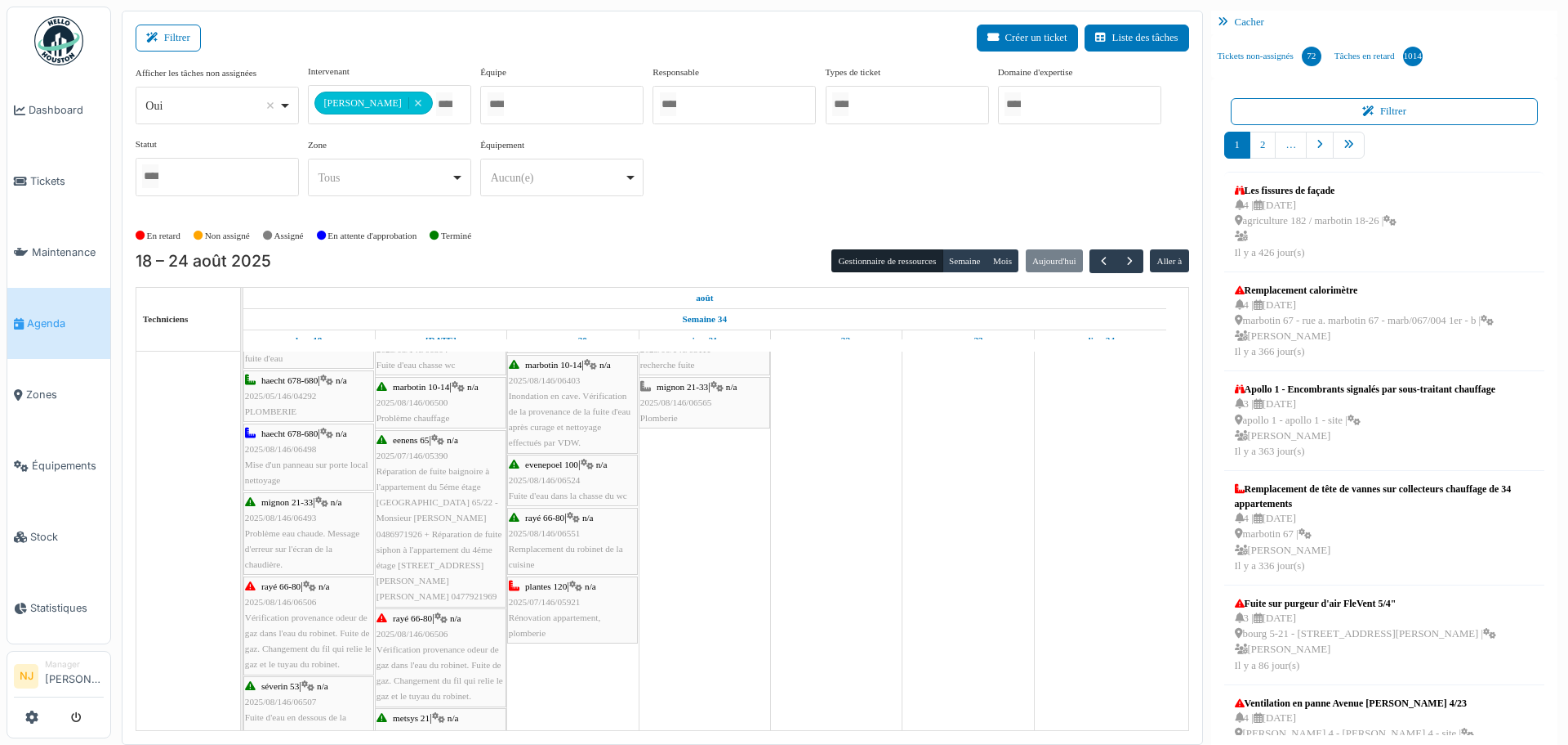
scroll to position [163, 0]
